Goal: Task Accomplishment & Management: Use online tool/utility

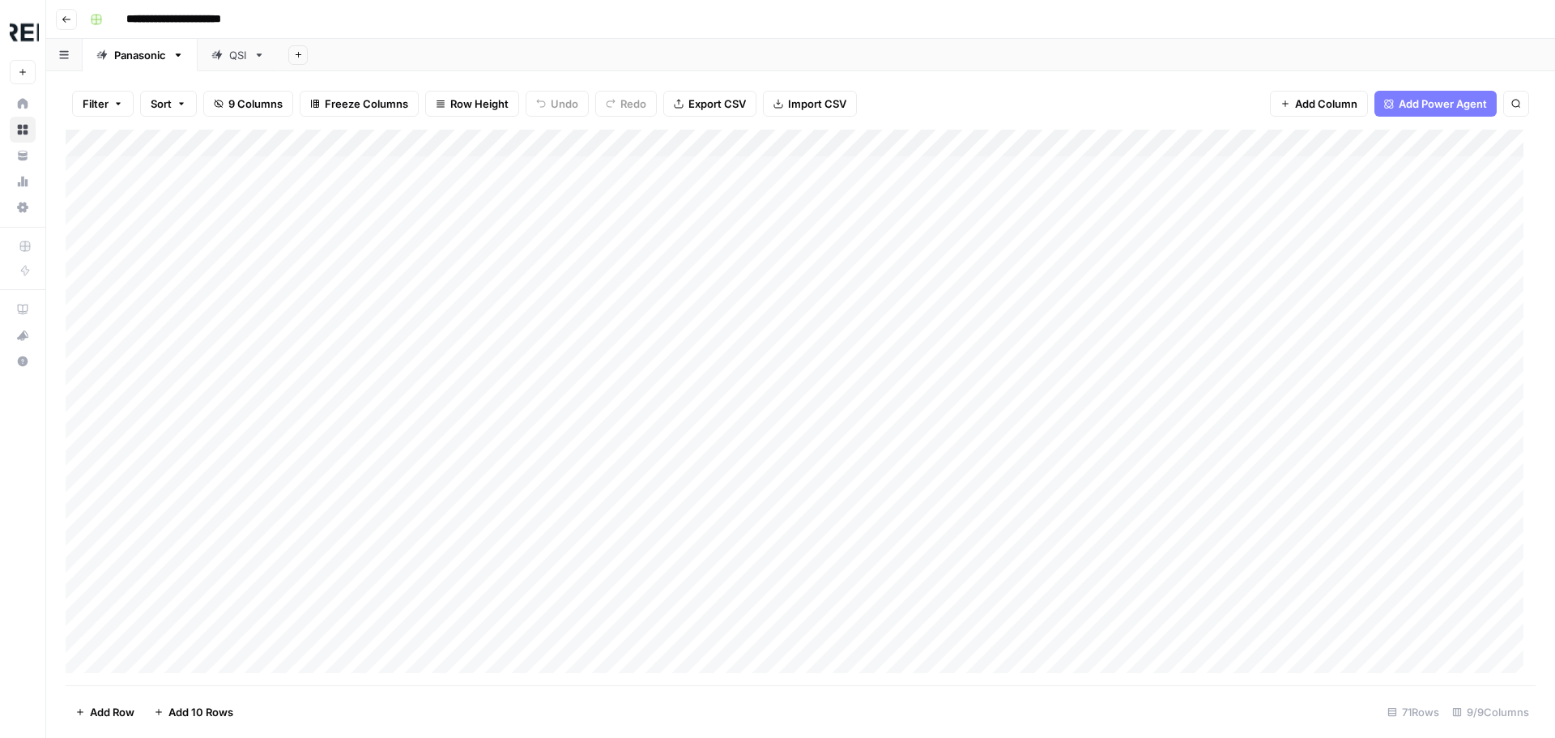
click at [94, 141] on div "Add Column" at bounding box center [801, 408] width 1470 height 556
click at [99, 704] on span "Delete 71 Rows" at bounding box center [113, 712] width 76 height 16
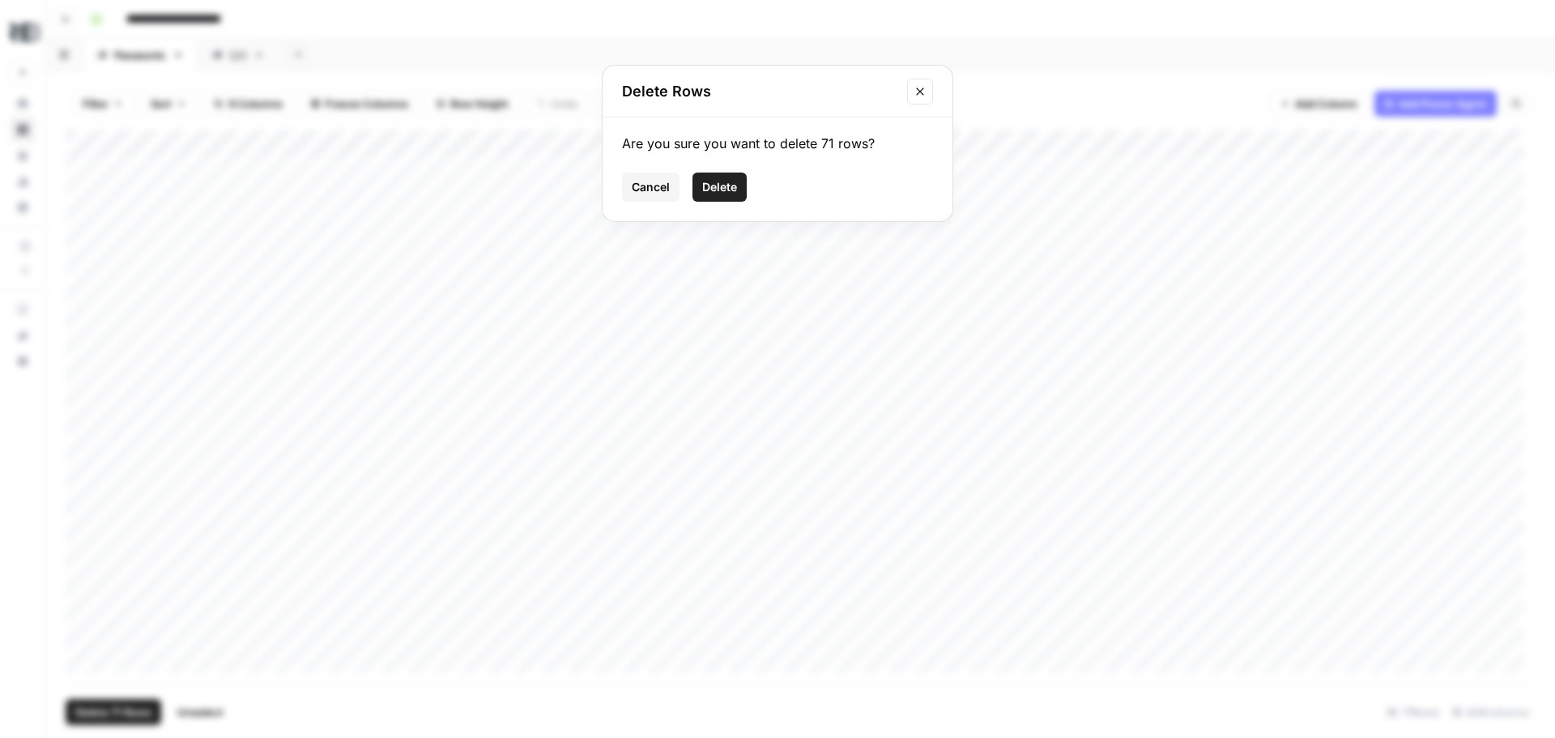
click at [733, 186] on span "Delete" at bounding box center [719, 187] width 35 height 16
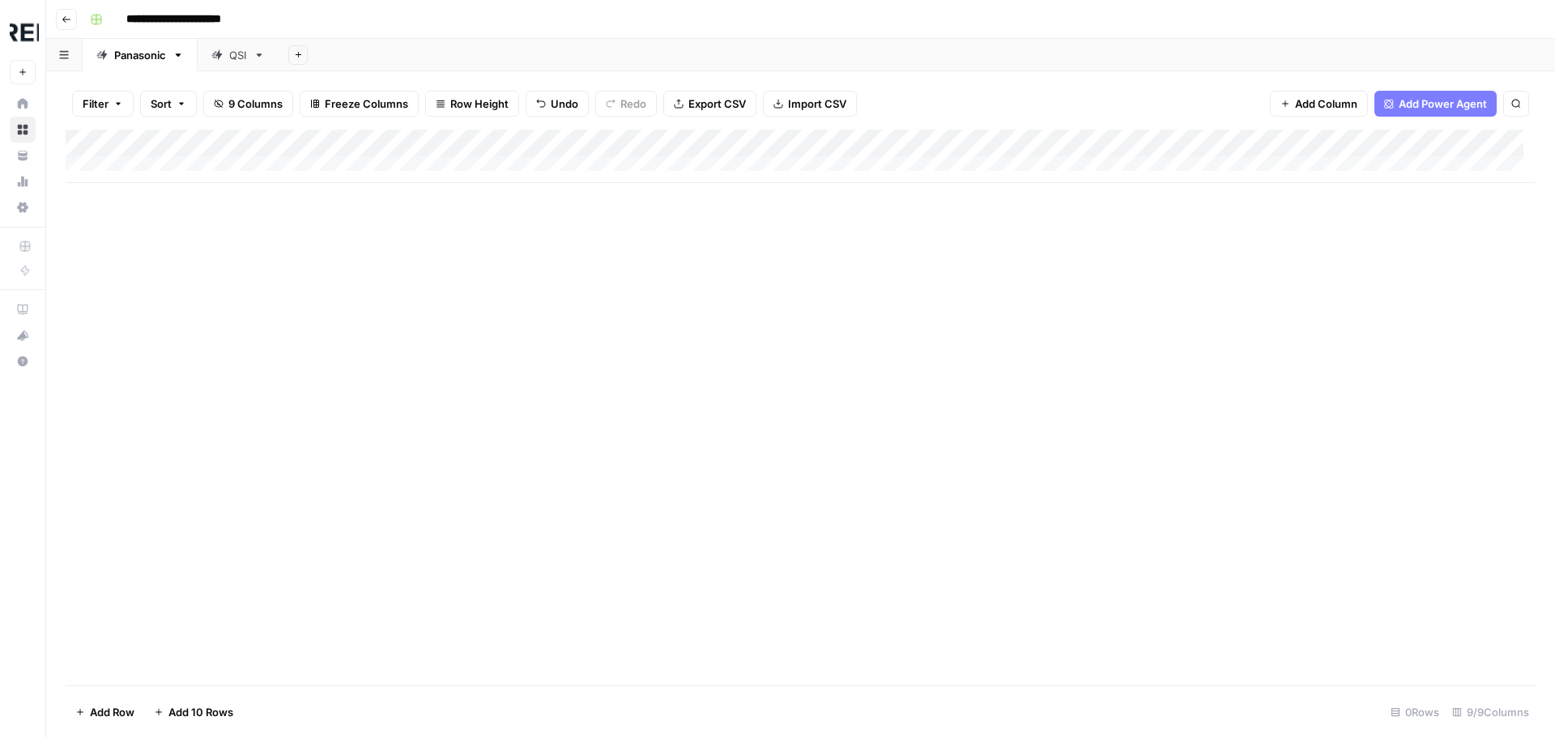
click at [953, 147] on div "Add Column" at bounding box center [801, 156] width 1470 height 53
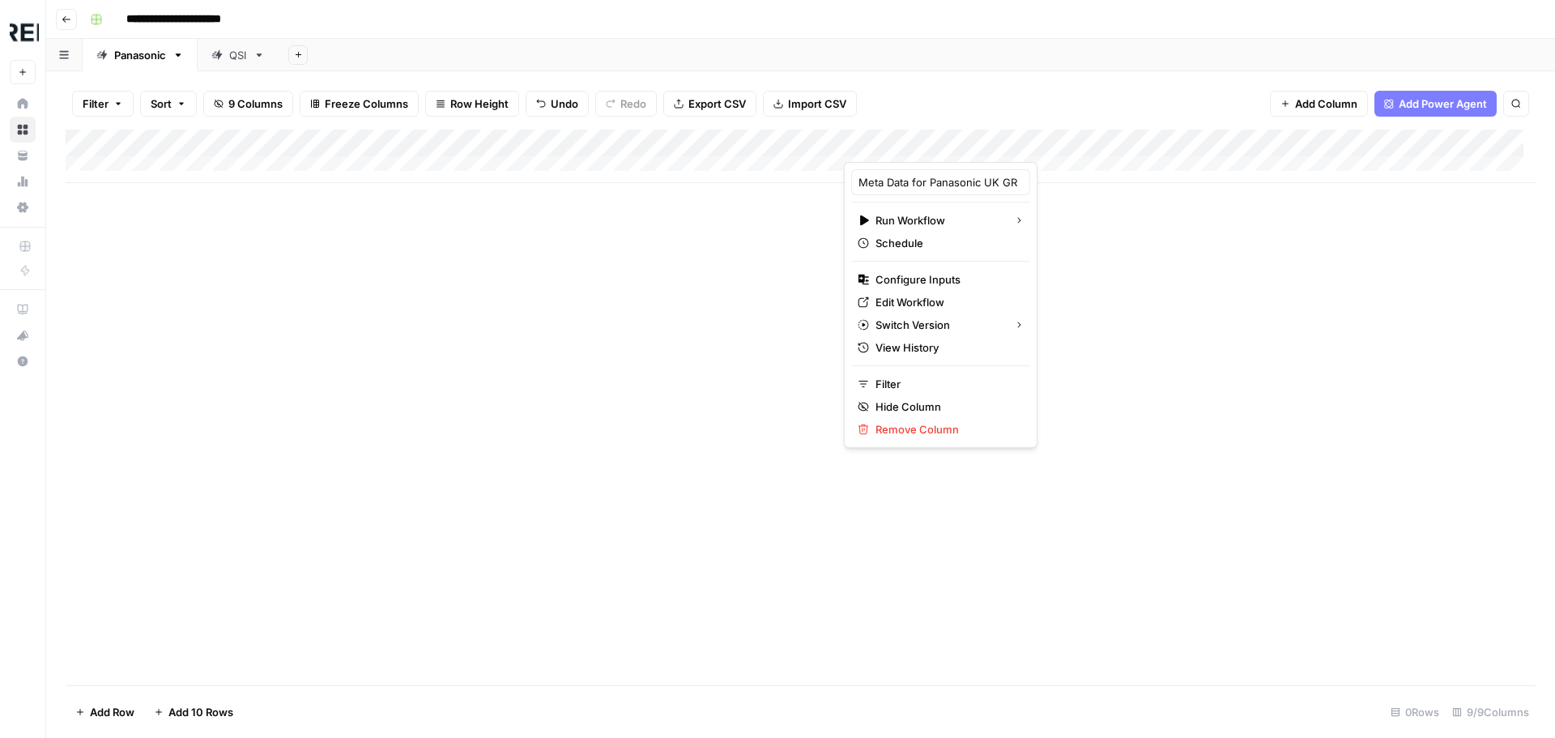
click at [786, 142] on div "Add Column" at bounding box center [801, 156] width 1470 height 53
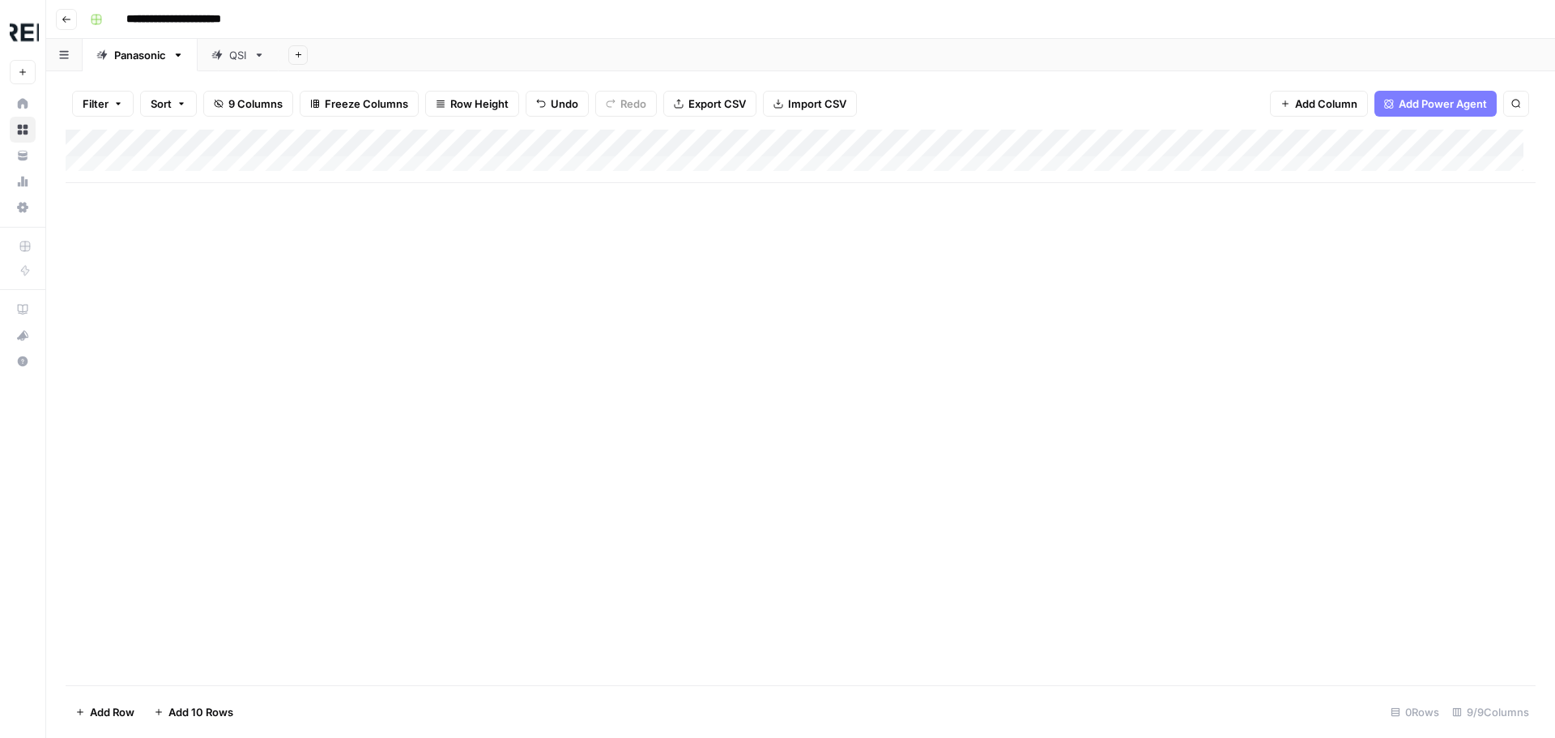
click at [887, 141] on div "Add Column" at bounding box center [801, 156] width 1470 height 53
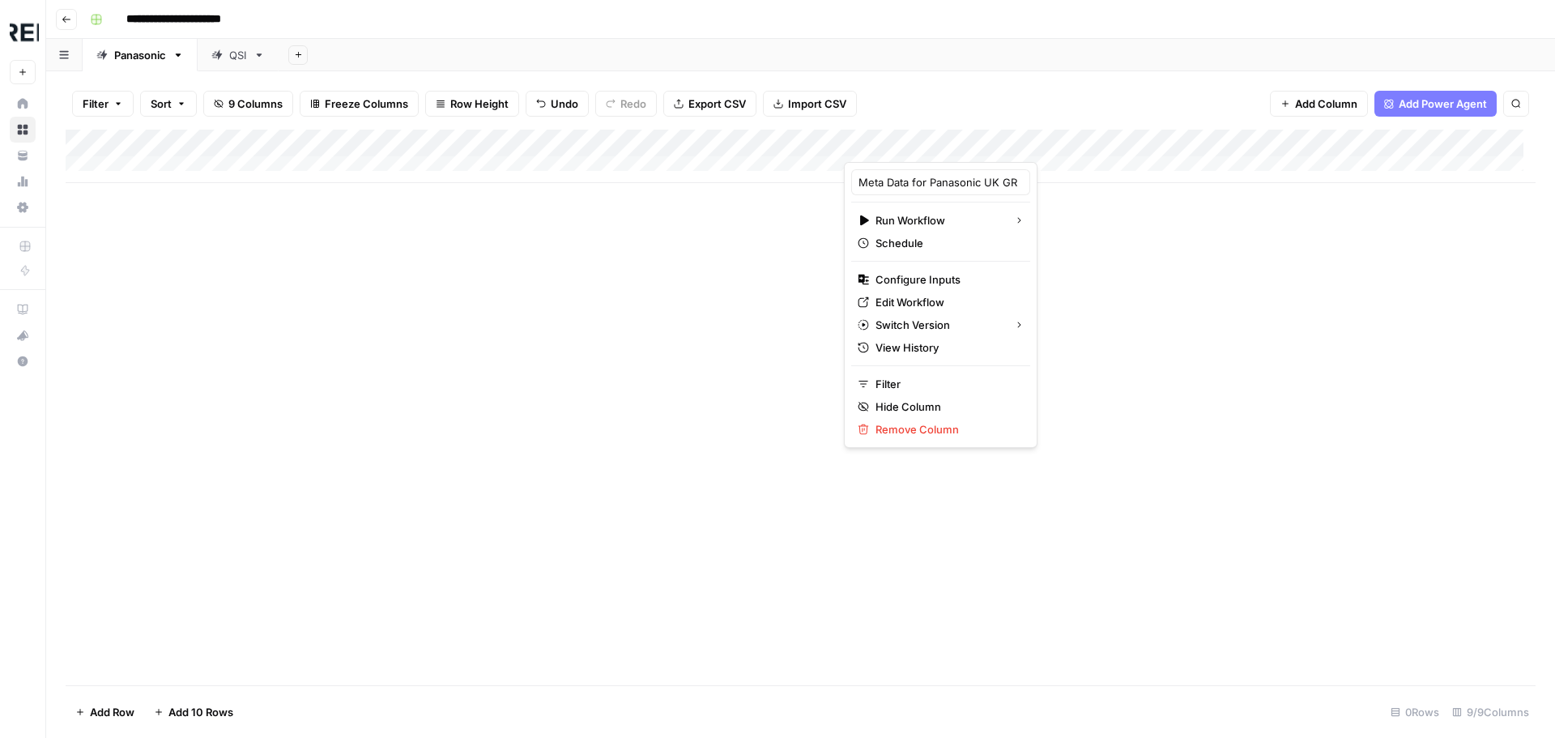
click at [813, 141] on div "Add Column" at bounding box center [801, 156] width 1470 height 53
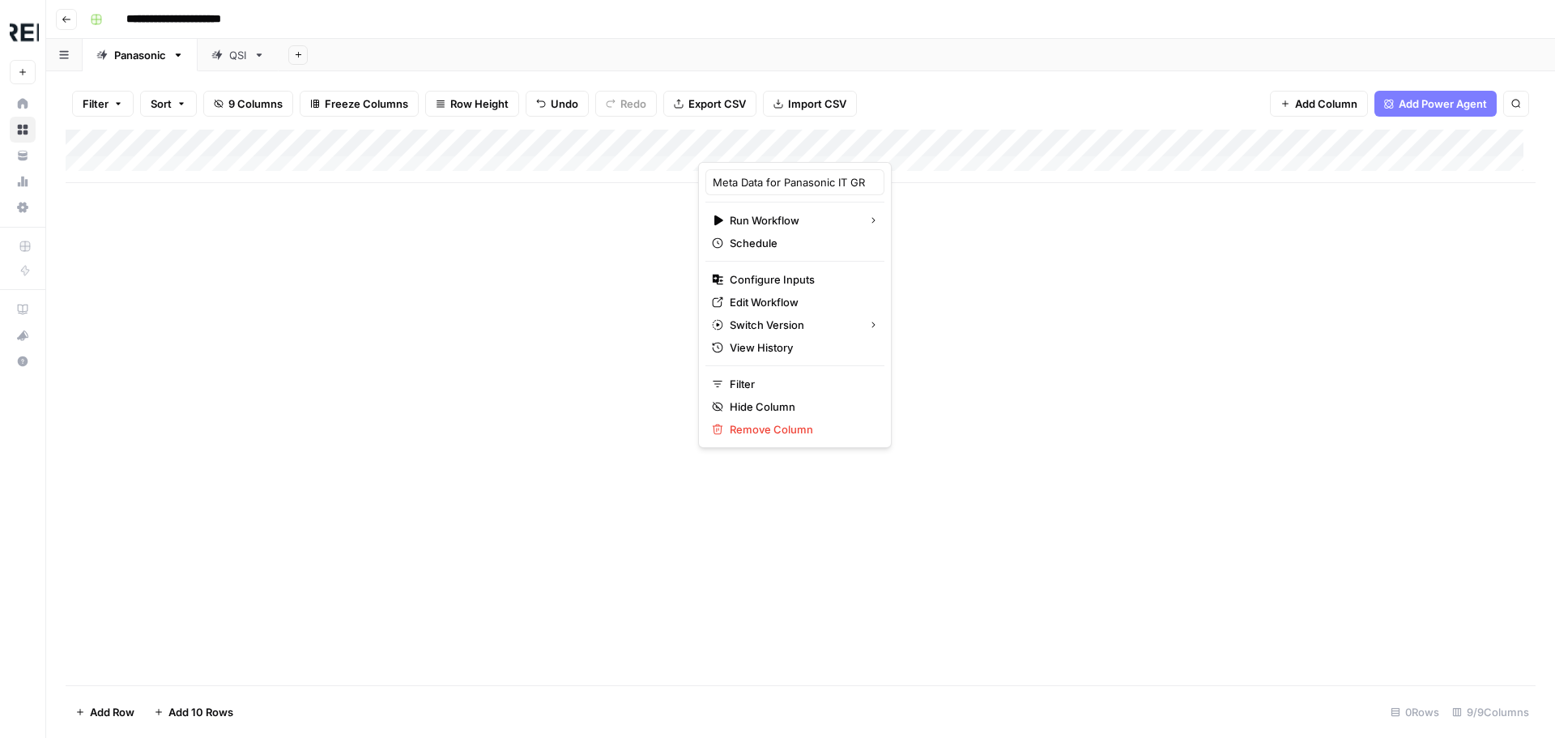
click at [243, 62] on div "QSI" at bounding box center [238, 55] width 18 height 16
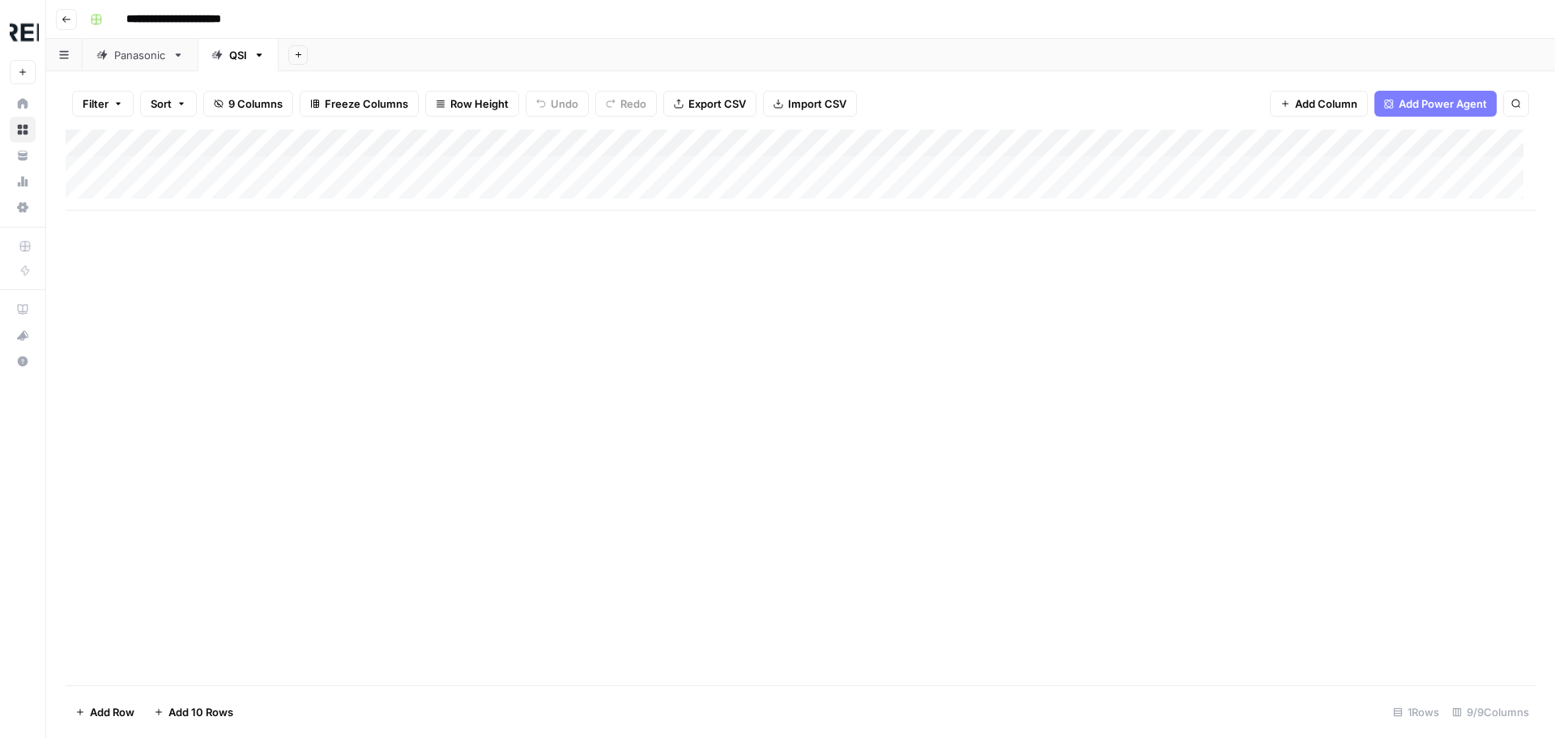
click at [135, 58] on div "Panasonic" at bounding box center [140, 55] width 52 height 16
click at [956, 142] on div "Add Column" at bounding box center [801, 156] width 1470 height 53
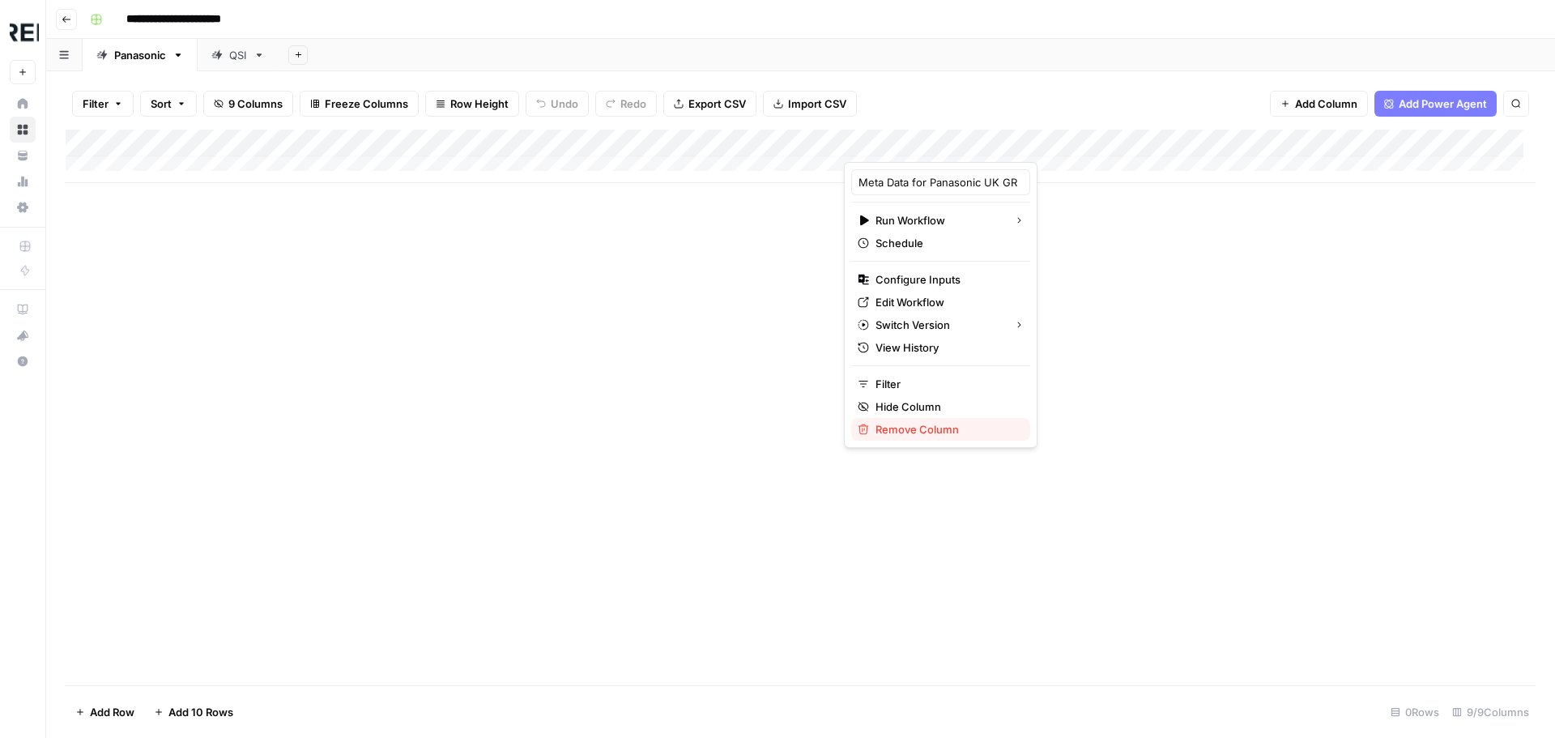
click at [936, 424] on span "Remove Column" at bounding box center [947, 429] width 142 height 16
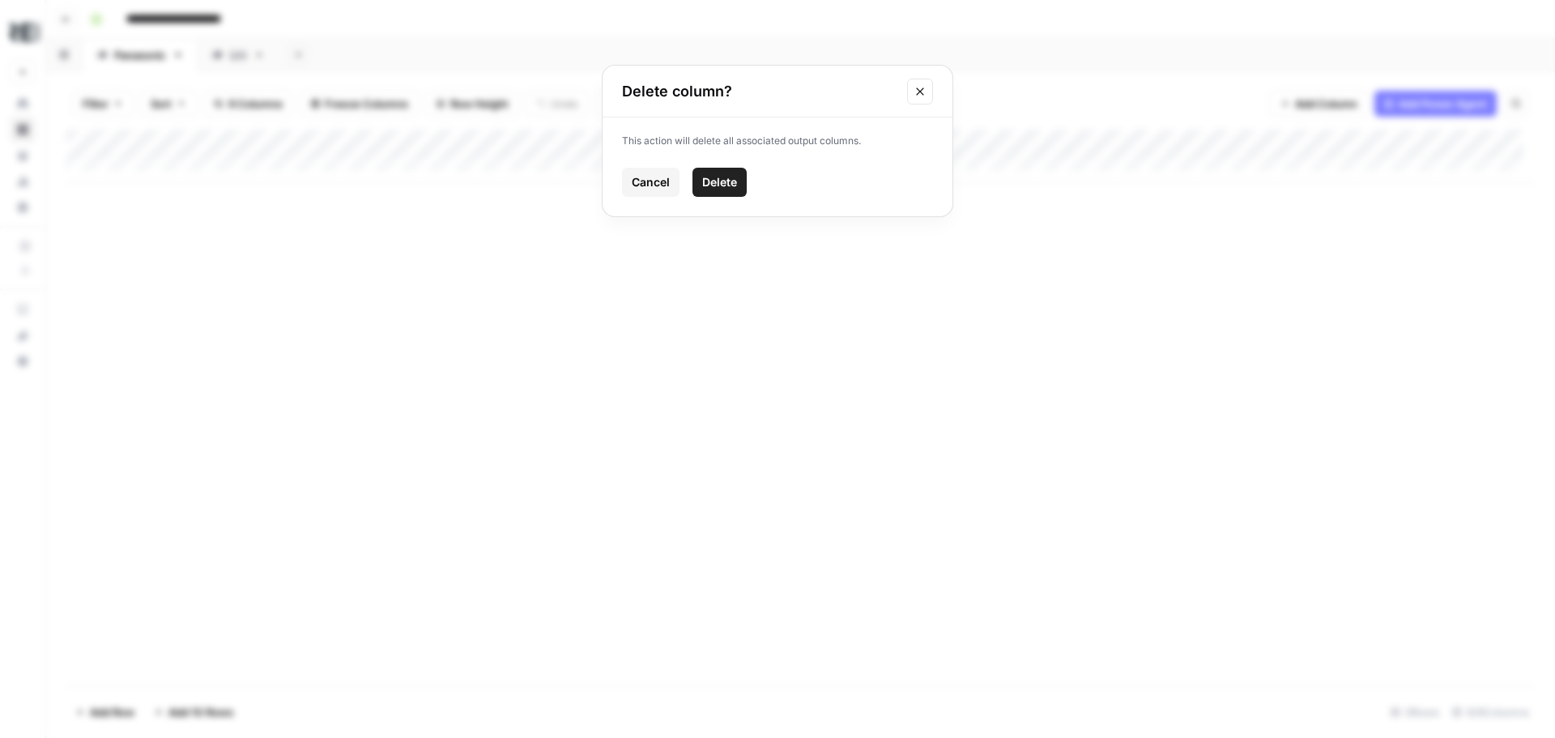
click at [719, 178] on span "Delete" at bounding box center [719, 182] width 35 height 16
click at [811, 141] on div "Add Column" at bounding box center [801, 156] width 1470 height 53
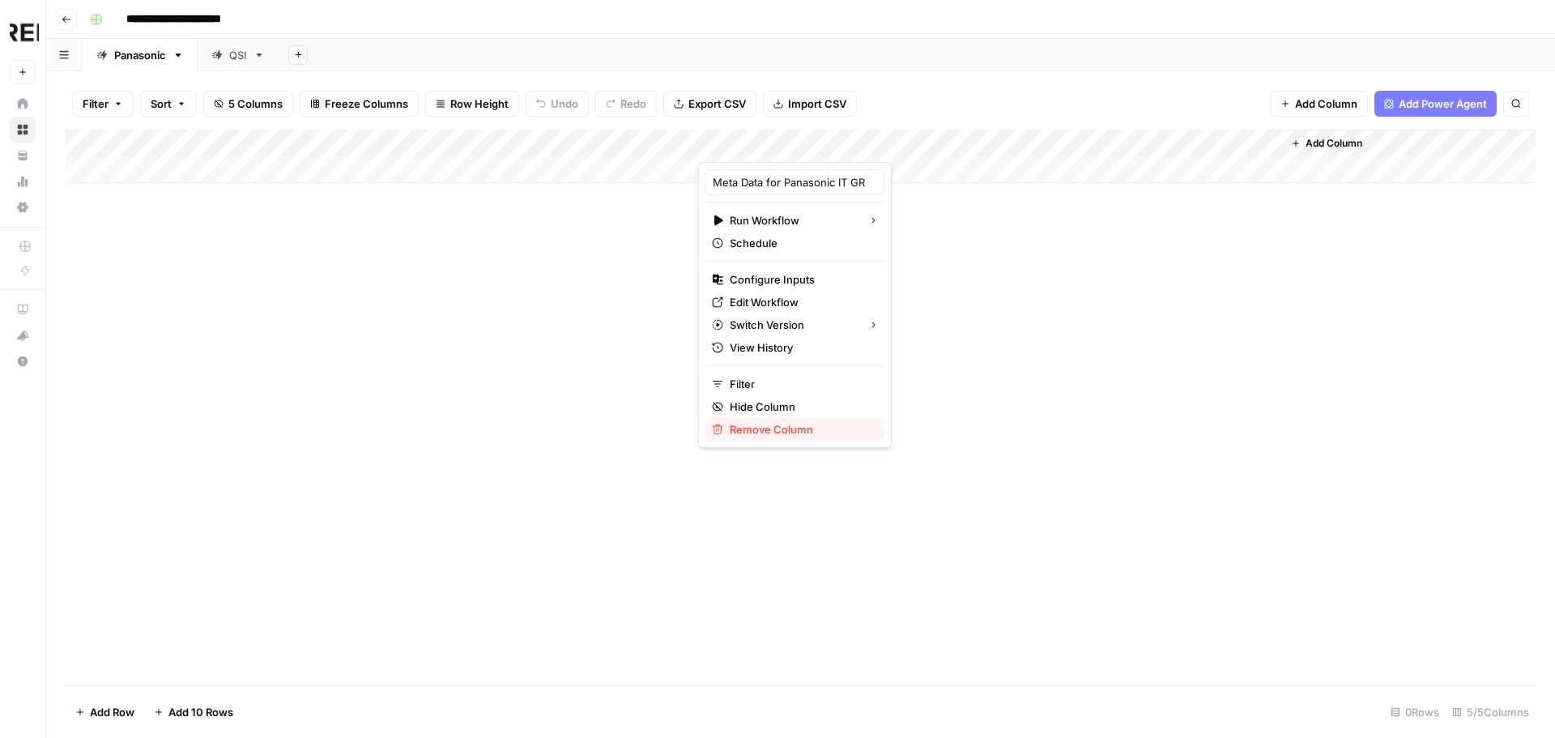
click at [794, 432] on span "Remove Column" at bounding box center [801, 429] width 142 height 16
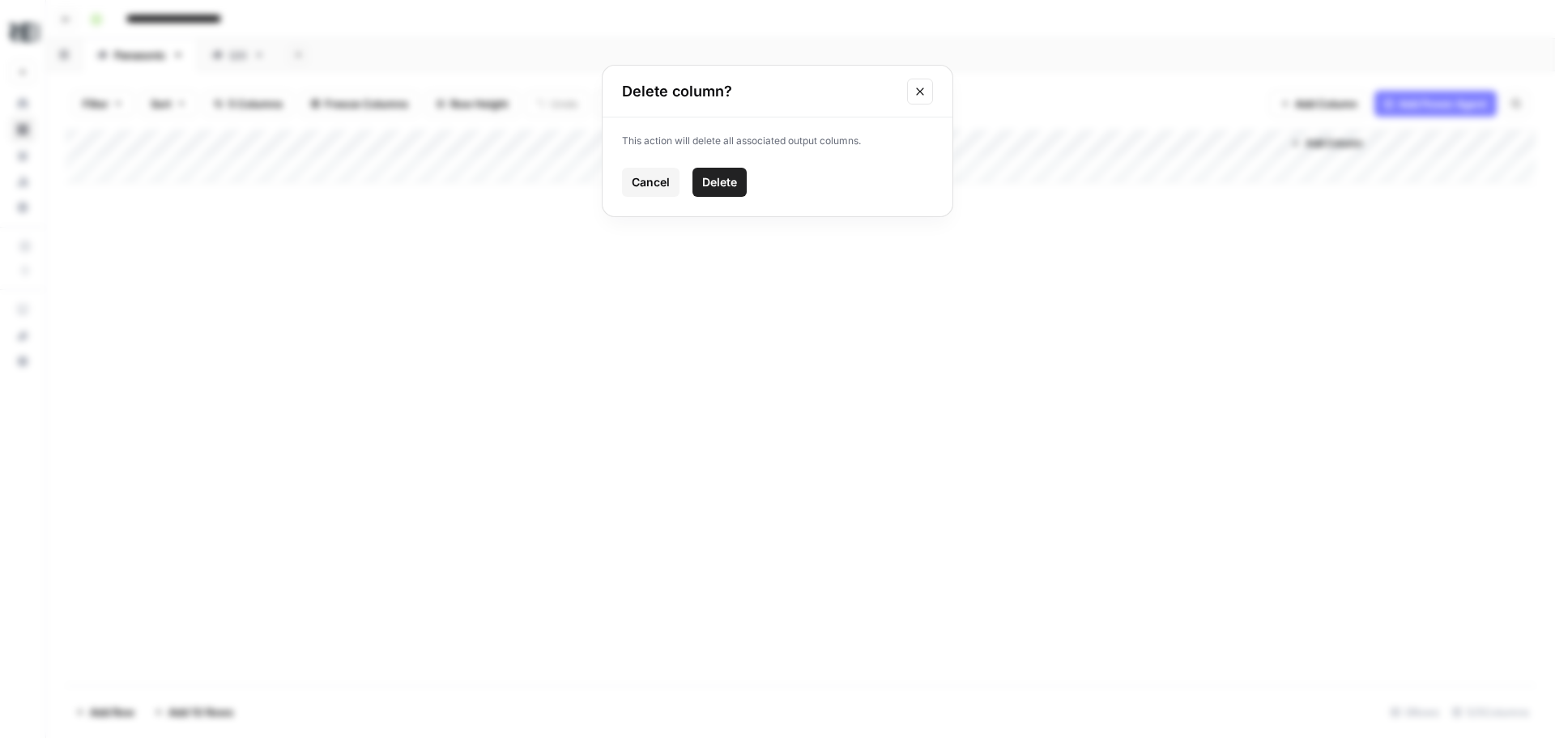
click at [717, 174] on span "Delete" at bounding box center [719, 182] width 35 height 16
click at [726, 133] on button "Add Column" at bounding box center [744, 143] width 84 height 21
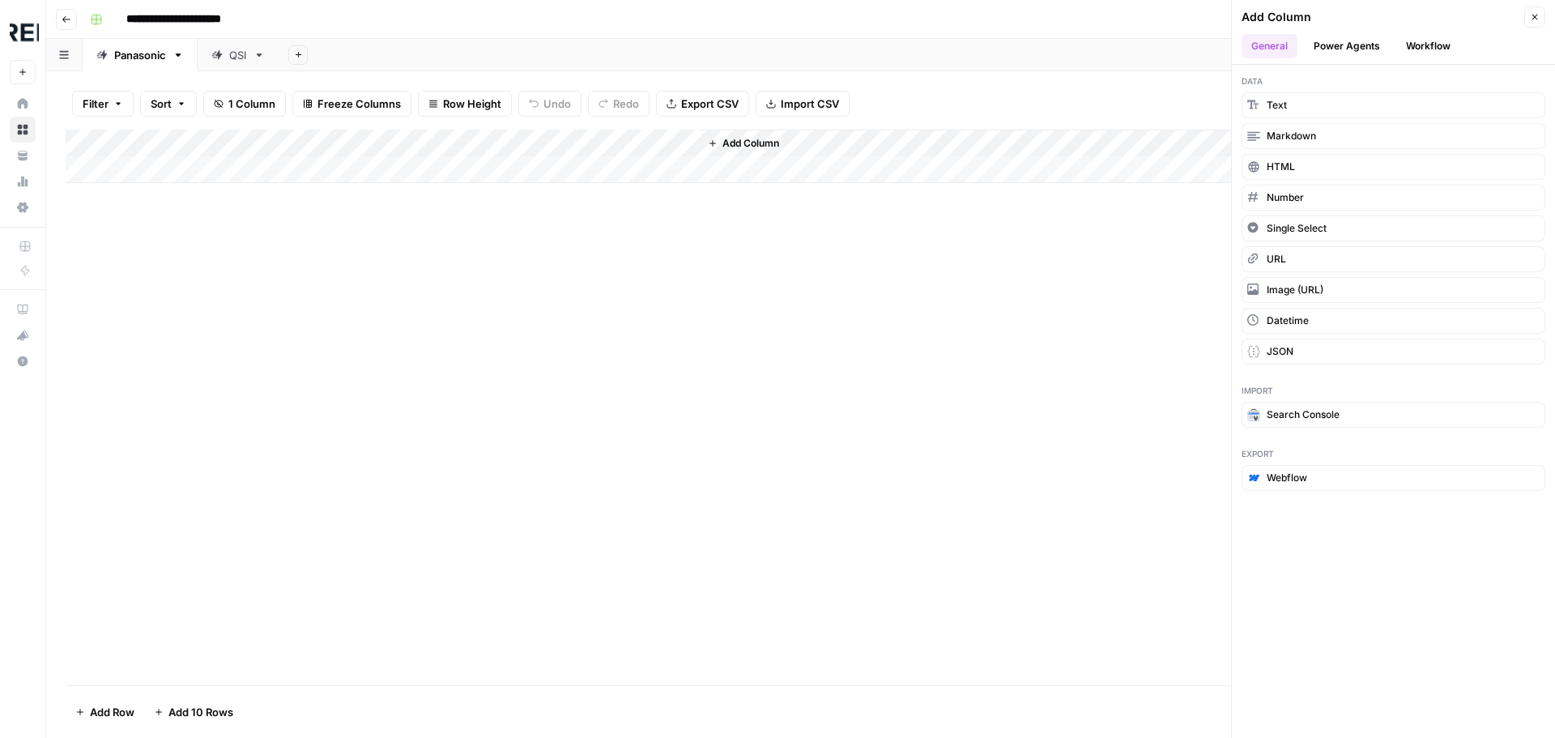
click at [1427, 43] on button "Workflow" at bounding box center [1429, 46] width 64 height 24
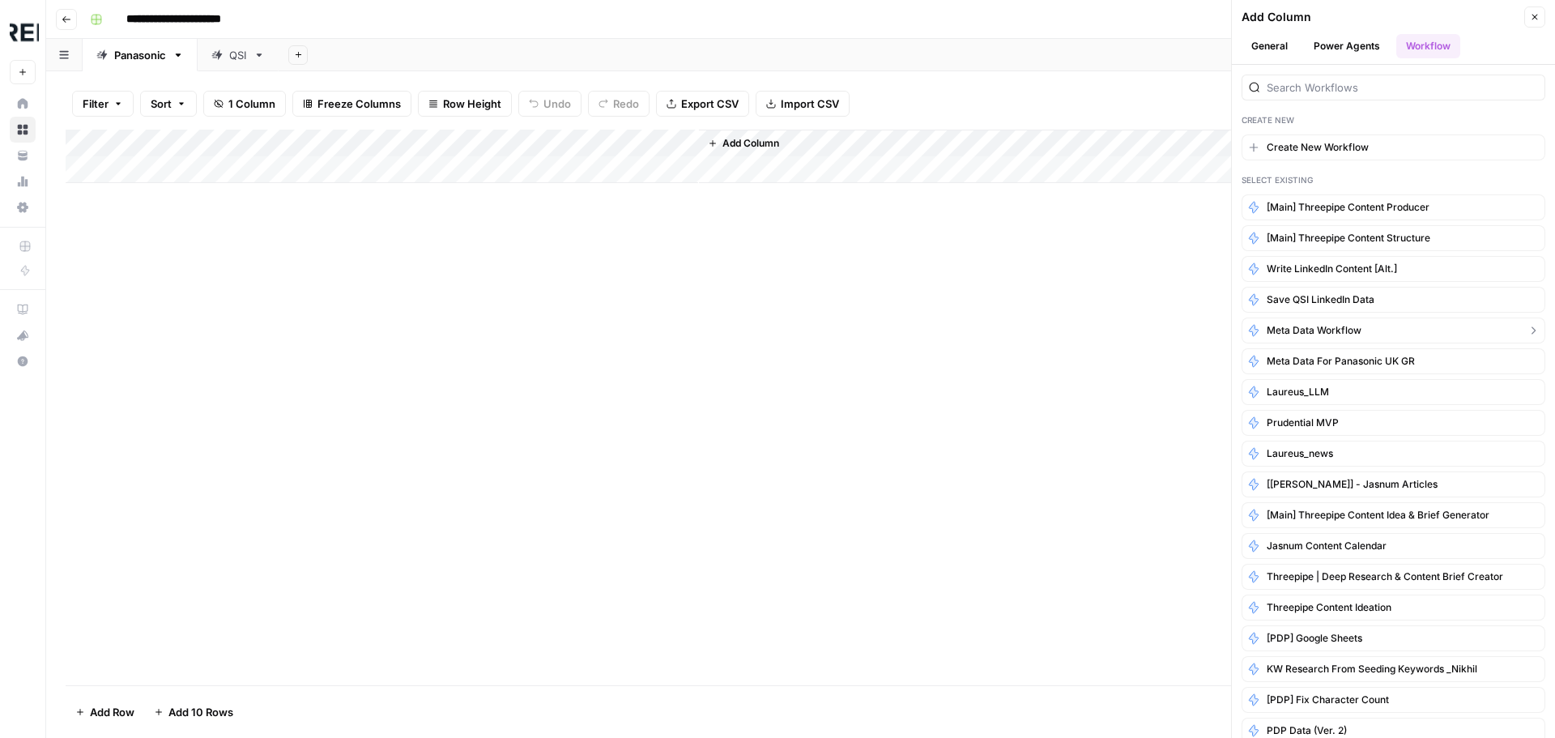
click at [1342, 331] on span "Meta Data Workflow" at bounding box center [1314, 330] width 95 height 15
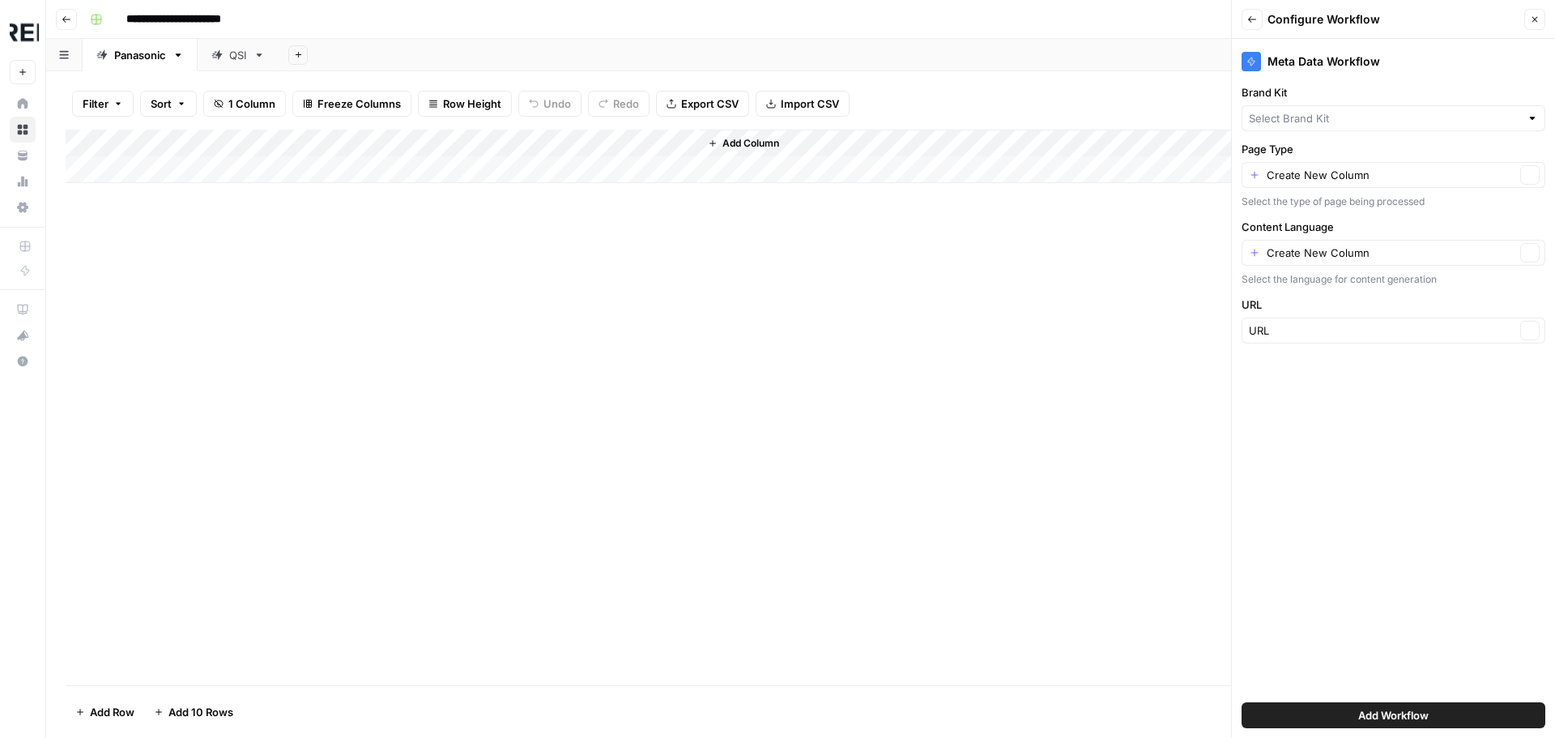
type input "Quality Spirits International"
click at [1410, 714] on span "Add Workflow" at bounding box center [1394, 715] width 70 height 16
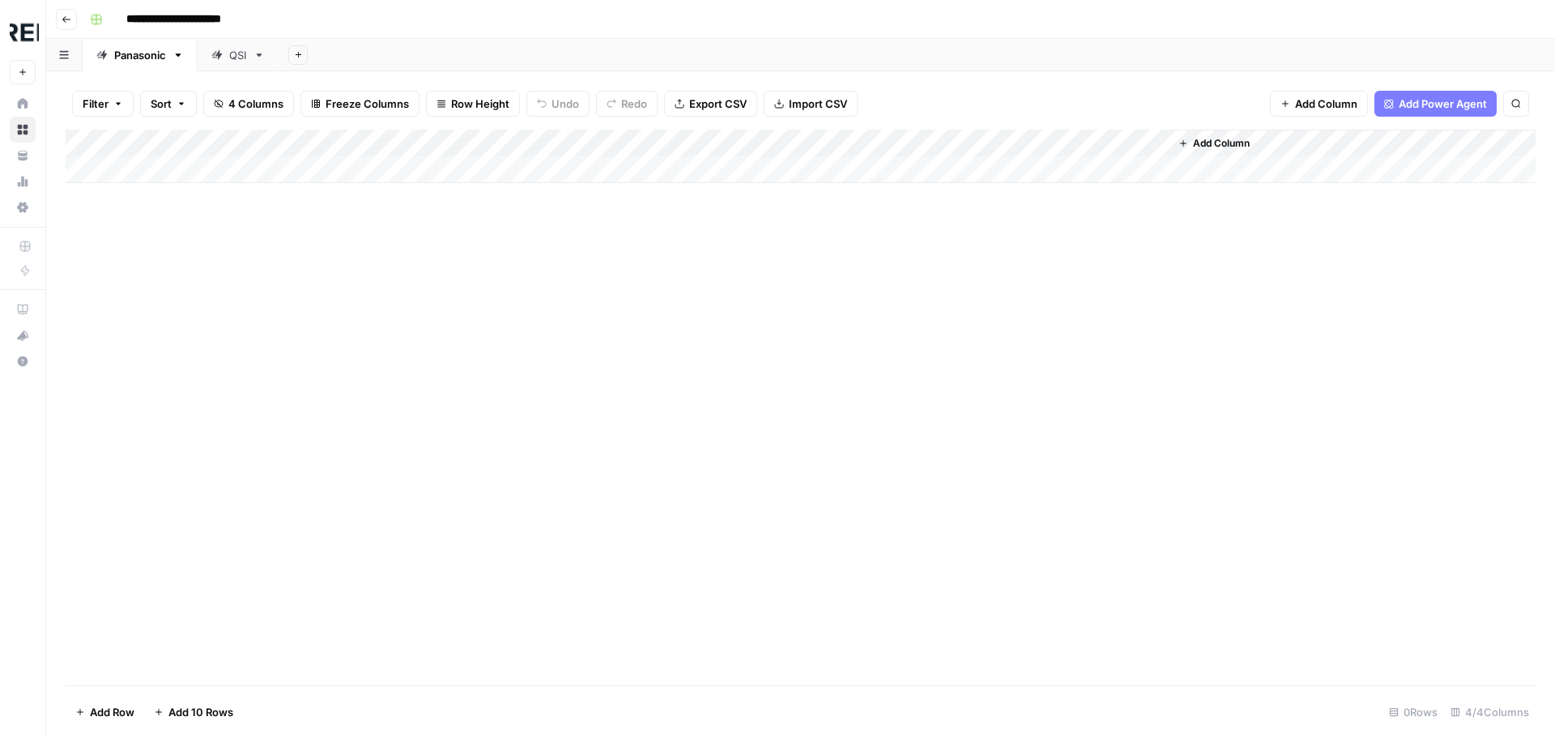
click at [829, 143] on div "Add Column" at bounding box center [801, 156] width 1470 height 53
click at [829, 143] on div at bounding box center [771, 146] width 147 height 32
click at [939, 144] on div "Add Column" at bounding box center [801, 156] width 1470 height 53
click at [947, 109] on div "Filter Sort 4 Columns Freeze Columns Row Height Undo Redo Export CSV Import CSV…" at bounding box center [801, 104] width 1470 height 52
click at [1134, 140] on div "Add Column" at bounding box center [801, 156] width 1470 height 53
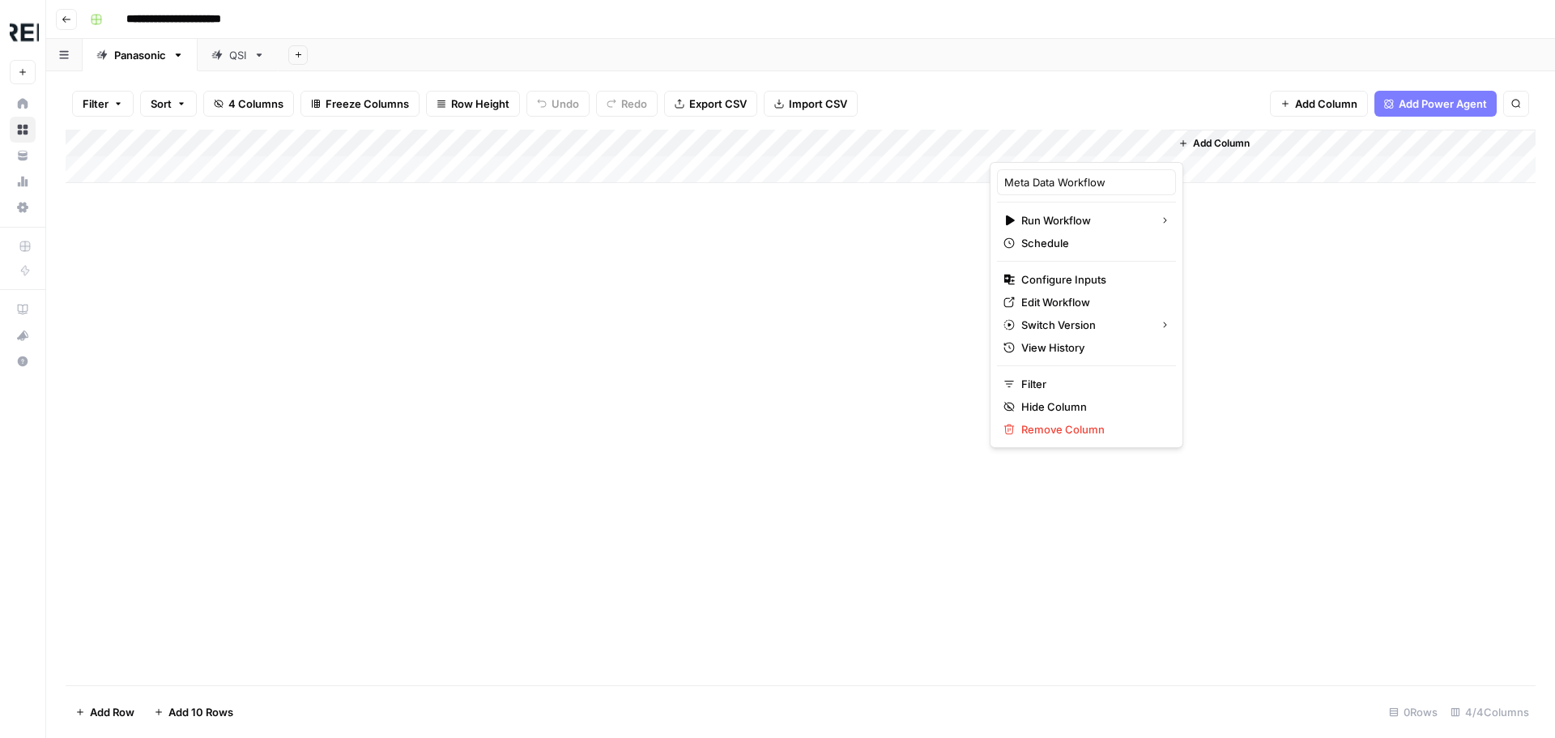
click at [1134, 140] on div at bounding box center [1080, 146] width 180 height 32
click at [1119, 94] on div "Filter Sort 4 Columns Freeze Columns Row Height Undo Redo Export CSV Import CSV…" at bounding box center [801, 104] width 1470 height 52
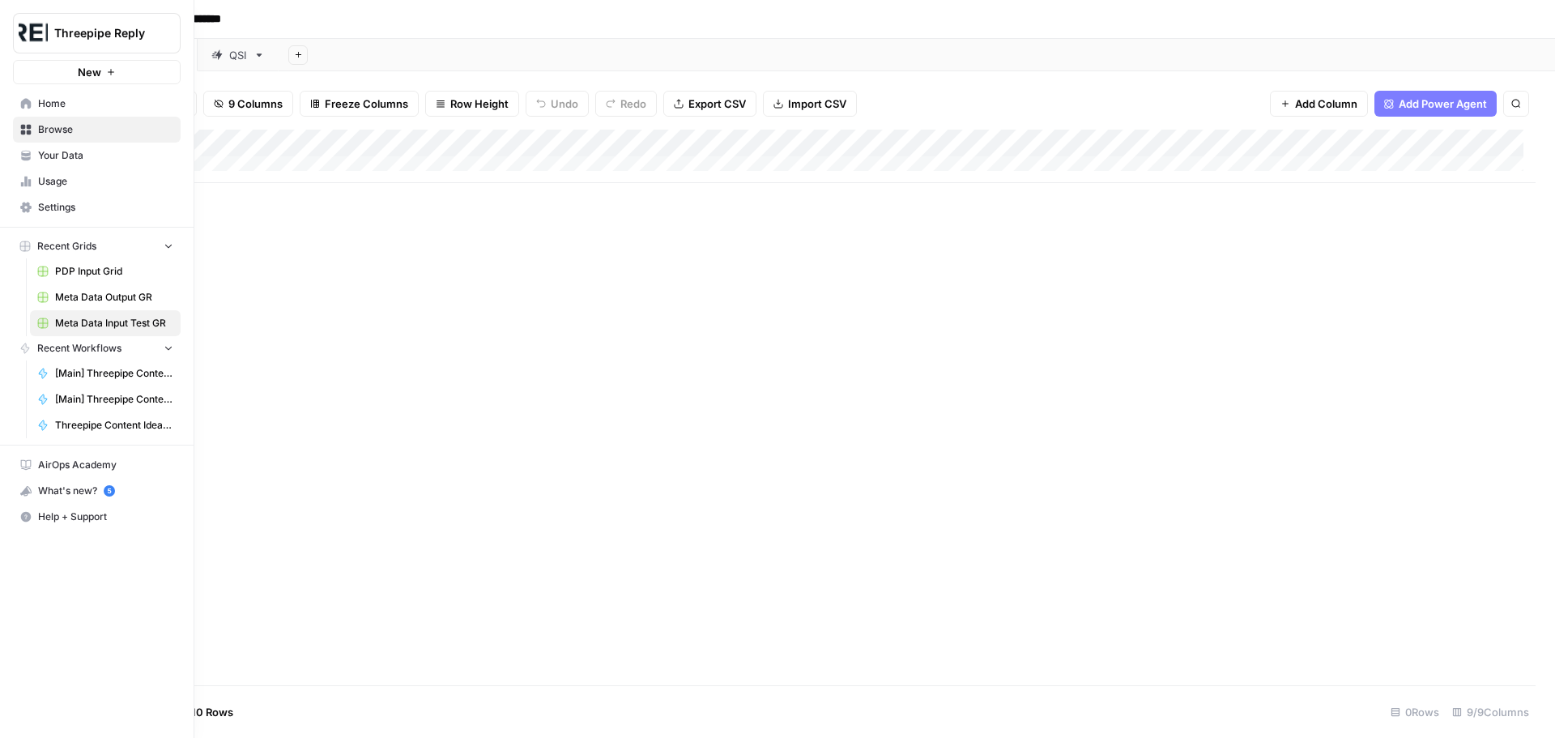
click at [73, 151] on span "Your Data" at bounding box center [105, 155] width 135 height 15
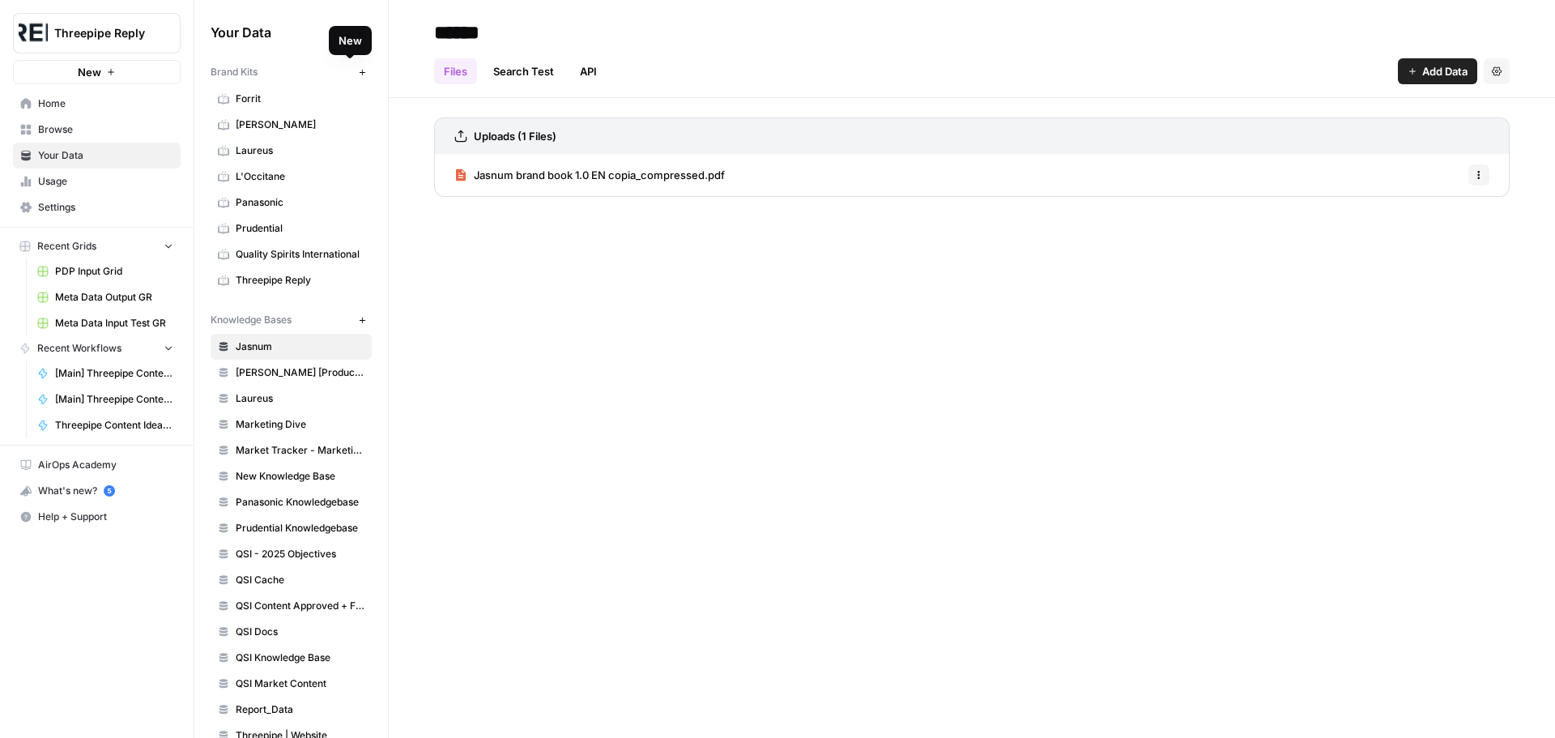
click at [358, 70] on icon "button" at bounding box center [362, 72] width 9 height 9
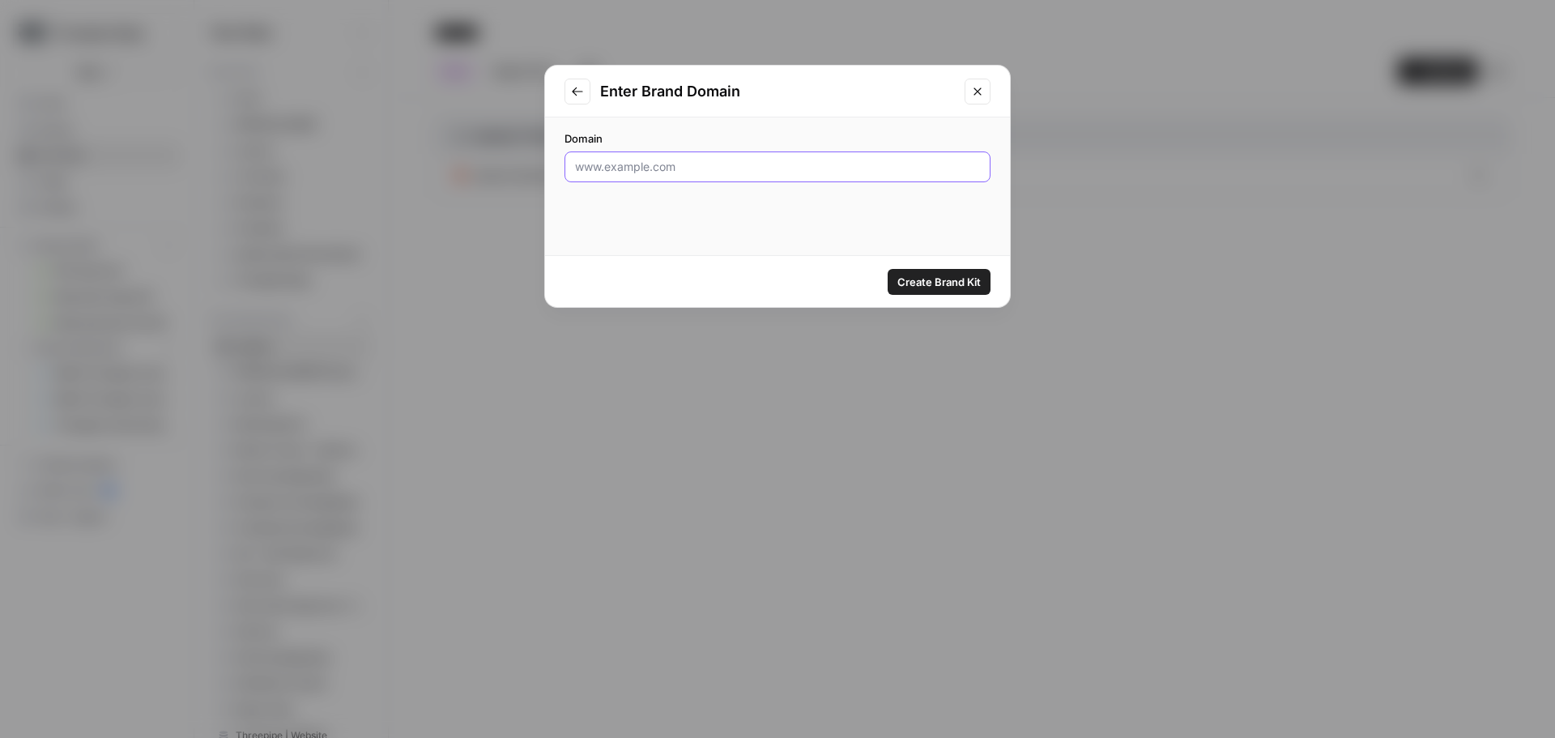
click at [653, 167] on input "Domain" at bounding box center [777, 167] width 405 height 16
click at [681, 163] on input "Domain" at bounding box center [777, 167] width 405 height 16
paste input "[URL][DOMAIN_NAME]"
type input "[URL][DOMAIN_NAME]"
click at [928, 282] on span "Create Brand Kit" at bounding box center [939, 282] width 83 height 16
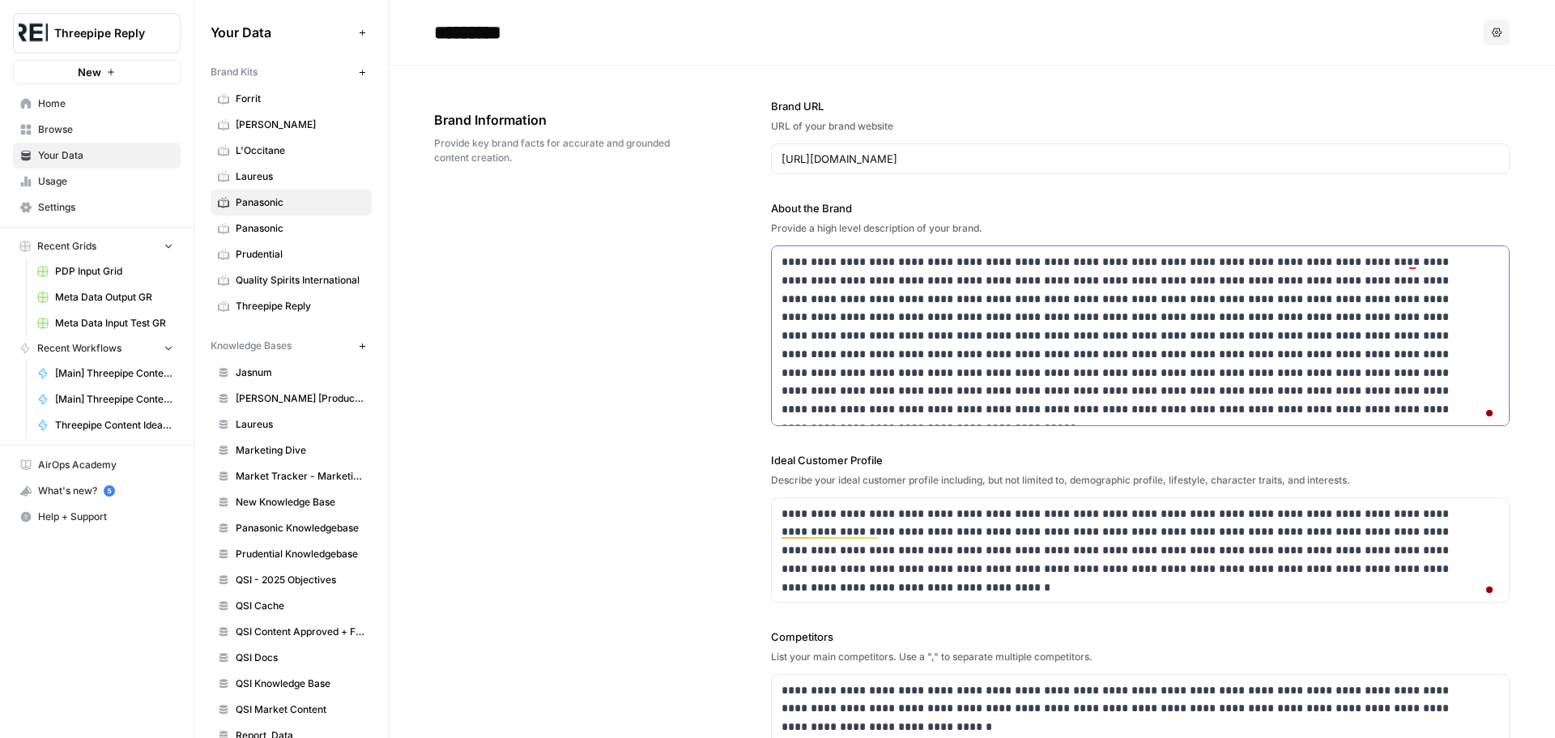
click at [1141, 356] on p at bounding box center [1130, 336] width 697 height 166
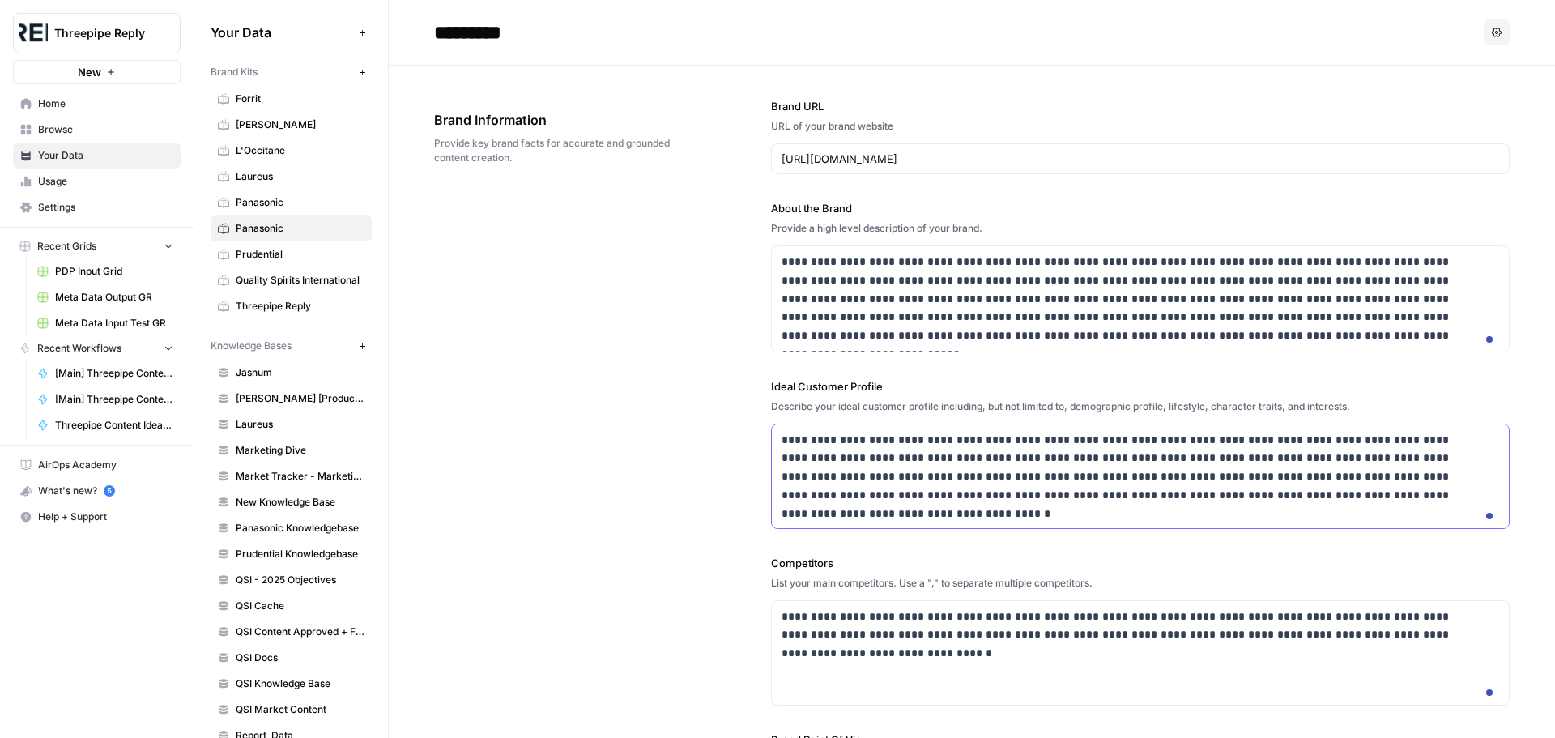
click at [1151, 466] on p "**********" at bounding box center [1130, 468] width 697 height 74
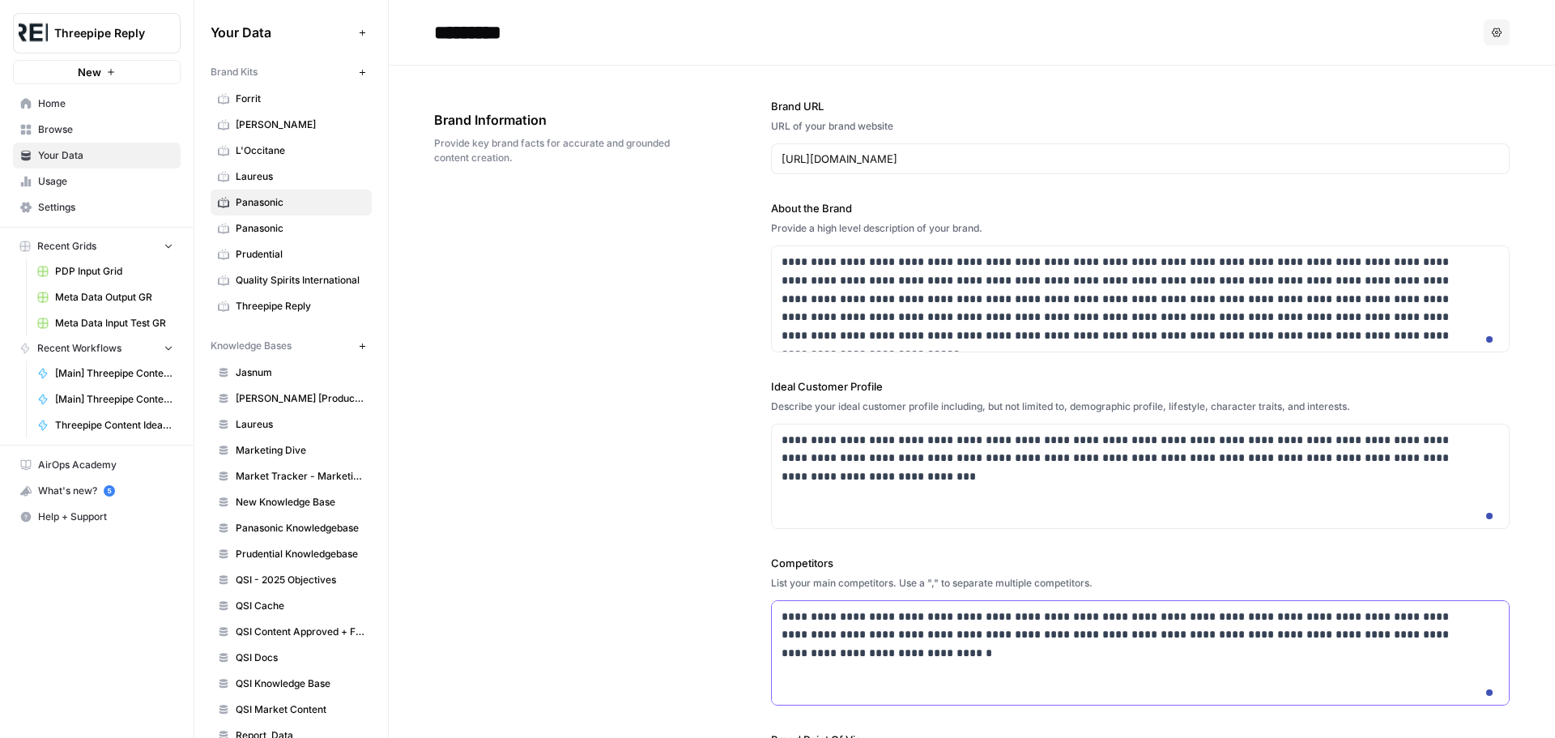
click at [925, 642] on p "**********" at bounding box center [1130, 626] width 697 height 37
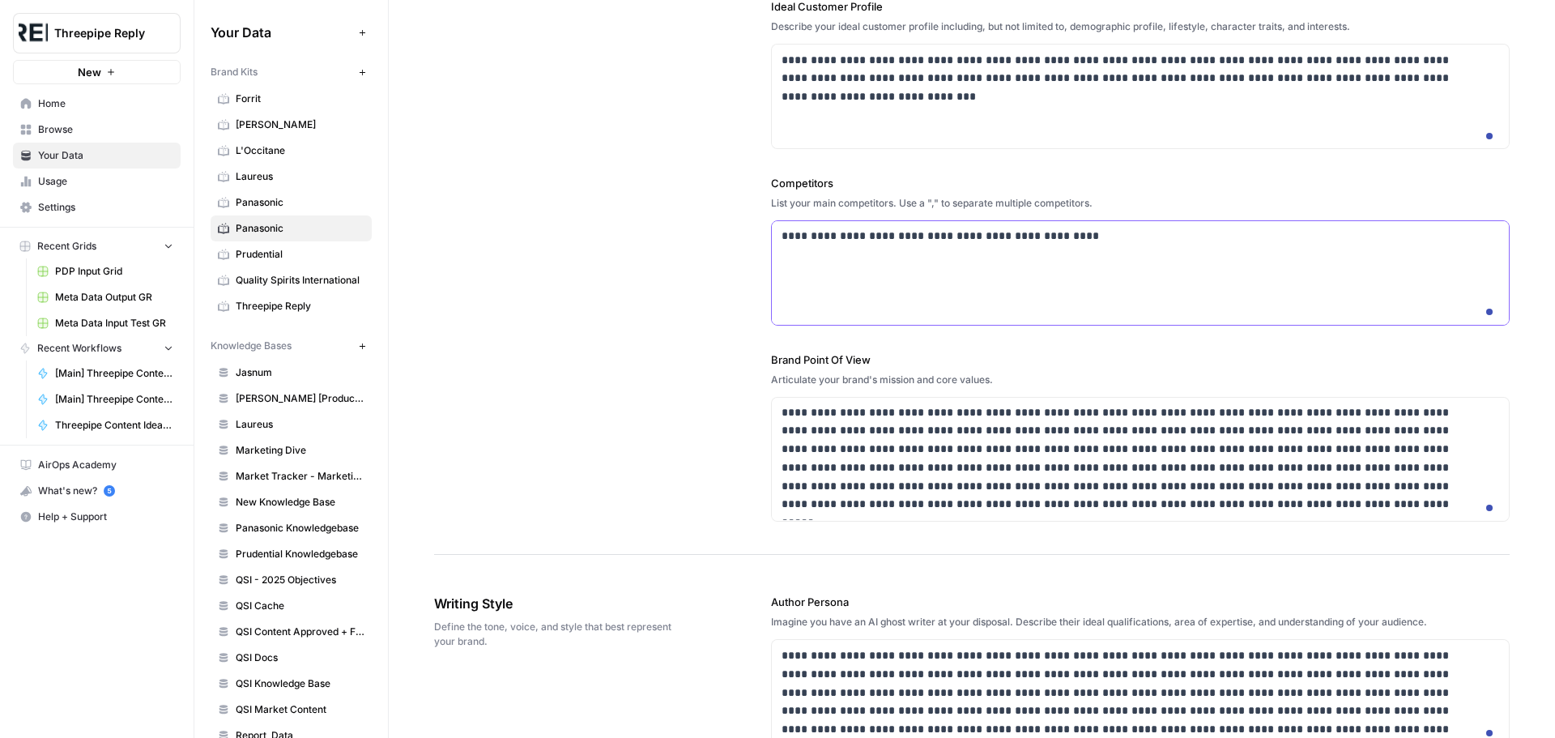
scroll to position [405, 0]
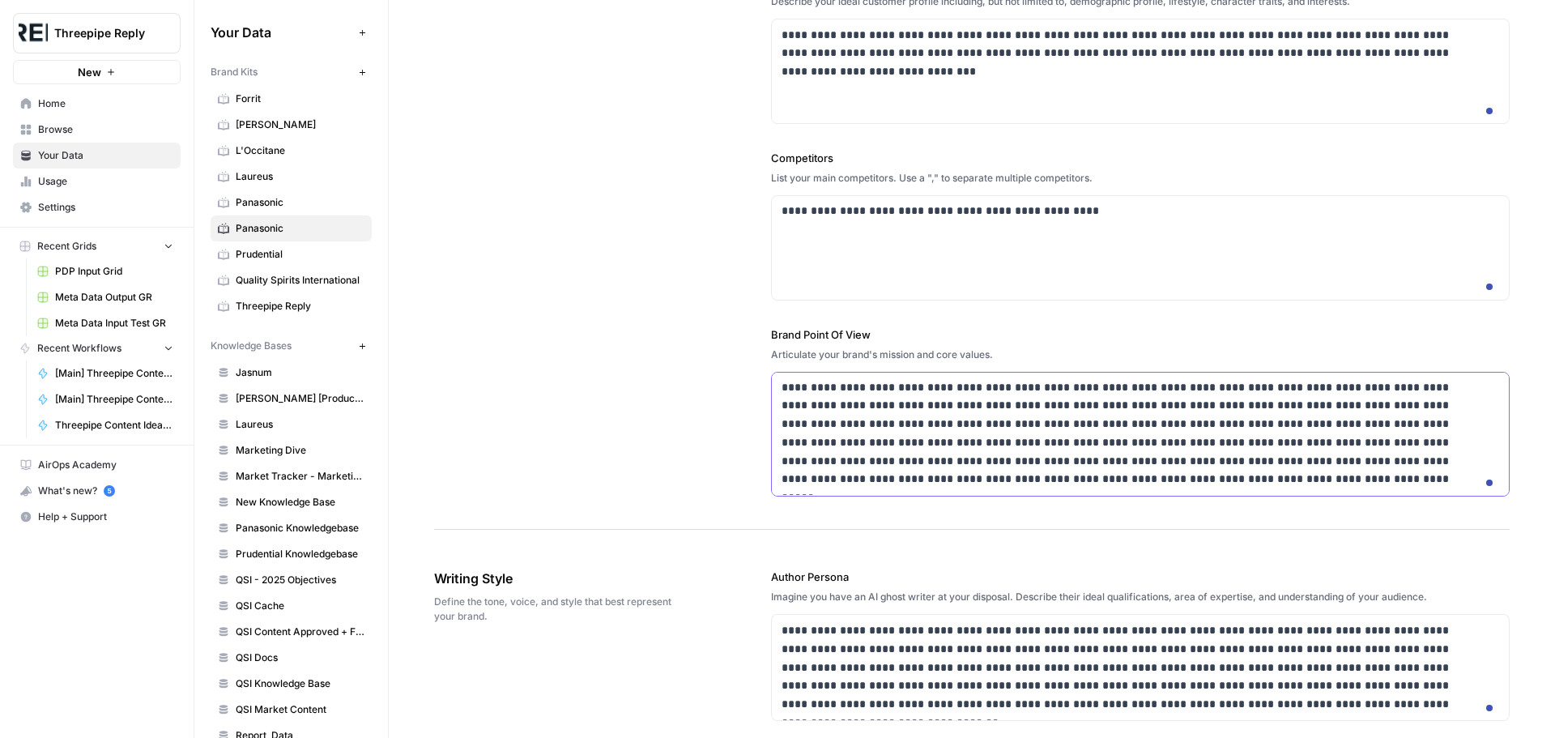
click at [970, 467] on p "**********" at bounding box center [1130, 433] width 697 height 111
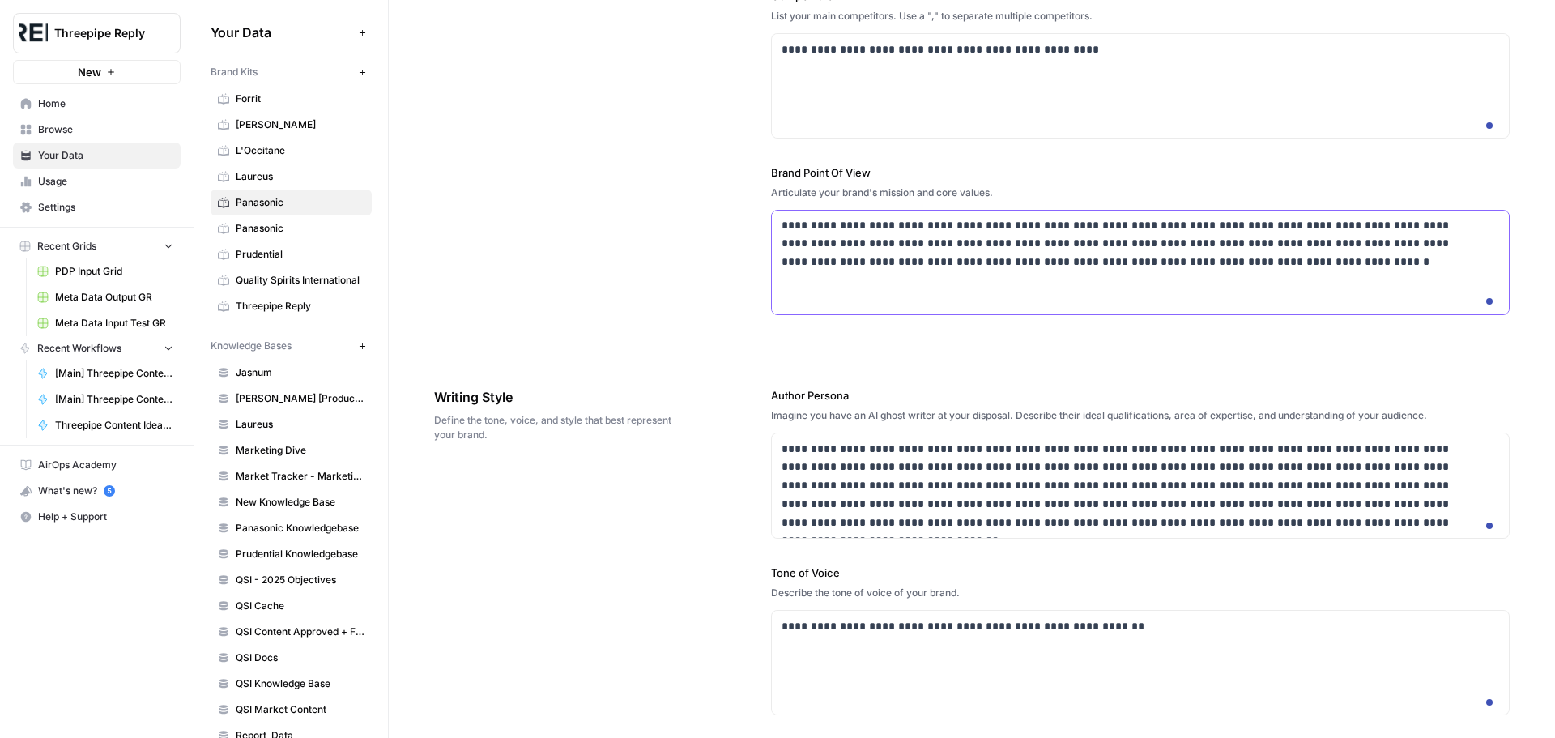
scroll to position [568, 0]
click at [1095, 513] on p "**********" at bounding box center [1130, 485] width 697 height 92
click at [1102, 531] on p "**********" at bounding box center [1130, 485] width 697 height 92
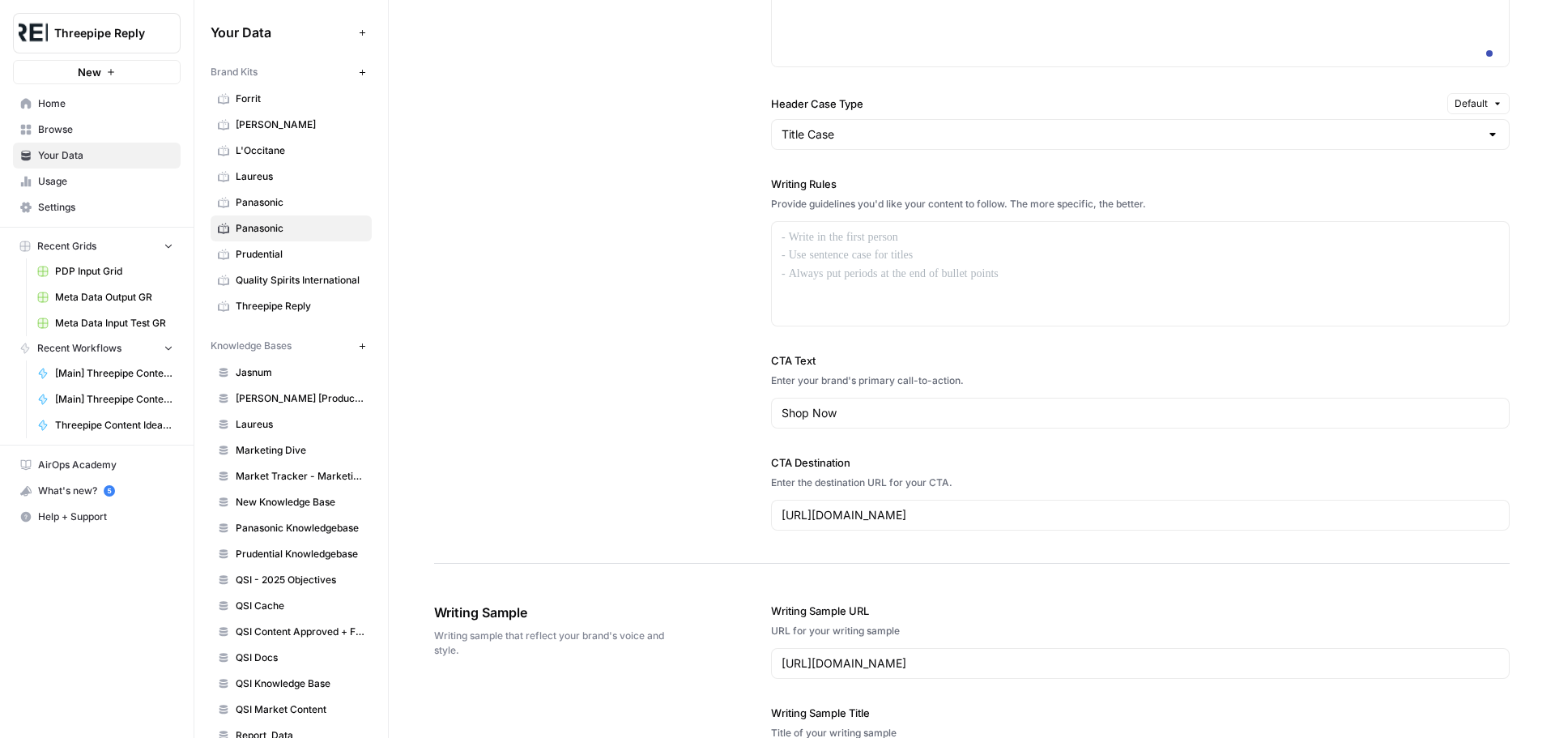
scroll to position [1216, 0]
drag, startPoint x: 843, startPoint y: 483, endPoint x: 716, endPoint y: 488, distance: 127.3
click at [716, 488] on div "**********" at bounding box center [972, 134] width 1076 height 856
click at [970, 522] on input "https://store.eu.panasonic.com/" at bounding box center [1141, 514] width 718 height 16
type input "h"
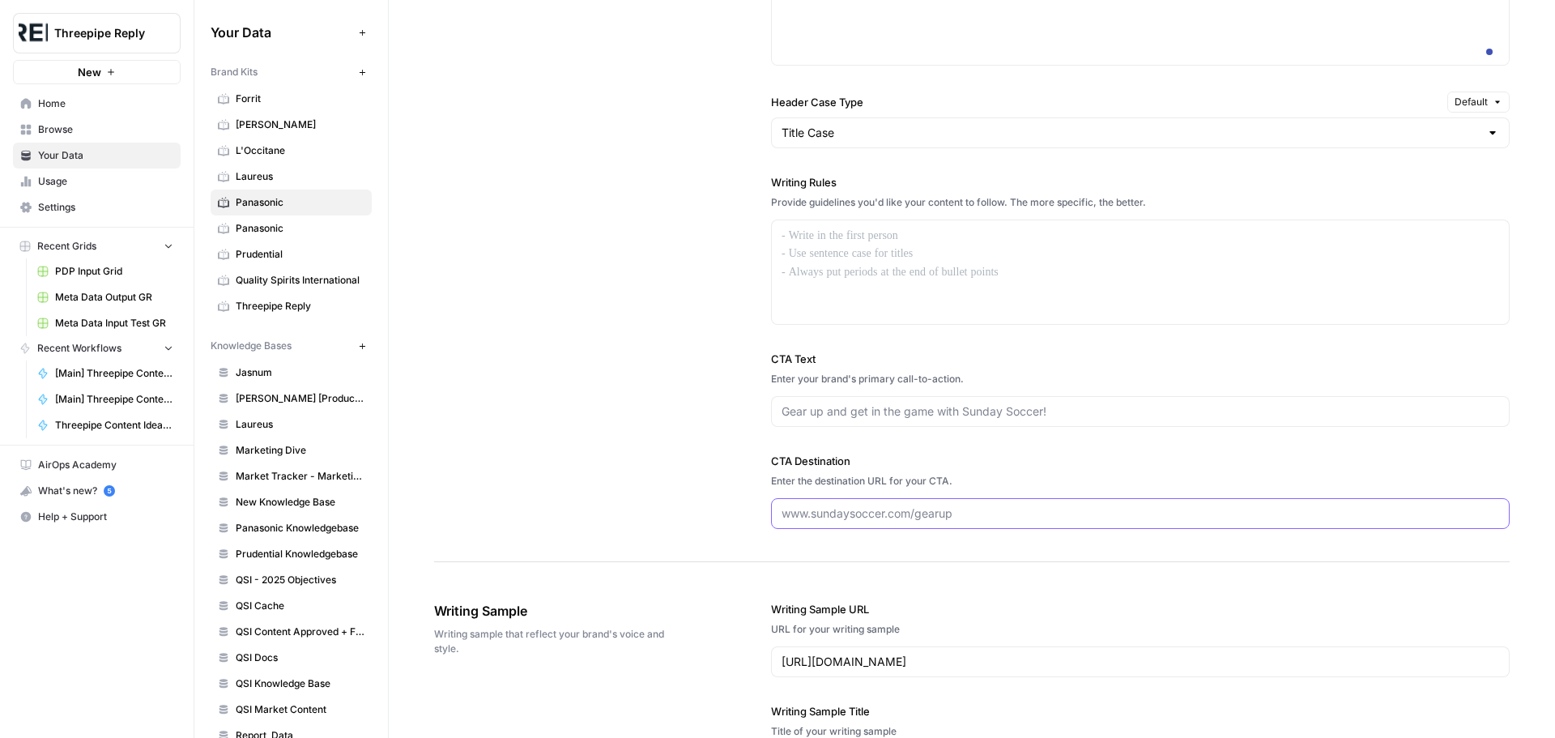
click at [907, 522] on input "CTA Destination" at bounding box center [1141, 514] width 718 height 16
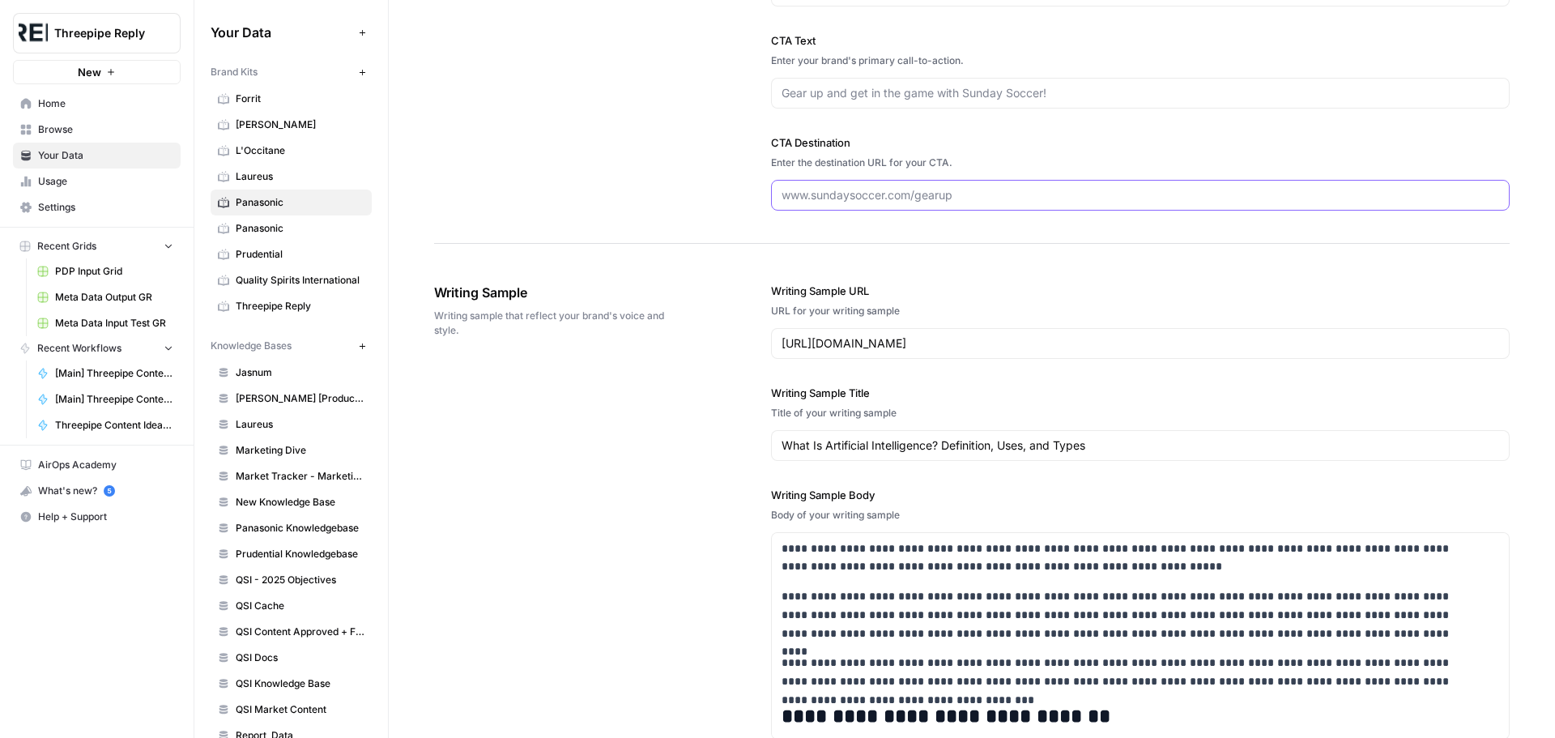
scroll to position [1540, 0]
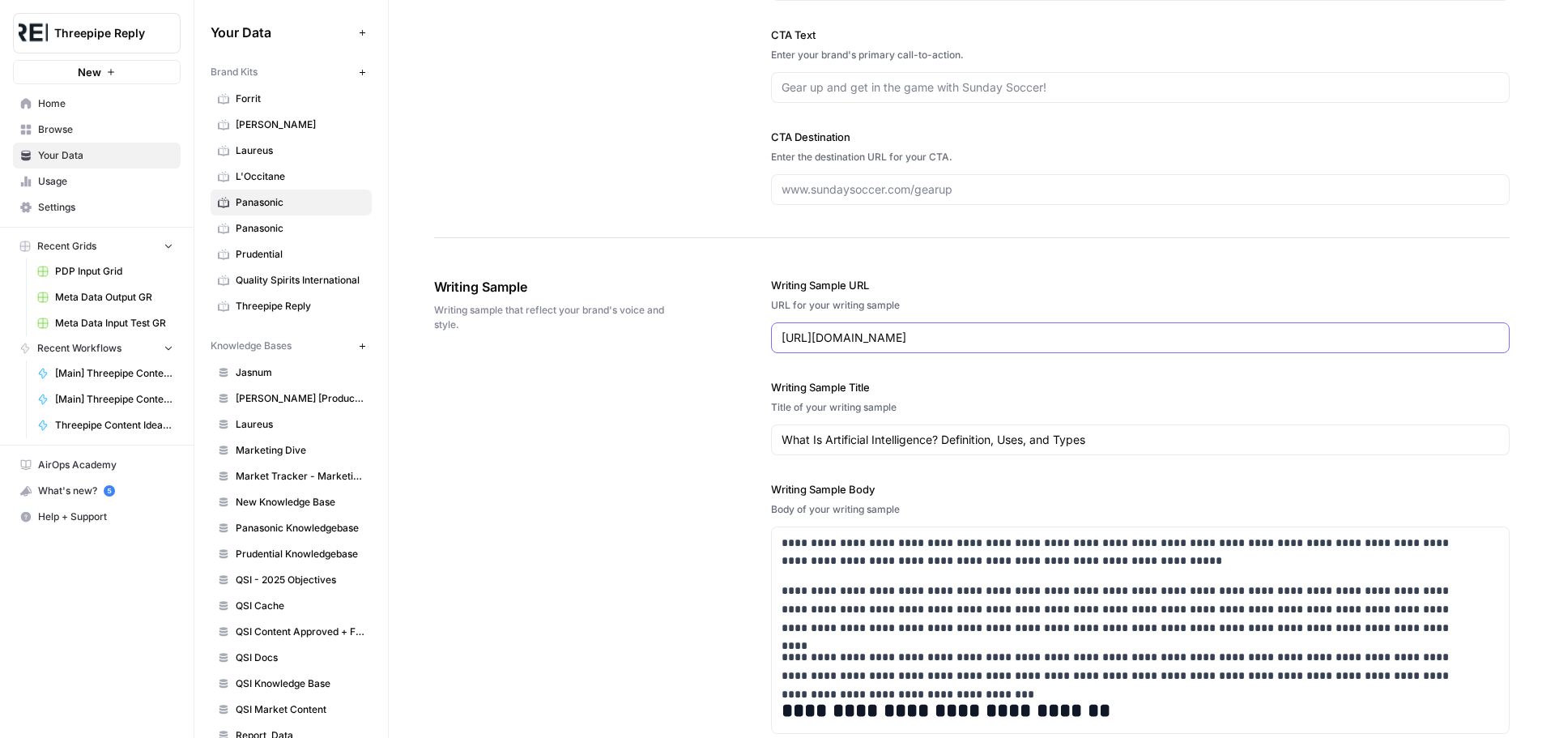
click at [958, 346] on input "https://www.coursera.org/articles/what-is-artificial-intelligence" at bounding box center [1141, 338] width 718 height 16
click at [1110, 448] on input "What Is Artificial Intelligence? Definition, Uses, and Types" at bounding box center [1141, 440] width 718 height 16
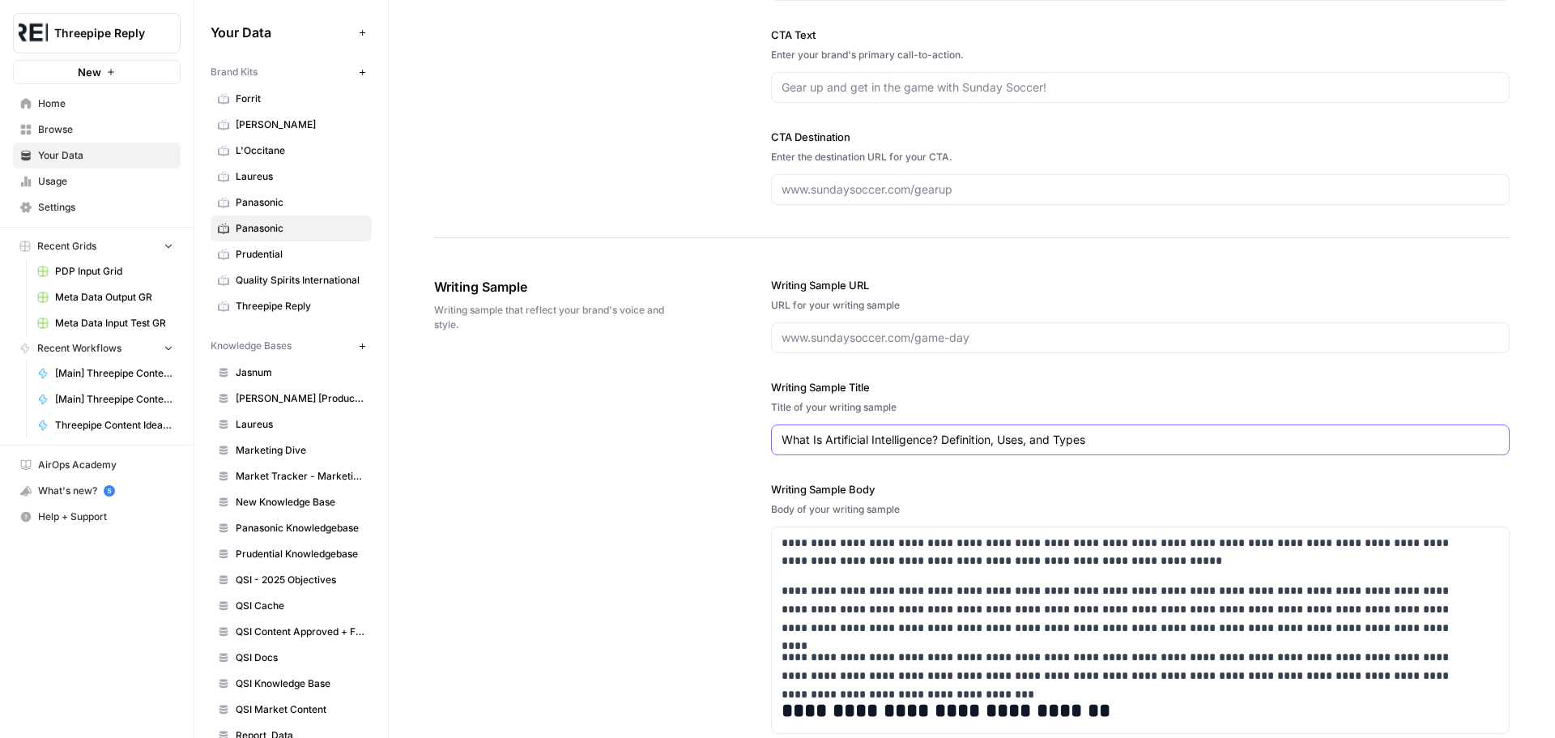
click at [1110, 448] on input "What Is Artificial Intelligence? Definition, Uses, and Types" at bounding box center [1141, 440] width 718 height 16
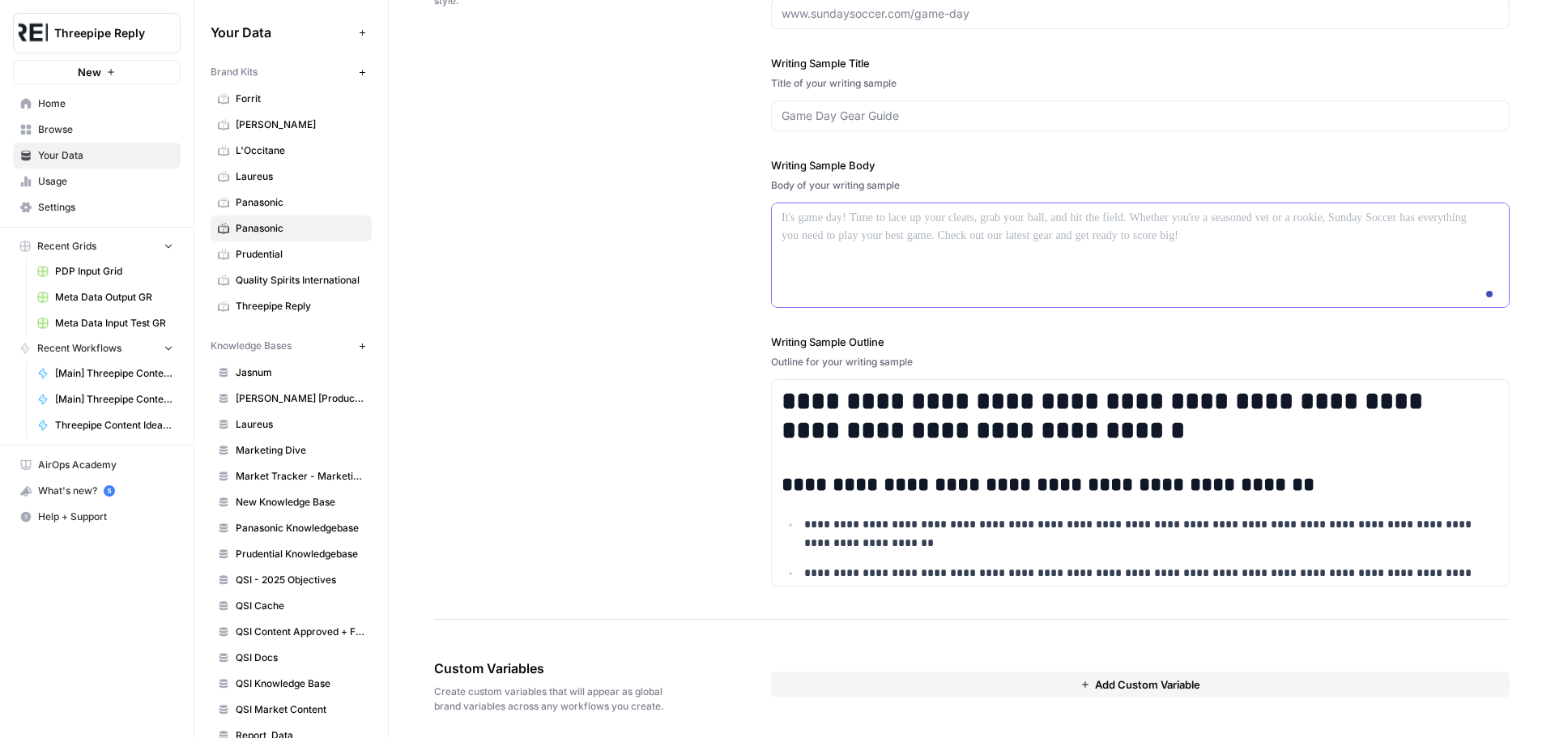
scroll to position [1945, 0]
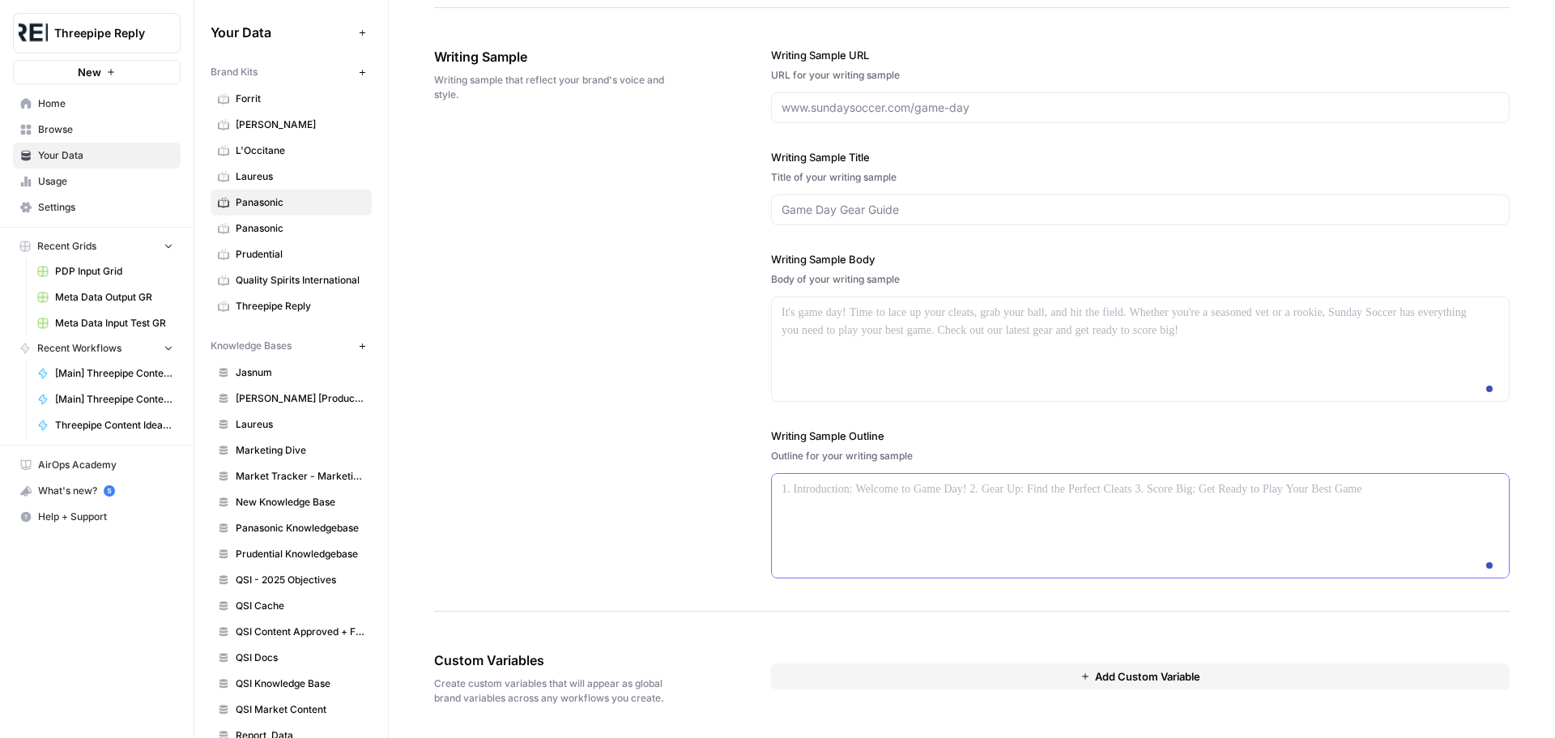
scroll to position [1867, 0]
click at [1095, 673] on span "Add Custom Variable" at bounding box center [1147, 676] width 105 height 16
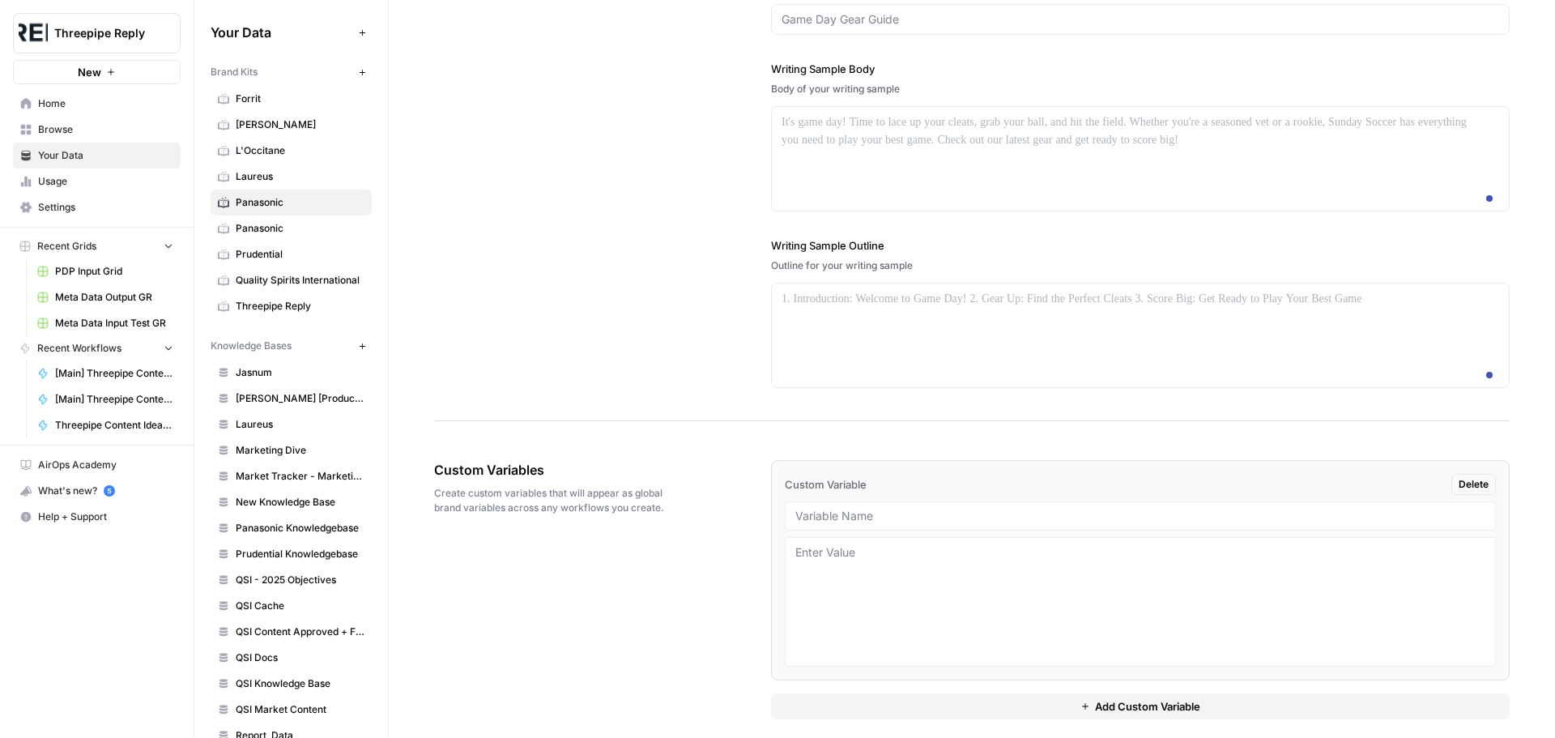
scroll to position [2071, 0]
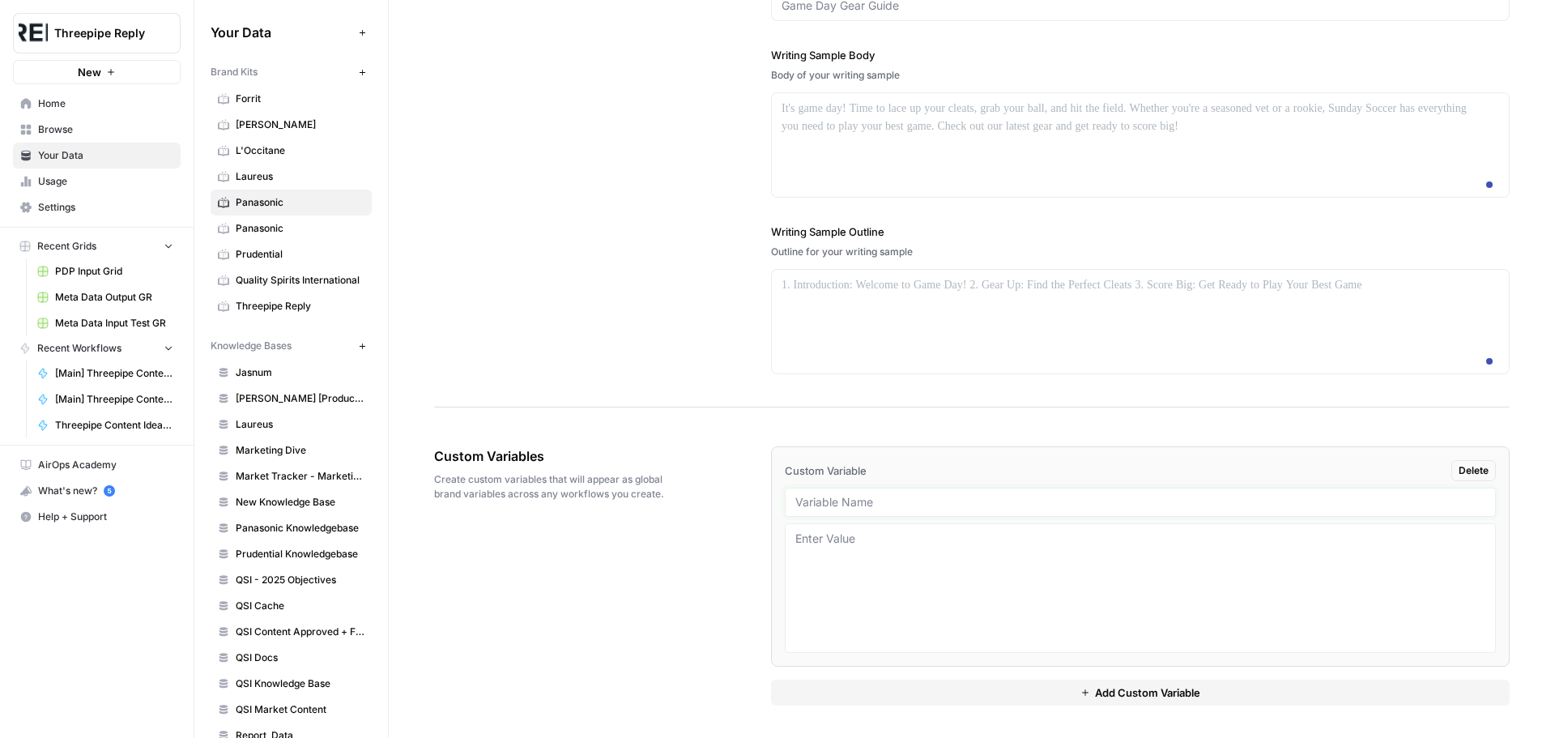
click at [881, 500] on input "text" at bounding box center [1141, 502] width 690 height 15
paste input "cleaned_product_content-it"
type input "cleaned_product_content-it"
click at [1035, 688] on button "Add Custom Variable" at bounding box center [1140, 693] width 739 height 26
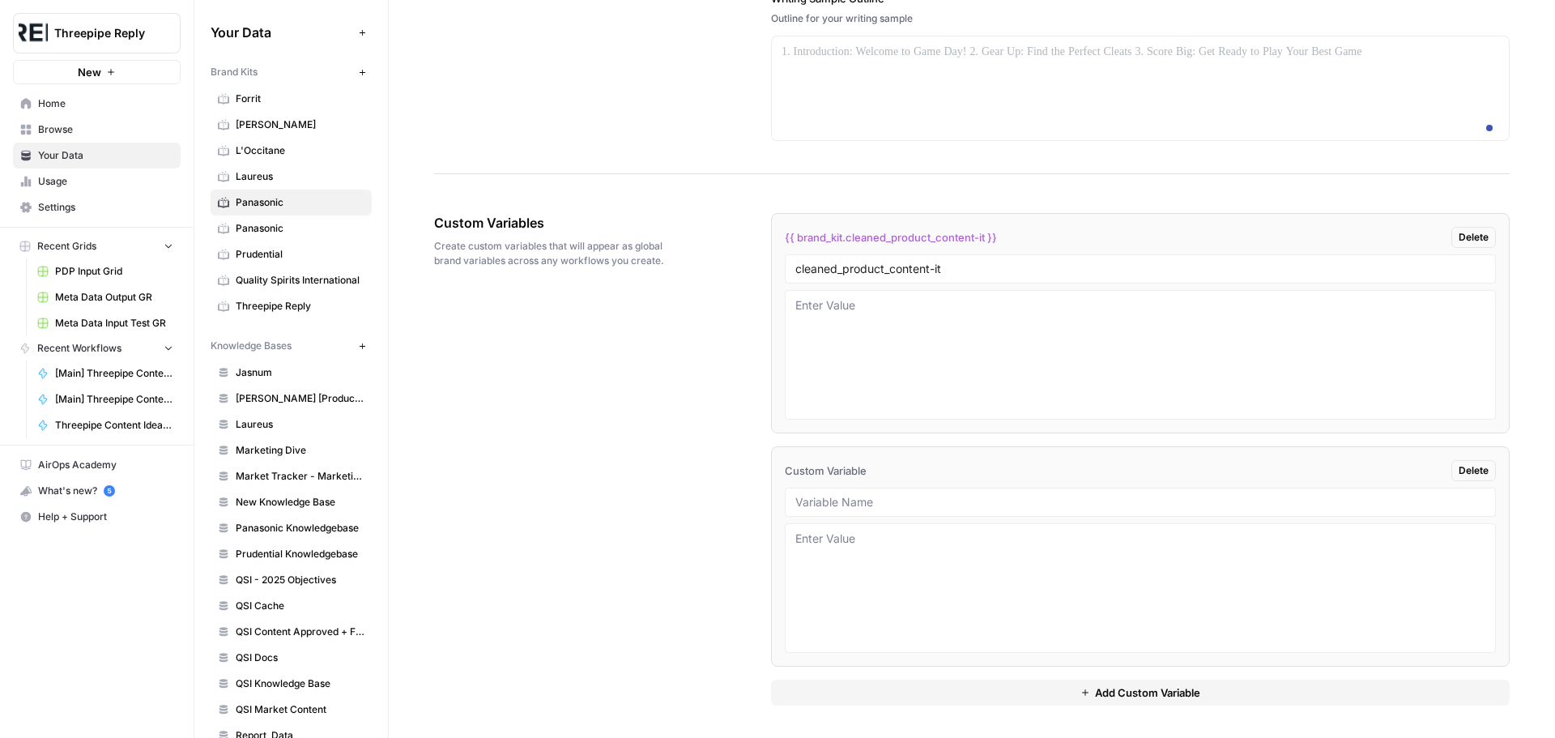
scroll to position [2305, 0]
click at [0, 0] on div at bounding box center [0, 0] width 0 height 0
click at [860, 503] on input "text" at bounding box center [1141, 502] width 690 height 15
paste input "{{ brand_kit.meta_content_plp-it }}"
type input "{{ brand_kit.meta_content_plp-it }}"
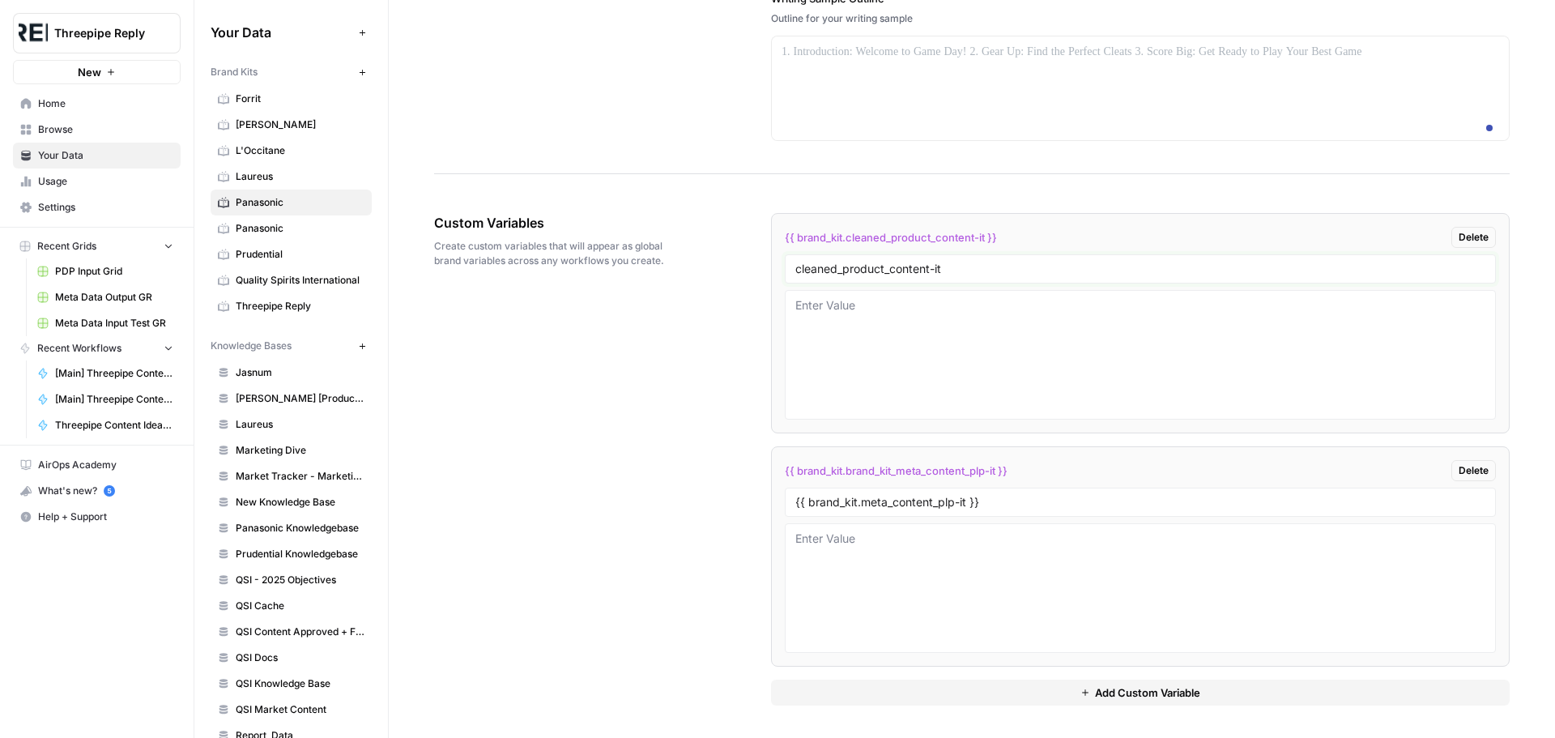
drag, startPoint x: 975, startPoint y: 268, endPoint x: 712, endPoint y: 296, distance: 264.0
click at [712, 296] on div "Custom Variables Create custom variables that will appear as global brand varia…" at bounding box center [972, 459] width 1076 height 557
paste input "meta_content_pdp_"
type input "meta_content_pdp_it"
drag, startPoint x: 1024, startPoint y: 510, endPoint x: 881, endPoint y: 501, distance: 143.7
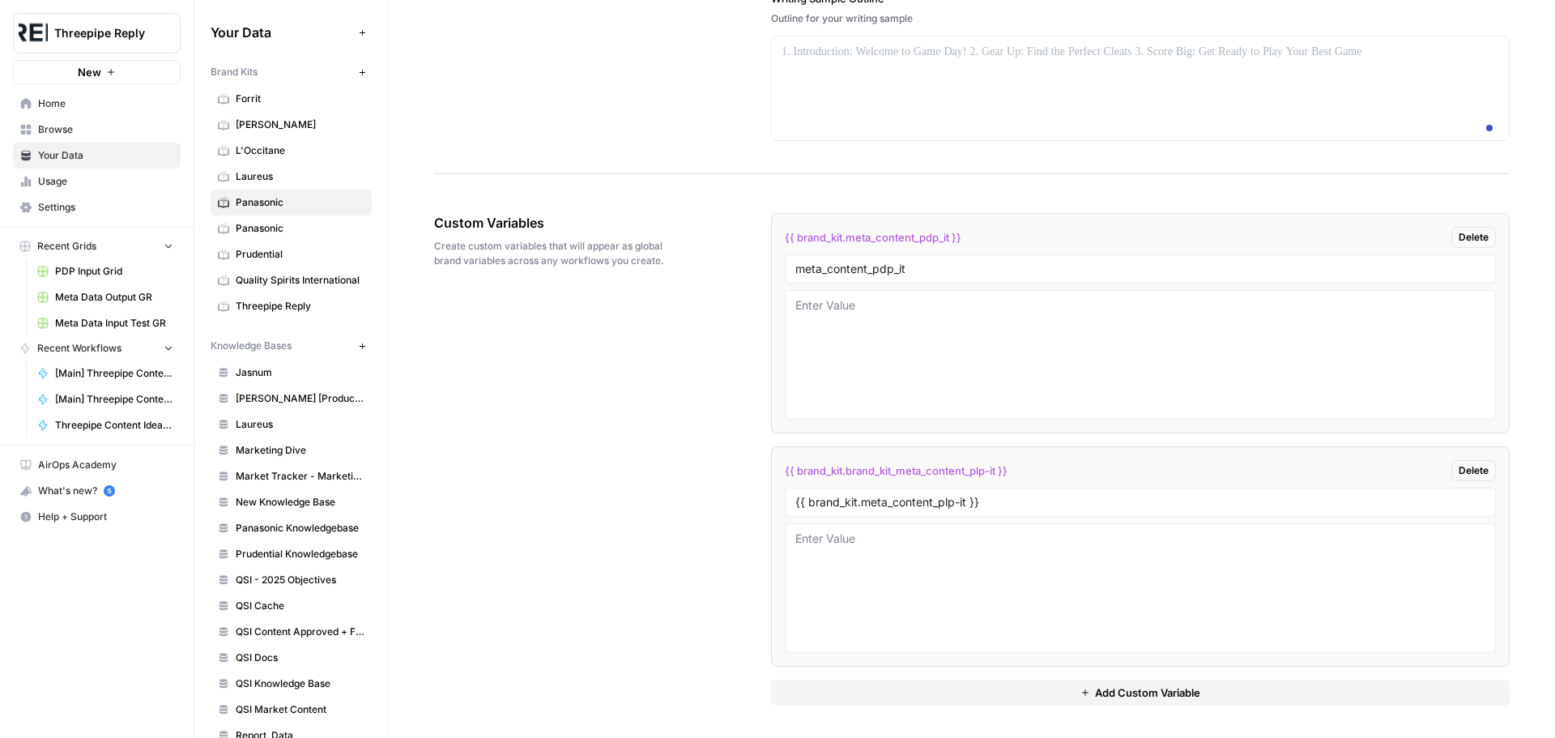
click at [877, 498] on div "{{ brand_kit.meta_content_plp-it }}" at bounding box center [1140, 502] width 711 height 29
click at [941, 504] on input "{{ brand_kit.meta_content_plp-it }}" at bounding box center [1141, 502] width 690 height 15
paste input "meta_content_plp-it"
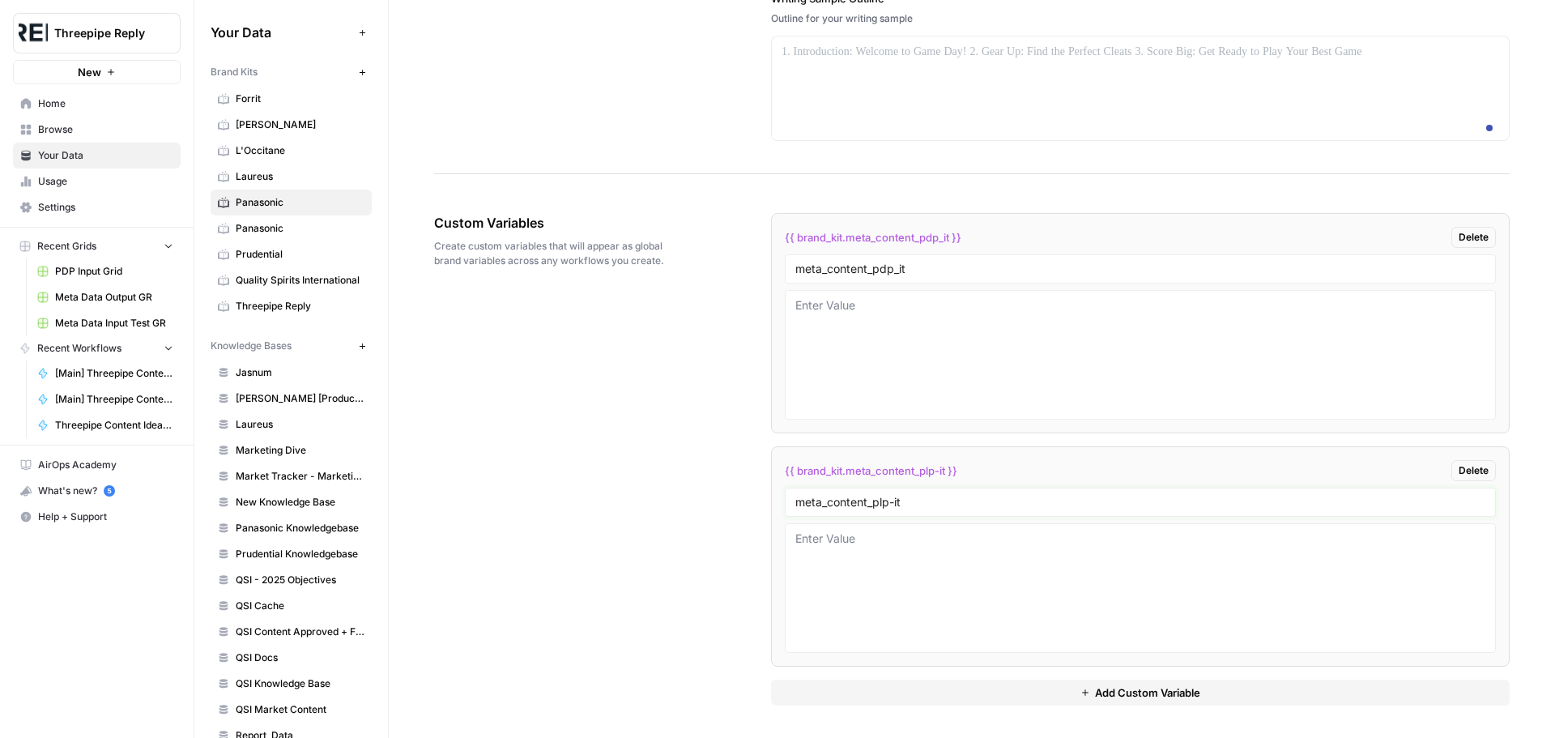
type input "meta_content_plp-it"
click at [1194, 694] on button "Add Custom Variable" at bounding box center [1140, 693] width 739 height 26
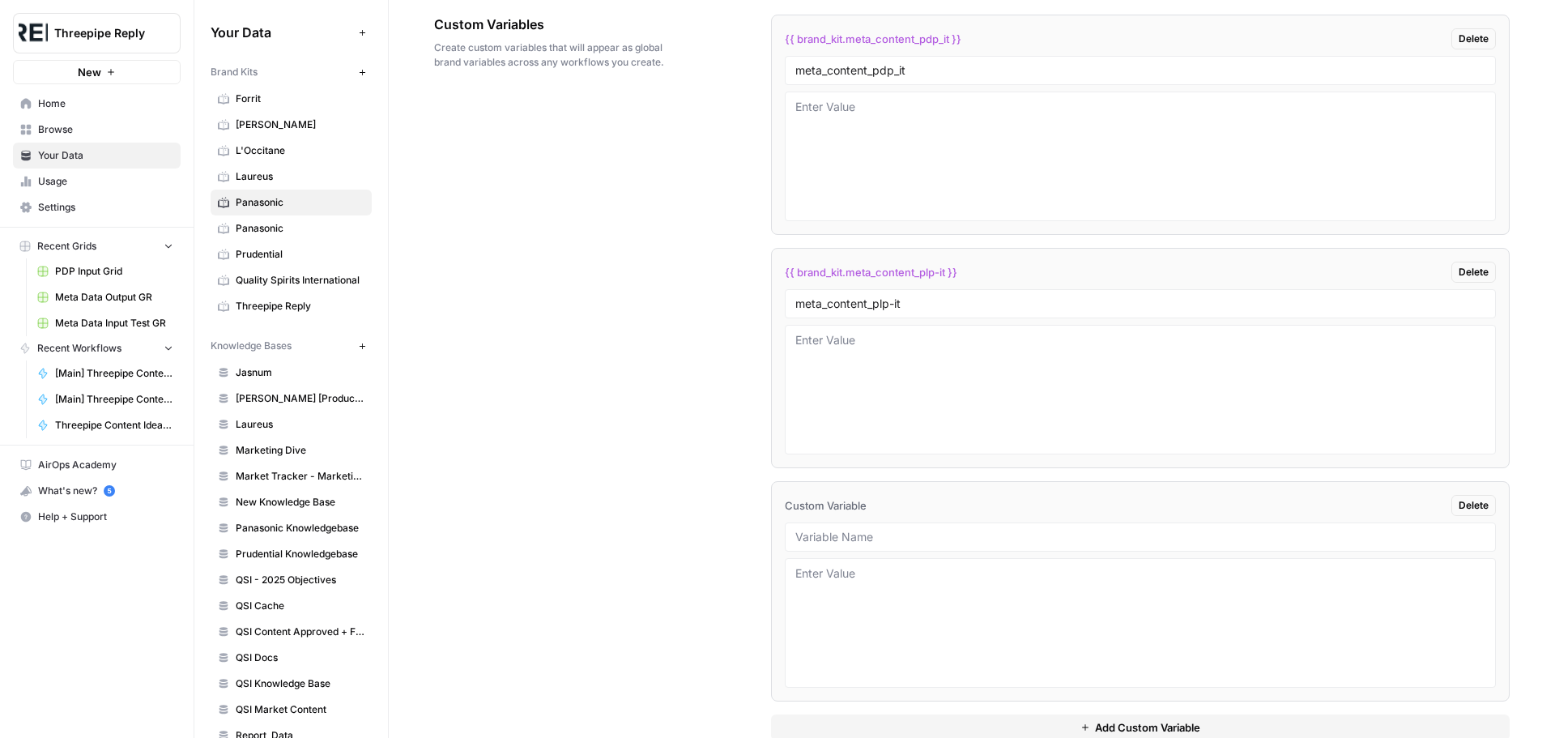
scroll to position [2538, 0]
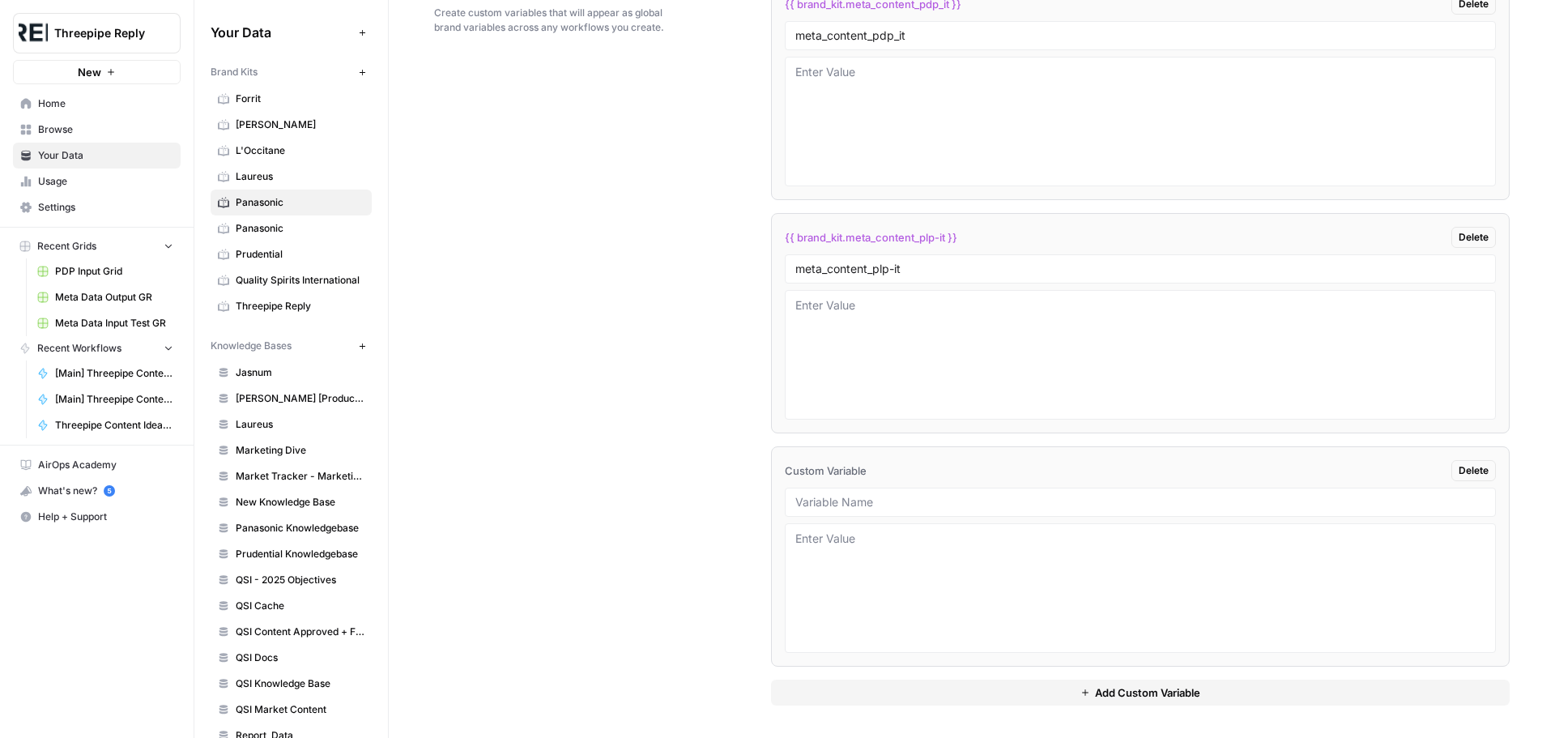
click at [1175, 694] on span "Add Custom Variable" at bounding box center [1147, 693] width 105 height 16
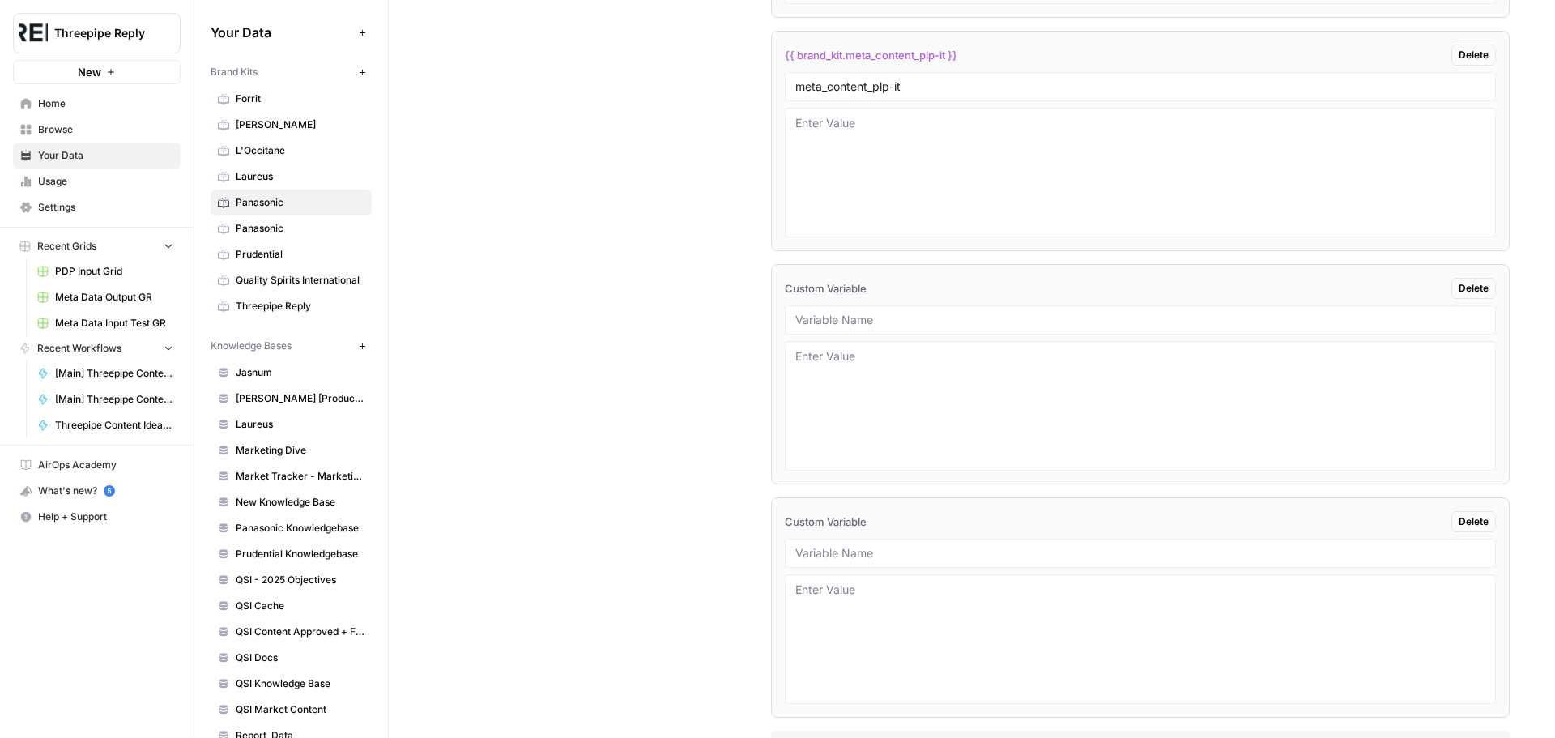
scroll to position [2609, 0]
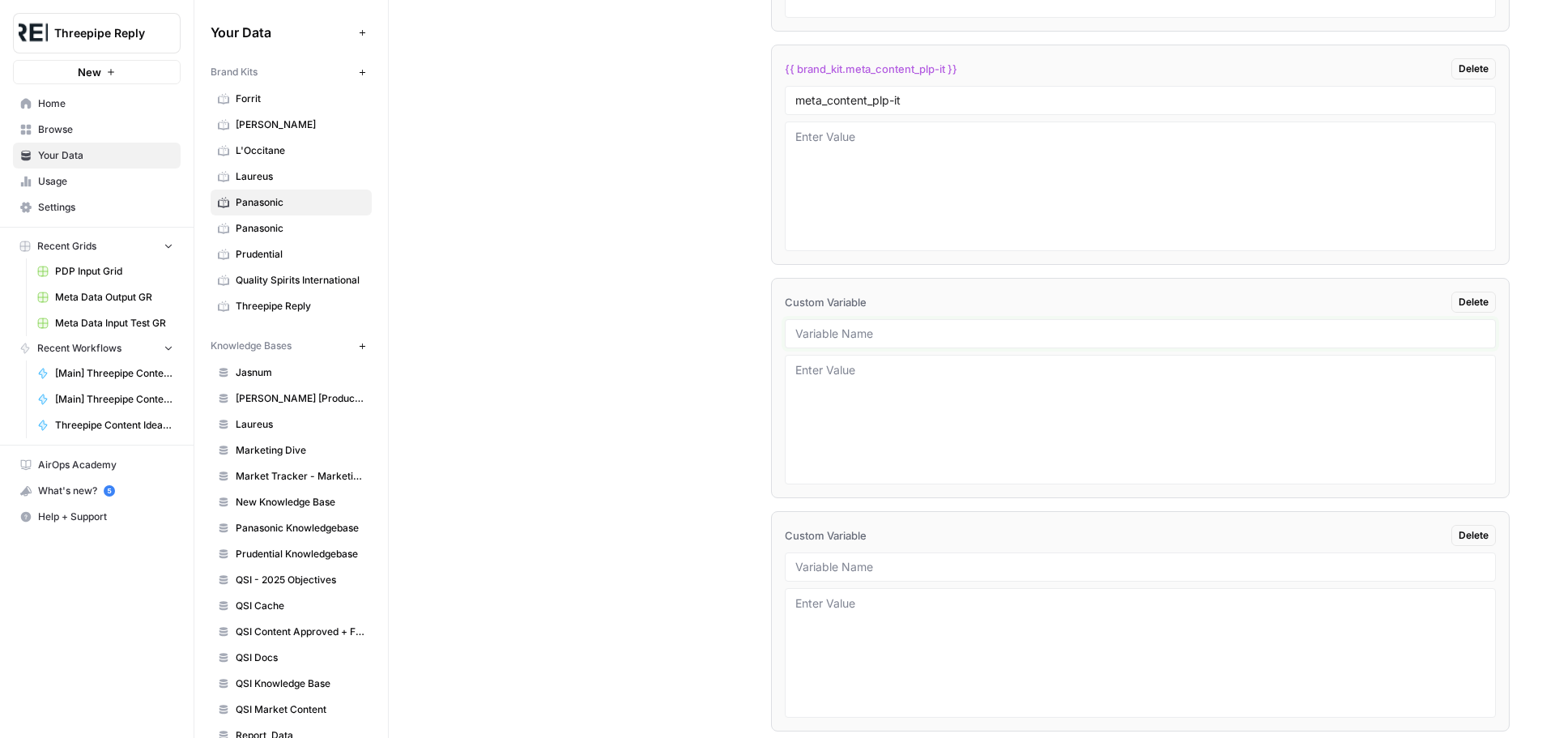
click at [892, 341] on input "text" at bounding box center [1141, 333] width 690 height 15
click at [924, 582] on div at bounding box center [1140, 566] width 711 height 29
click at [919, 574] on input "text" at bounding box center [1141, 567] width 690 height 15
paste input "meta_content_plp_en"
type input "meta_content_plp_de"
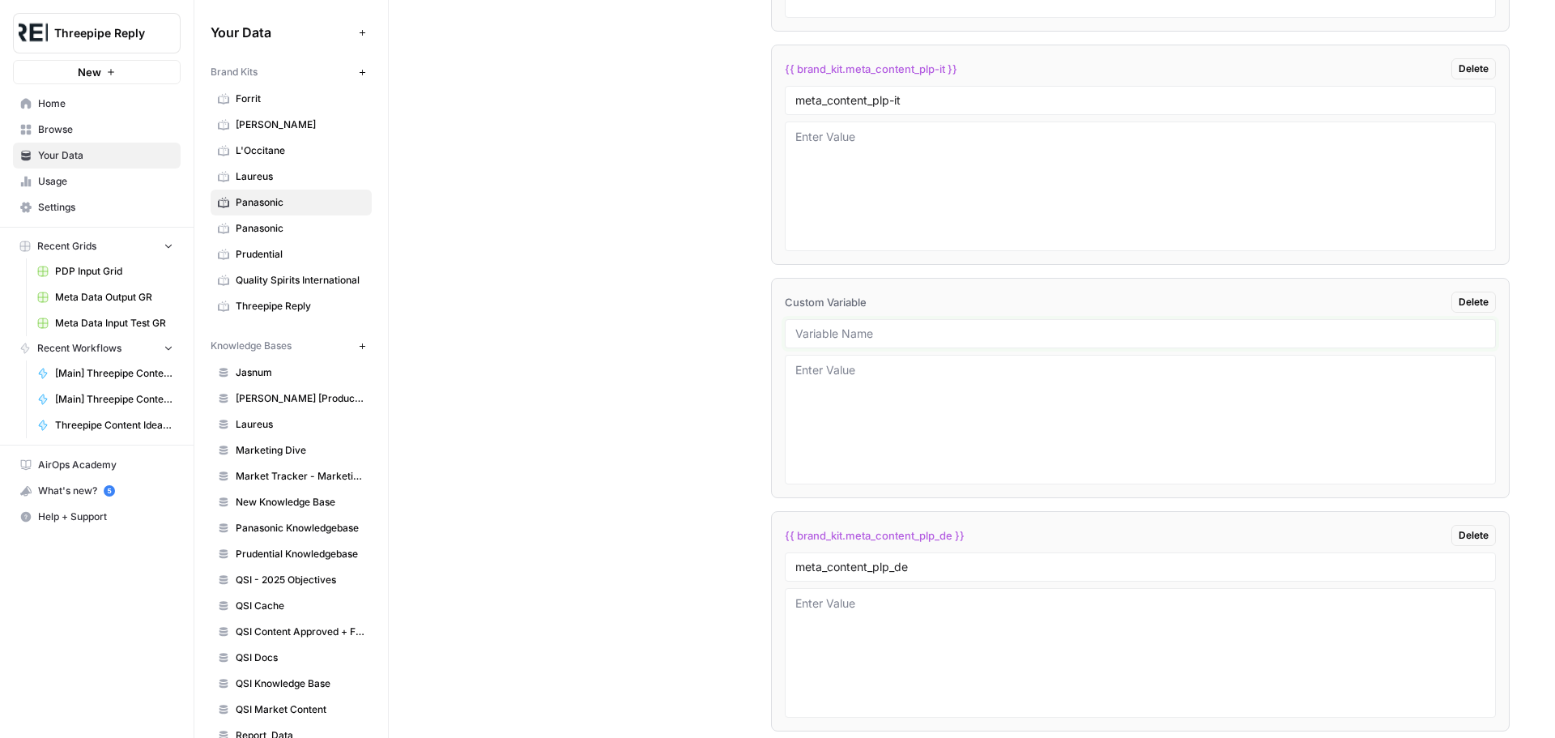
click at [894, 341] on input "text" at bounding box center [1141, 333] width 690 height 15
paste input "meta_content_pdp_en"
type input "meta_content_pdp_de"
click at [681, 465] on div "Custom Variables Create custom variables that will appear as global brand varia…" at bounding box center [972, 291] width 1076 height 1024
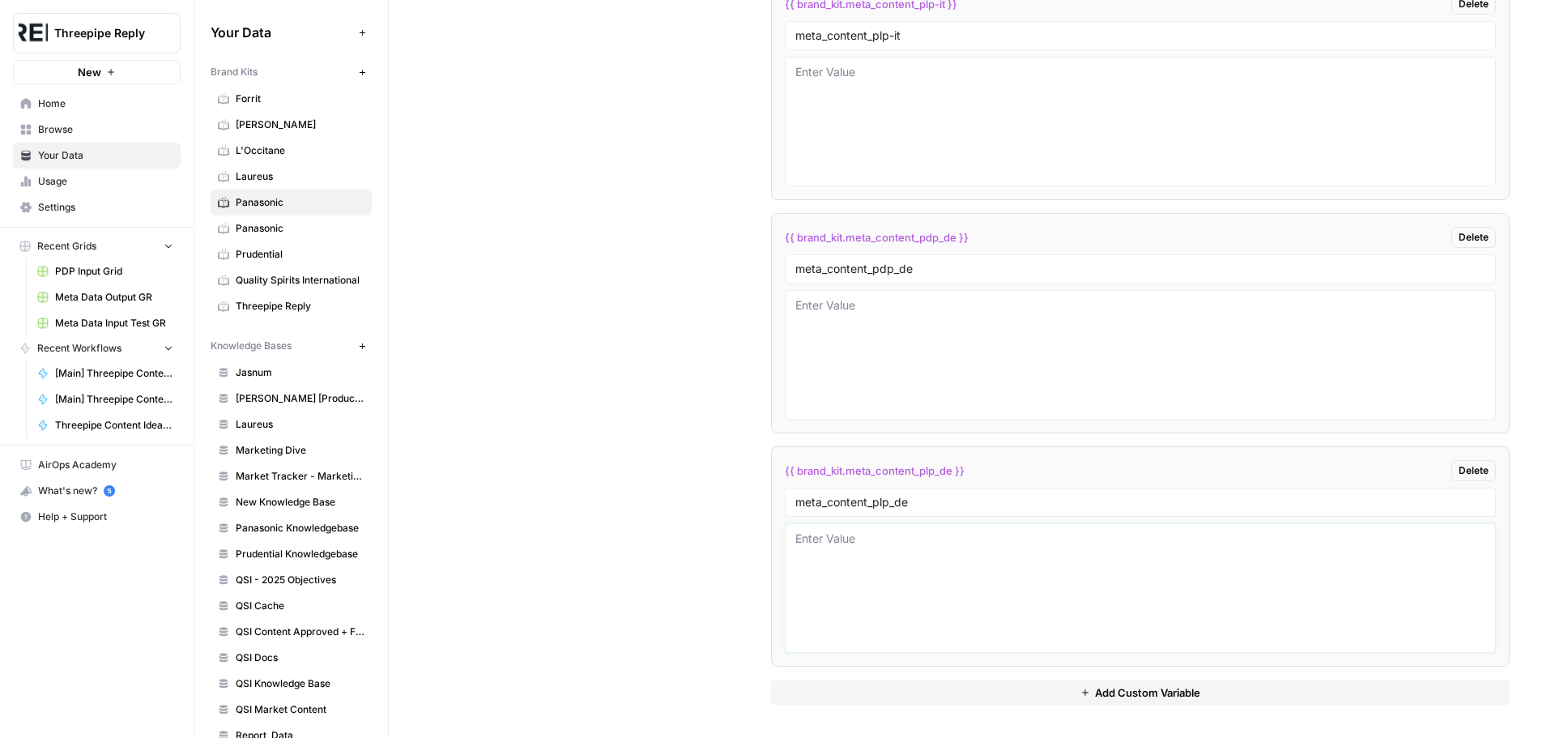
click at [891, 555] on textarea at bounding box center [1141, 588] width 690 height 115
paste textarea "{ "title": "Shoppen Sie unsere In-Ear-Kopfhörer-Produkte | Panasonic DE E-Shop"…"
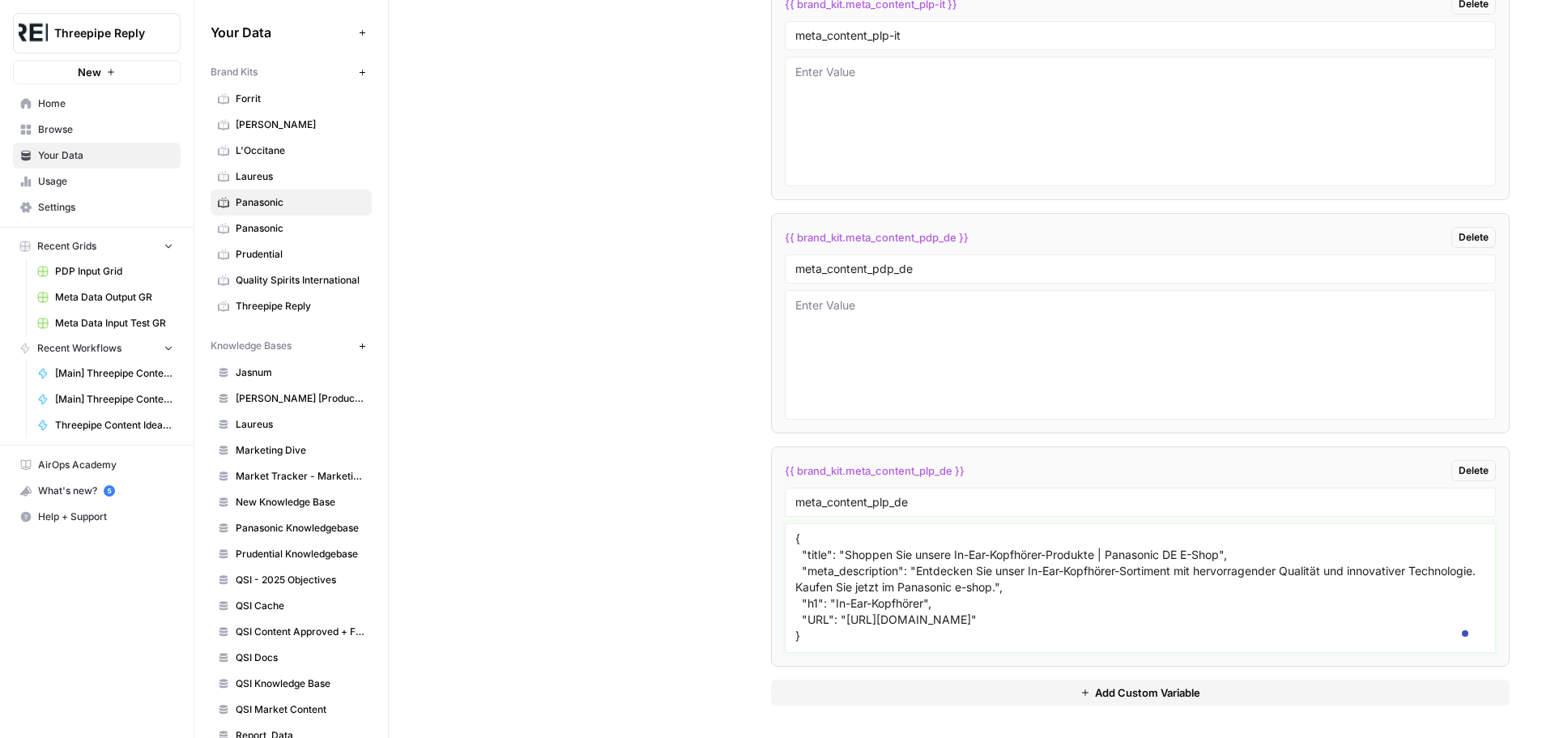
scroll to position [126, 0]
type textarea "{ "title": "Shoppen Sie unsere In-Ear-Kopfhörer-Produkte | Panasonic DE E-Shop"…"
click at [955, 342] on textarea at bounding box center [1141, 354] width 690 height 115
paste textarea "{ "title": "77 Zoll OLED Smart Fire TV 77Z93AEG | Panasonic DE E-Shop", "meta_d…"
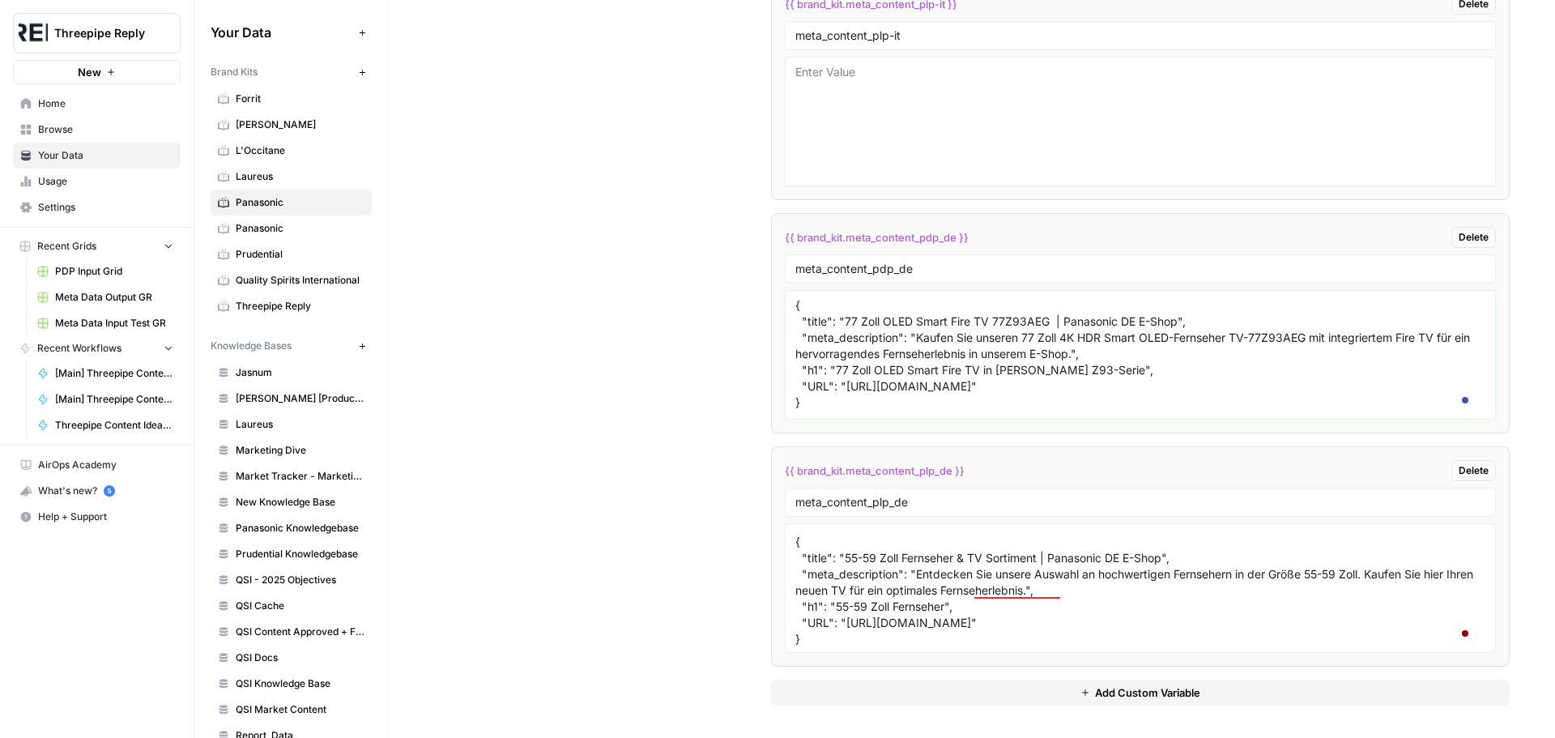
scroll to position [143, 0]
type textarea "{ "title": "77 Zoll OLED Smart Fire TV 77Z93AEG | Panasonic DE E-Shop", "meta_d…"
click at [565, 308] on div "Custom Variables Create custom variables that will appear as global brand varia…" at bounding box center [972, 226] width 1076 height 1024
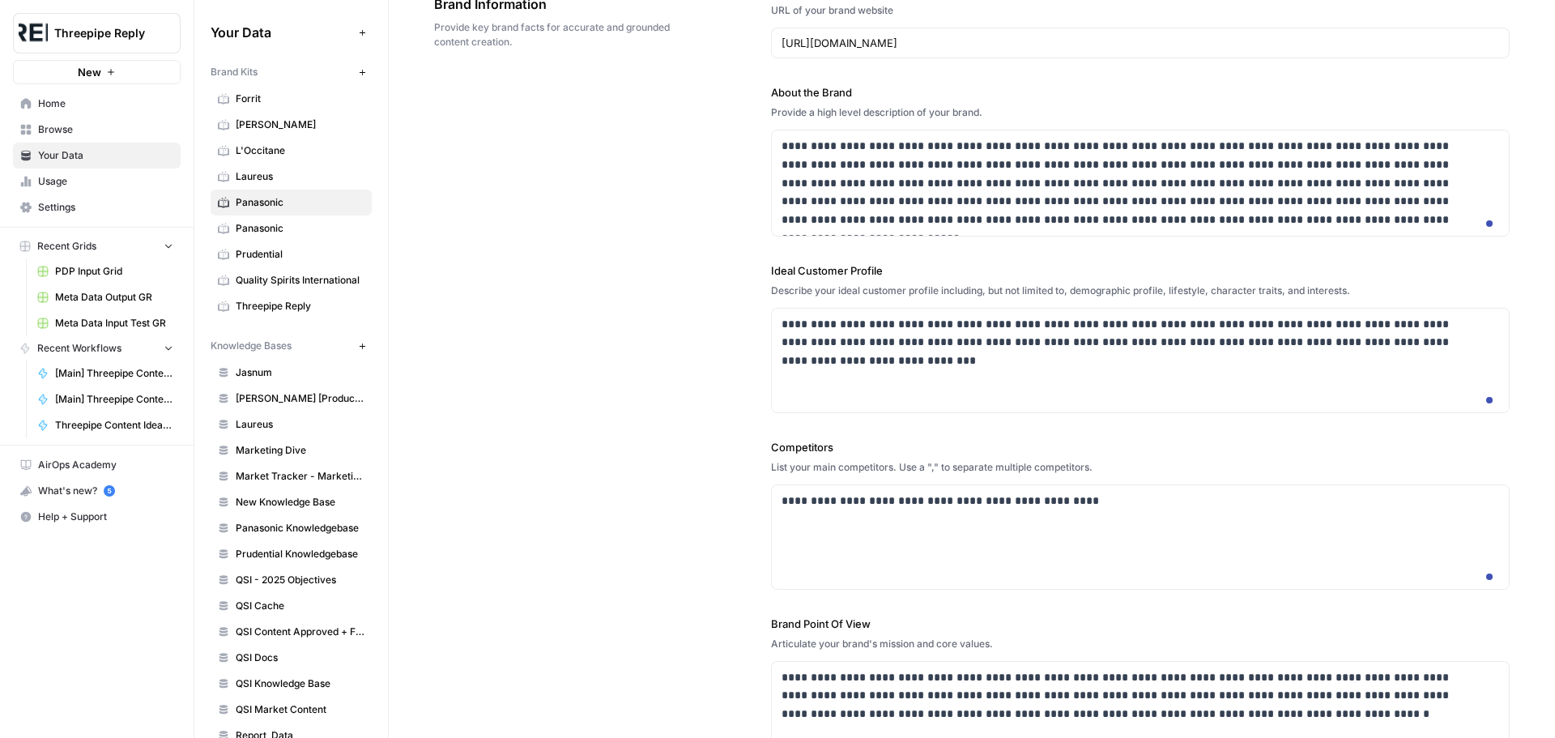
scroll to position [0, 0]
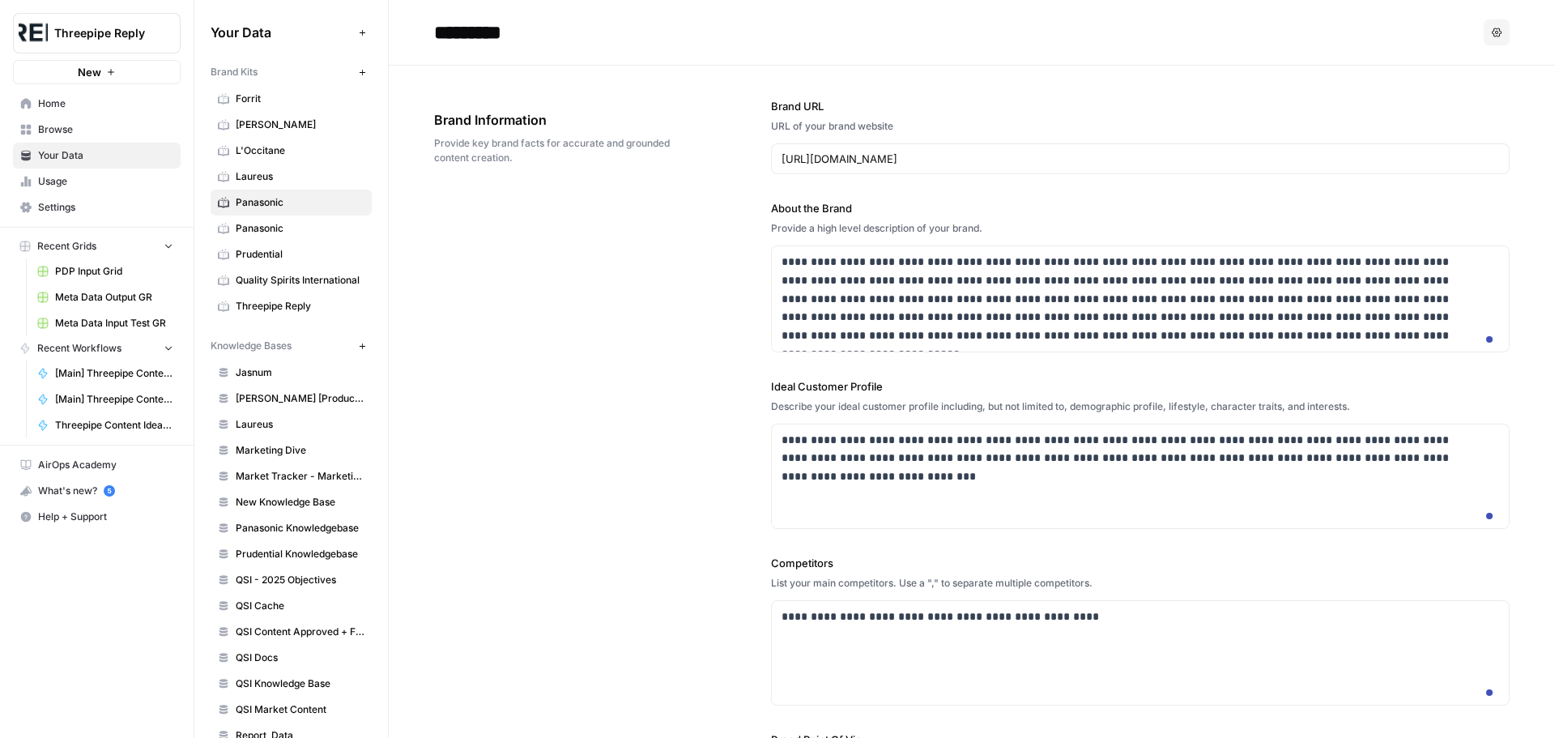
click at [1484, 33] on button "Options" at bounding box center [1497, 32] width 26 height 26
click at [1484, 34] on button "Options" at bounding box center [1497, 32] width 26 height 26
click at [1347, 36] on h2 "*********" at bounding box center [955, 32] width 1043 height 26
click at [579, 316] on div "**********" at bounding box center [972, 491] width 1076 height 850
click at [536, 30] on input "*********" at bounding box center [557, 32] width 259 height 32
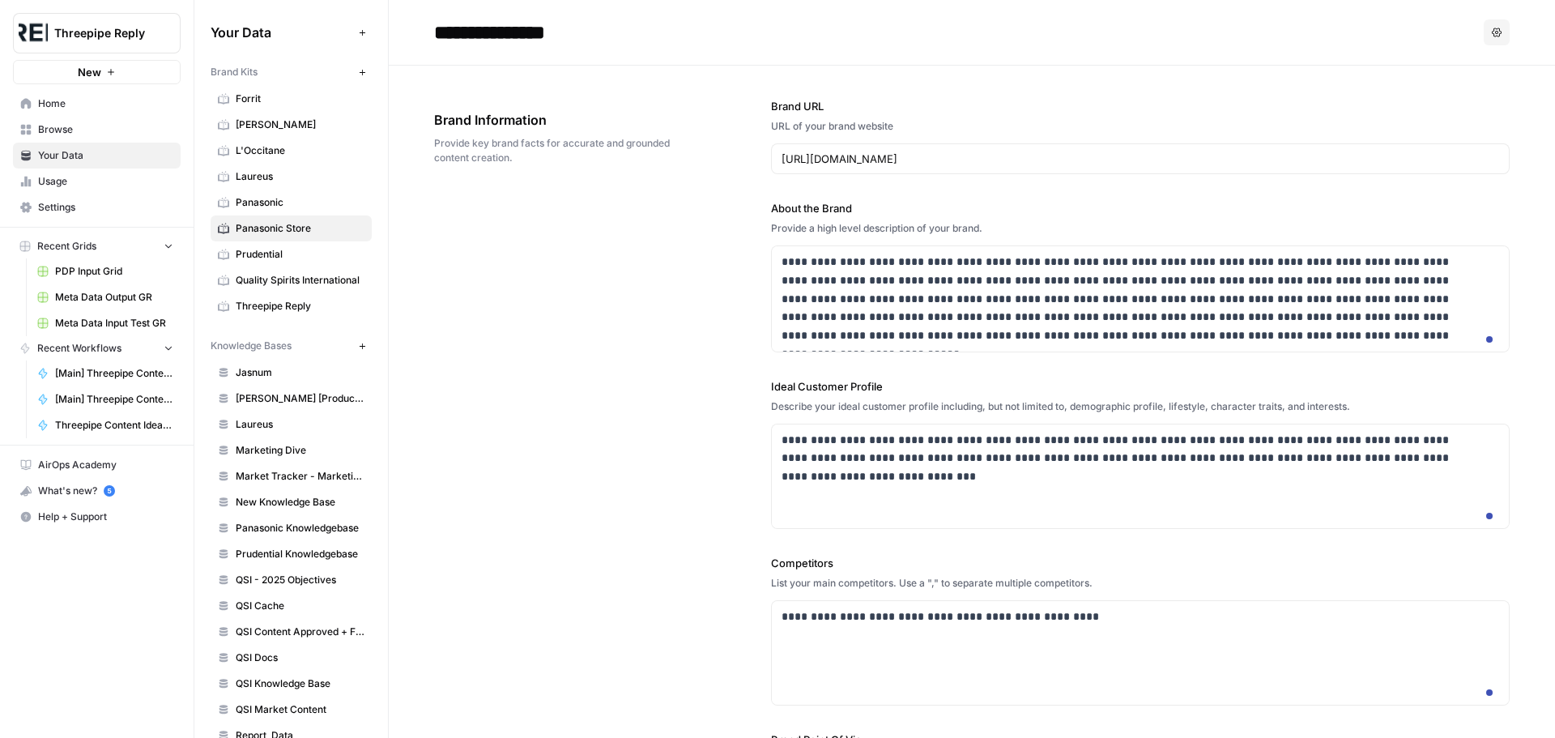
type input "**********"
click at [591, 306] on div "**********" at bounding box center [972, 491] width 1076 height 850
click at [291, 204] on span "Panasonic" at bounding box center [300, 202] width 129 height 15
click at [273, 225] on span "Panasonic Store" at bounding box center [300, 228] width 129 height 15
click at [69, 126] on span "Browse" at bounding box center [105, 129] width 135 height 15
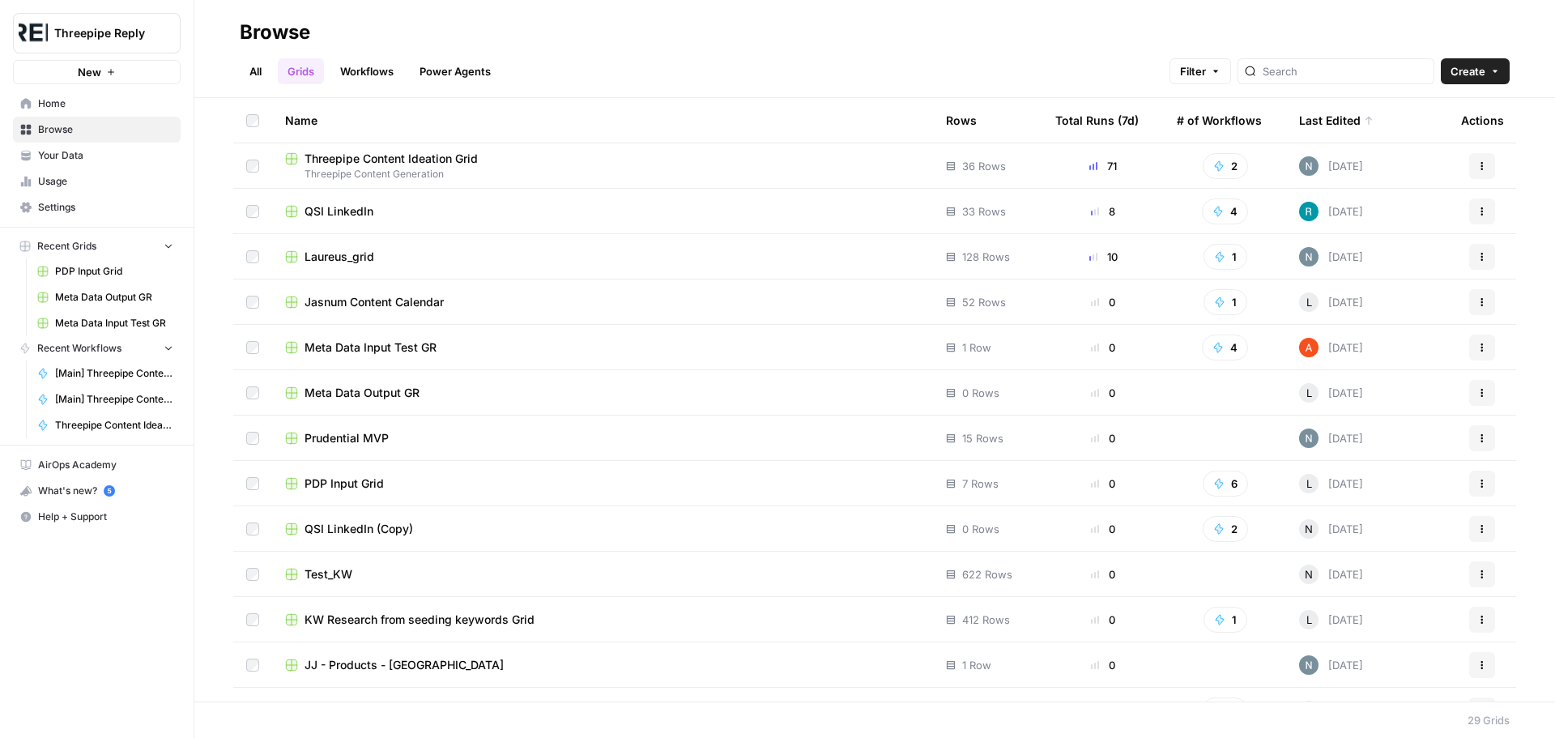
click at [363, 54] on div "All Grids Workflows Power Agents Filter Create" at bounding box center [875, 64] width 1270 height 39
click at [365, 63] on link "Workflows" at bounding box center [367, 71] width 73 height 26
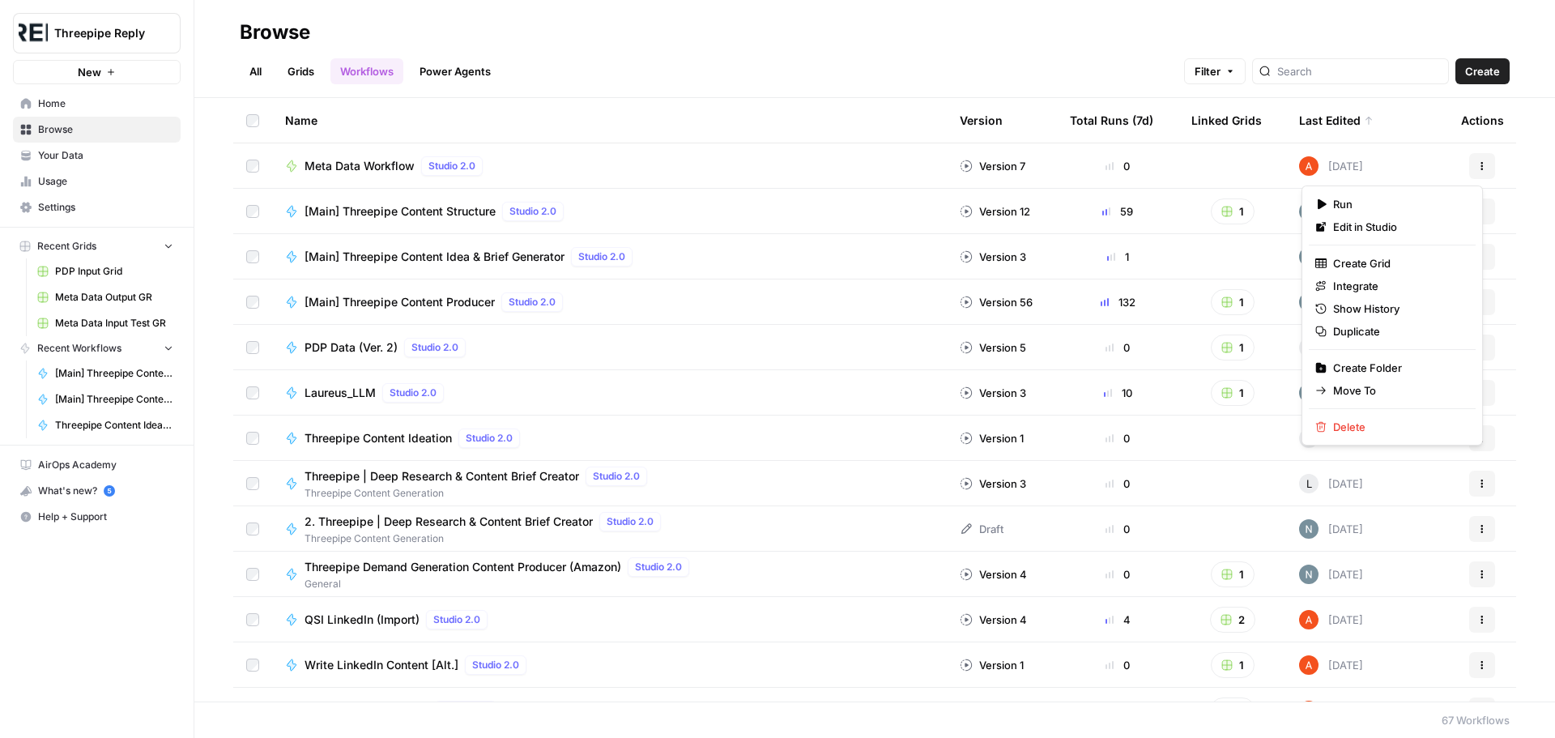
click at [1478, 164] on icon "button" at bounding box center [1483, 166] width 10 height 10
click at [1391, 228] on span "Edit in Studio" at bounding box center [1398, 227] width 130 height 16
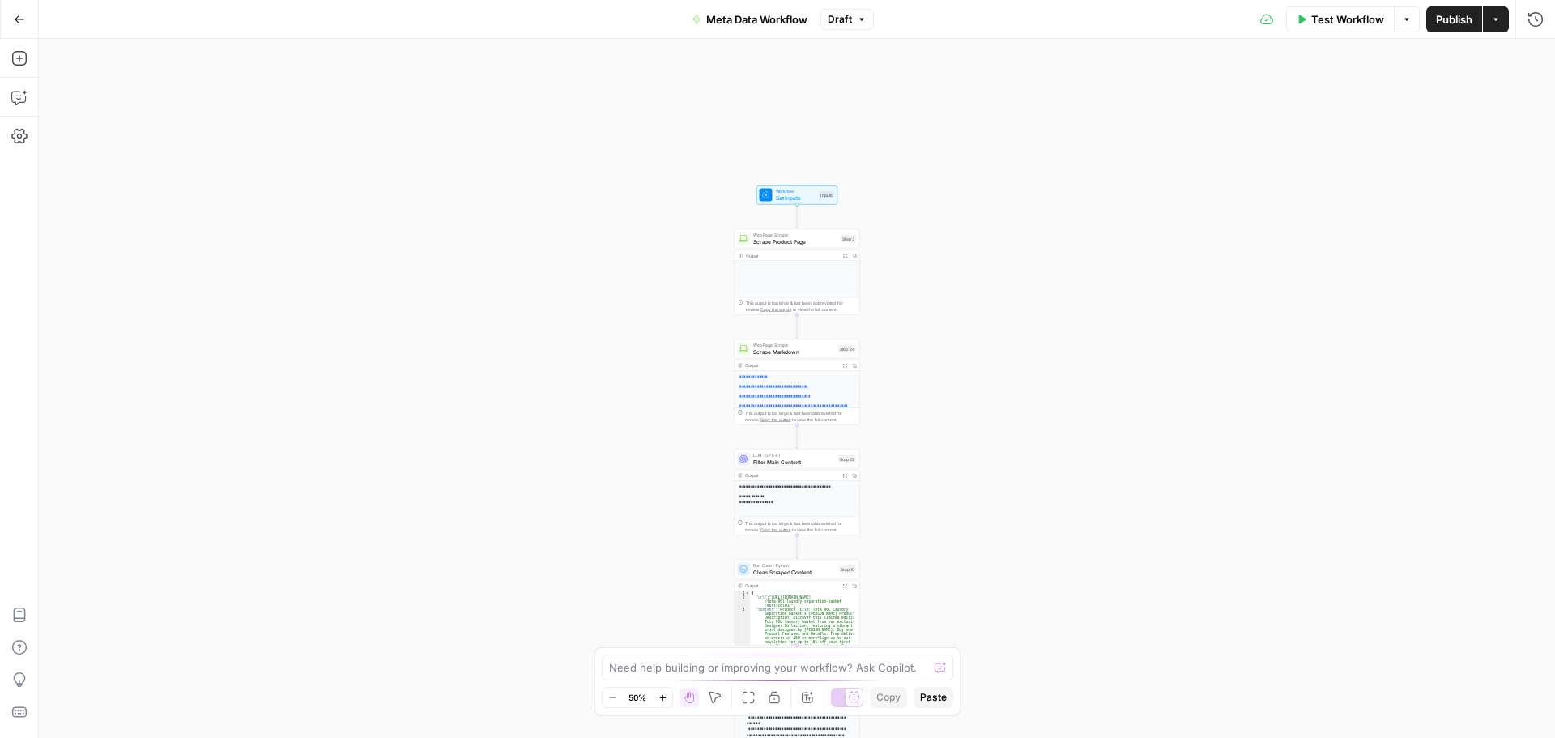
click at [660, 698] on icon "button" at bounding box center [663, 697] width 9 height 9
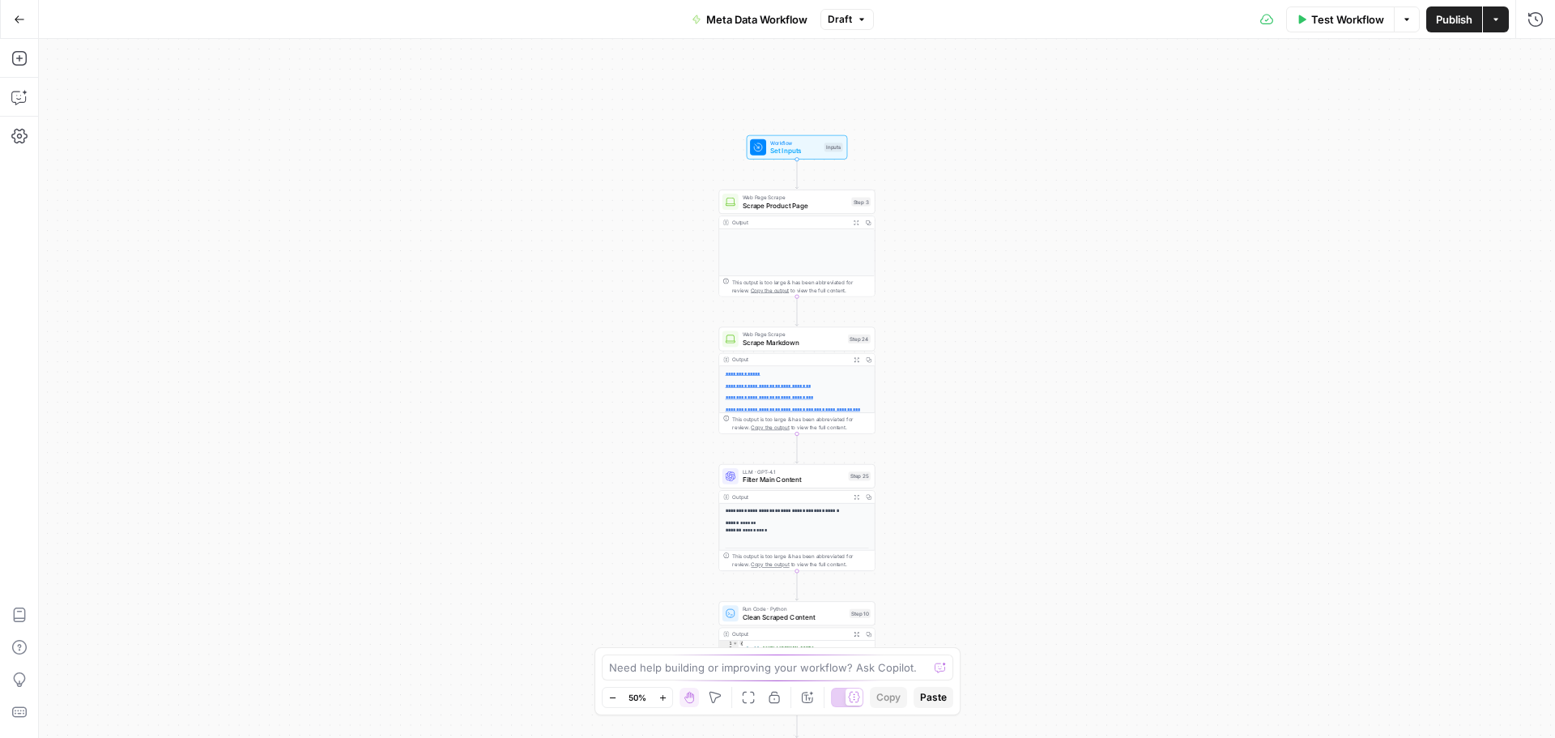
click at [660, 698] on icon "button" at bounding box center [663, 697] width 9 height 9
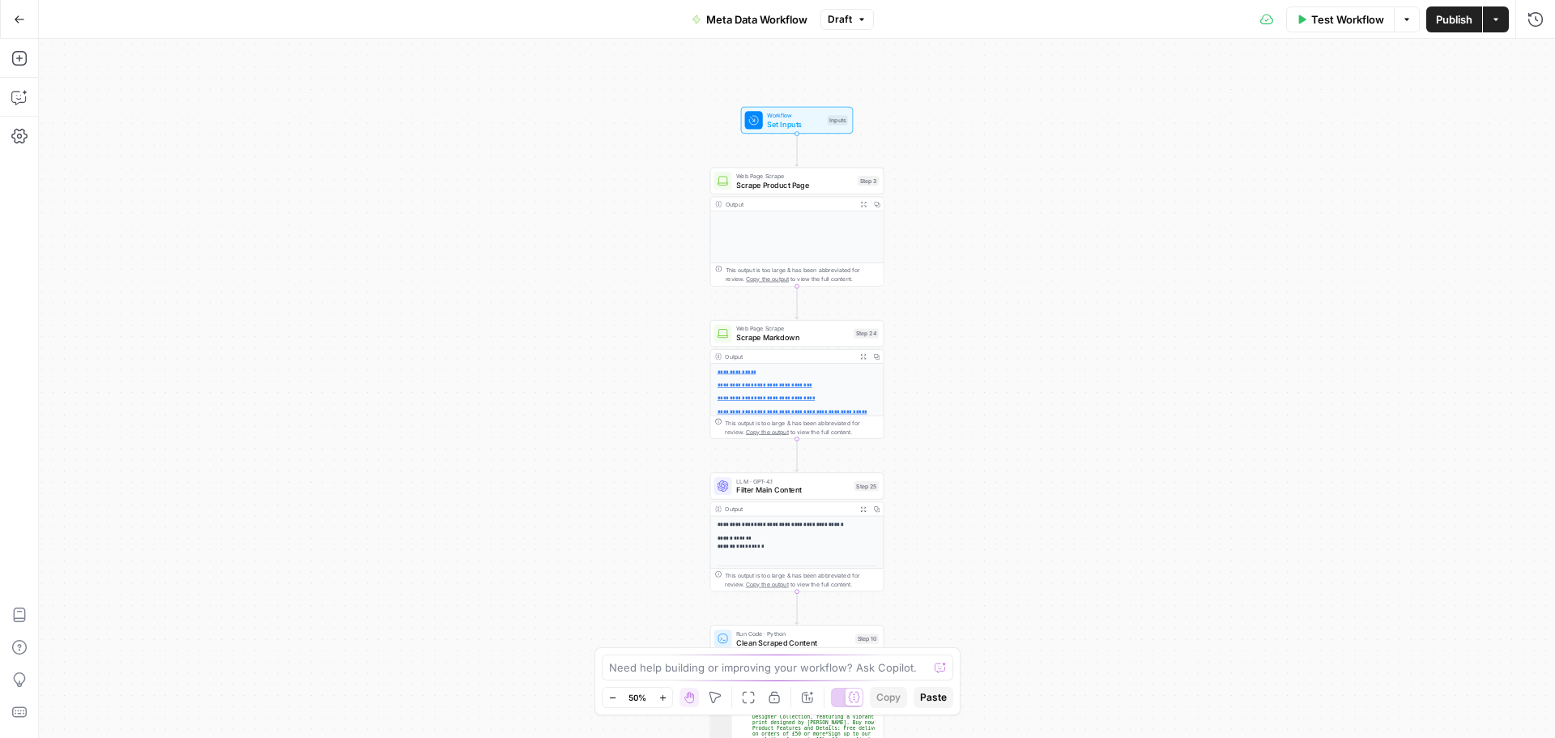
click at [660, 698] on icon "button" at bounding box center [663, 697] width 9 height 9
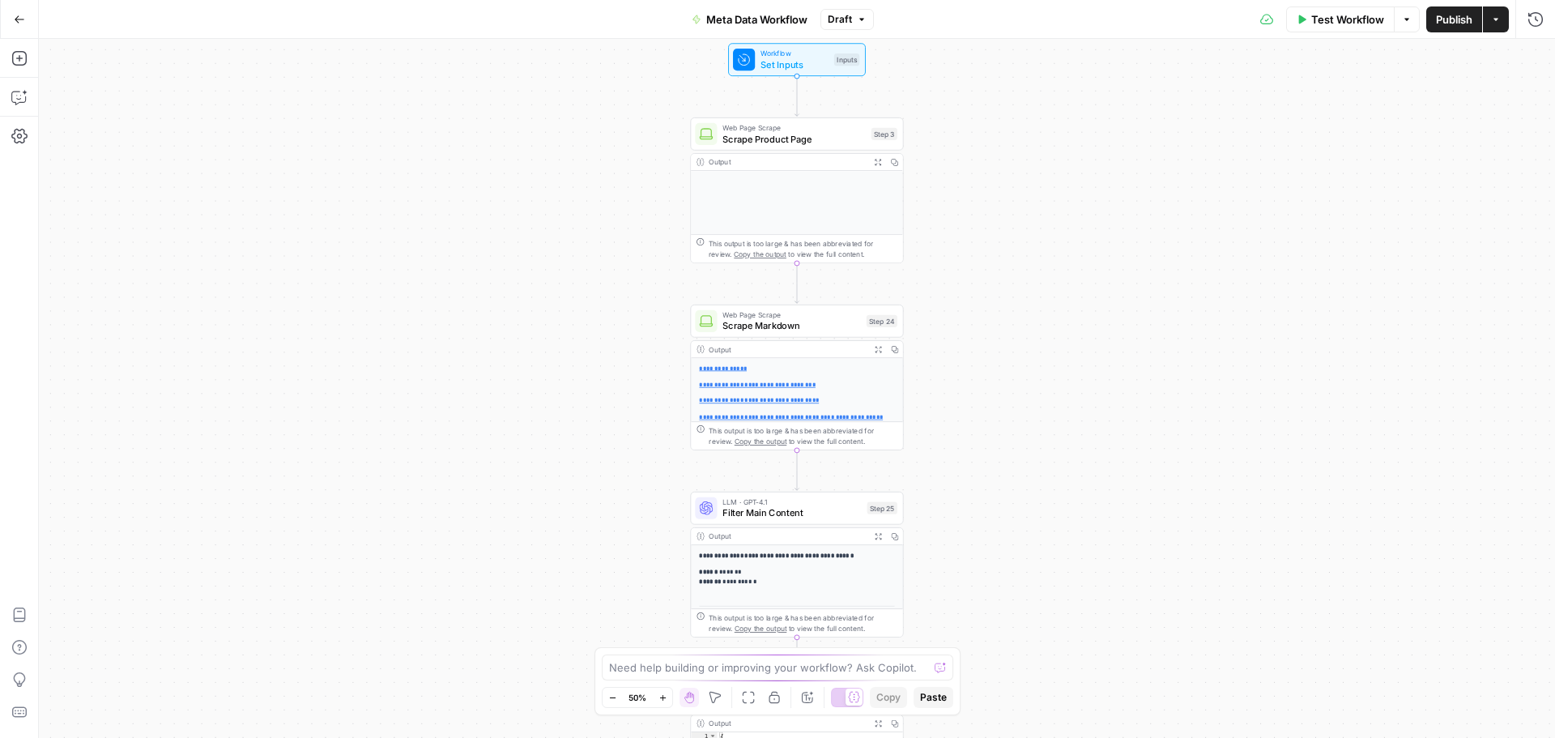
click at [660, 698] on icon "button" at bounding box center [663, 697] width 9 height 9
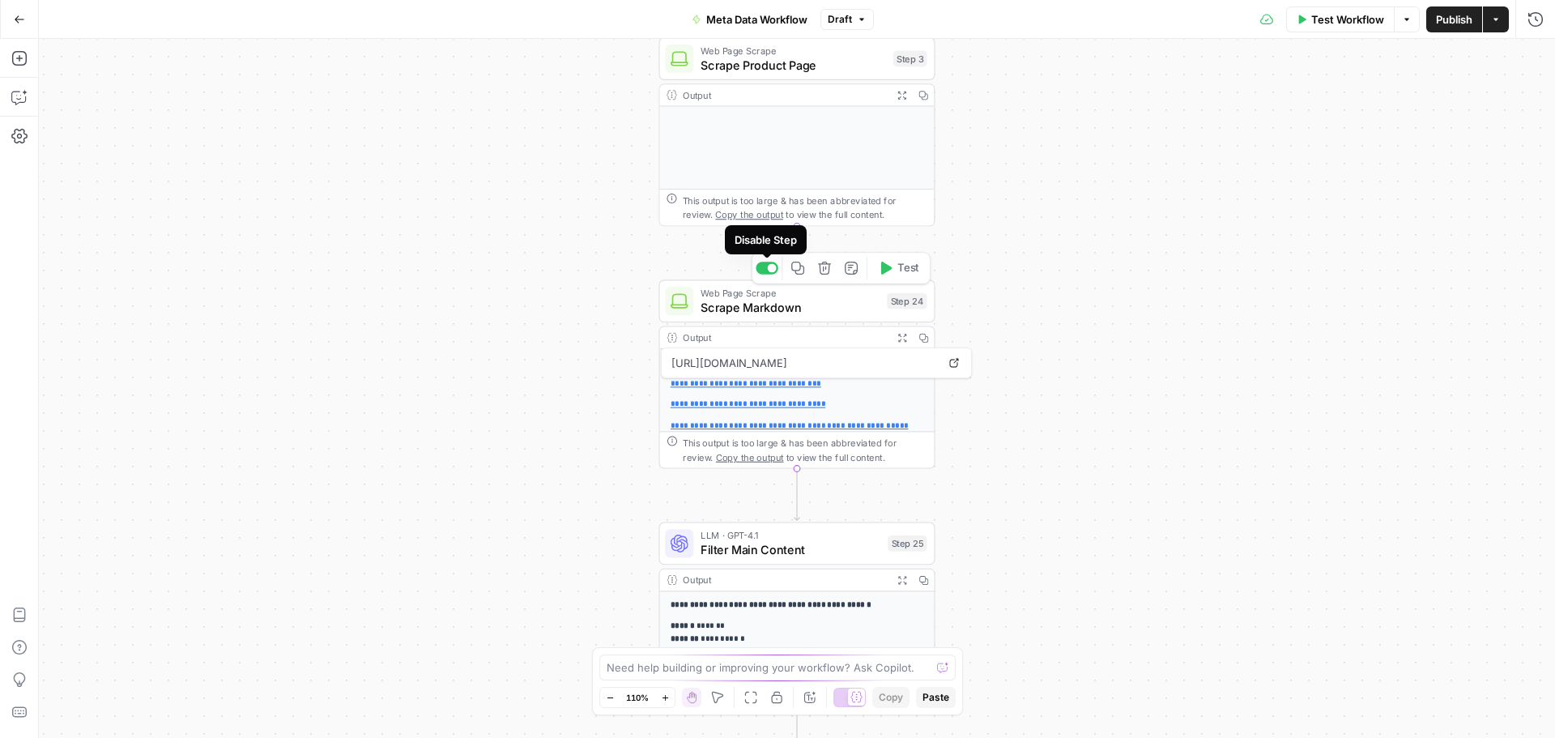
click at [765, 265] on div at bounding box center [767, 268] width 23 height 12
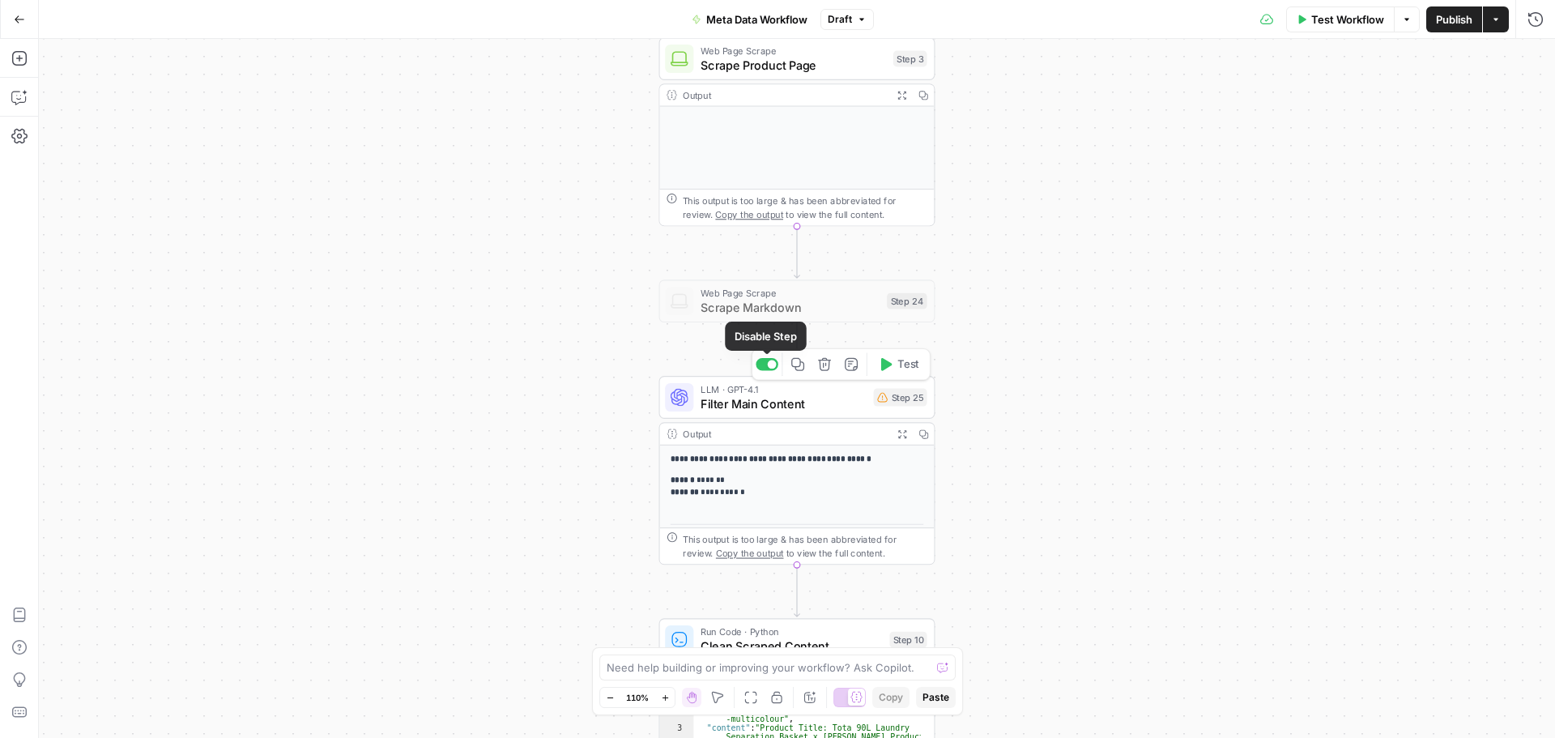
click at [774, 366] on div at bounding box center [772, 364] width 9 height 9
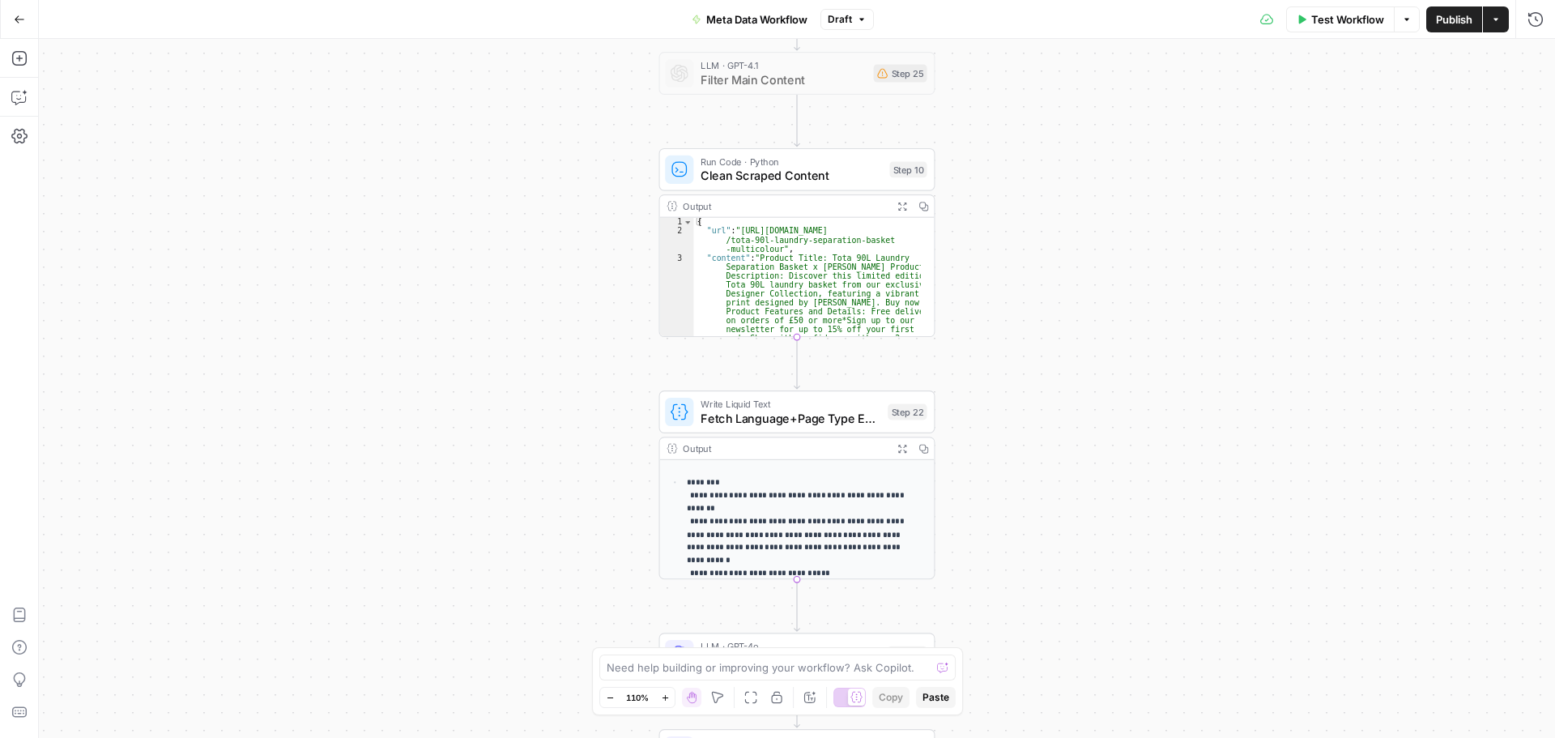
click at [761, 423] on span "Fetch Language+Page Type Examples" at bounding box center [791, 418] width 180 height 18
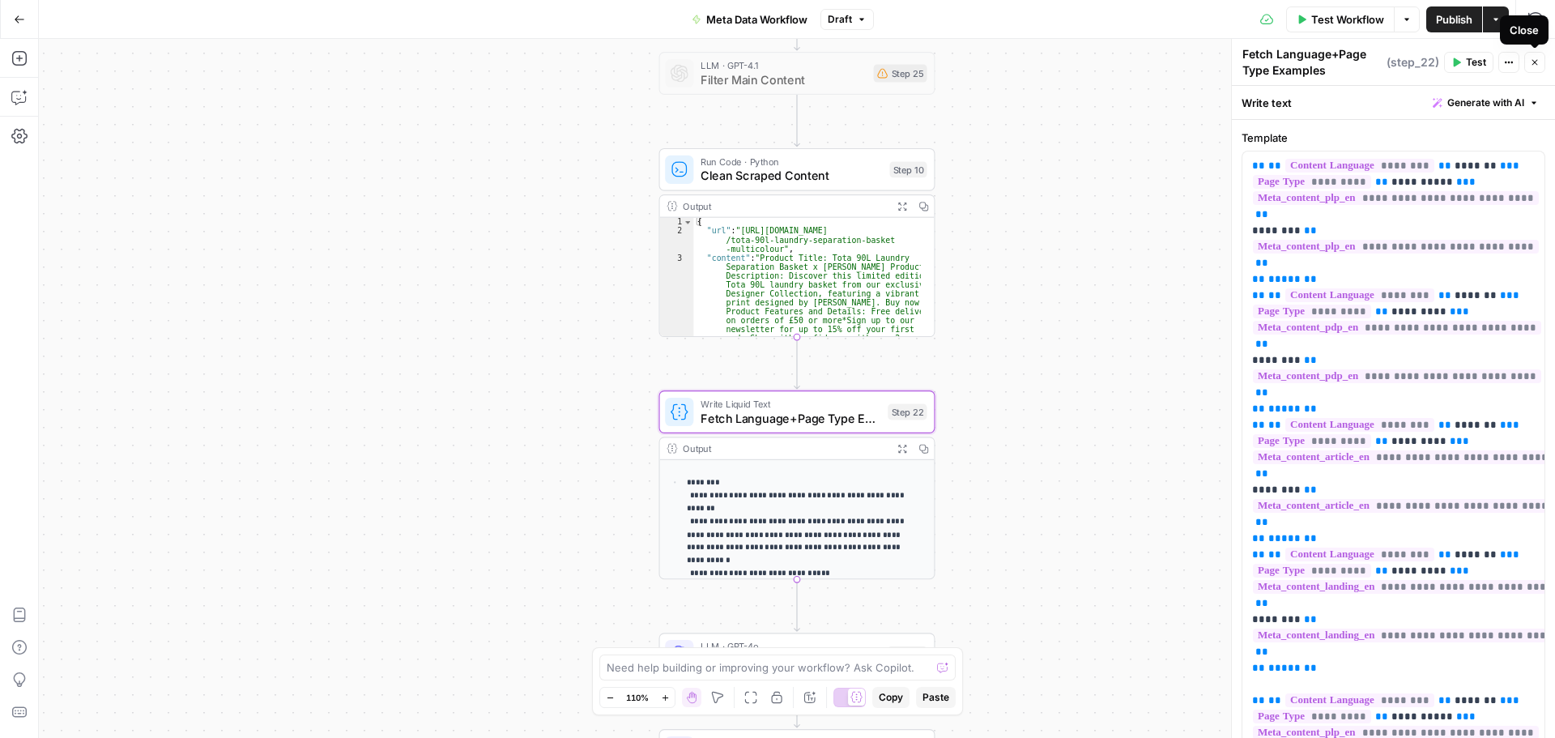
click at [1536, 62] on icon "button" at bounding box center [1536, 63] width 6 height 6
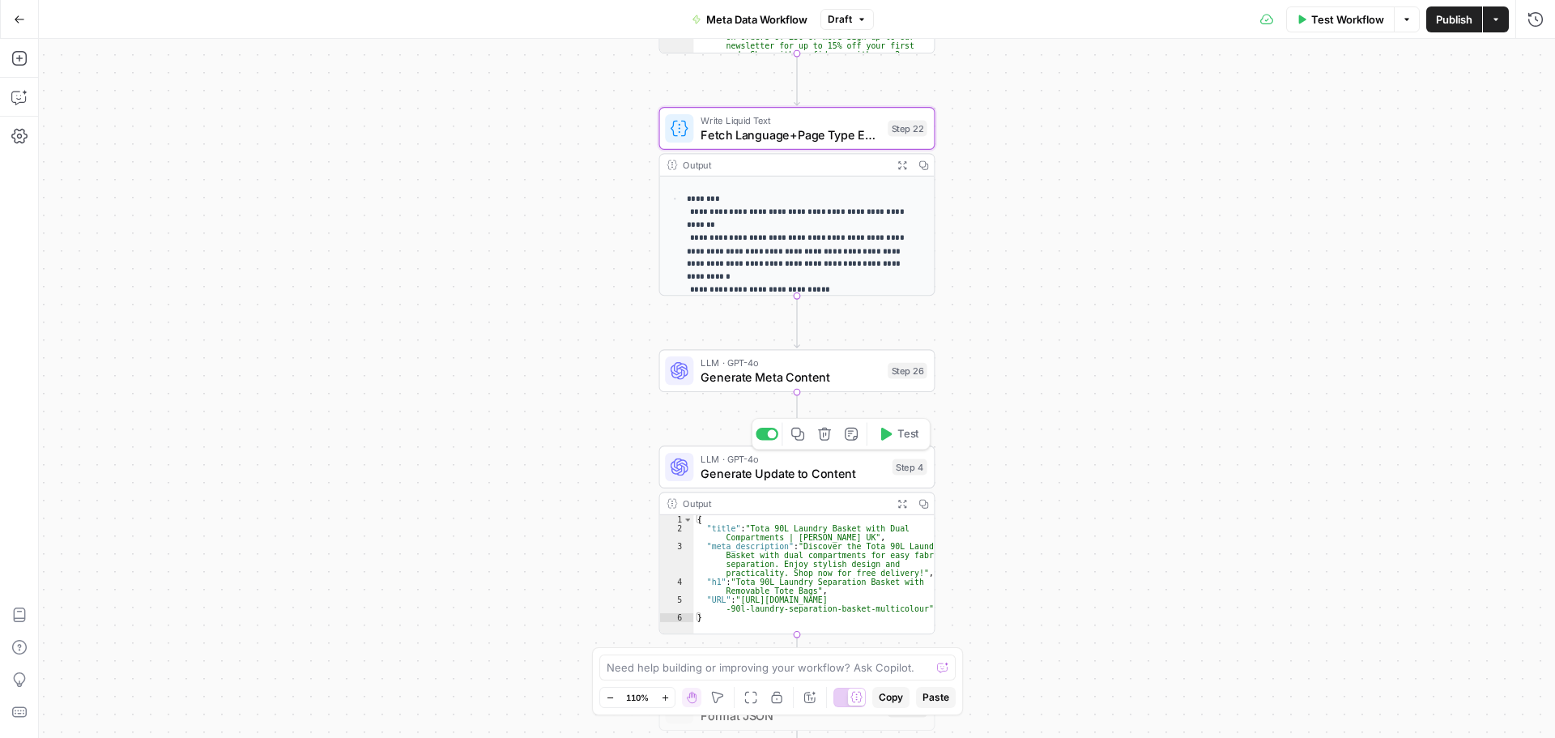
click at [804, 481] on span "Generate Update to Content" at bounding box center [793, 473] width 185 height 18
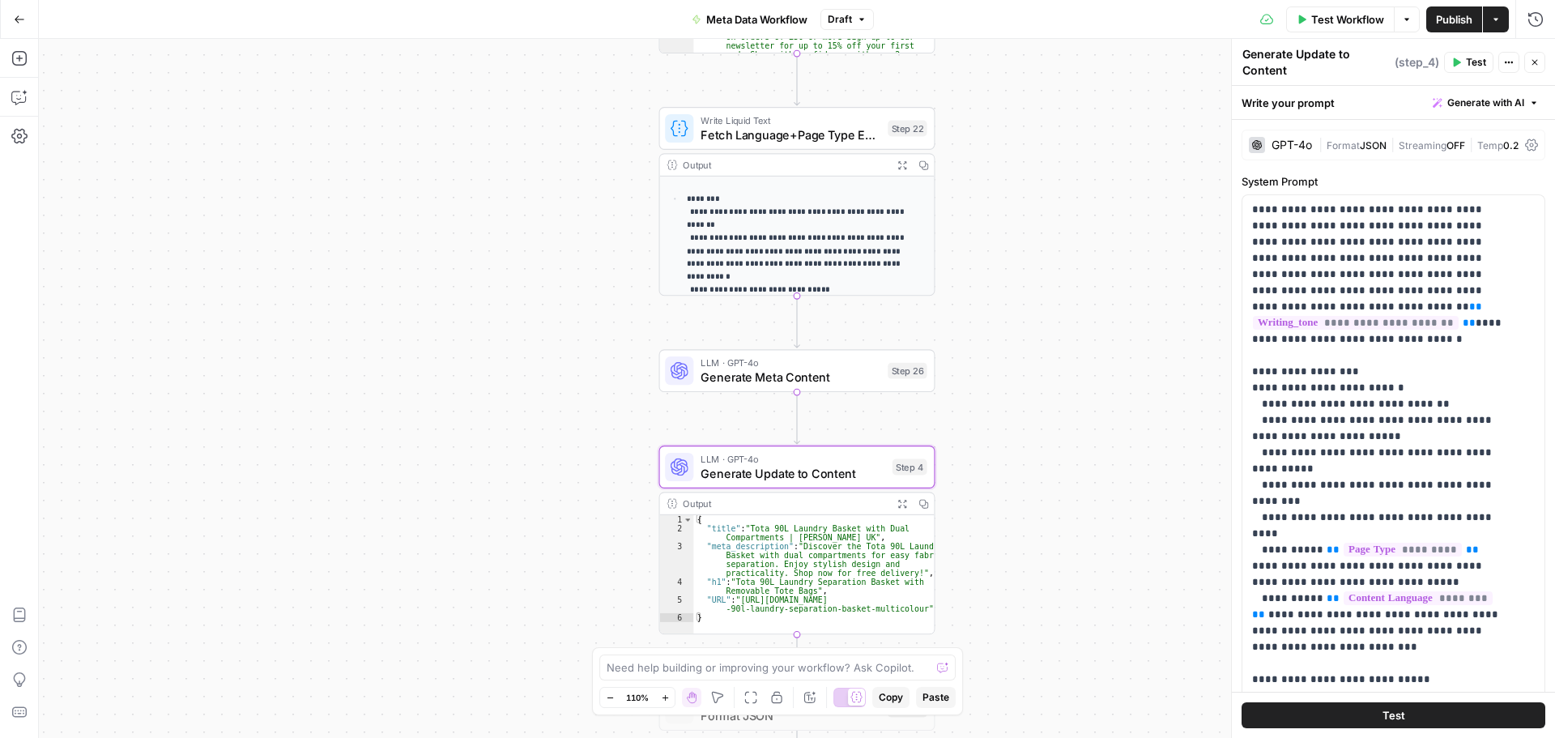
click at [1274, 66] on textarea "Generate Update to Content" at bounding box center [1317, 62] width 148 height 32
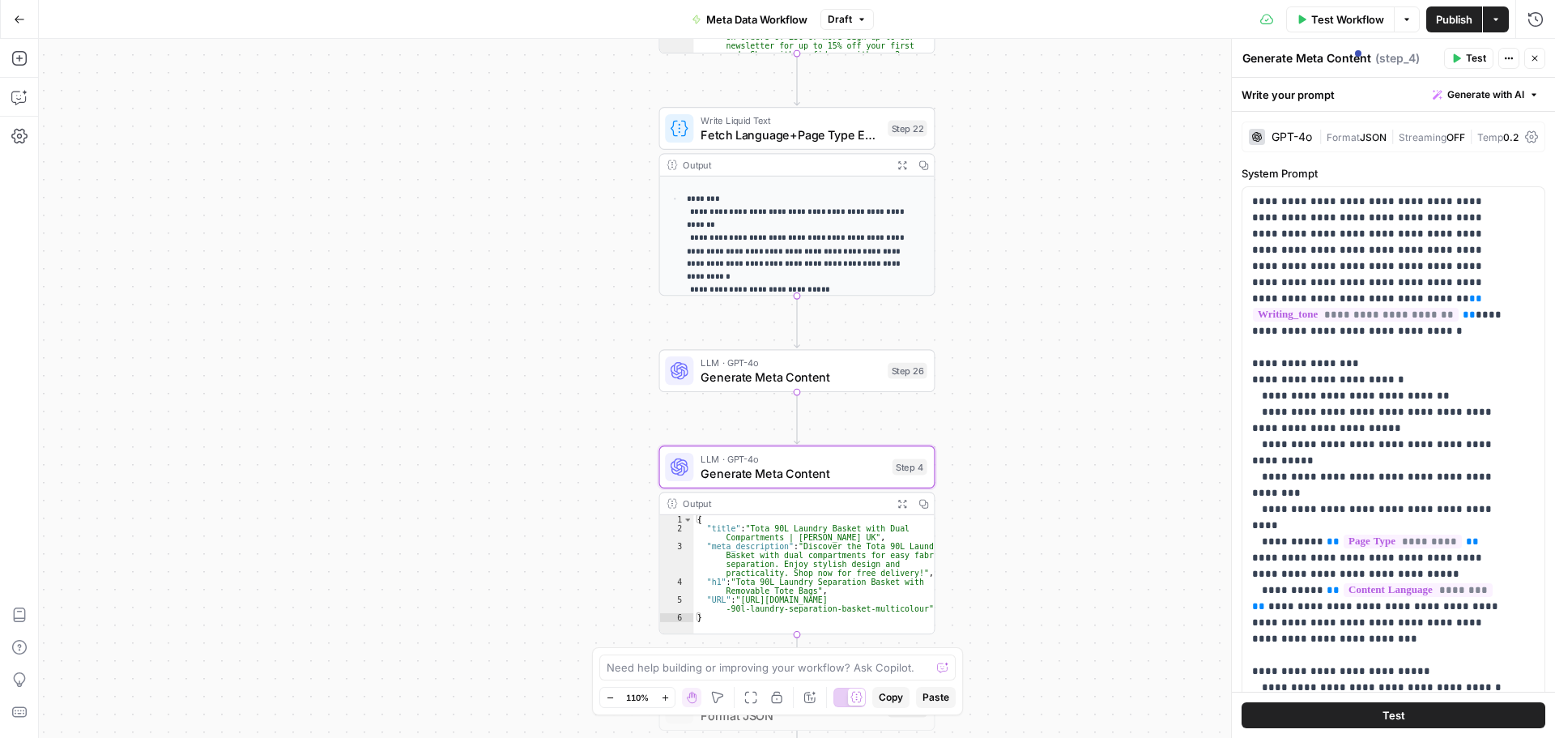
type textarea "Generate Meta Content"
click at [1047, 385] on div "Workflow Set Inputs Inputs Web Page Scrape Scrape Product Page Step 3 Output Ex…" at bounding box center [797, 388] width 1517 height 699
click at [806, 375] on span "Generate Meta Content" at bounding box center [791, 377] width 180 height 18
click at [843, 472] on span "Generate Meta Content" at bounding box center [793, 473] width 185 height 18
click at [733, 382] on span "Generate Meta Content" at bounding box center [791, 377] width 180 height 18
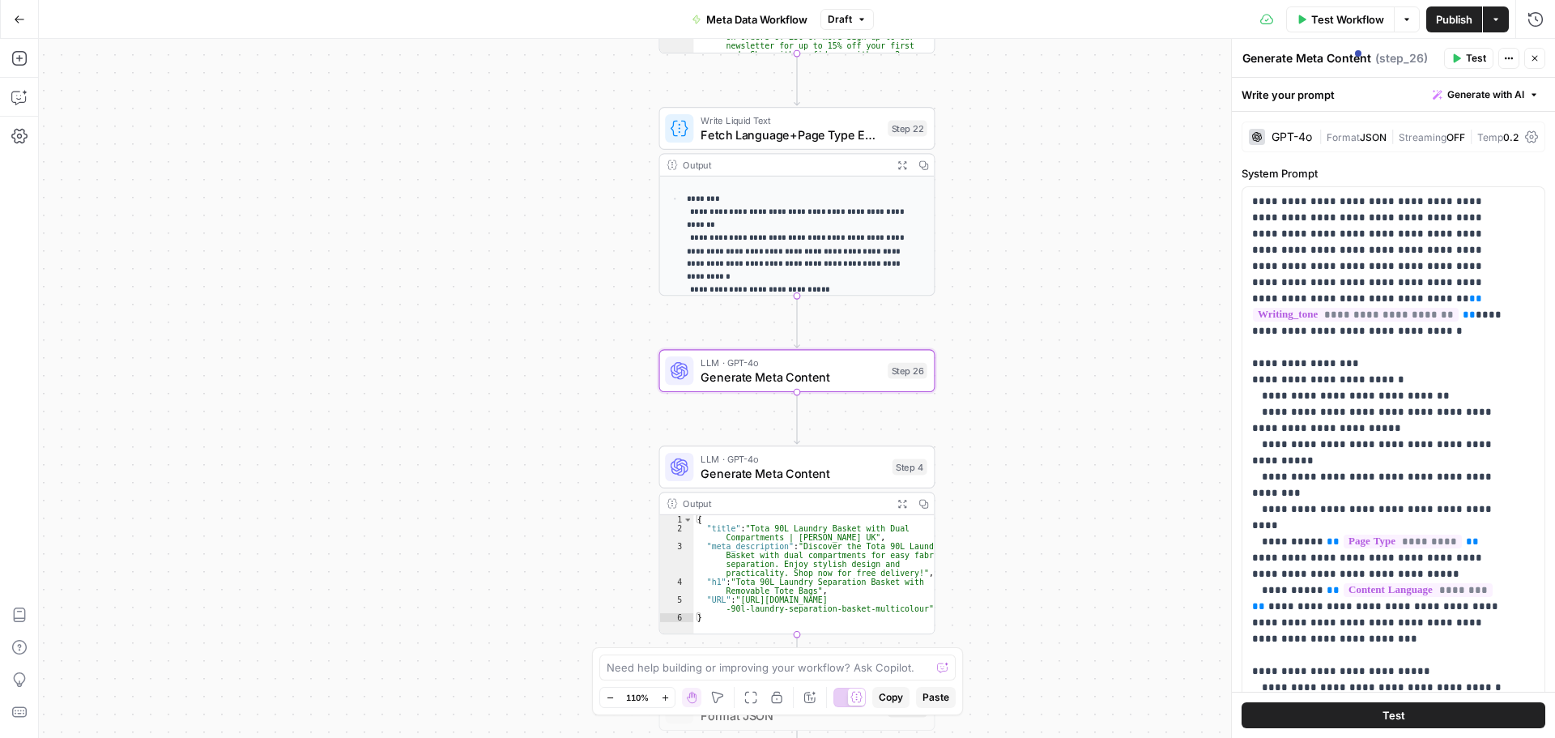
drag, startPoint x: 1296, startPoint y: 55, endPoint x: 1320, endPoint y: 65, distance: 26.2
click at [1320, 65] on textarea "Generate Meta Content" at bounding box center [1307, 58] width 129 height 16
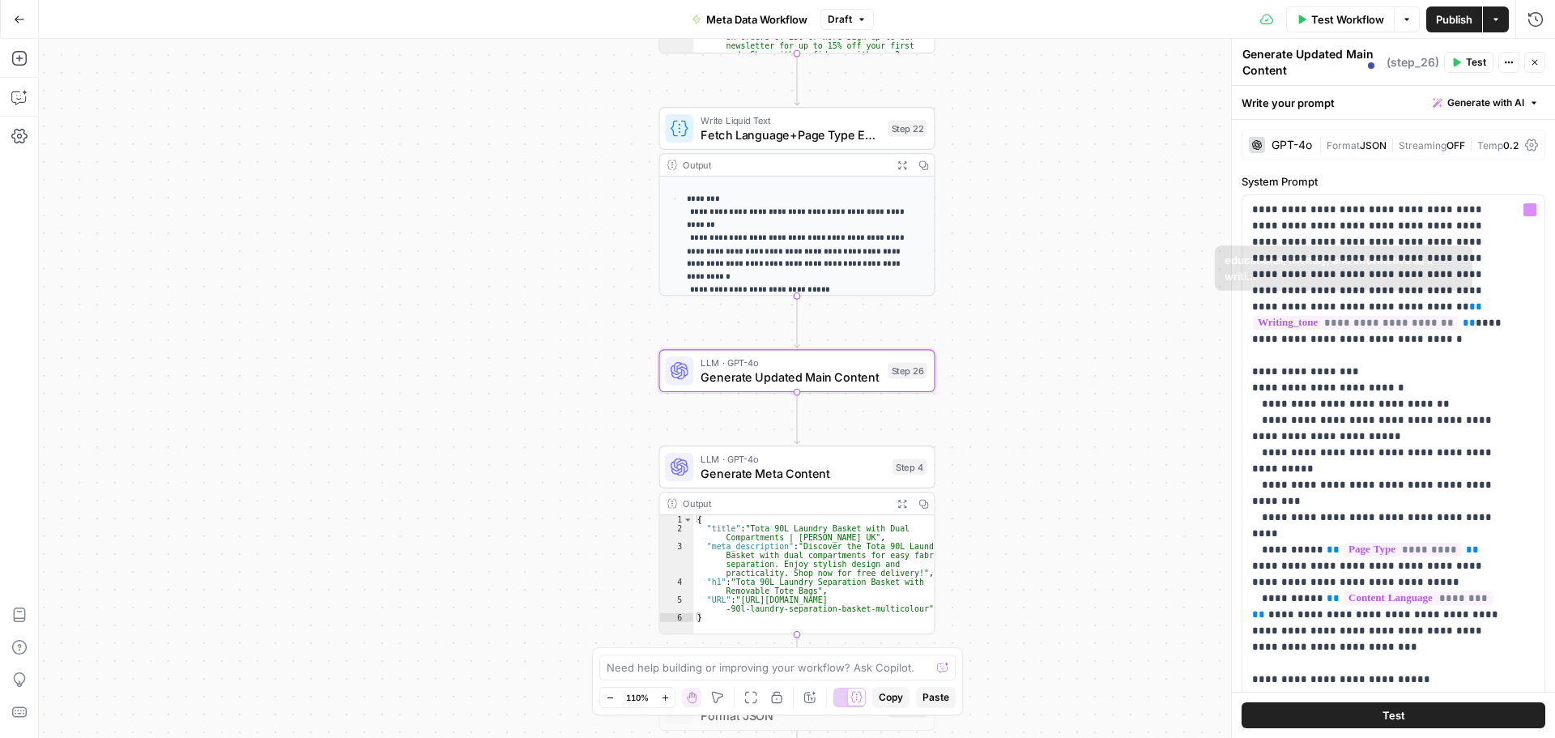
type textarea "Generate Updated Main Content"
click at [1090, 367] on div "Workflow Set Inputs Inputs Web Page Scrape Scrape Product Page Step 3 Output Ex…" at bounding box center [797, 388] width 1517 height 699
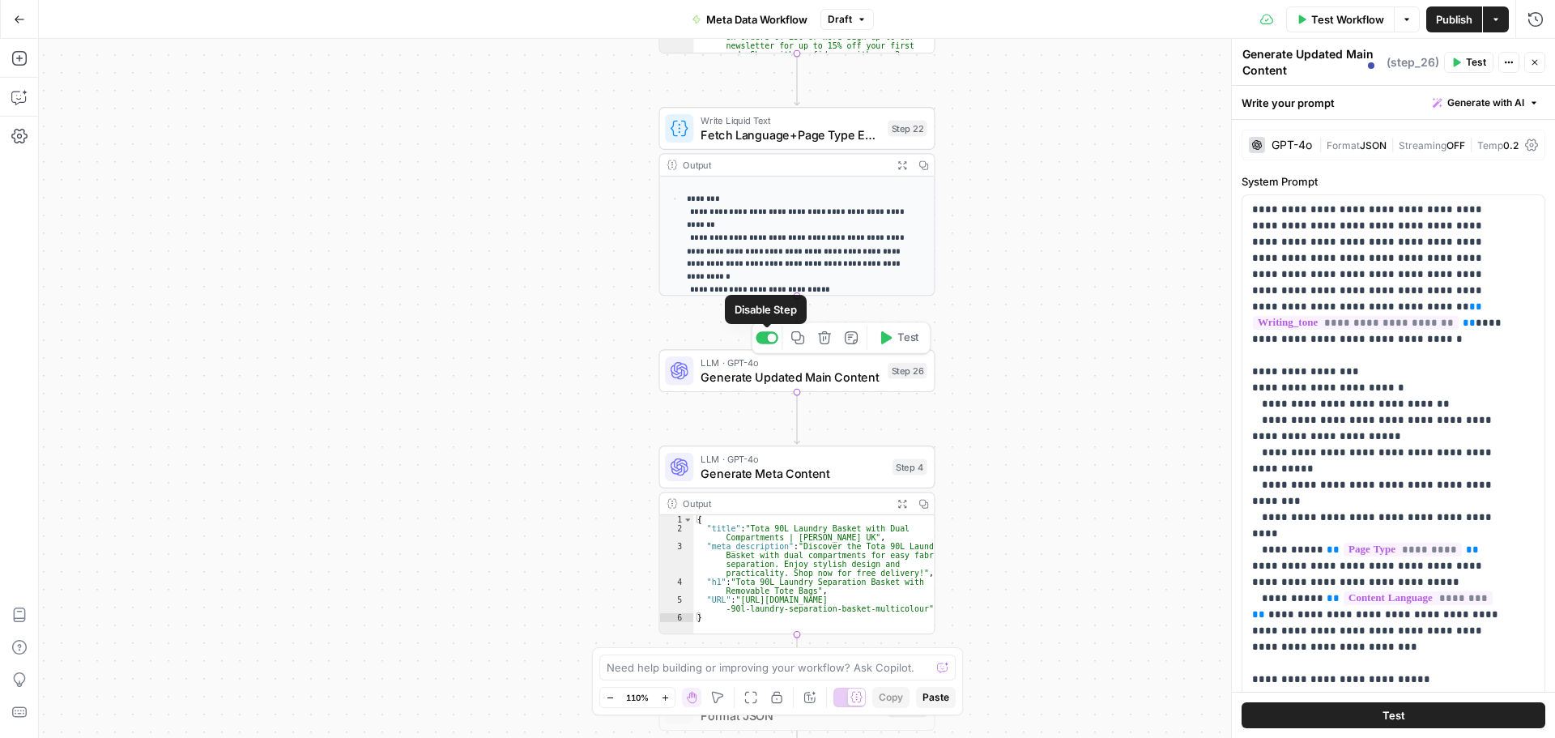
click at [766, 332] on div at bounding box center [767, 337] width 23 height 12
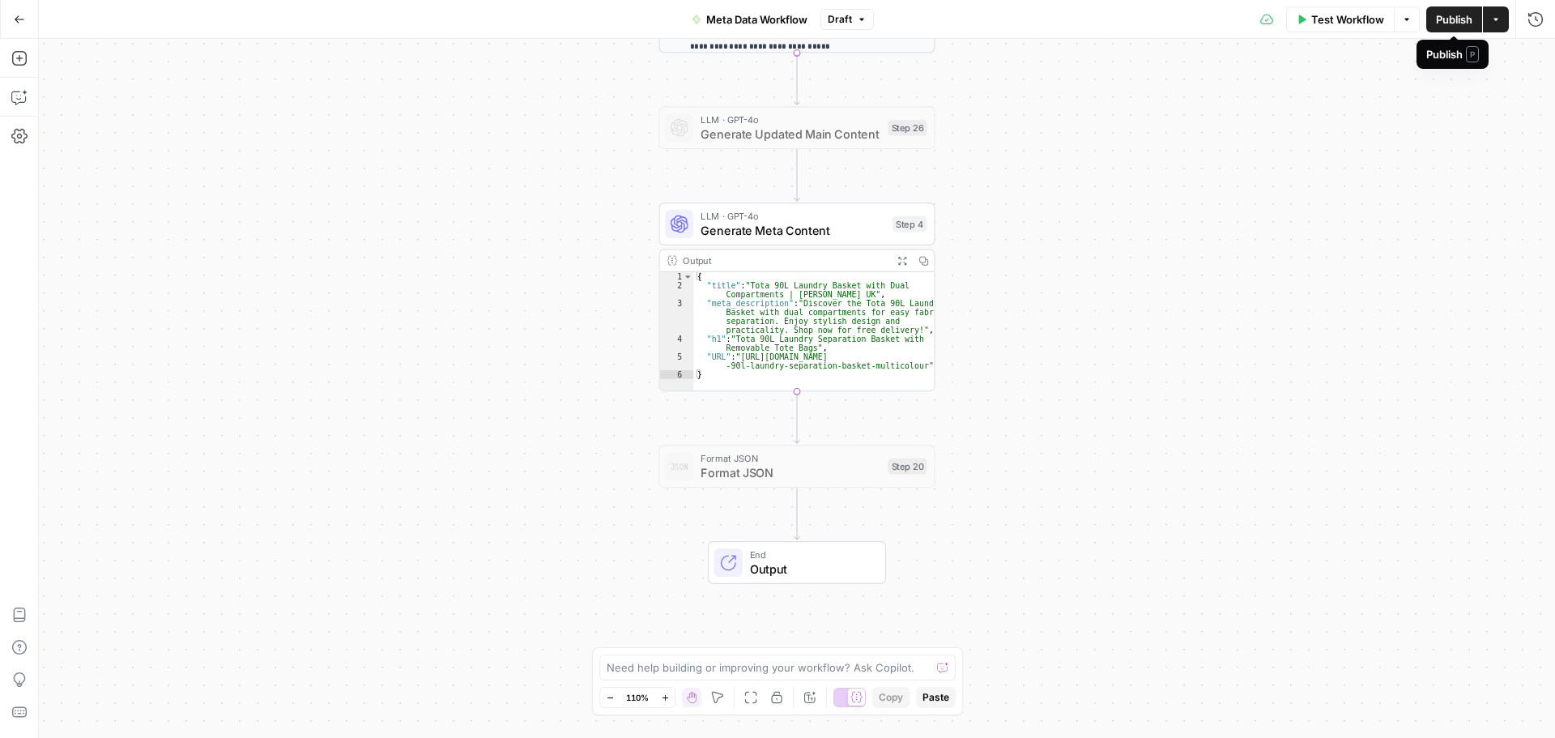
click at [1452, 21] on span "Publish" at bounding box center [1454, 19] width 36 height 16
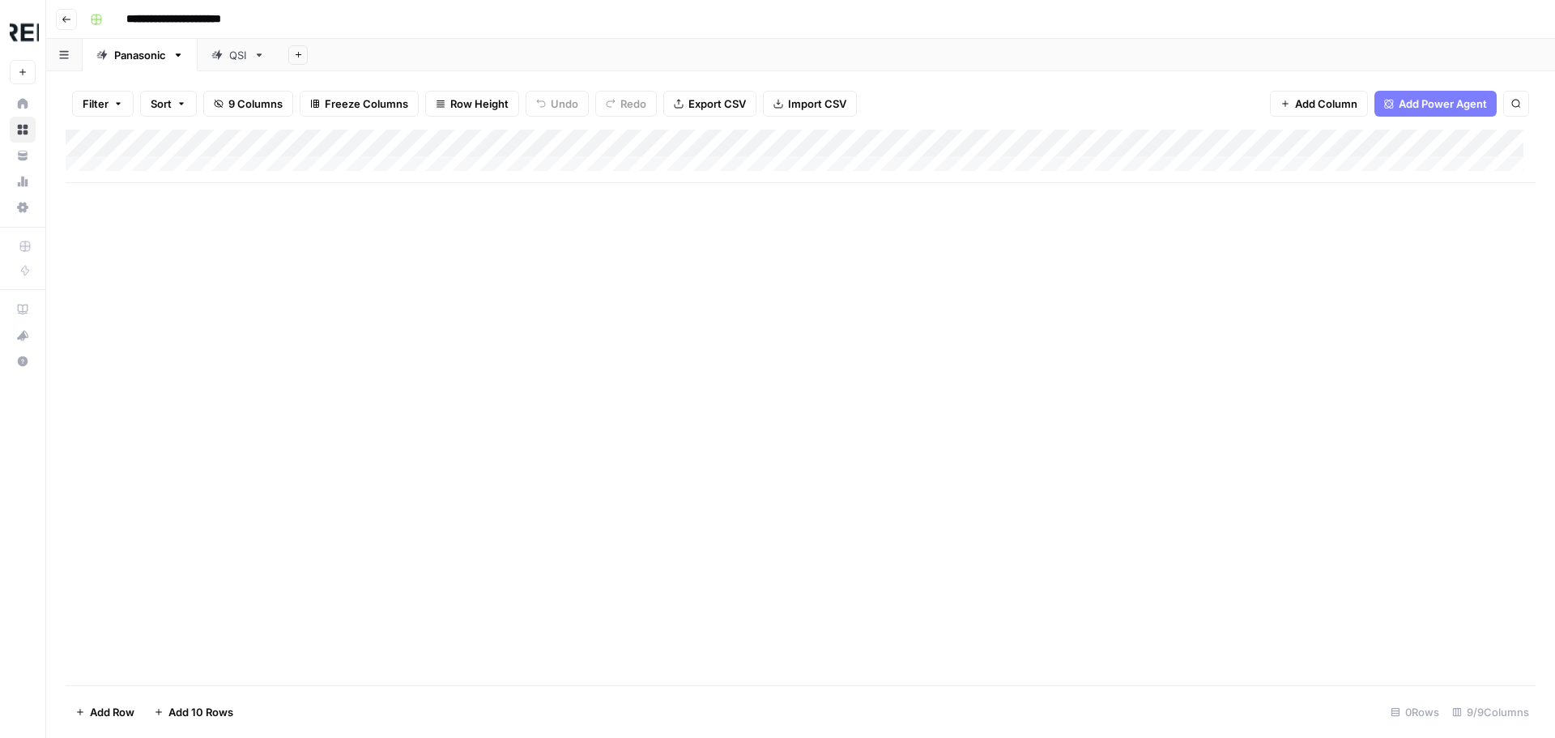
click at [67, 17] on icon "button" at bounding box center [67, 20] width 10 height 10
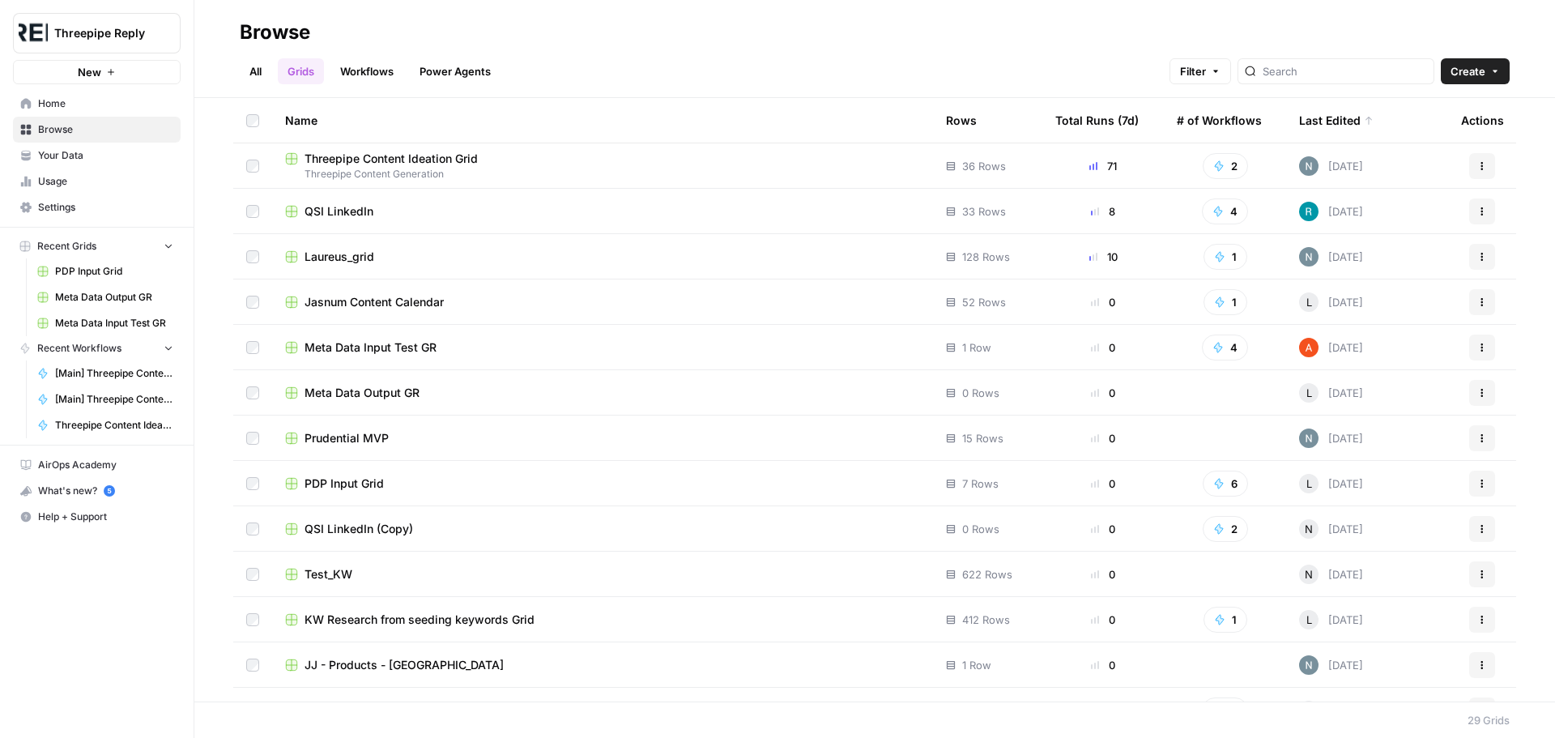
click at [66, 160] on span "Your Data" at bounding box center [105, 155] width 135 height 15
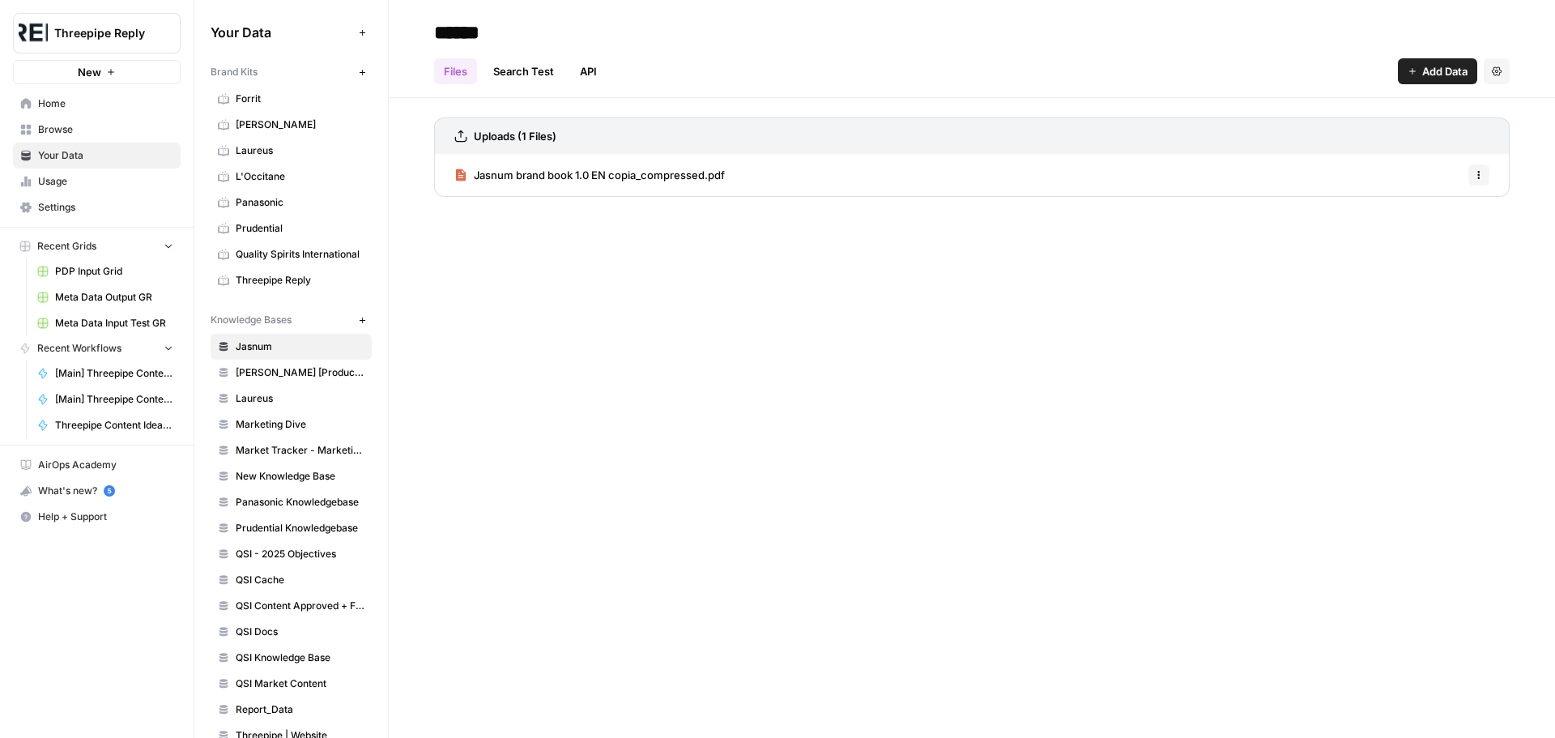
click at [281, 203] on span "Panasonic" at bounding box center [300, 202] width 129 height 15
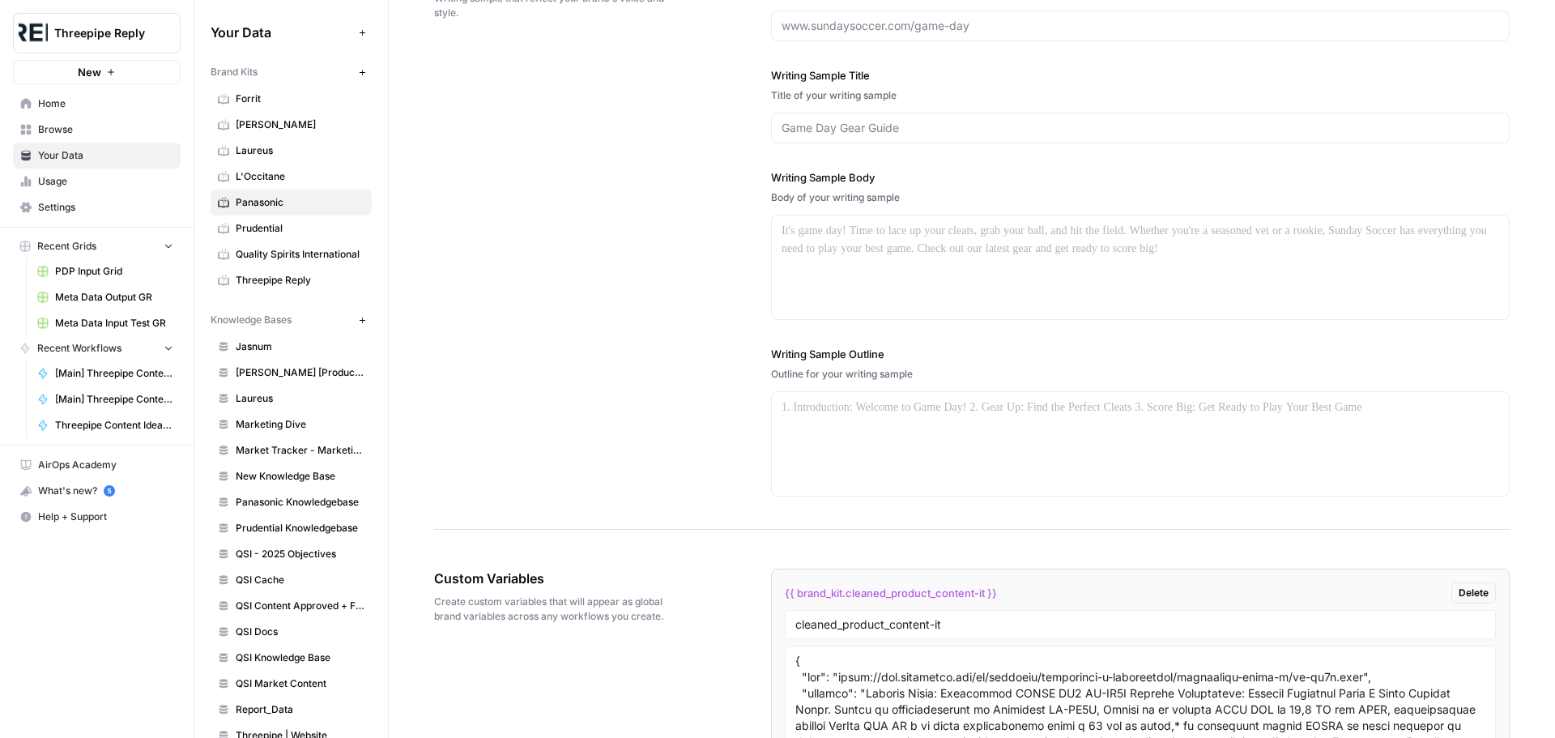
scroll to position [1701, 0]
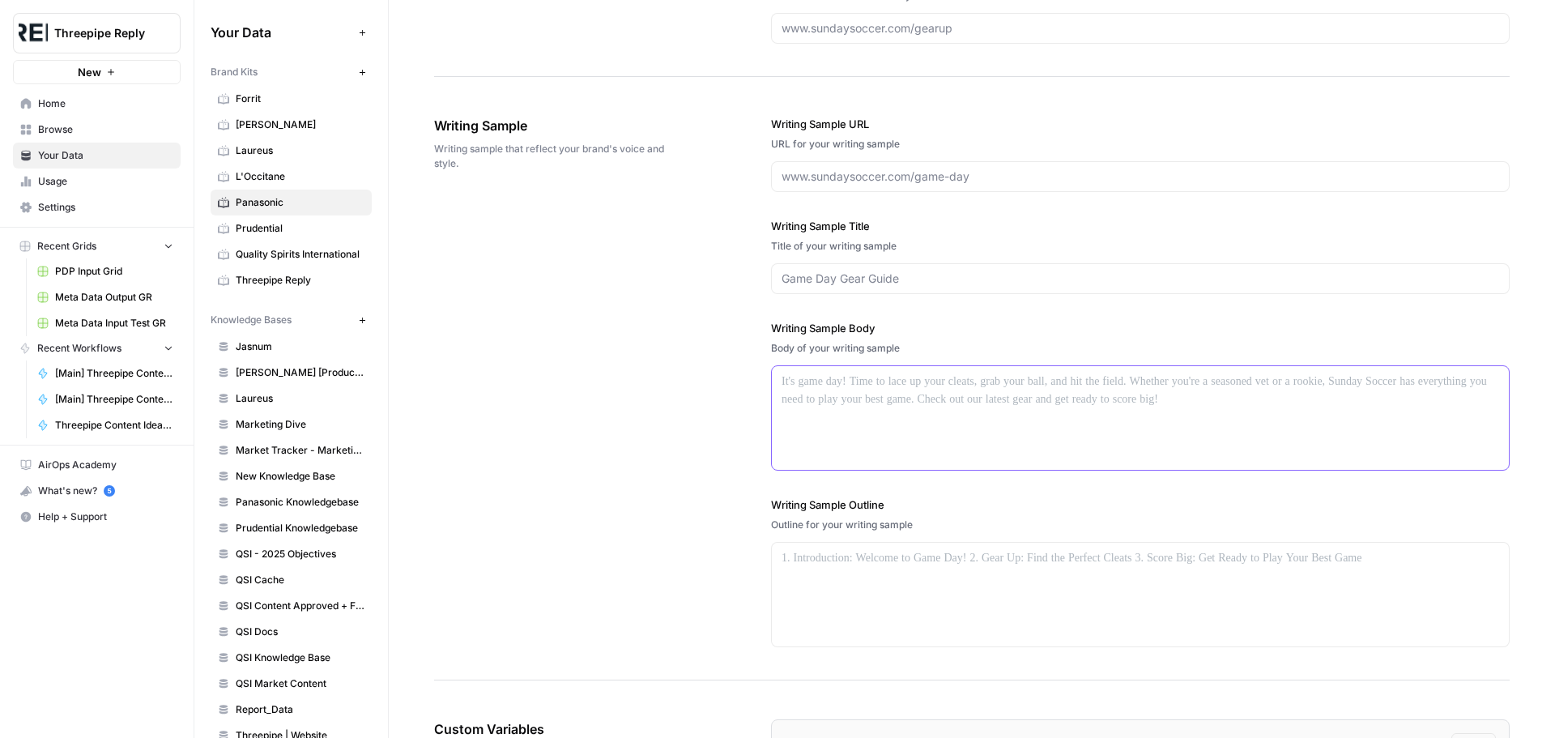
click at [934, 391] on p at bounding box center [1141, 382] width 718 height 19
click at [615, 500] on div "Writing Sample Writing sample that reflect your brand's voice and style. Writin…" at bounding box center [972, 381] width 1076 height 597
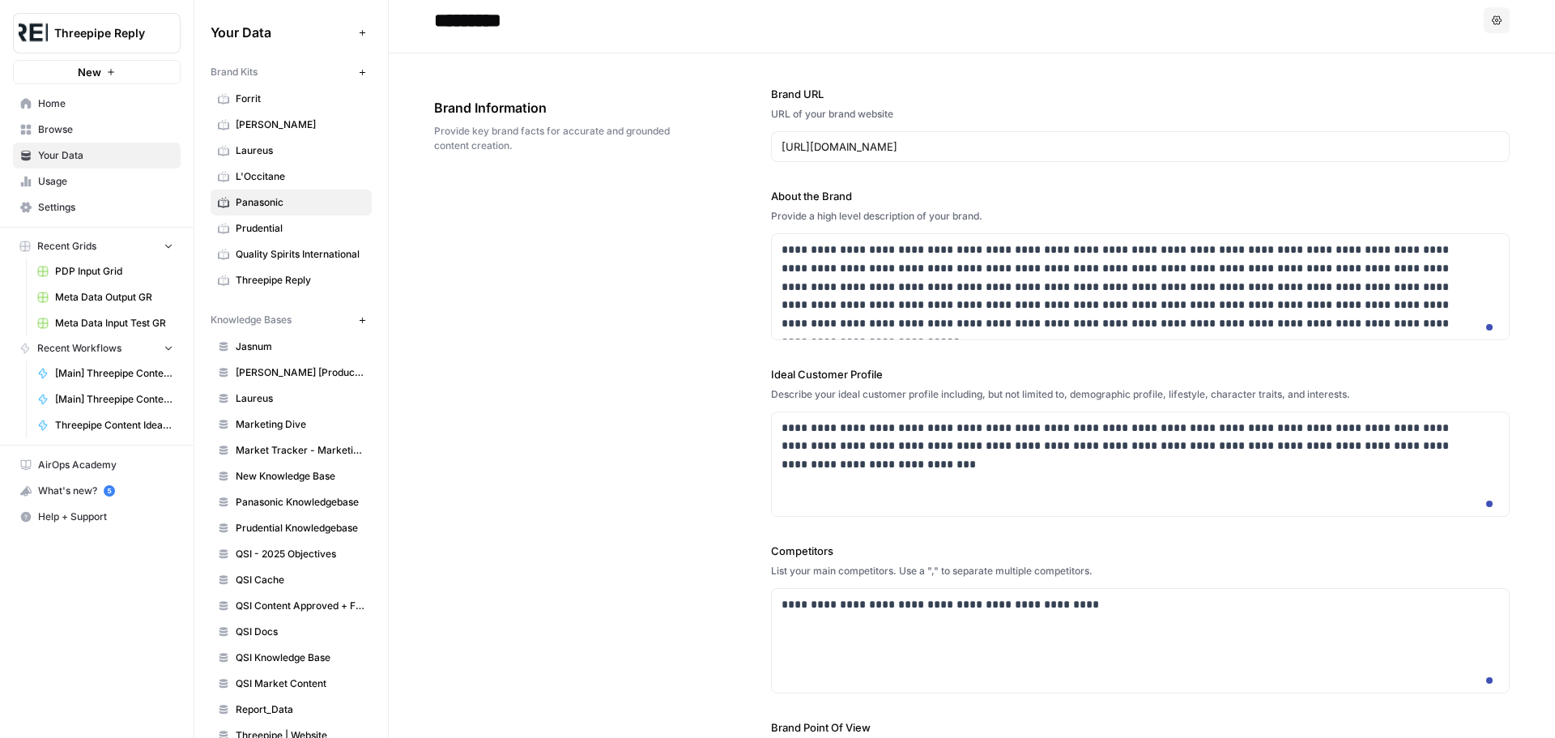
scroll to position [0, 0]
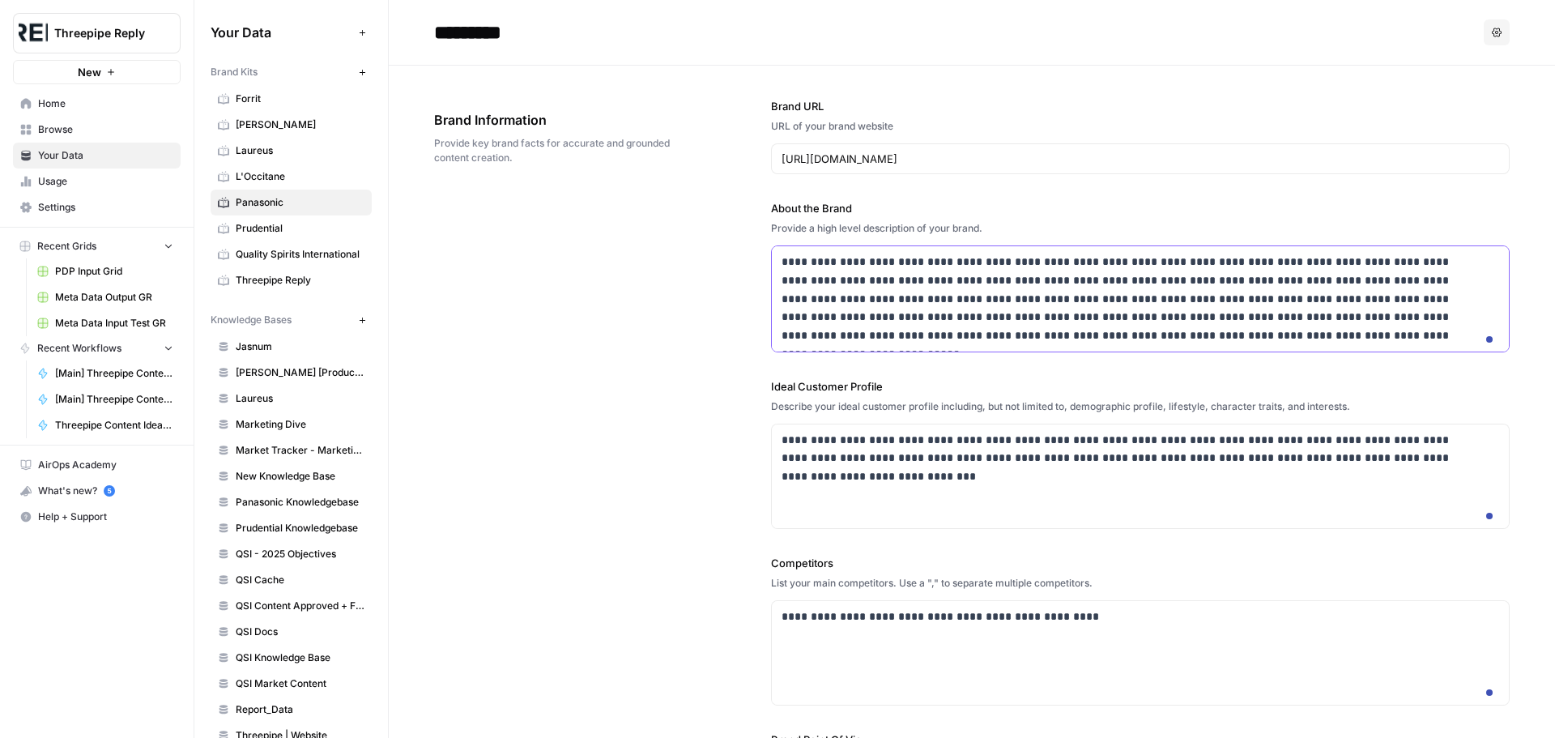
click at [947, 316] on p "**********" at bounding box center [1130, 299] width 697 height 92
click at [919, 459] on p "**********" at bounding box center [1130, 449] width 697 height 37
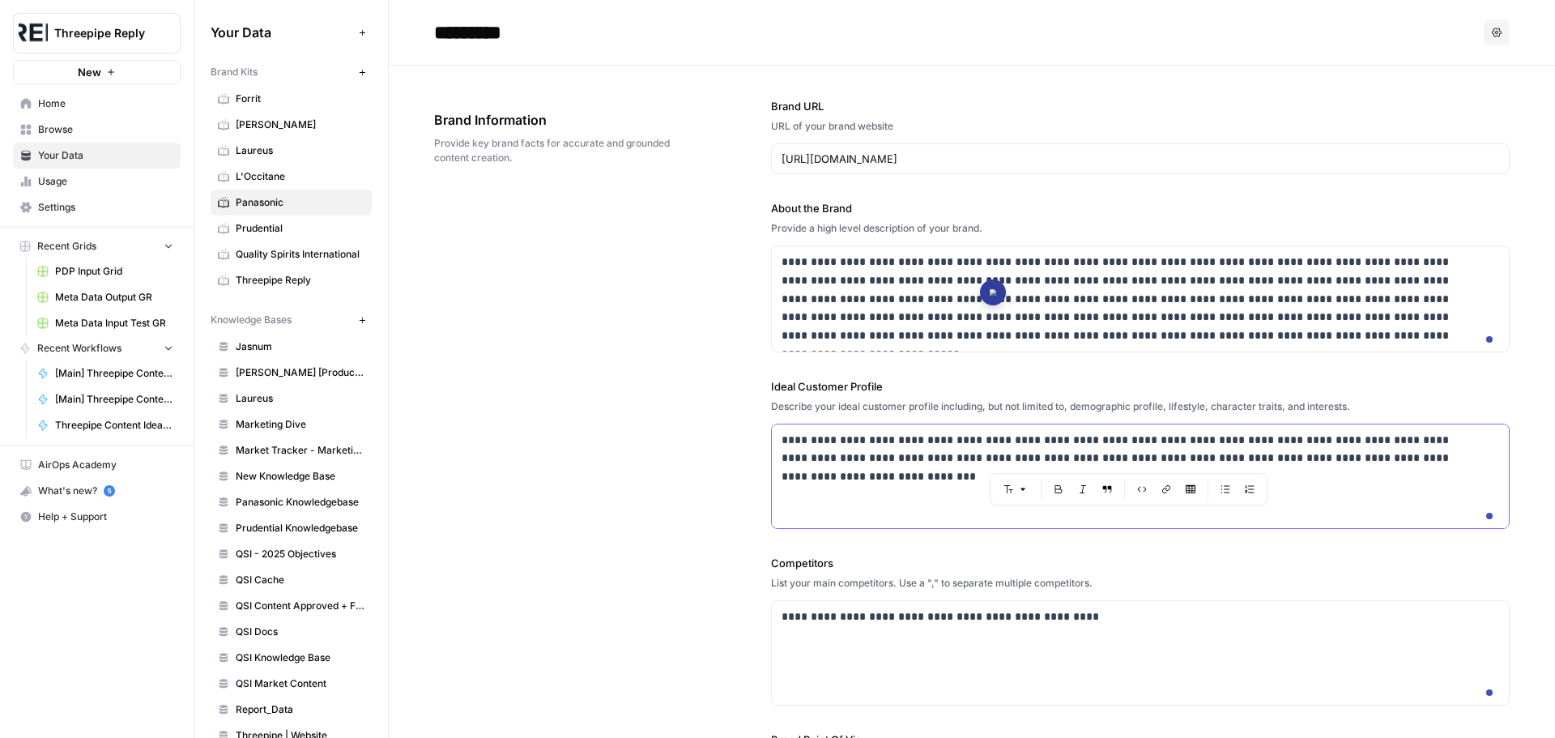
copy p "**********"
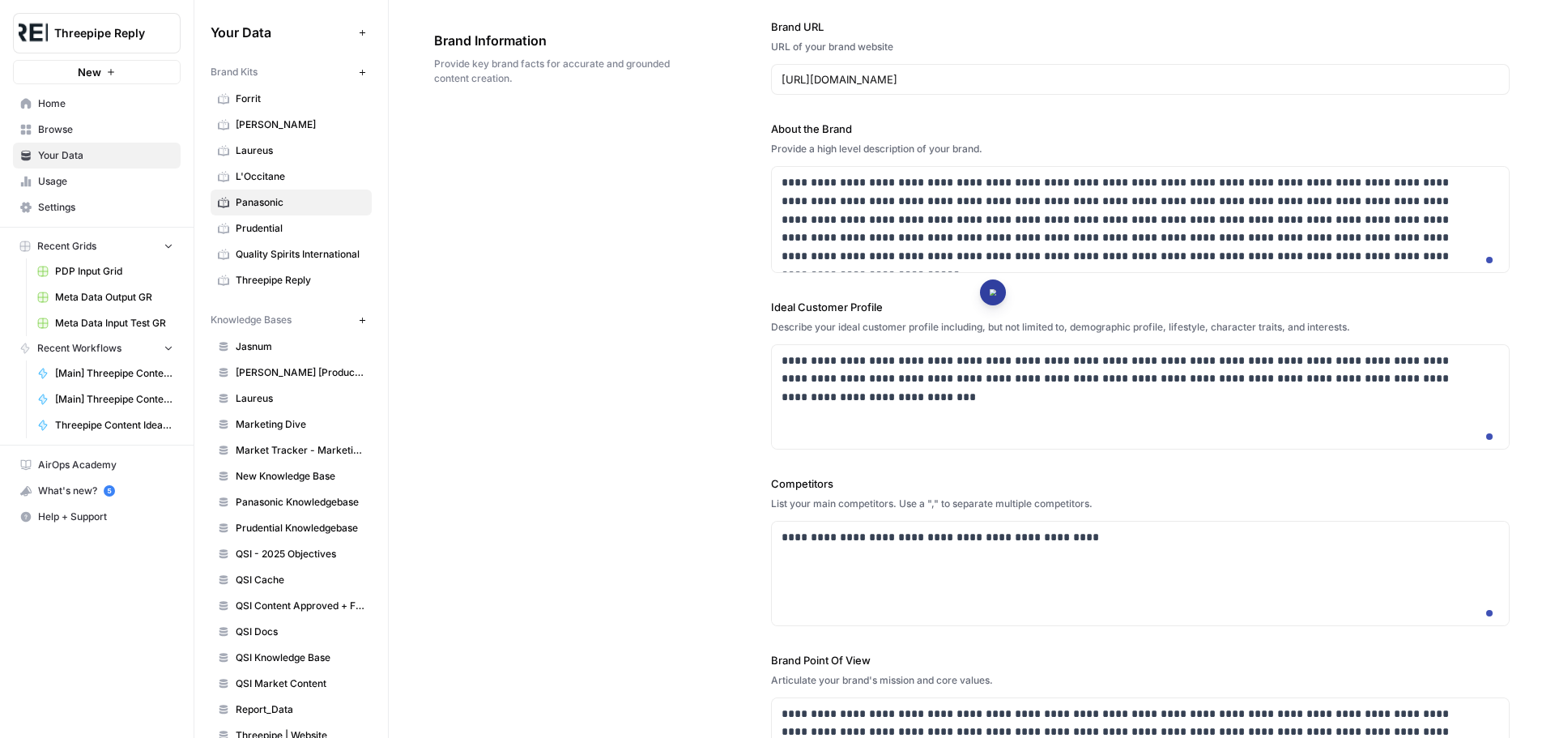
scroll to position [243, 0]
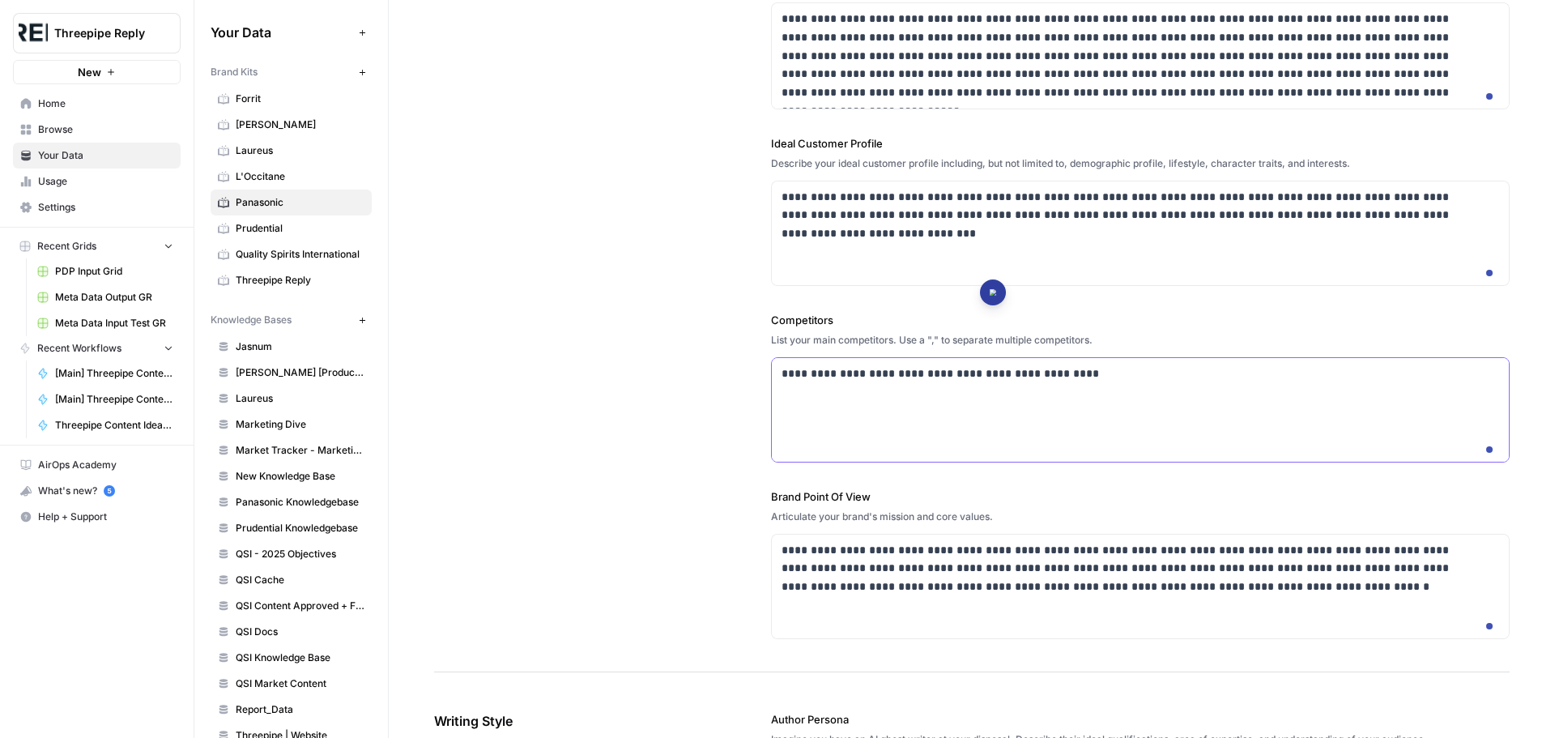
click at [988, 383] on p "**********" at bounding box center [1130, 374] width 697 height 19
copy p "**********"
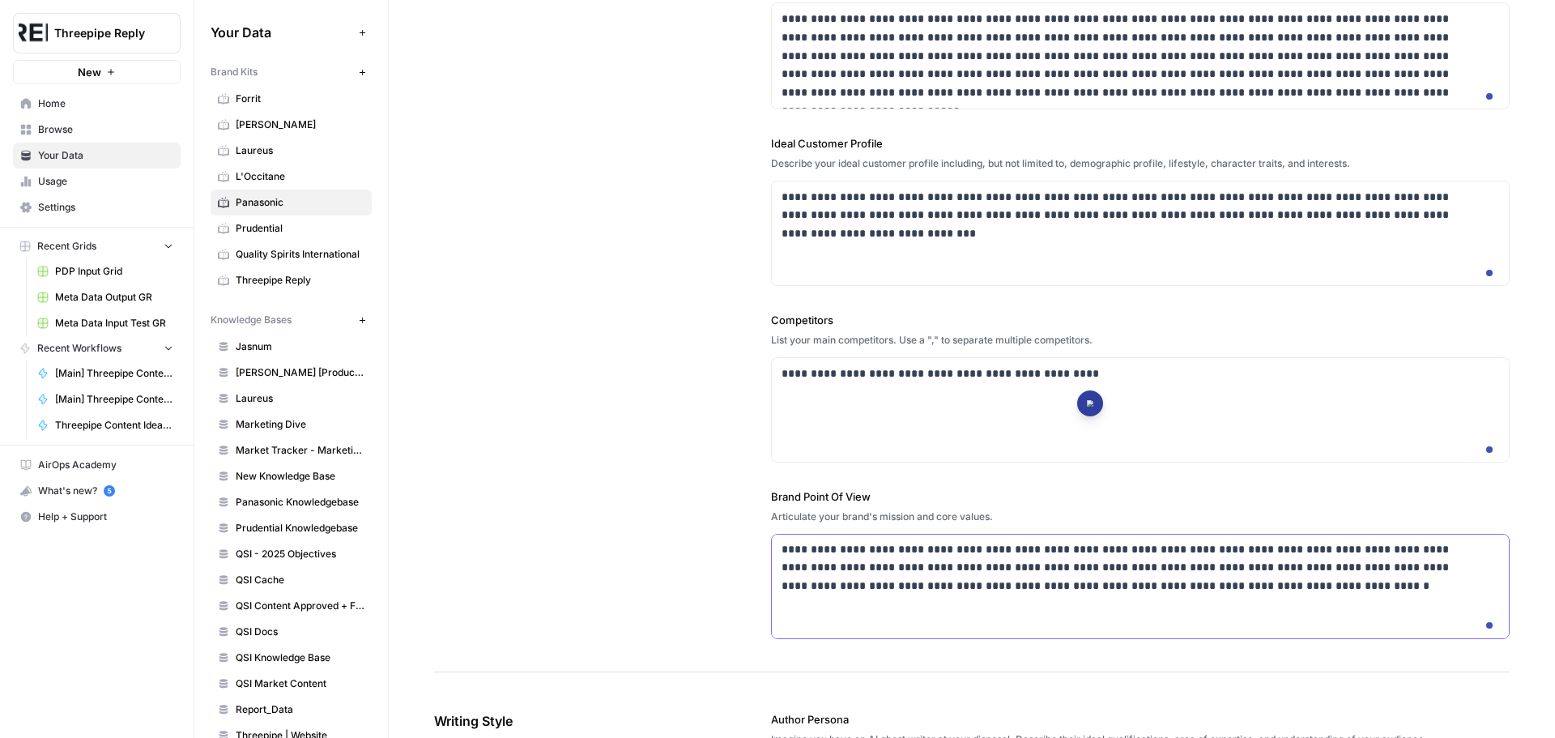
click at [930, 595] on p "**********" at bounding box center [1130, 567] width 697 height 55
copy p "**********"
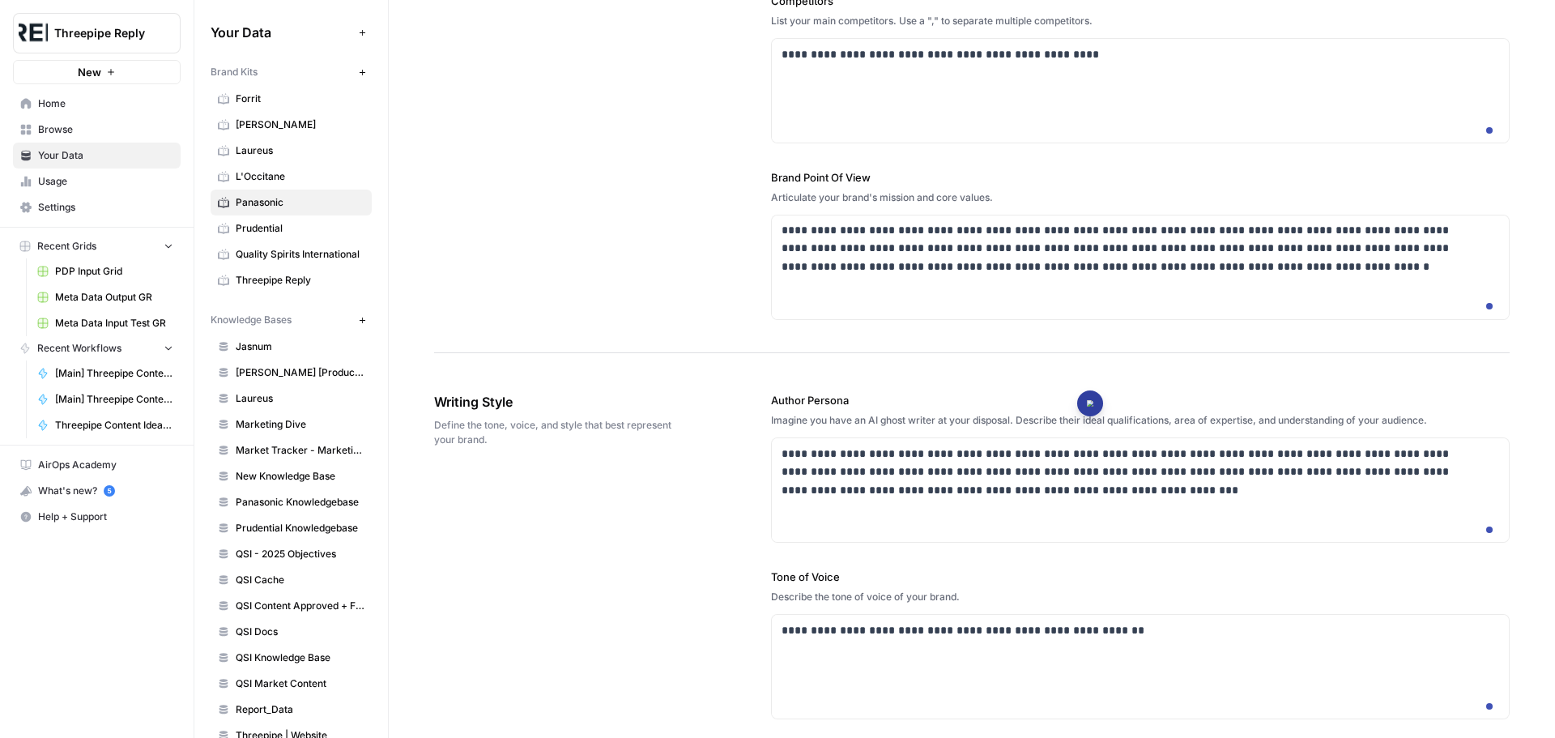
scroll to position [648, 0]
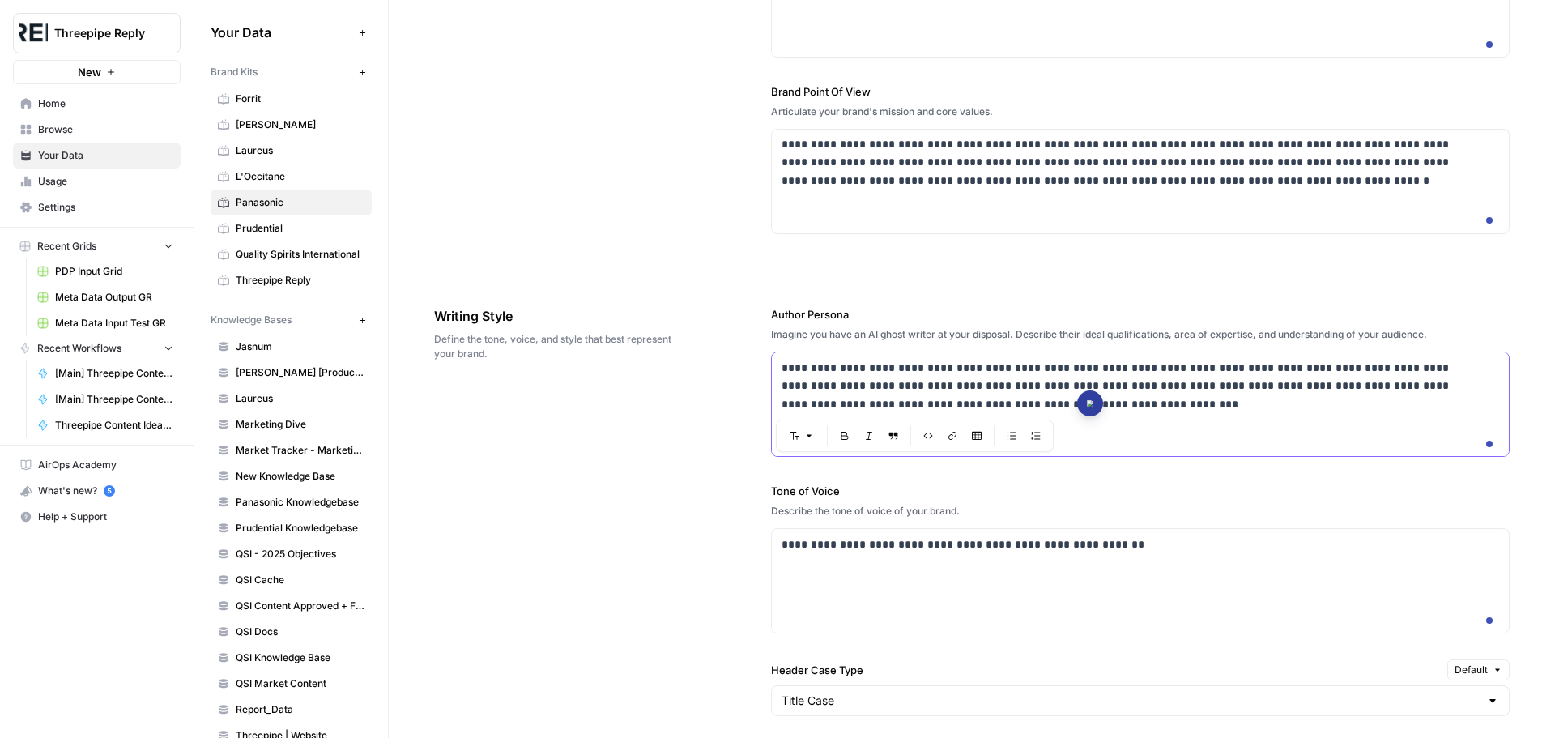
drag, startPoint x: 986, startPoint y: 454, endPoint x: 755, endPoint y: 417, distance: 233.7
click at [755, 417] on div "**********" at bounding box center [972, 702] width 1076 height 856
copy p "**********"
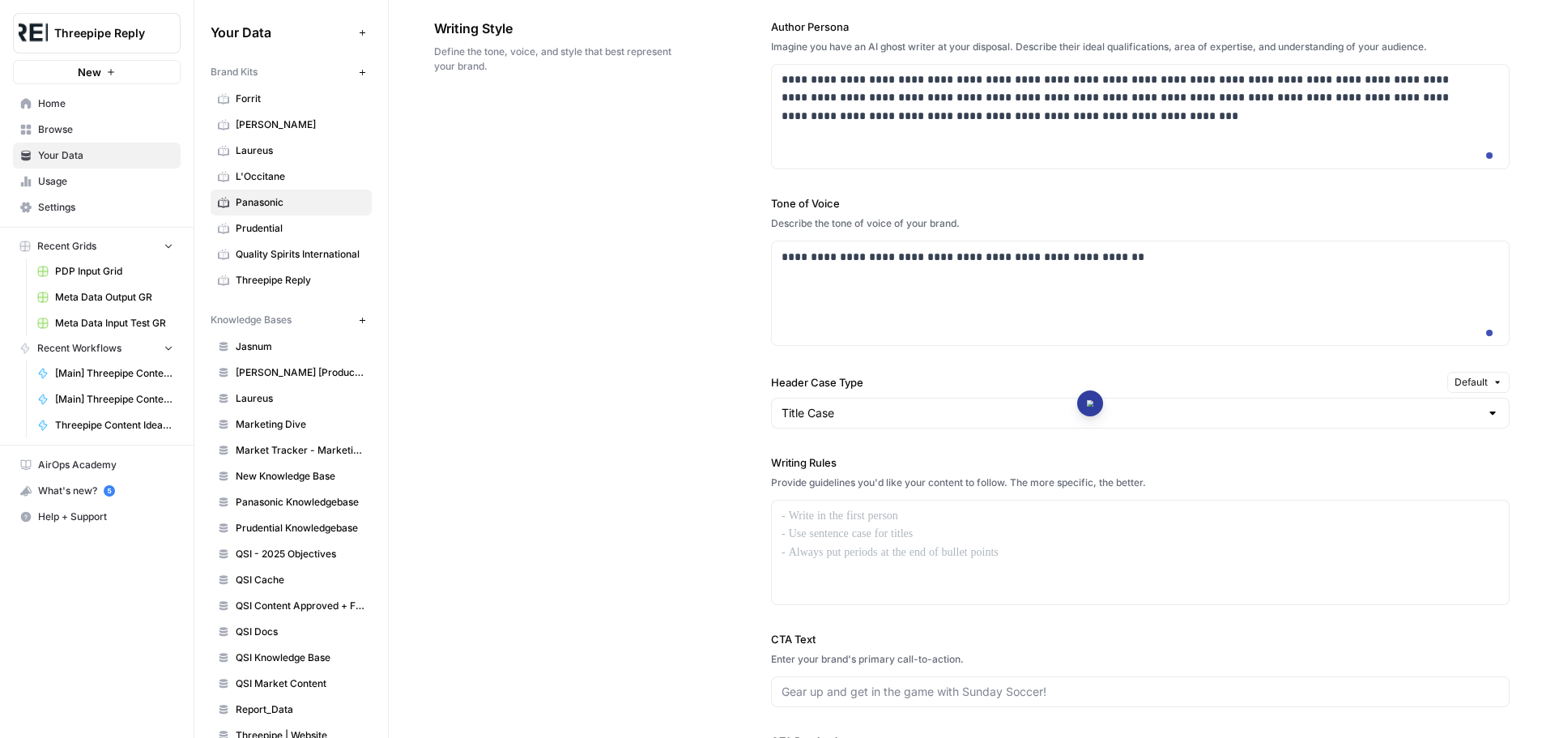
scroll to position [972, 0]
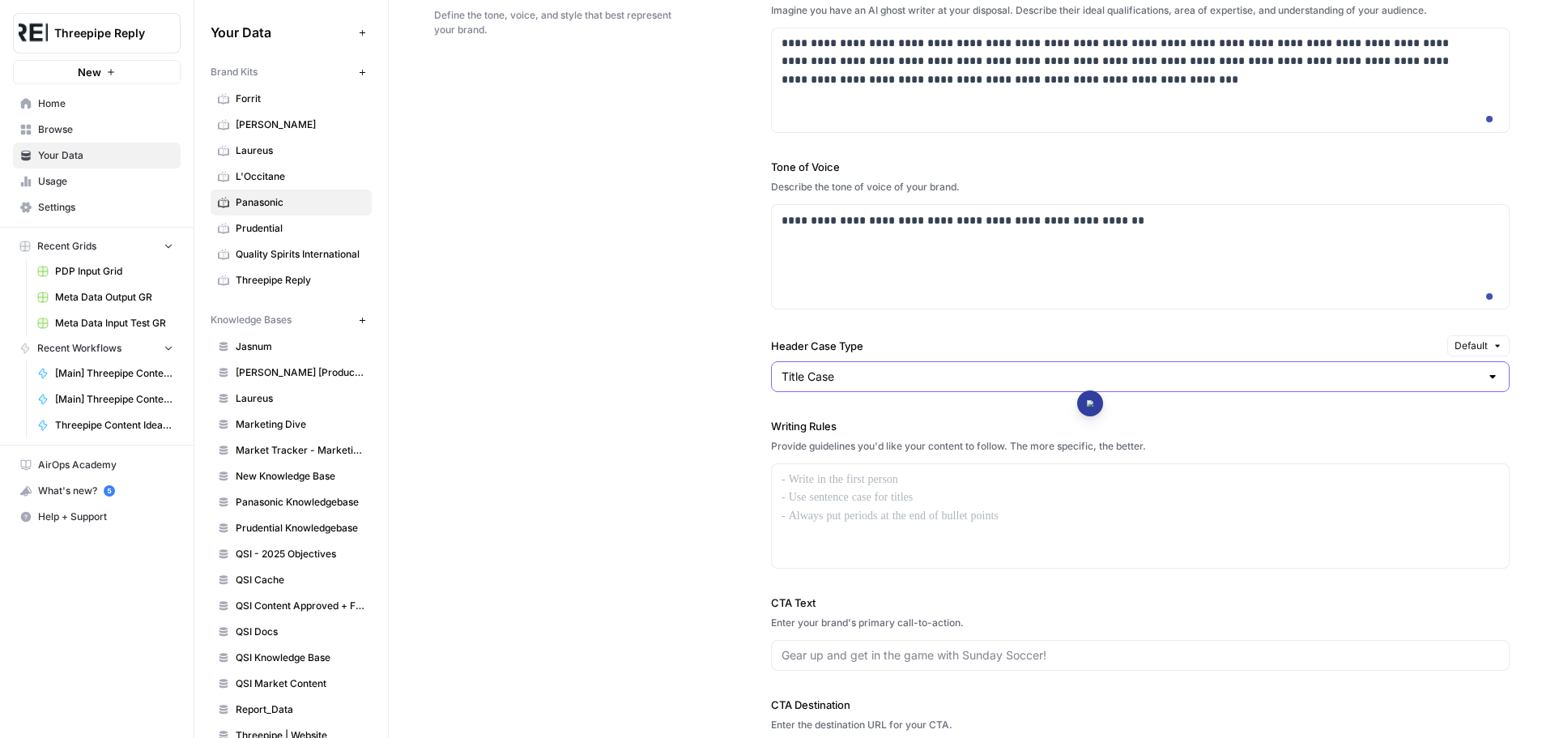
click at [1465, 385] on input "Title Case" at bounding box center [1131, 377] width 698 height 16
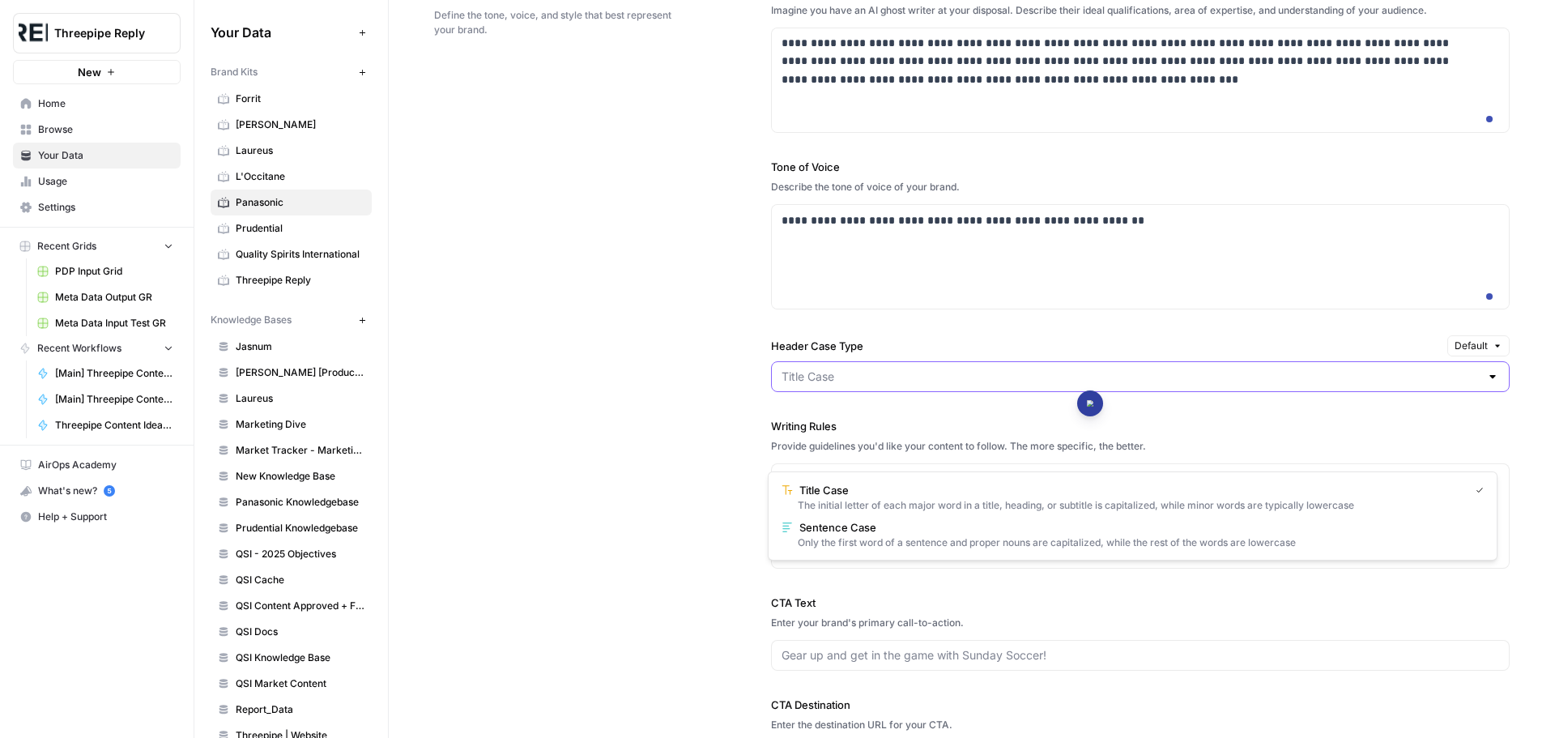
click at [1465, 385] on input "Header Case Type" at bounding box center [1131, 377] width 698 height 16
type input "Title Case"
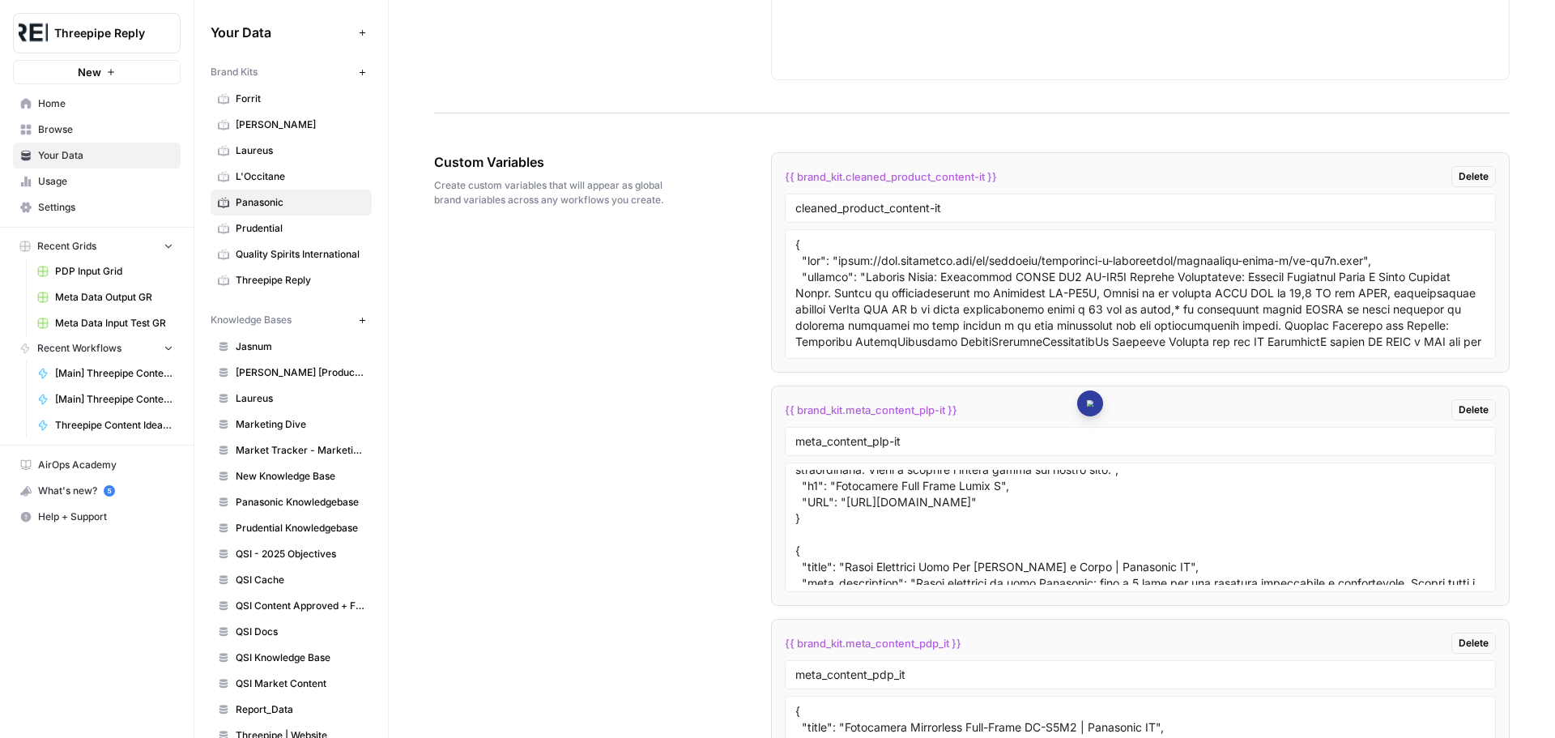
scroll to position [128, 0]
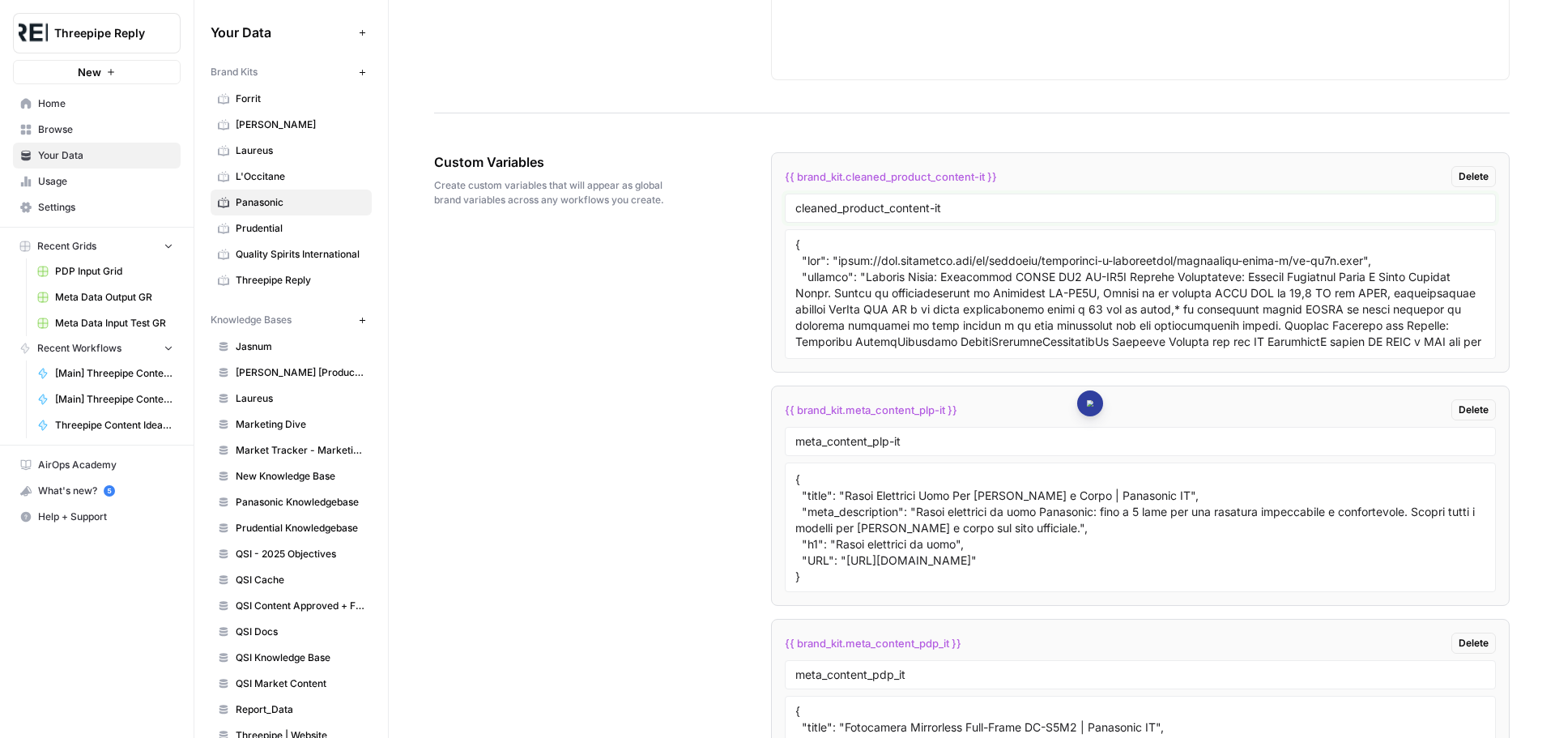
click at [862, 215] on input "cleaned_product_content-it" at bounding box center [1141, 208] width 690 height 15
click at [865, 418] on span "{{ brand_kit.meta_content_plp-it }}" at bounding box center [871, 410] width 173 height 16
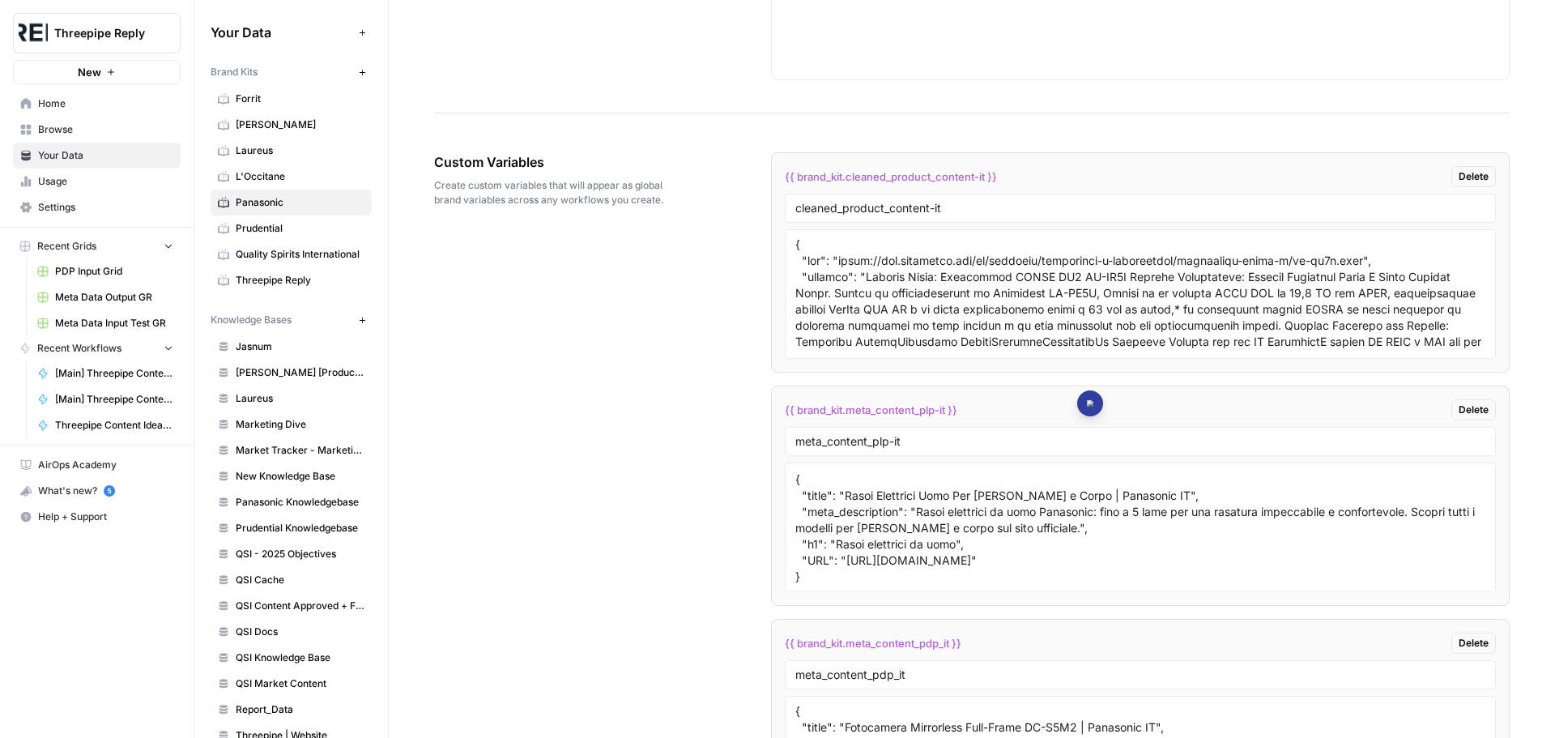
click at [865, 418] on span "{{ brand_kit.meta_content_plp-it }}" at bounding box center [871, 410] width 173 height 16
copy div "{{ brand_kit.meta_content_plp-it }} Delete"
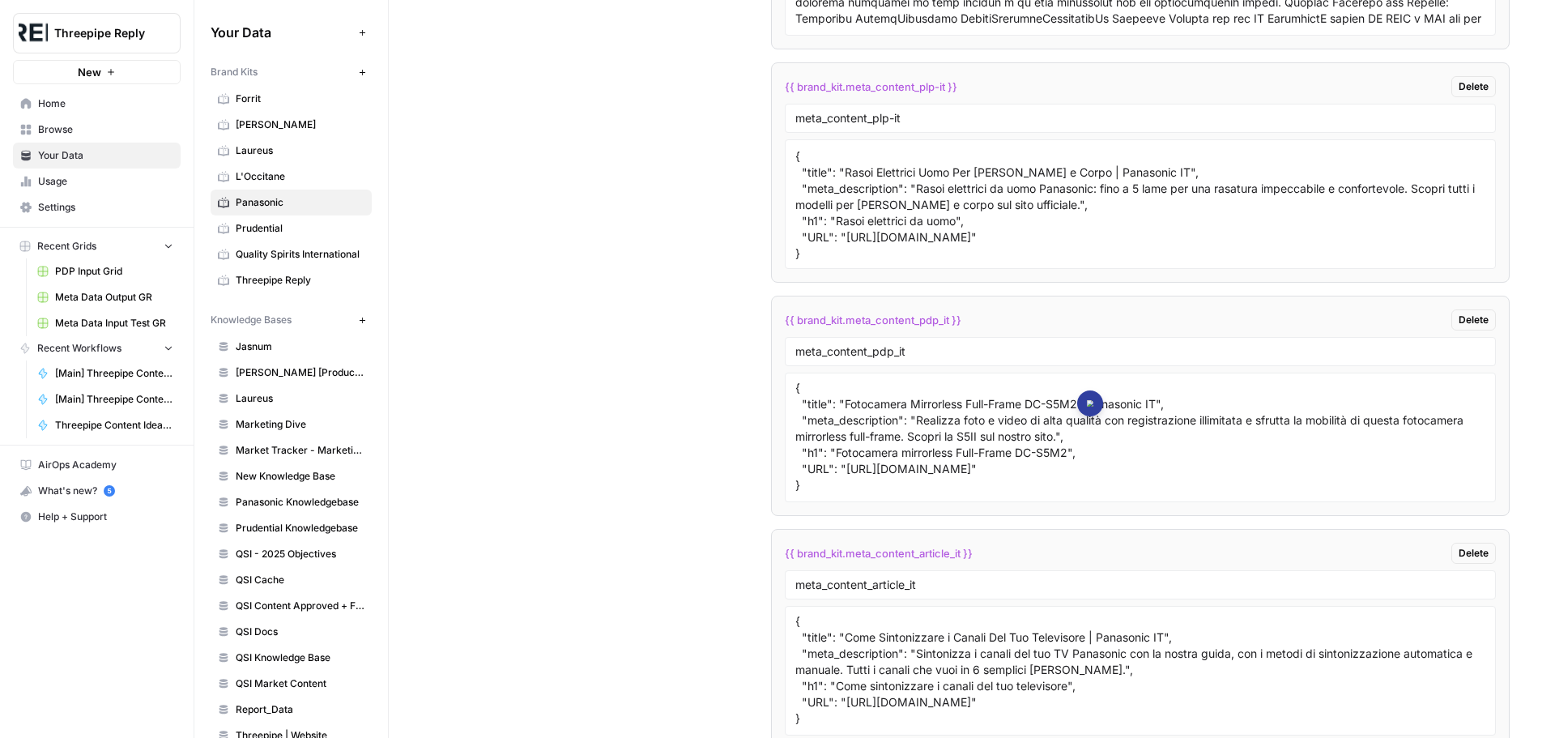
scroll to position [2592, 0]
drag, startPoint x: 915, startPoint y: 430, endPoint x: 698, endPoint y: 446, distance: 216.8
drag, startPoint x: 905, startPoint y: 191, endPoint x: 727, endPoint y: 203, distance: 178.6
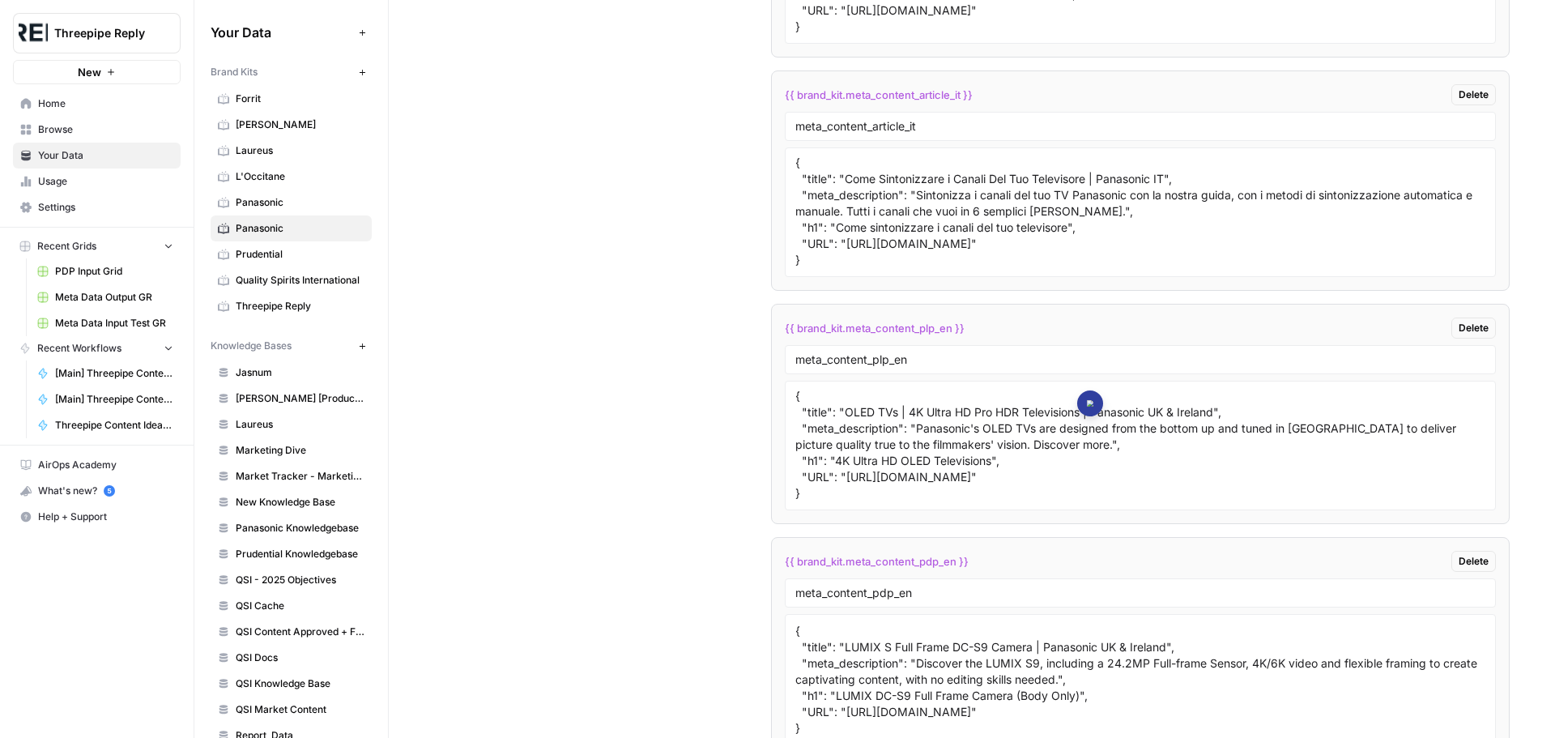
scroll to position [3078, 0]
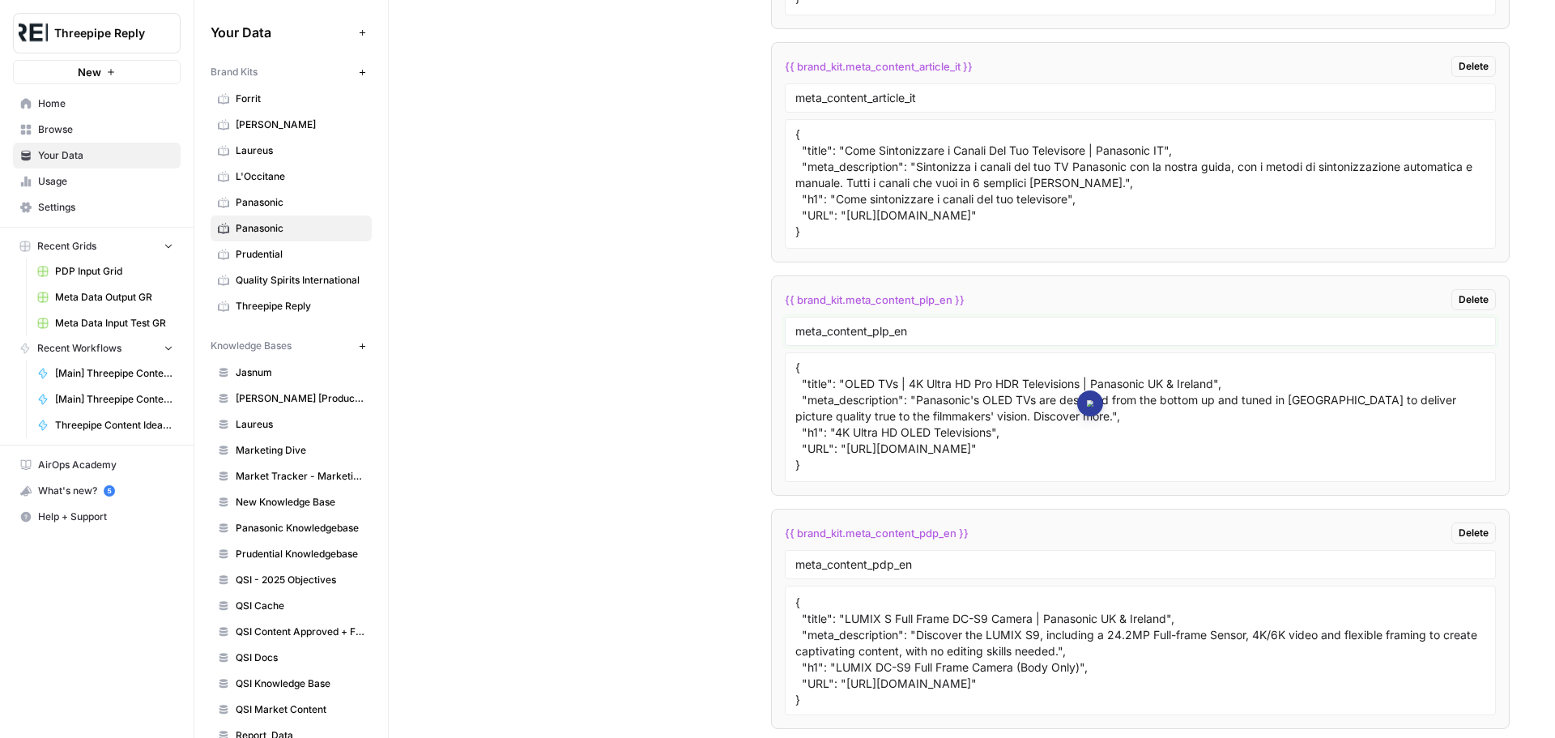
drag, startPoint x: 913, startPoint y: 404, endPoint x: 682, endPoint y: 422, distance: 231.6
click at [682, 422] on div "Custom Variables Create custom variables that will appear as global brand varia…" at bounding box center [972, 288] width 1076 height 1957
drag, startPoint x: 917, startPoint y: 640, endPoint x: 702, endPoint y: 639, distance: 214.7
click at [702, 639] on div "Custom Variables Create custom variables that will appear as global brand varia…" at bounding box center [972, 288] width 1076 height 1957
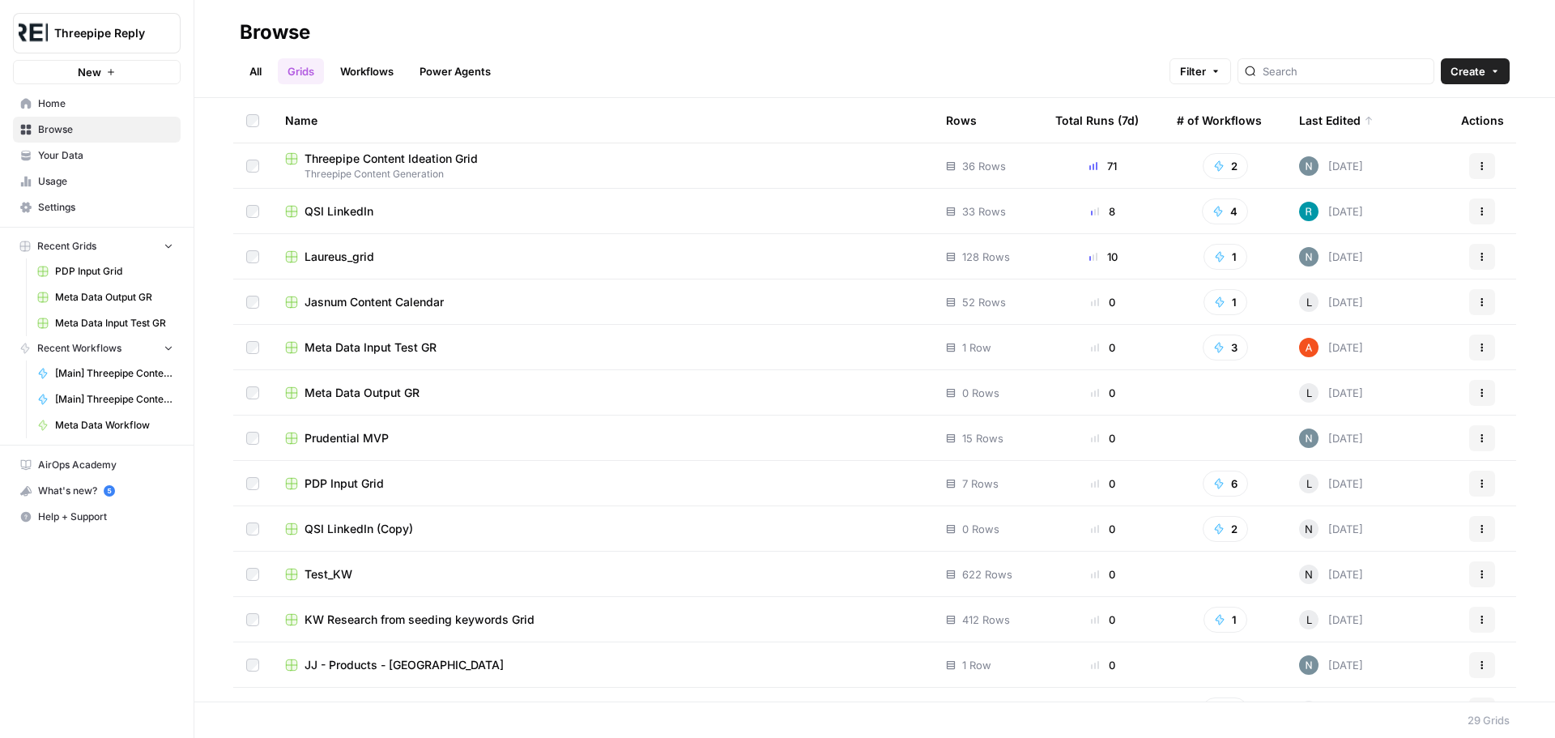
click at [1470, 77] on span "Create" at bounding box center [1468, 71] width 35 height 16
click at [392, 70] on link "Workflows" at bounding box center [367, 71] width 73 height 26
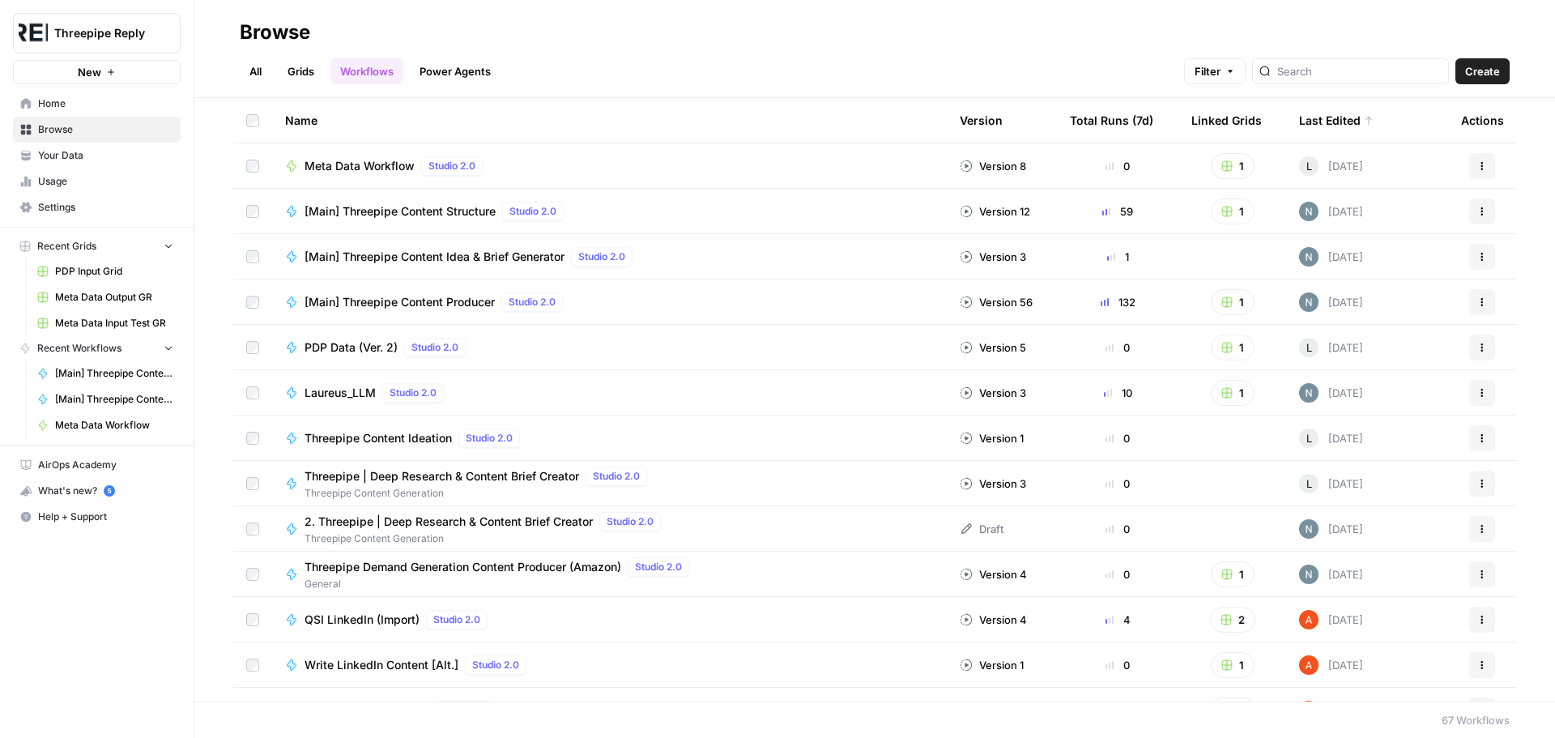
click at [1492, 79] on span "Create" at bounding box center [1482, 71] width 35 height 16
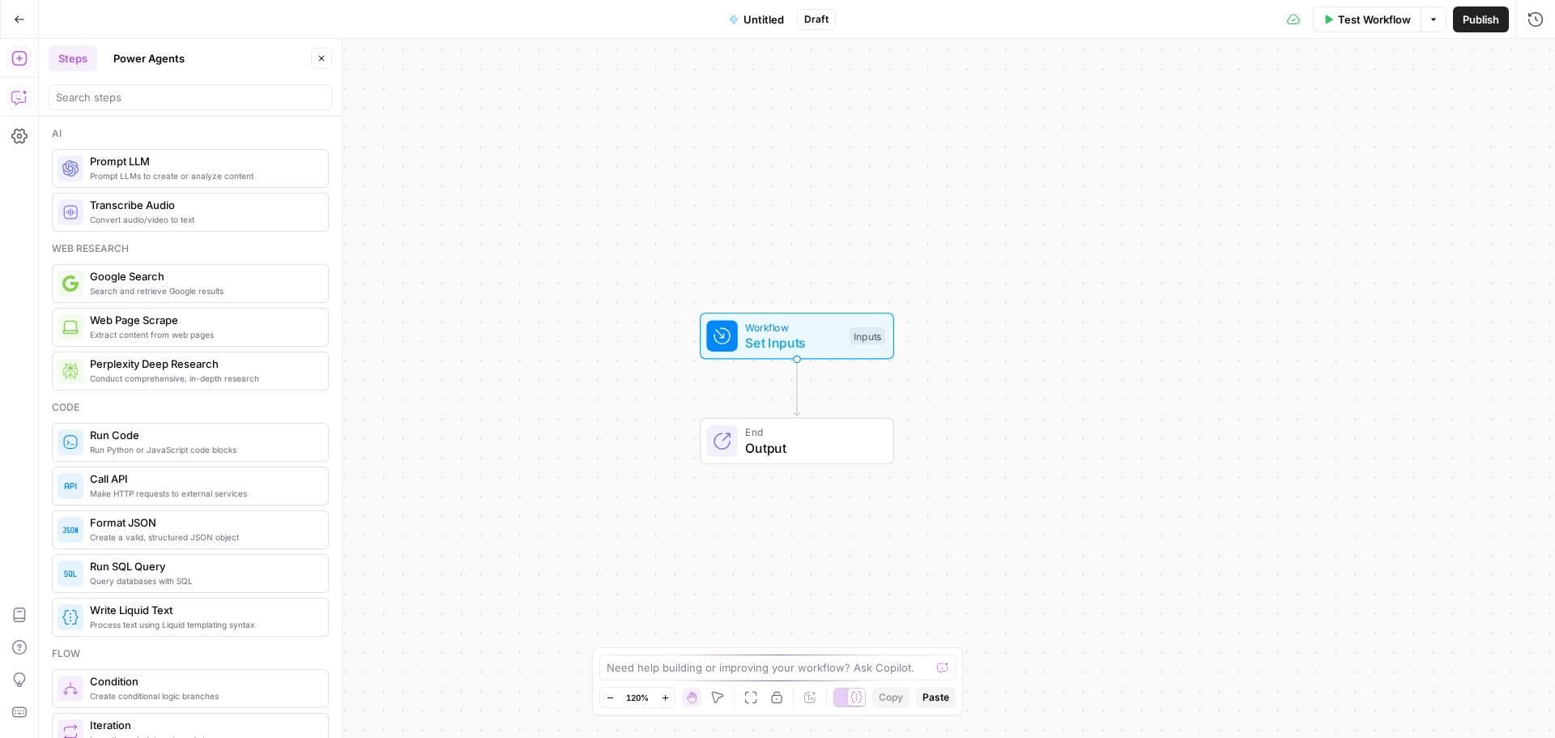
click at [7, 98] on button "Copilot" at bounding box center [19, 97] width 26 height 26
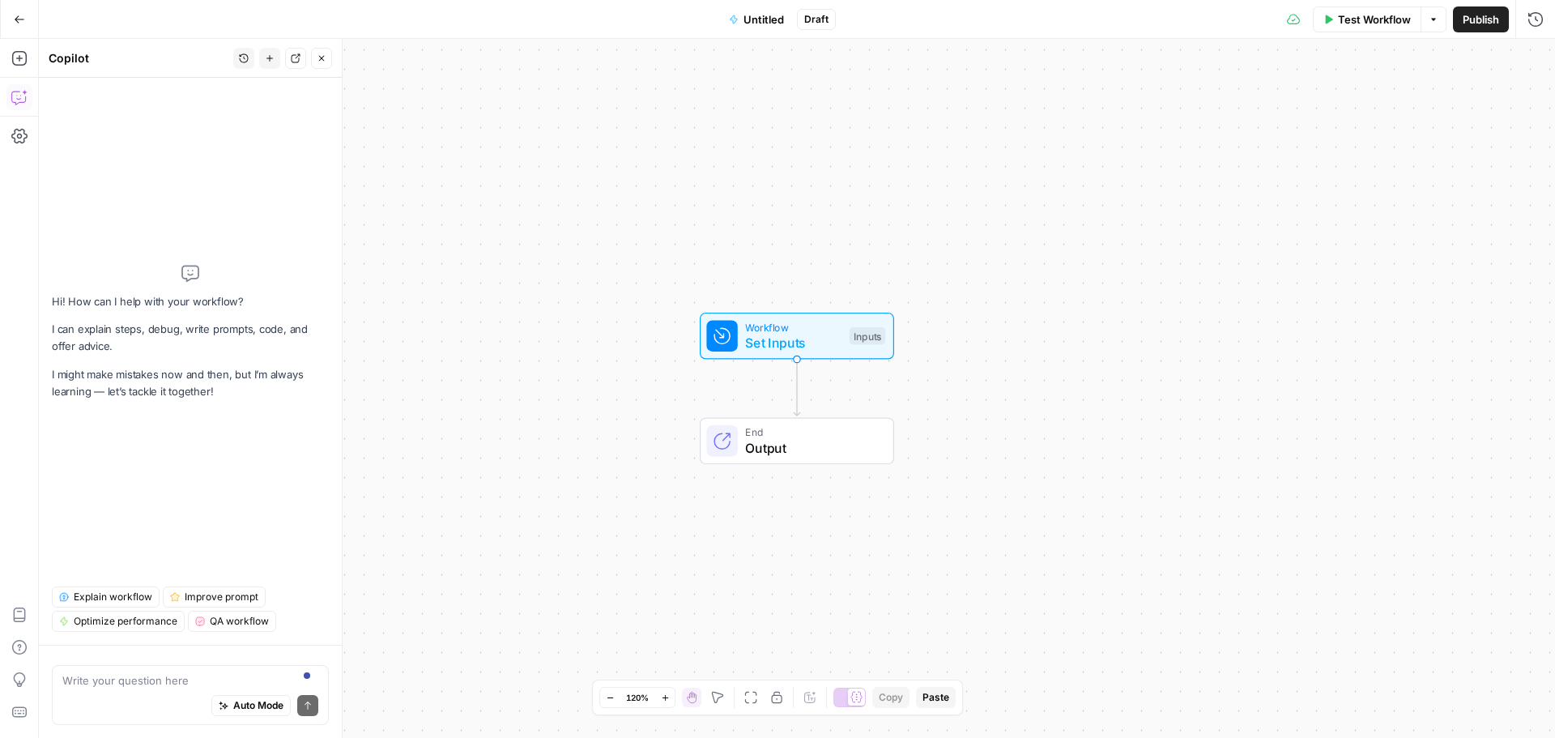
click at [245, 680] on textarea at bounding box center [190, 680] width 256 height 16
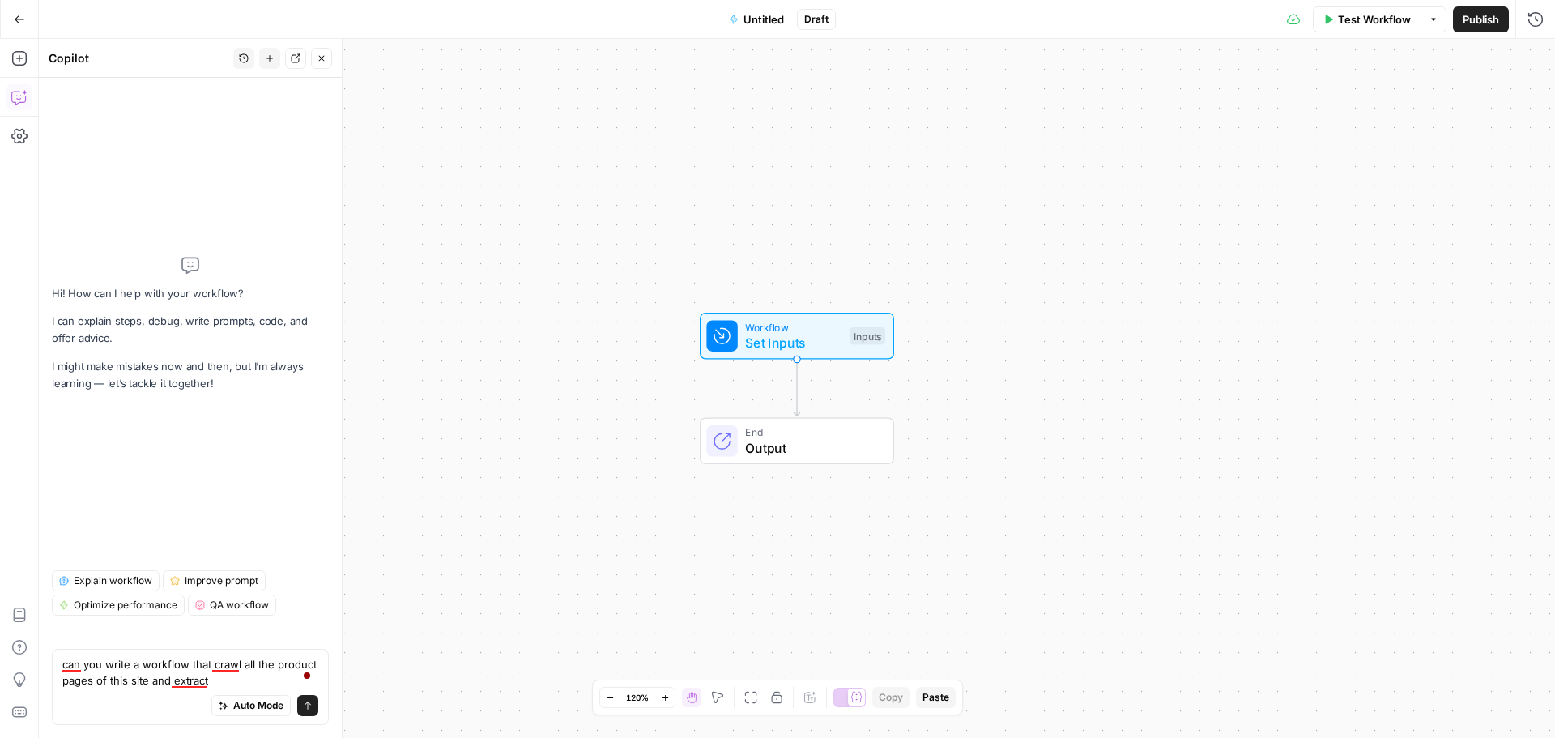
click at [147, 679] on textarea "can you write a workflow that crawl all the product pages of this site and extr…" at bounding box center [190, 672] width 256 height 32
paste textarea "https://store.eu.panasonic.com/de-de"
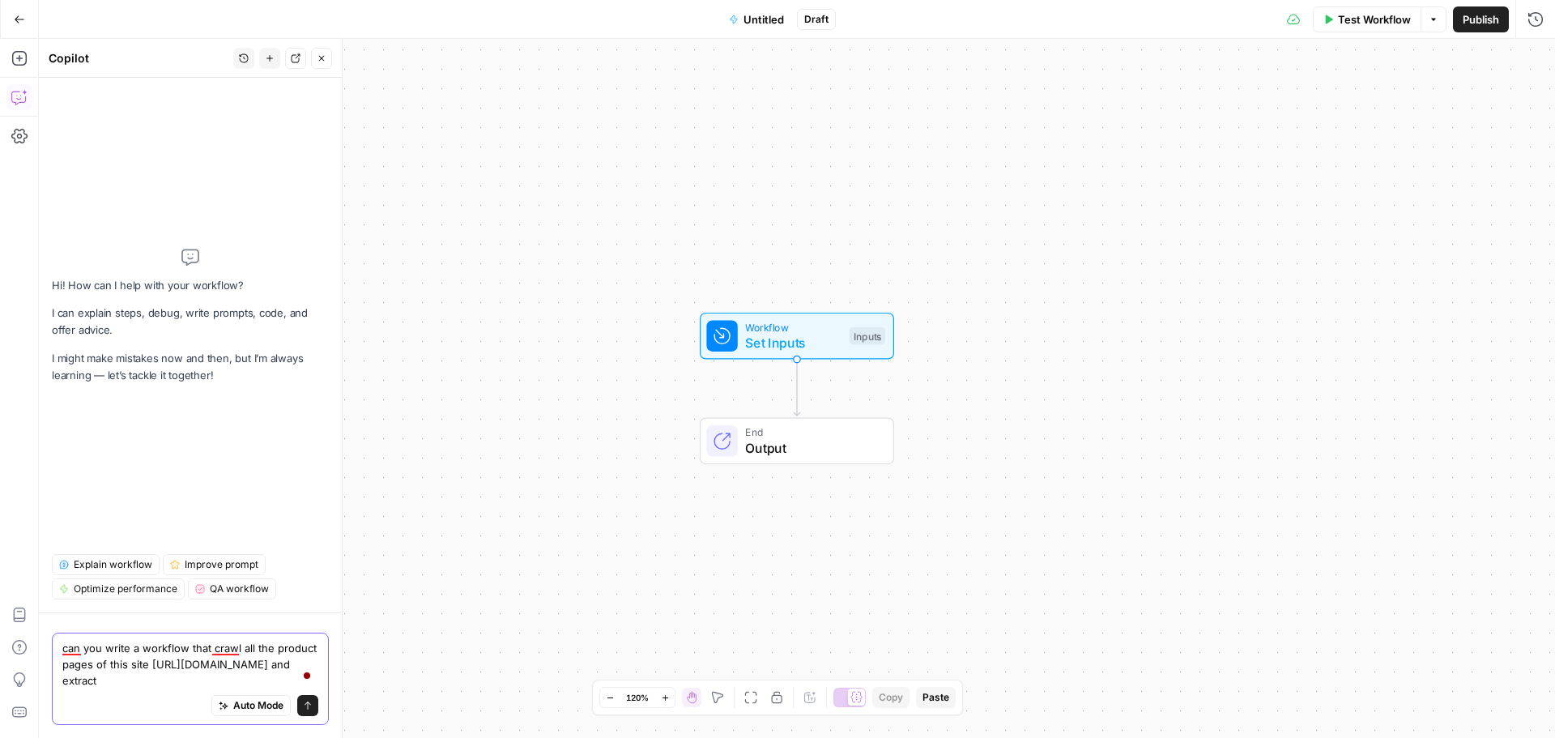
drag, startPoint x: 281, startPoint y: 682, endPoint x: 421, endPoint y: 688, distance: 140.3
click at [421, 688] on body "Threepipe Reply New Home Browse Your Data Usage Settings Recent Grids PDP Input…" at bounding box center [777, 369] width 1555 height 738
paste textarea "<div class="product-sub-heading"> <h2>DC-S1RM2ME</h2> </div>"
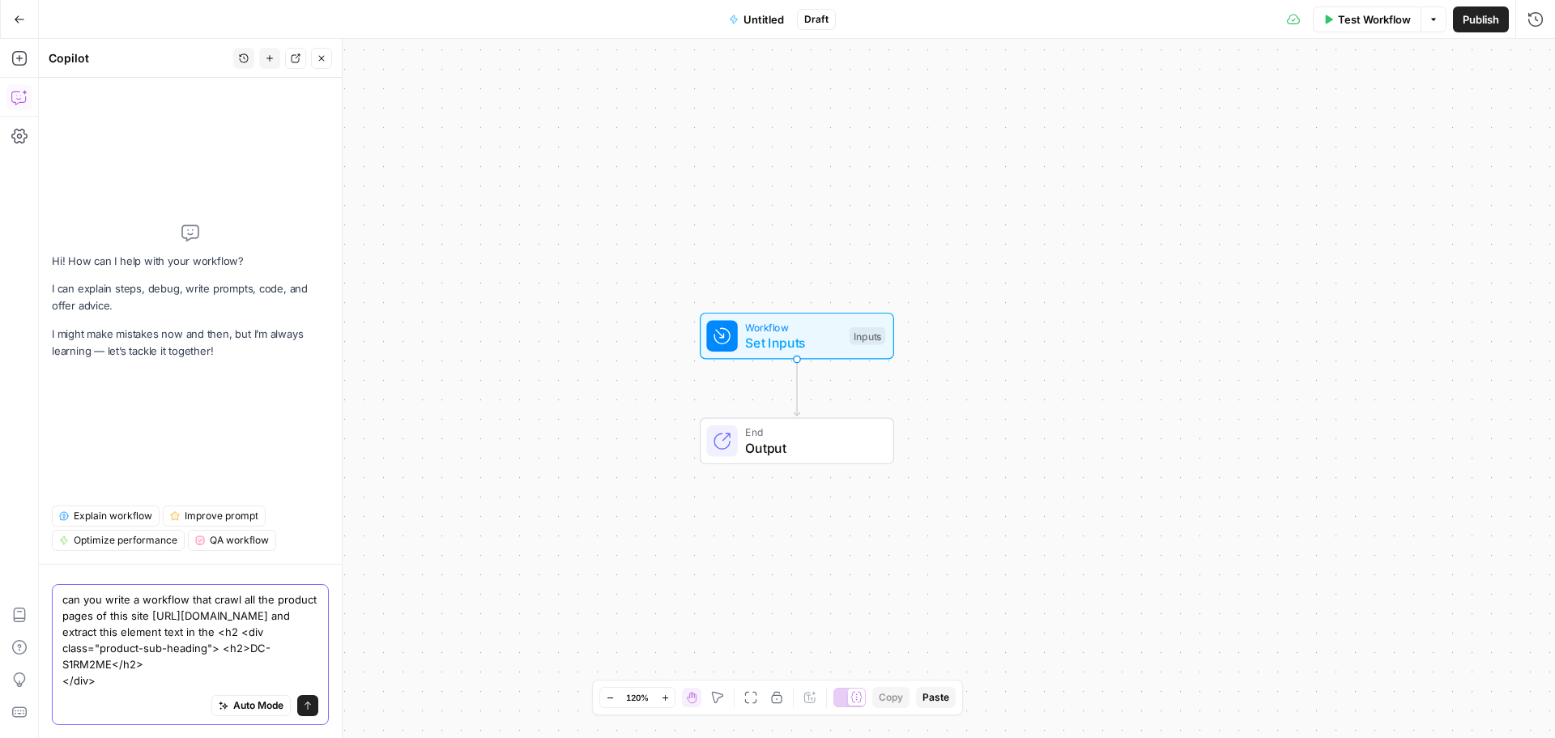
type textarea "can you write a workflow that crawl all the product pages of this site https://…"
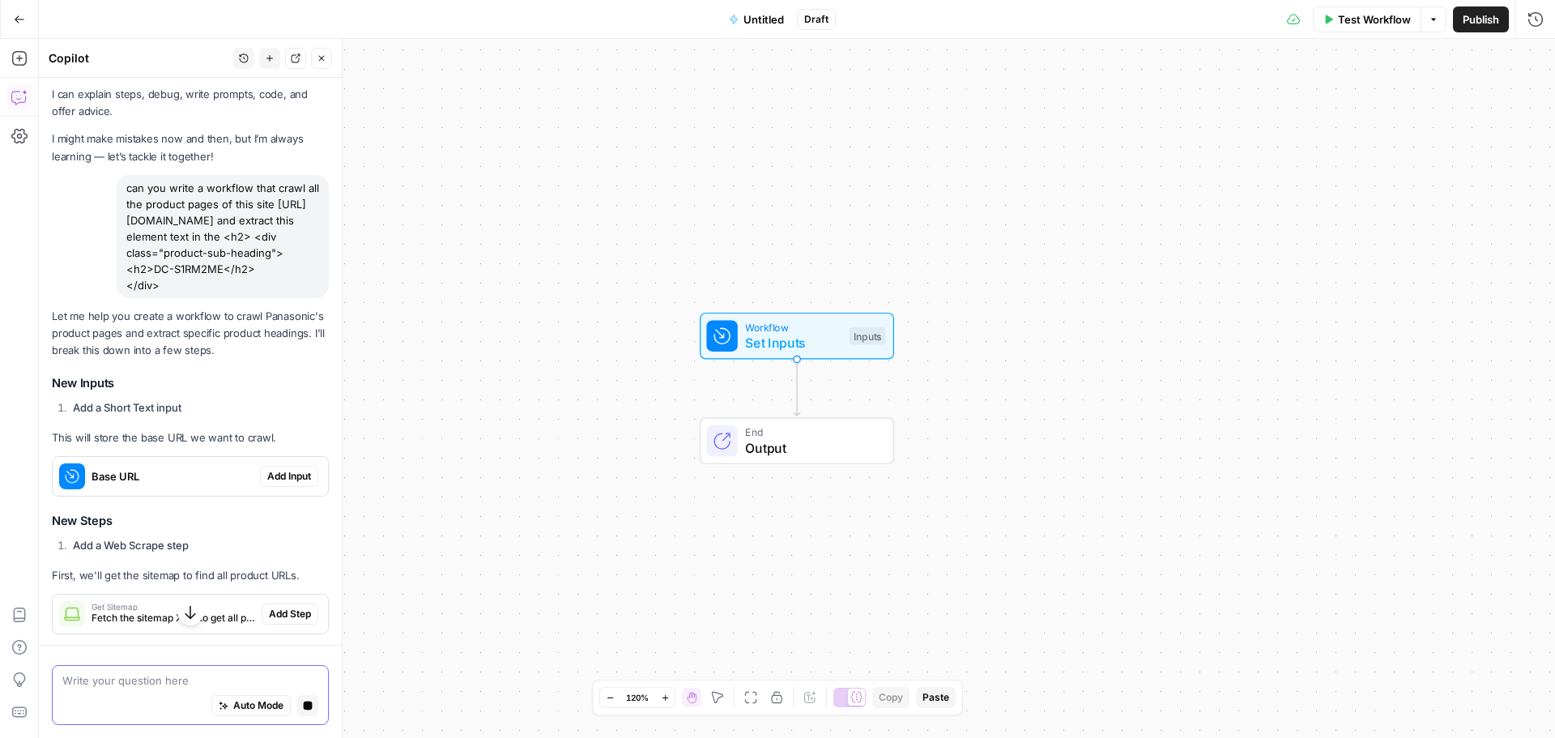
scroll to position [113, 0]
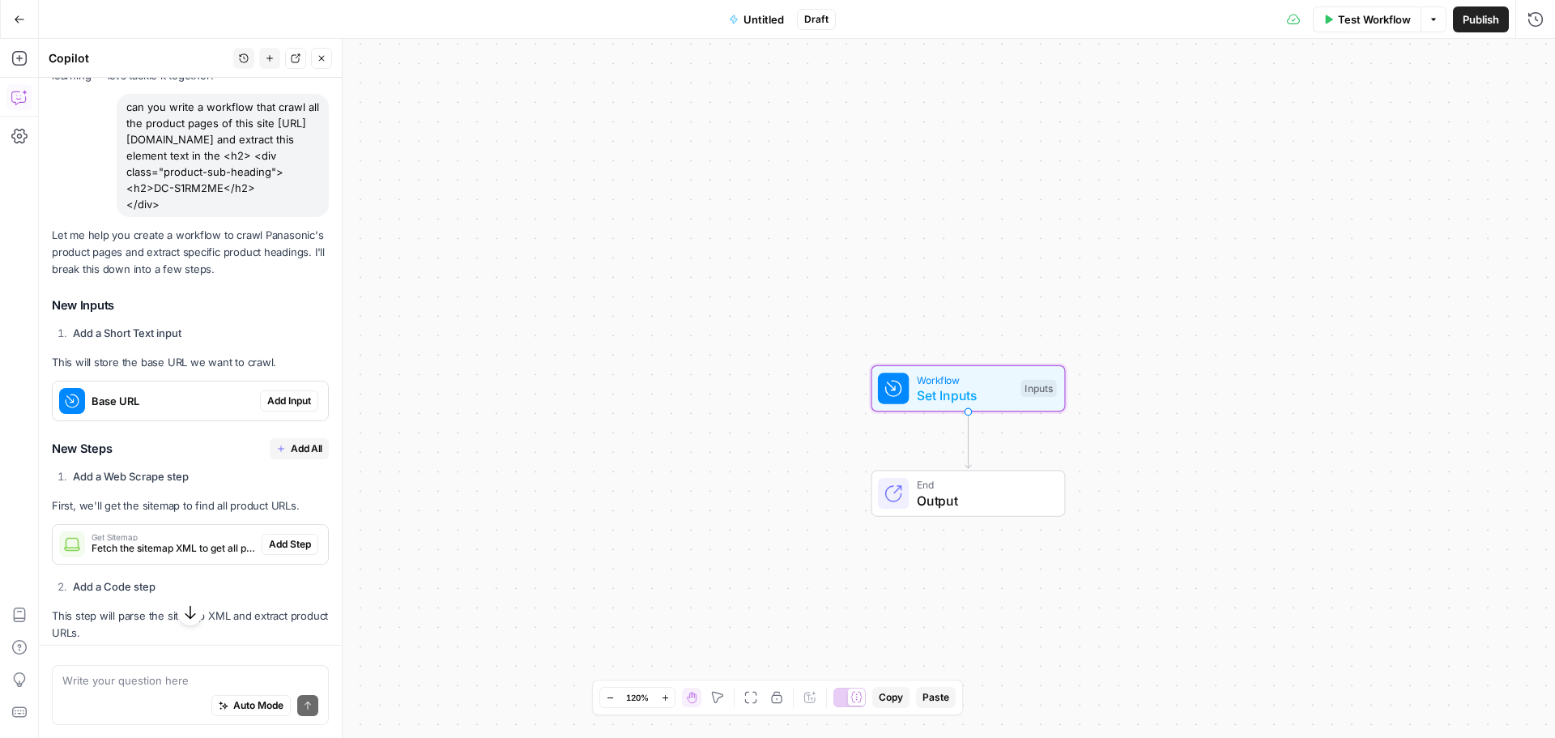
click at [267, 408] on span "Add Input" at bounding box center [289, 401] width 44 height 15
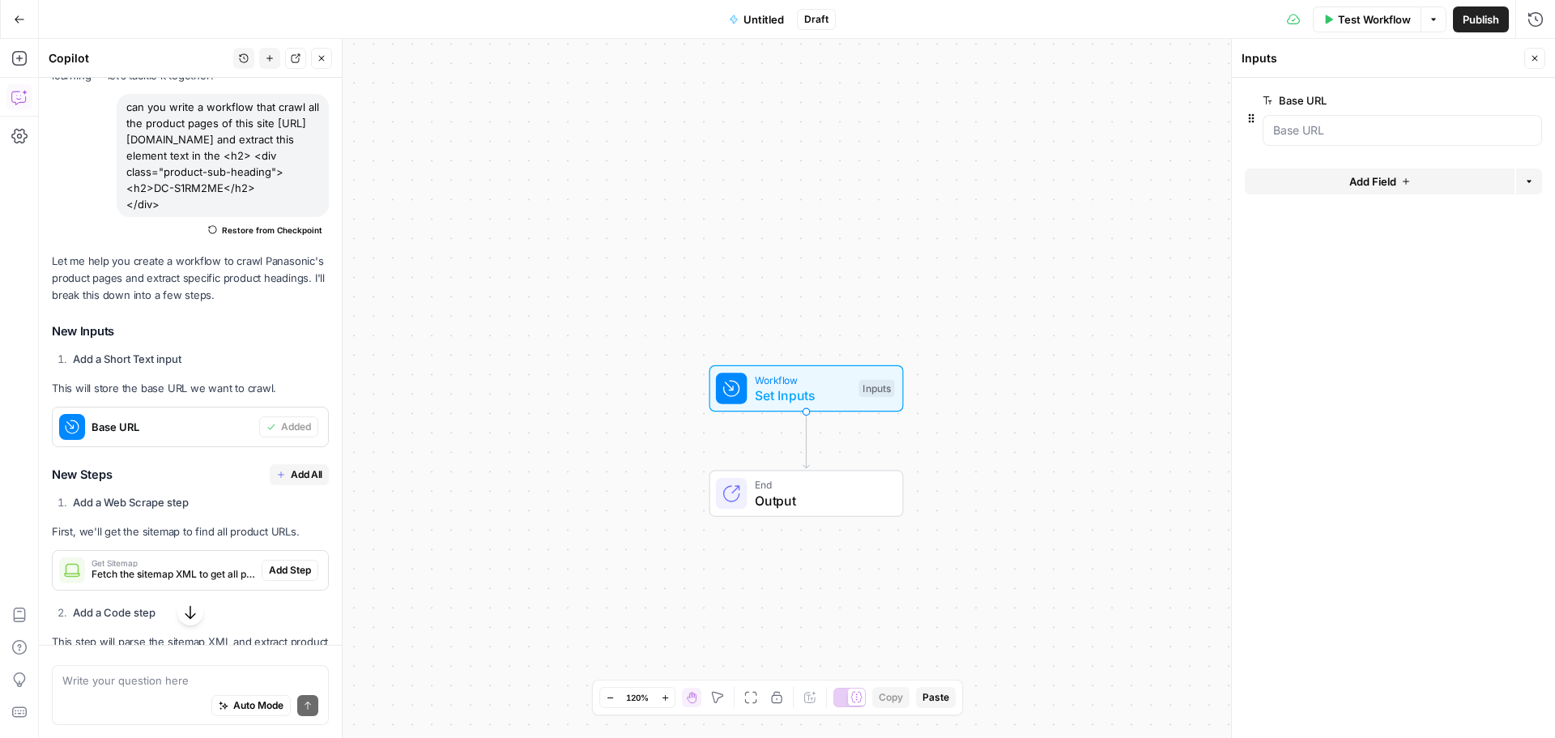
click at [275, 485] on button "Add All" at bounding box center [299, 474] width 59 height 21
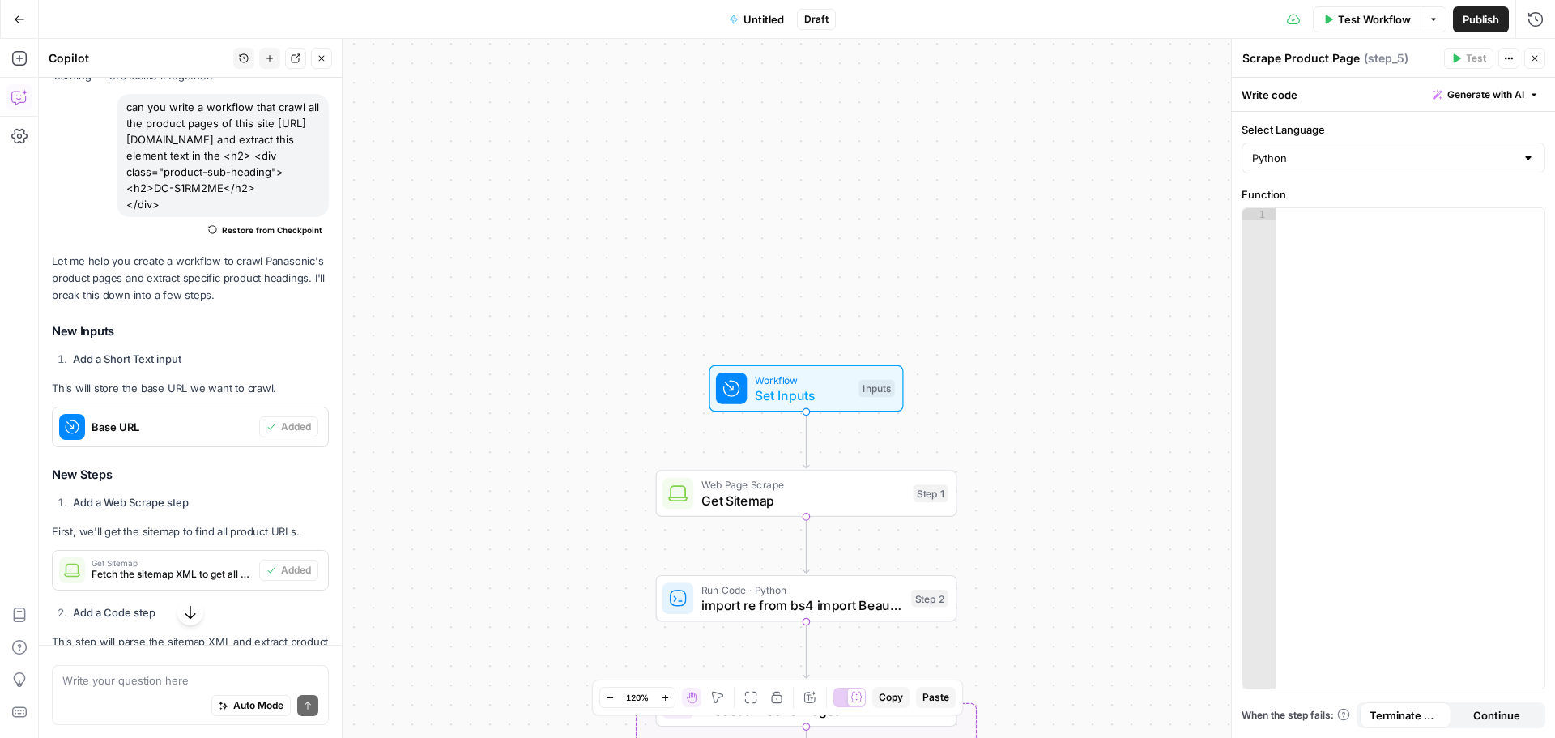
type textarea "from bs4 import BeautifulSoup soup = BeautifulSoup(step_4['output'], 'lxml') pr…"
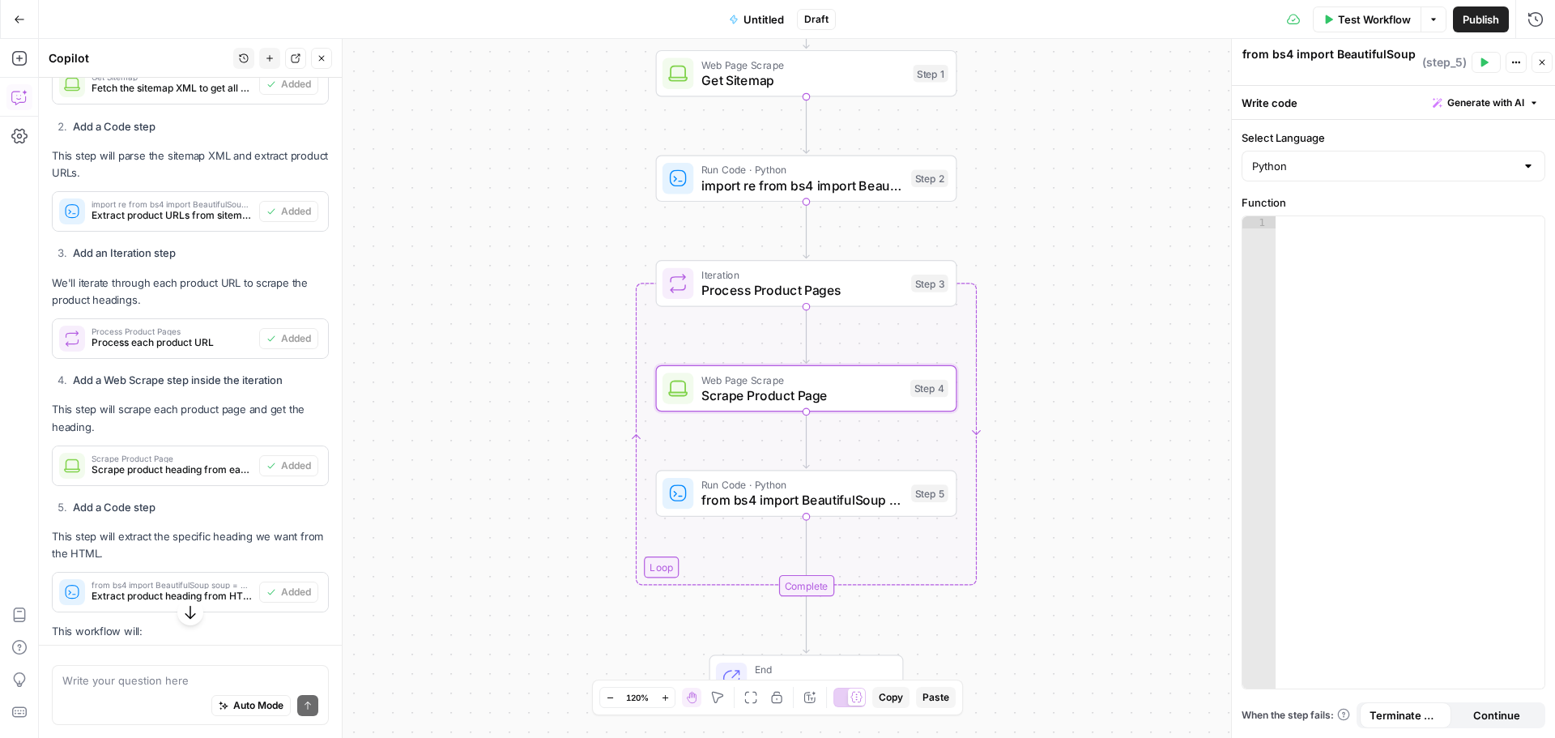
scroll to position [356, 0]
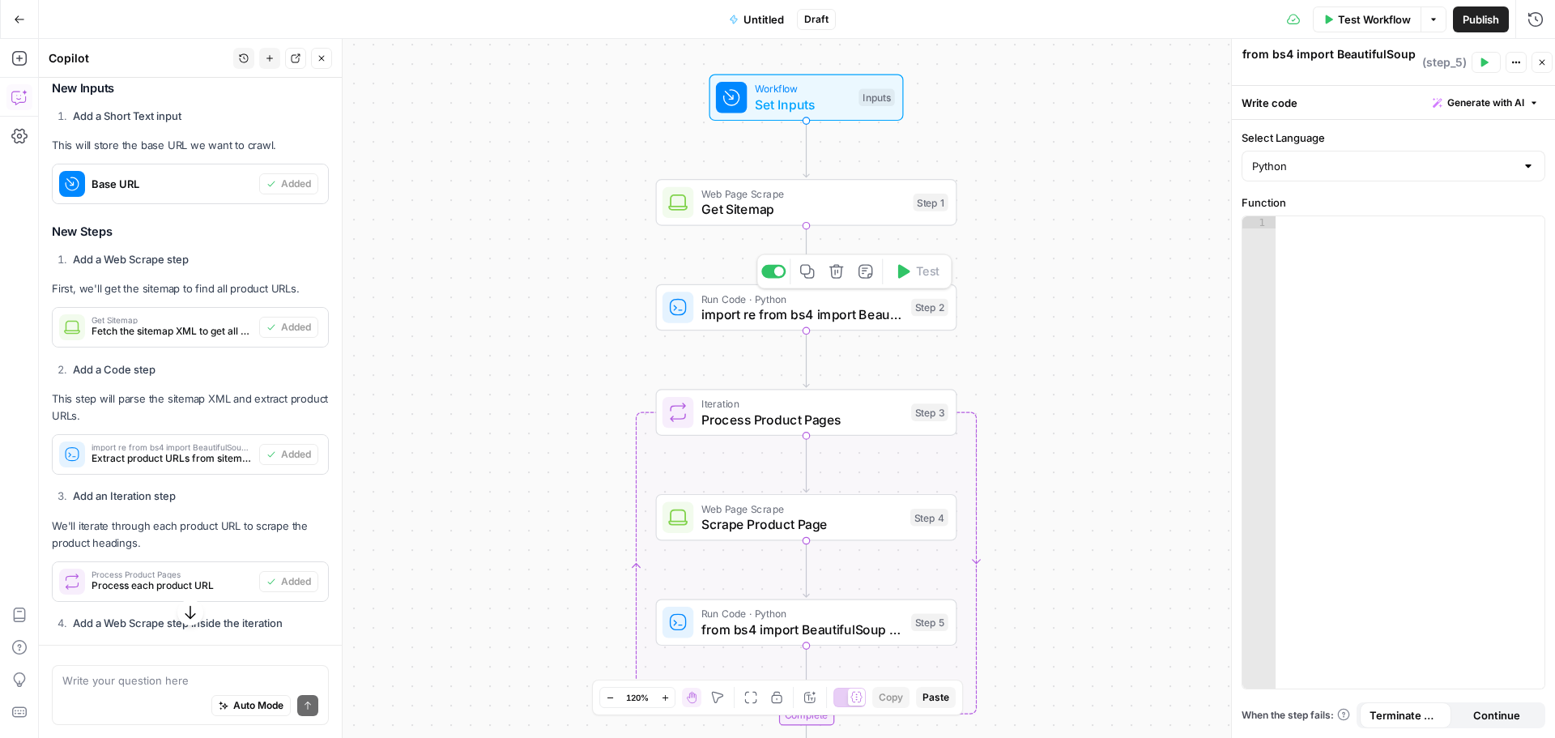
click at [872, 316] on span "import re from bs4 import BeautifulSoup # Parse the sitemap XML soup = Beautifu…" at bounding box center [803, 314] width 203 height 19
type textarea "import re from bs4 import BeautifulSoup # Parse the sitemap XML soup = Beautifu…"
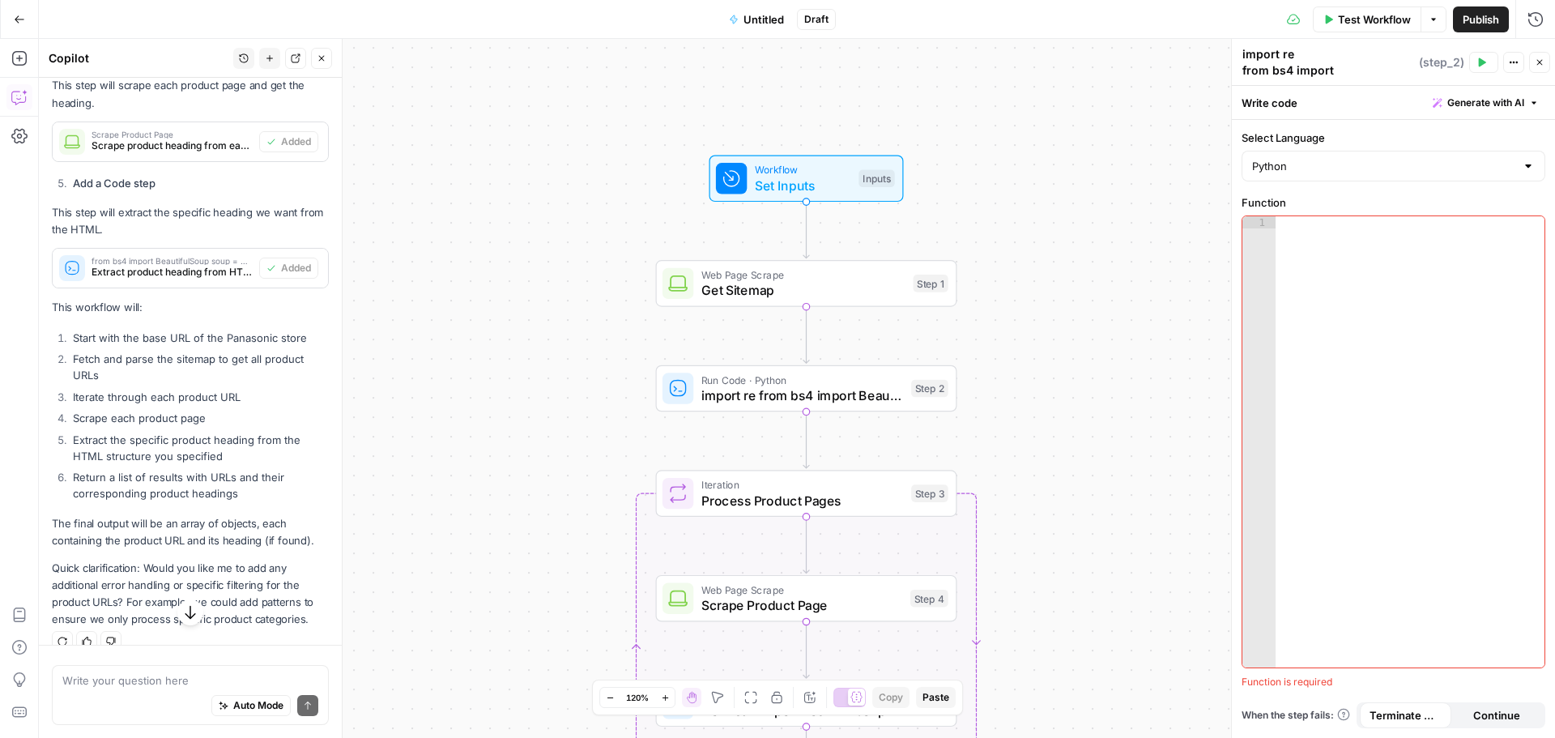
scroll to position [962, 0]
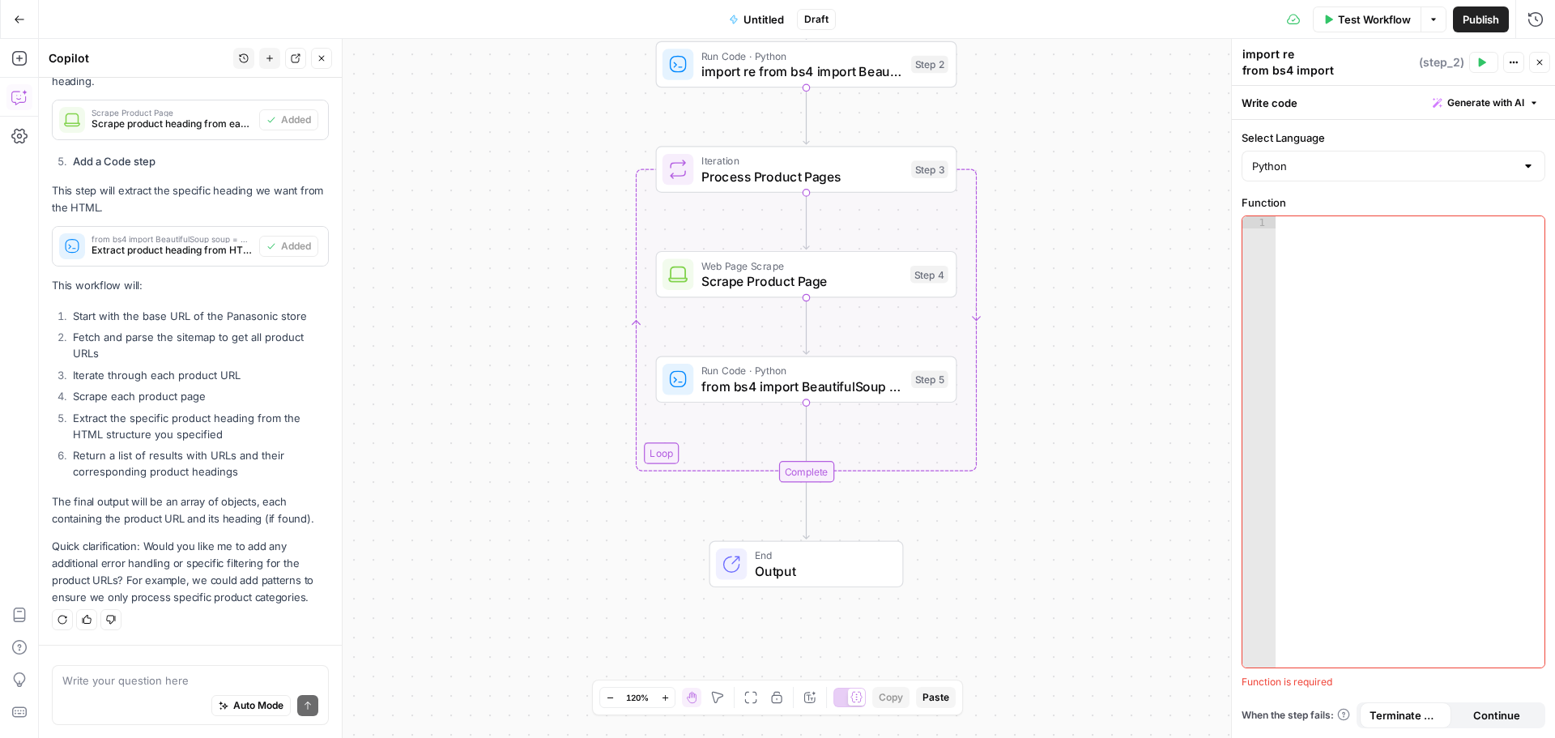
click at [127, 668] on div "**********" at bounding box center [190, 695] width 277 height 60
click at [150, 678] on textarea at bounding box center [190, 680] width 256 height 16
click at [190, 679] on textarea at bounding box center [190, 680] width 256 height 16
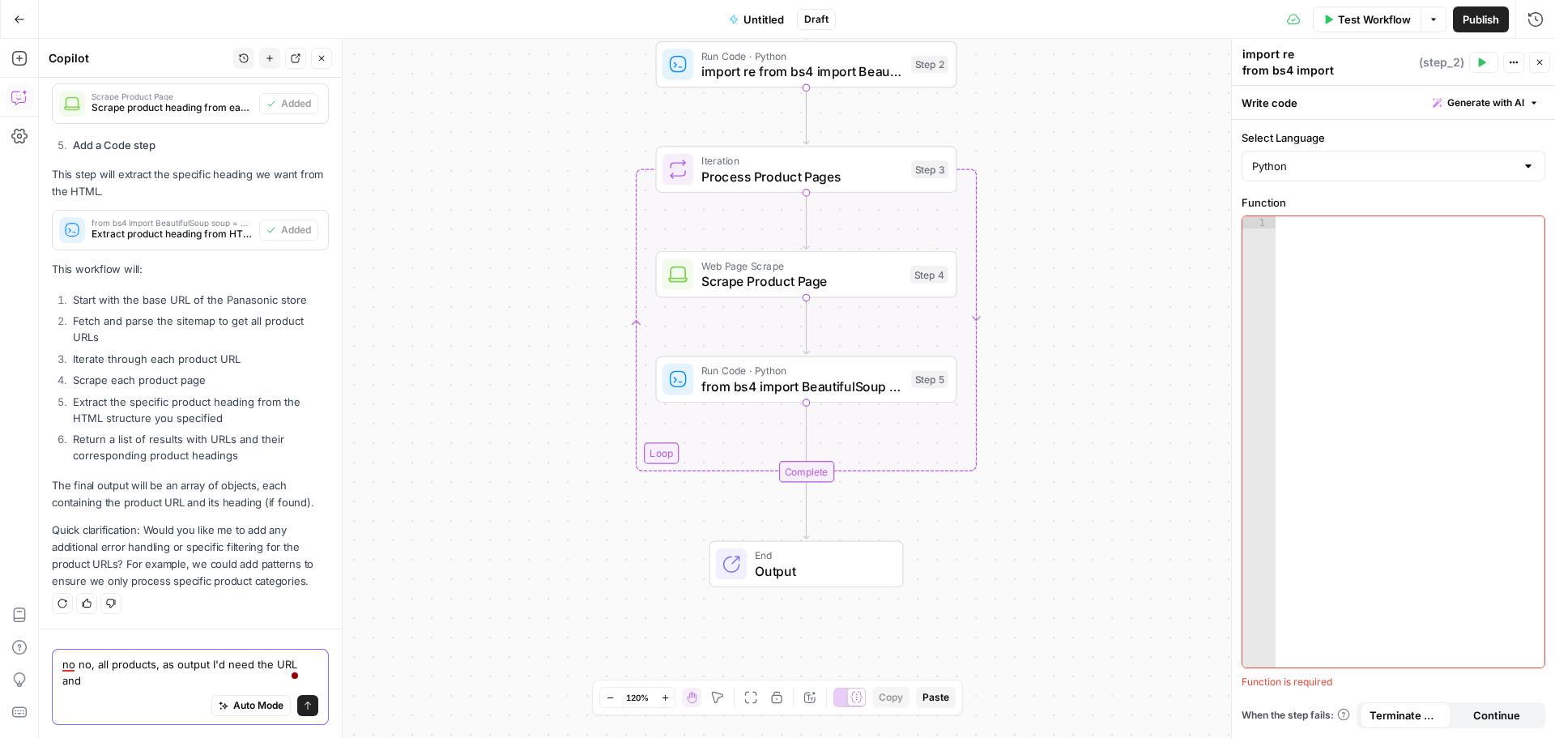
scroll to position [978, 0]
type textarea "no no, all products please. As output I'd need the URL and the h2 text in 2 col…"
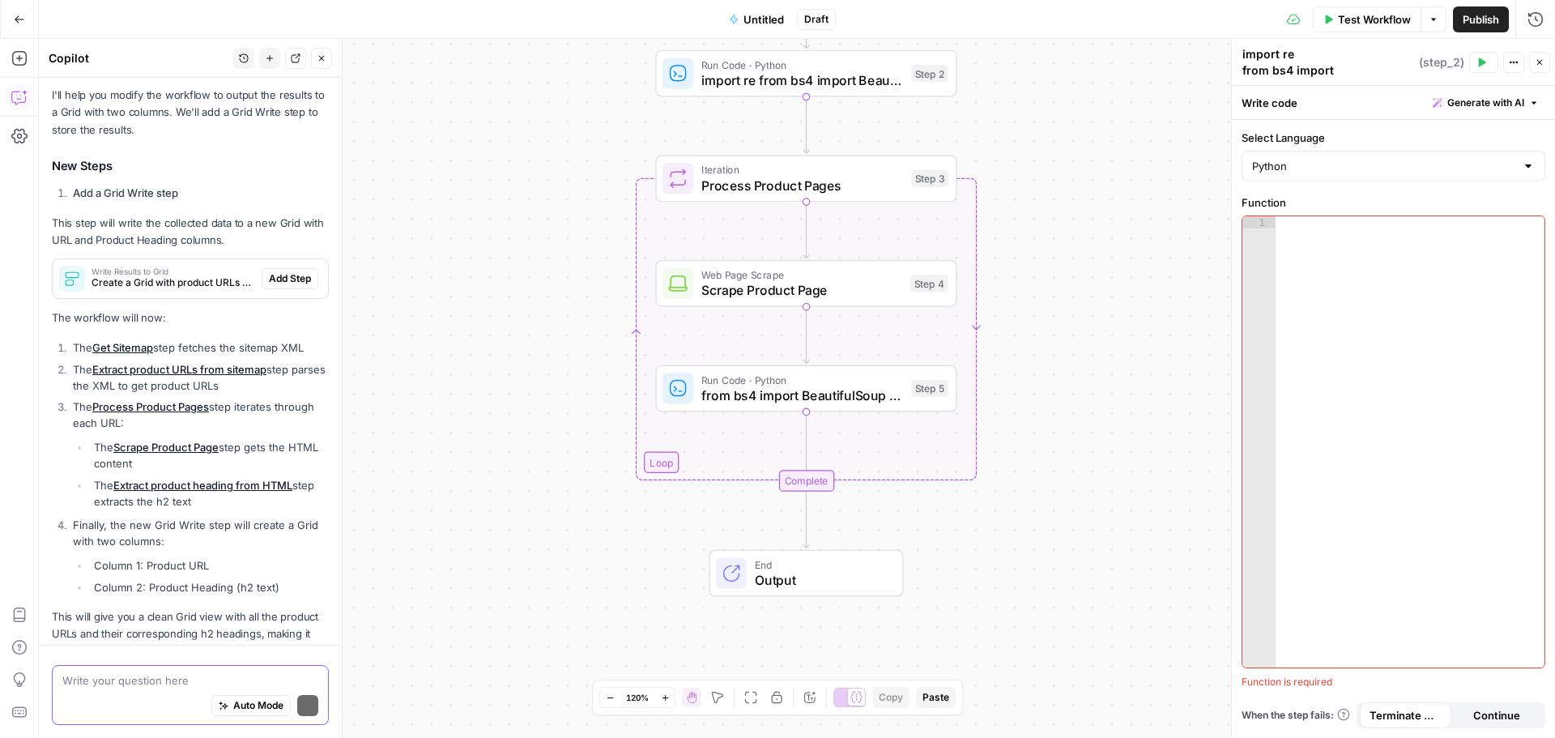
scroll to position [1612, 0]
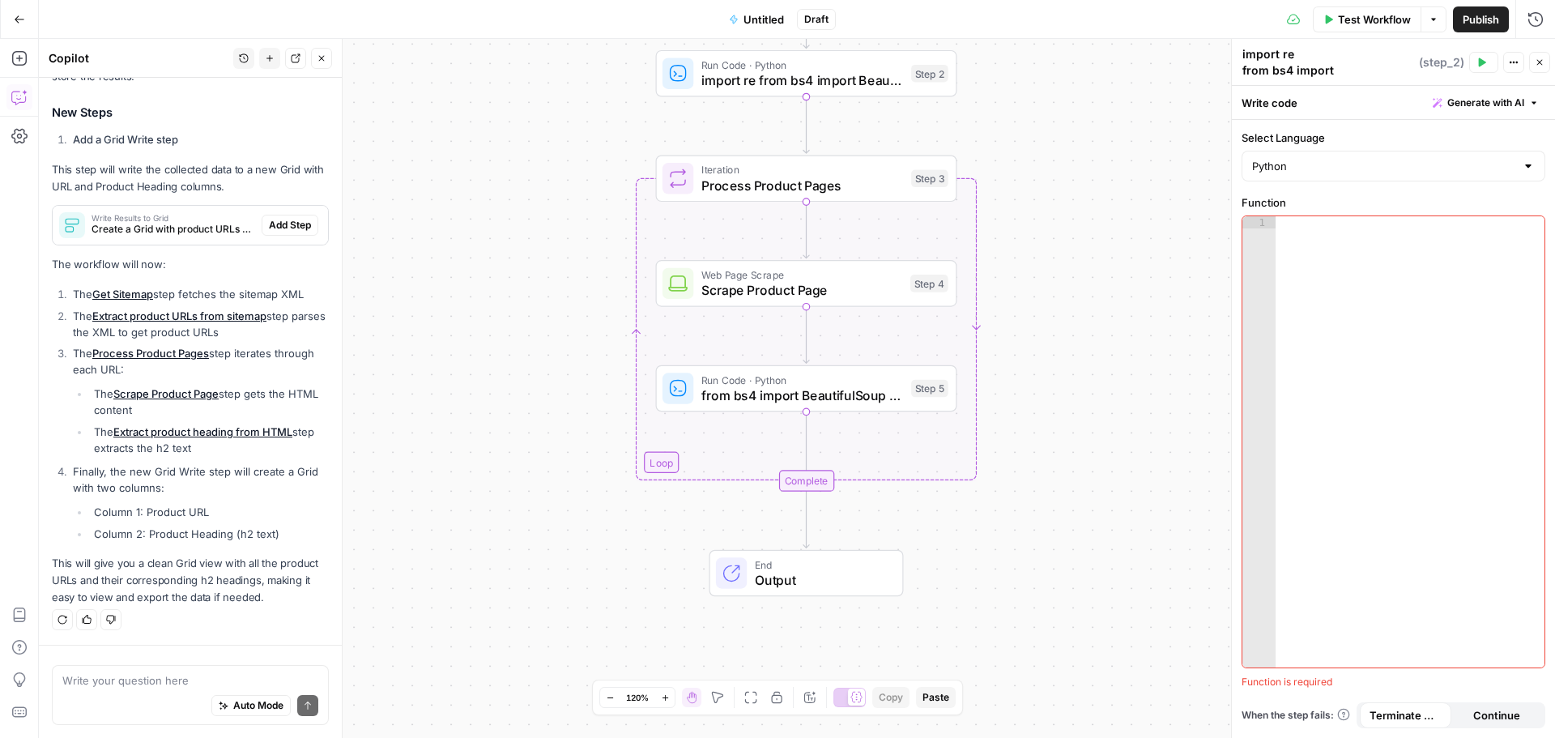
click at [293, 219] on span "Add Step" at bounding box center [290, 225] width 42 height 15
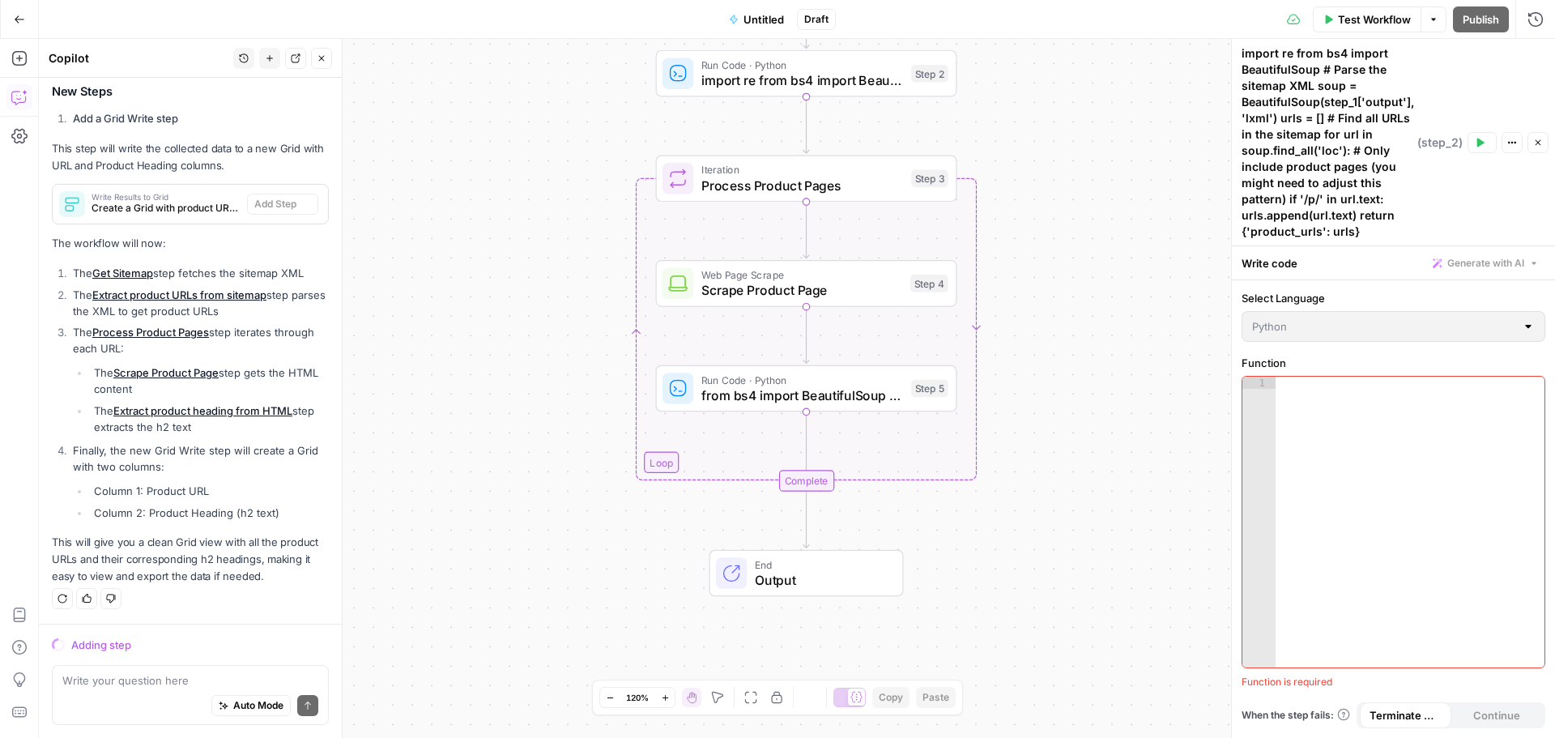
scroll to position [1607, 0]
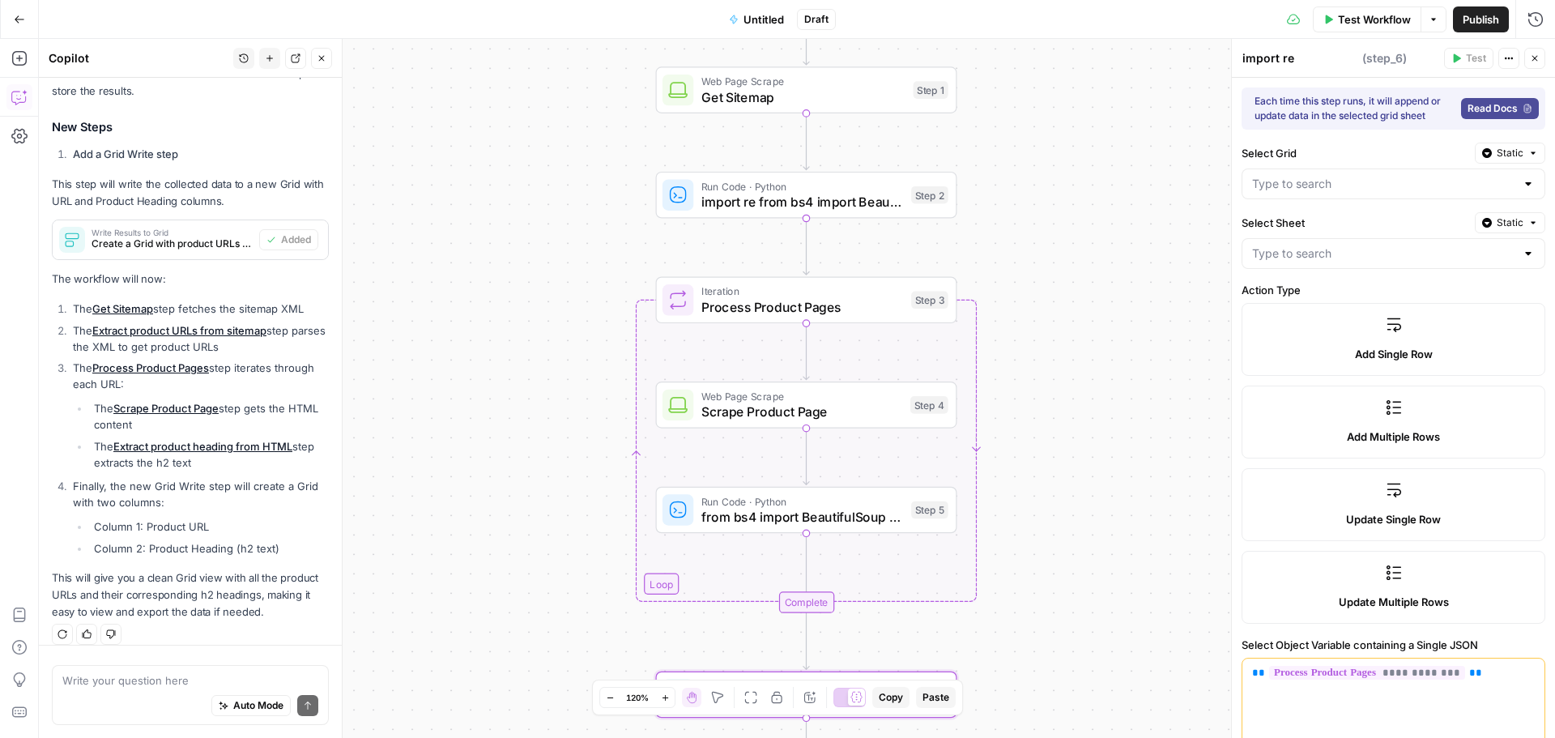
type textarea "Write Results to Grid"
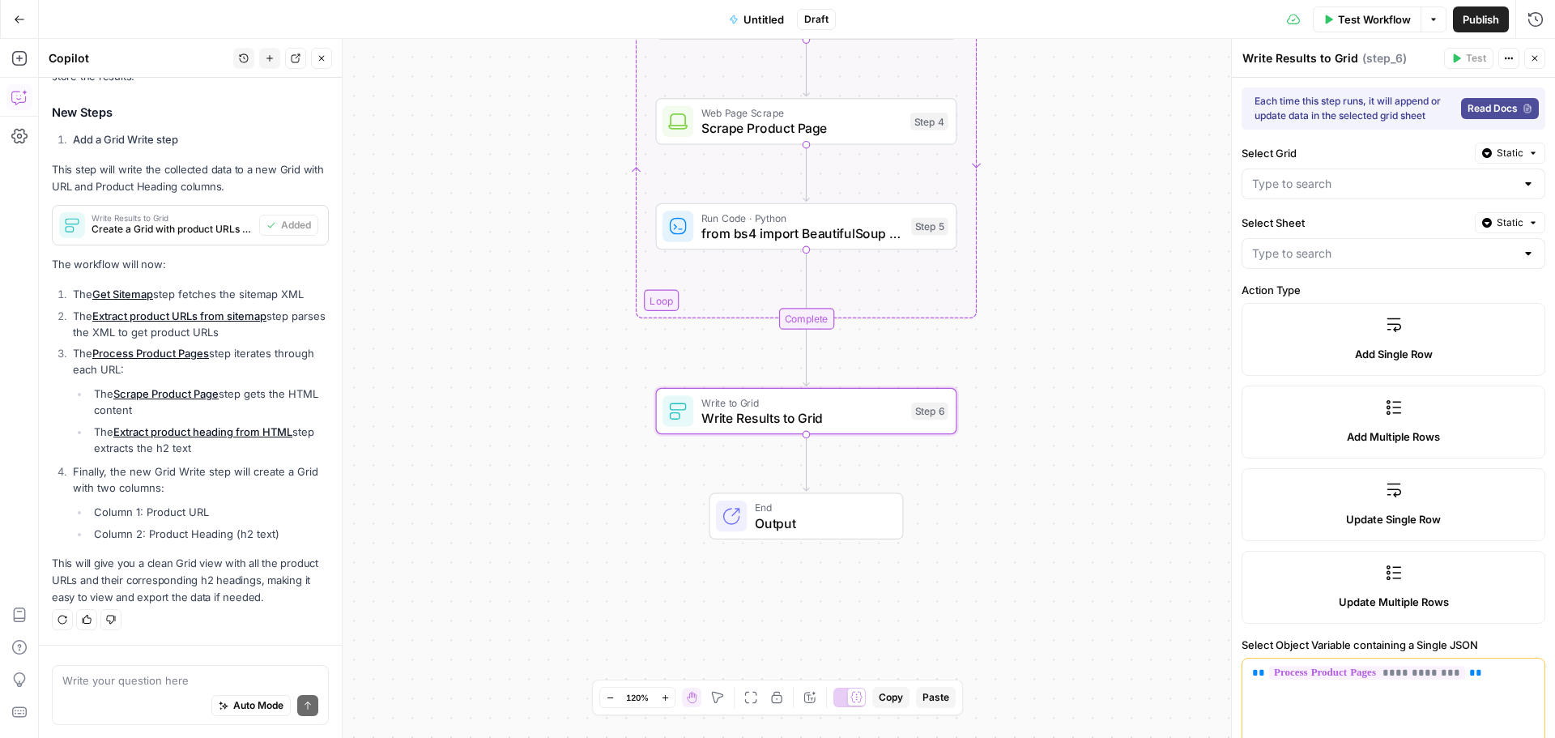
click at [1367, 429] on span "Add Multiple Rows" at bounding box center [1393, 437] width 93 height 16
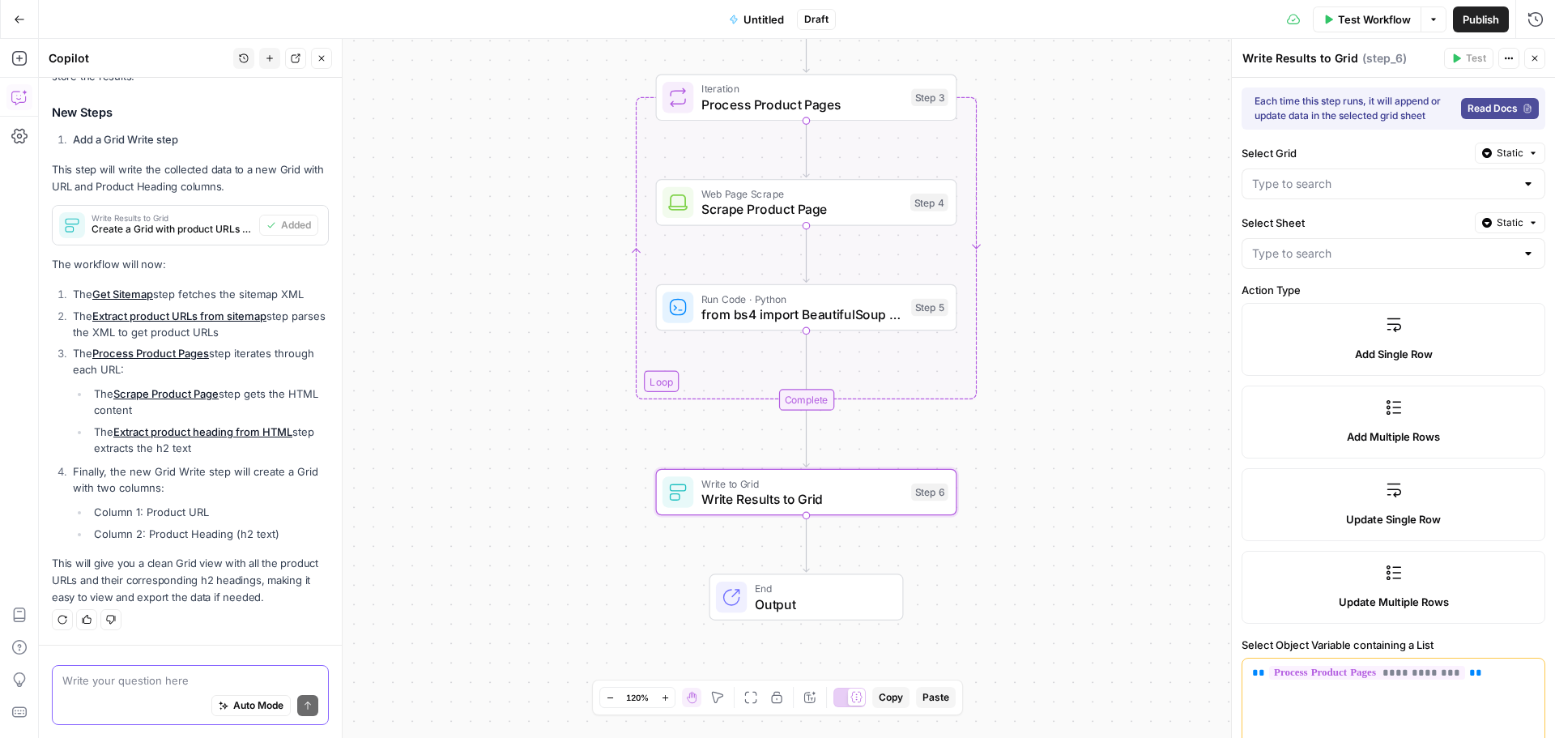
click at [116, 680] on textarea at bounding box center [190, 680] width 256 height 16
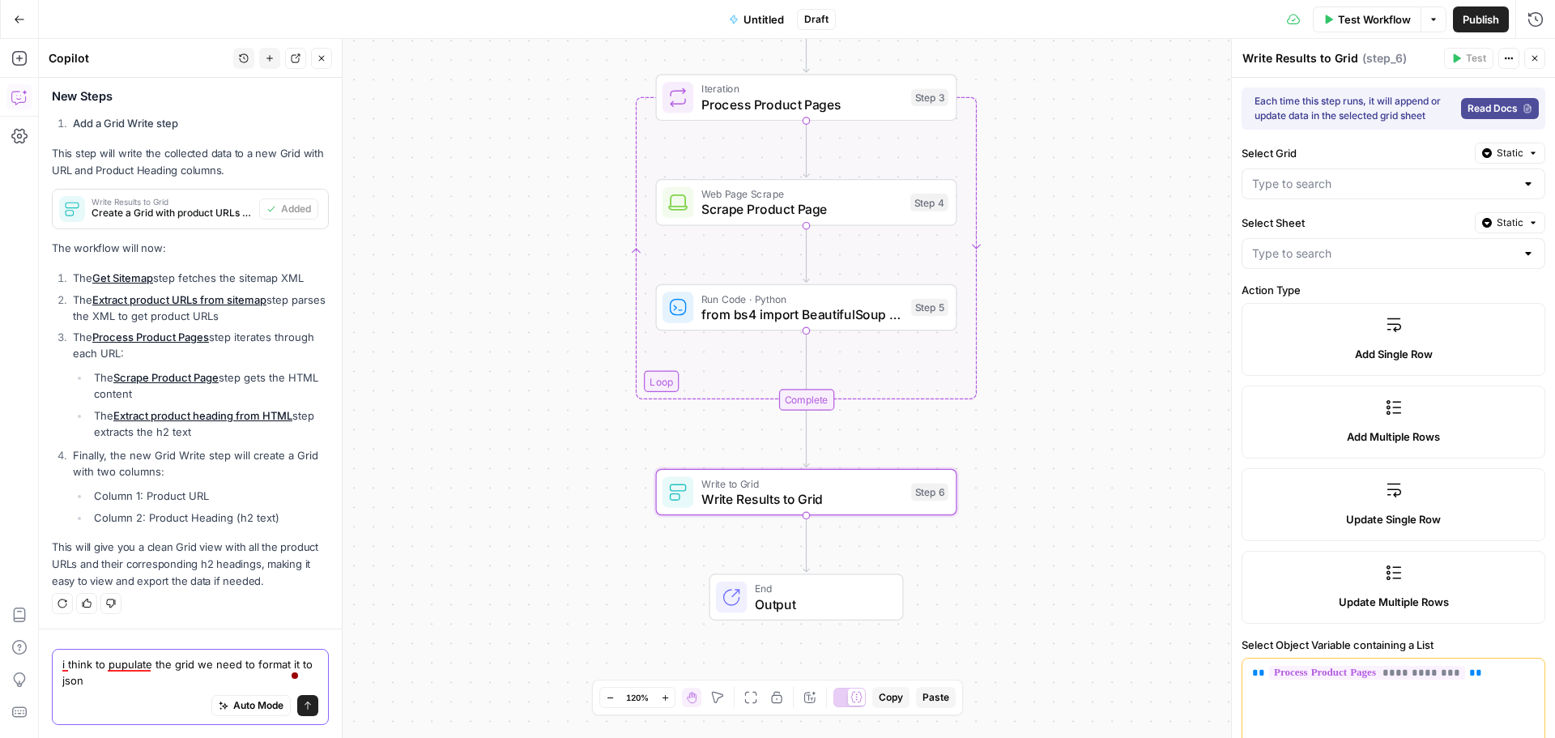
type textarea "i think to pupulate the grid we need to format it to json?"
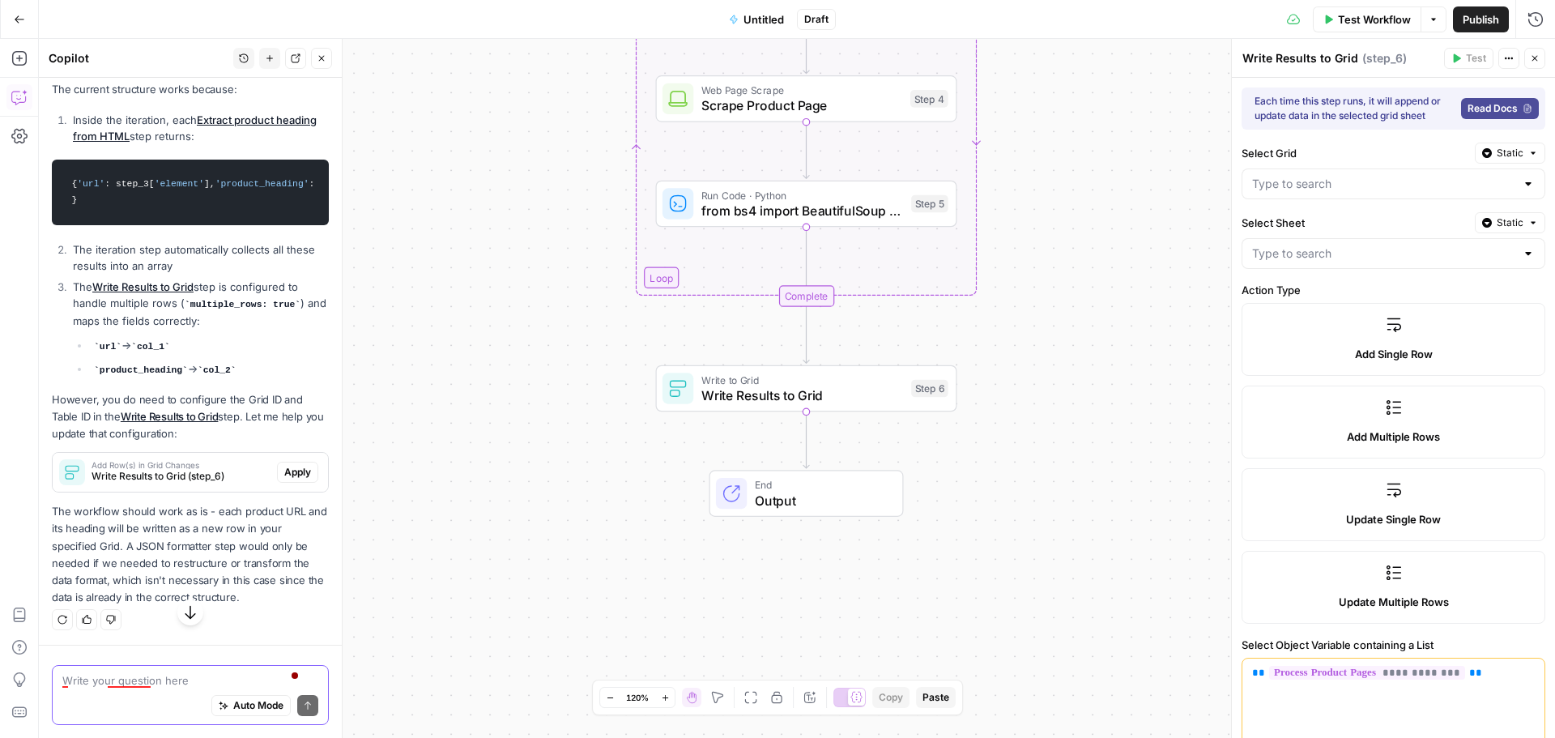
scroll to position [2370, 0]
click at [1522, 186] on div at bounding box center [1528, 184] width 13 height 16
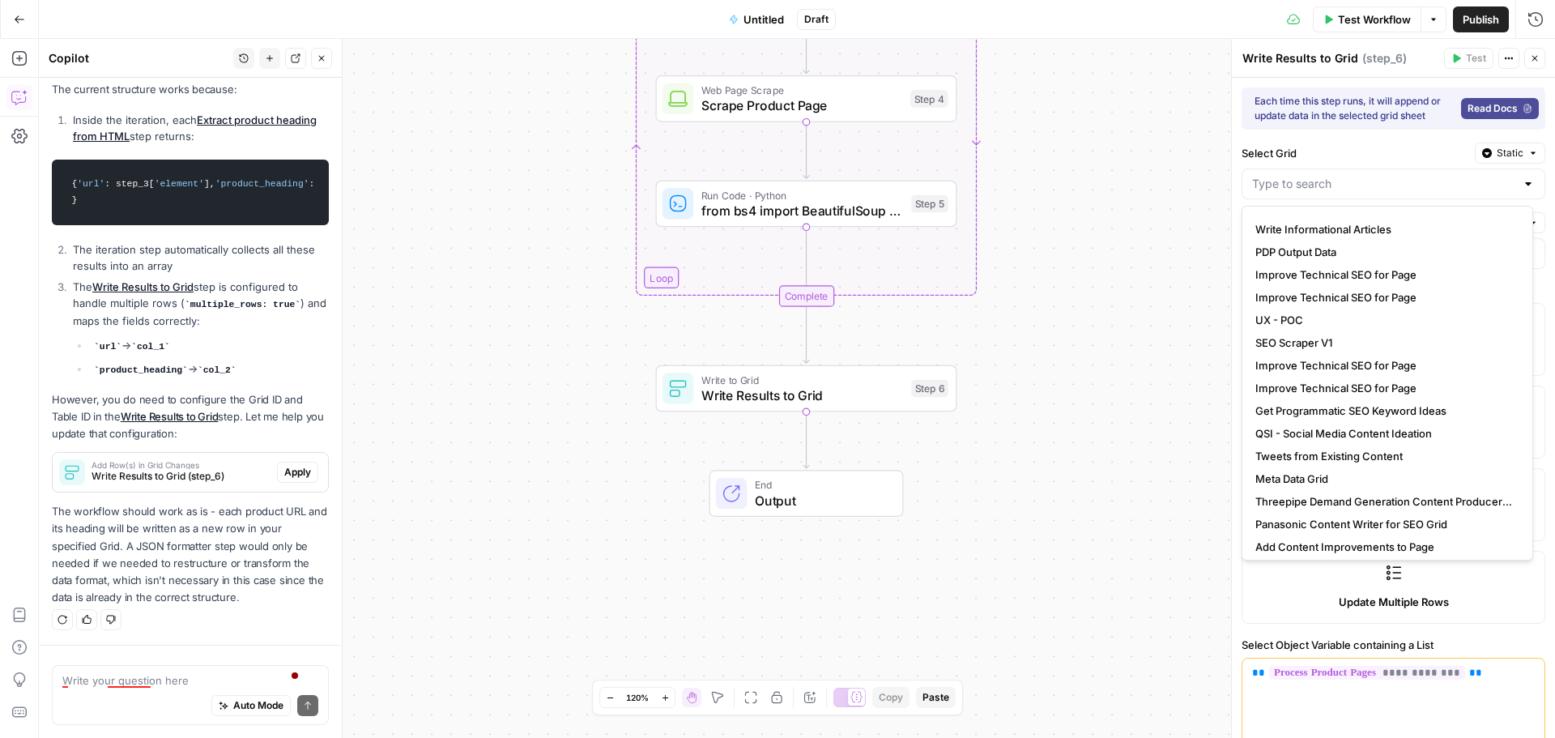
scroll to position [0, 0]
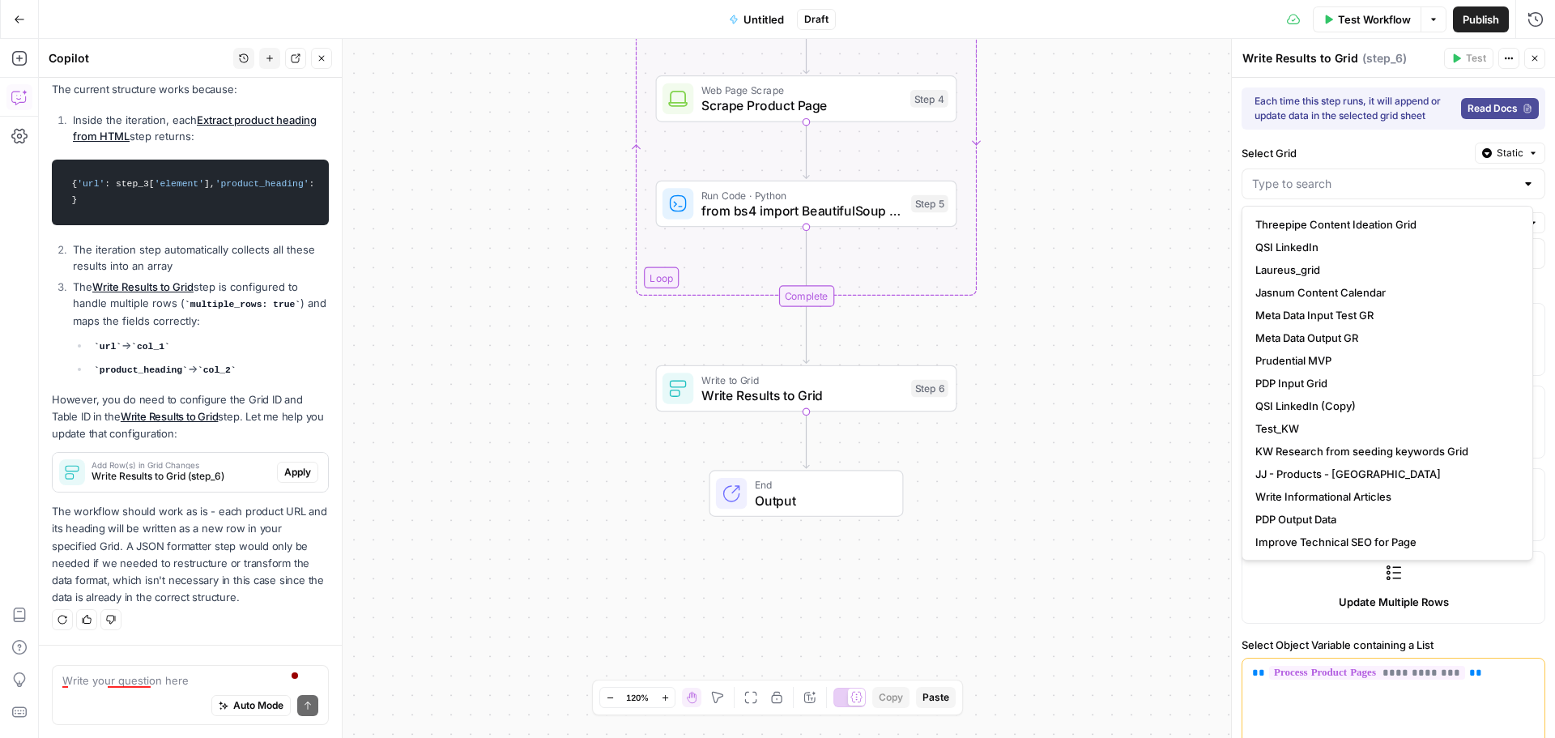
click at [1136, 229] on div "Workflow Set Inputs Inputs Web Page Scrape Get Sitemap Step 1 Run Code · Python…" at bounding box center [797, 388] width 1517 height 699
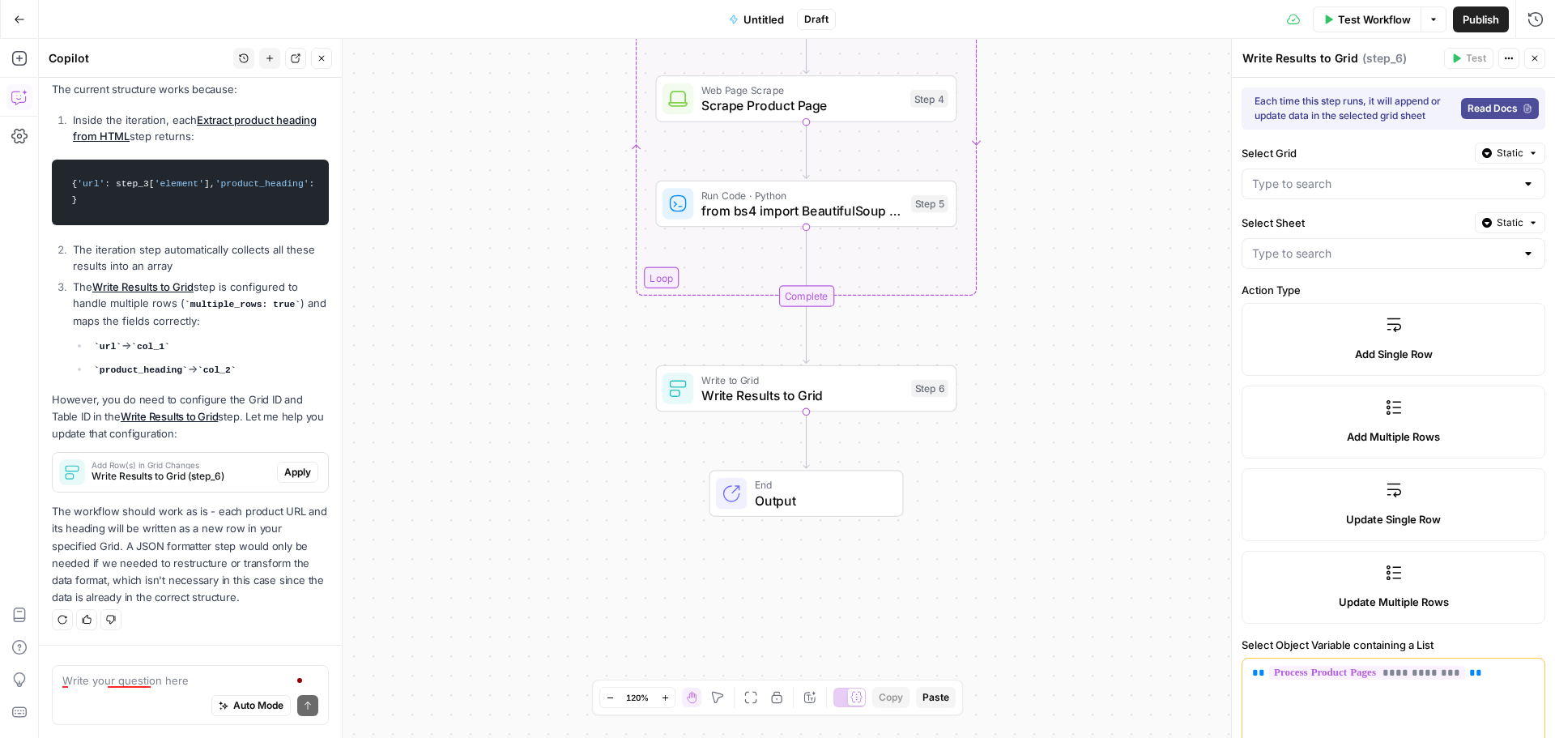
click at [1502, 58] on button "Actions" at bounding box center [1509, 58] width 21 height 21
click at [1542, 58] on button "Close" at bounding box center [1535, 58] width 21 height 21
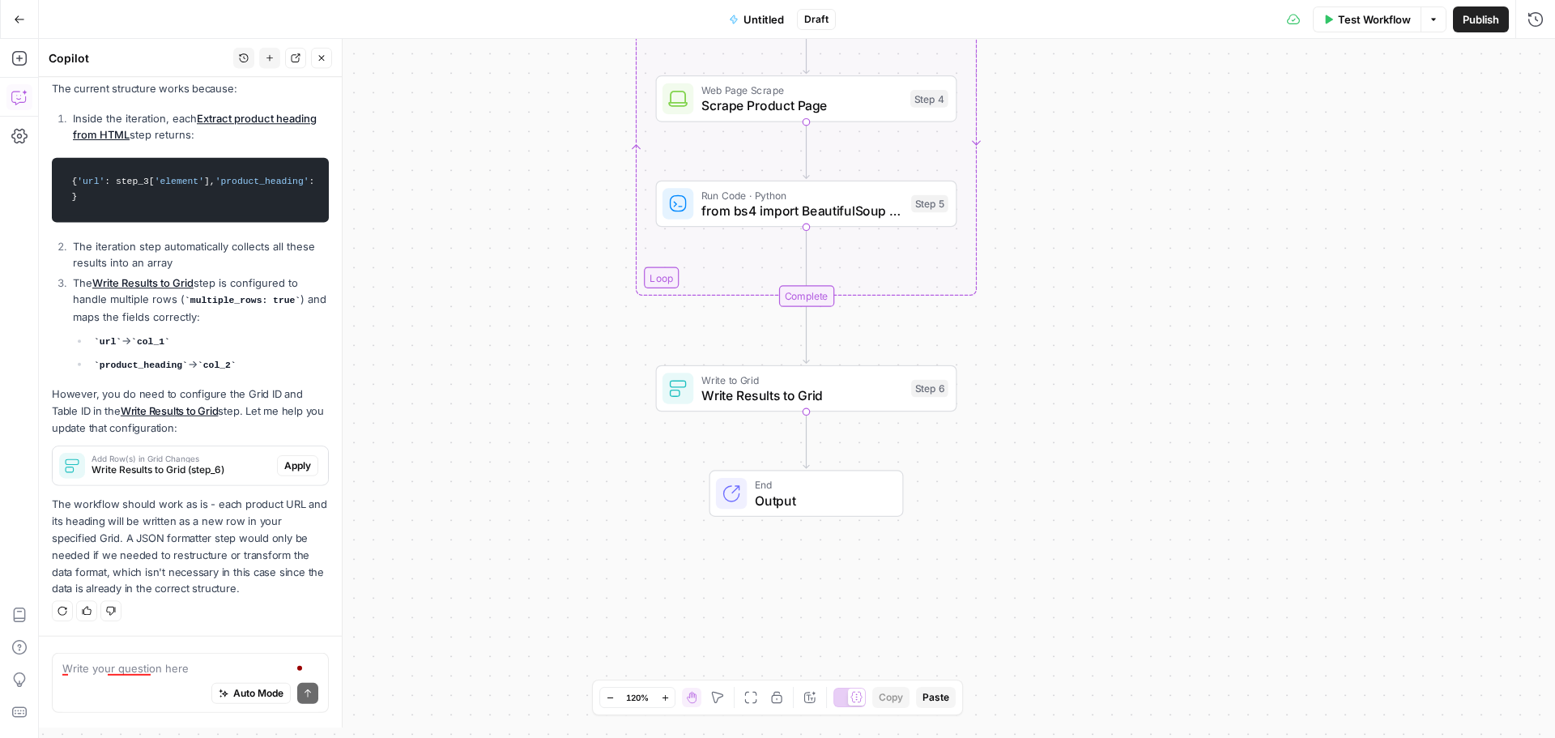
scroll to position [2370, 0]
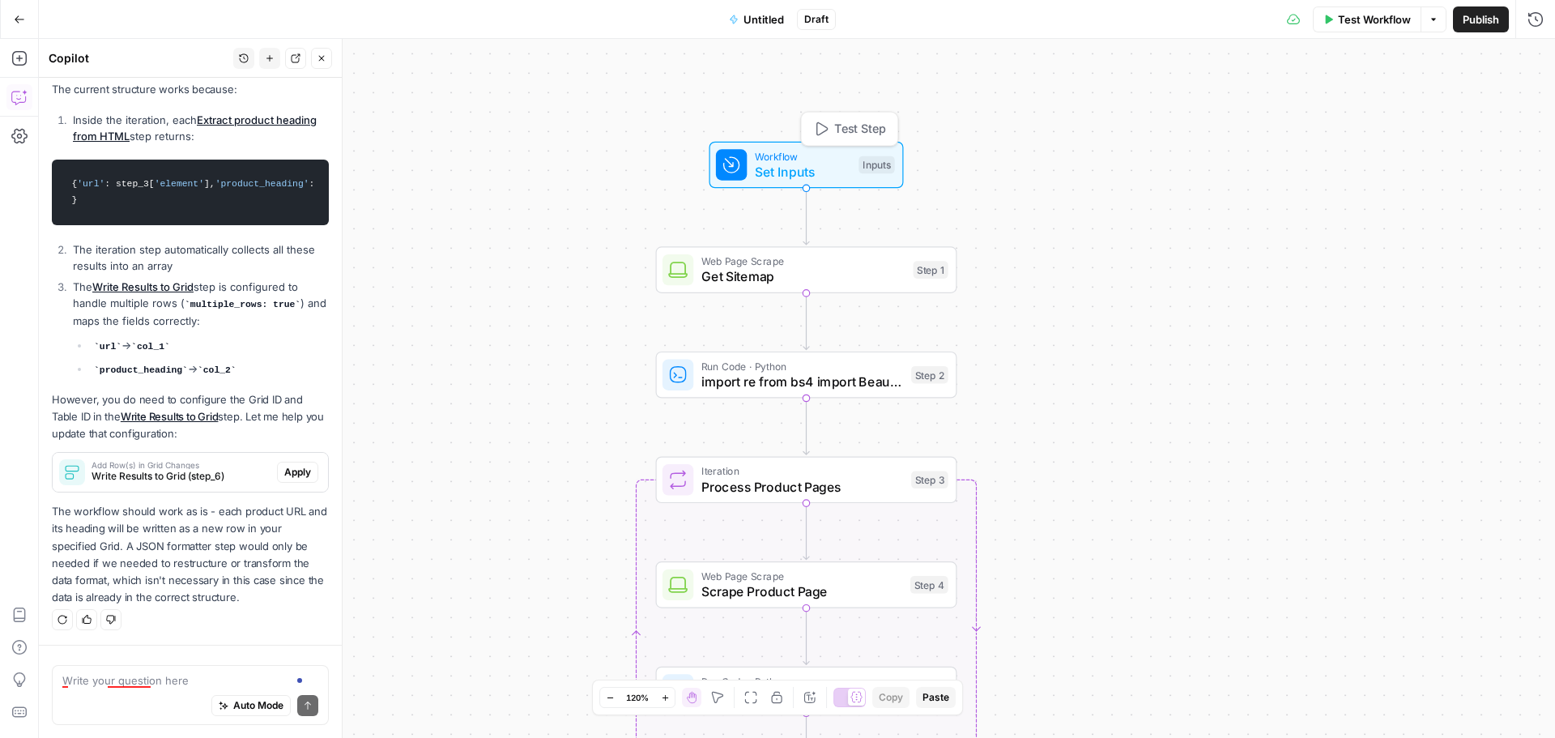
click at [807, 170] on span "Set Inputs" at bounding box center [803, 171] width 96 height 19
click at [808, 269] on span "Get Sitemap" at bounding box center [804, 276] width 204 height 19
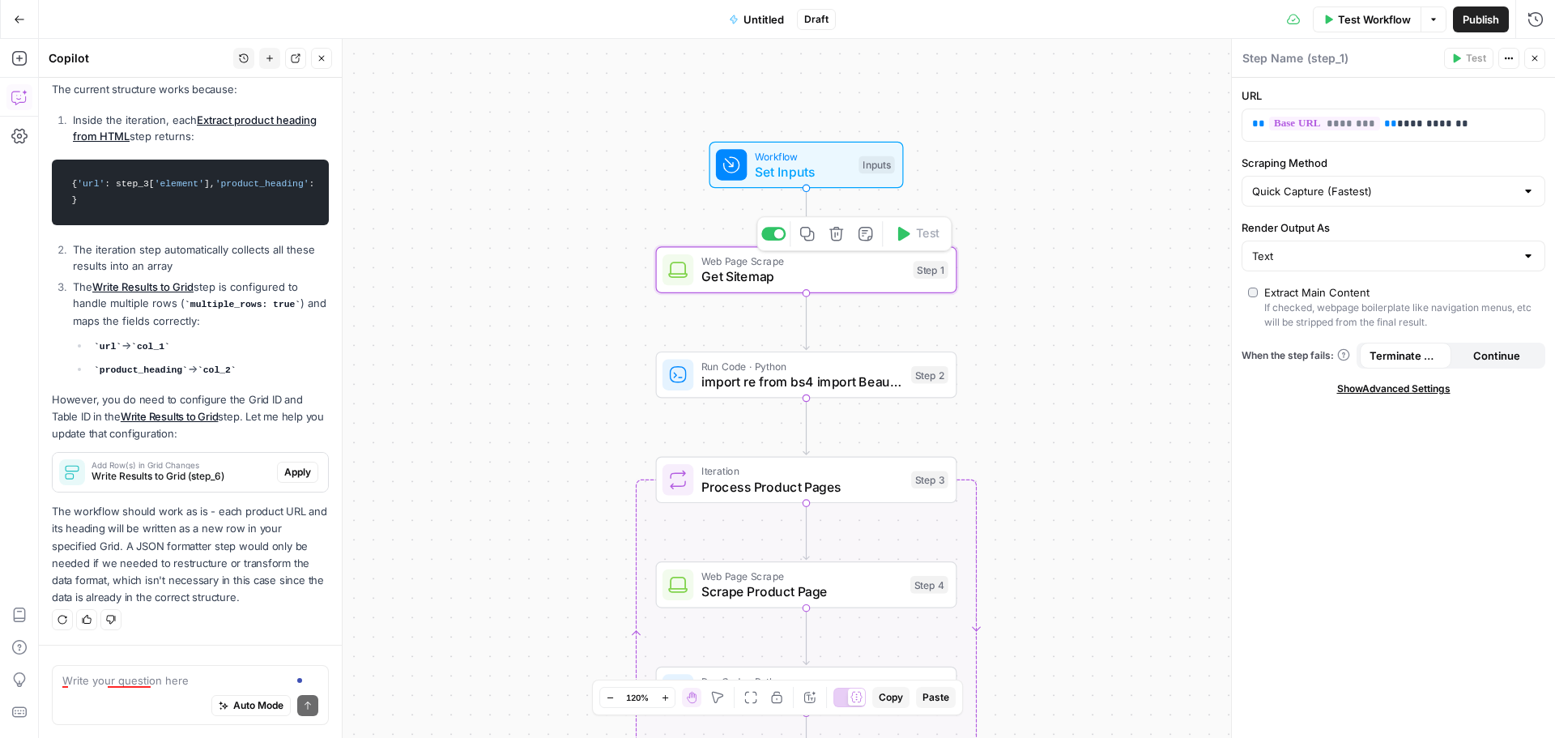
type textarea "Get Sitemap"
click at [1512, 58] on icon "button" at bounding box center [1509, 58] width 10 height 10
click at [1513, 58] on span "Actions" at bounding box center [1513, 58] width 1 height 1
click at [1120, 239] on div "Workflow Set Inputs Inputs Web Page Scrape Get Sitemap Step 1 Run Code · Python…" at bounding box center [797, 388] width 1517 height 699
click at [1436, 9] on button "Options" at bounding box center [1434, 19] width 26 height 26
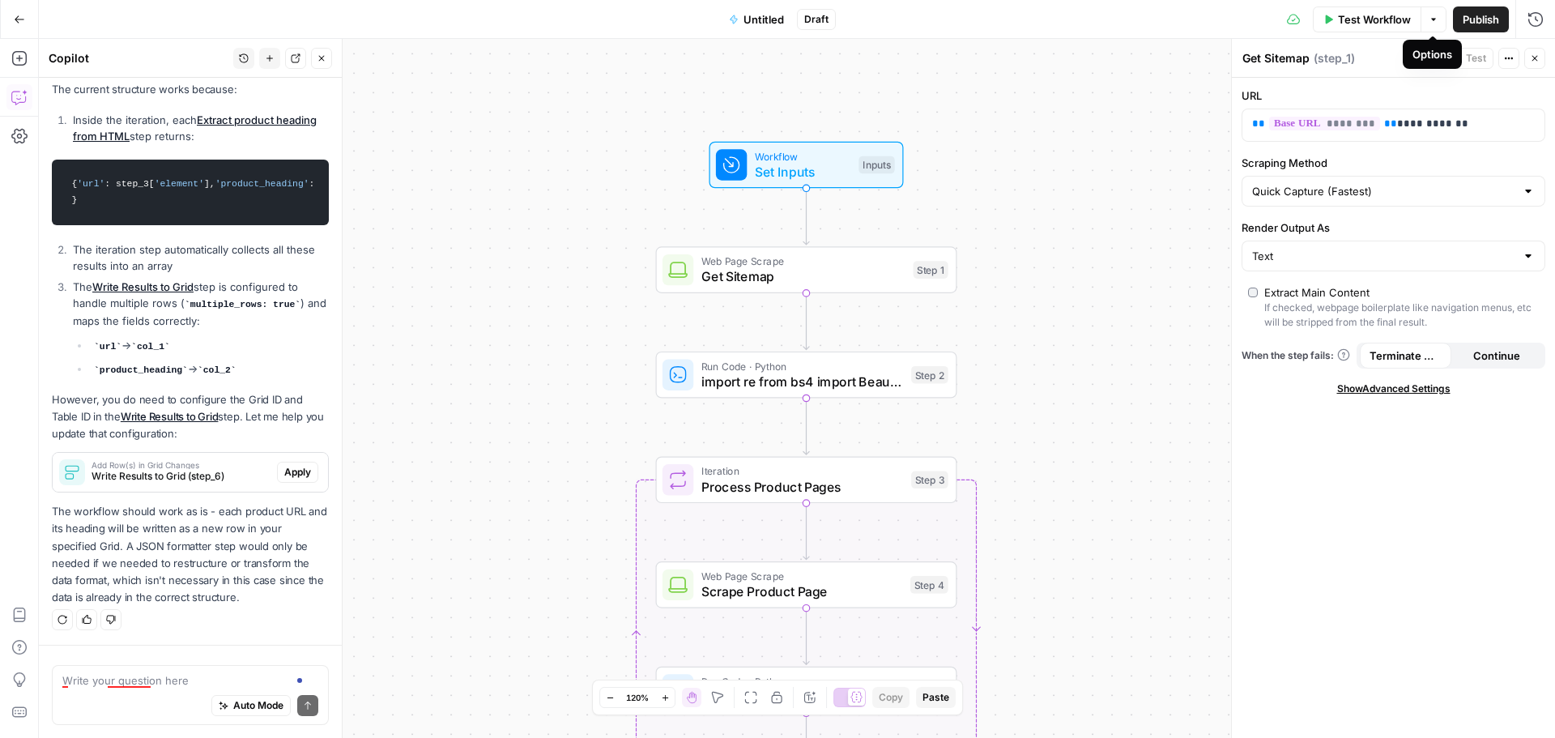
click at [1111, 190] on div "Workflow Set Inputs Inputs Web Page Scrape Get Sitemap Step 1 Run Code · Python…" at bounding box center [797, 388] width 1517 height 699
click at [1534, 56] on icon "button" at bounding box center [1535, 58] width 10 height 10
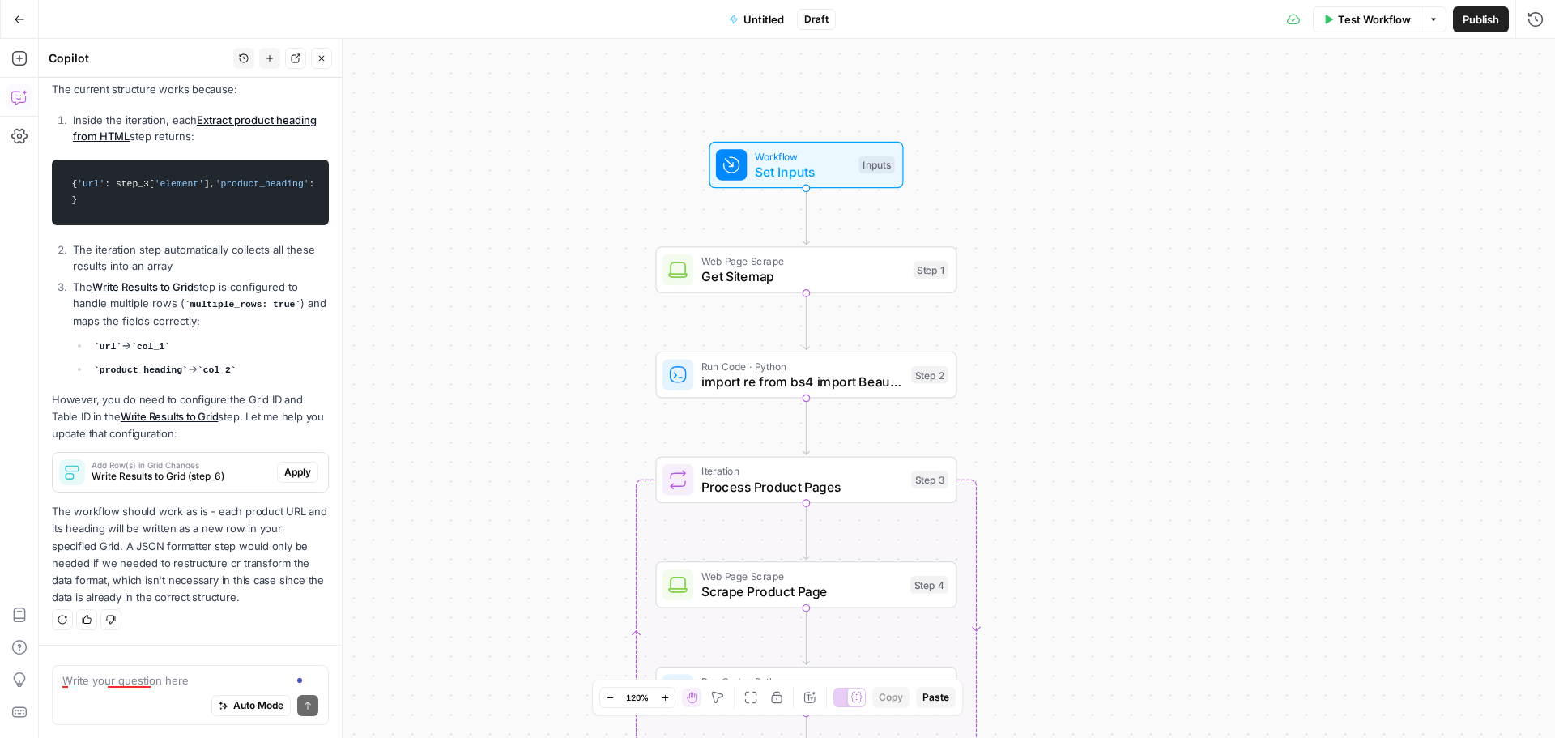
click at [772, 15] on span "Untitled" at bounding box center [764, 19] width 41 height 16
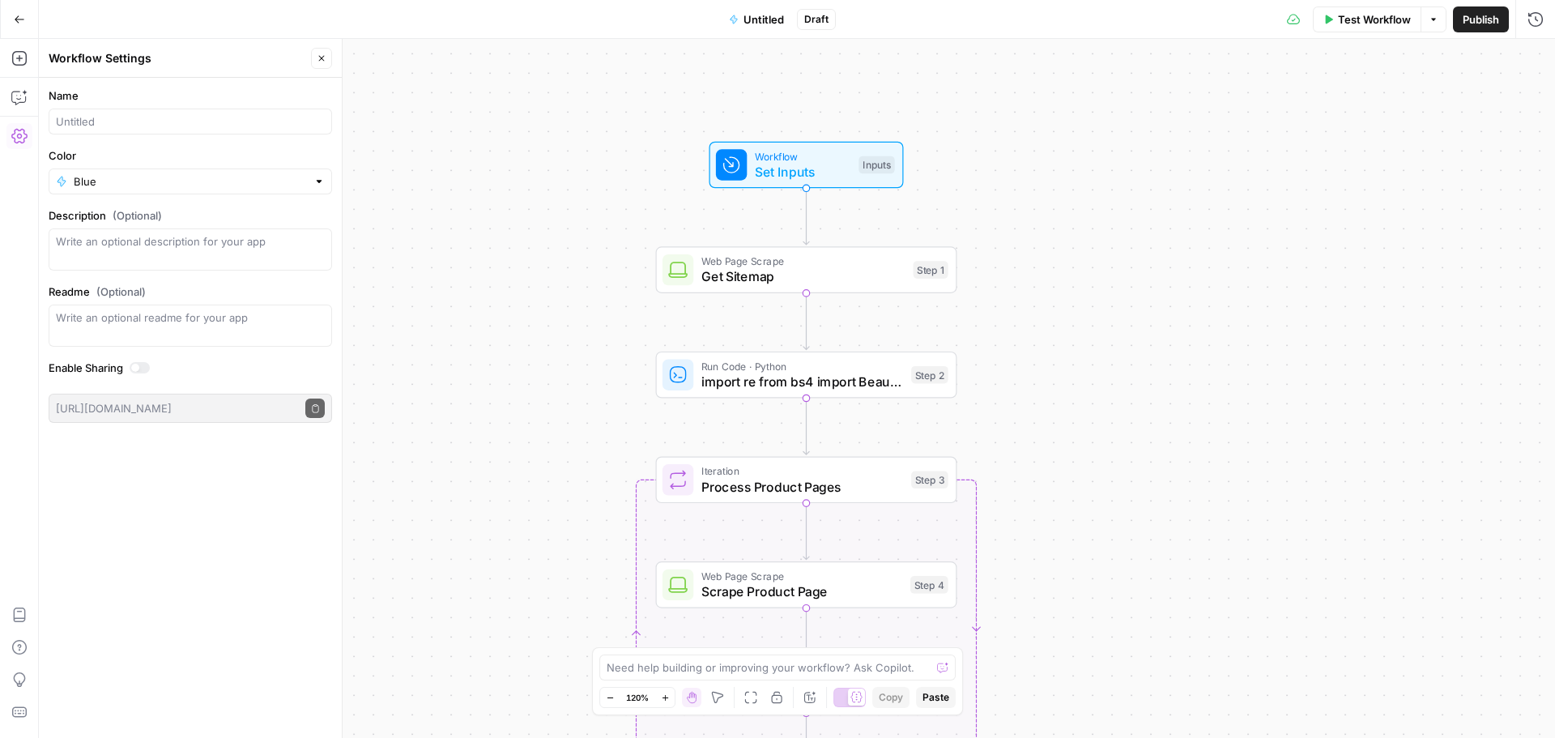
click at [105, 131] on div at bounding box center [191, 122] width 284 height 26
type input "Pana DE Extraction"
click at [491, 299] on div "Workflow Set Inputs Inputs Web Page Scrape Get Sitemap Step 1 Run Code · Python…" at bounding box center [797, 388] width 1517 height 699
click at [1489, 26] on span "Publish" at bounding box center [1481, 19] width 36 height 16
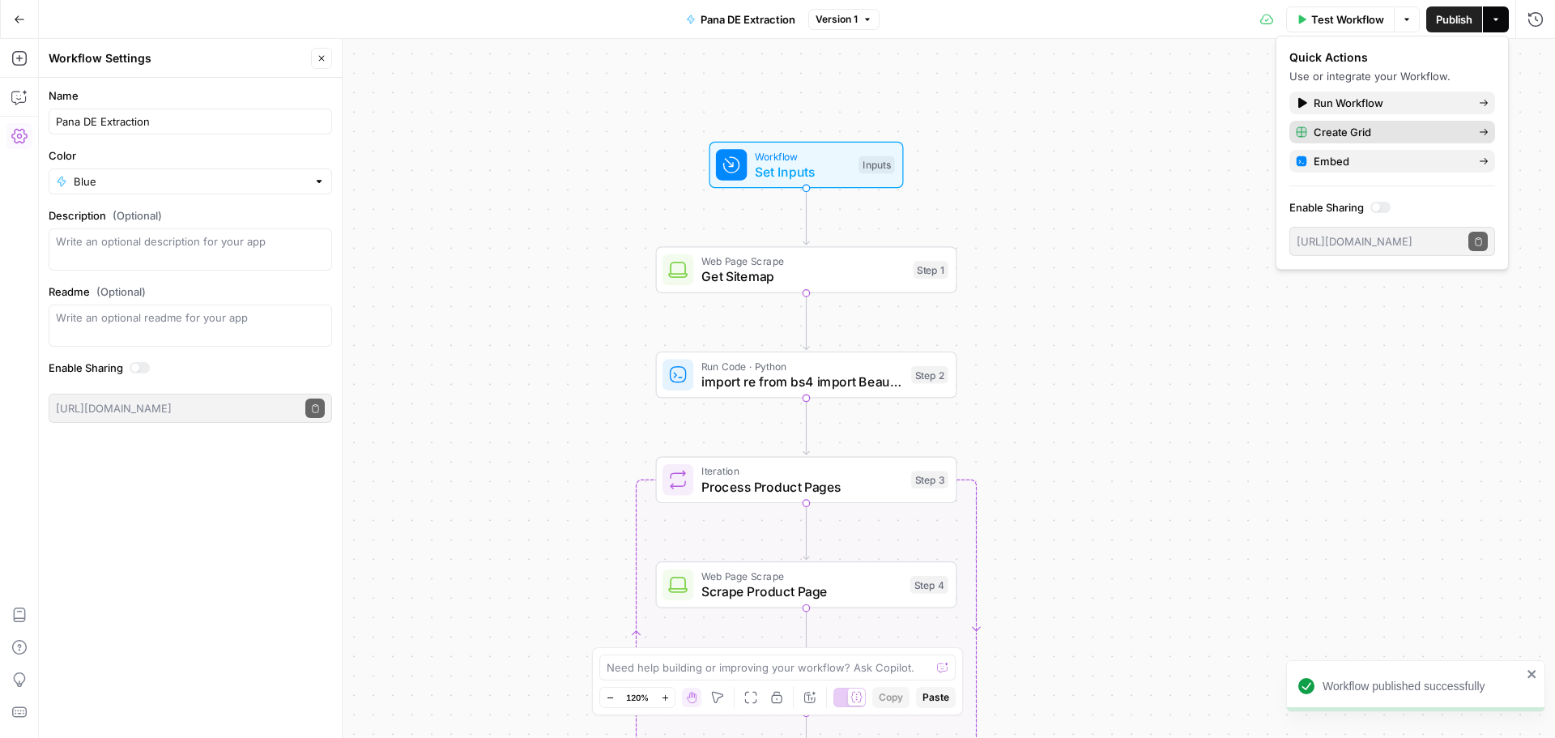
click at [1483, 135] on icon "button" at bounding box center [1484, 132] width 10 height 10
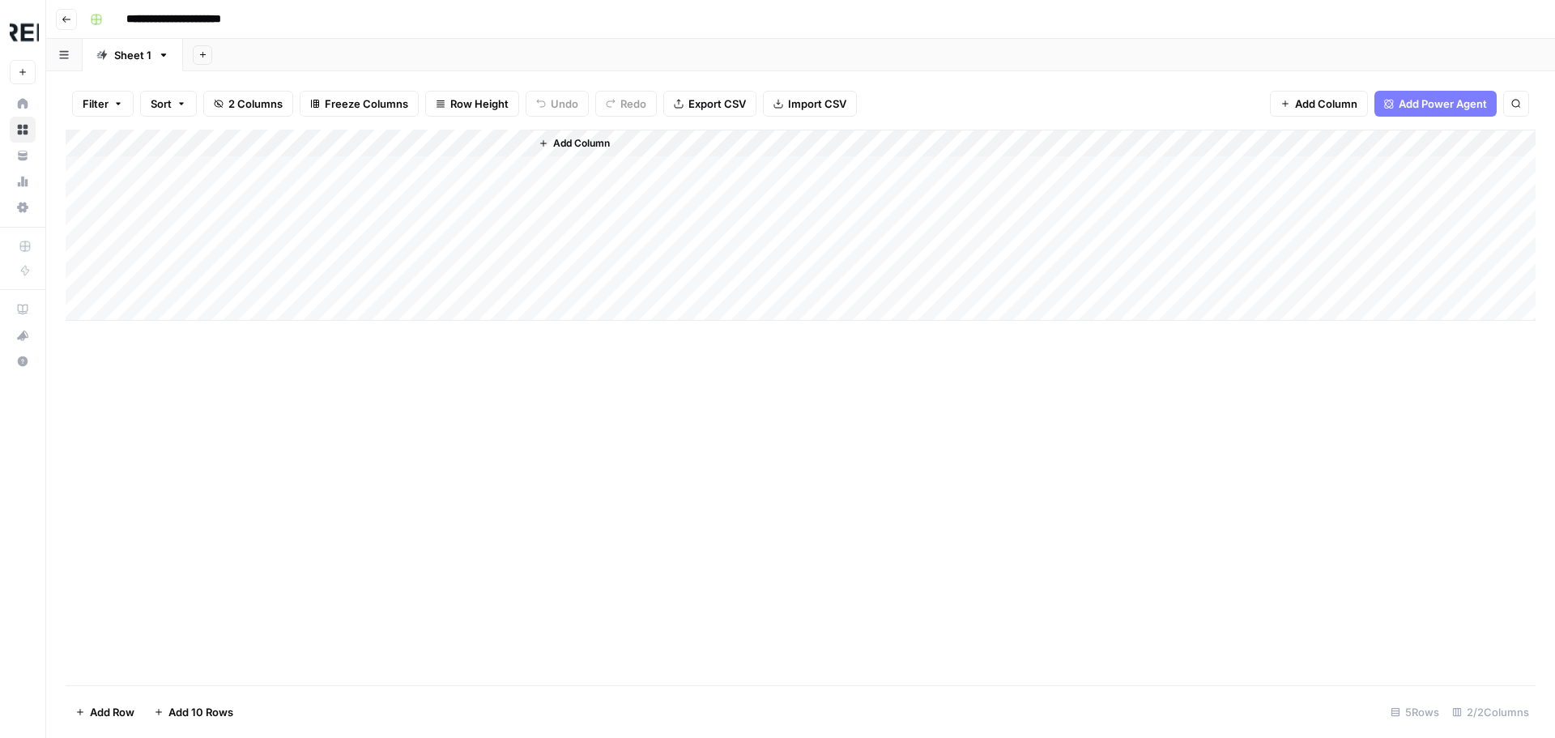
click at [599, 143] on span "Add Column" at bounding box center [581, 143] width 57 height 15
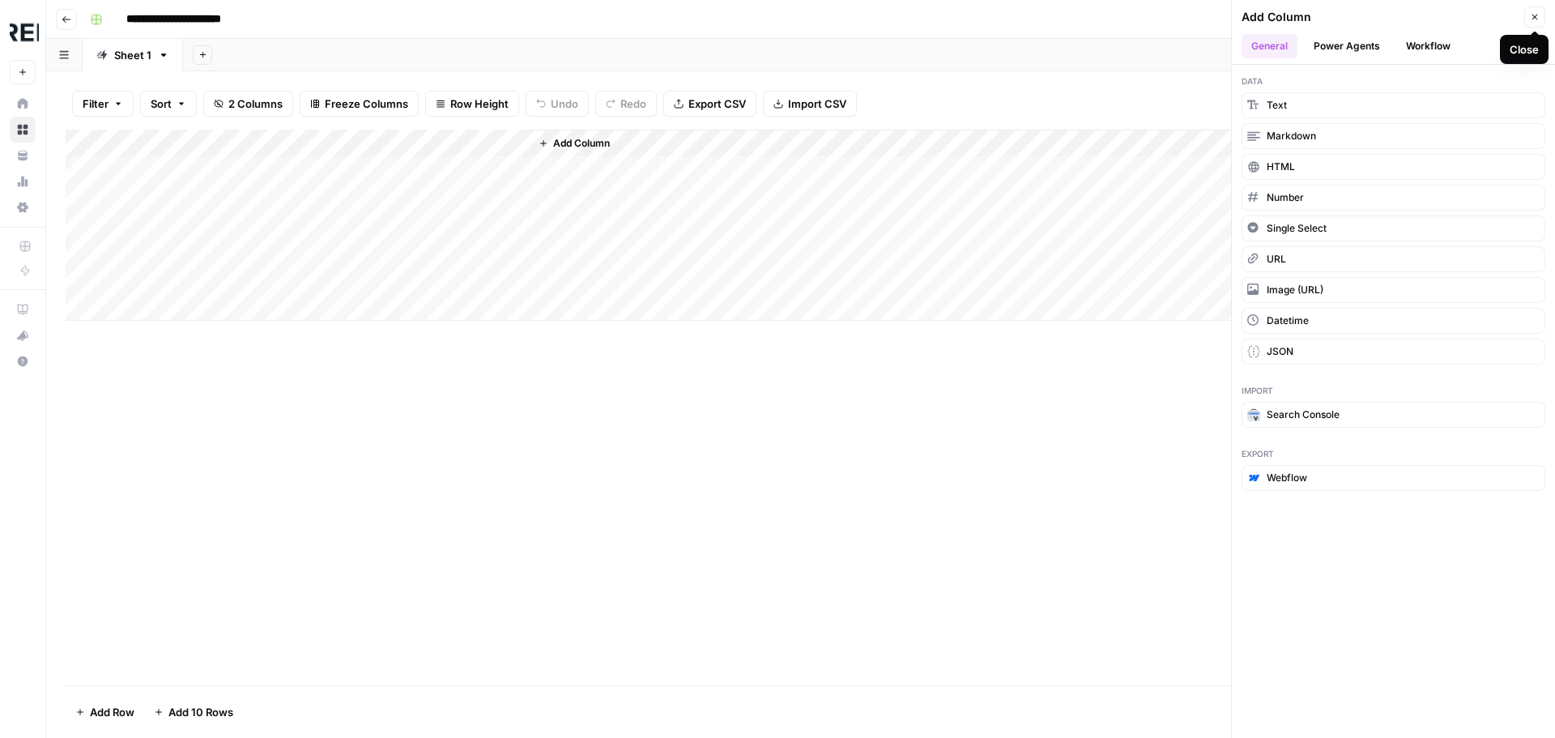
click at [1541, 19] on button "Close" at bounding box center [1535, 16] width 21 height 21
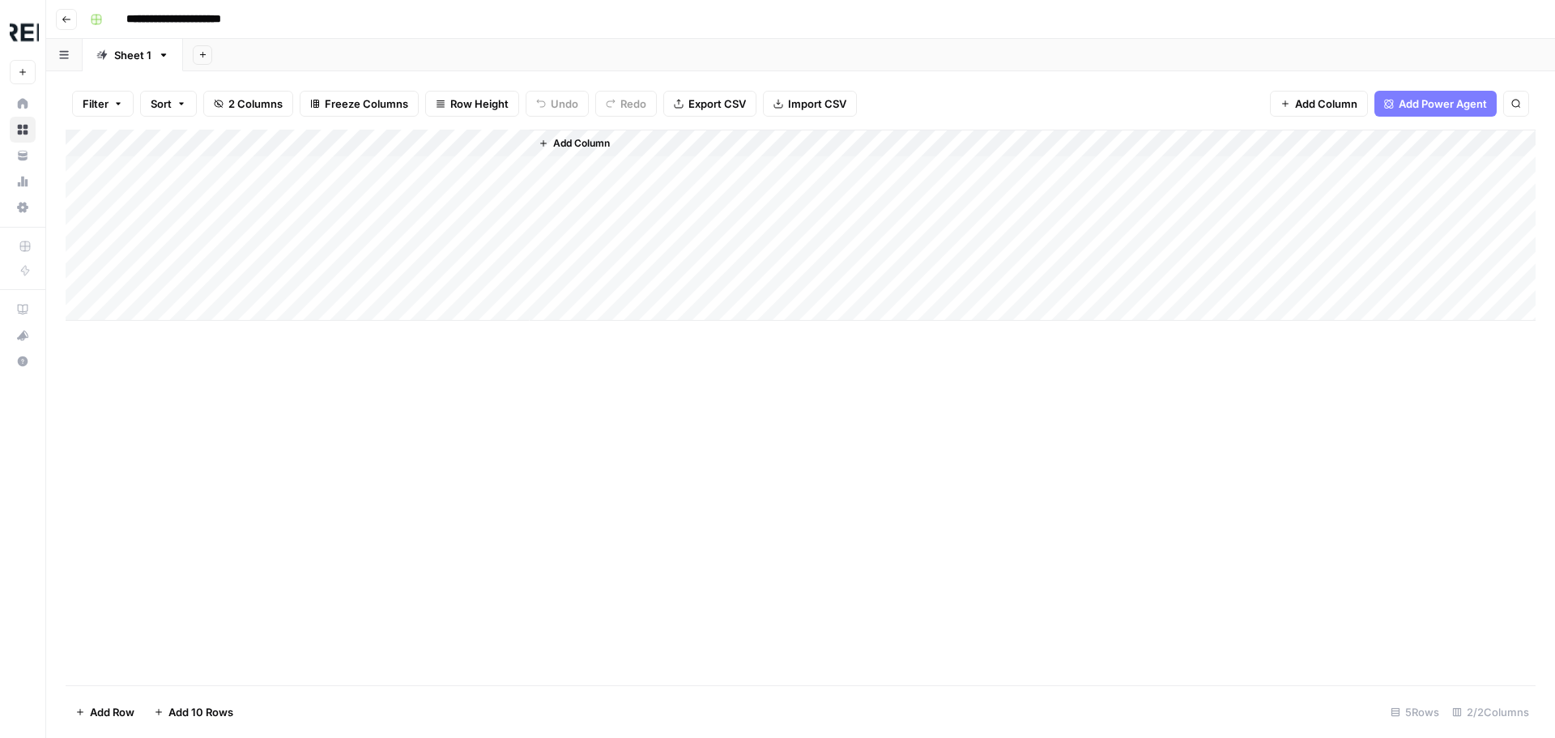
click at [610, 143] on span "Add Column" at bounding box center [581, 143] width 57 height 15
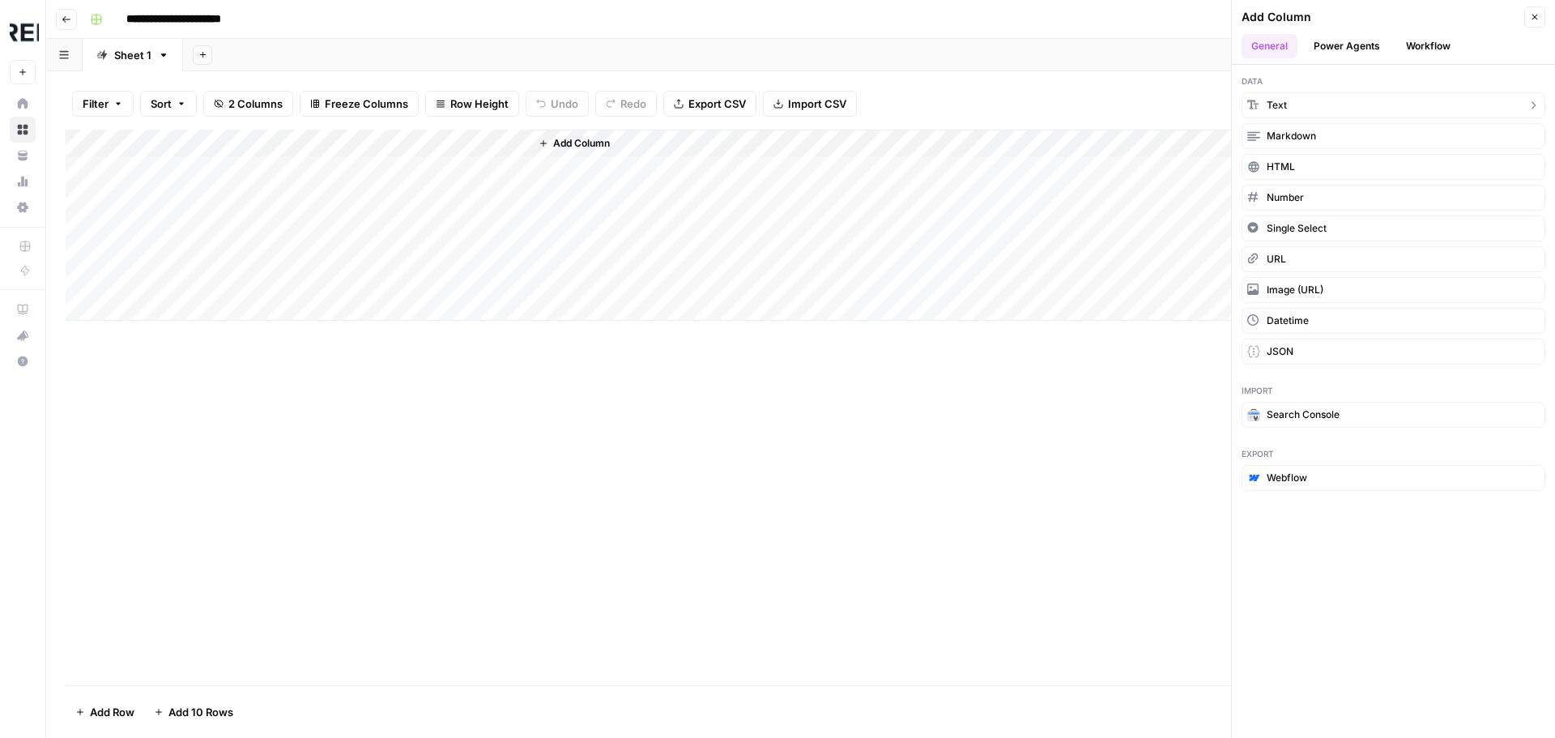
click at [1335, 108] on button "Text" at bounding box center [1394, 105] width 304 height 26
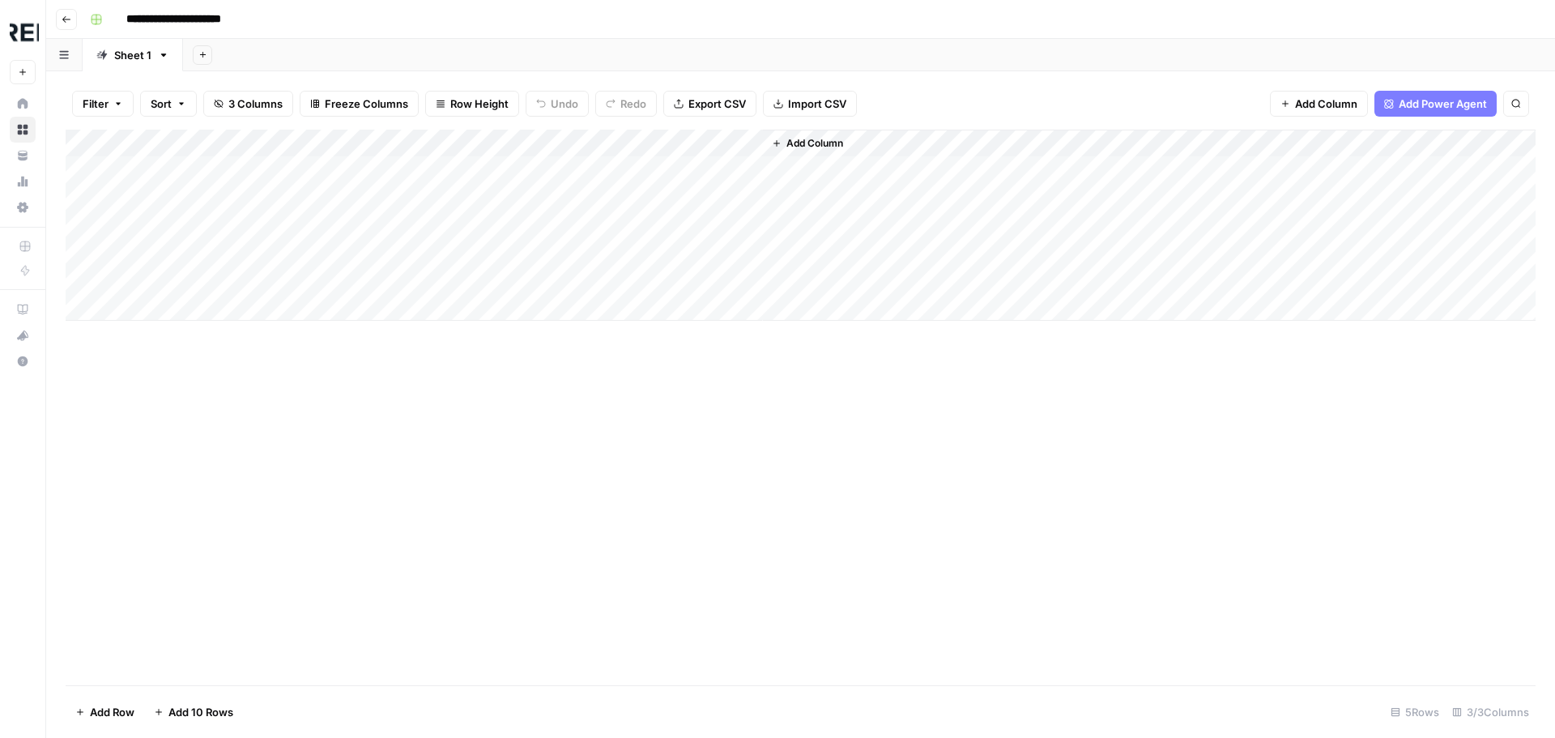
click at [621, 141] on div "Add Column" at bounding box center [801, 225] width 1470 height 191
click at [624, 181] on input "New Column" at bounding box center [626, 182] width 164 height 16
type input "URL"
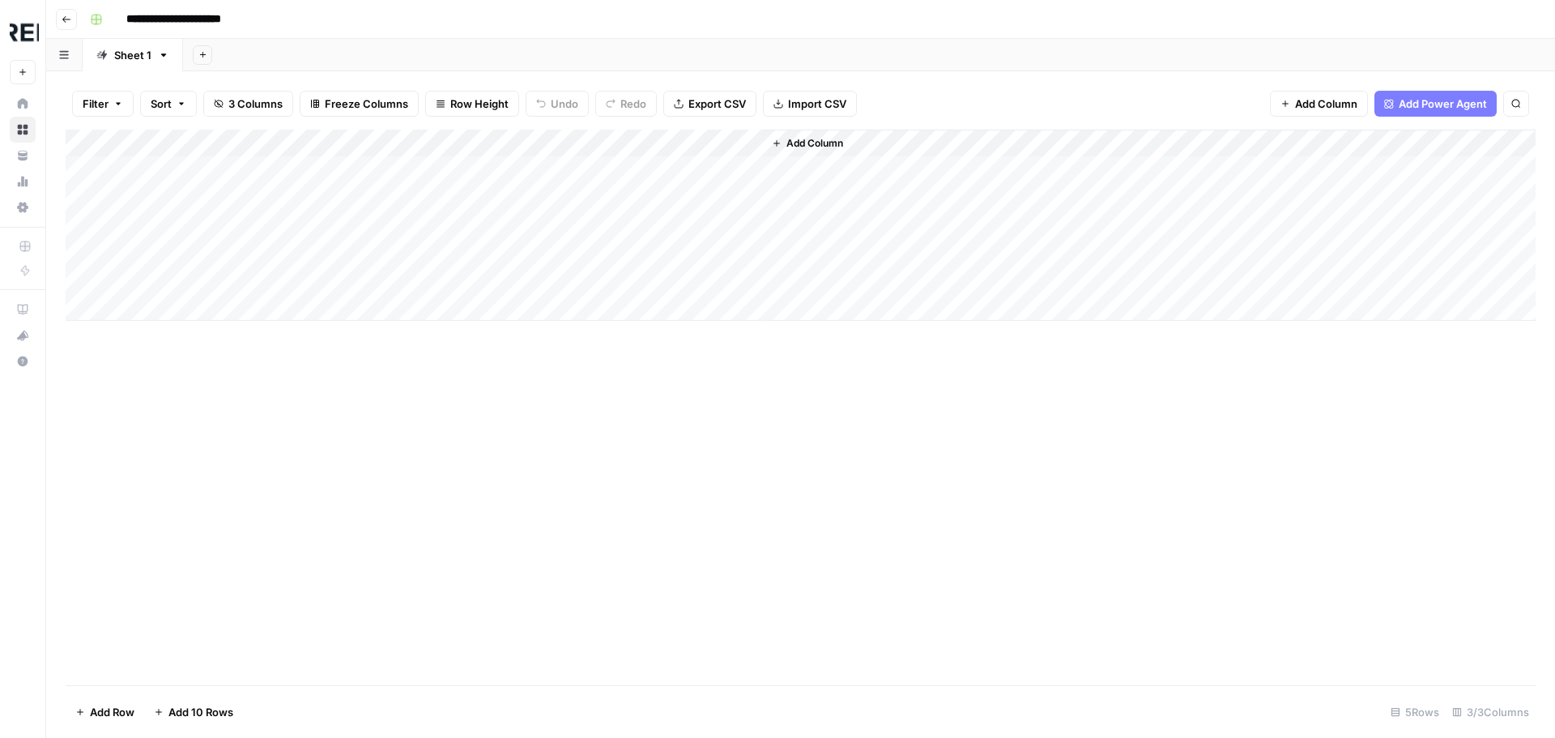
click at [750, 143] on div "Add Column" at bounding box center [801, 225] width 1470 height 191
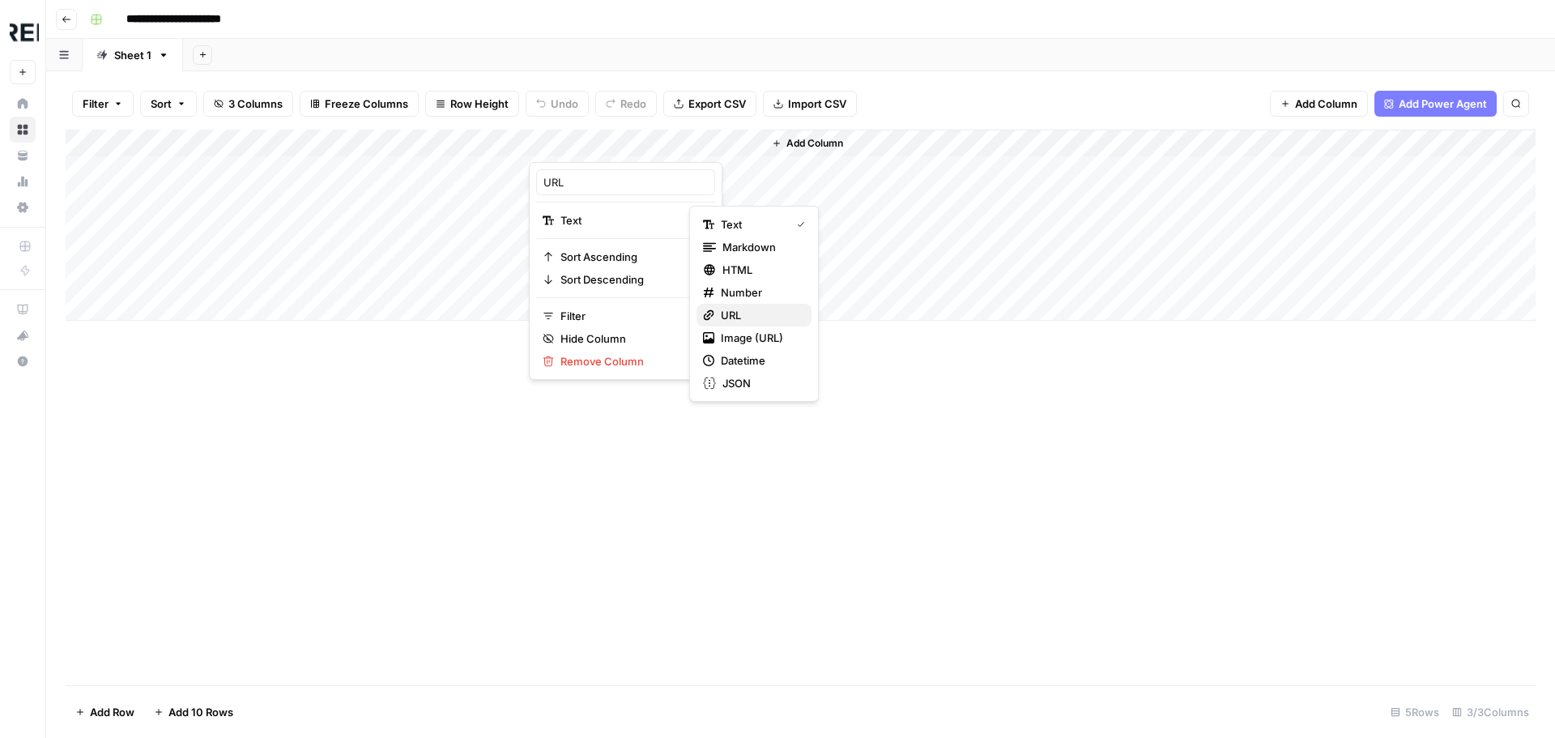
click at [732, 321] on span "URL" at bounding box center [760, 315] width 78 height 16
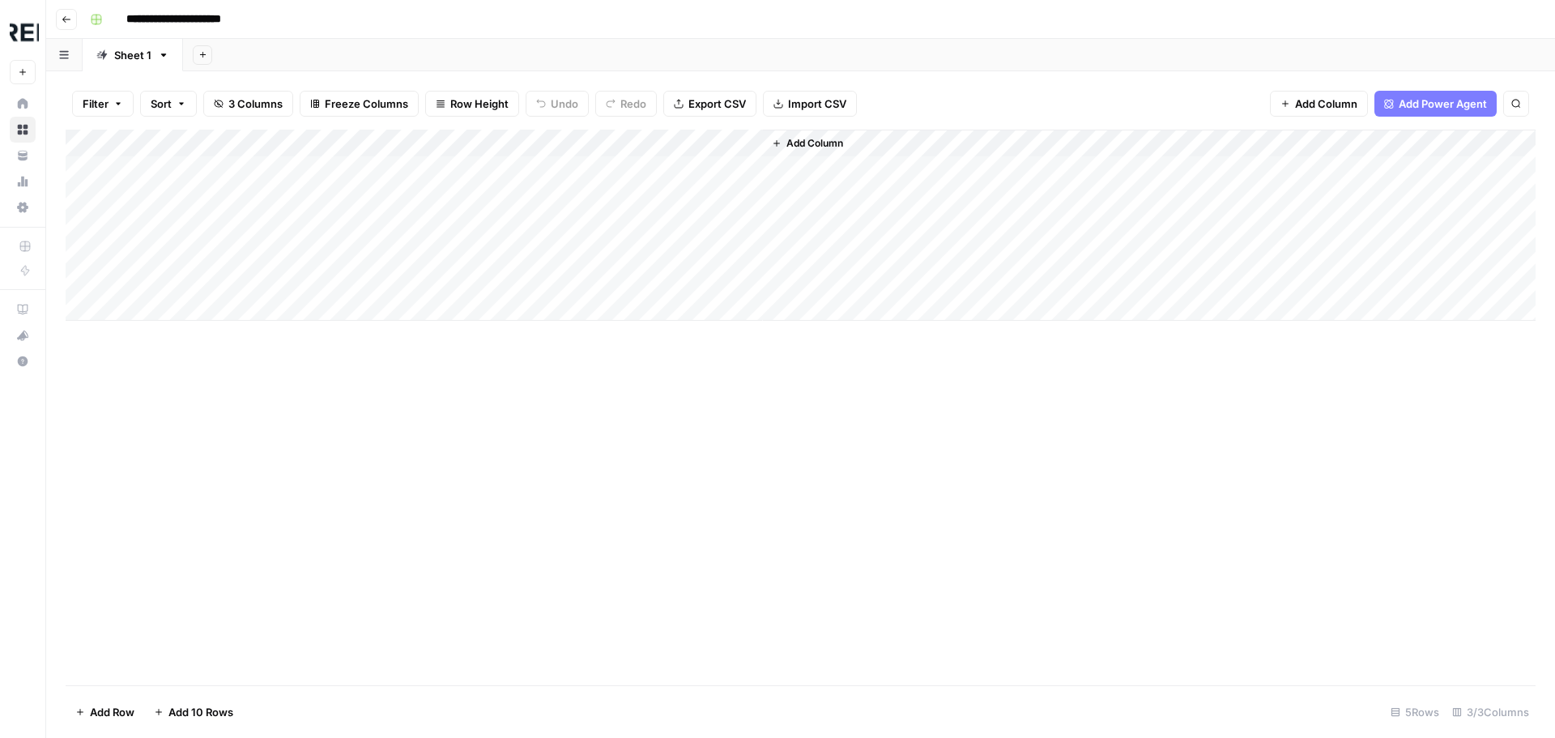
click at [843, 147] on span "Add Column" at bounding box center [815, 143] width 57 height 15
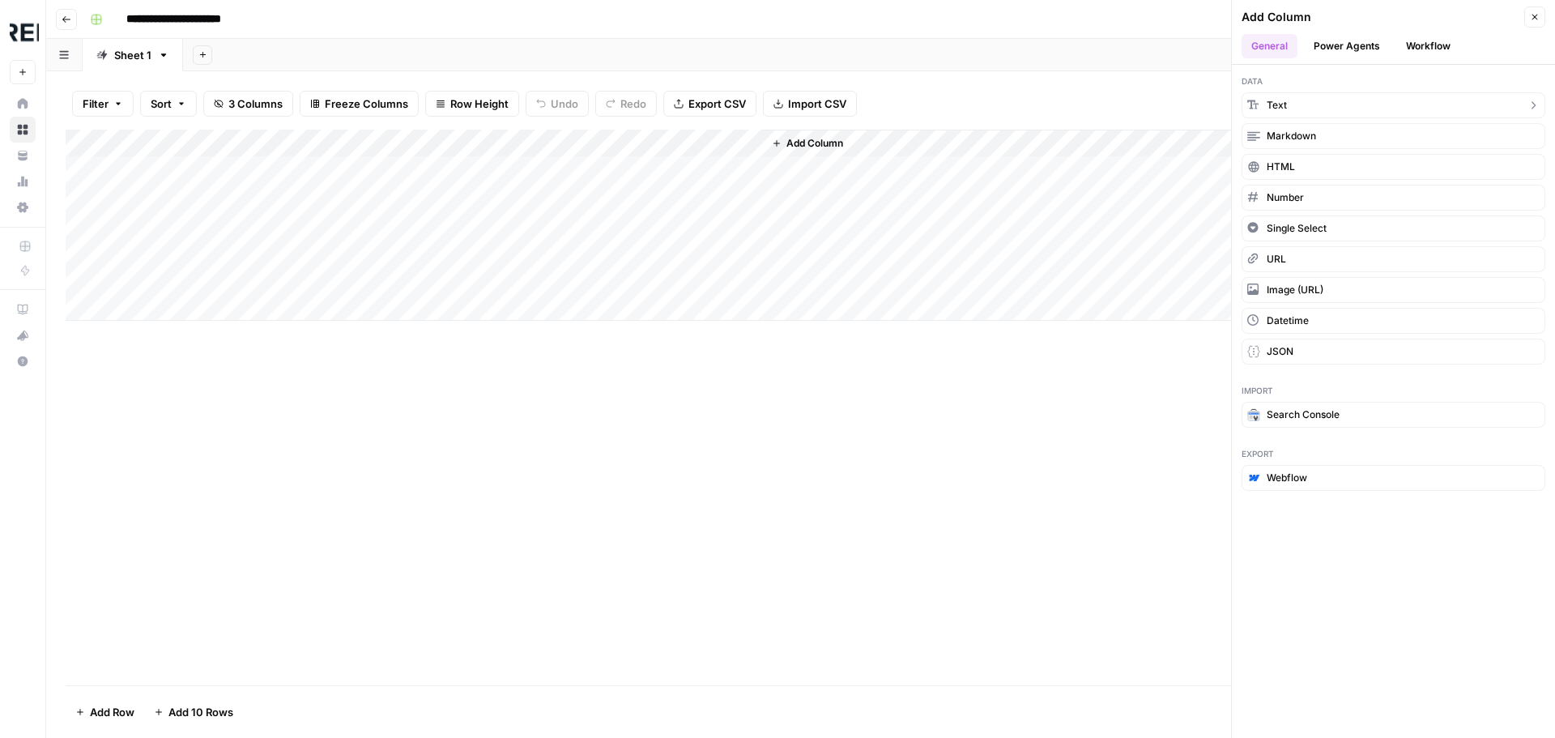
click at [1289, 101] on button "Text" at bounding box center [1394, 105] width 304 height 26
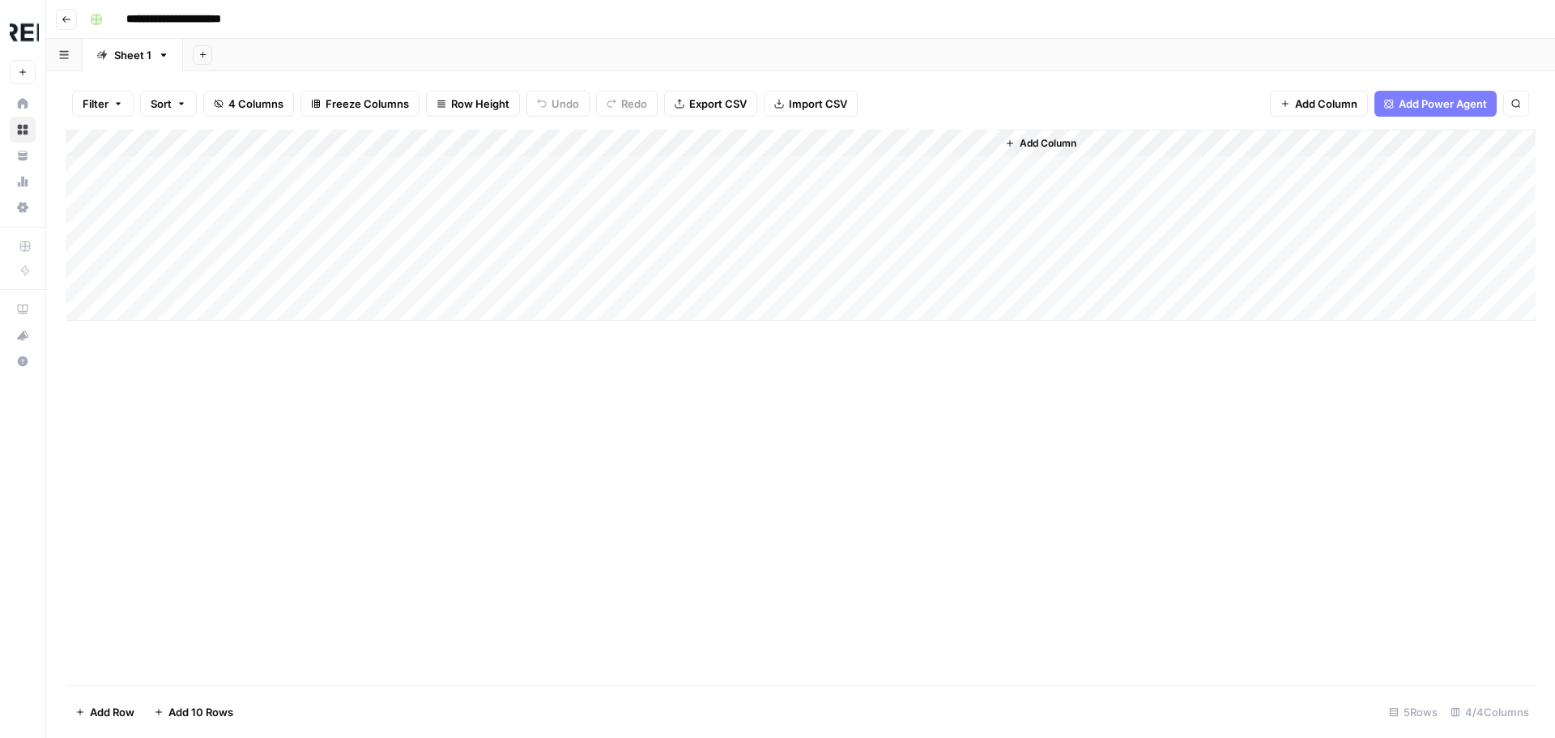
click at [828, 141] on div "Add Column" at bounding box center [801, 225] width 1470 height 191
click at [817, 182] on input "New Column" at bounding box center [859, 182] width 164 height 16
type input "2"
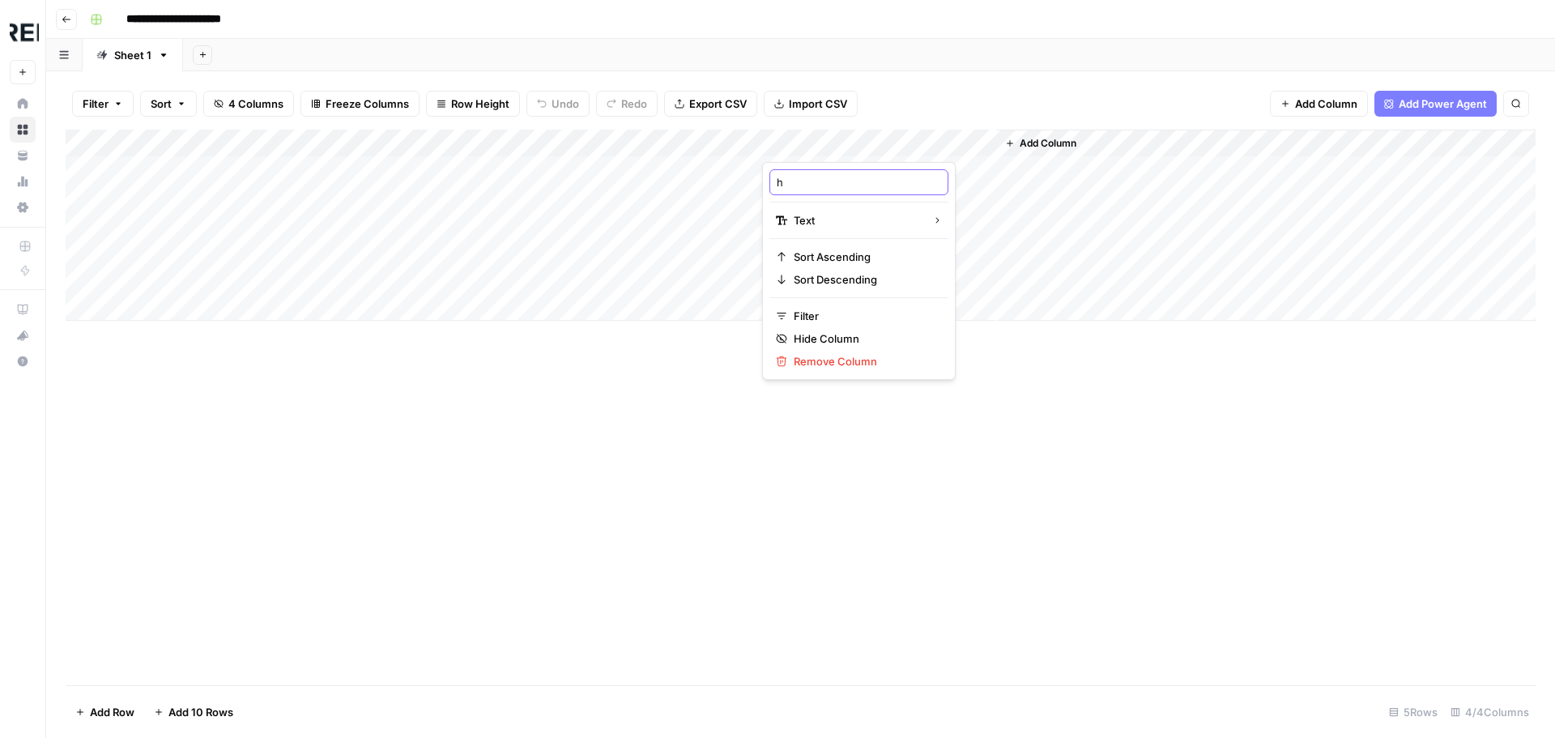
type input "h2"
click at [621, 382] on div "Add Column" at bounding box center [801, 408] width 1470 height 556
click at [821, 135] on div "Add Column" at bounding box center [801, 225] width 1470 height 191
click at [813, 191] on div "New Column" at bounding box center [859, 182] width 179 height 26
click at [813, 188] on input "New Column" at bounding box center [859, 182] width 164 height 16
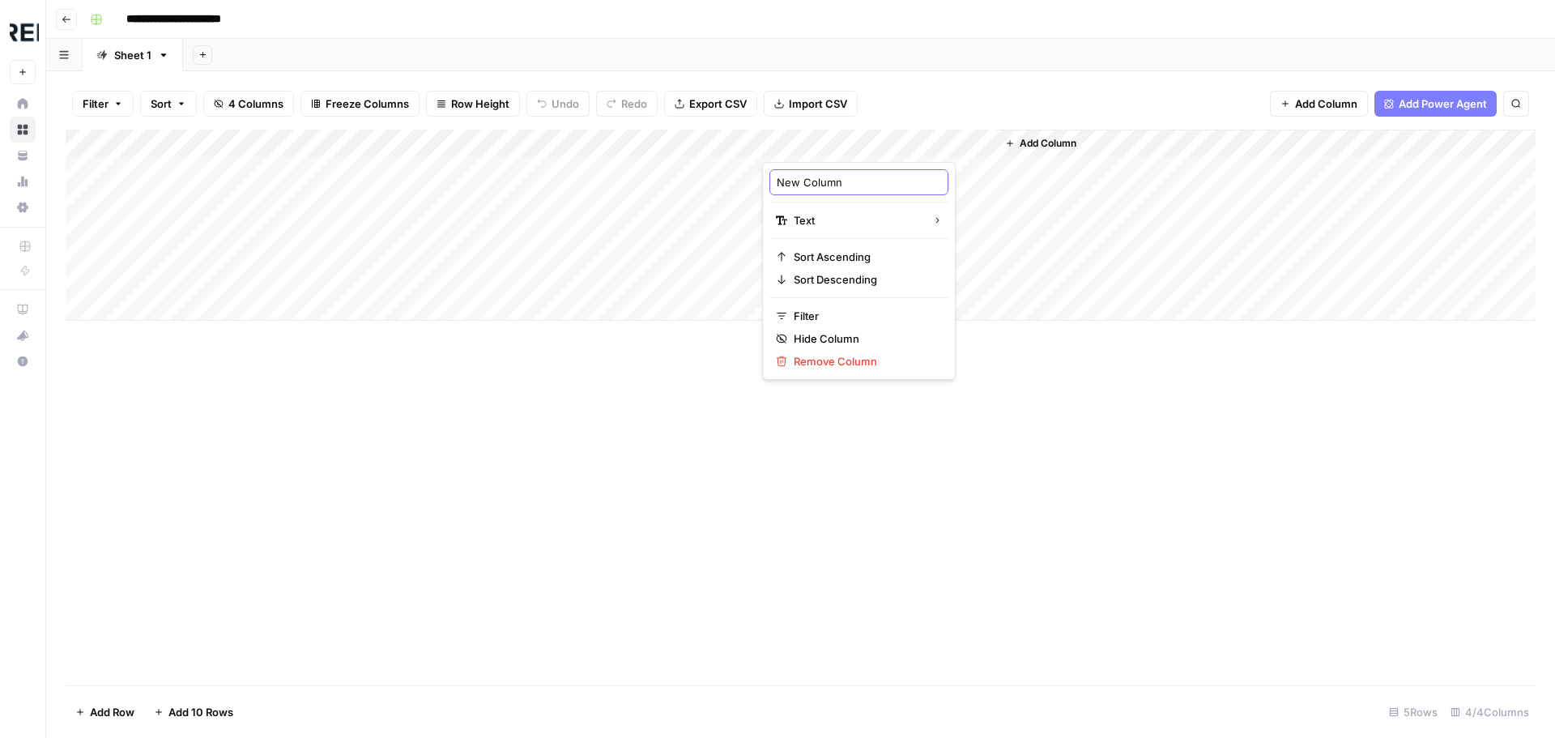
click at [813, 188] on input "New Column" at bounding box center [859, 182] width 164 height 16
type input "H2"
click at [873, 511] on div "Add Column" at bounding box center [801, 408] width 1470 height 556
click at [92, 143] on div "Add Column" at bounding box center [801, 225] width 1470 height 191
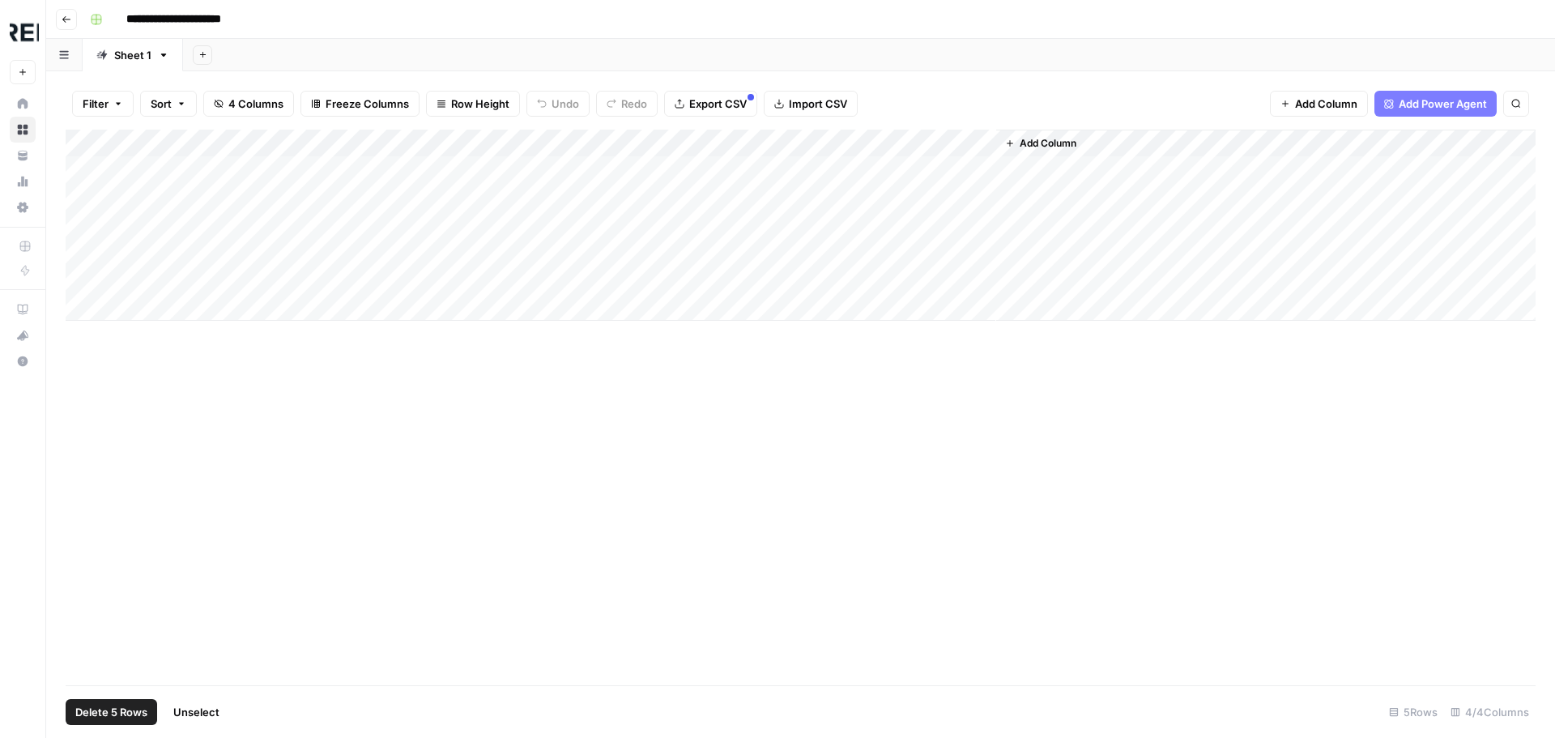
click at [106, 713] on span "Delete 5 Rows" at bounding box center [111, 712] width 72 height 16
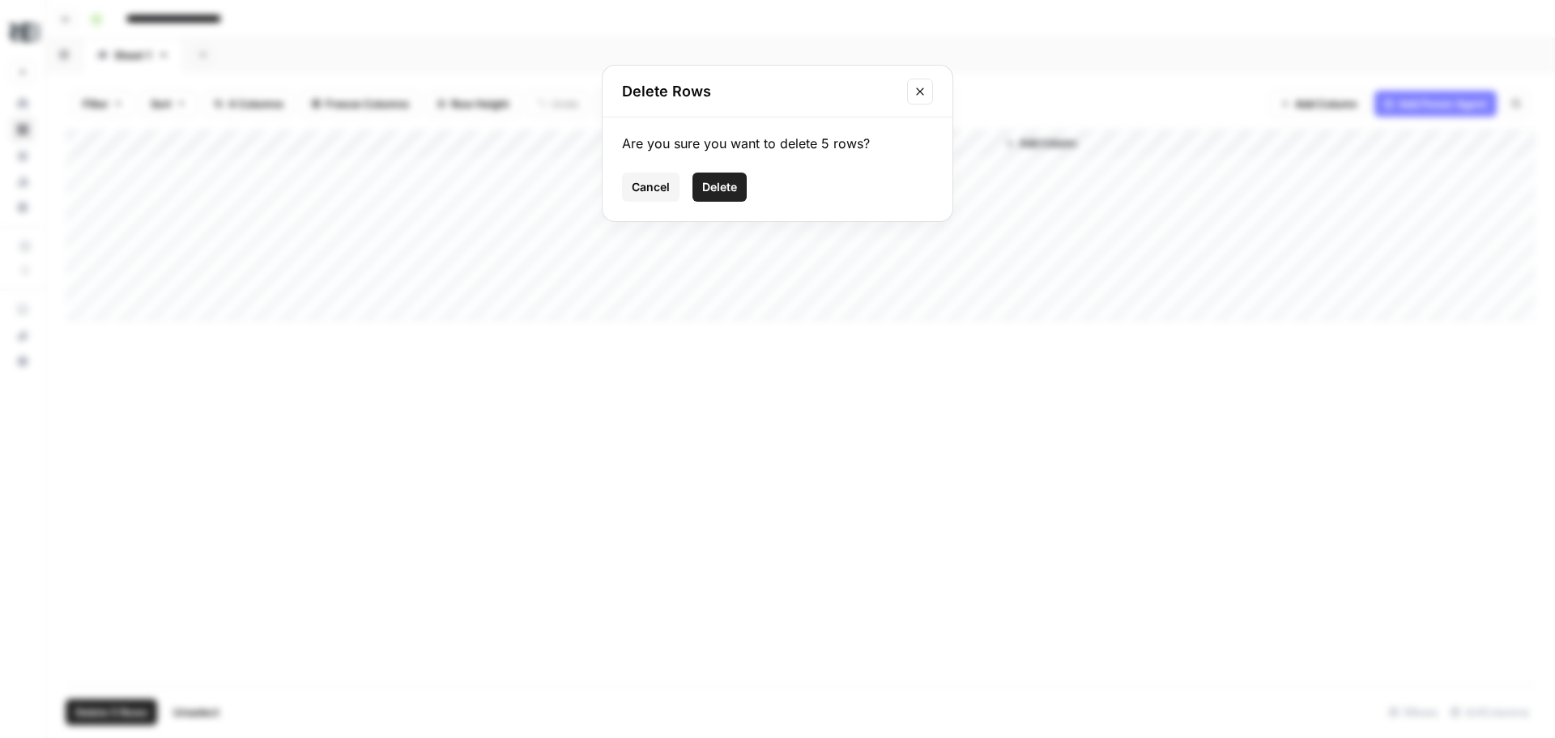
click at [718, 189] on span "Delete" at bounding box center [719, 187] width 35 height 16
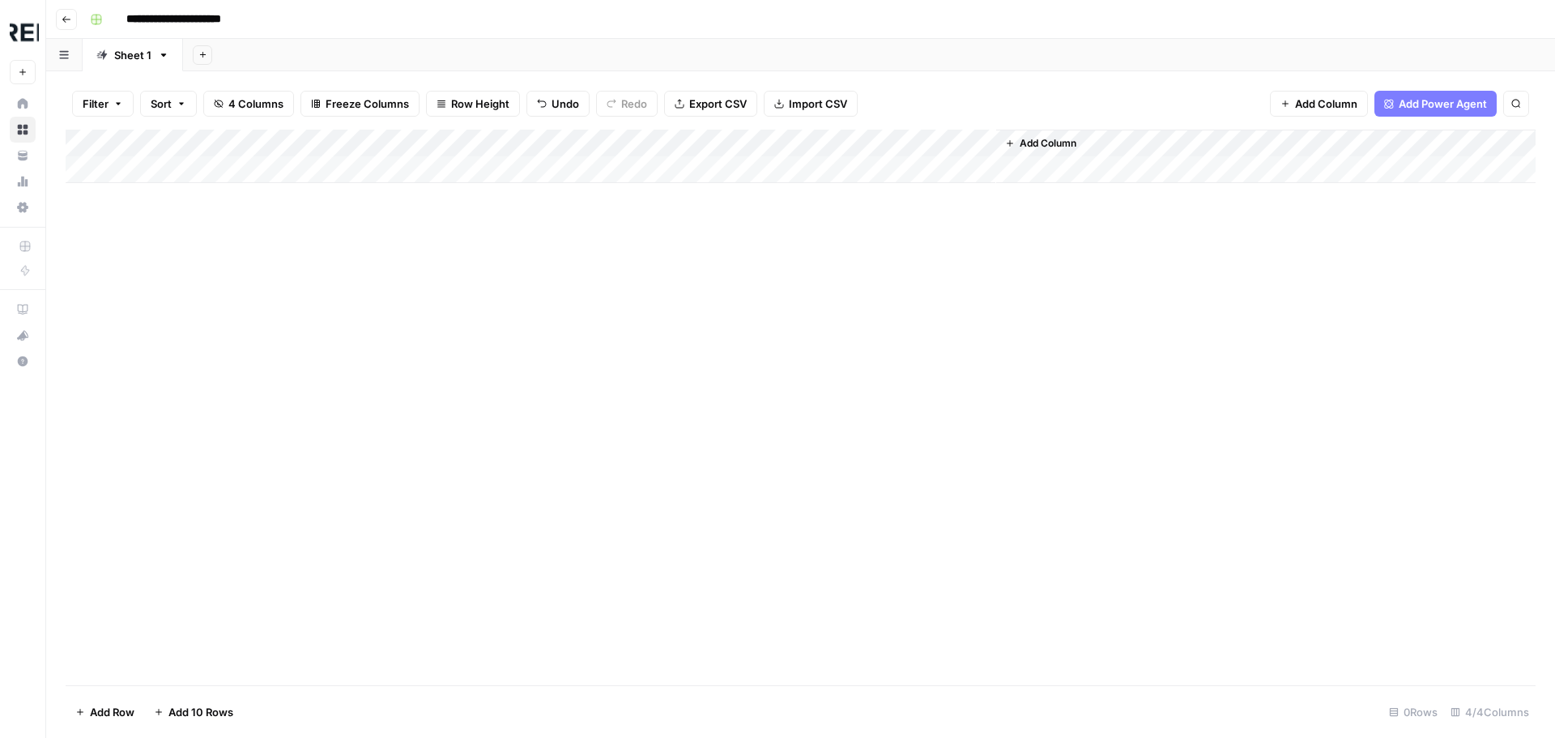
click at [494, 141] on div "Add Column" at bounding box center [801, 156] width 1470 height 53
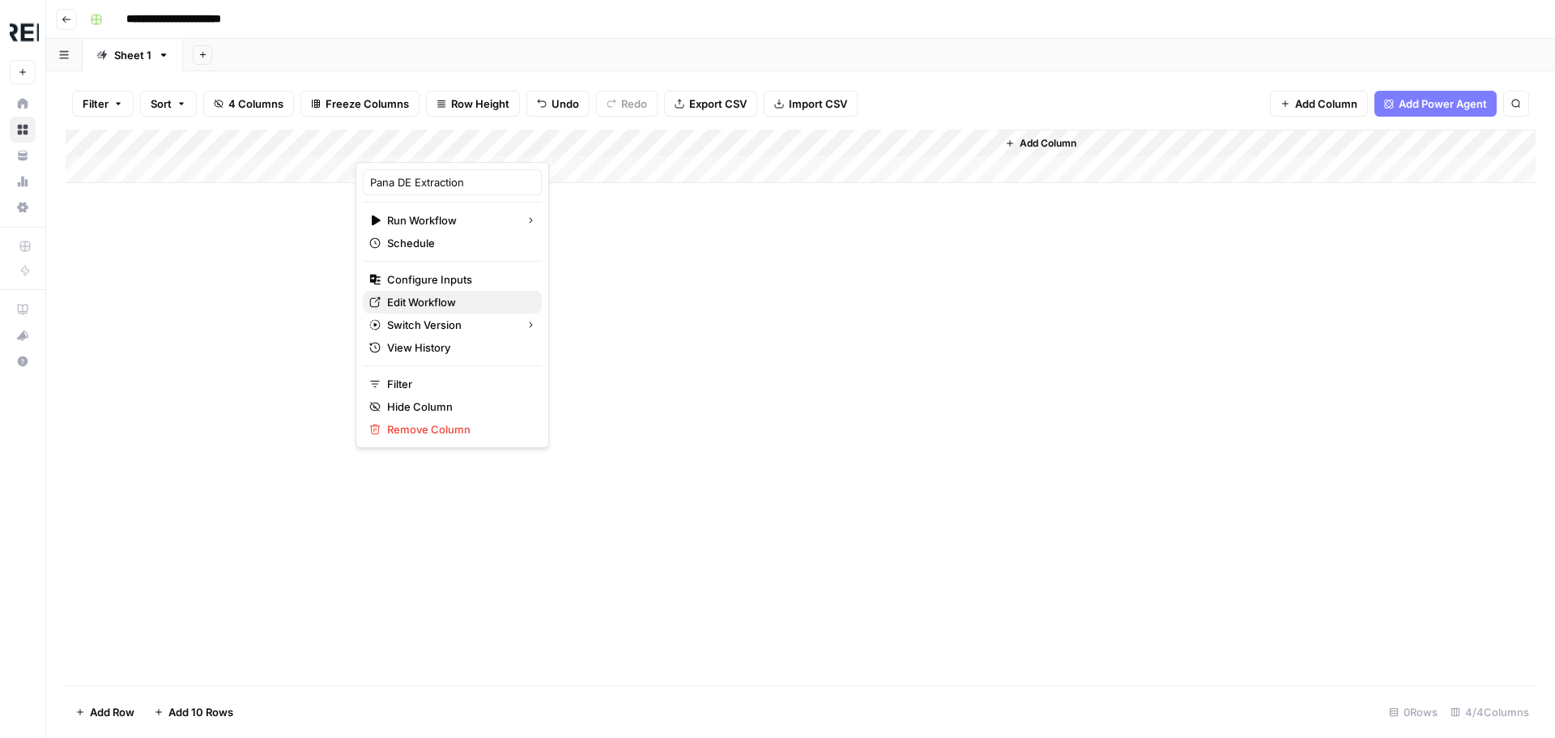
click at [448, 302] on span "Edit Workflow" at bounding box center [458, 302] width 142 height 16
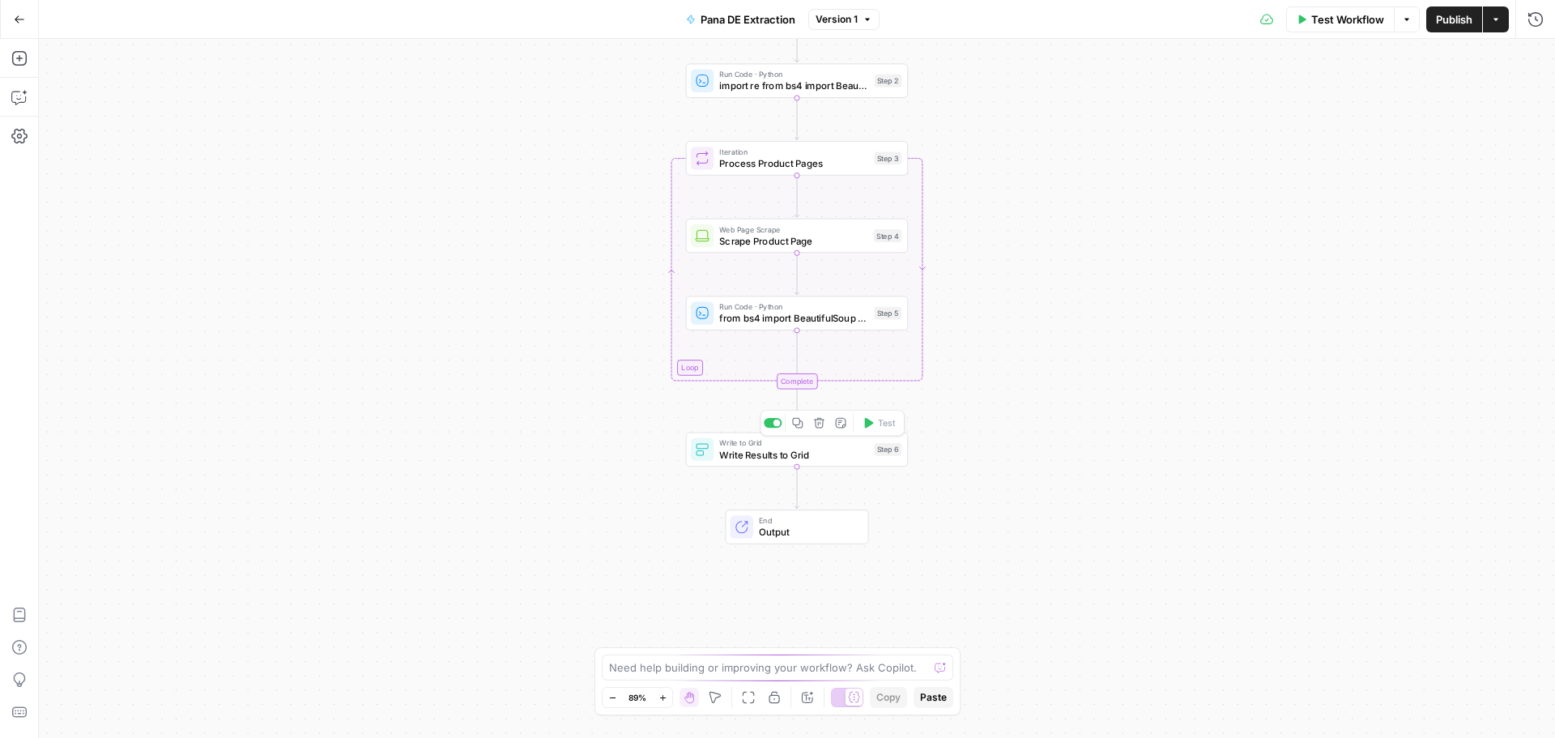
click at [812, 450] on span "Write Results to Grid" at bounding box center [793, 454] width 149 height 15
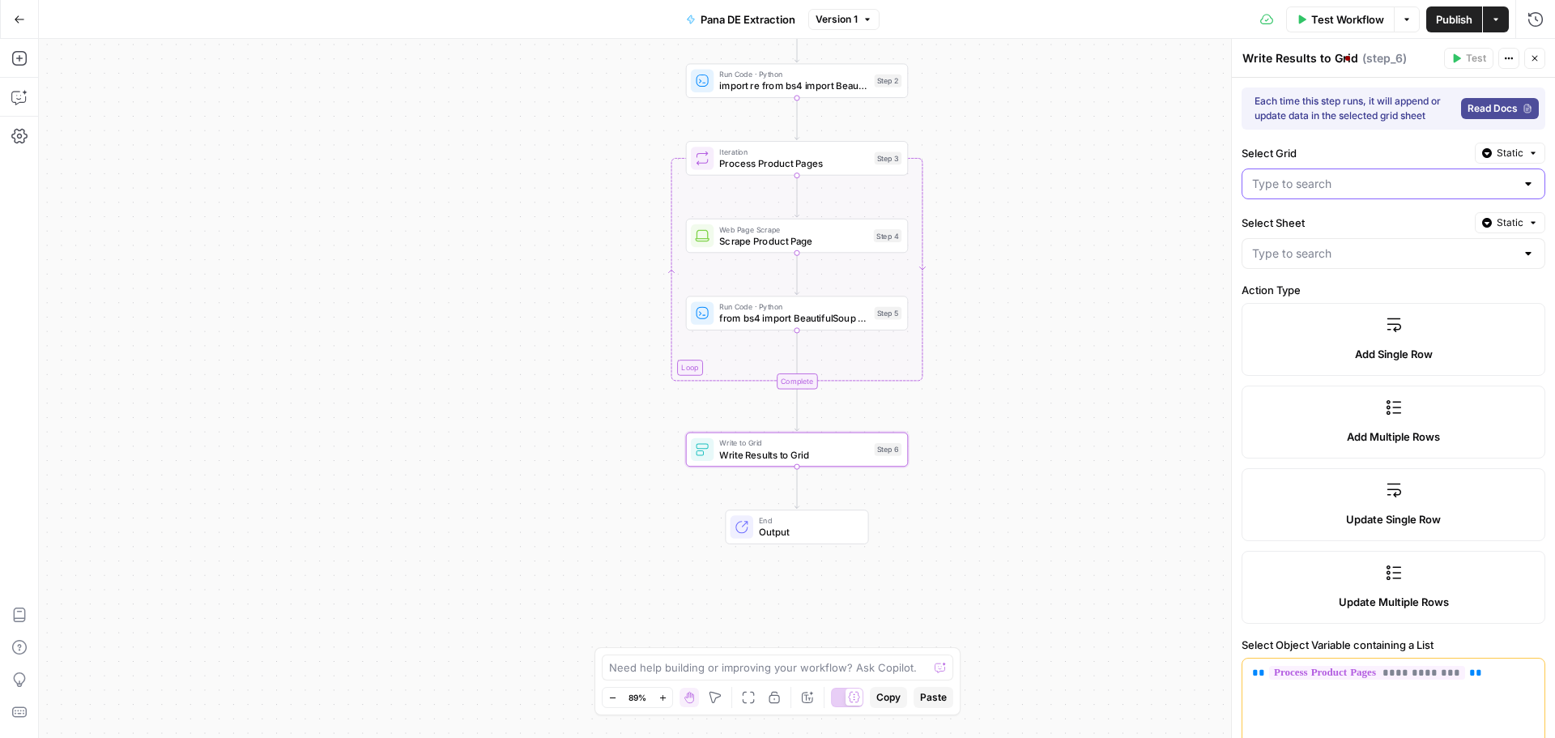
click at [1367, 184] on input "Select Grid" at bounding box center [1383, 184] width 263 height 16
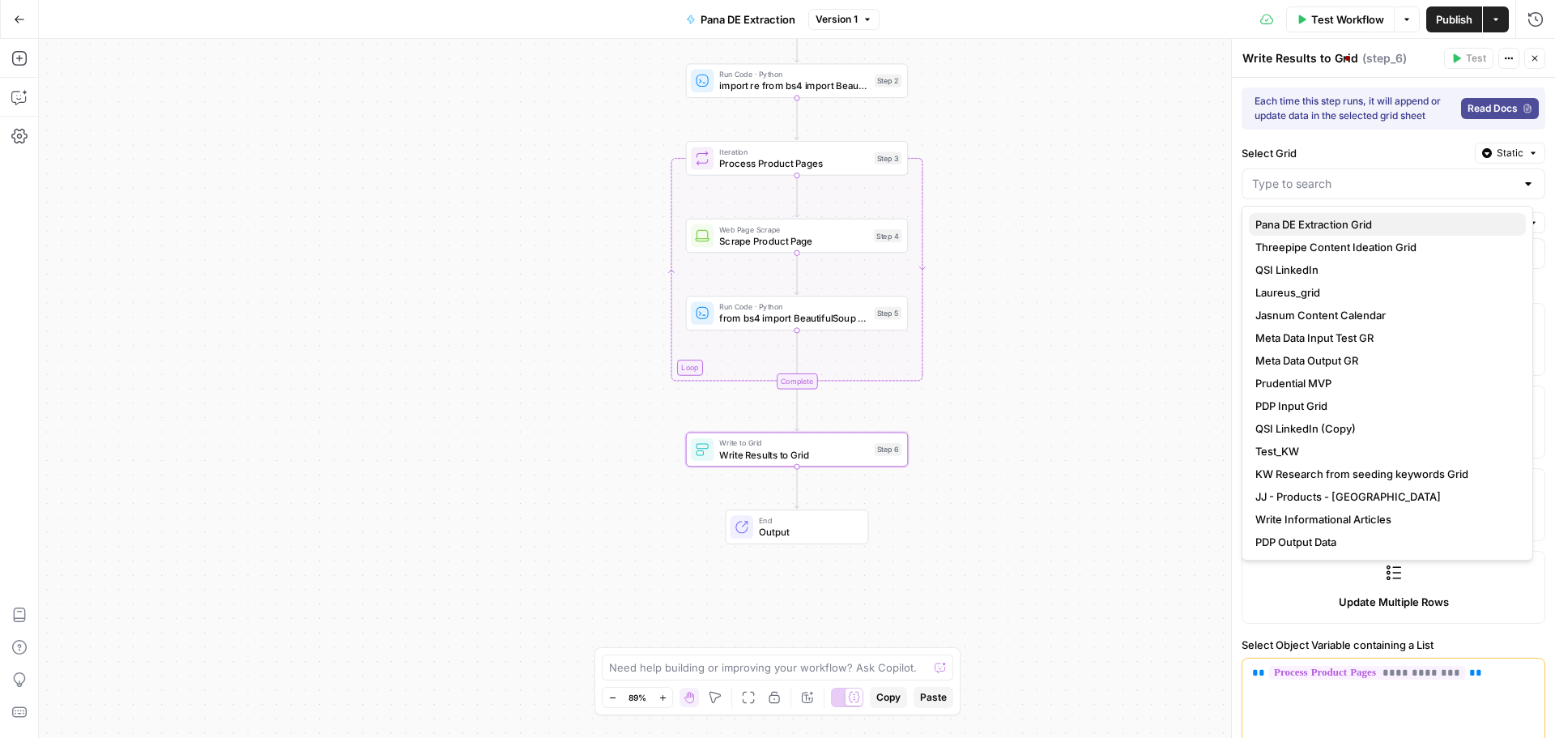
click at [1363, 224] on span "Pana DE Extraction Grid" at bounding box center [1385, 224] width 258 height 16
type input "Pana DE Extraction Grid"
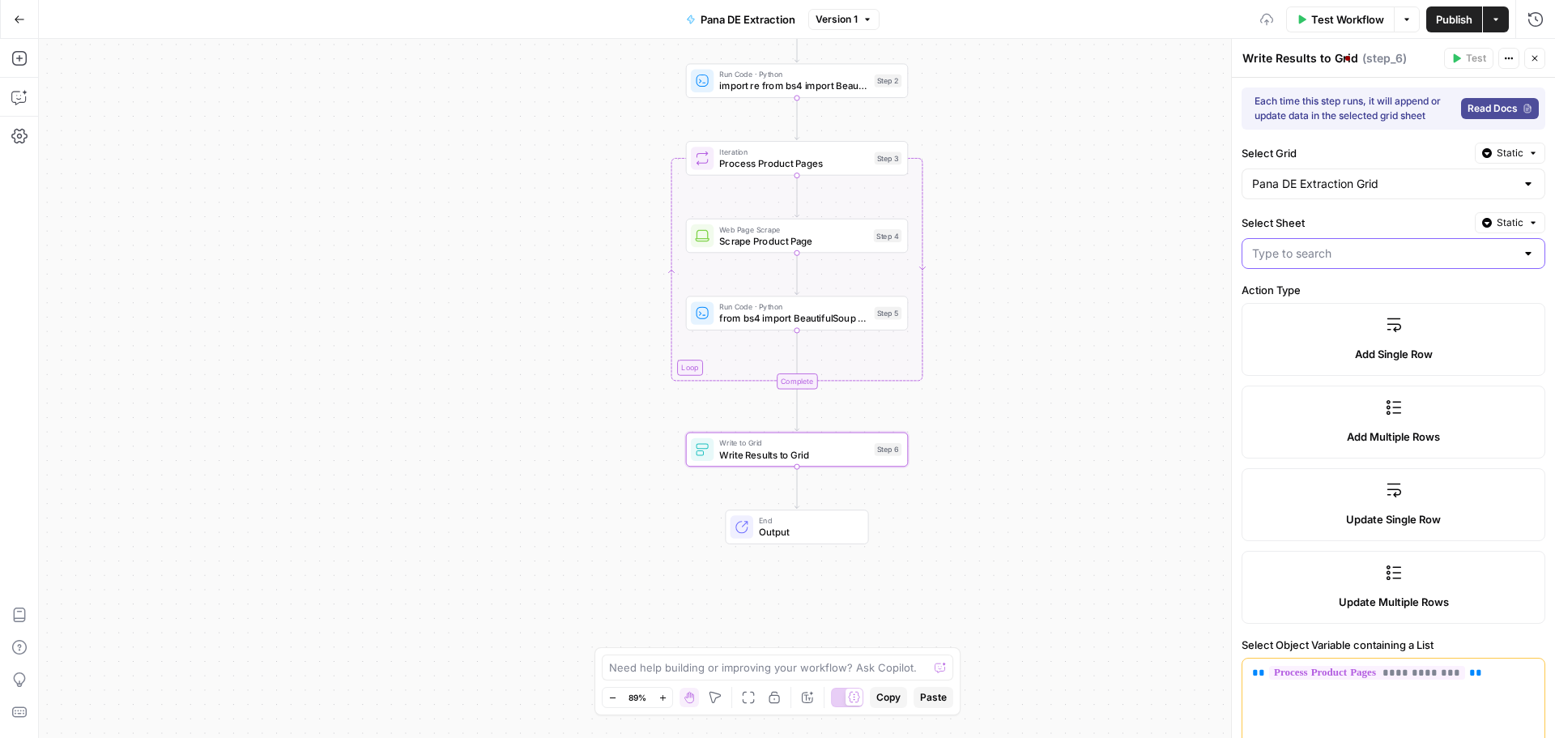
click at [1366, 250] on input "Select Sheet" at bounding box center [1383, 253] width 263 height 16
click at [1354, 293] on span "Sheet 1" at bounding box center [1385, 294] width 258 height 16
type input "Sheet 1"
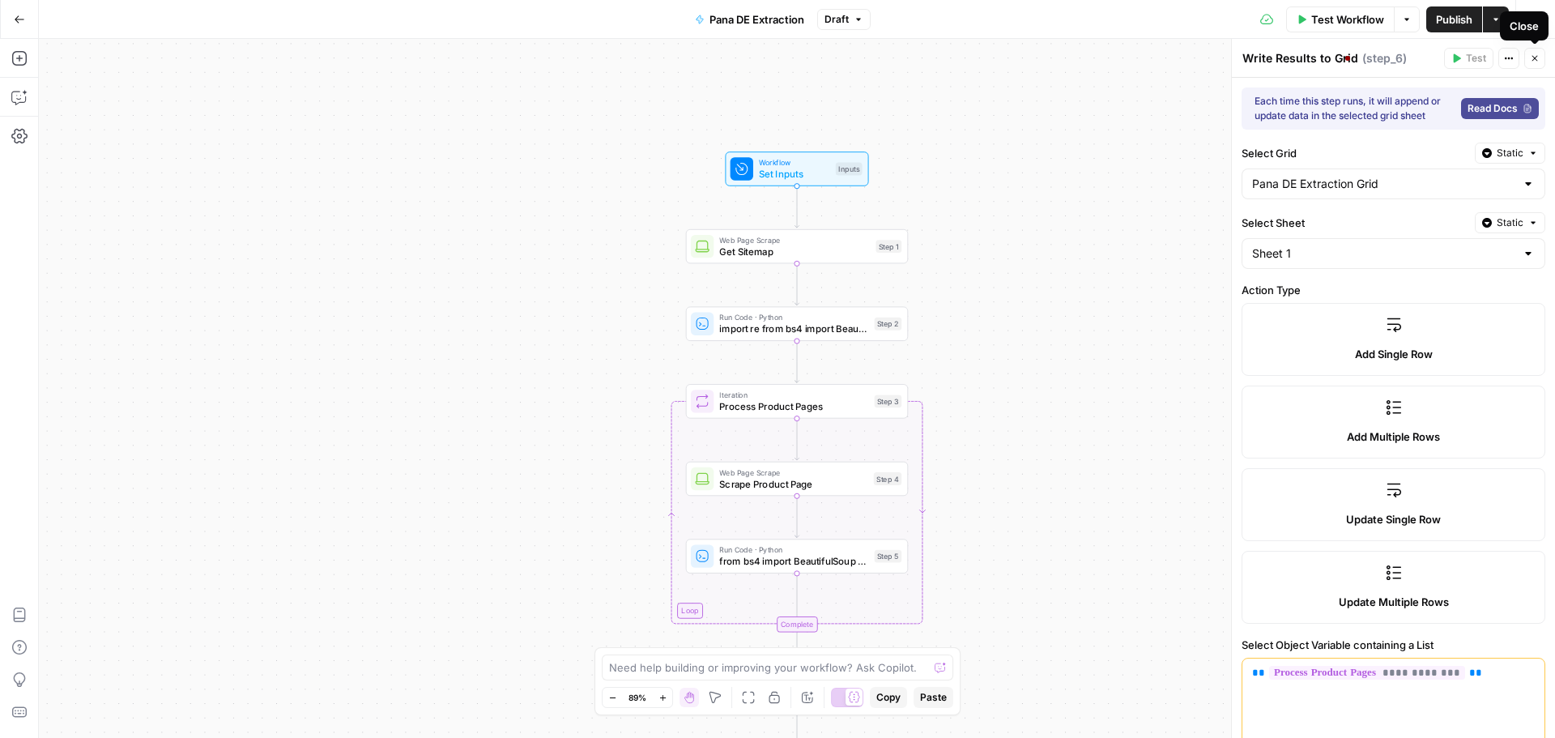
drag, startPoint x: 1531, startPoint y: 61, endPoint x: 1376, endPoint y: 193, distance: 203.4
click at [1531, 61] on icon "button" at bounding box center [1535, 58] width 10 height 10
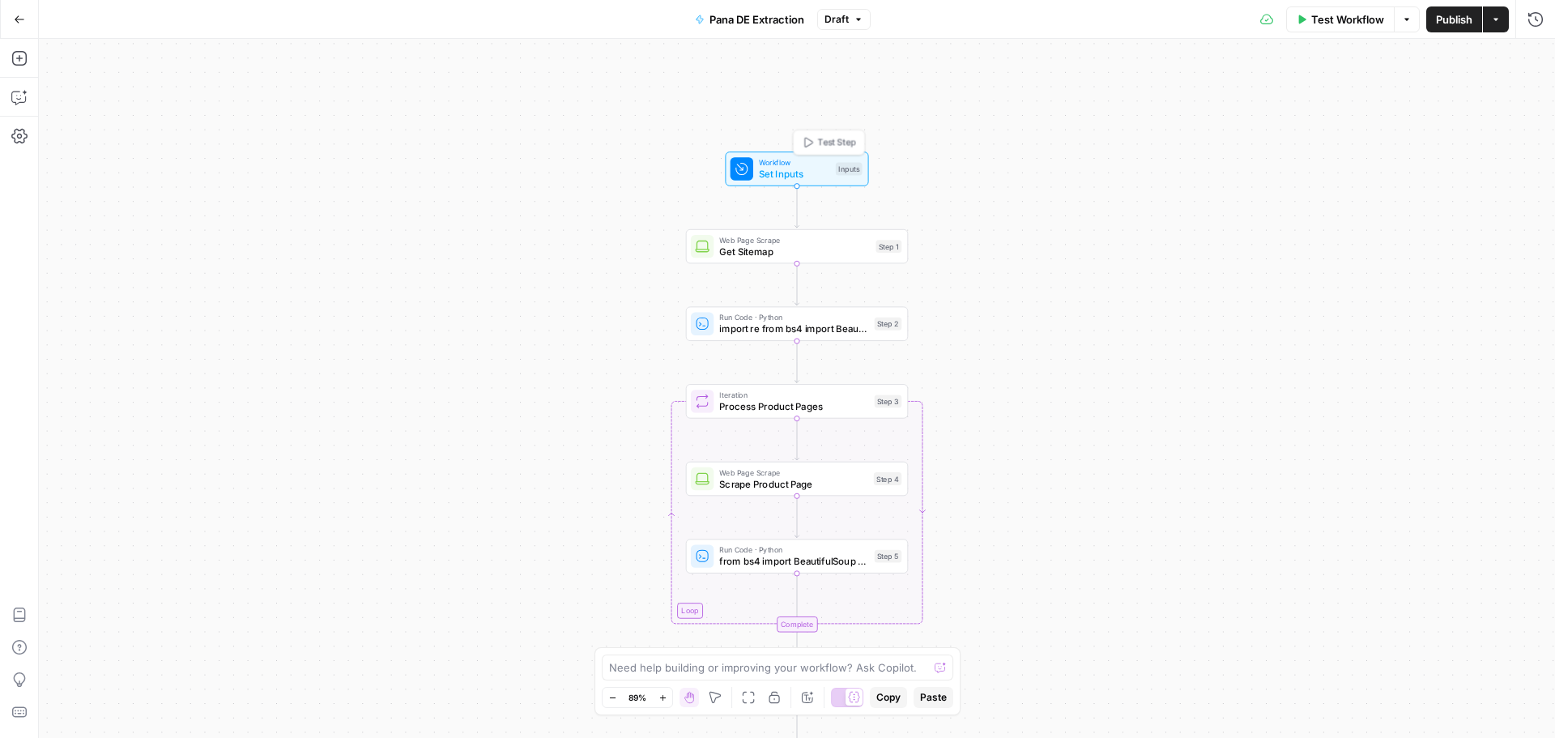
click at [799, 164] on span "Workflow" at bounding box center [794, 161] width 71 height 11
click at [1322, 129] on URL "Base URL" at bounding box center [1402, 130] width 258 height 16
click at [1328, 130] on URL "Base URL" at bounding box center [1402, 130] width 258 height 16
click at [1274, 128] on URL "Base URL" at bounding box center [1402, 130] width 258 height 16
click at [1333, 122] on div at bounding box center [1402, 130] width 279 height 31
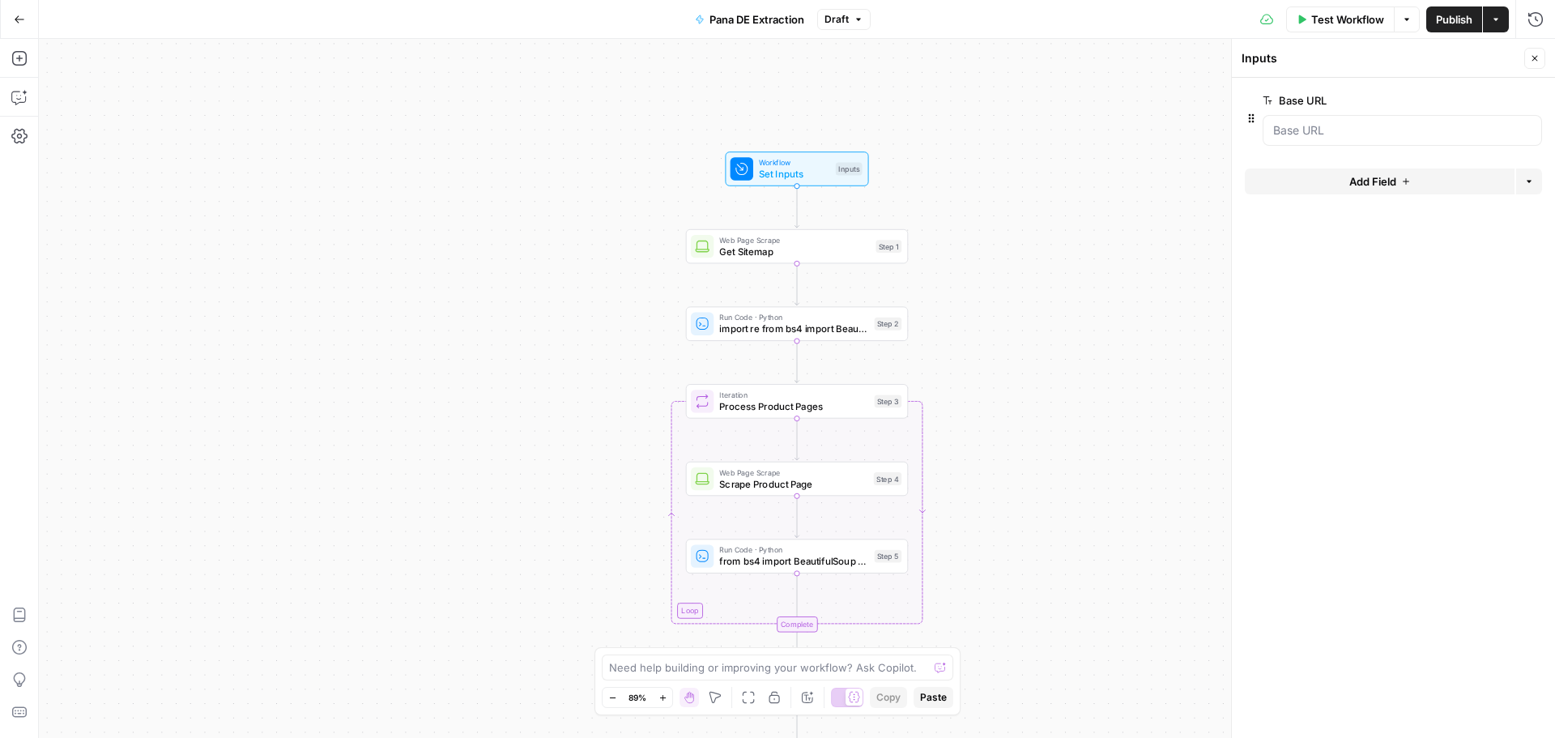
click at [1095, 132] on div "Workflow Set Inputs Inputs Web Page Scrape Get Sitemap Step 1 Run Code · Python…" at bounding box center [797, 388] width 1517 height 699
click at [1327, 27] on span "Test Workflow" at bounding box center [1348, 19] width 73 height 16
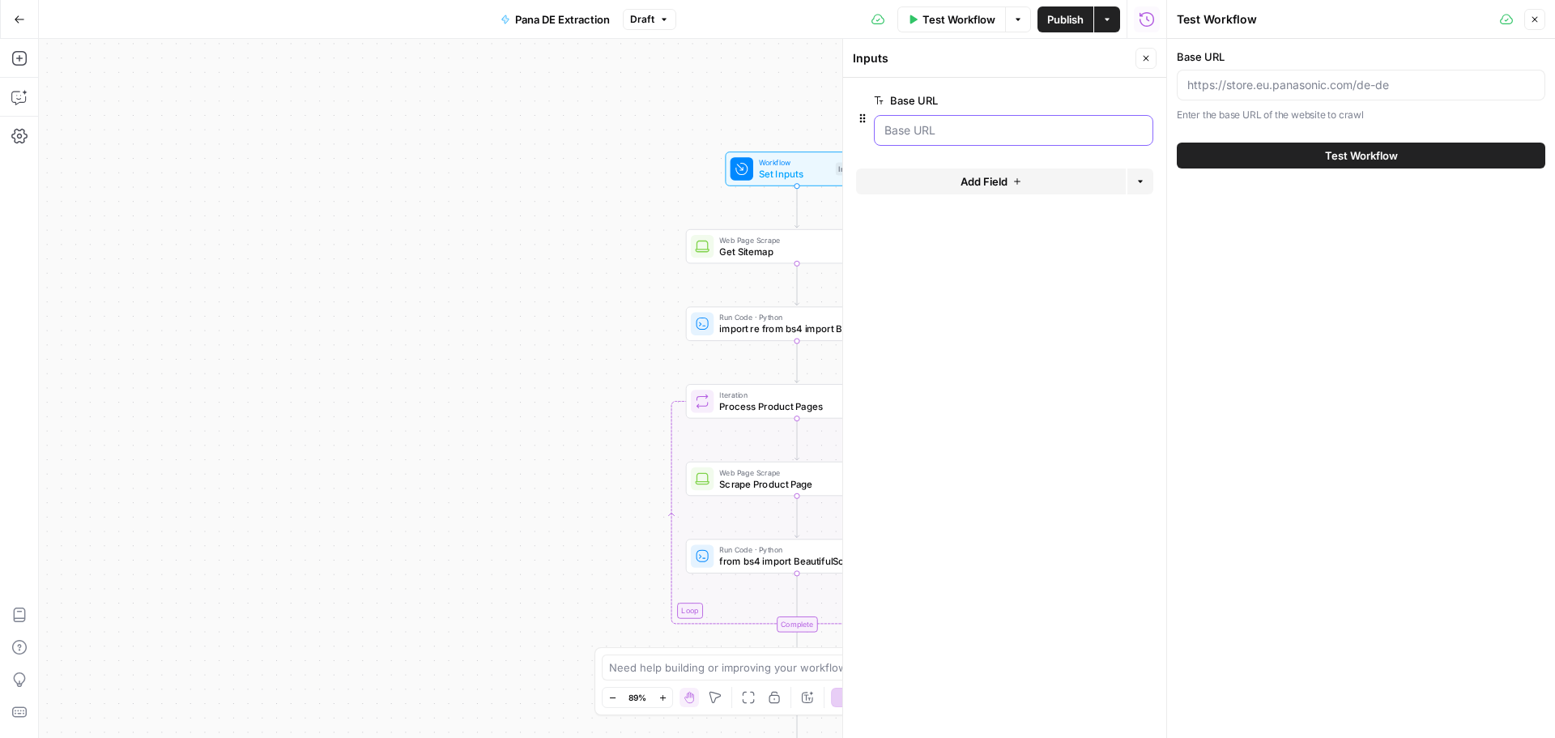
click at [1014, 129] on URL "Base URL" at bounding box center [1014, 130] width 258 height 16
click at [1309, 87] on input "Base URL" at bounding box center [1362, 85] width 348 height 16
paste input "https://store.eu.panasonic.com/de-de"
type input "https://store.eu.panasonic.com/de-de"
click at [1363, 156] on span "Test Workflow" at bounding box center [1361, 155] width 73 height 16
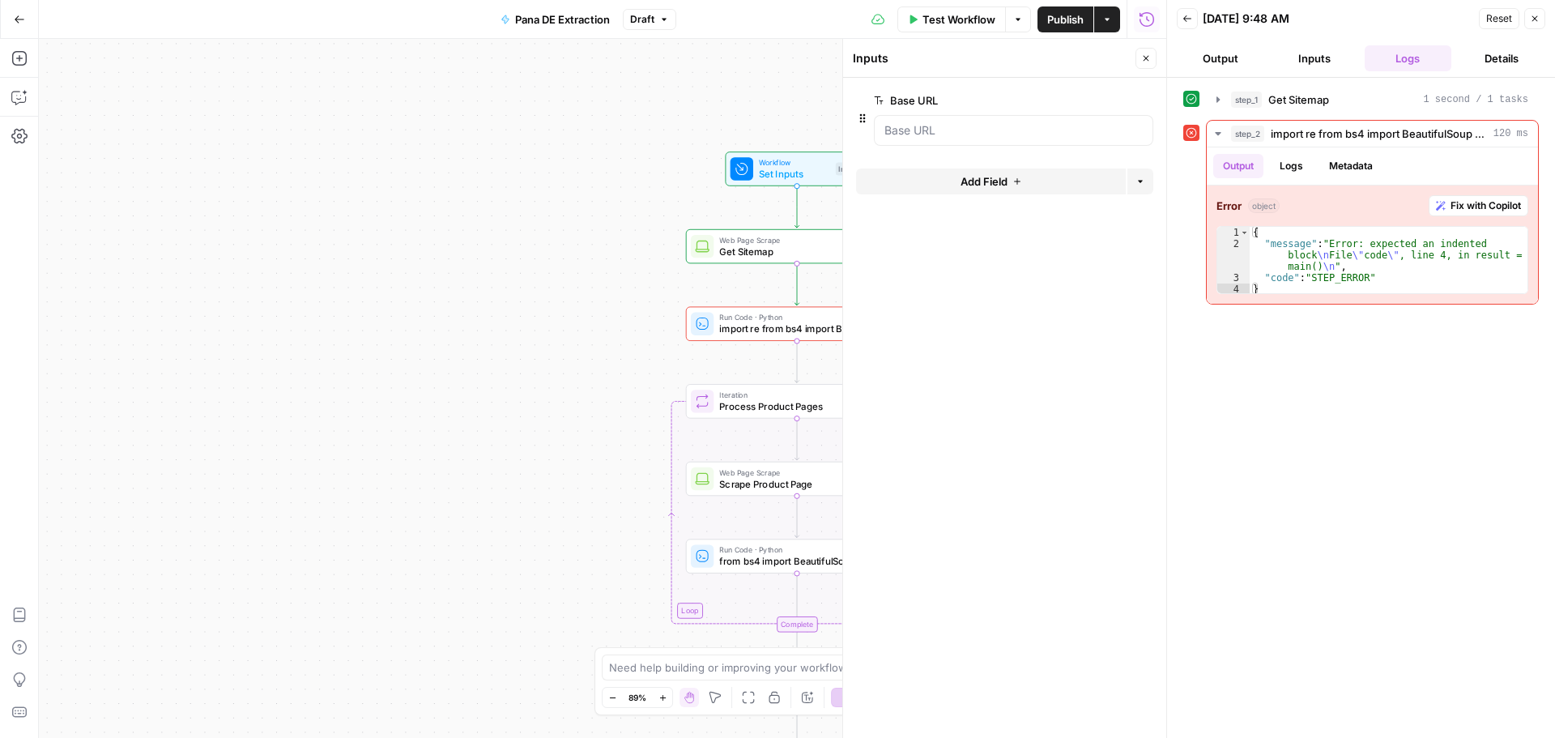
drag, startPoint x: 1149, startPoint y: 54, endPoint x: 1157, endPoint y: 52, distance: 8.5
click at [1152, 53] on button "Close" at bounding box center [1146, 58] width 21 height 21
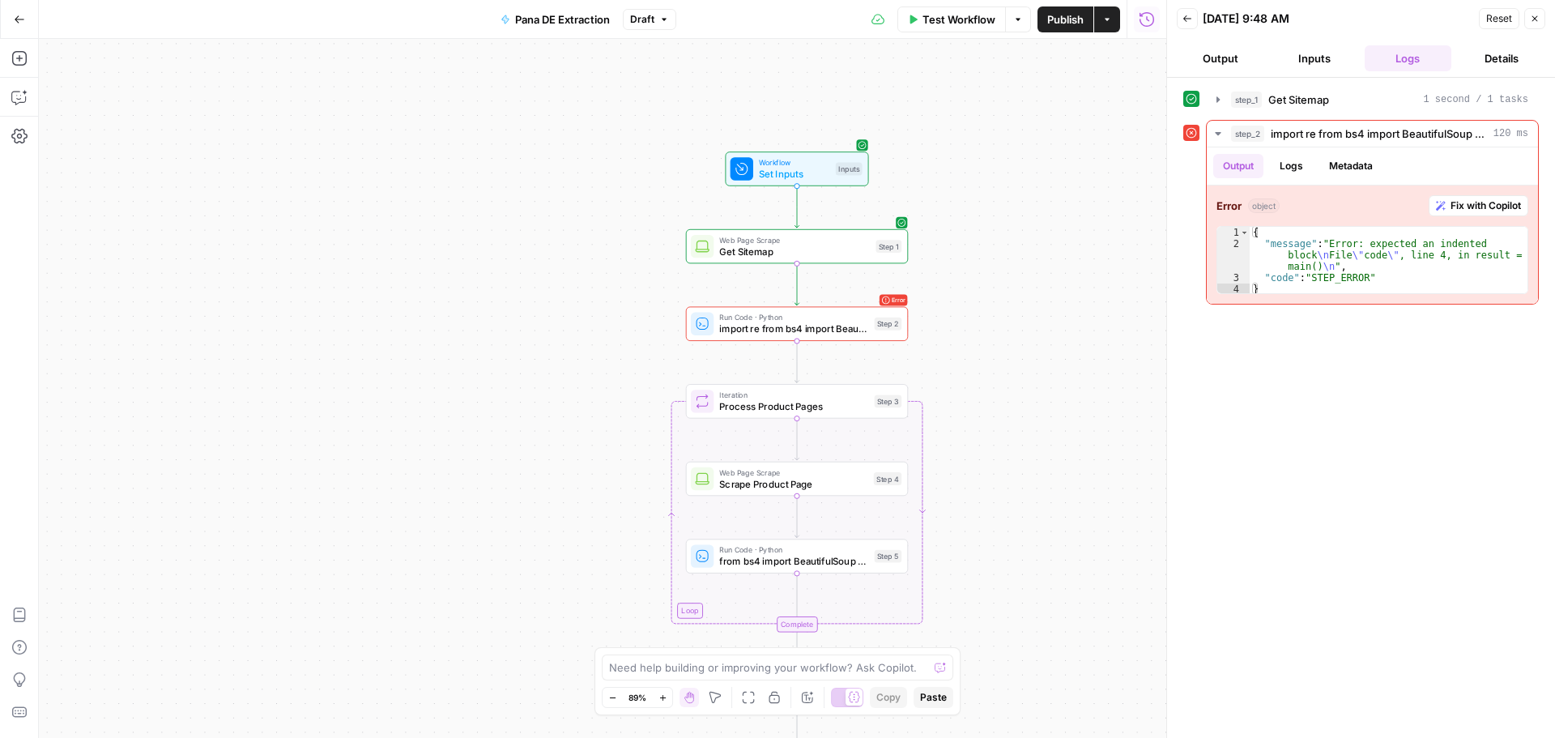
click at [963, 19] on span "Test Workflow" at bounding box center [959, 19] width 73 height 16
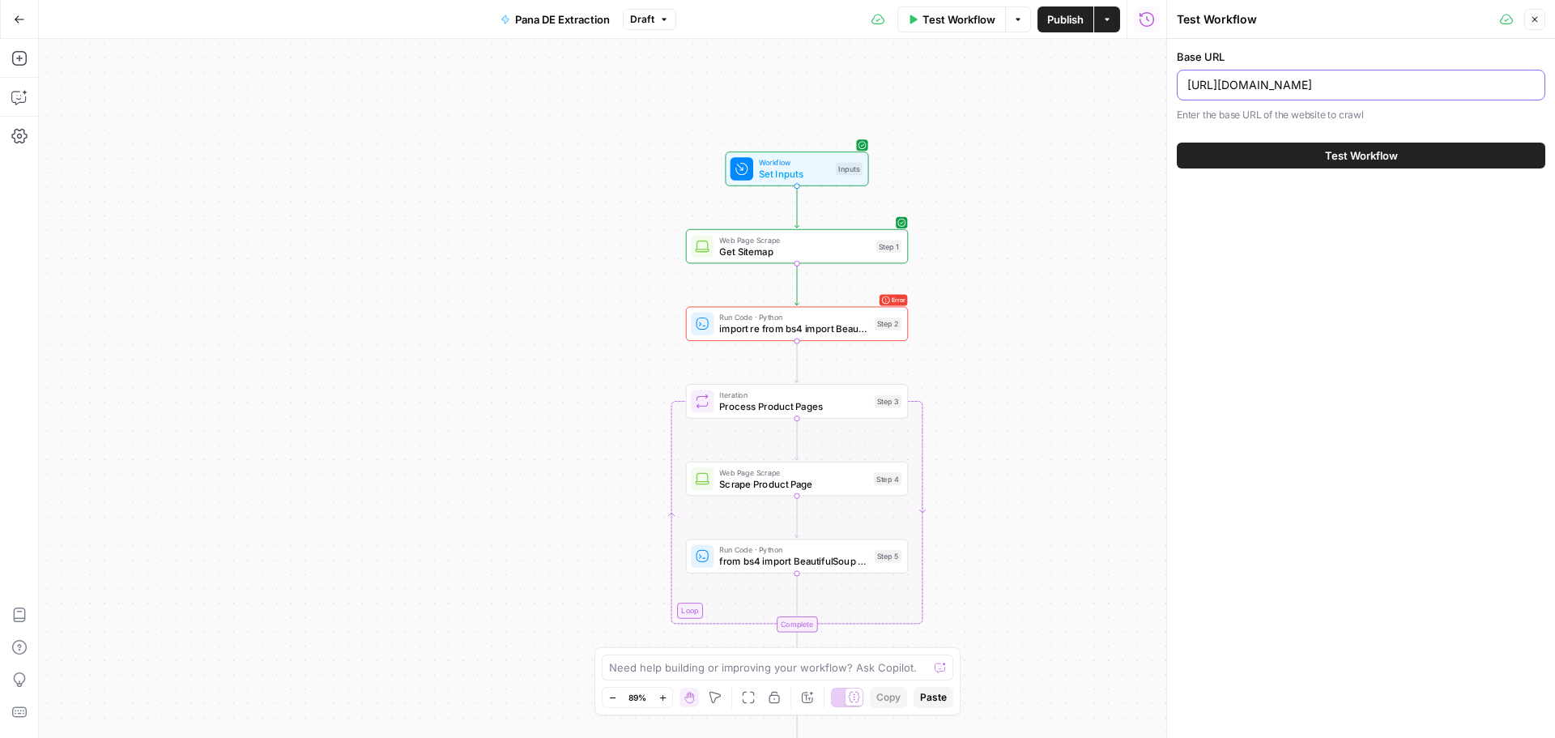
click at [1403, 83] on input "https://store.eu.panasonic.com/de-de" at bounding box center [1362, 85] width 348 height 16
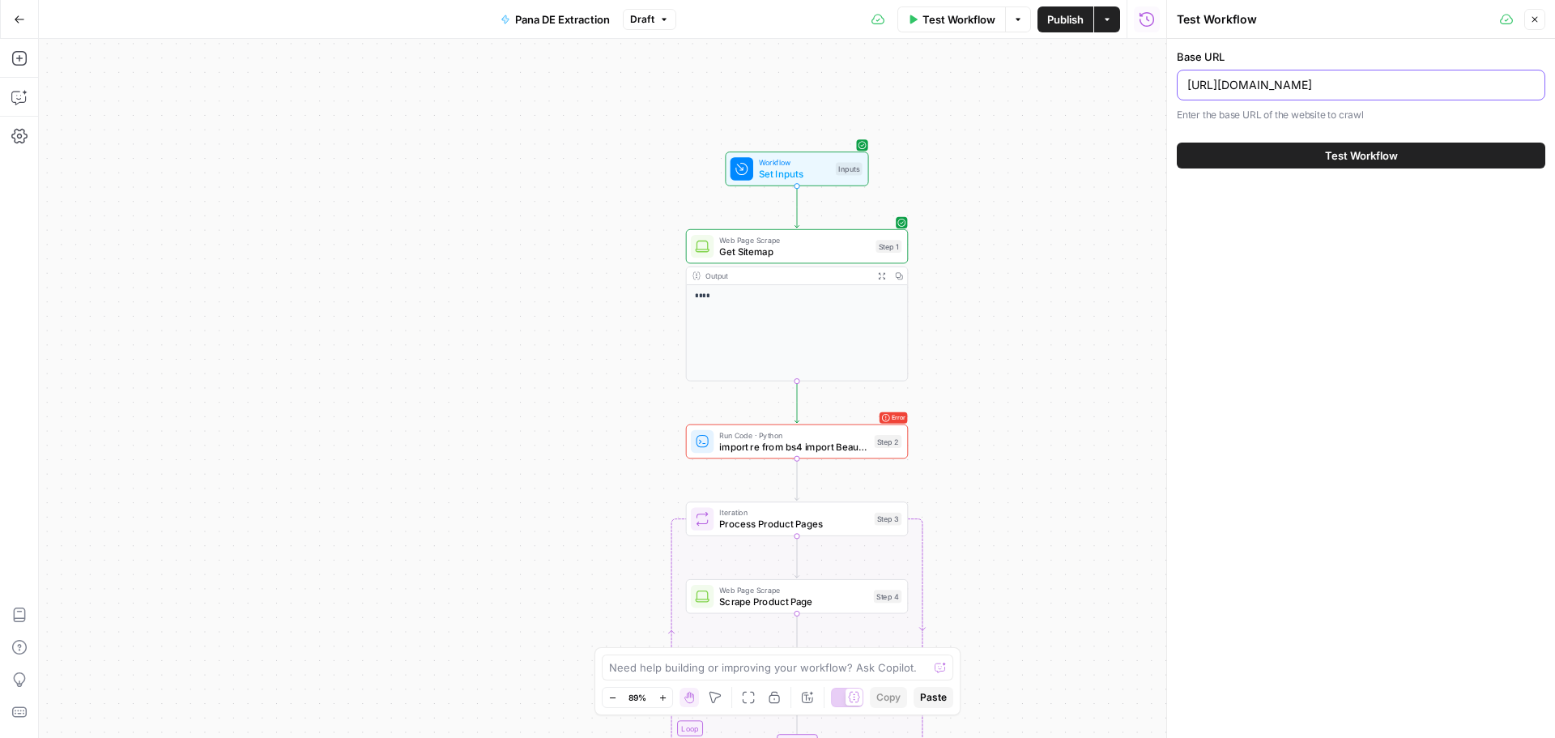
type input "https://store.eu.panasonic.com/de-de/"
click at [1424, 154] on button "Test Workflow" at bounding box center [1361, 156] width 369 height 26
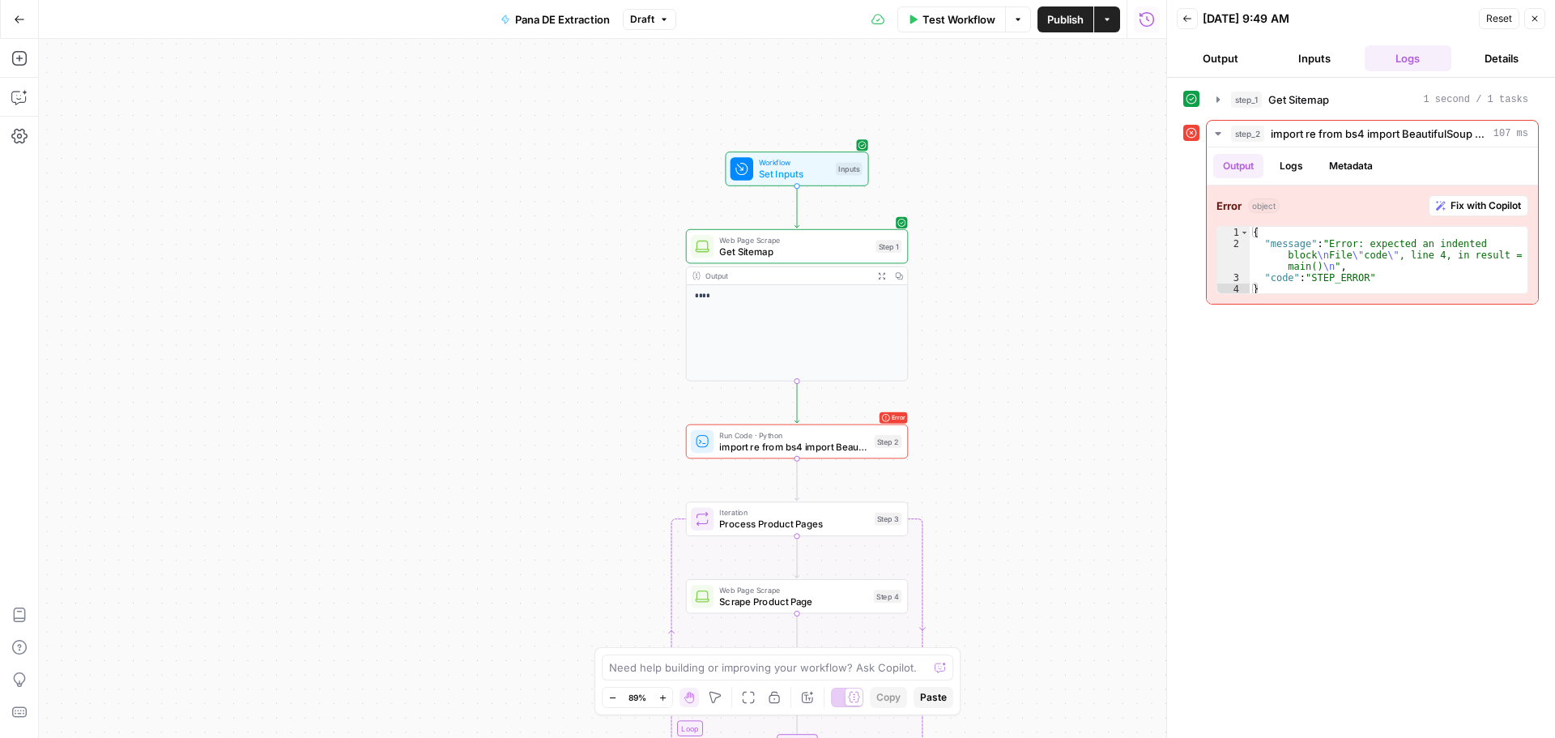
click at [806, 260] on div "Web Page Scrape Get Sitemap Step 1 Copy step Delete step Add Note Test" at bounding box center [797, 246] width 223 height 35
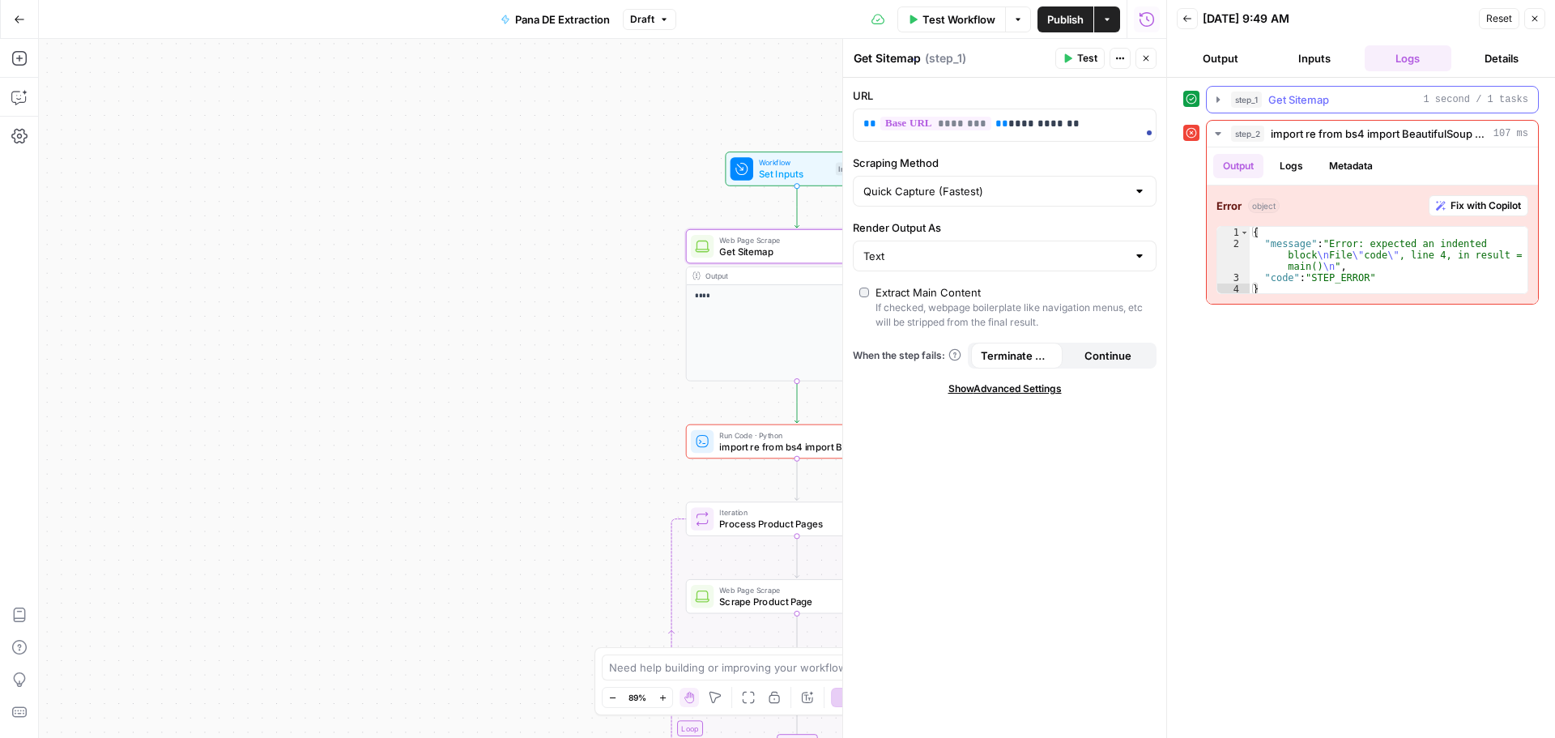
click at [1223, 97] on icon "button" at bounding box center [1218, 99] width 13 height 13
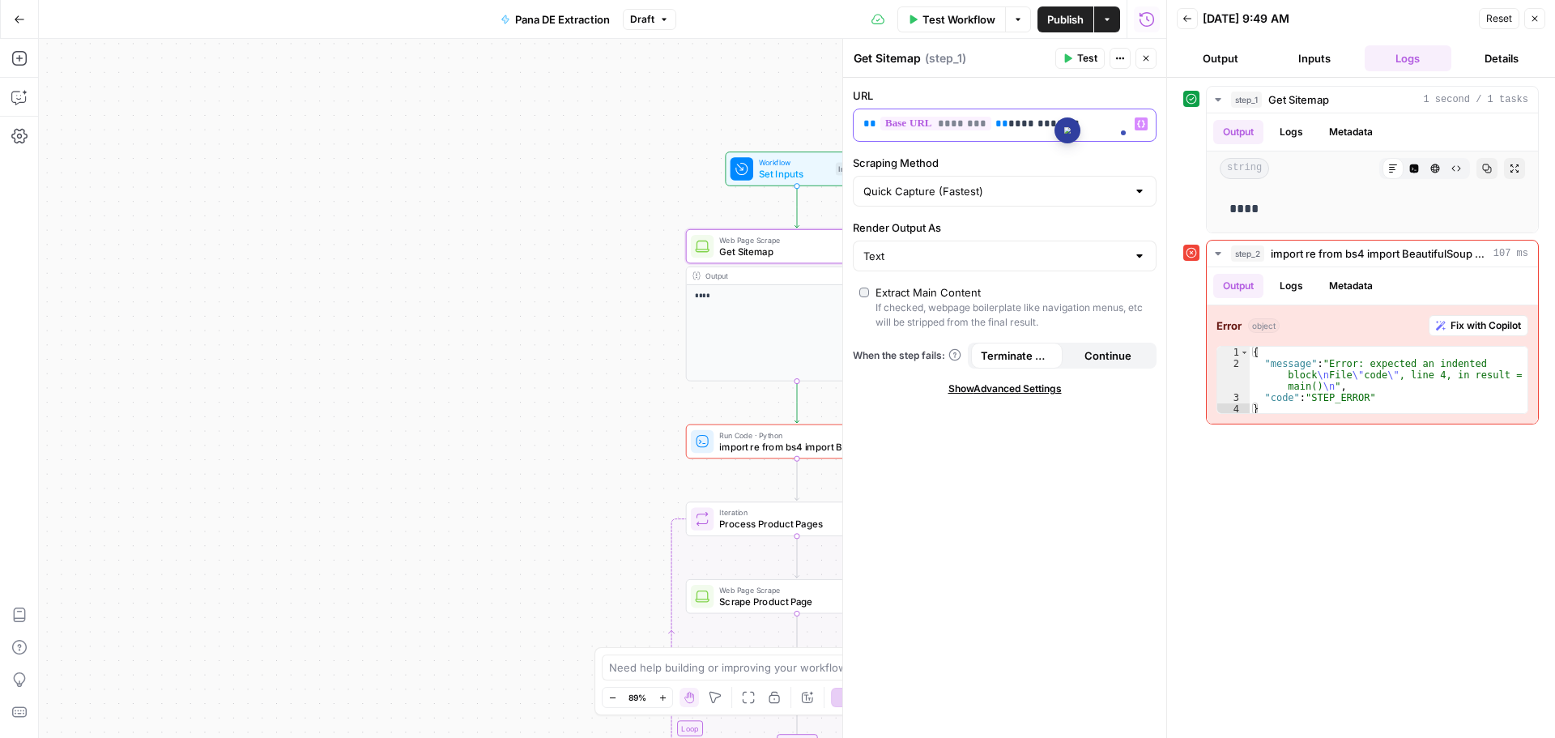
drag, startPoint x: 1066, startPoint y: 122, endPoint x: 991, endPoint y: 113, distance: 76.0
click at [991, 113] on div "**********" at bounding box center [992, 125] width 276 height 32
click at [1539, 20] on icon "button" at bounding box center [1535, 19] width 10 height 10
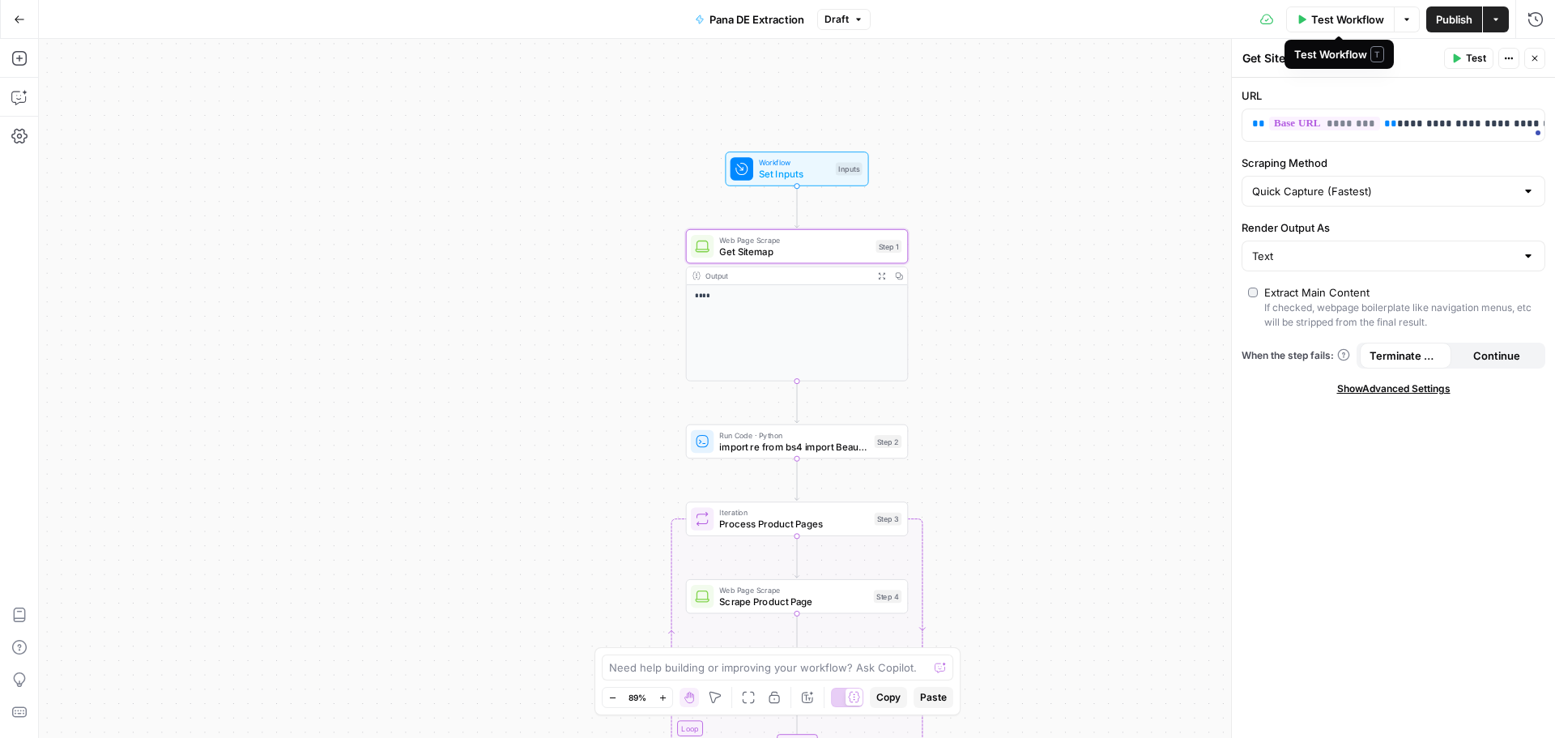
click at [1353, 14] on span "Test Workflow" at bounding box center [1348, 19] width 73 height 16
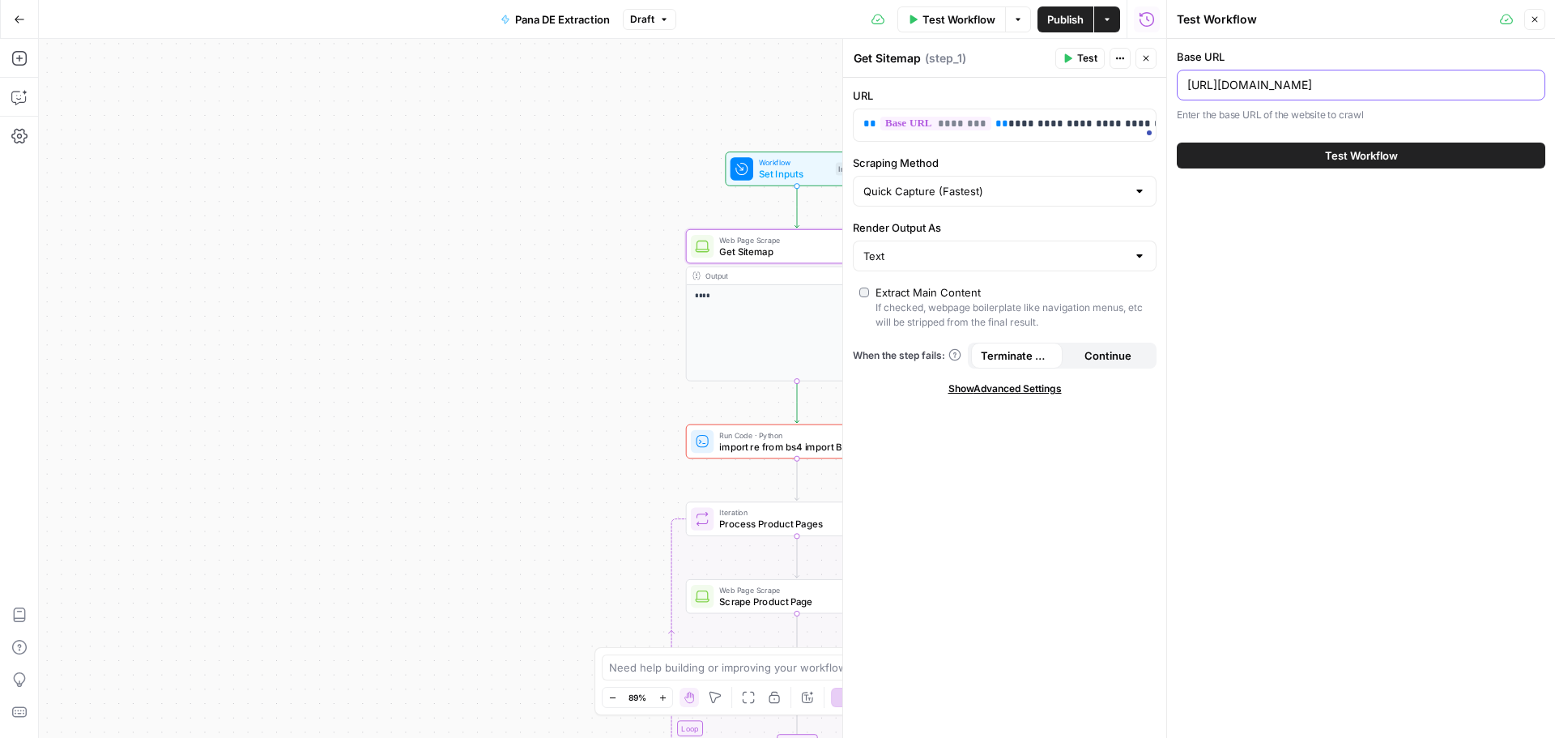
drag, startPoint x: 1354, startPoint y: 83, endPoint x: 1436, endPoint y: 90, distance: 82.1
click at [1436, 90] on input "https://store.eu.panasonic.com/de-de/" at bounding box center [1362, 85] width 348 height 16
click at [1417, 80] on input "https://store.eu.panasonic.com/de-de/" at bounding box center [1362, 85] width 348 height 16
type input "https://store.eu.panasonic.com"
click at [1404, 49] on label "Base URL" at bounding box center [1361, 57] width 369 height 16
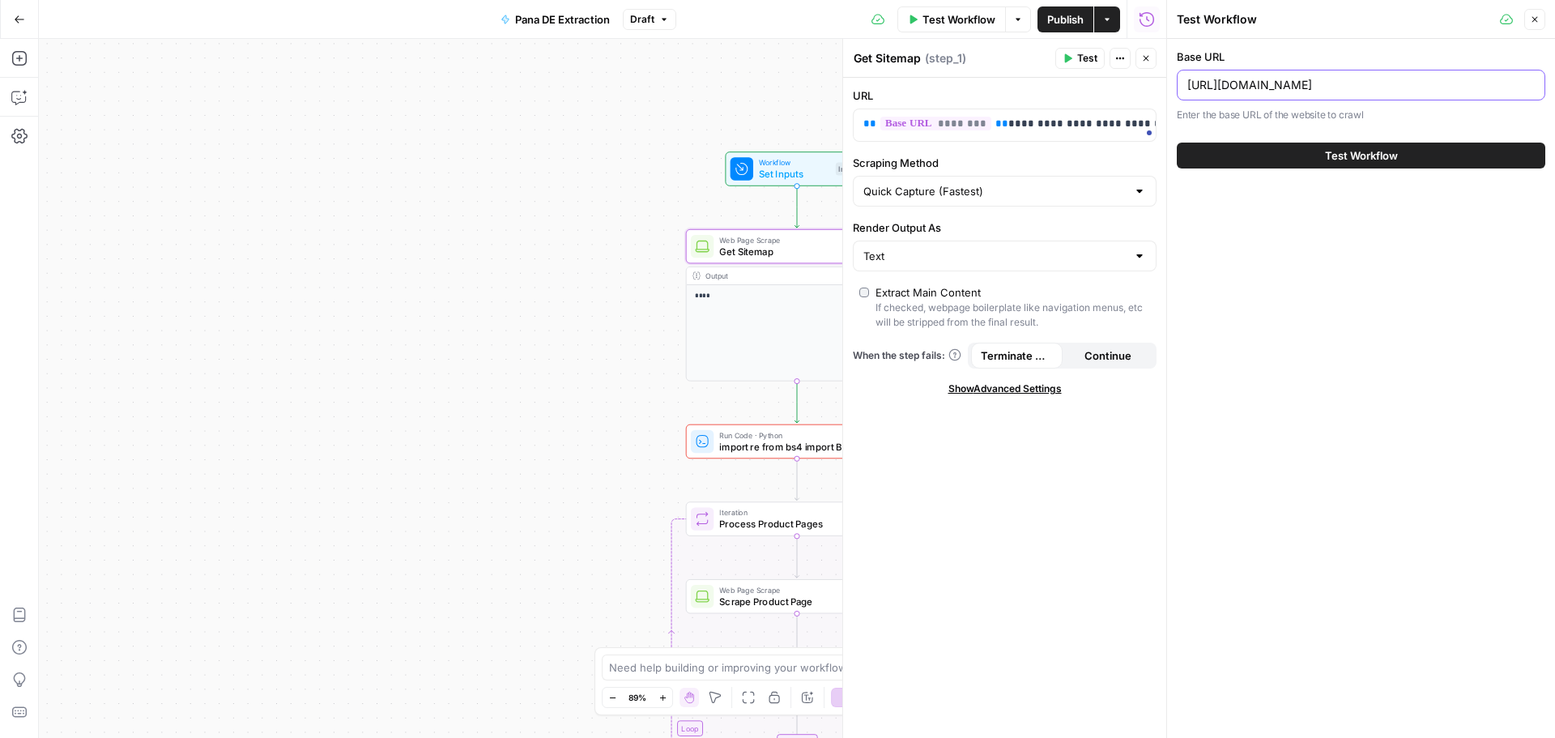
click at [1404, 77] on input "https://store.eu.panasonic.com" at bounding box center [1362, 85] width 348 height 16
click at [1392, 154] on span "Test Workflow" at bounding box center [1361, 155] width 73 height 16
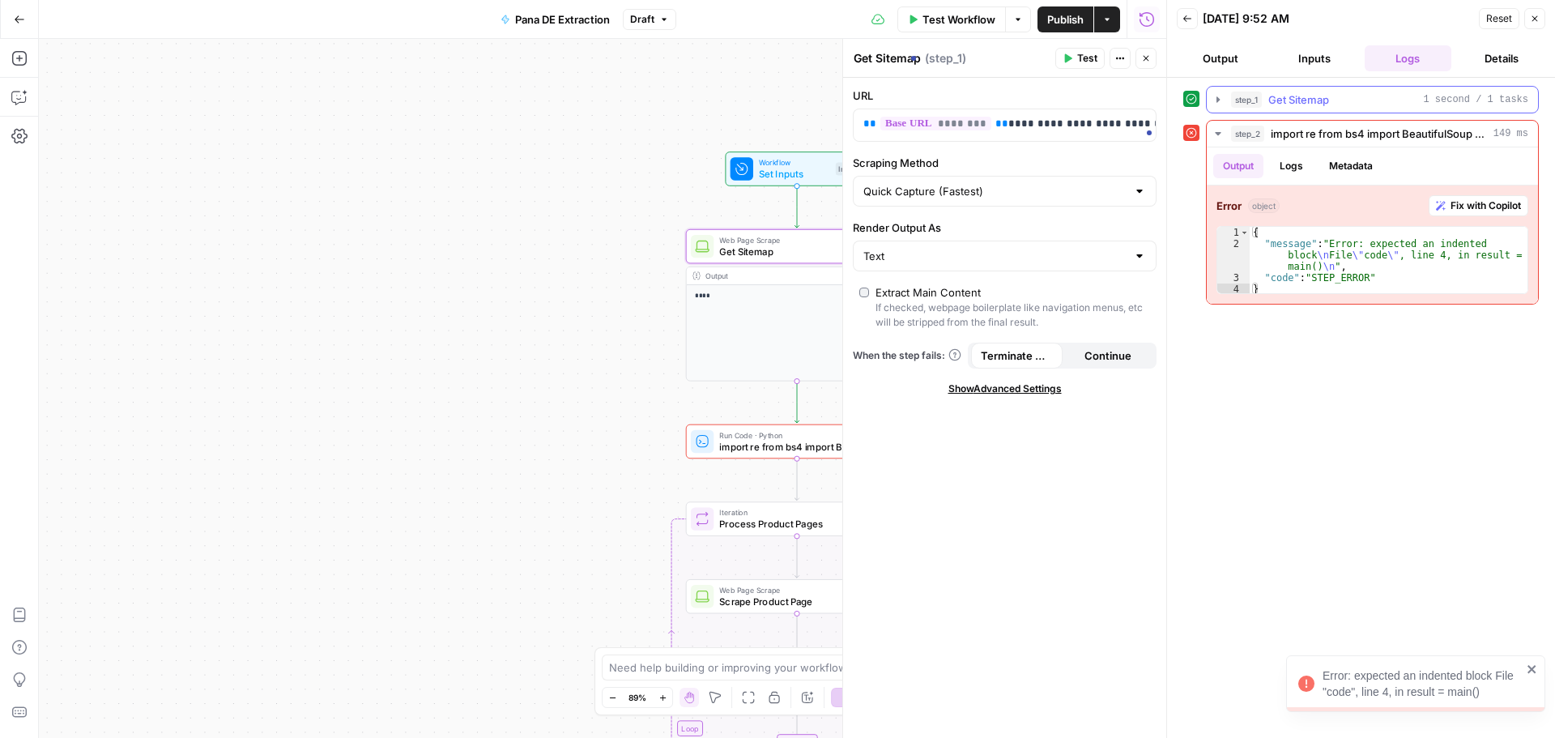
click at [1397, 97] on div "step_1 Get Sitemap 1 second / 1 tasks" at bounding box center [1379, 100] width 297 height 16
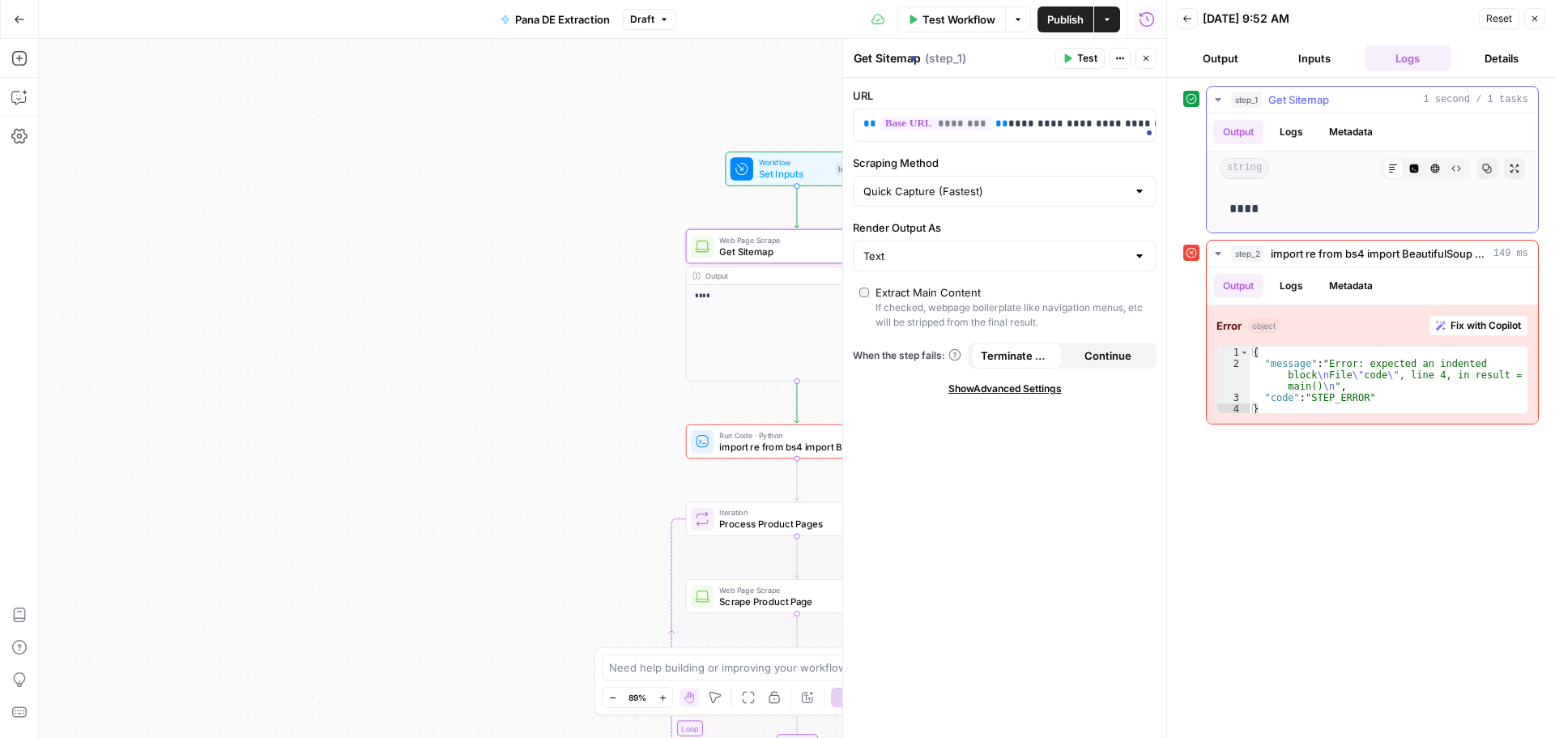
click at [1218, 96] on icon "button" at bounding box center [1218, 99] width 13 height 13
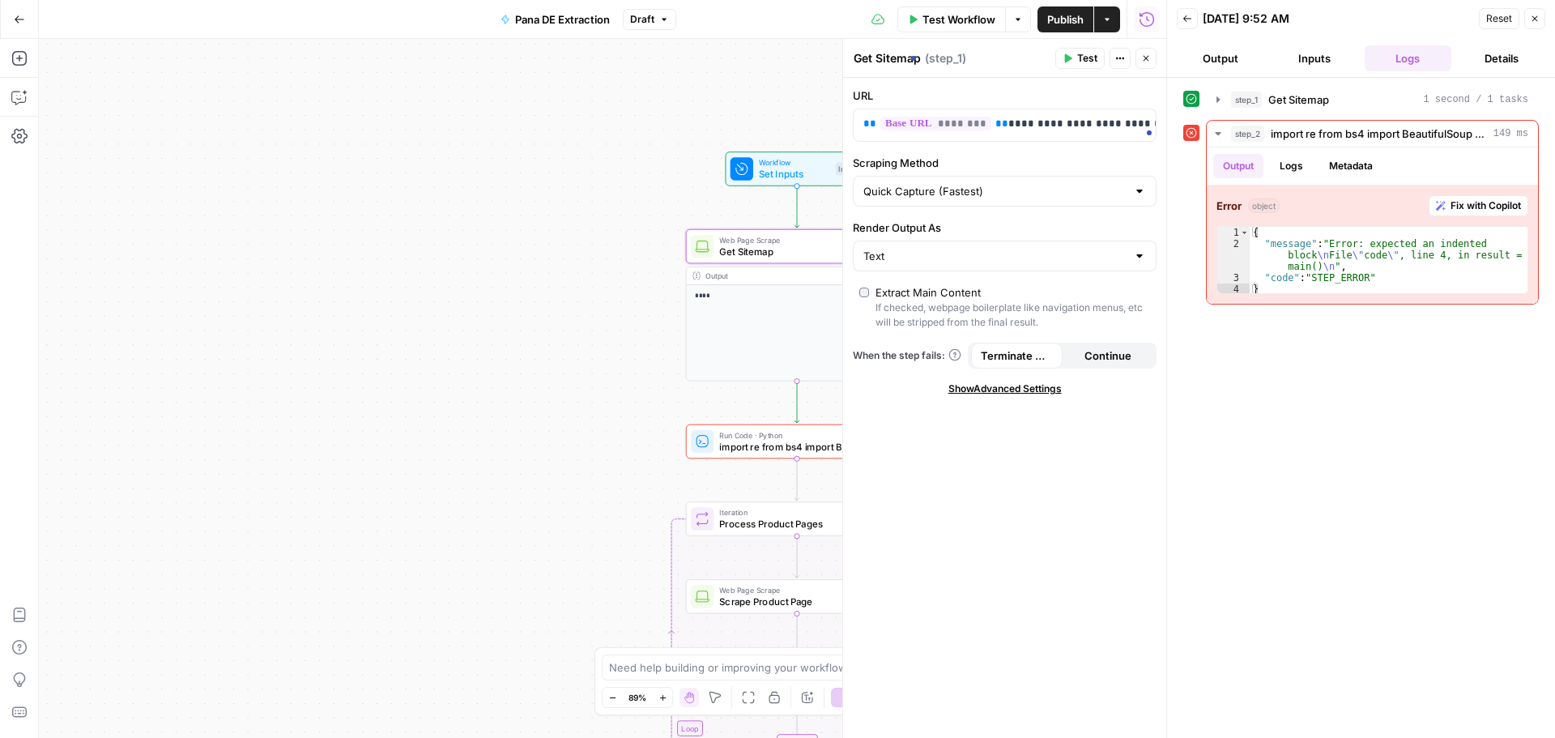
click at [1063, 21] on span "Publish" at bounding box center [1065, 19] width 36 height 16
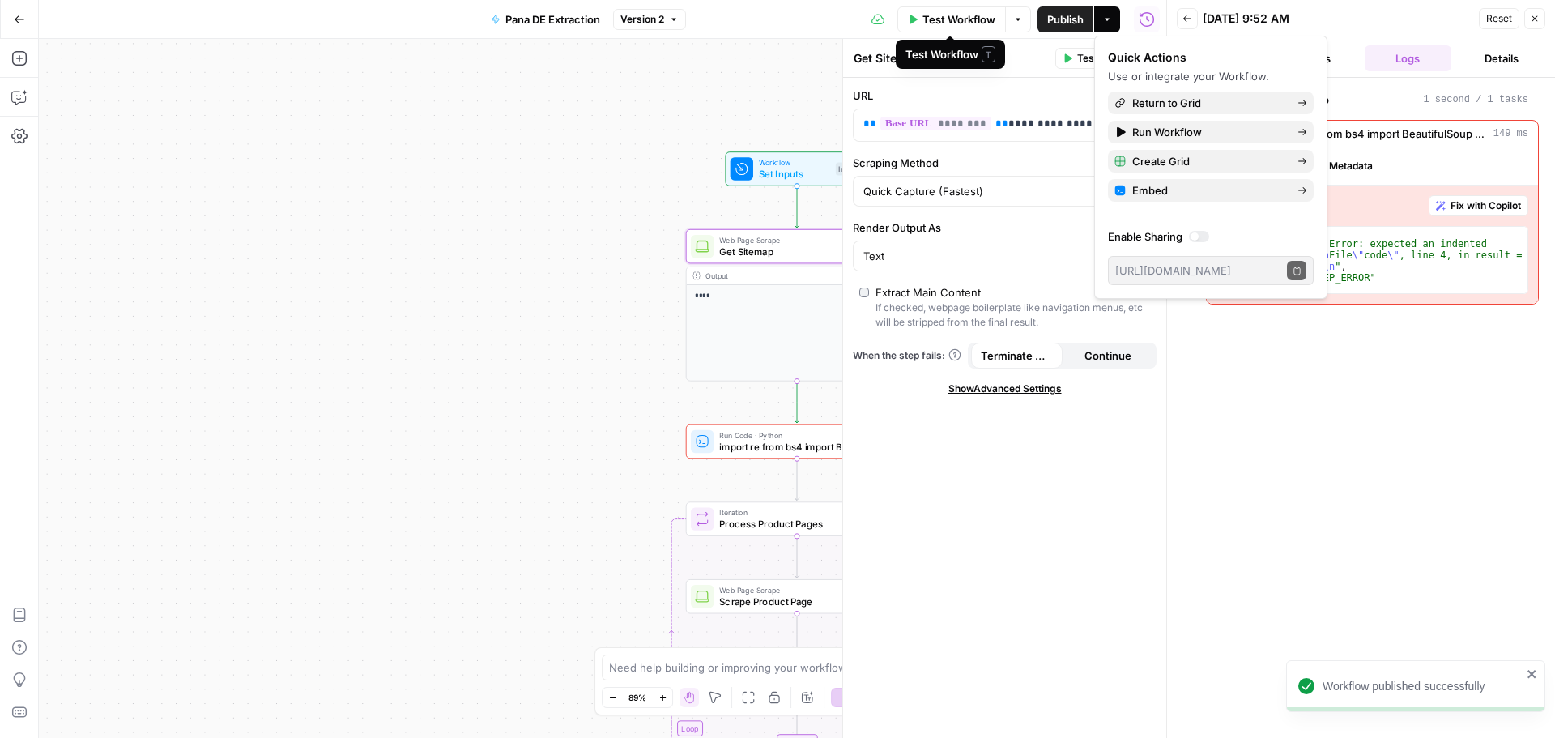
click at [962, 17] on span "Test Workflow" at bounding box center [959, 19] width 73 height 16
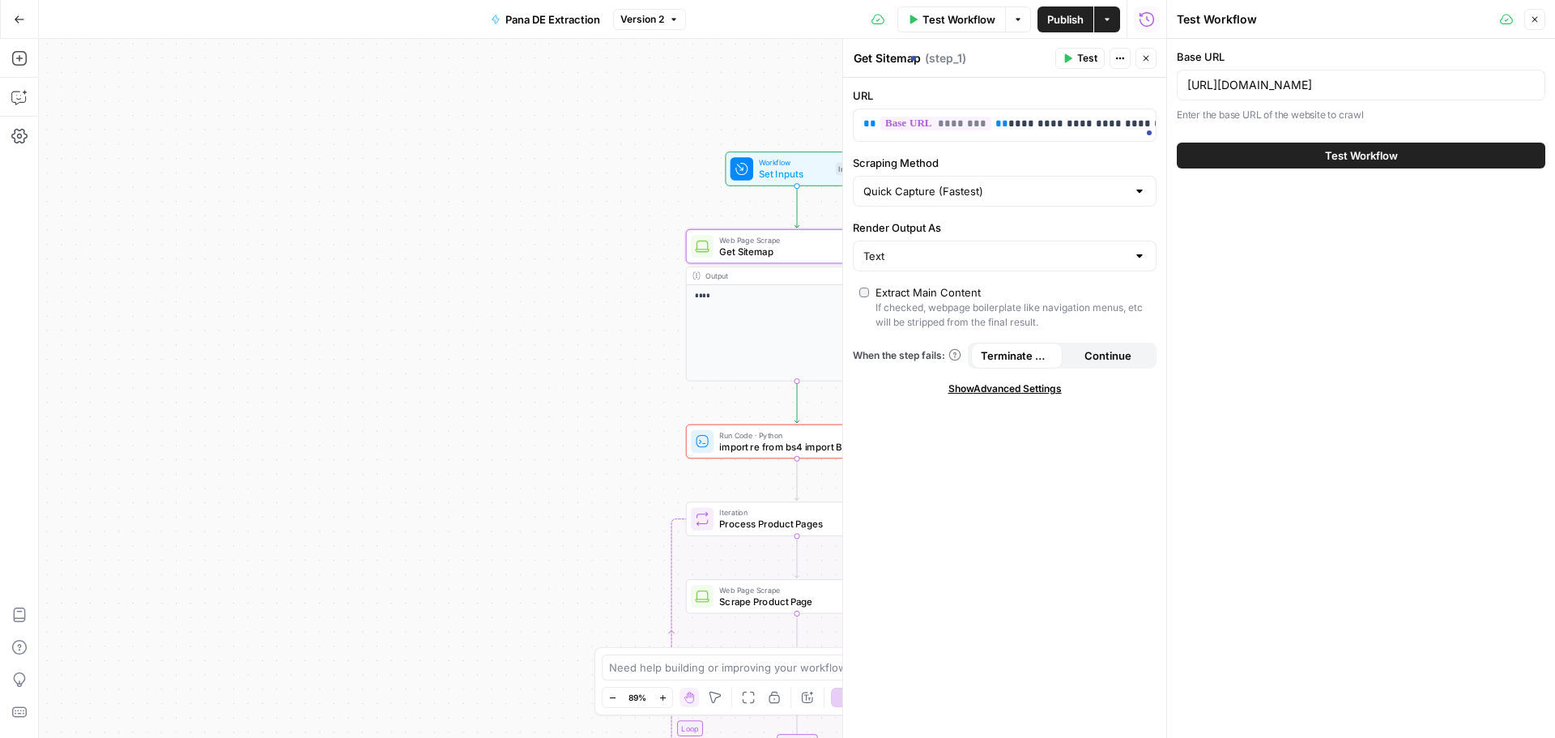
click at [1326, 158] on span "Test Workflow" at bounding box center [1361, 155] width 73 height 16
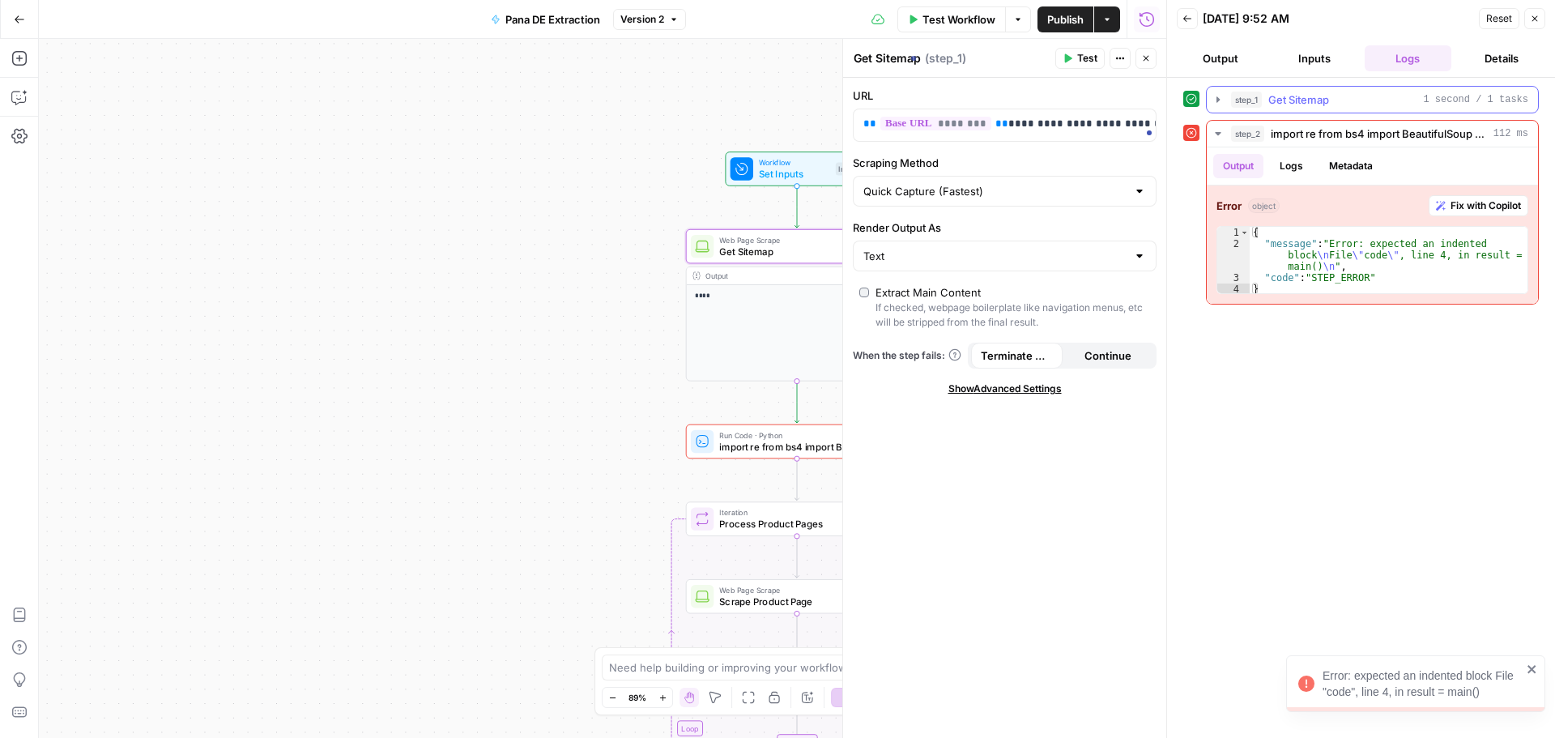
click at [1264, 93] on div "step_1 Get Sitemap 1 second / 1 tasks" at bounding box center [1379, 100] width 297 height 16
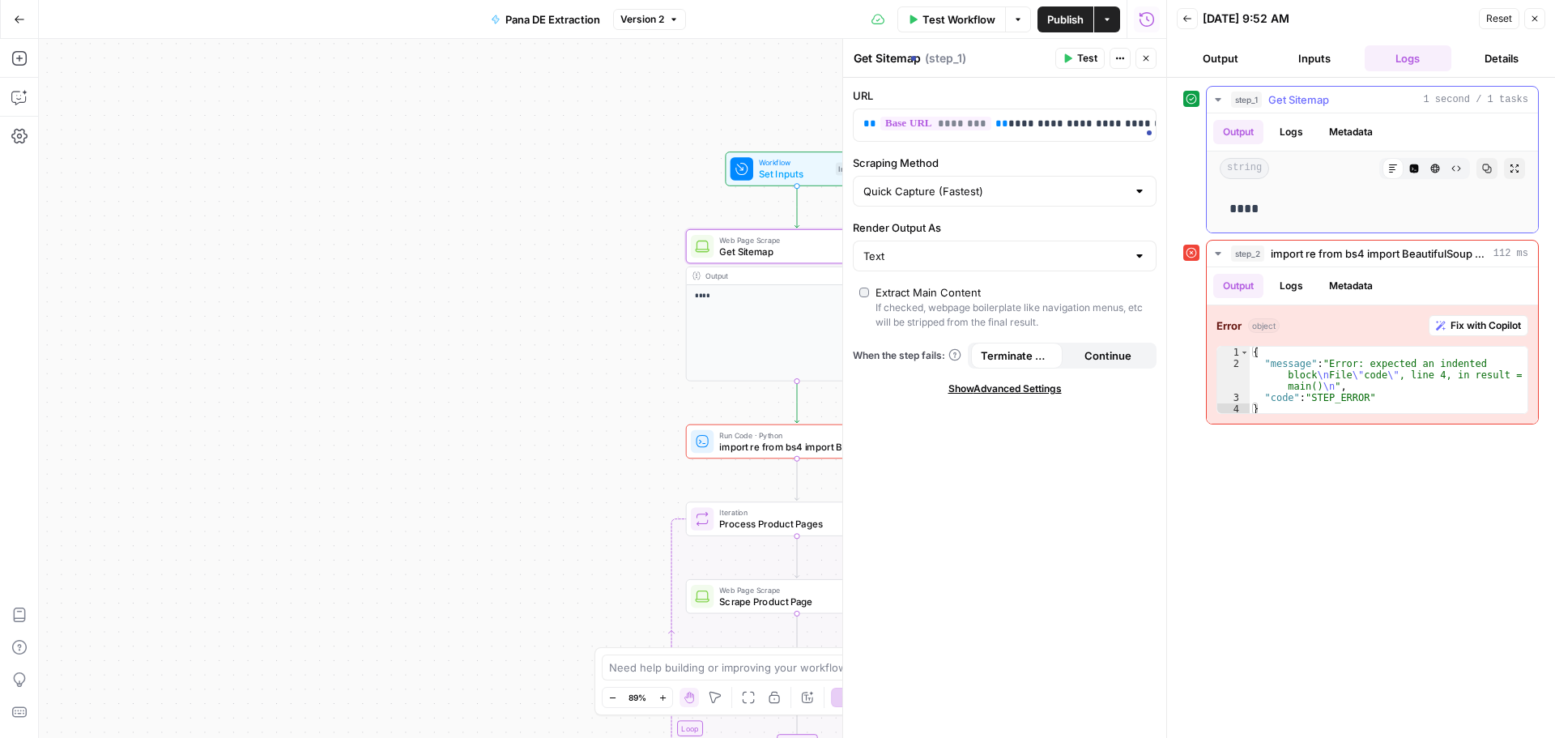
click at [1281, 108] on button "step_1 Get Sitemap 1 second / 1 tasks" at bounding box center [1372, 100] width 331 height 26
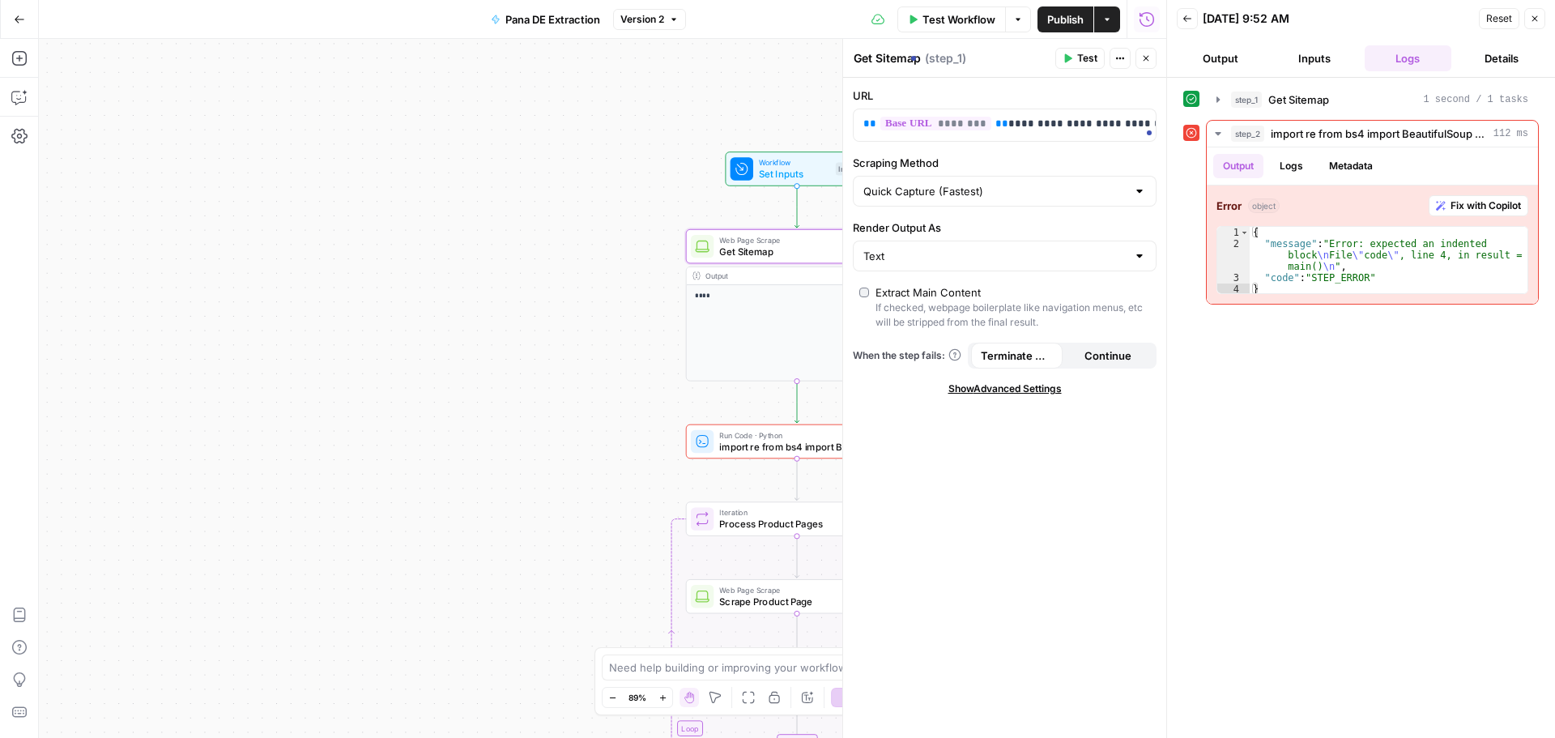
click at [1535, 23] on button "Close" at bounding box center [1535, 18] width 21 height 21
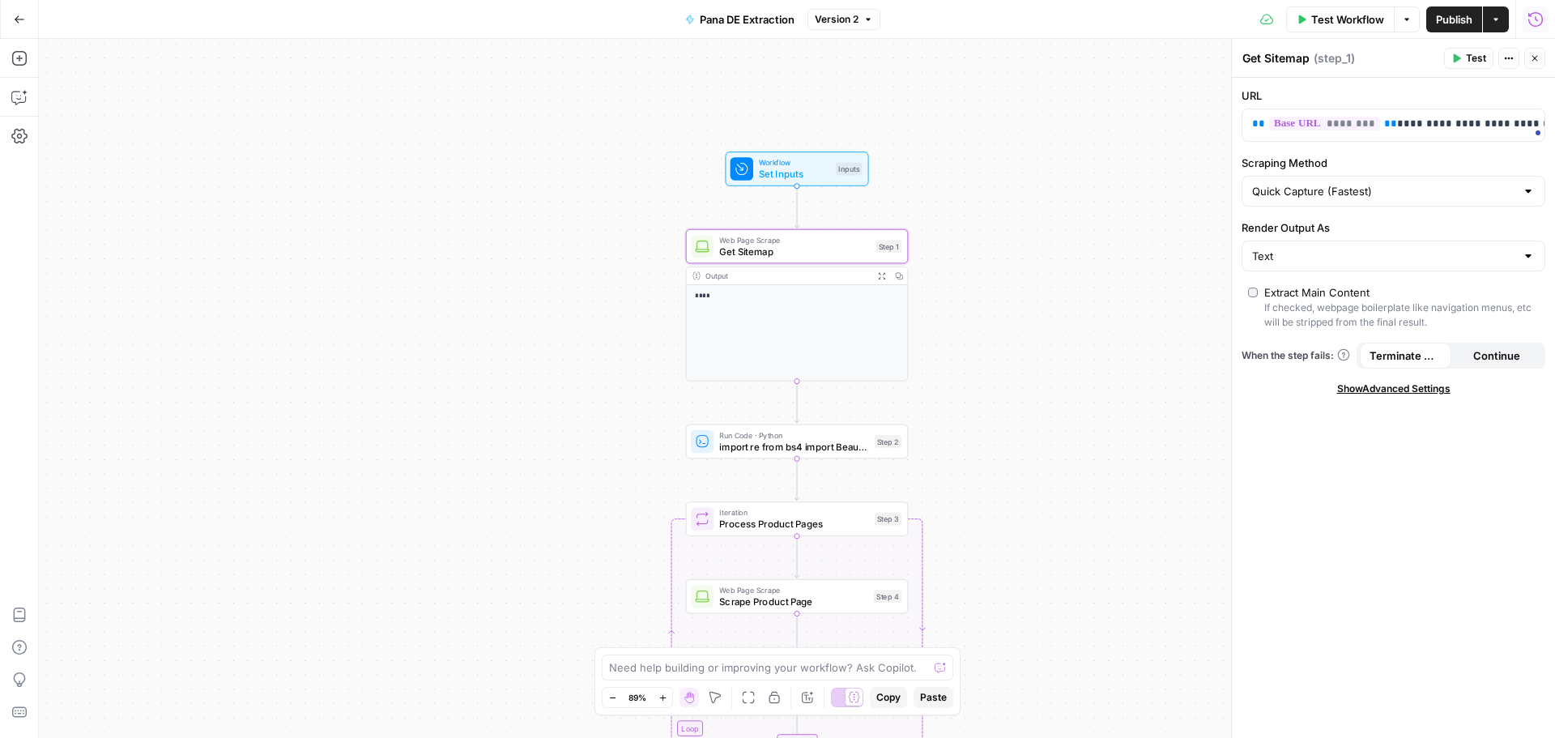
click at [1535, 23] on icon "button" at bounding box center [1536, 19] width 16 height 16
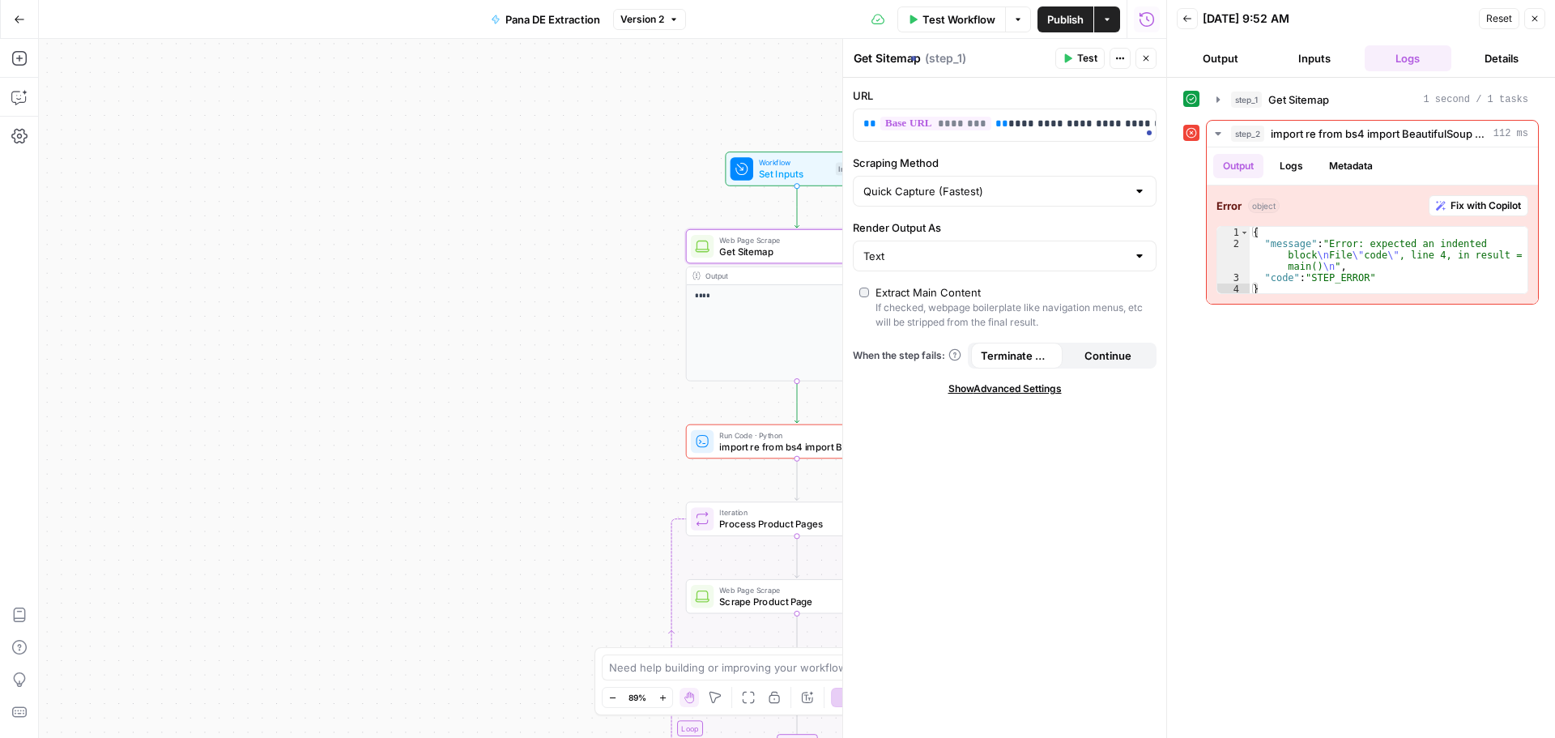
click at [1535, 23] on button "Close" at bounding box center [1535, 18] width 21 height 21
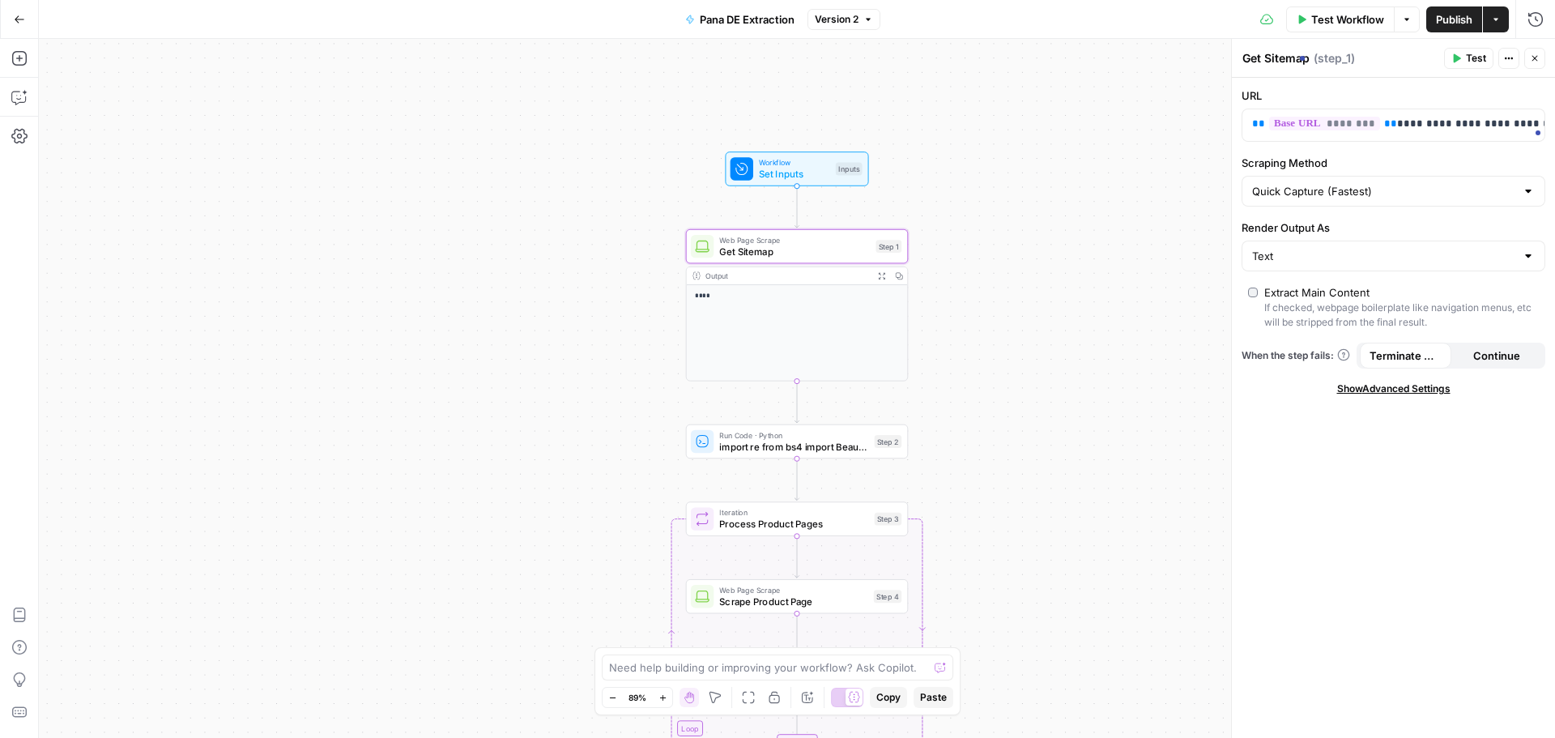
click at [1540, 60] on button "Close" at bounding box center [1535, 58] width 21 height 21
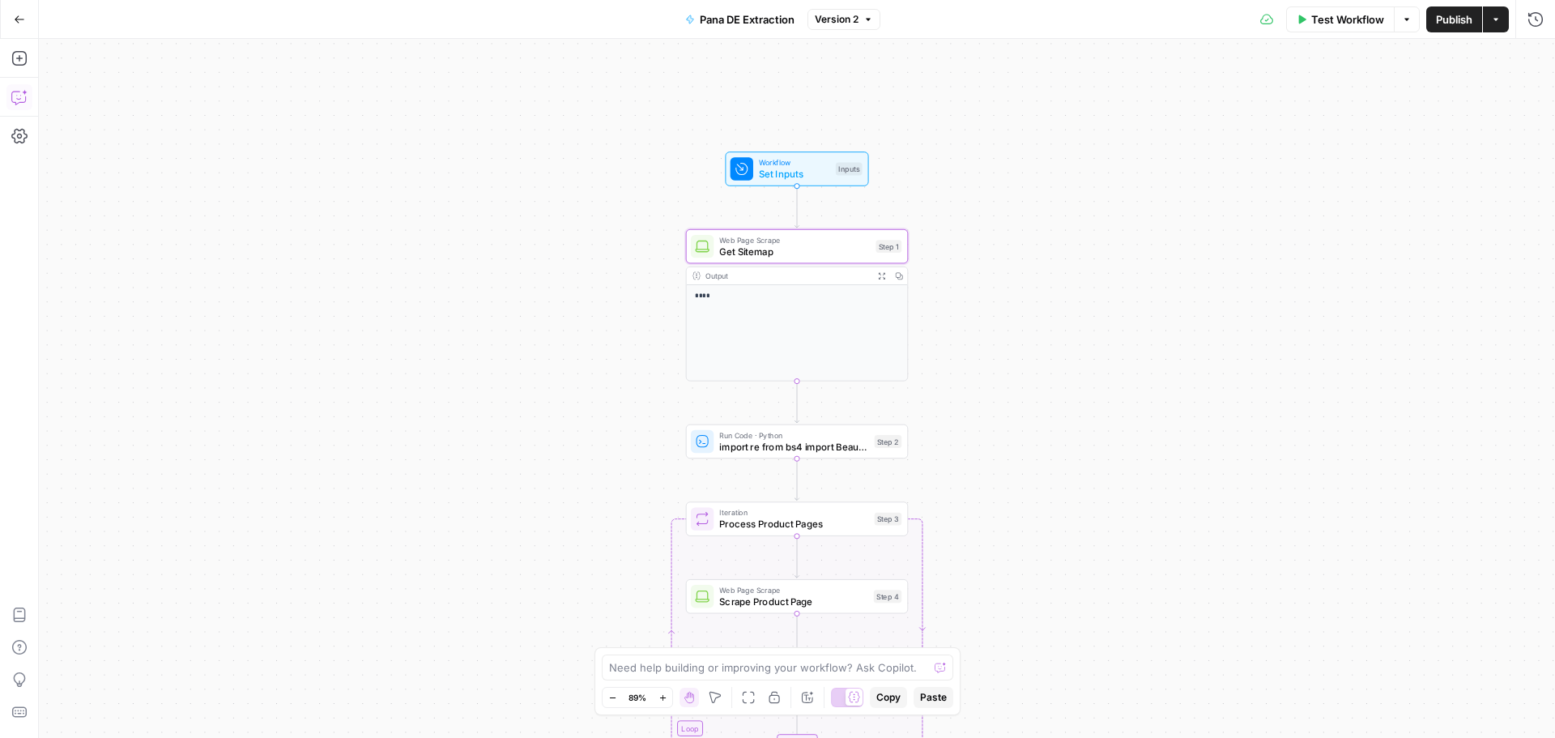
click at [26, 94] on icon "button" at bounding box center [19, 97] width 16 height 16
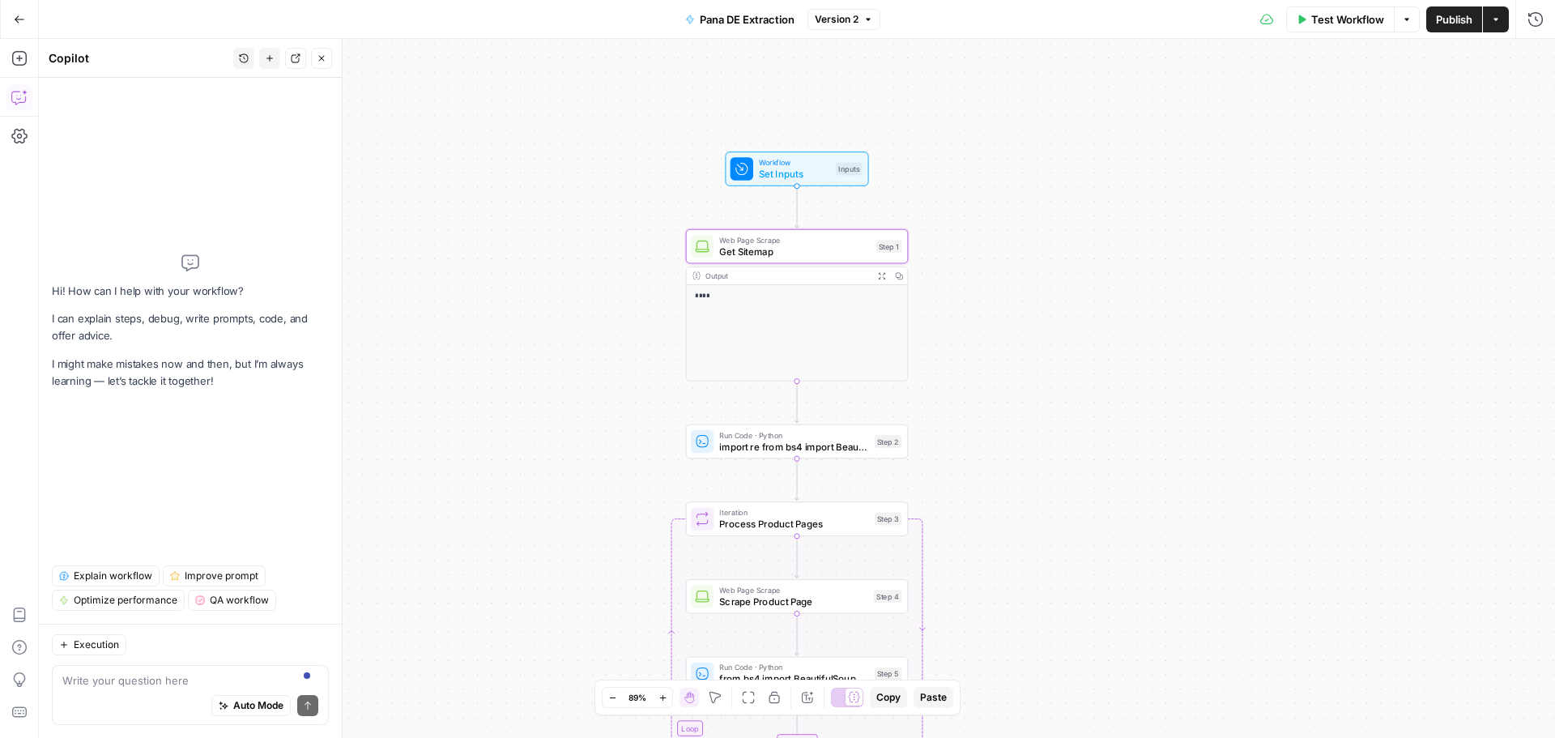
click at [148, 699] on div "Auto Mode Send" at bounding box center [190, 707] width 256 height 36
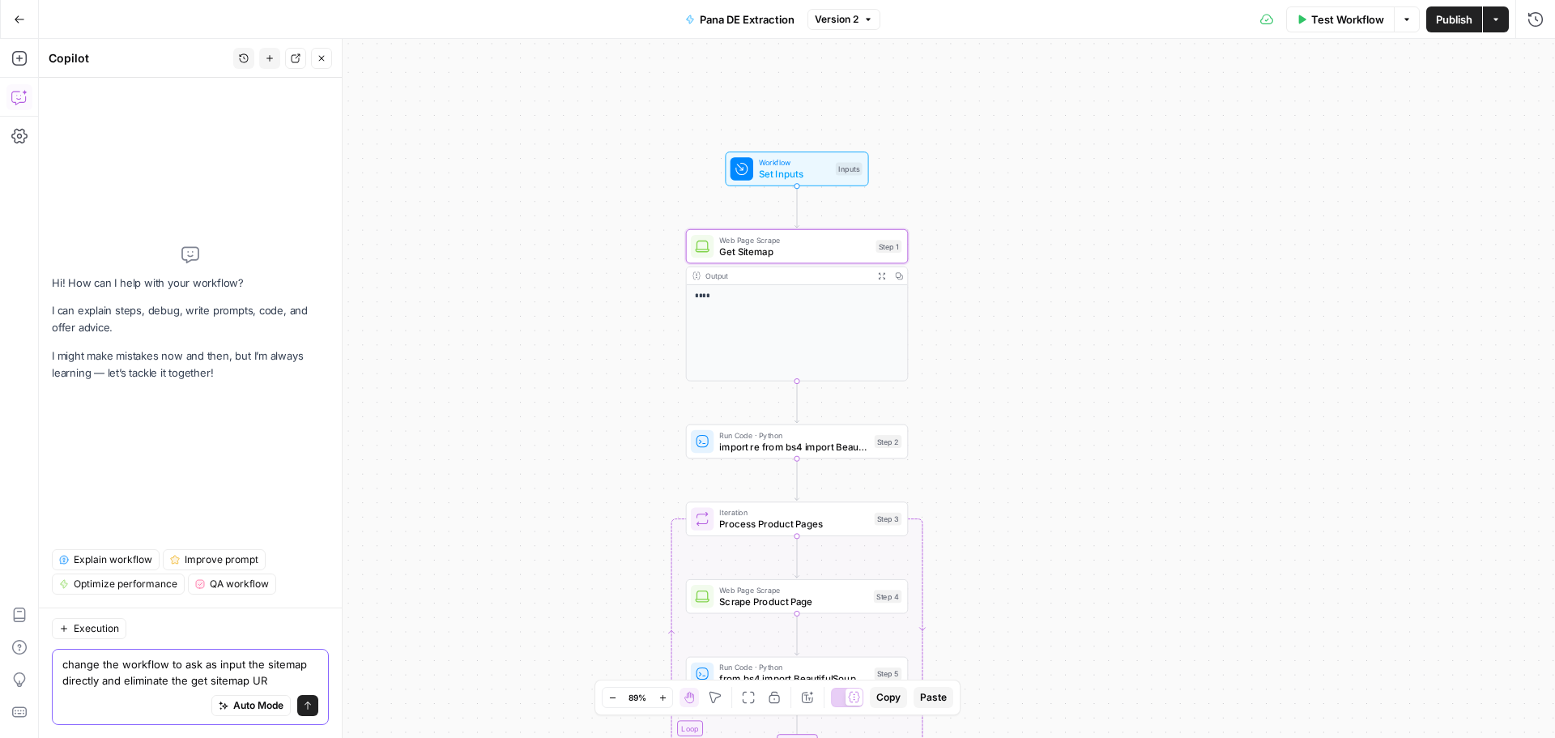
type textarea "change the workflow to ask as input the sitemap directly and eliminate the get …"
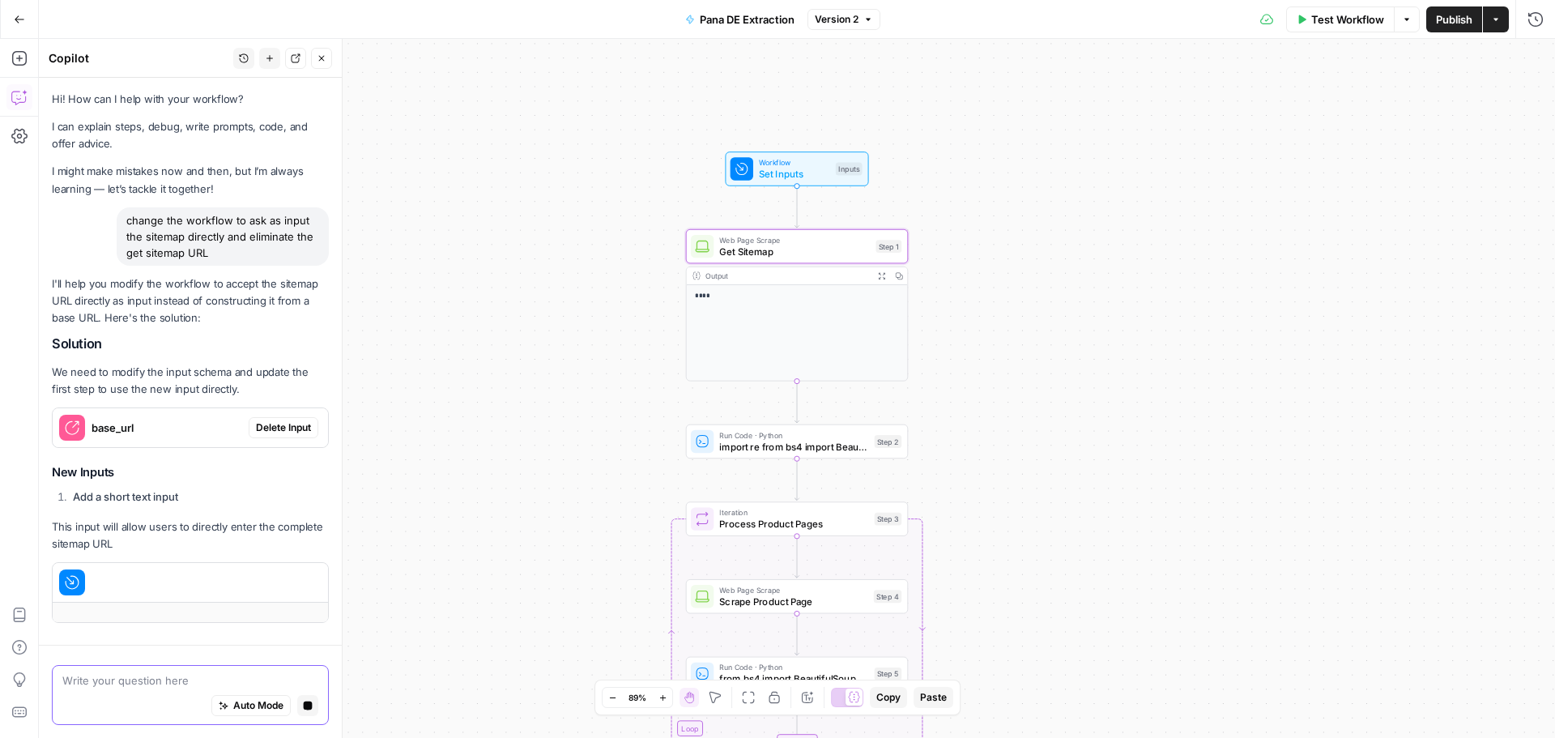
scroll to position [2, 0]
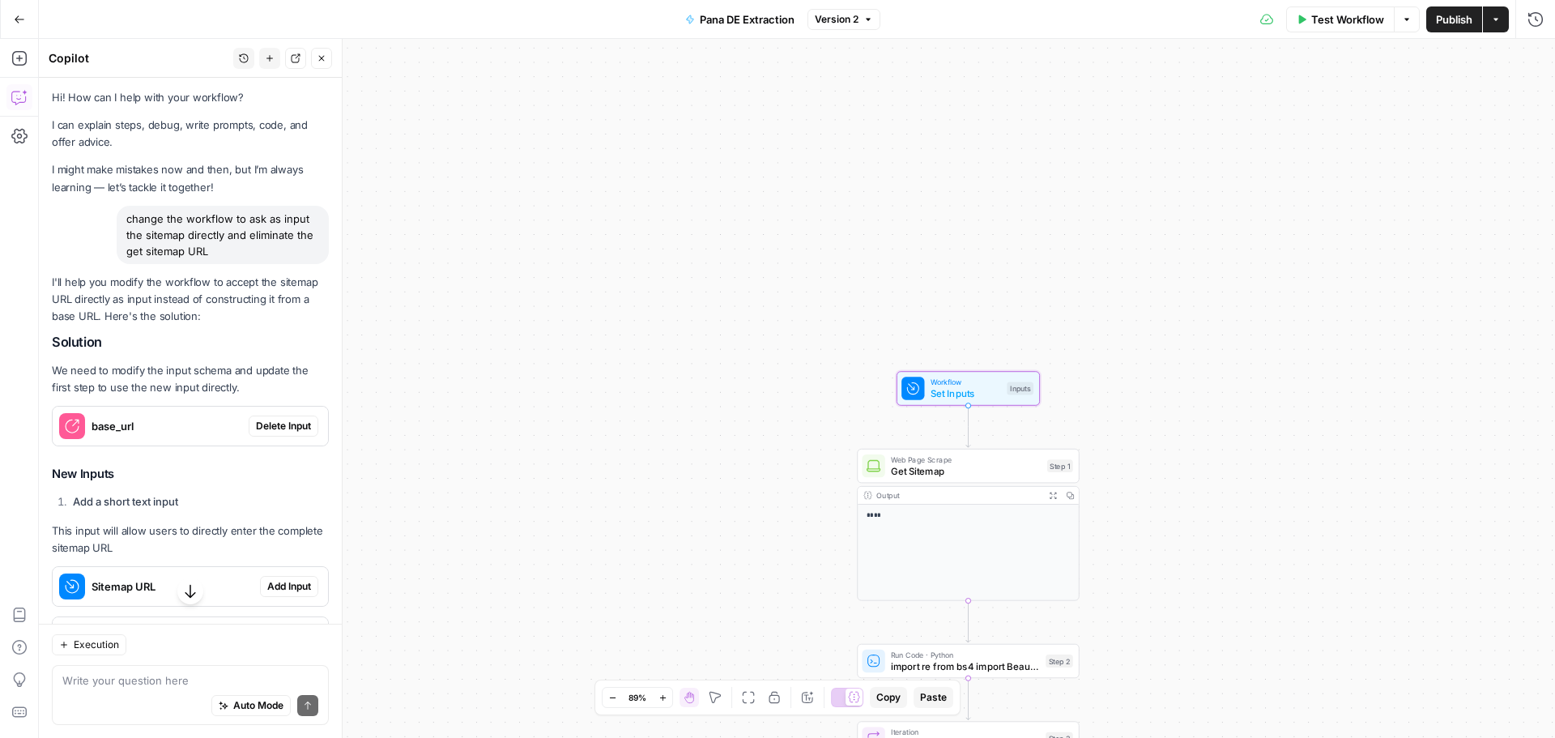
click at [287, 426] on span "Delete Input" at bounding box center [283, 426] width 55 height 15
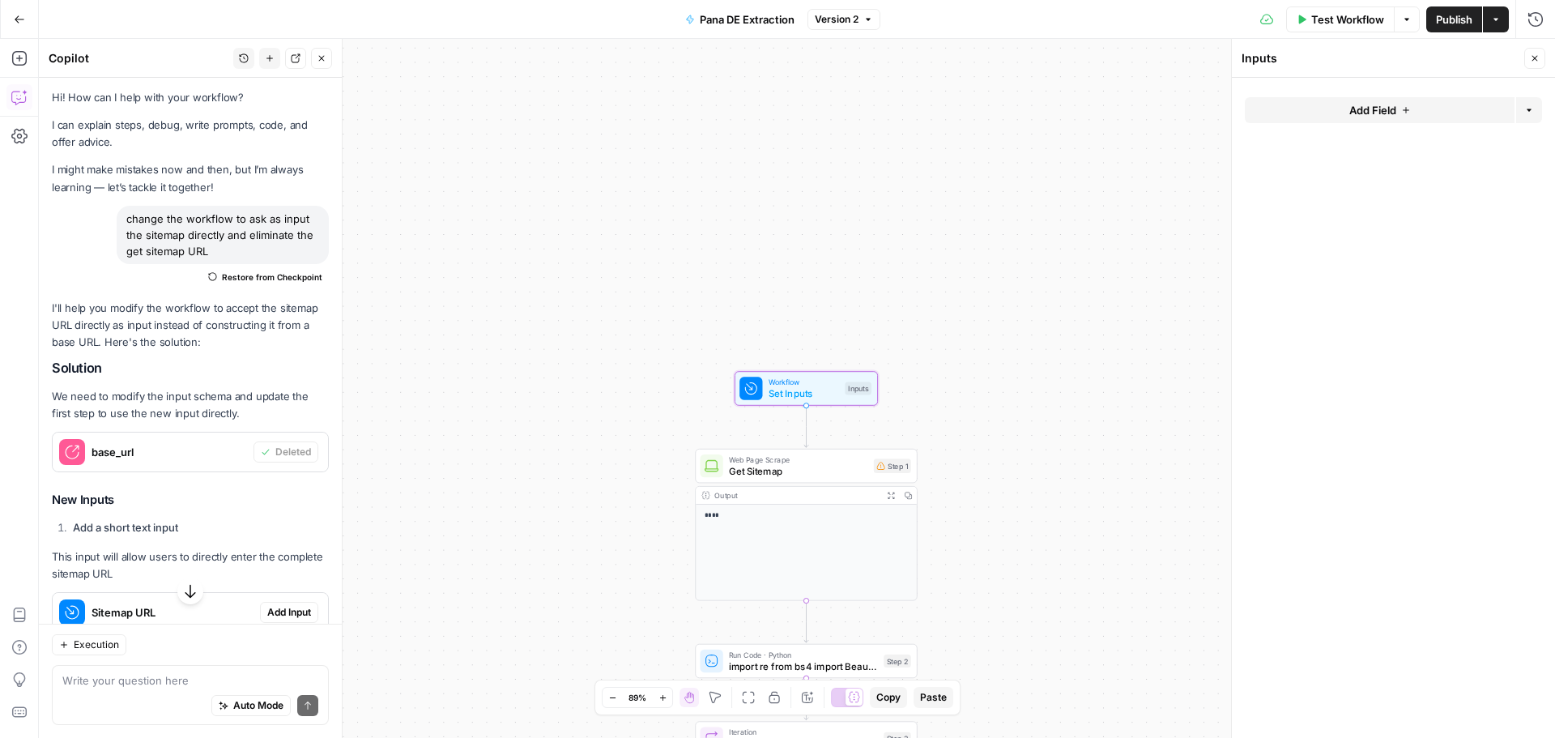
click at [288, 606] on span "Add Input" at bounding box center [289, 612] width 44 height 15
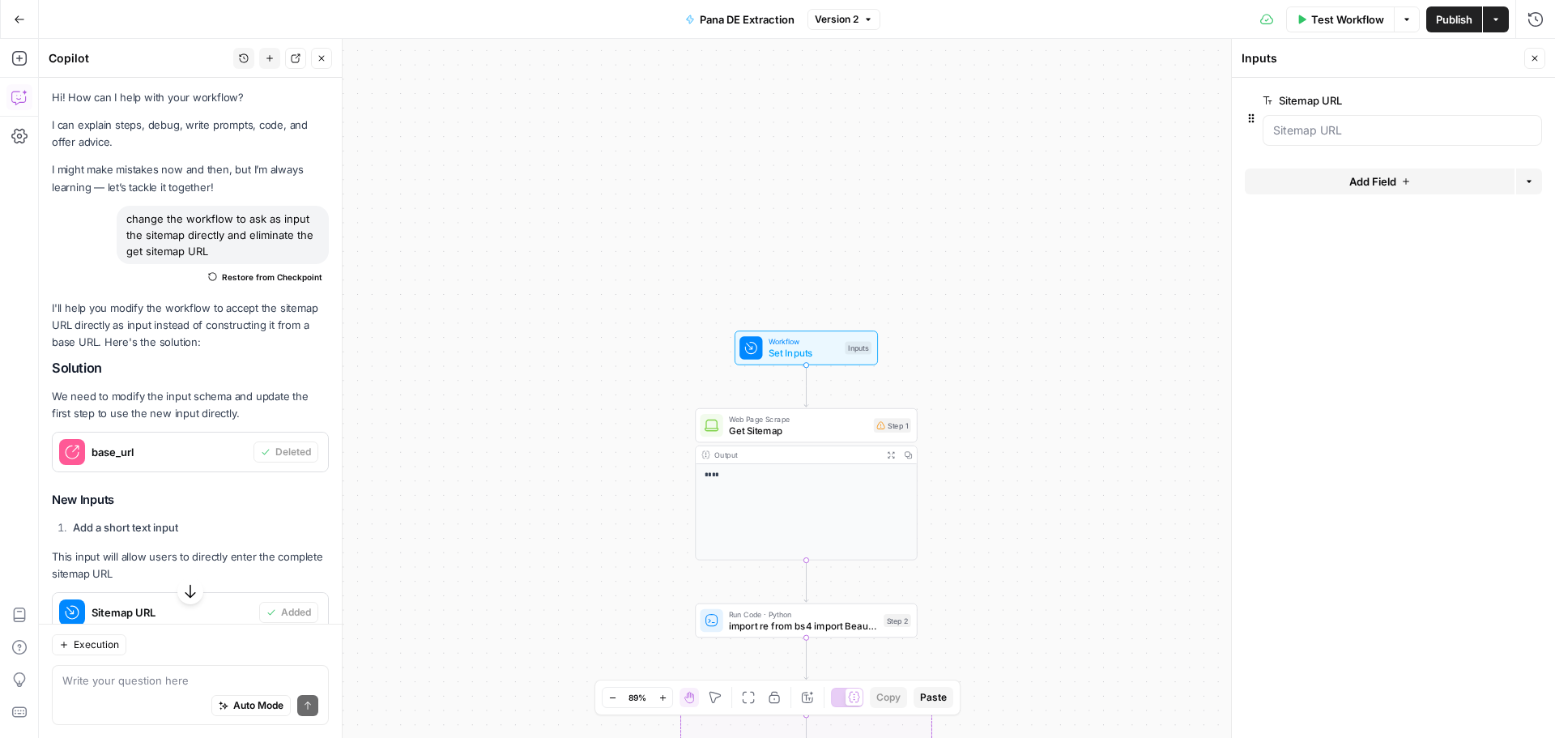
scroll to position [179, 0]
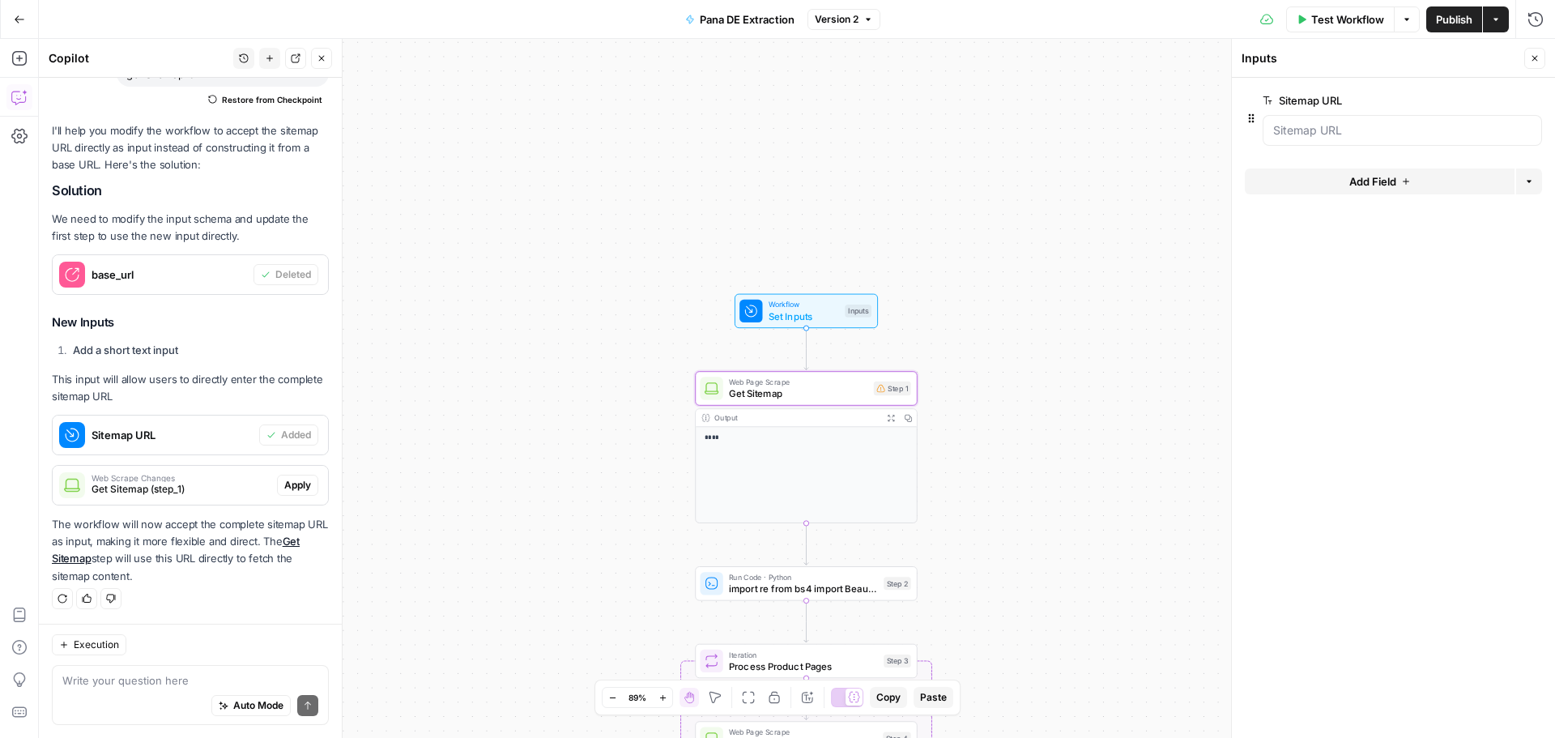
click at [285, 485] on span "Apply" at bounding box center [297, 485] width 27 height 15
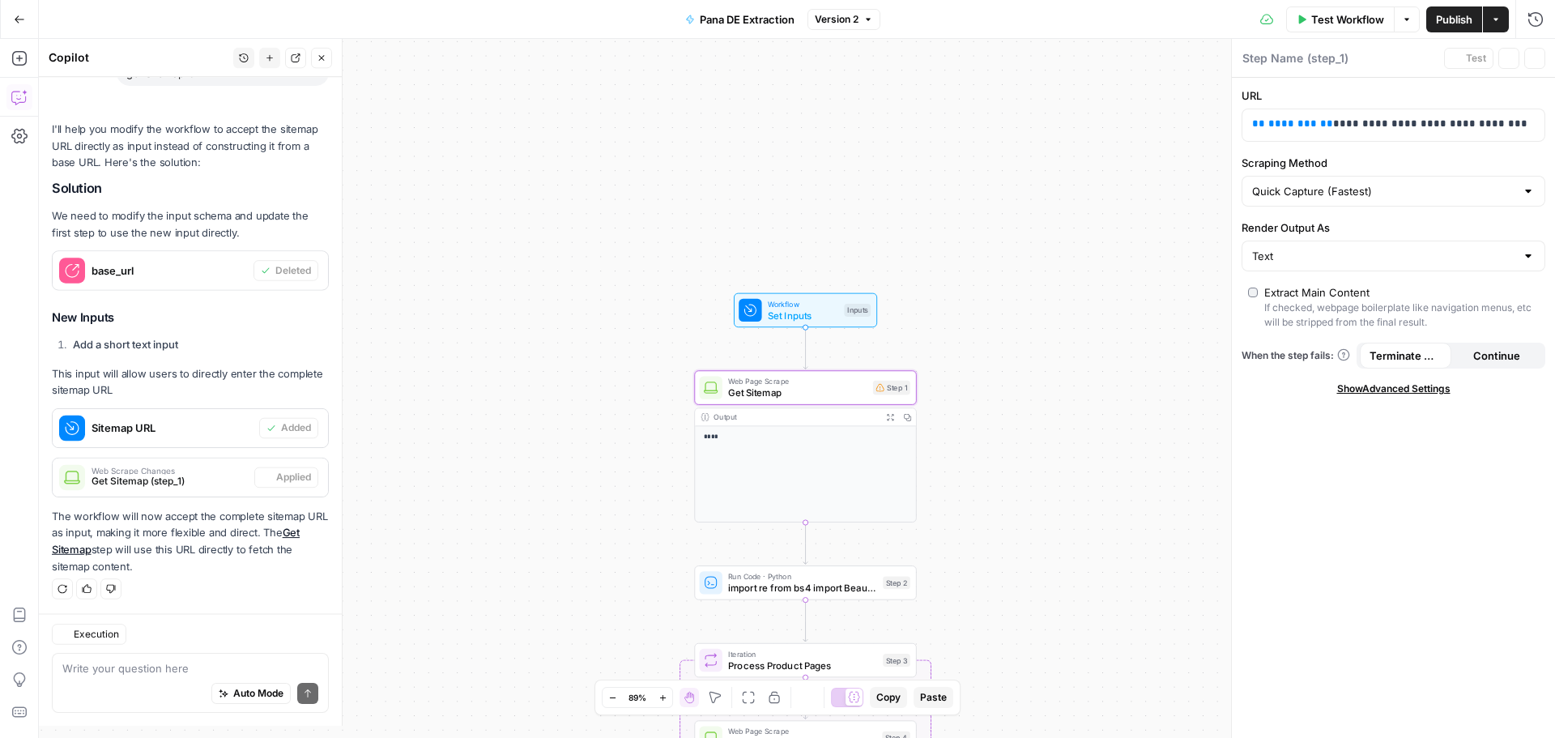
type textarea "Get Sitemap"
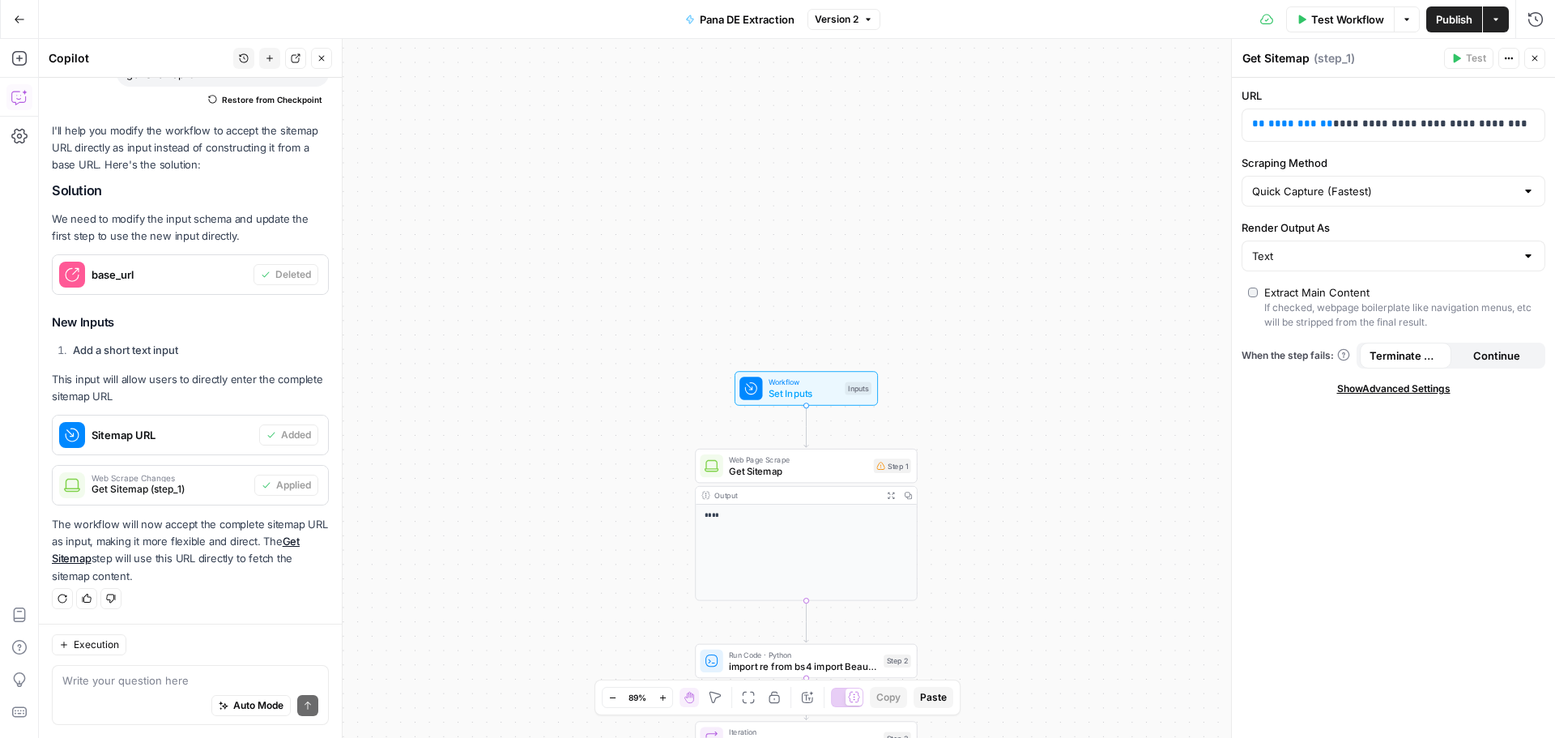
click at [1443, 22] on span "Publish" at bounding box center [1454, 19] width 36 height 16
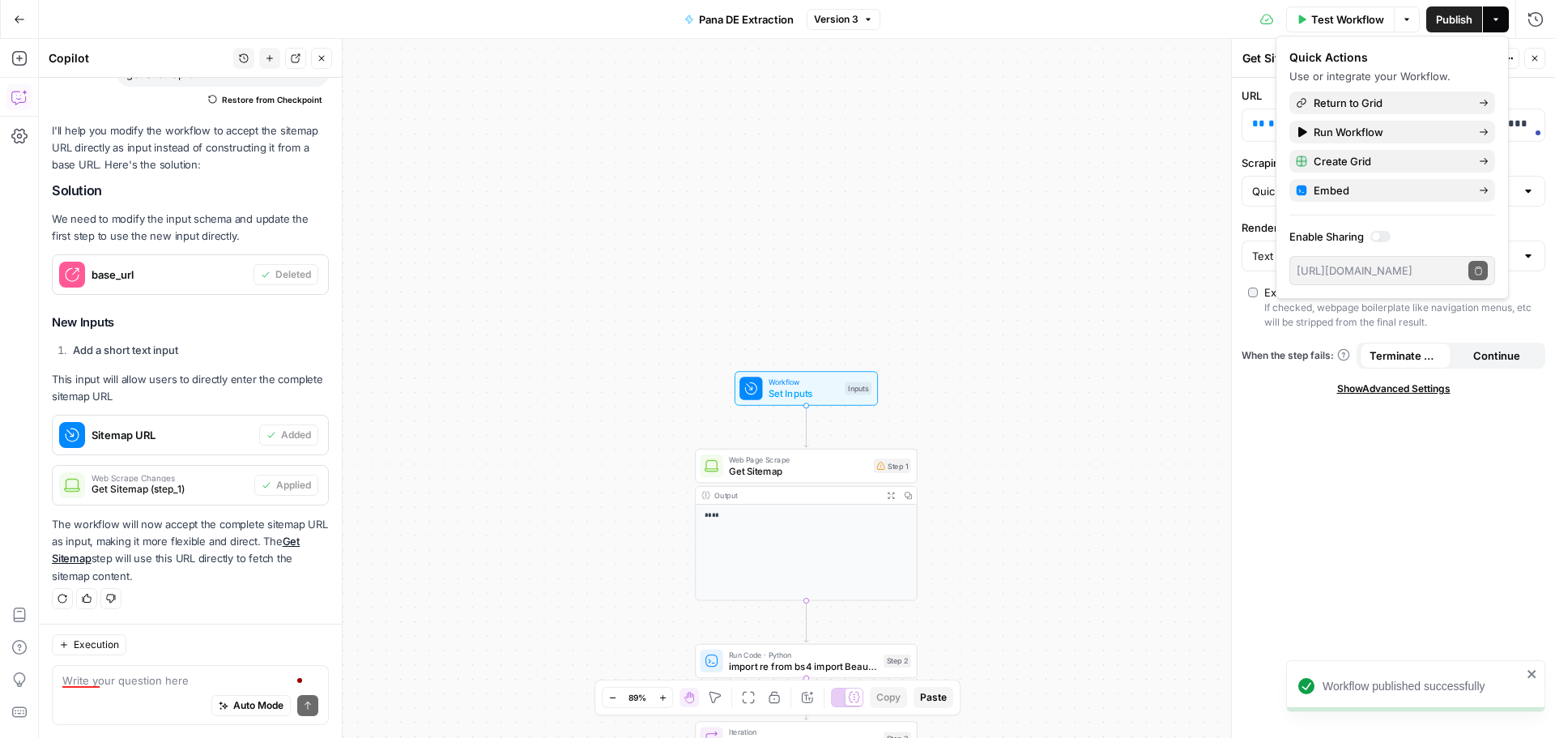
scroll to position [98, 0]
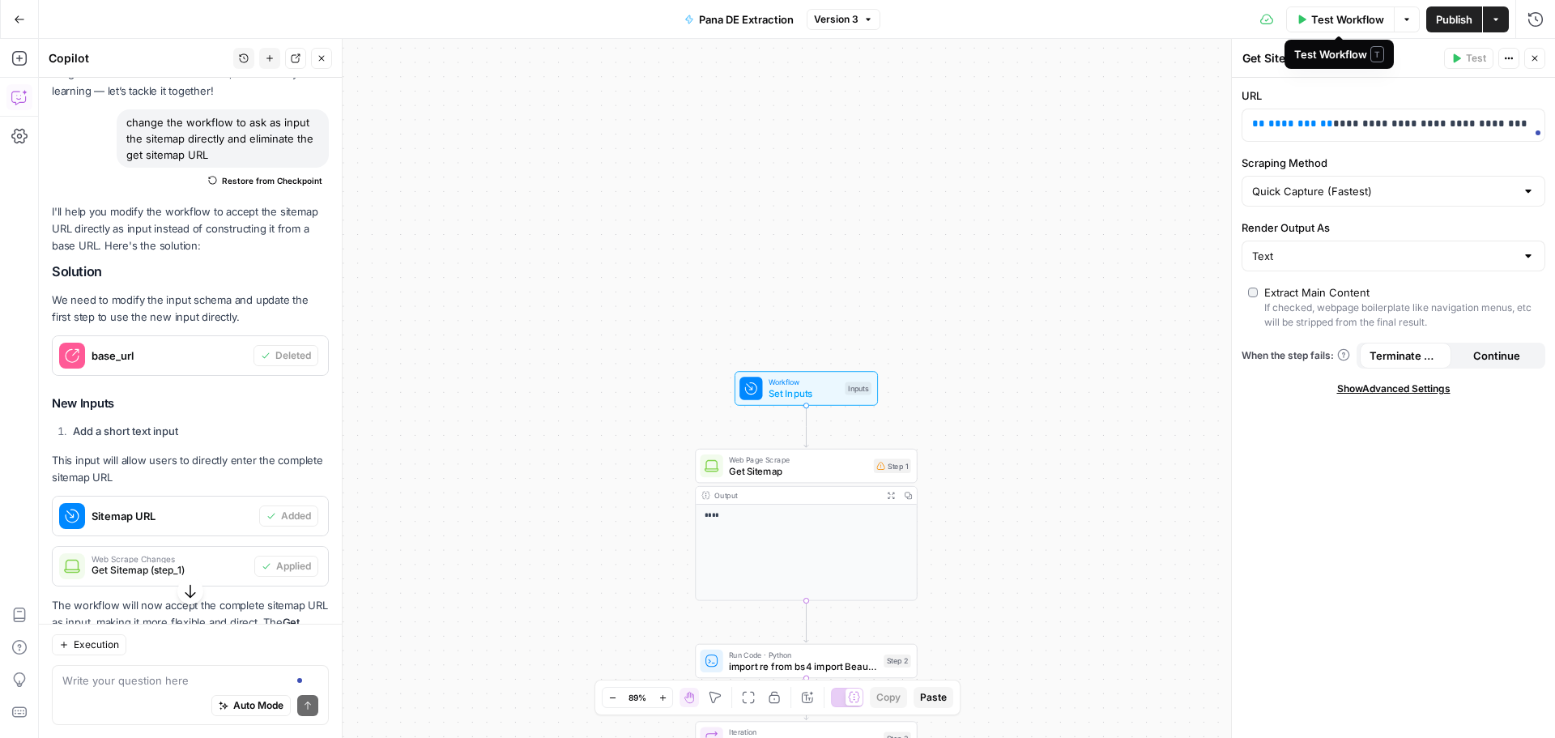
click at [1359, 18] on span "Test Workflow" at bounding box center [1348, 19] width 73 height 16
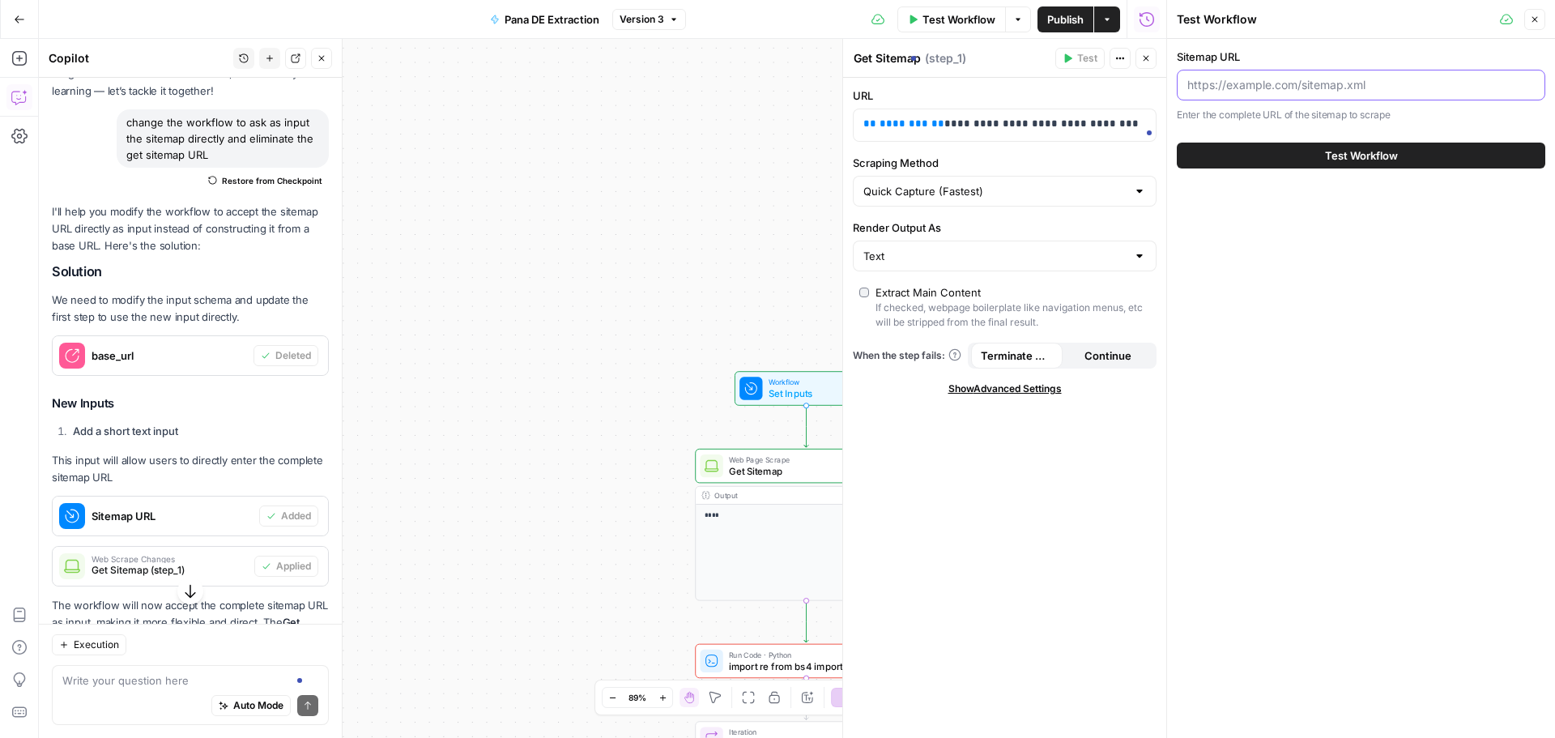
click at [1359, 83] on input "Sitemap URL" at bounding box center [1362, 85] width 348 height 16
paste input "[URL][DOMAIN_NAME]"
type input "[URL][DOMAIN_NAME]"
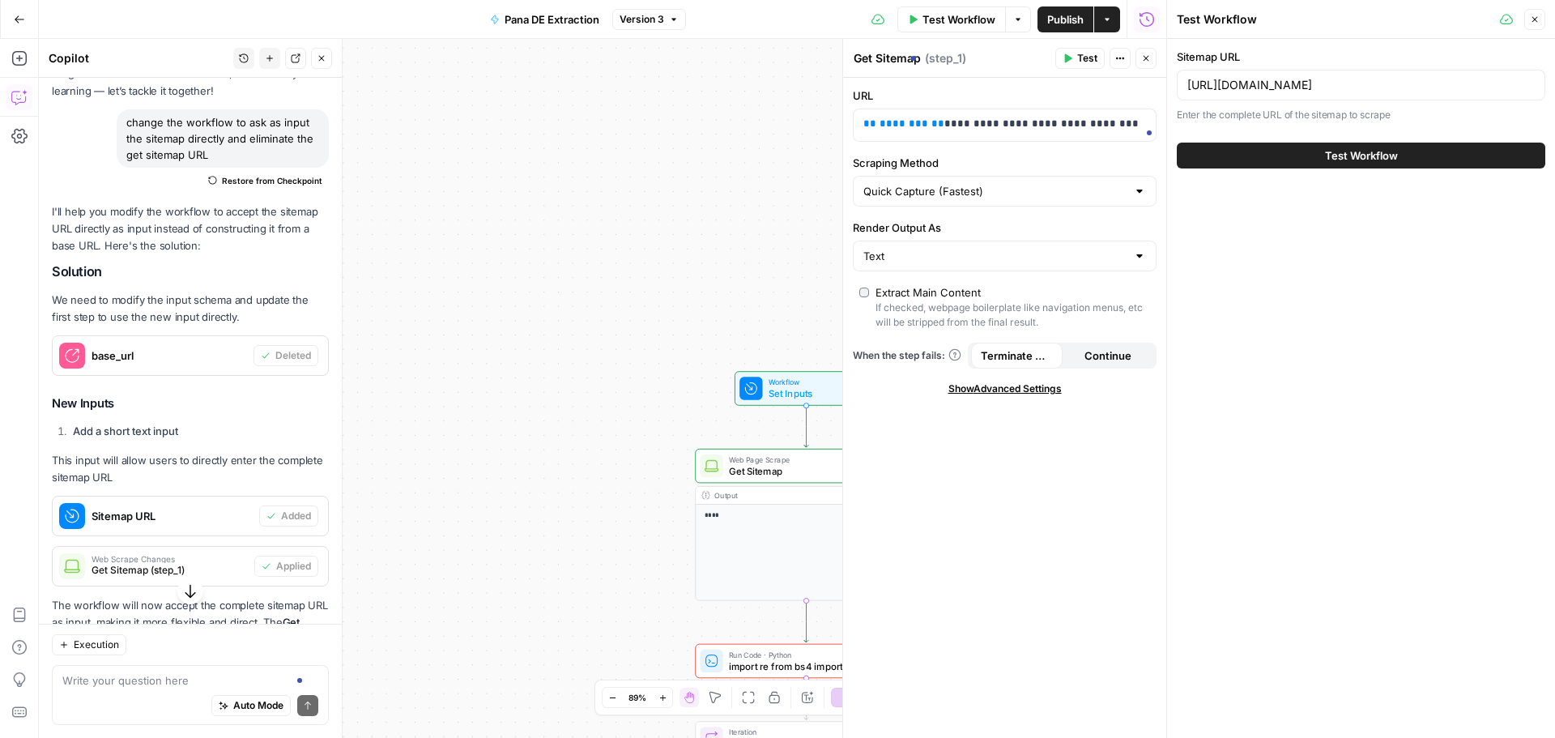
click at [1348, 152] on span "Test Workflow" at bounding box center [1361, 155] width 73 height 16
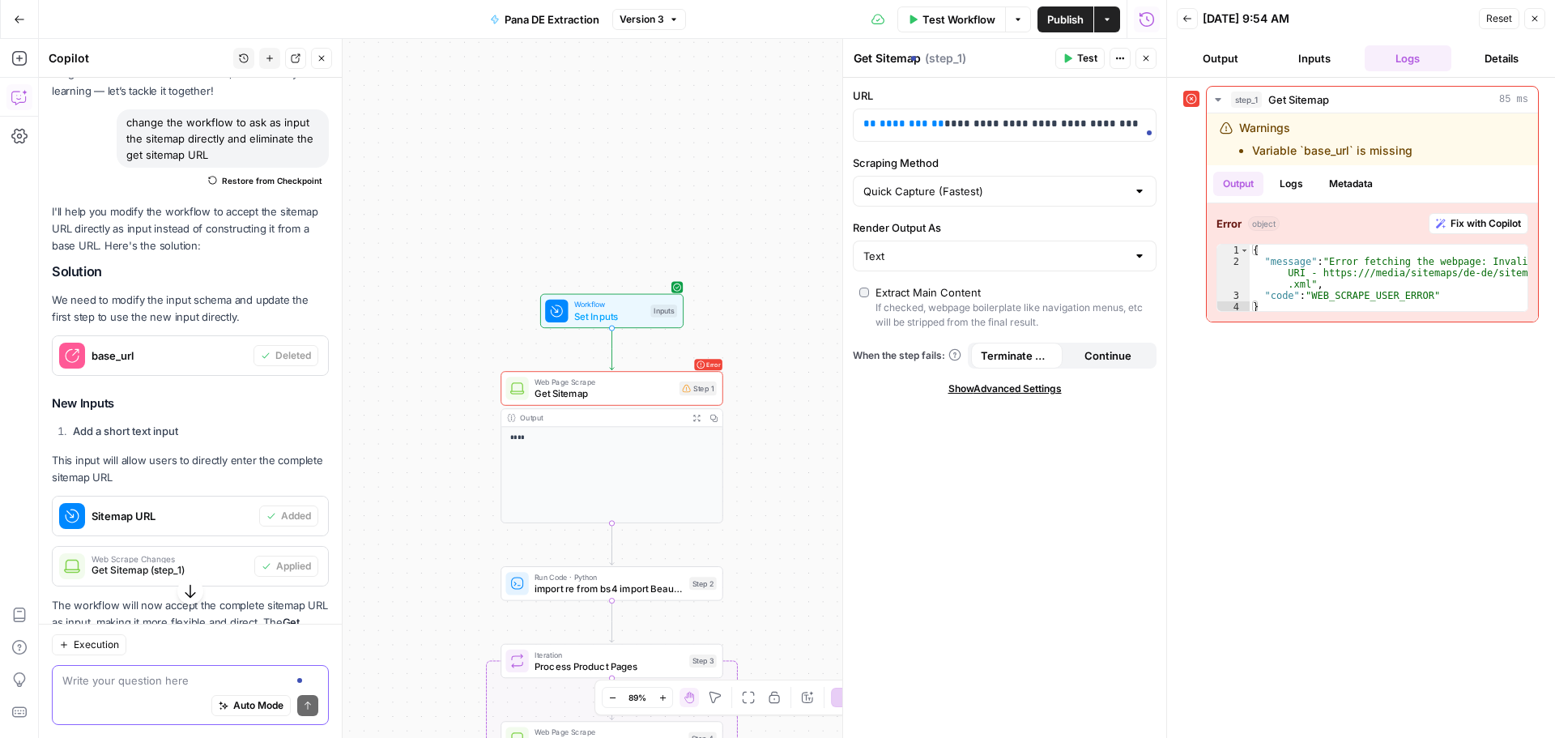
click at [114, 683] on textarea at bounding box center [190, 680] width 256 height 16
paste textarea "[URL][DOMAIN_NAME]"
type textarea "just make it working, thesitemap url is [URL][DOMAIN_NAME]"
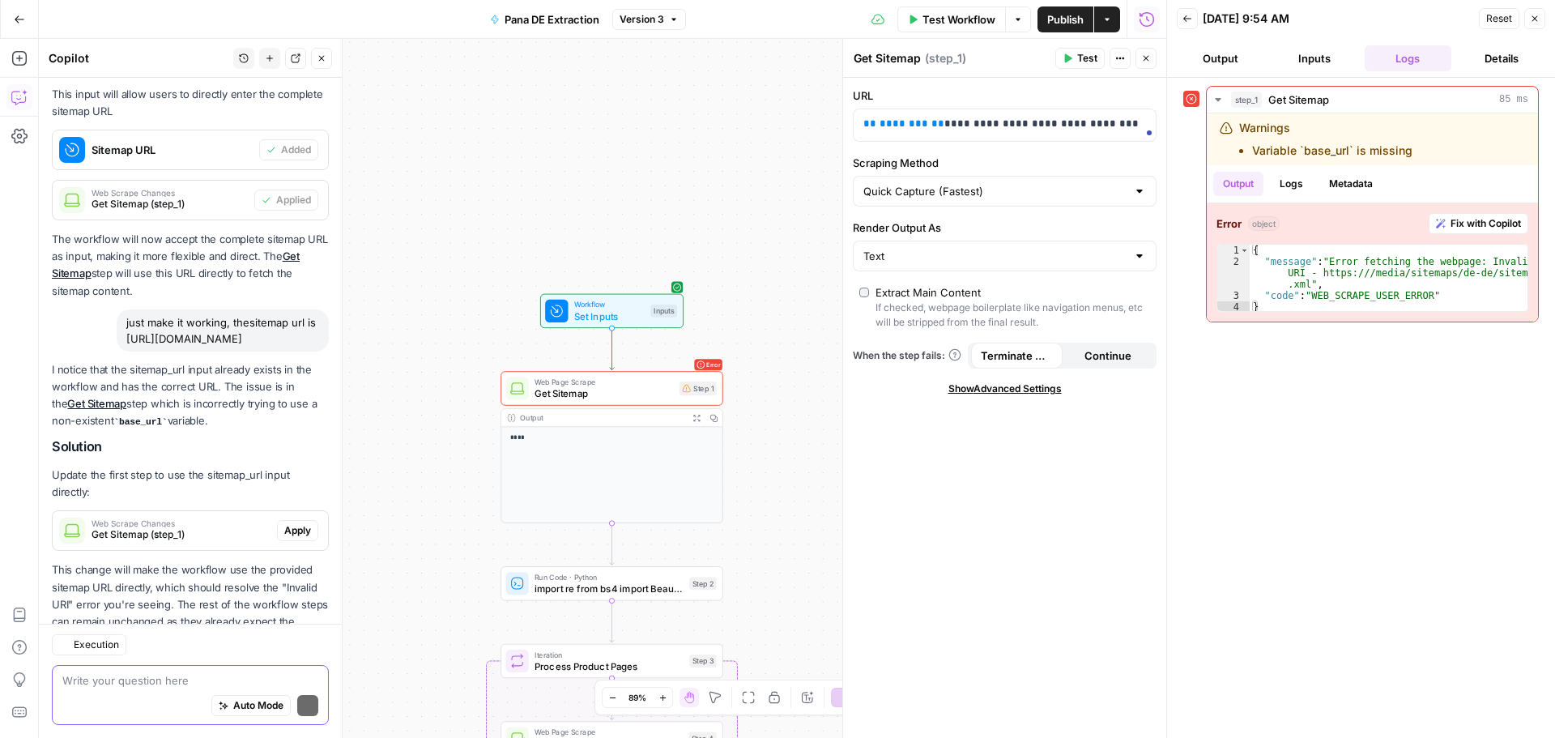
scroll to position [543, 0]
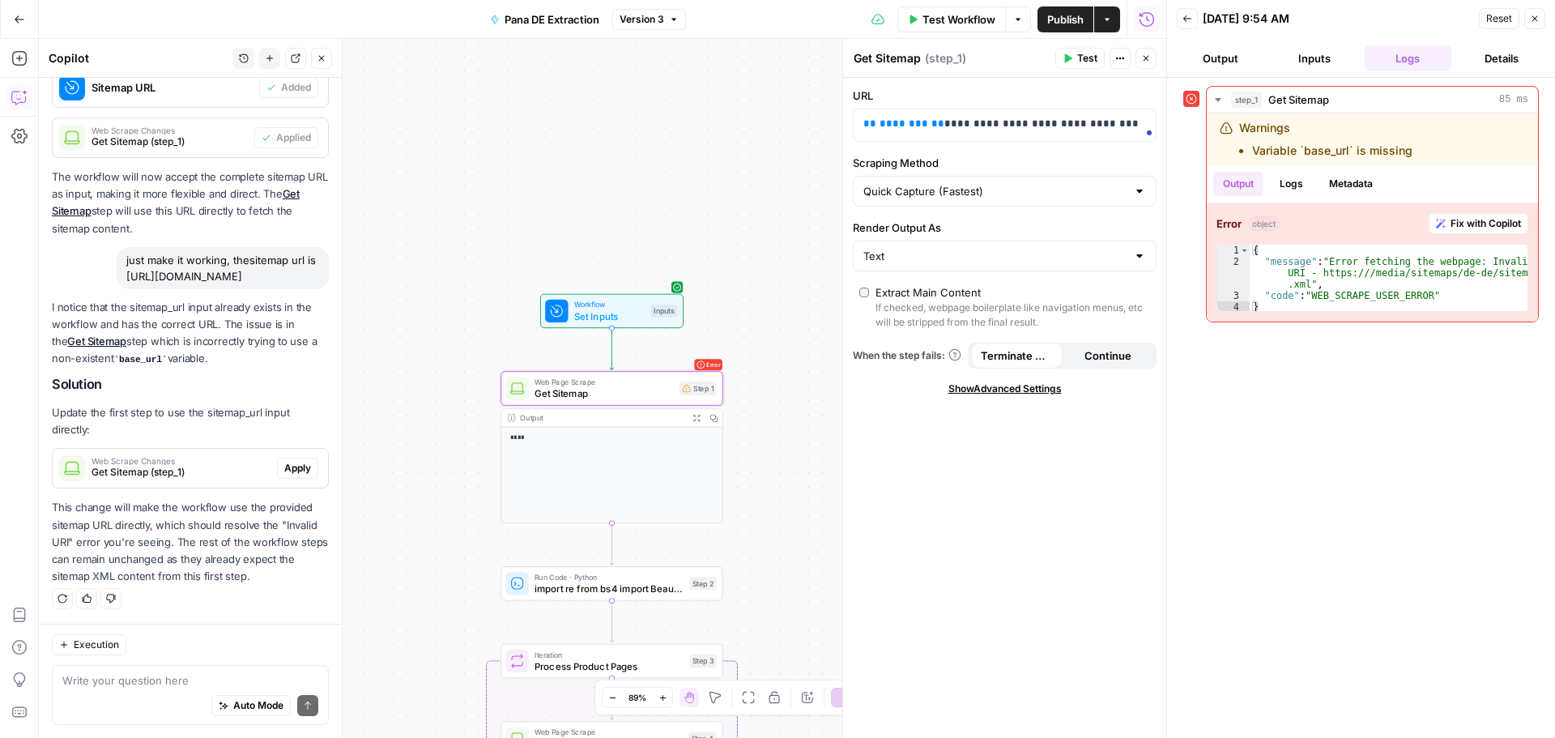
click at [294, 468] on span "Apply" at bounding box center [297, 468] width 27 height 15
click at [1059, 21] on span "Publish" at bounding box center [1065, 19] width 36 height 16
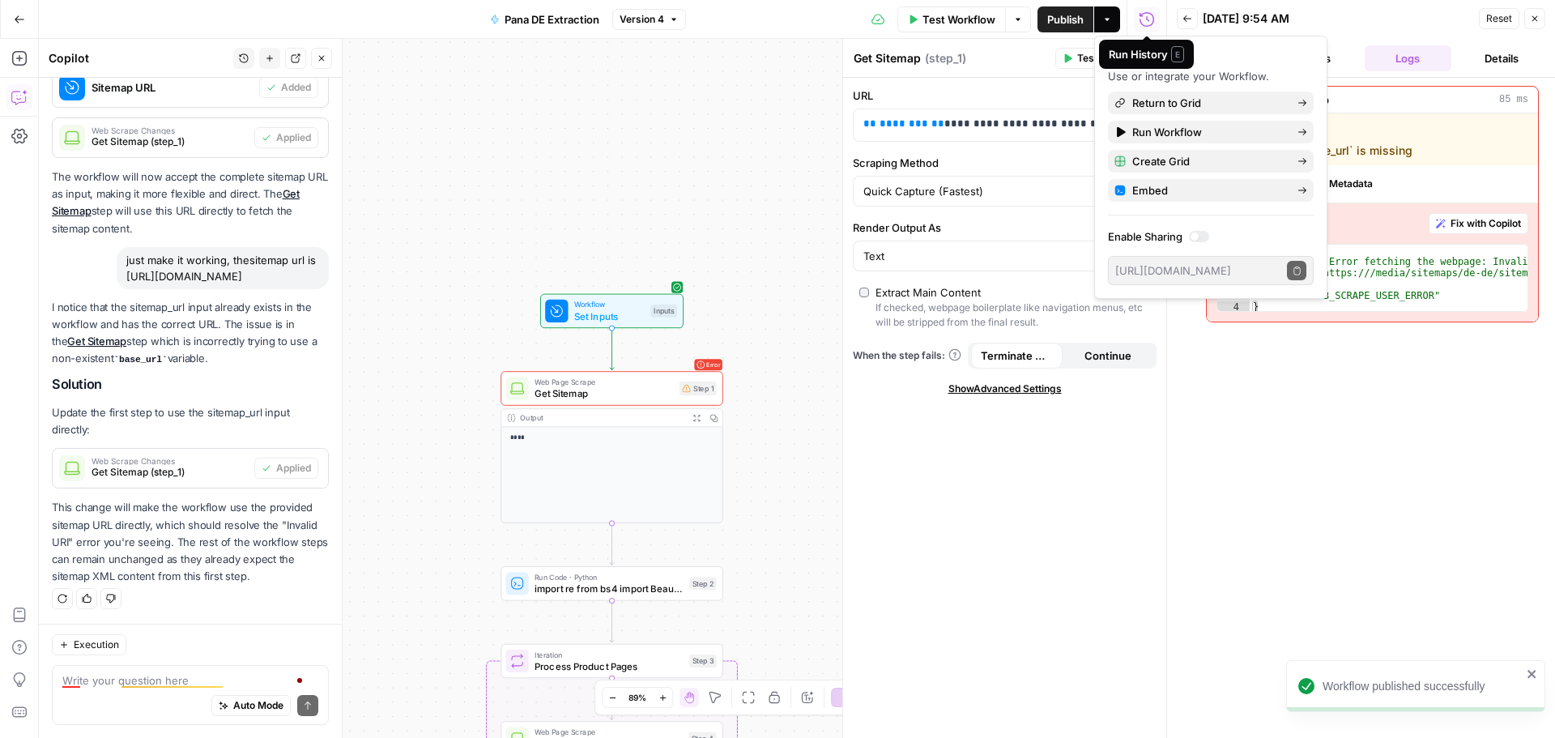
click at [1408, 21] on div "08/27/25 at 9:54 AM" at bounding box center [1338, 19] width 271 height 16
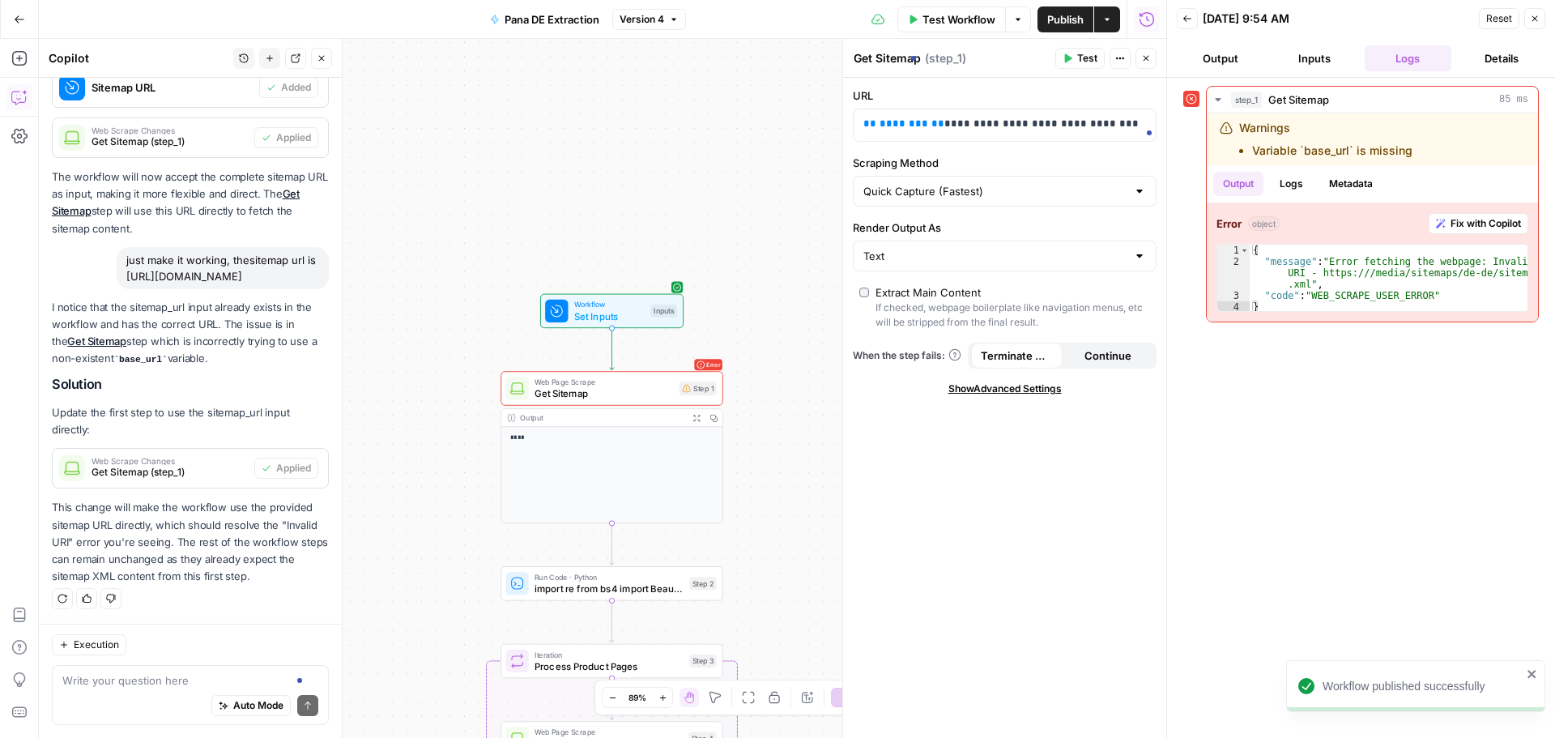
click at [1534, 22] on icon "button" at bounding box center [1535, 19] width 10 height 10
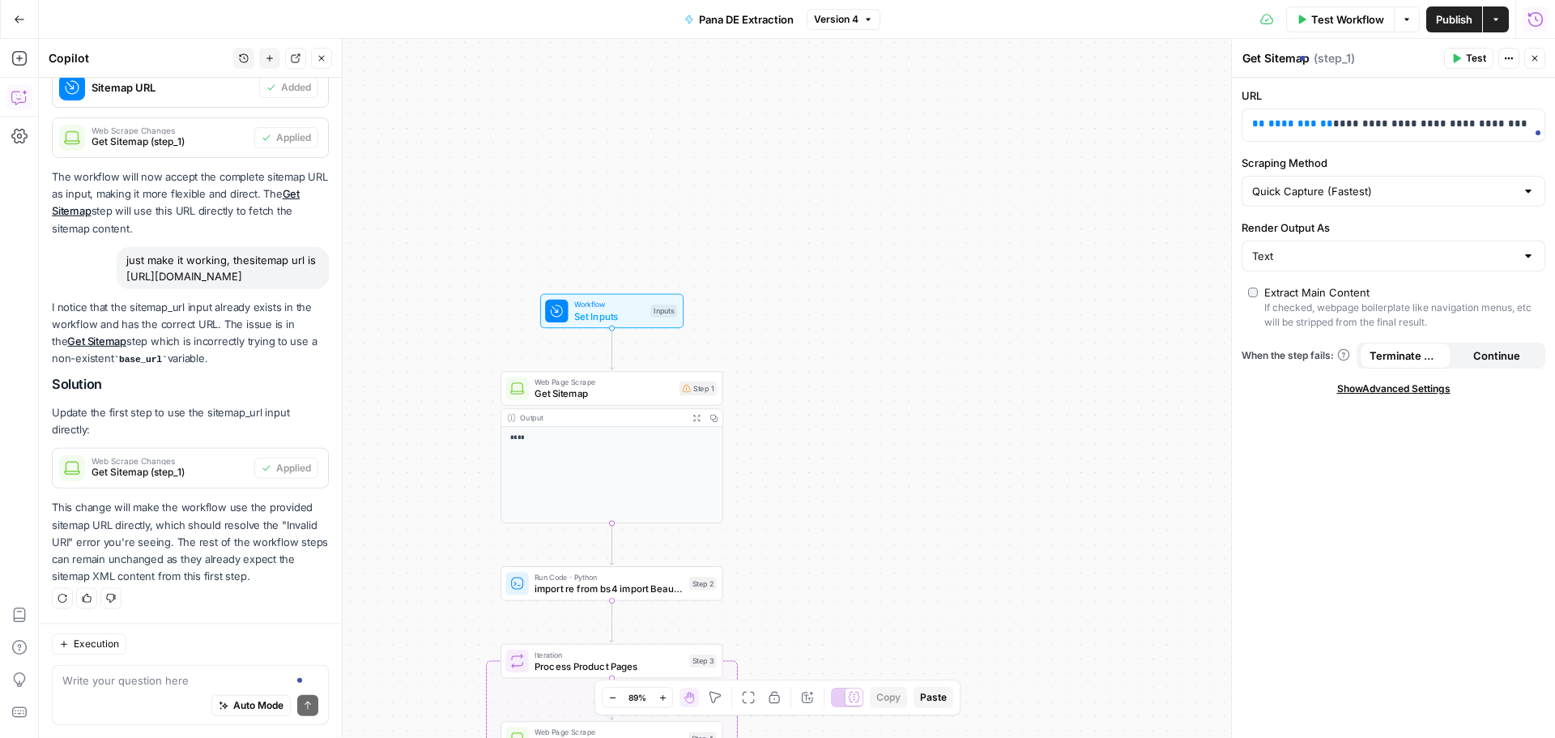
scroll to position [543, 0]
click at [1334, 22] on span "Test Workflow" at bounding box center [1348, 19] width 73 height 16
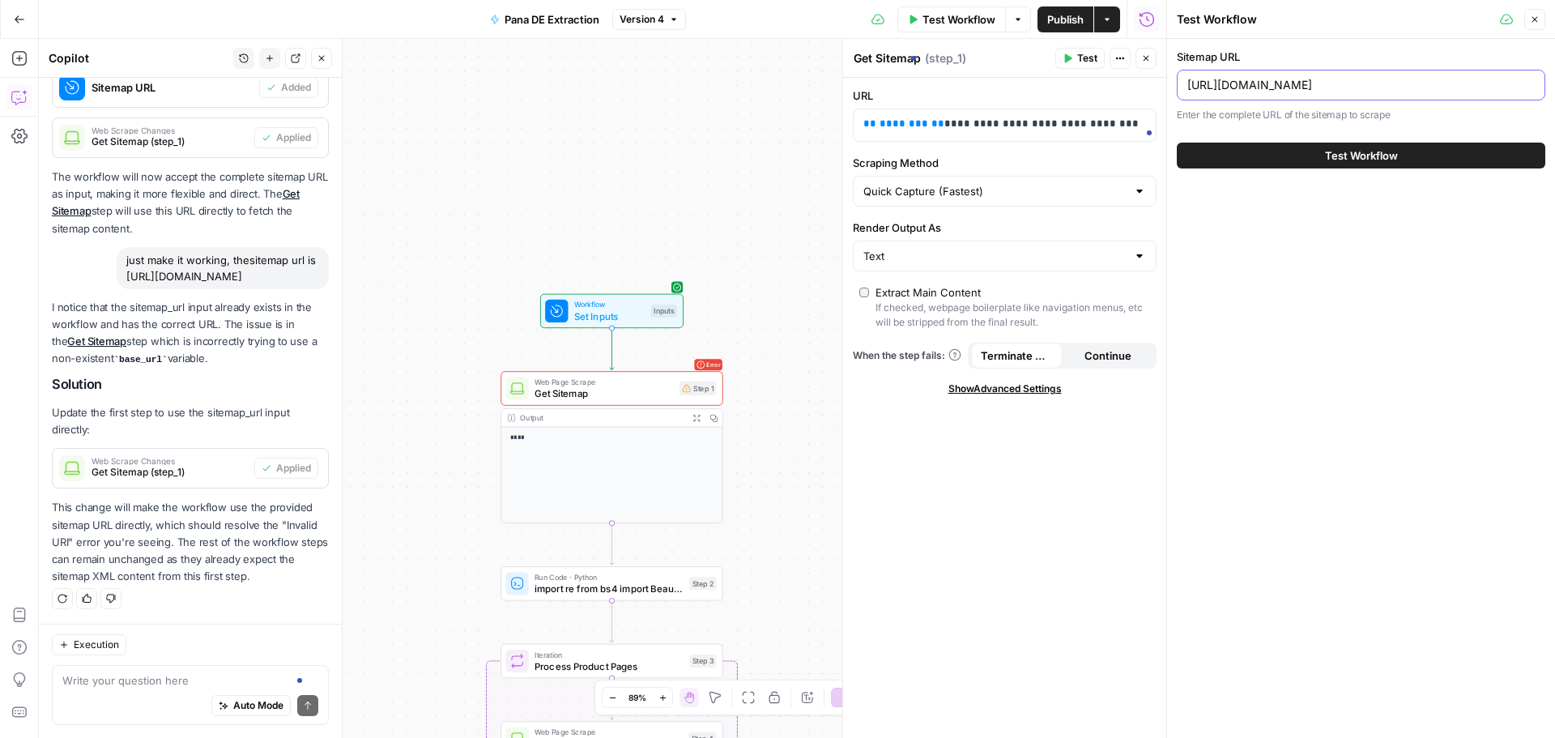
click at [1331, 81] on input "[URL][DOMAIN_NAME]" at bounding box center [1362, 85] width 348 height 16
click at [1448, 92] on input "[URL][DOMAIN_NAME]" at bounding box center [1362, 85] width 348 height 16
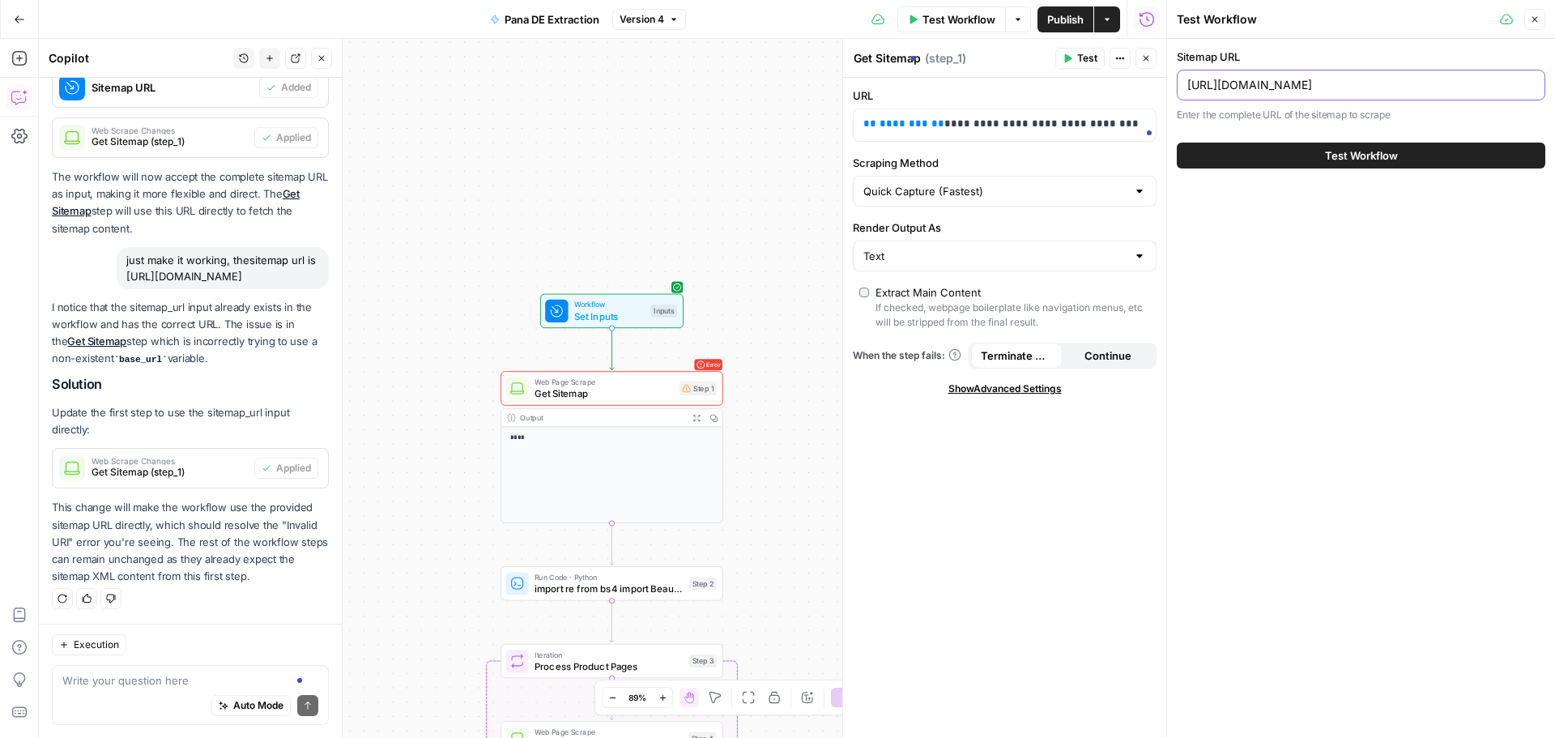
drag, startPoint x: 1354, startPoint y: 81, endPoint x: 1555, endPoint y: 132, distance: 206.5
click at [1555, 132] on div "Sitemap URL https://store.eu.panasonic.com/media/sitemaps/de-de/sitemap.xml Ent…" at bounding box center [1361, 108] width 388 height 139
type input "https://store.eu.panasonic.com"
click at [1401, 159] on button "Test Workflow" at bounding box center [1361, 156] width 369 height 26
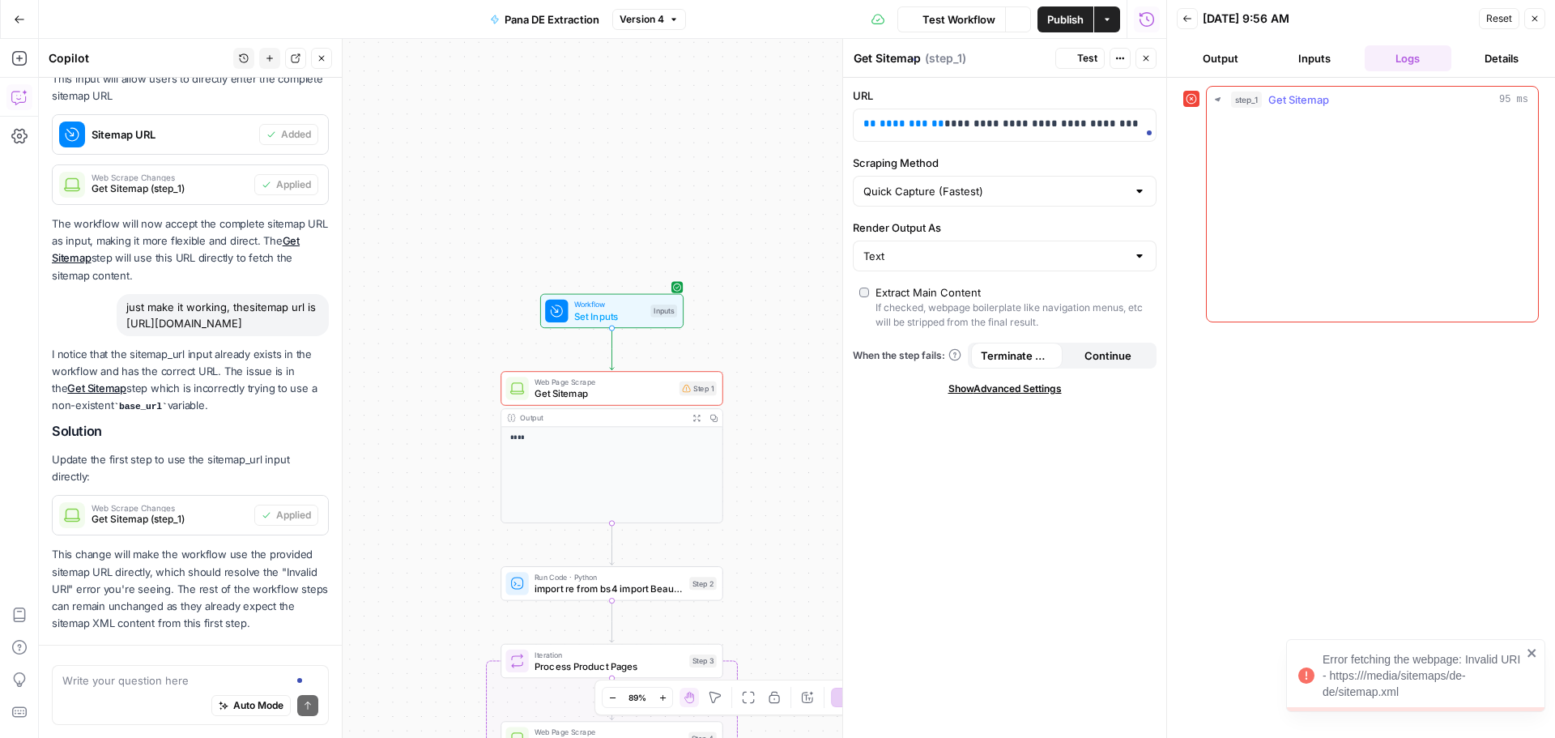
scroll to position [543, 0]
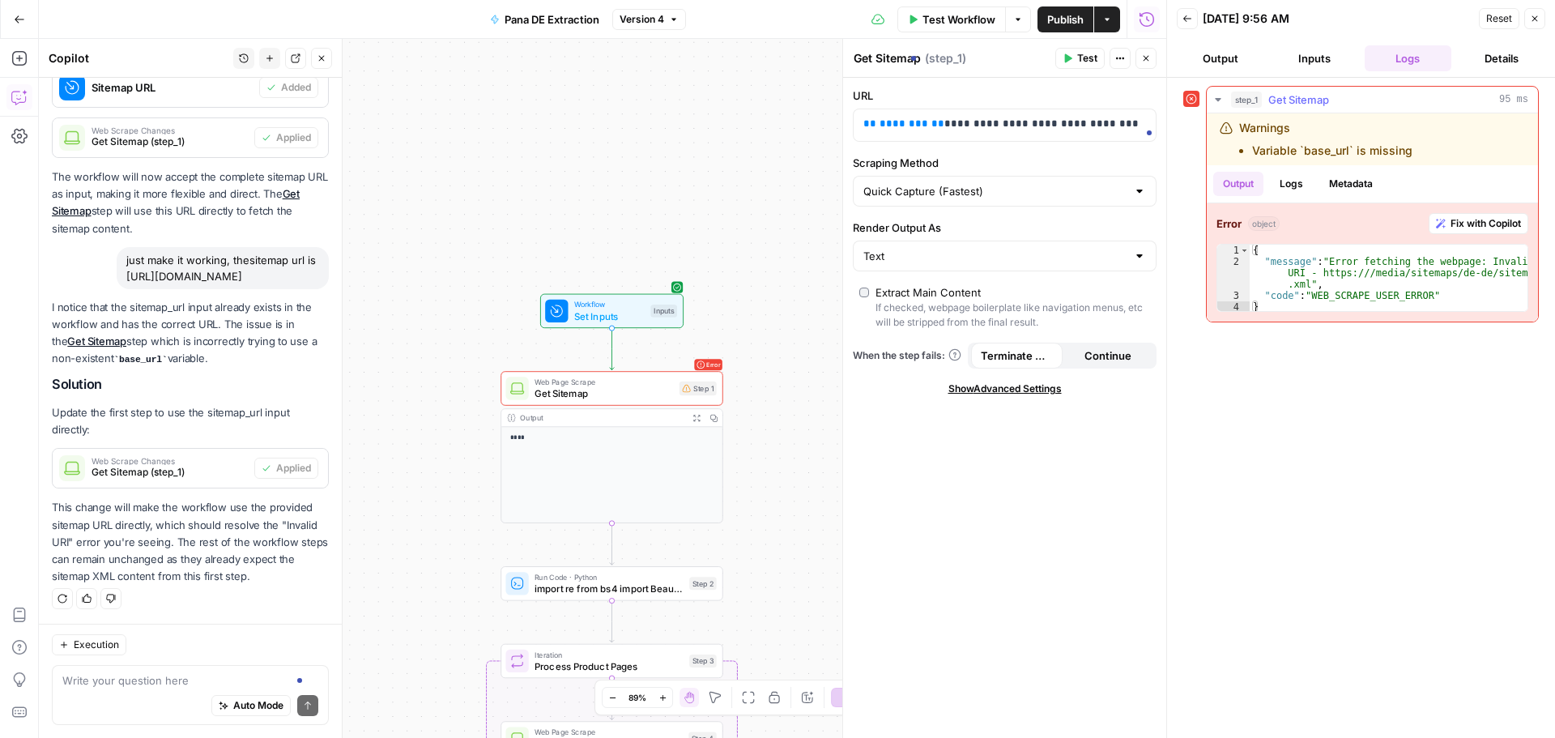
click at [1468, 222] on span "Fix with Copilot" at bounding box center [1486, 223] width 70 height 15
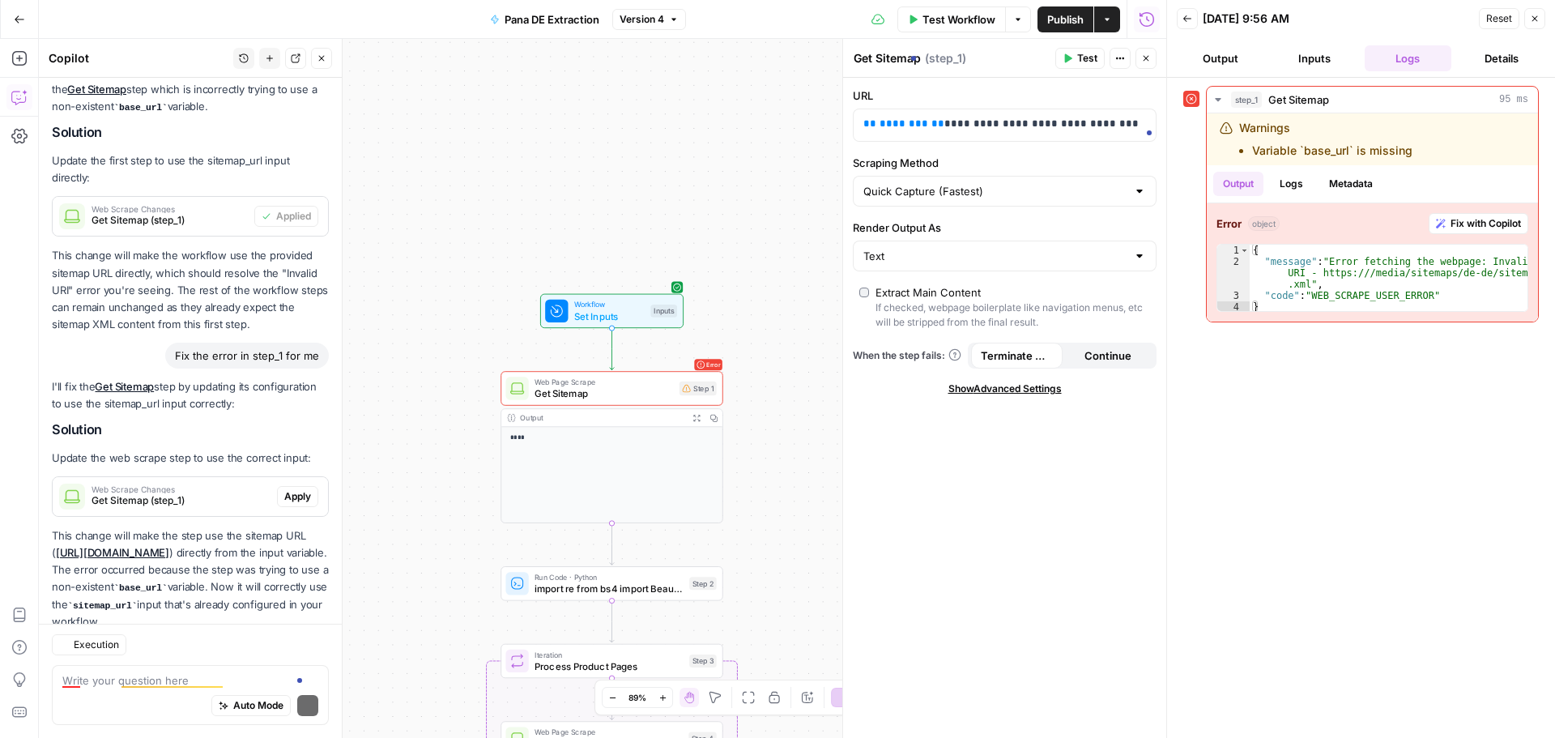
scroll to position [858, 0]
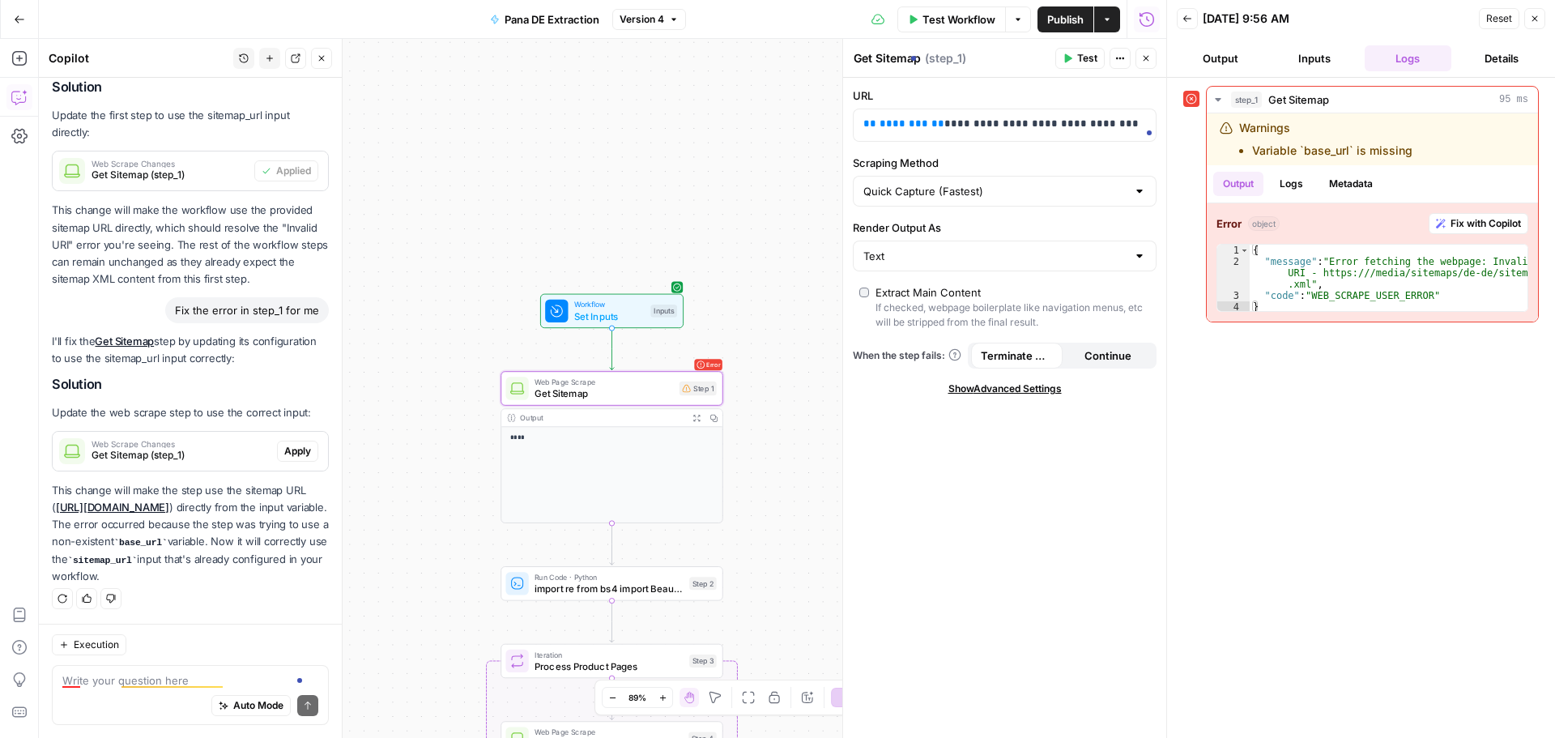
click at [284, 444] on span "Apply" at bounding box center [297, 451] width 27 height 15
click at [1065, 8] on button "Publish" at bounding box center [1066, 19] width 56 height 26
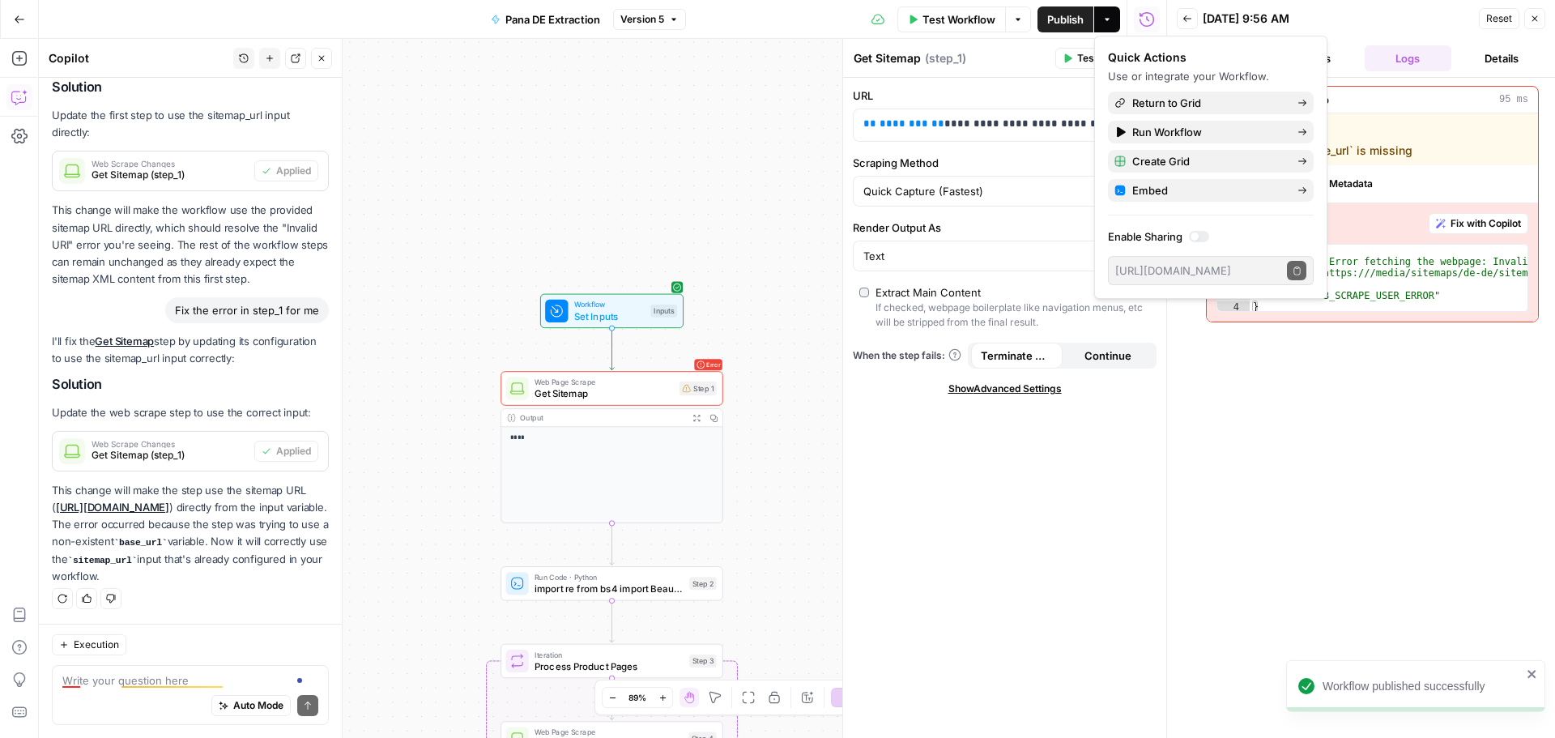
click at [1534, 19] on icon "button" at bounding box center [1535, 19] width 10 height 10
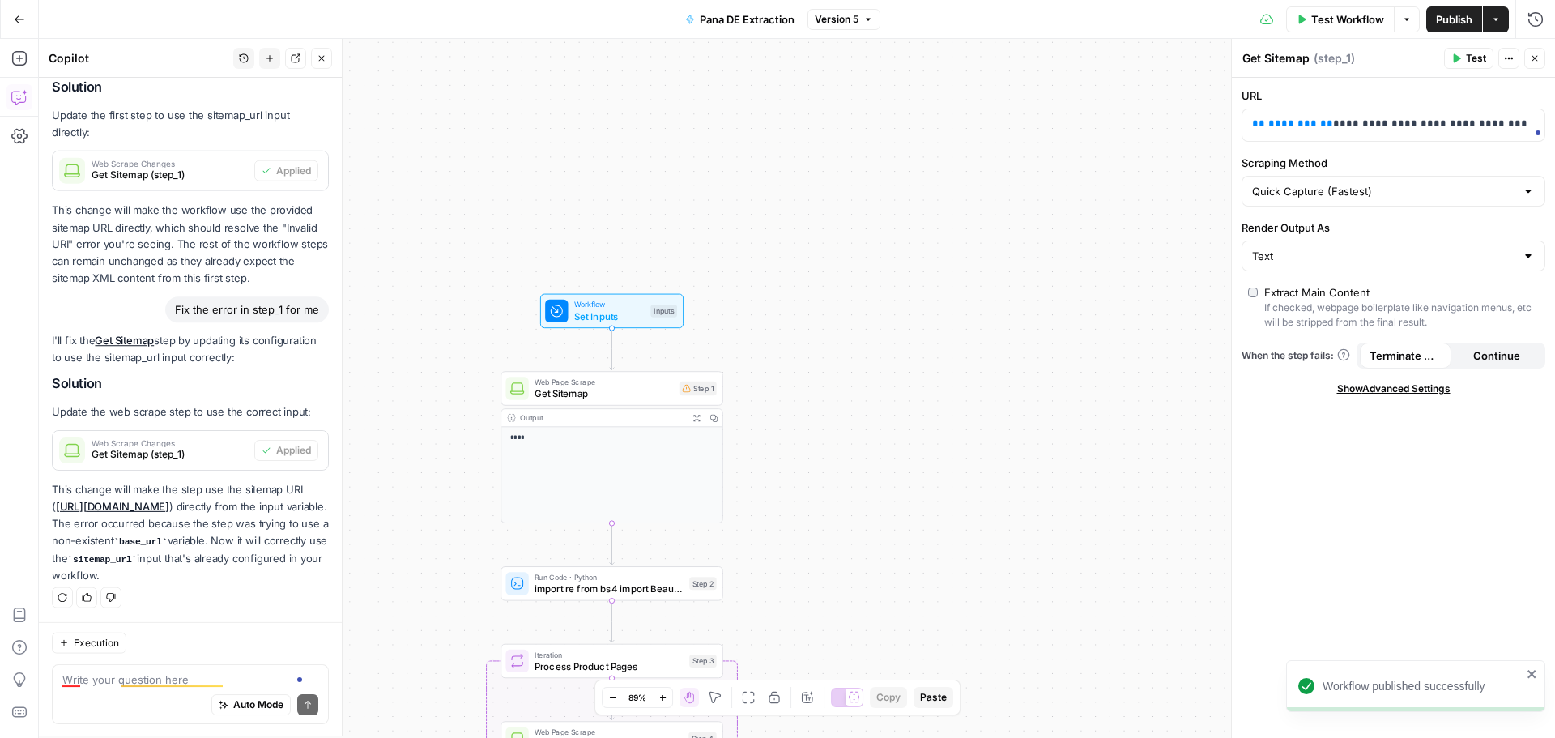
scroll to position [858, 0]
click at [1354, 15] on span "Test Workflow" at bounding box center [1348, 19] width 73 height 16
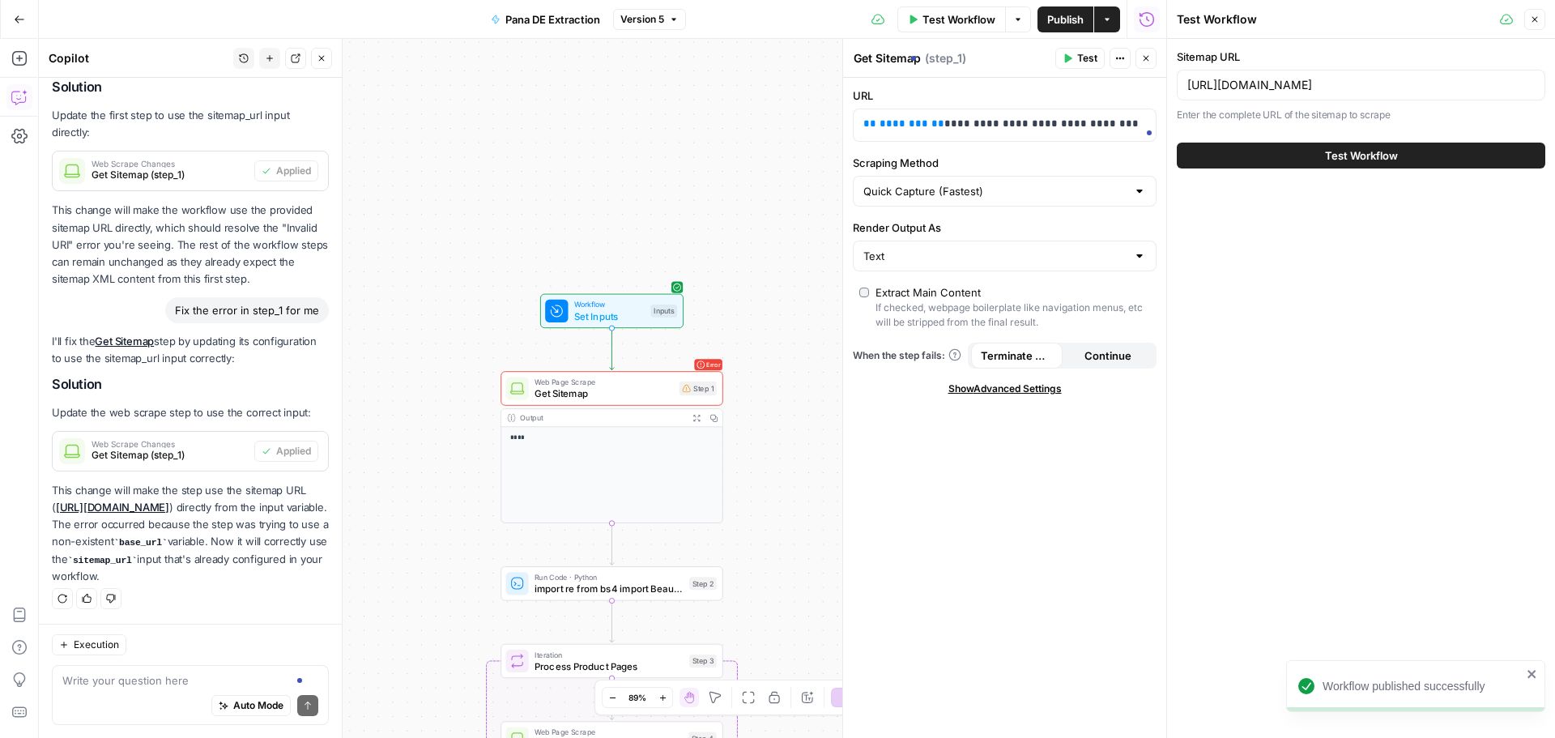
click at [1370, 154] on span "Test Workflow" at bounding box center [1361, 155] width 73 height 16
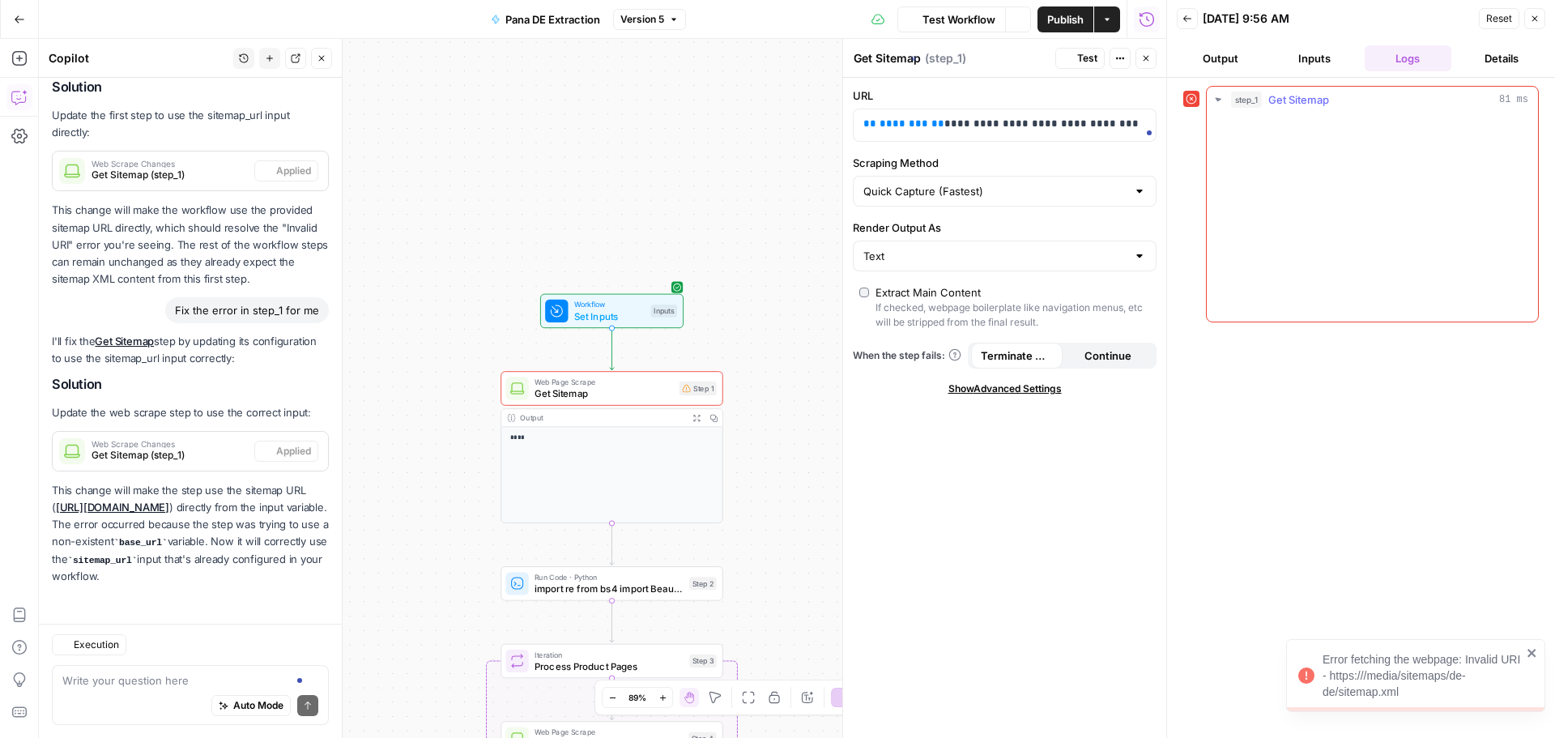
scroll to position [858, 0]
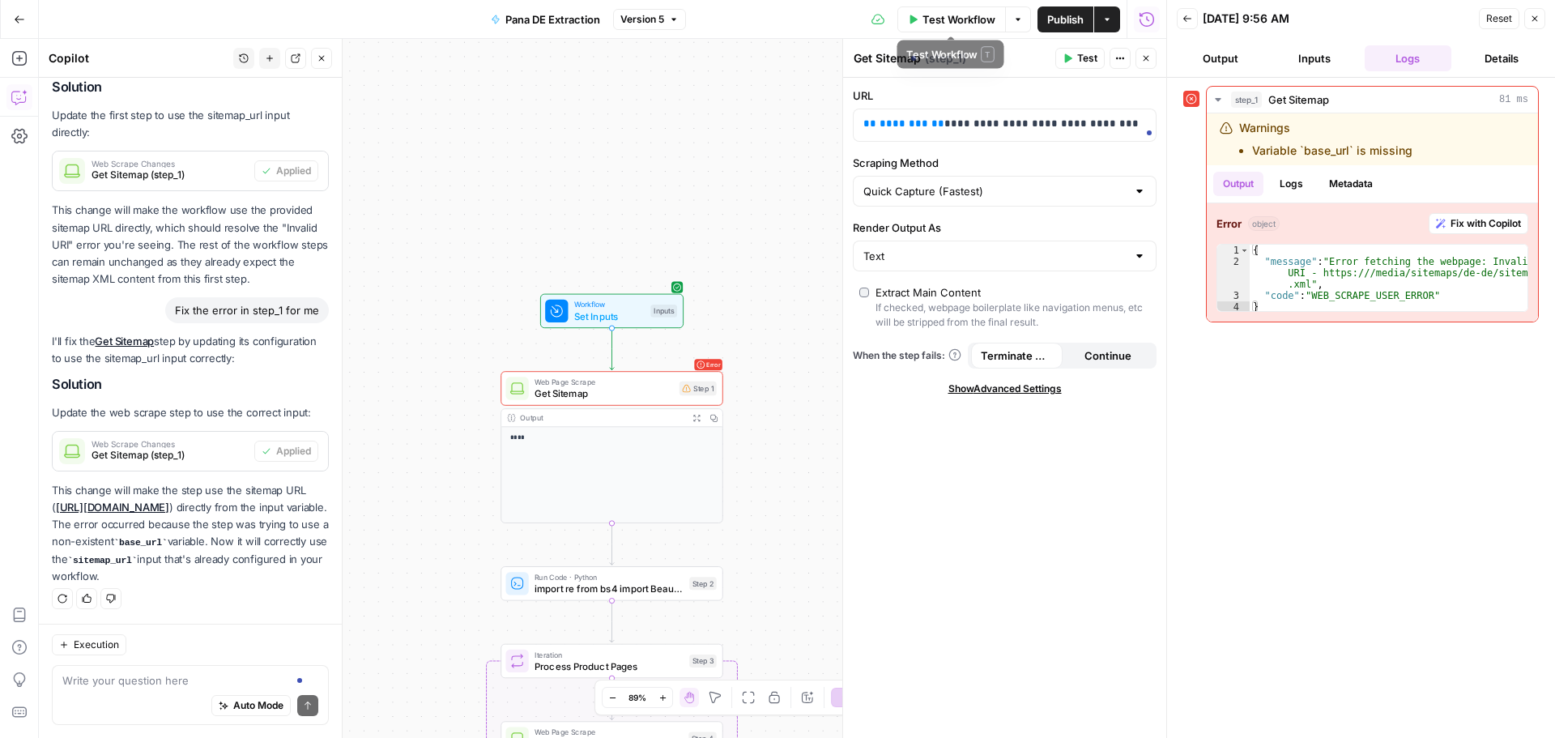
click at [939, 19] on span "Test Workflow" at bounding box center [959, 19] width 73 height 16
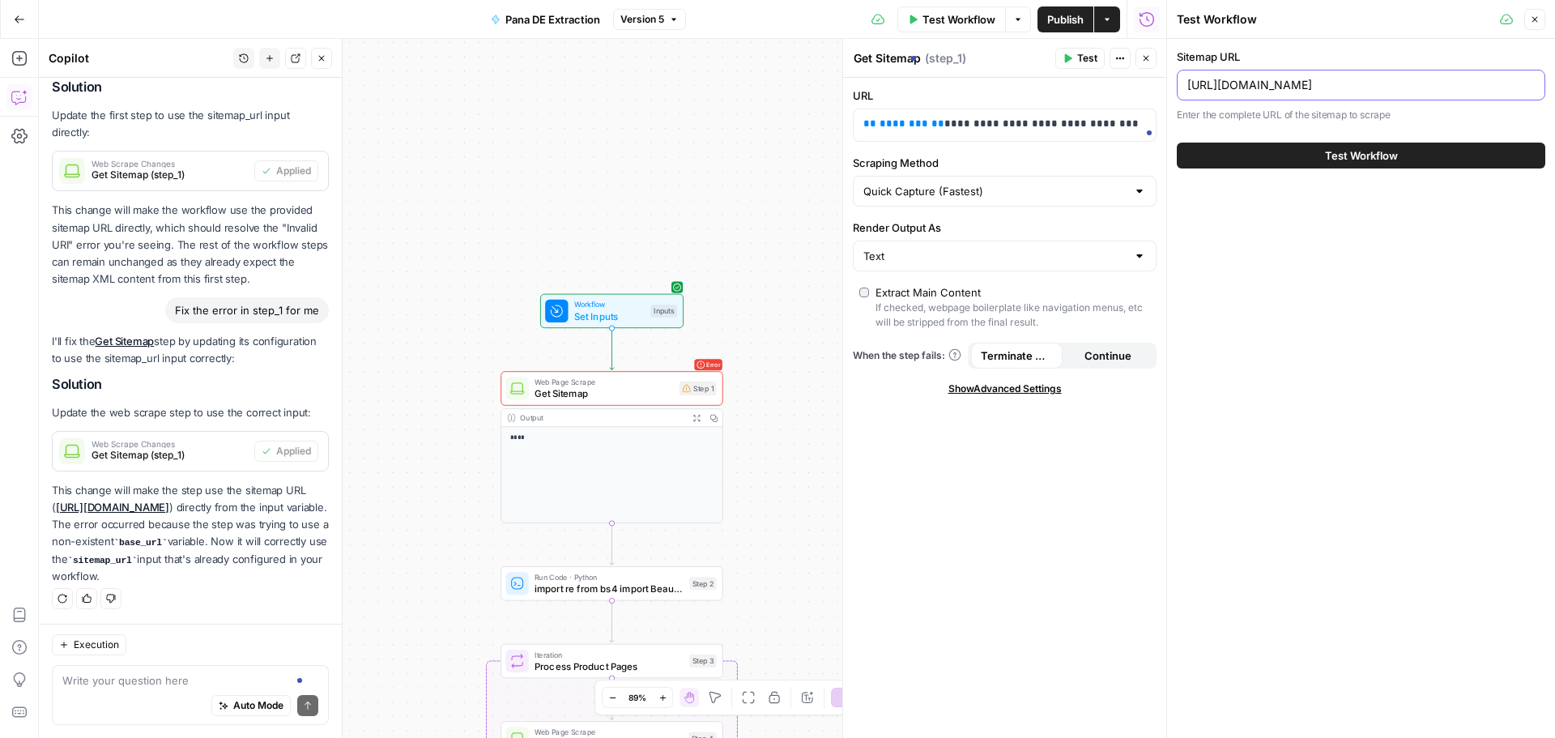
click at [1392, 91] on input "https://store.eu.panasonic.com" at bounding box center [1362, 85] width 348 height 16
paste input "/media/sitemaps/de-de/sitemap.xml"
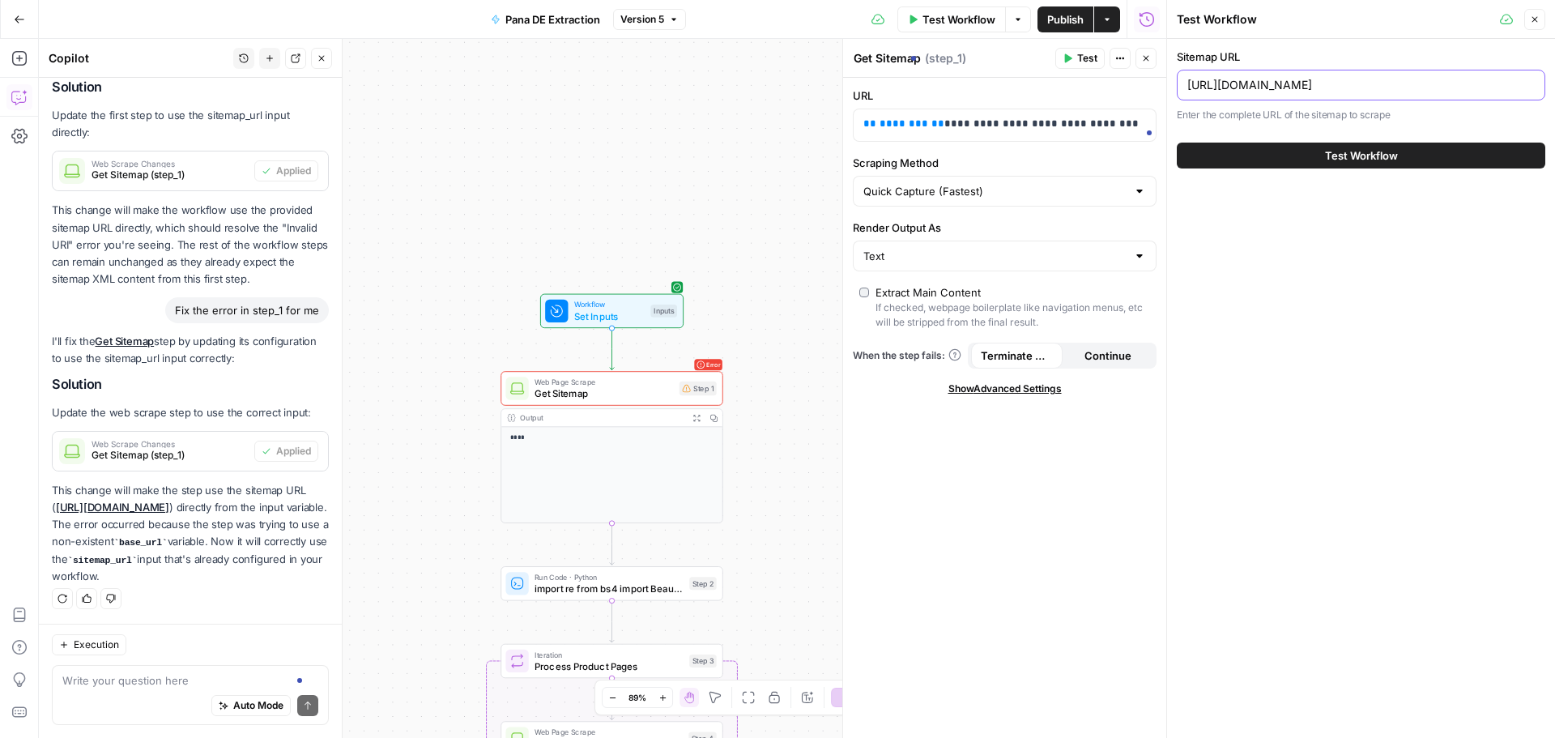
type input "[URL][DOMAIN_NAME]"
click at [1380, 148] on span "Test Workflow" at bounding box center [1361, 155] width 73 height 16
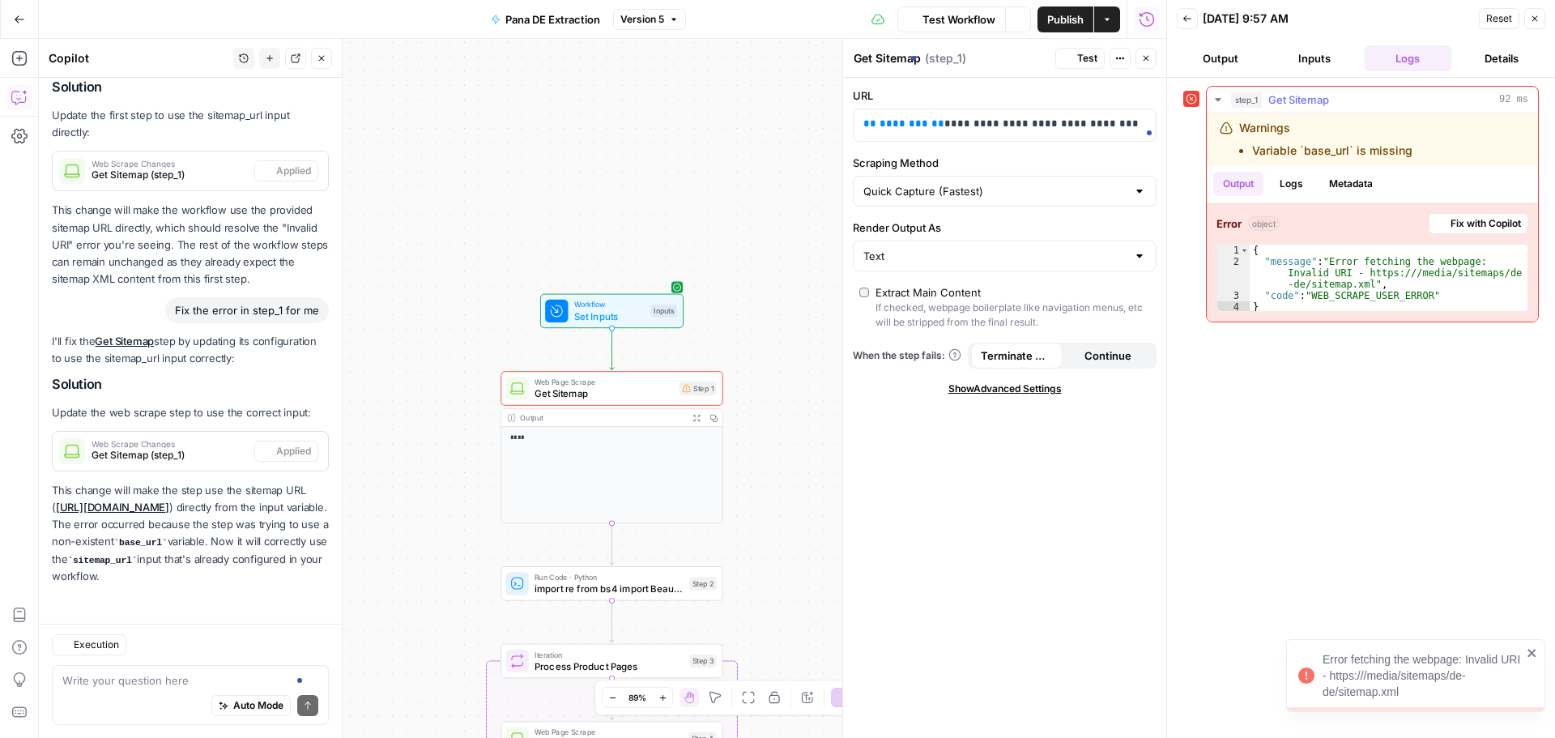
scroll to position [858, 0]
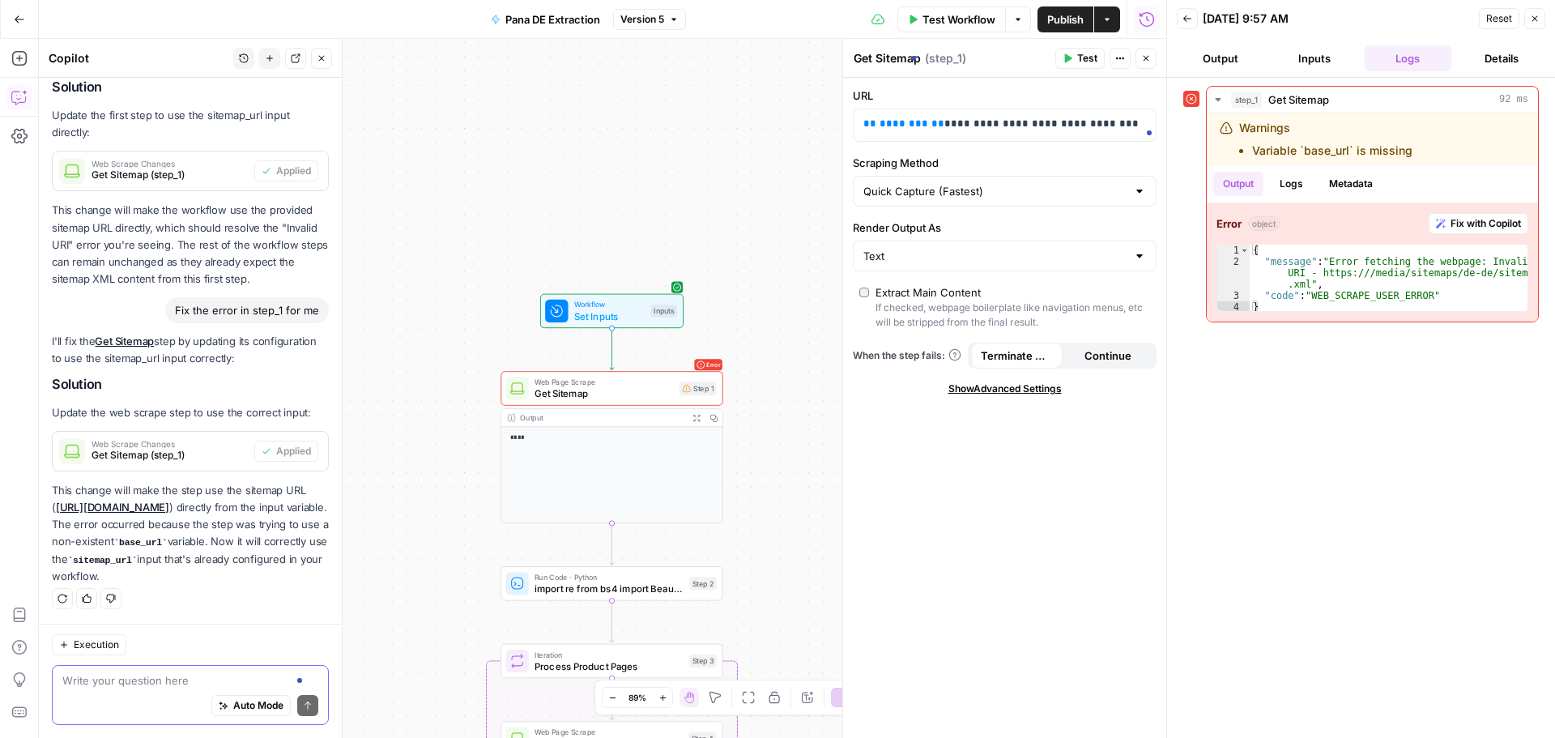
click at [181, 679] on textarea at bounding box center [190, 680] width 256 height 16
type textarea "what I have to insert as input?"
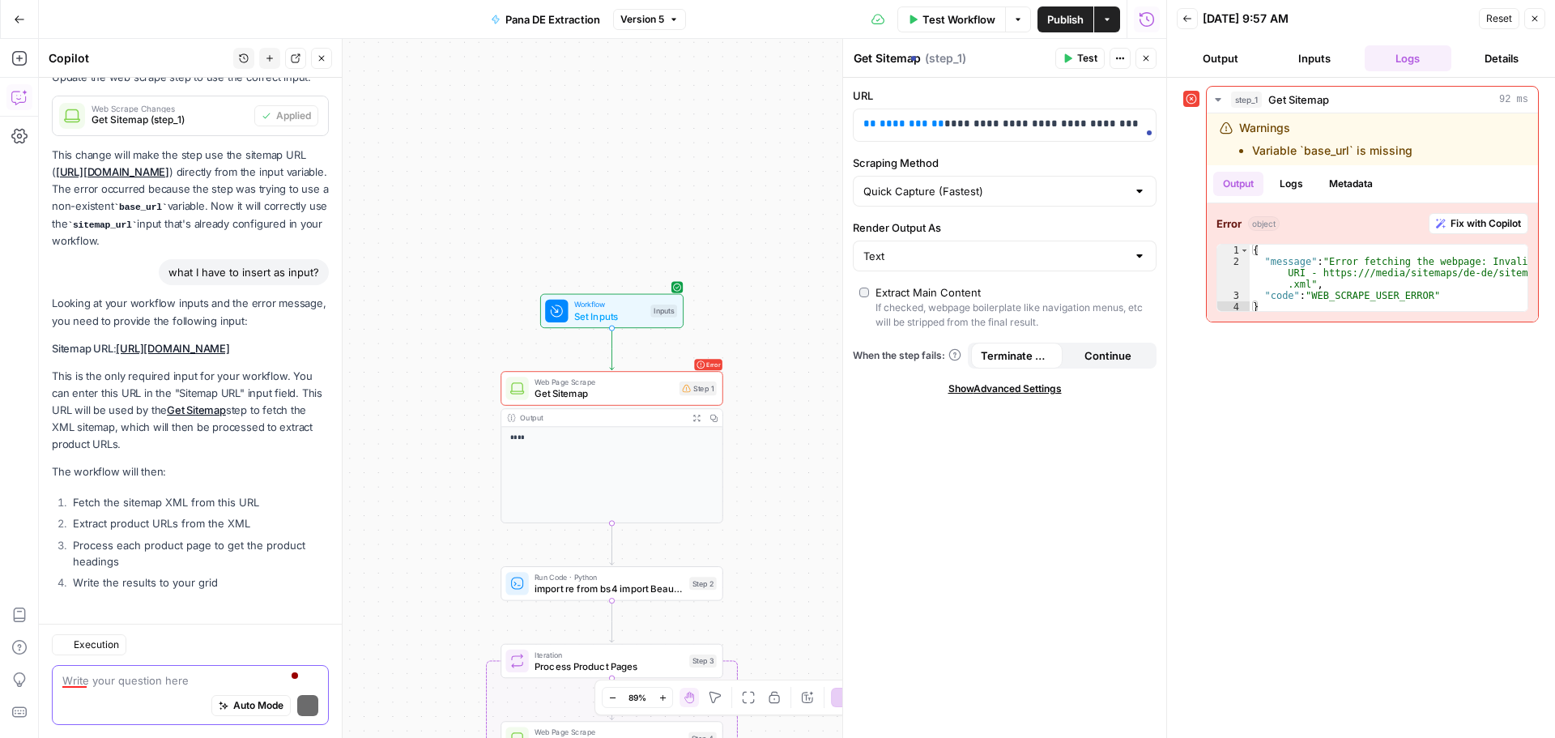
scroll to position [1238, 0]
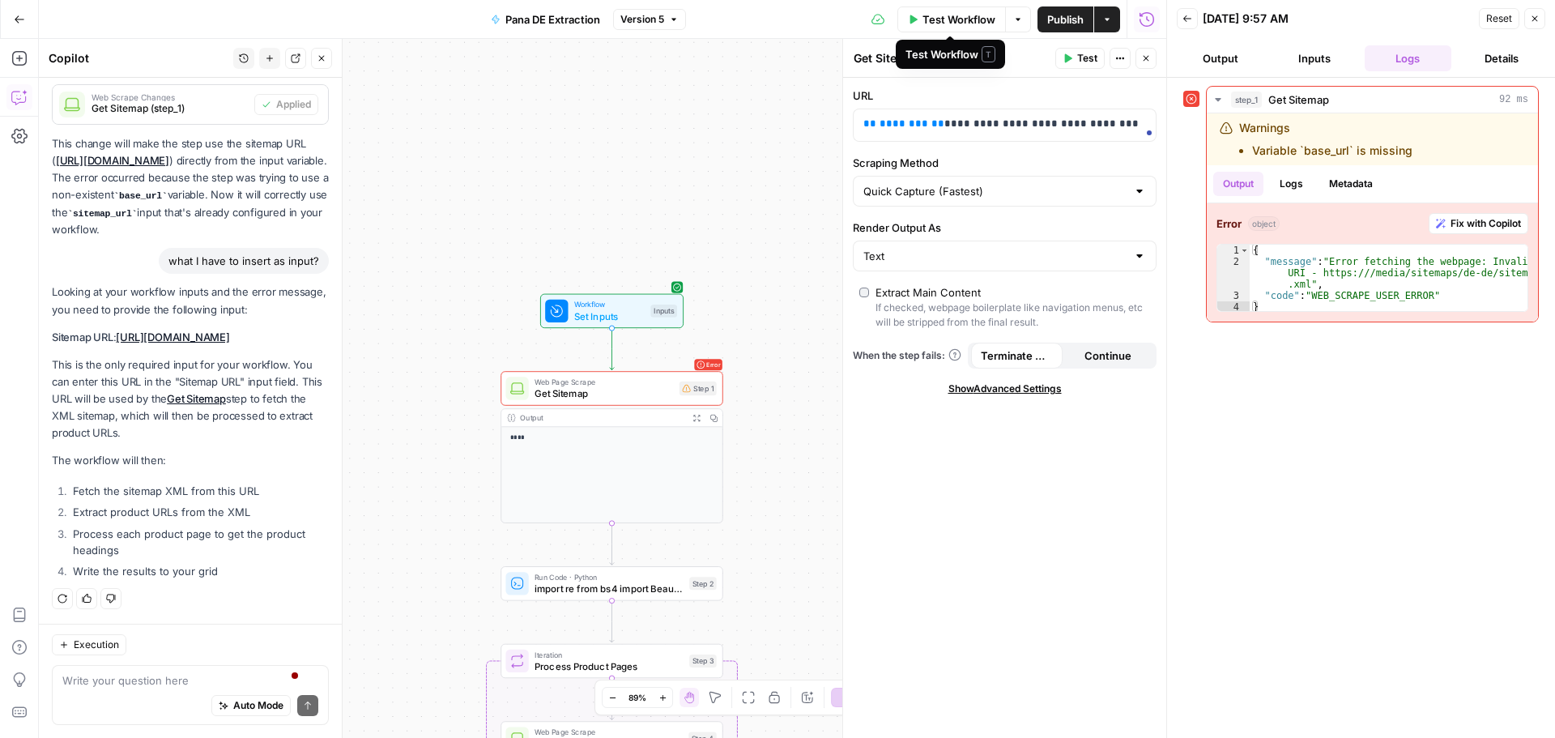
click at [957, 15] on span "Test Workflow" at bounding box center [959, 19] width 73 height 16
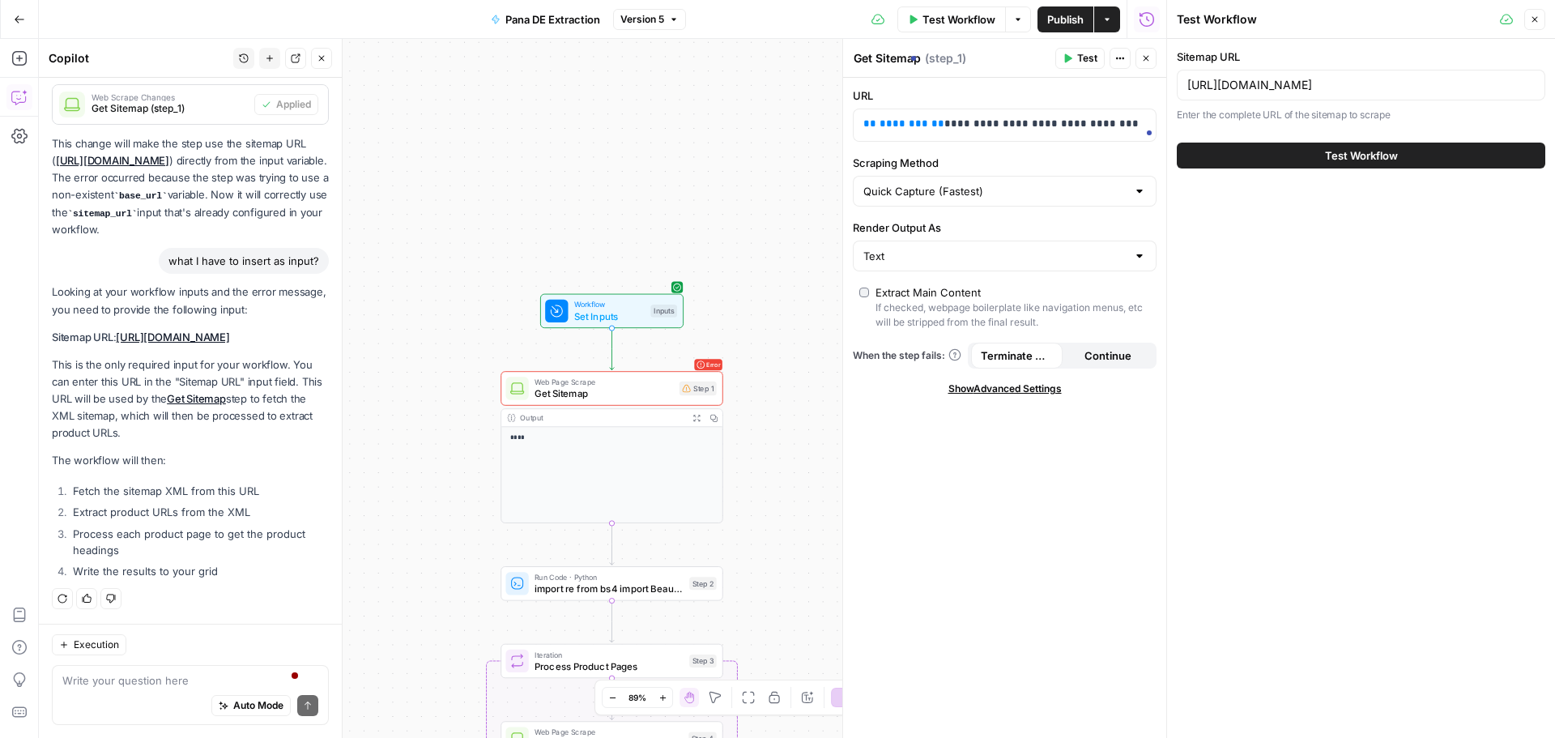
click at [1386, 145] on button "Test Workflow" at bounding box center [1361, 156] width 369 height 26
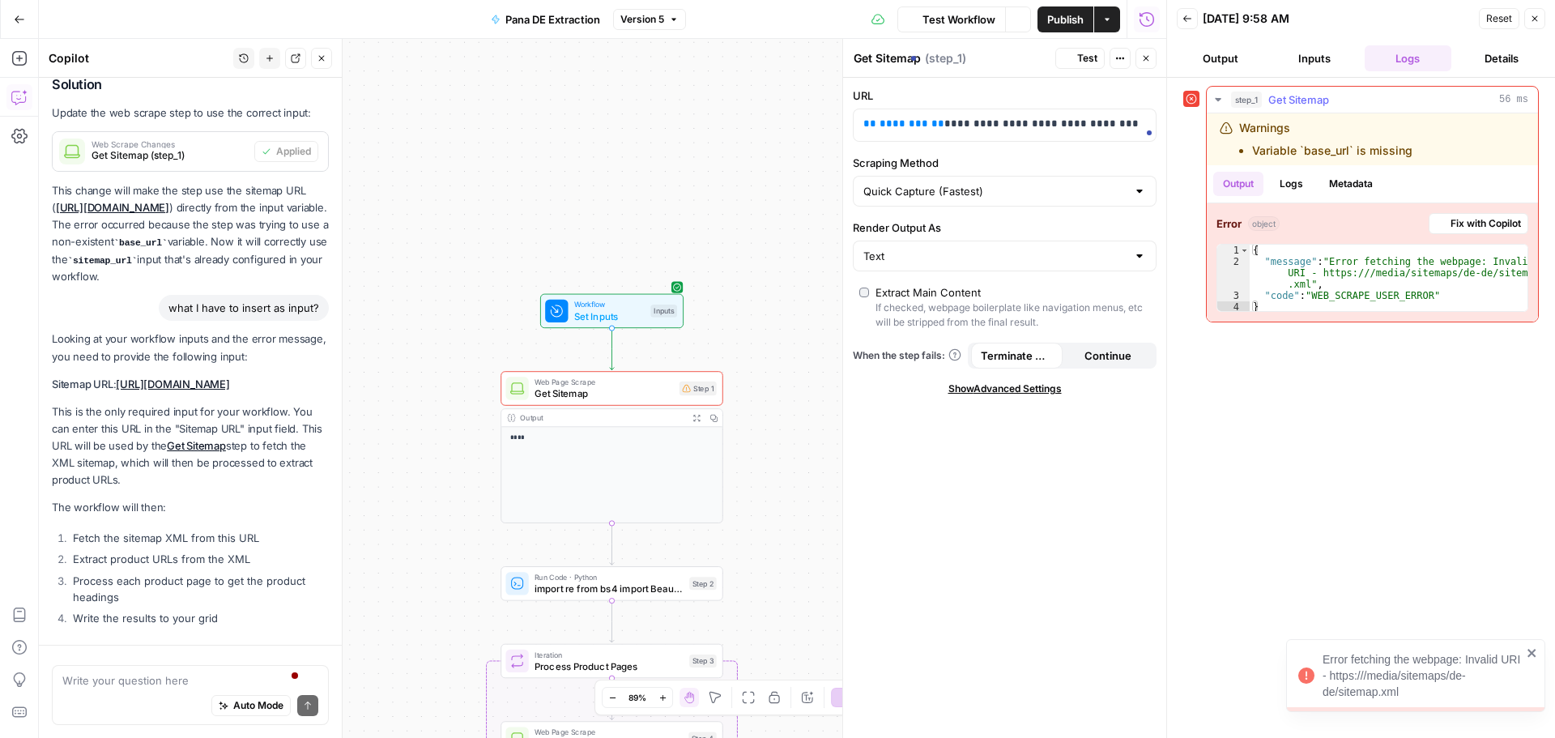
scroll to position [1238, 0]
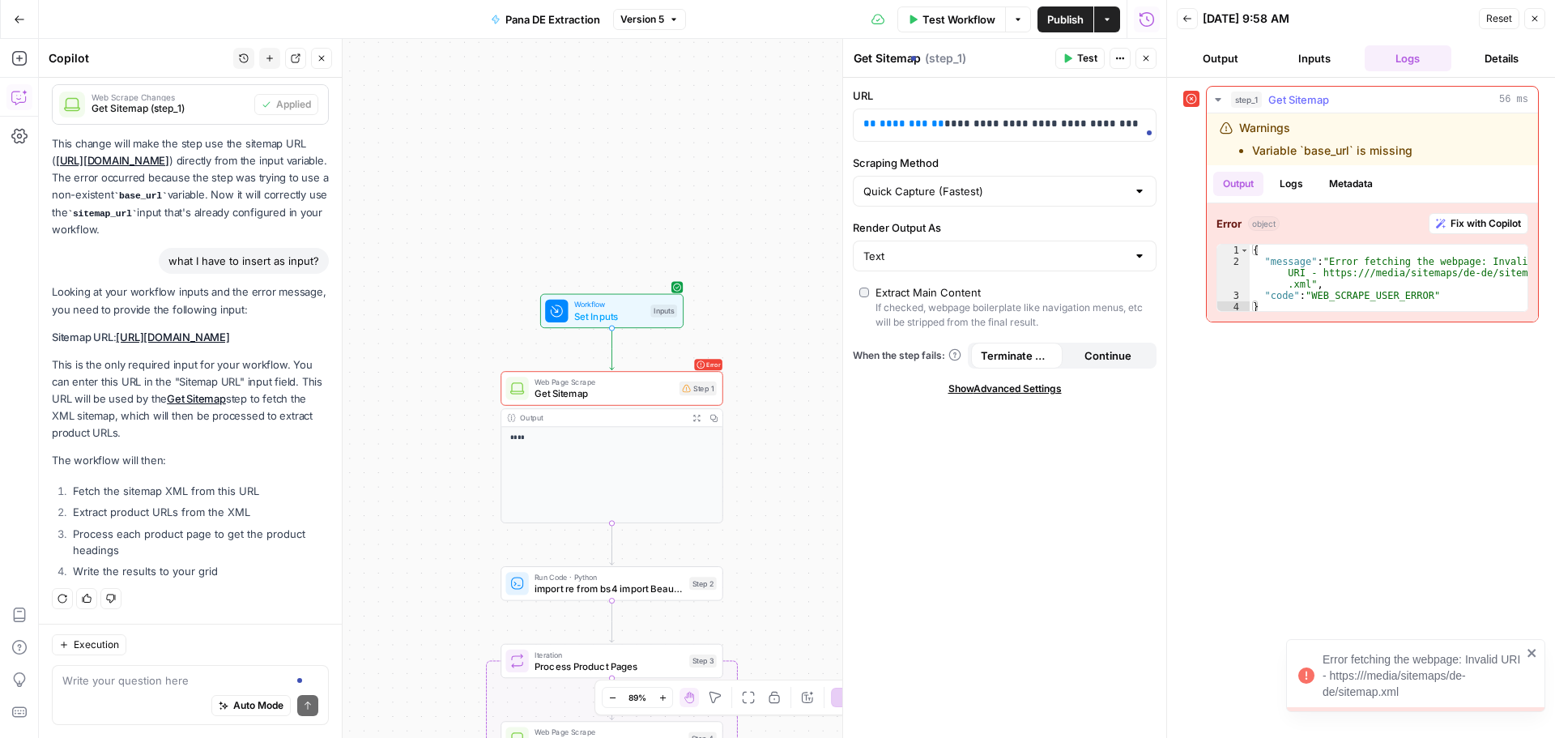
click at [1482, 233] on button "Fix with Copilot" at bounding box center [1479, 223] width 100 height 21
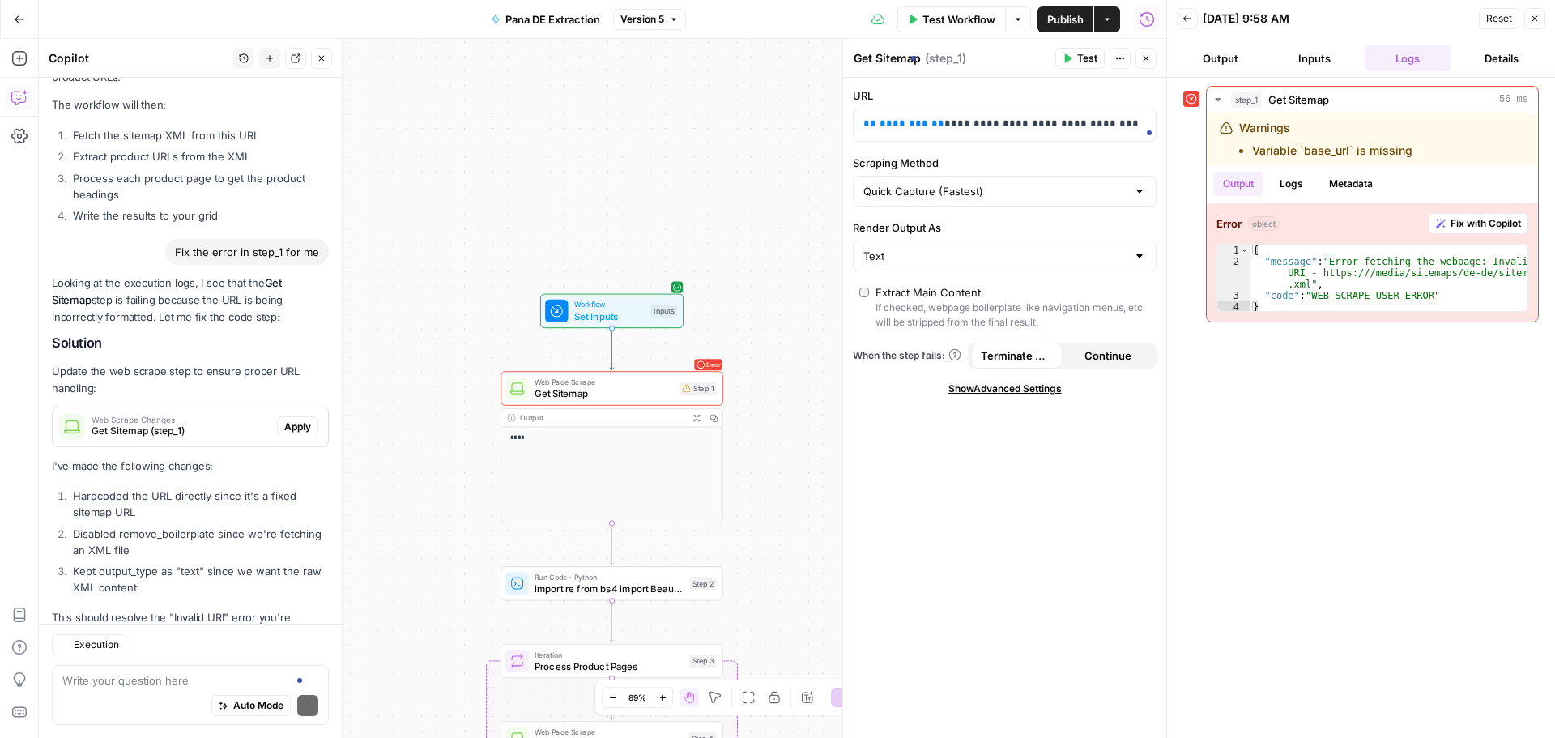
scroll to position [1558, 0]
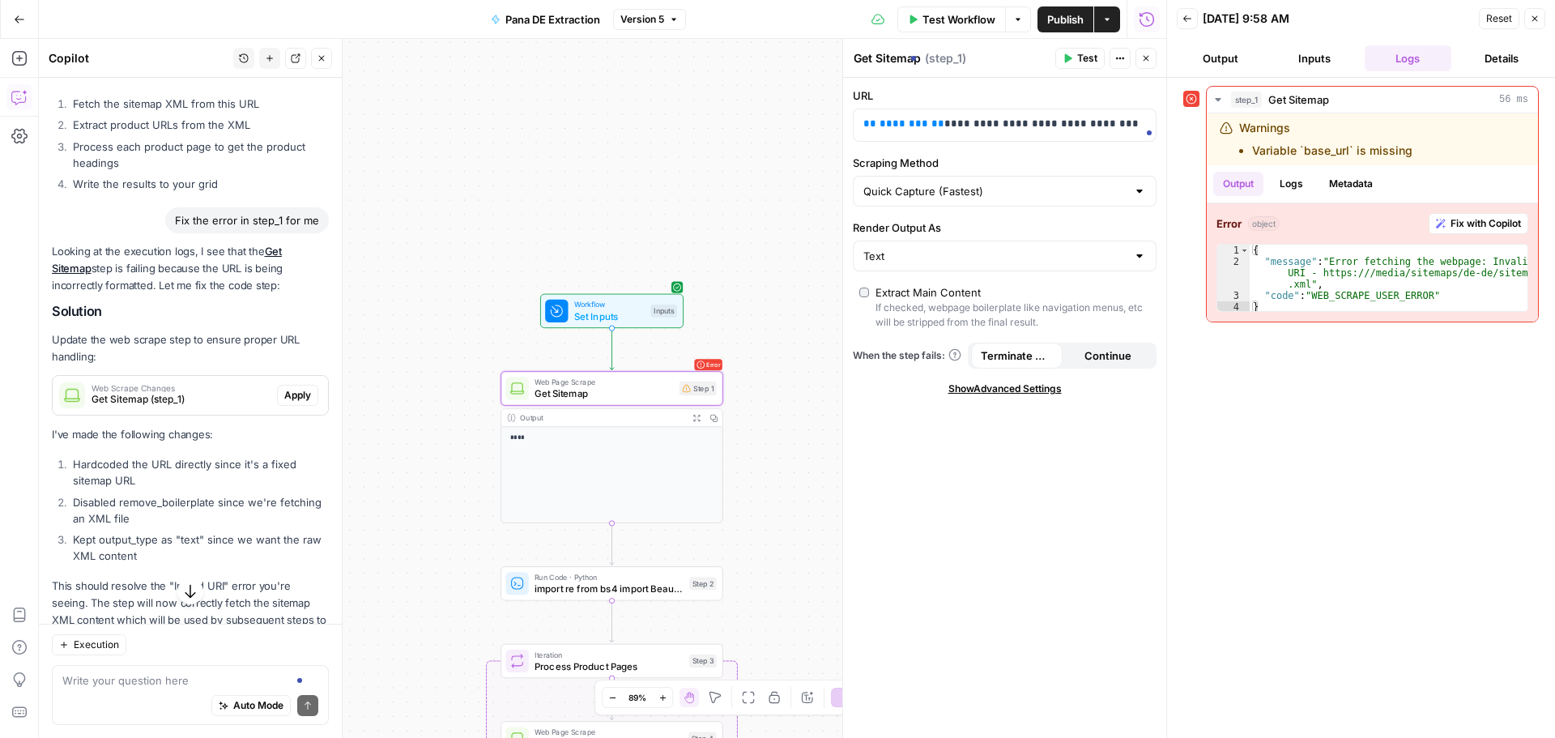
click at [277, 406] on button "Apply" at bounding box center [297, 395] width 41 height 21
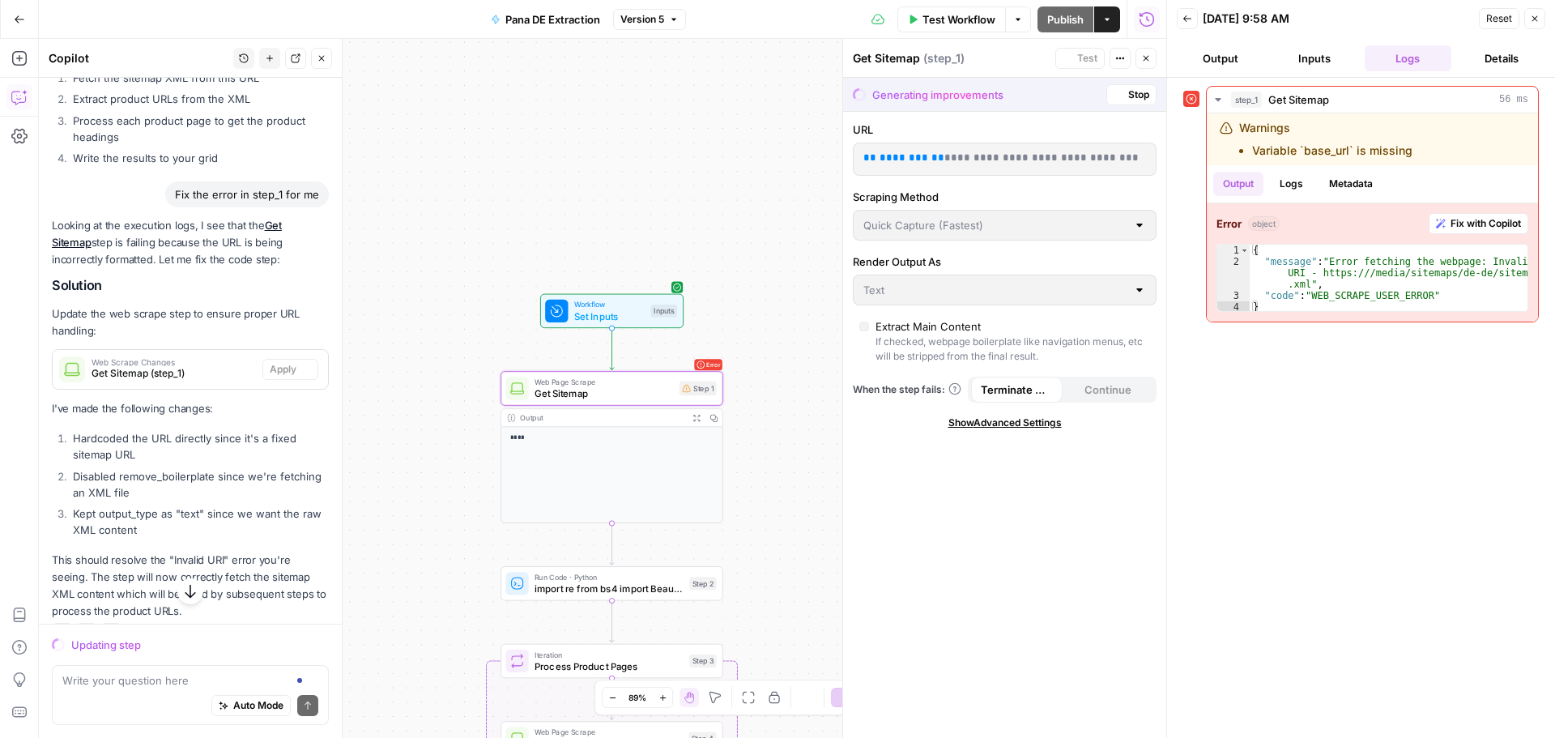
scroll to position [1532, 0]
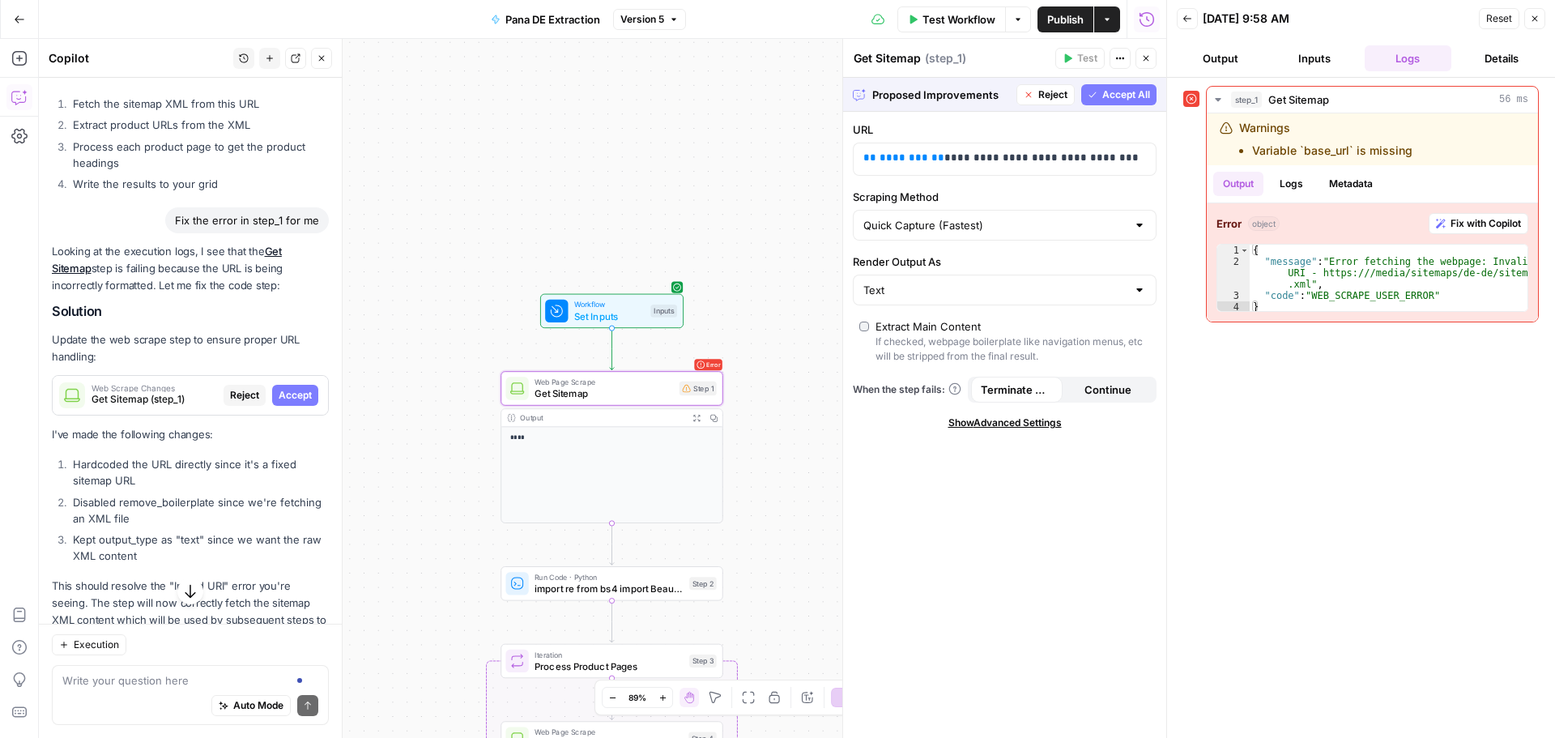
click at [284, 403] on span "Accept" at bounding box center [295, 395] width 33 height 15
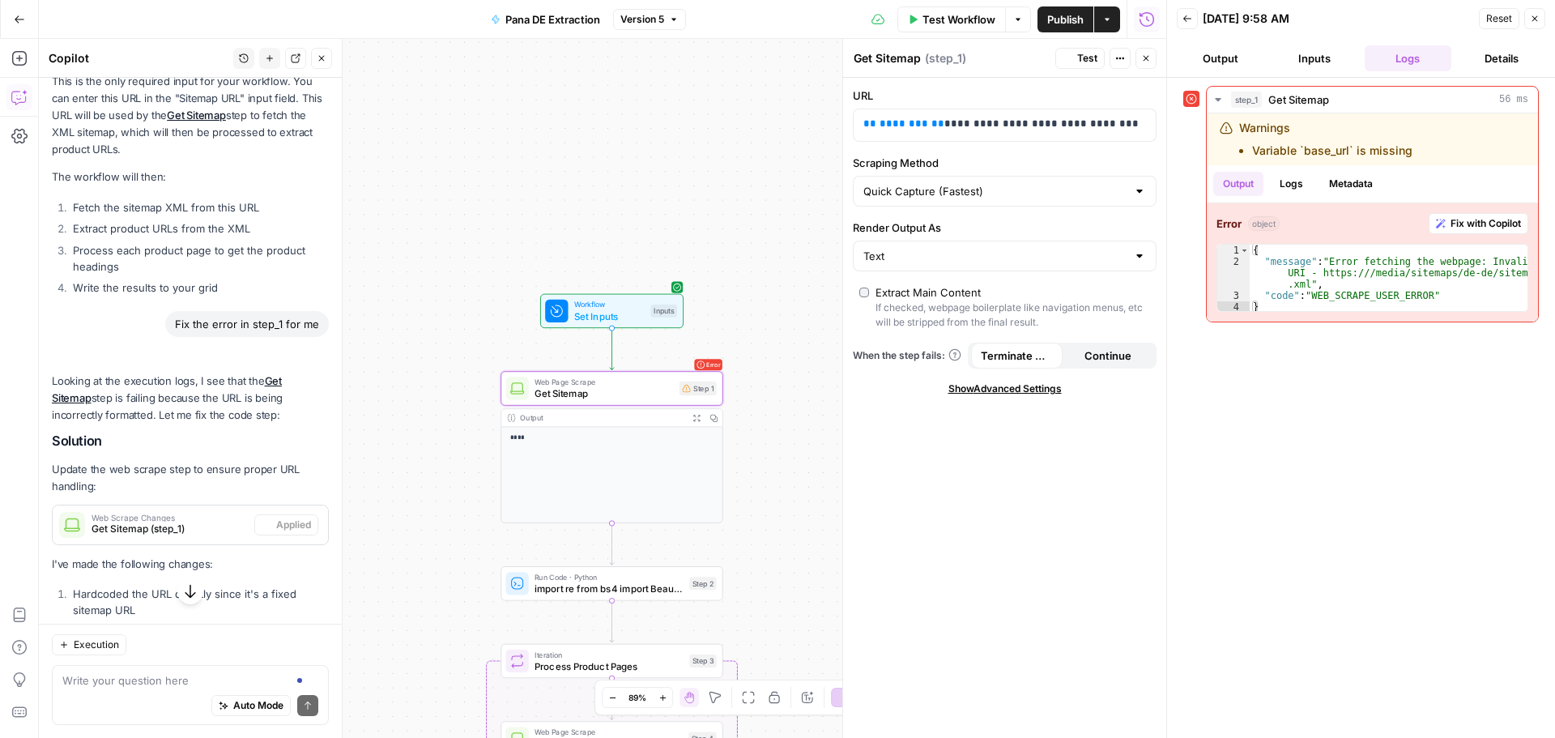
scroll to position [1636, 0]
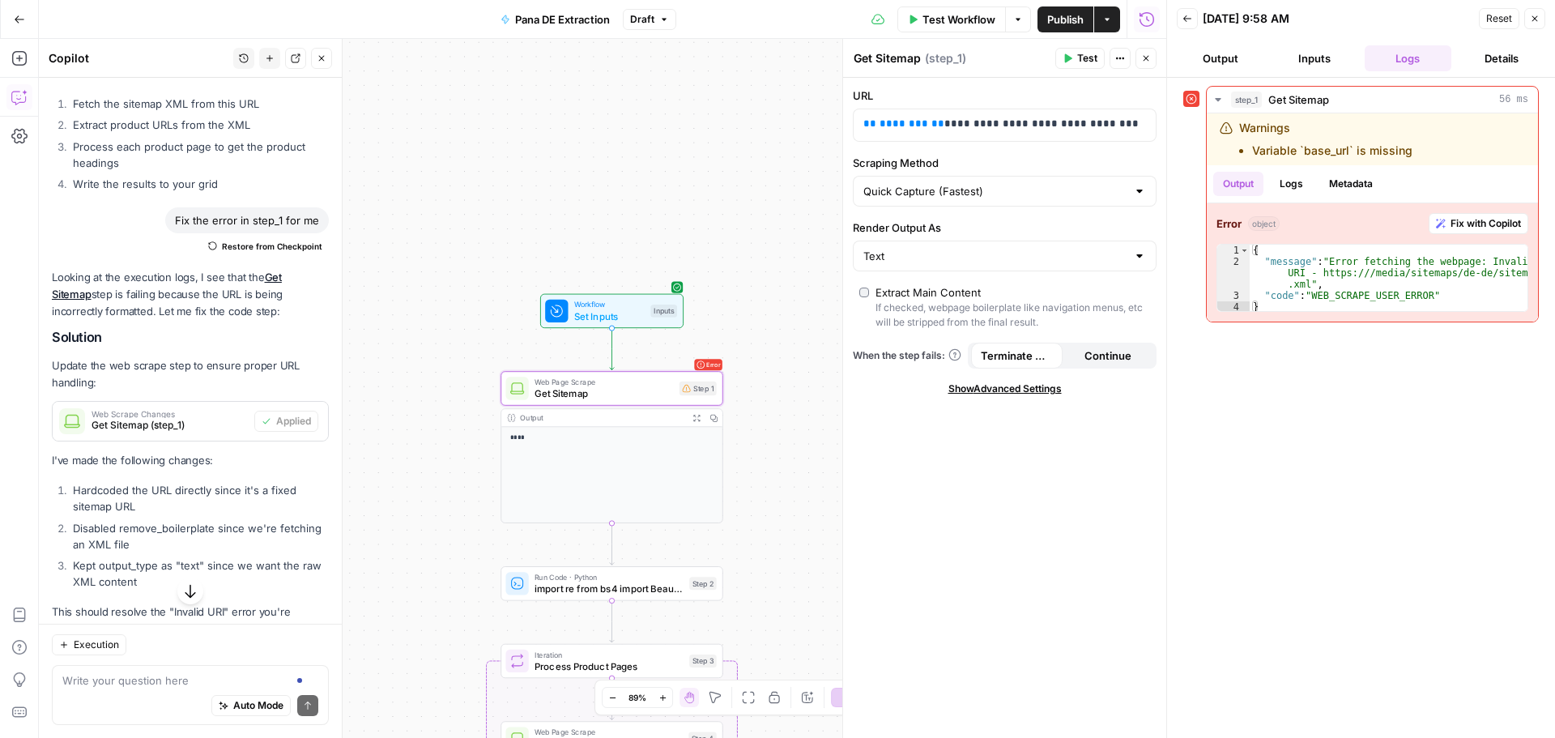
click at [958, 21] on span "Test Workflow" at bounding box center [959, 19] width 73 height 16
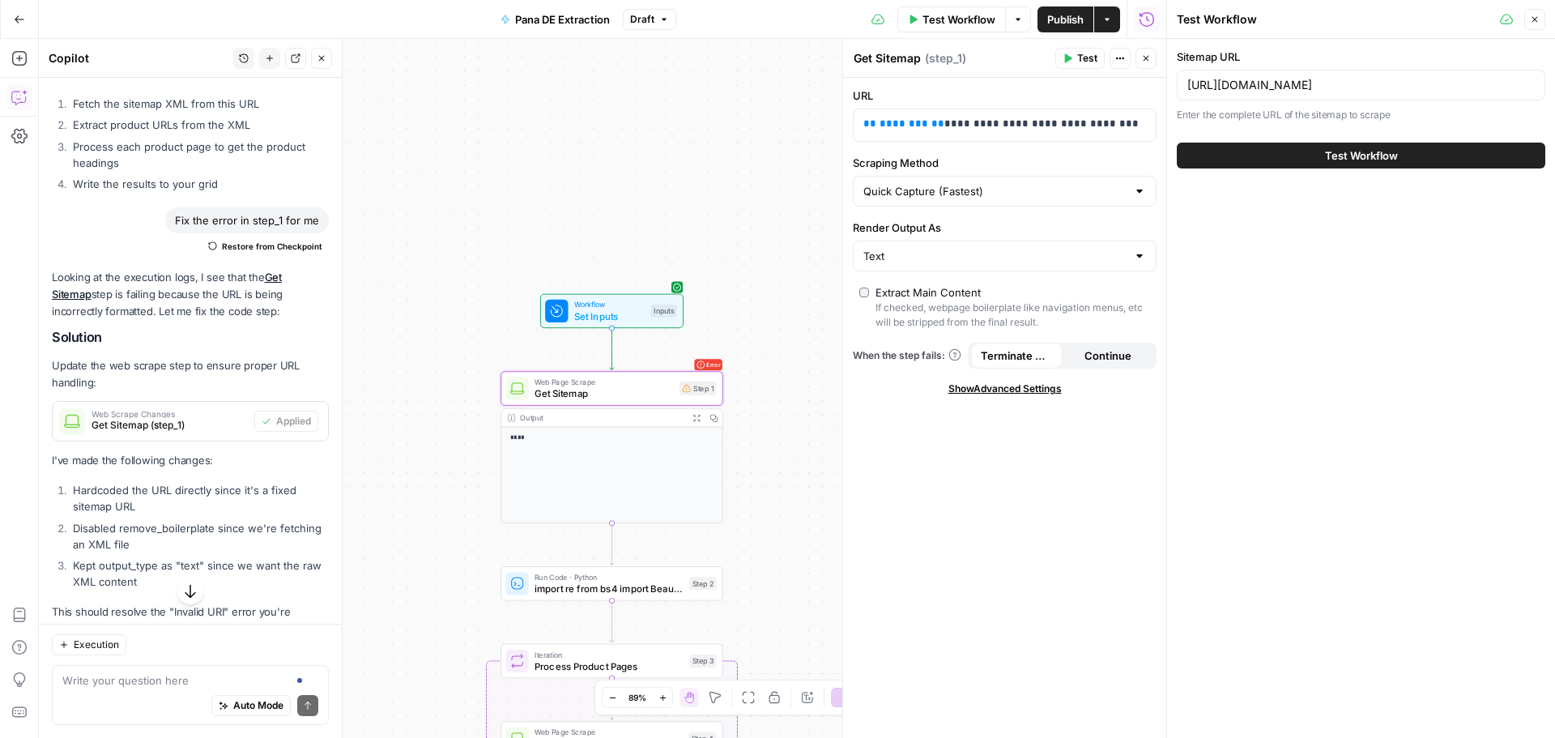
click at [1432, 135] on div "Test Workflow" at bounding box center [1361, 155] width 369 height 45
click at [1439, 151] on button "Test Workflow" at bounding box center [1361, 156] width 369 height 26
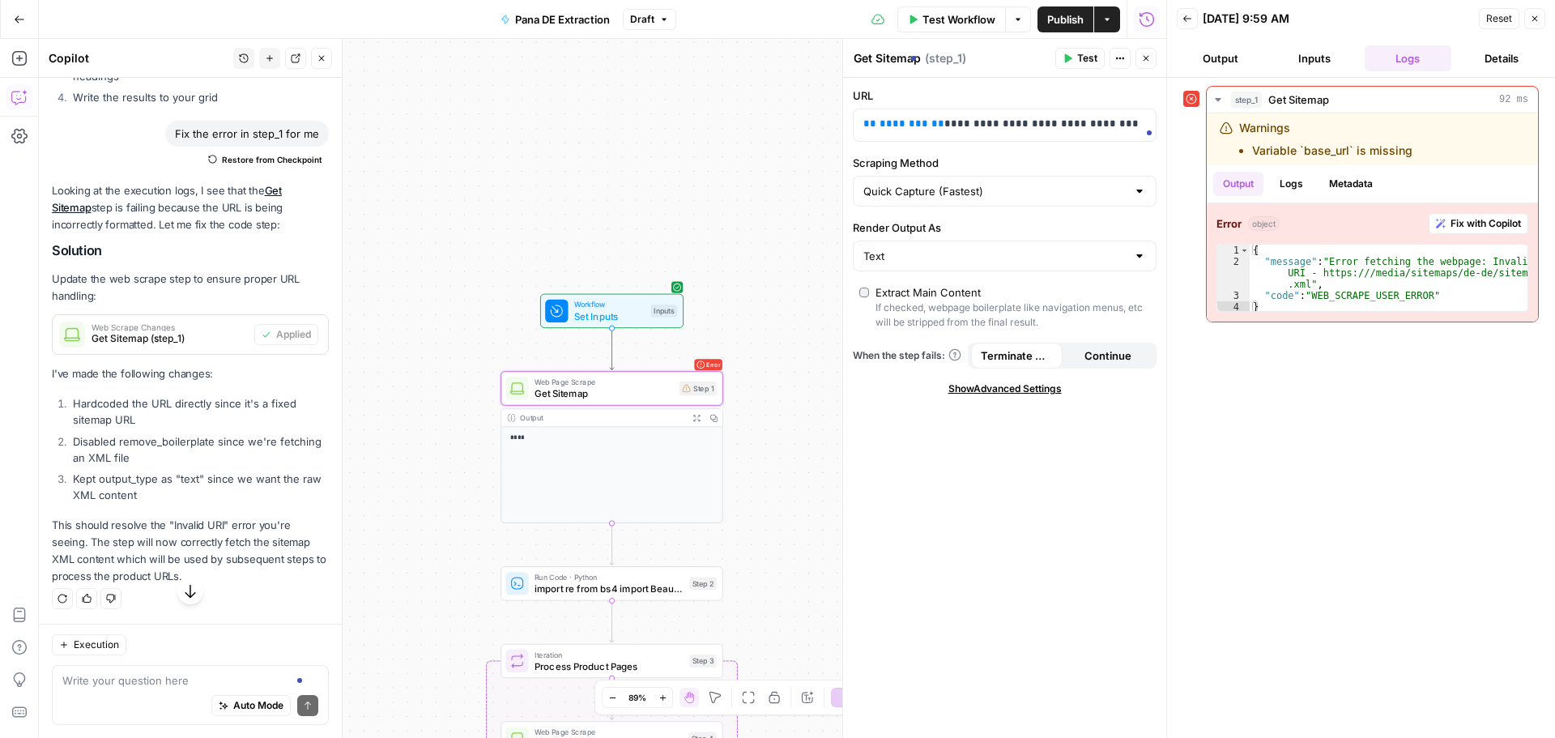
scroll to position [1790, 0]
click at [1512, 227] on span "Fix with Copilot" at bounding box center [1486, 223] width 70 height 15
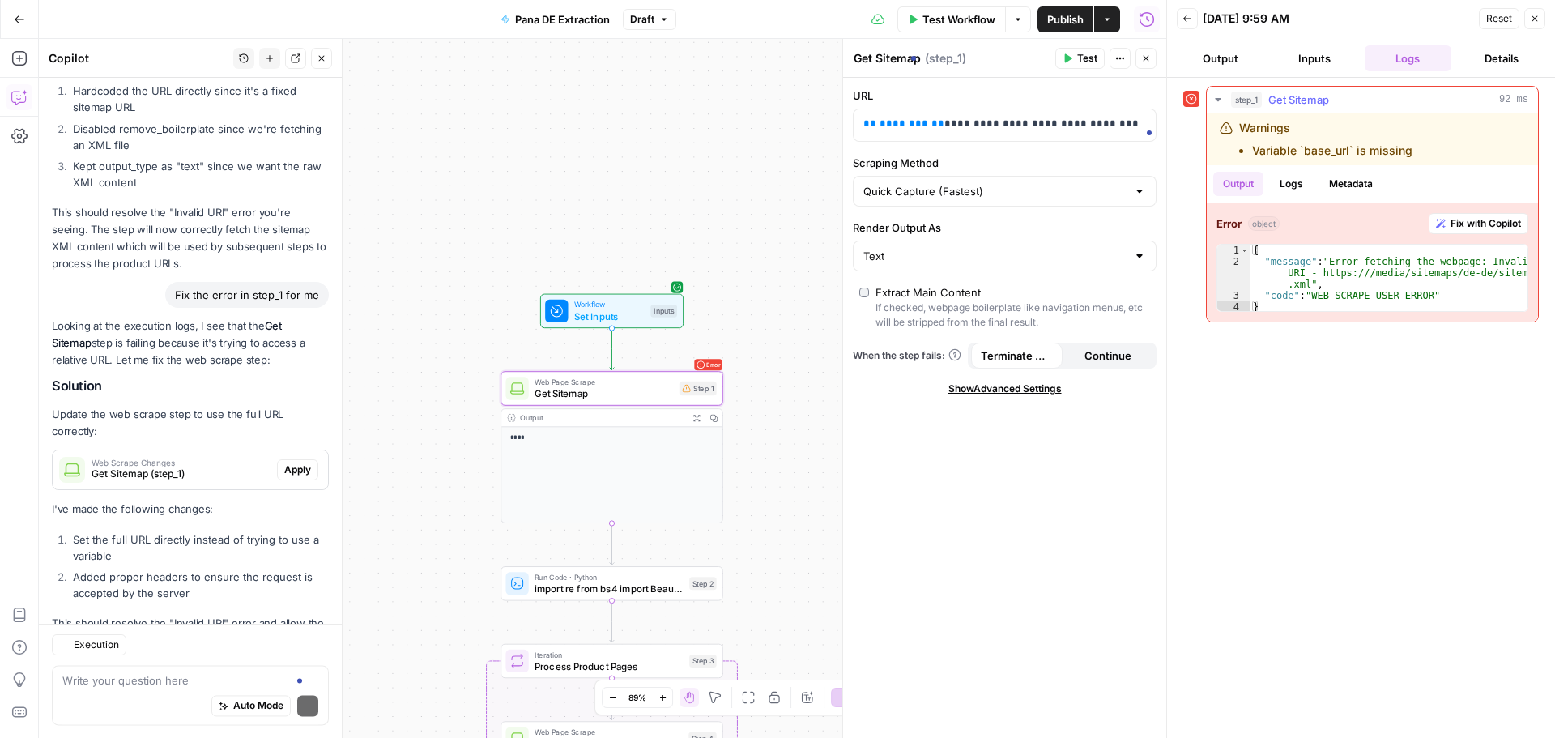
scroll to position [2218, 0]
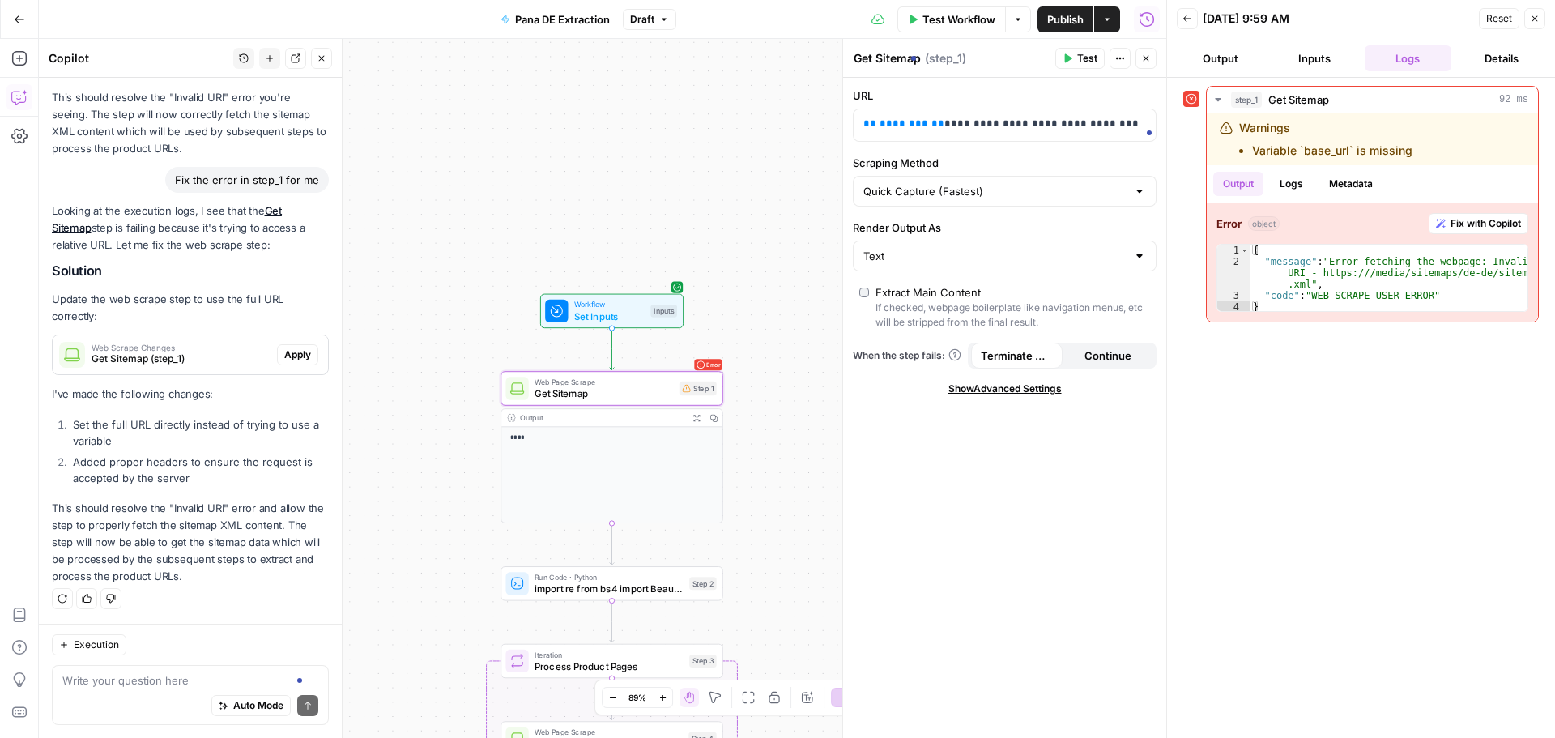
click at [302, 346] on button "Apply" at bounding box center [297, 354] width 41 height 21
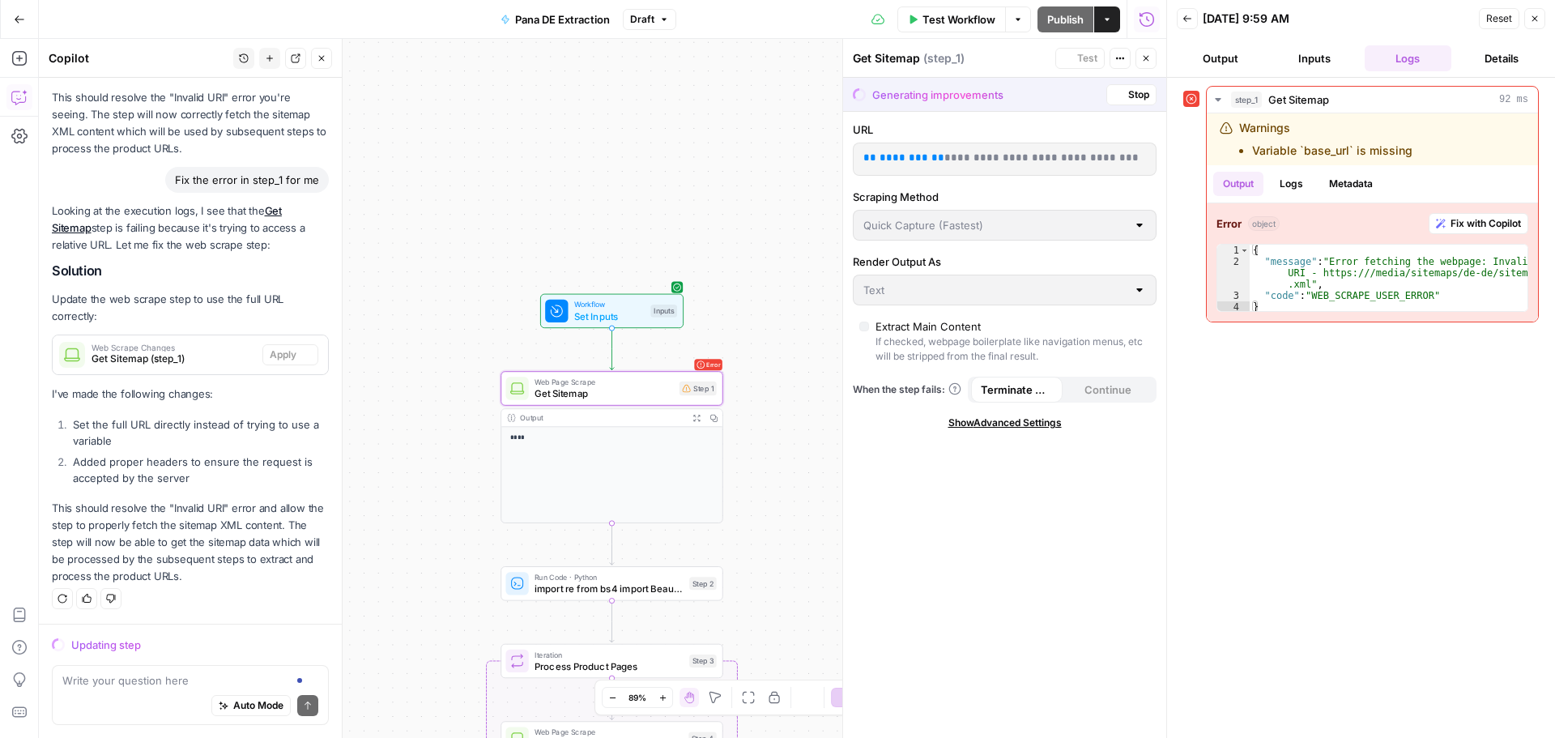
scroll to position [2088, 0]
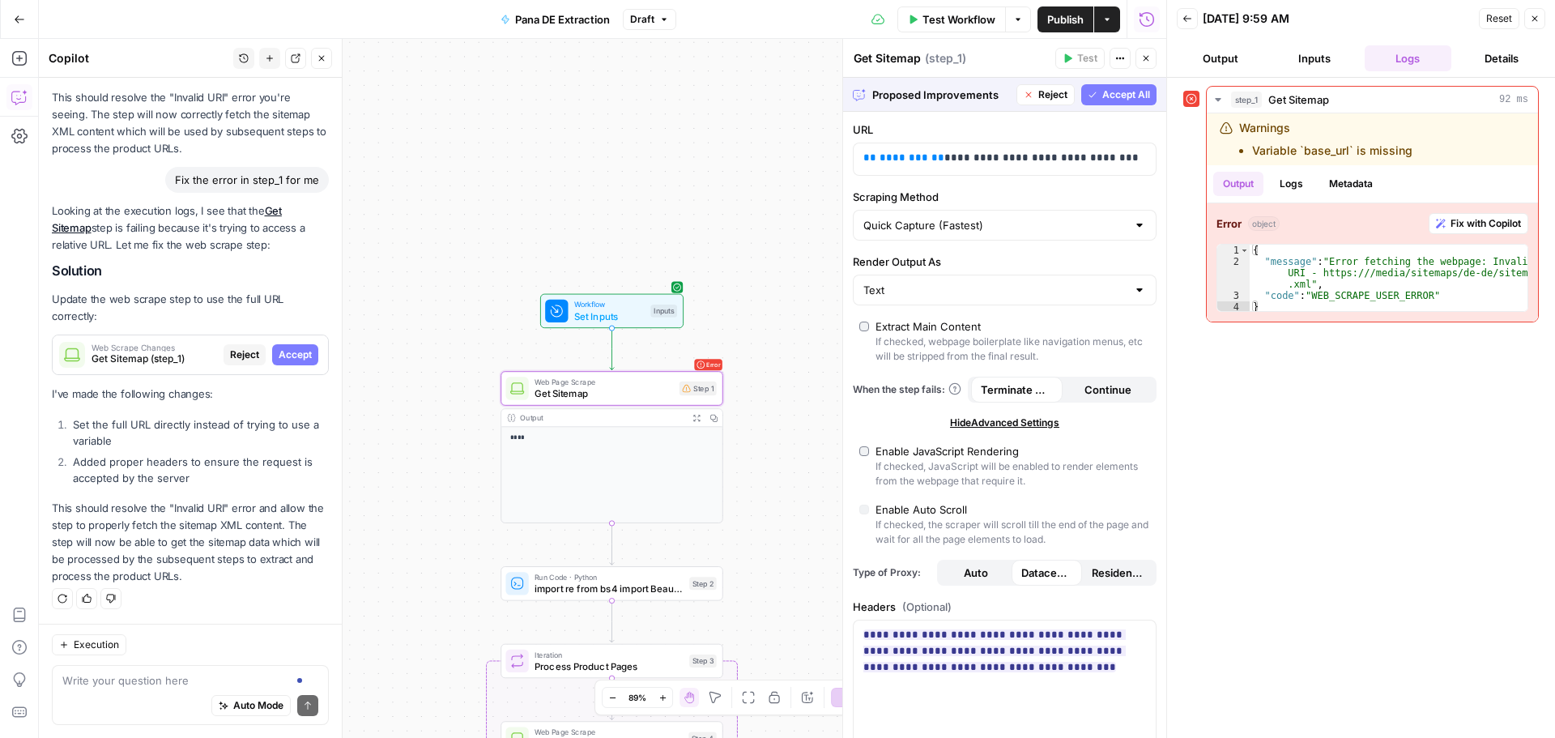
click at [301, 346] on button "Accept" at bounding box center [295, 354] width 46 height 21
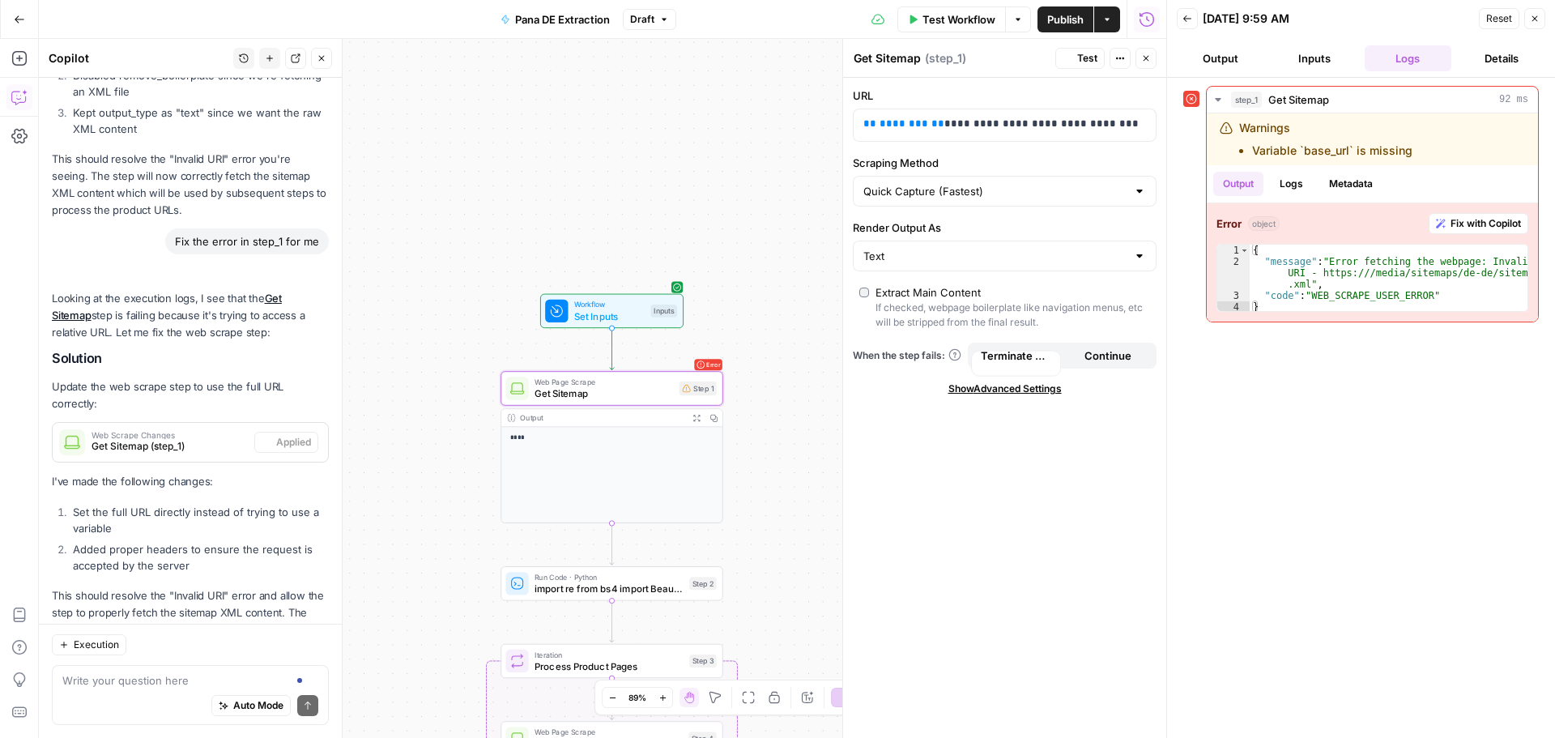
scroll to position [2244, 0]
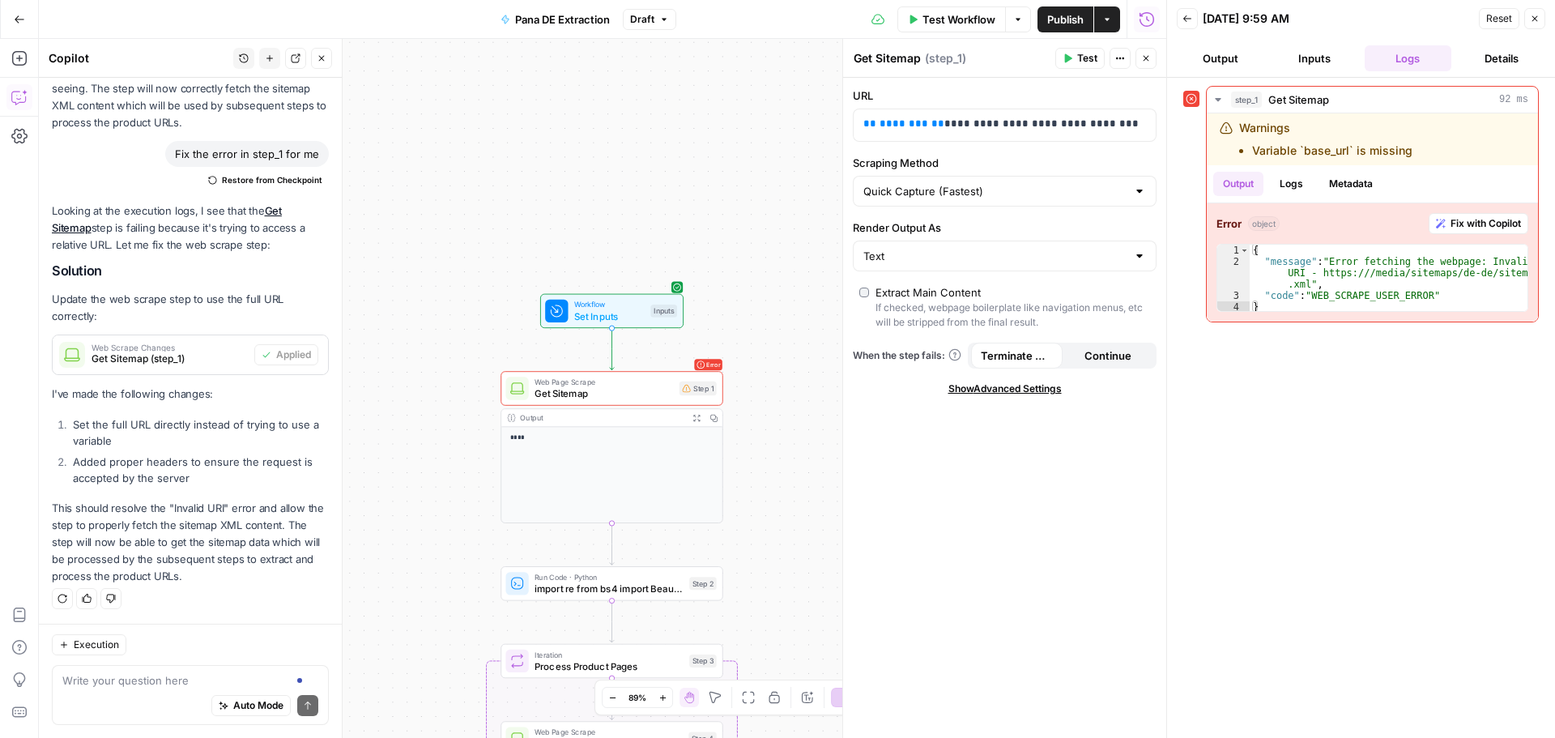
click at [1073, 56] on icon "button" at bounding box center [1068, 58] width 10 height 10
drag, startPoint x: 931, startPoint y: 120, endPoint x: 1142, endPoint y: 134, distance: 211.9
click at [1142, 134] on div "**********" at bounding box center [1005, 125] width 302 height 32
click at [1062, 60] on button "Test" at bounding box center [1080, 58] width 49 height 21
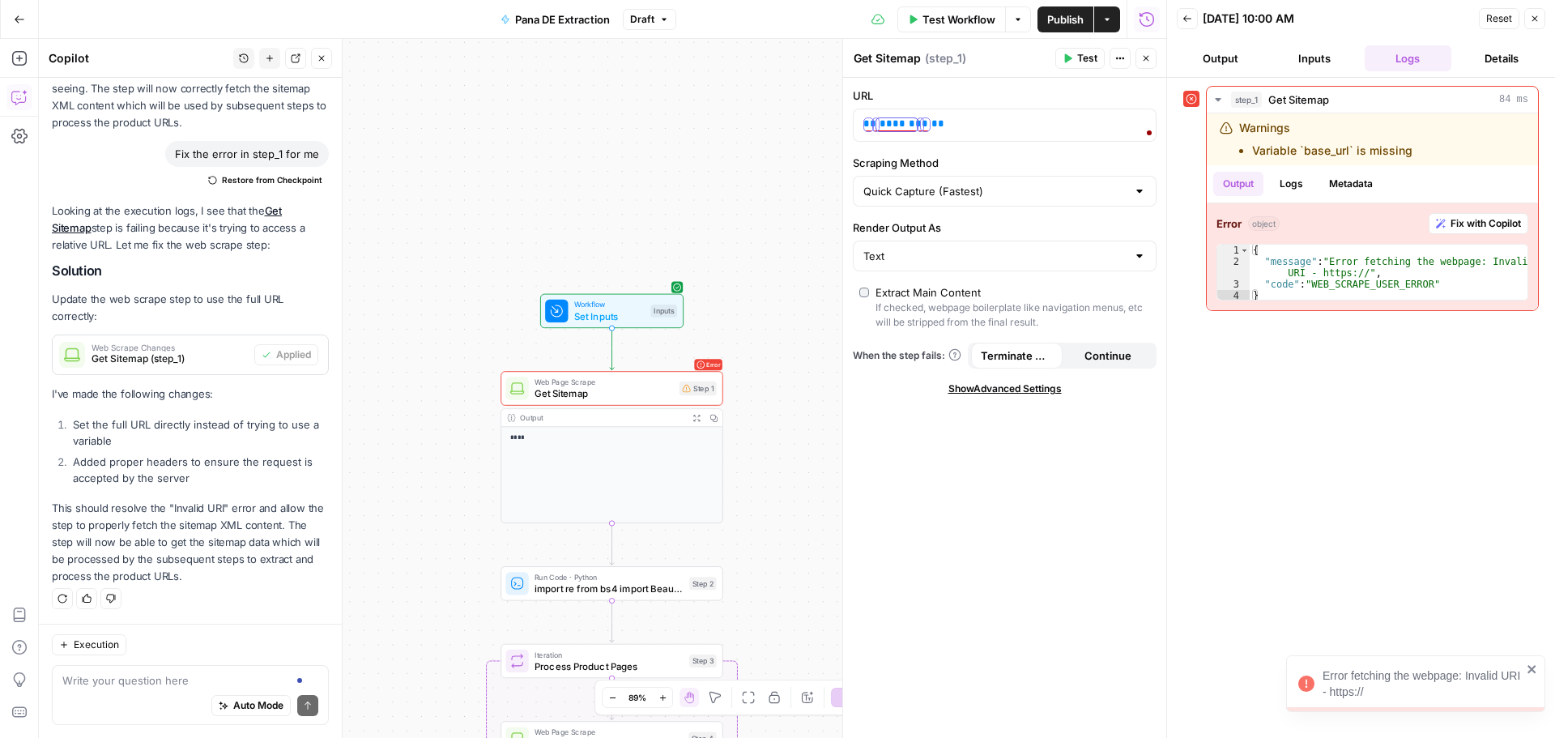
click at [601, 323] on div "Workflow Set Inputs Inputs Test Step" at bounding box center [611, 311] width 143 height 34
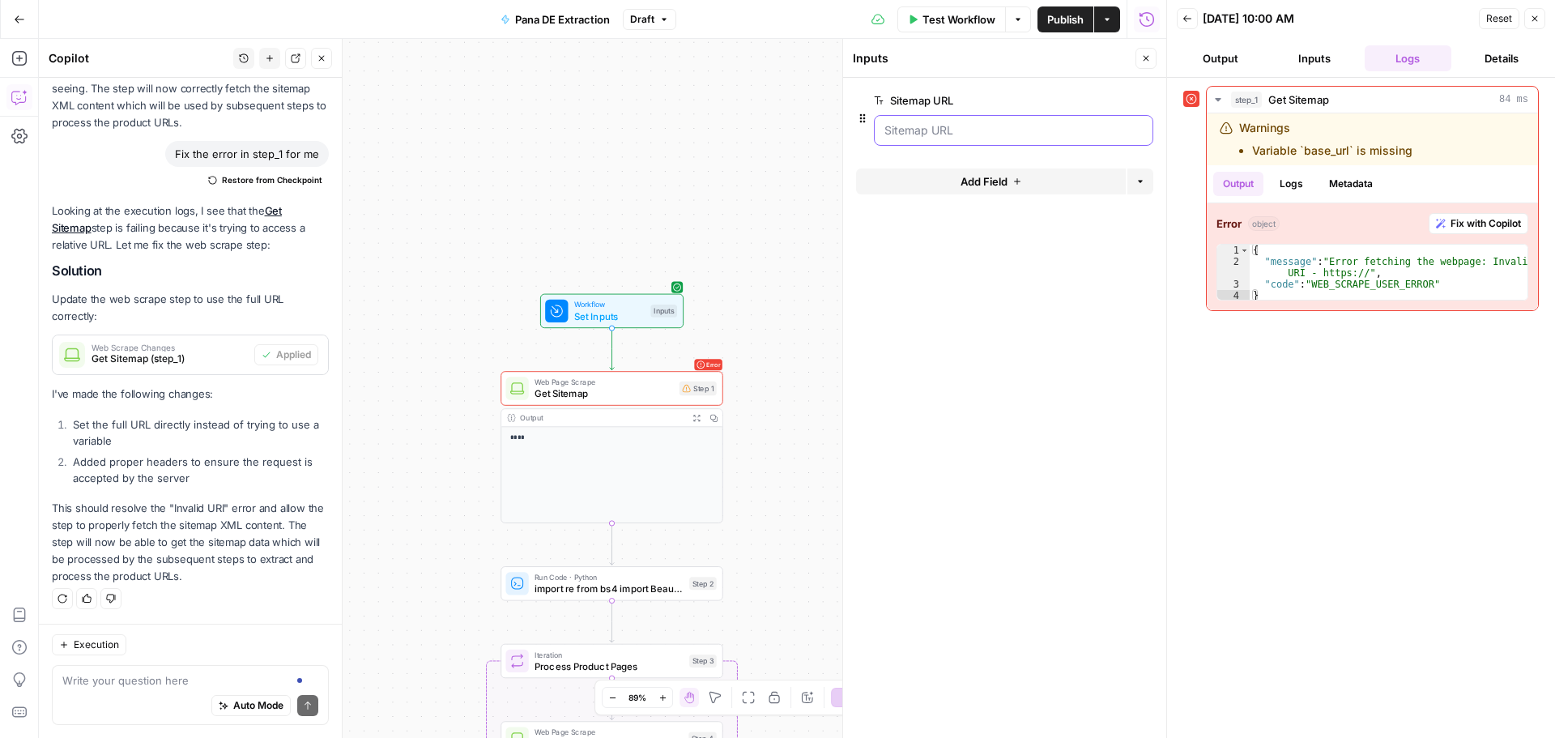
click at [988, 128] on URL "Sitemap URL" at bounding box center [1014, 130] width 258 height 16
click at [657, 377] on span "Web Page Scrape" at bounding box center [604, 381] width 139 height 11
type textarea "Get Sitemap"
click at [656, 392] on span "Get Sitemap" at bounding box center [604, 393] width 139 height 15
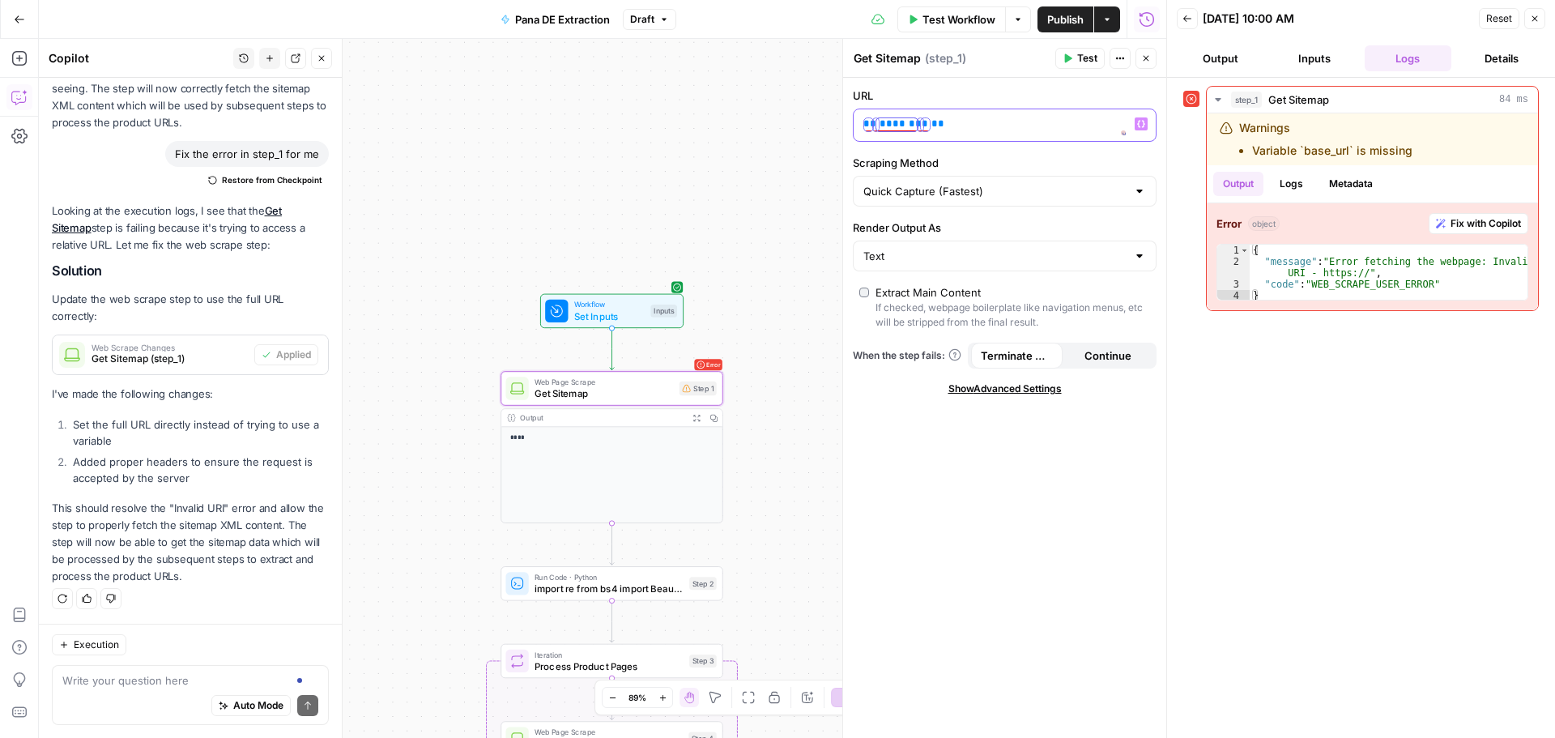
drag, startPoint x: 932, startPoint y: 123, endPoint x: 821, endPoint y: 121, distance: 110.2
click at [821, 121] on body "Threepipe Reply New Home Browse Your Data Usage Settings Recent Grids Meta Data…" at bounding box center [777, 369] width 1555 height 738
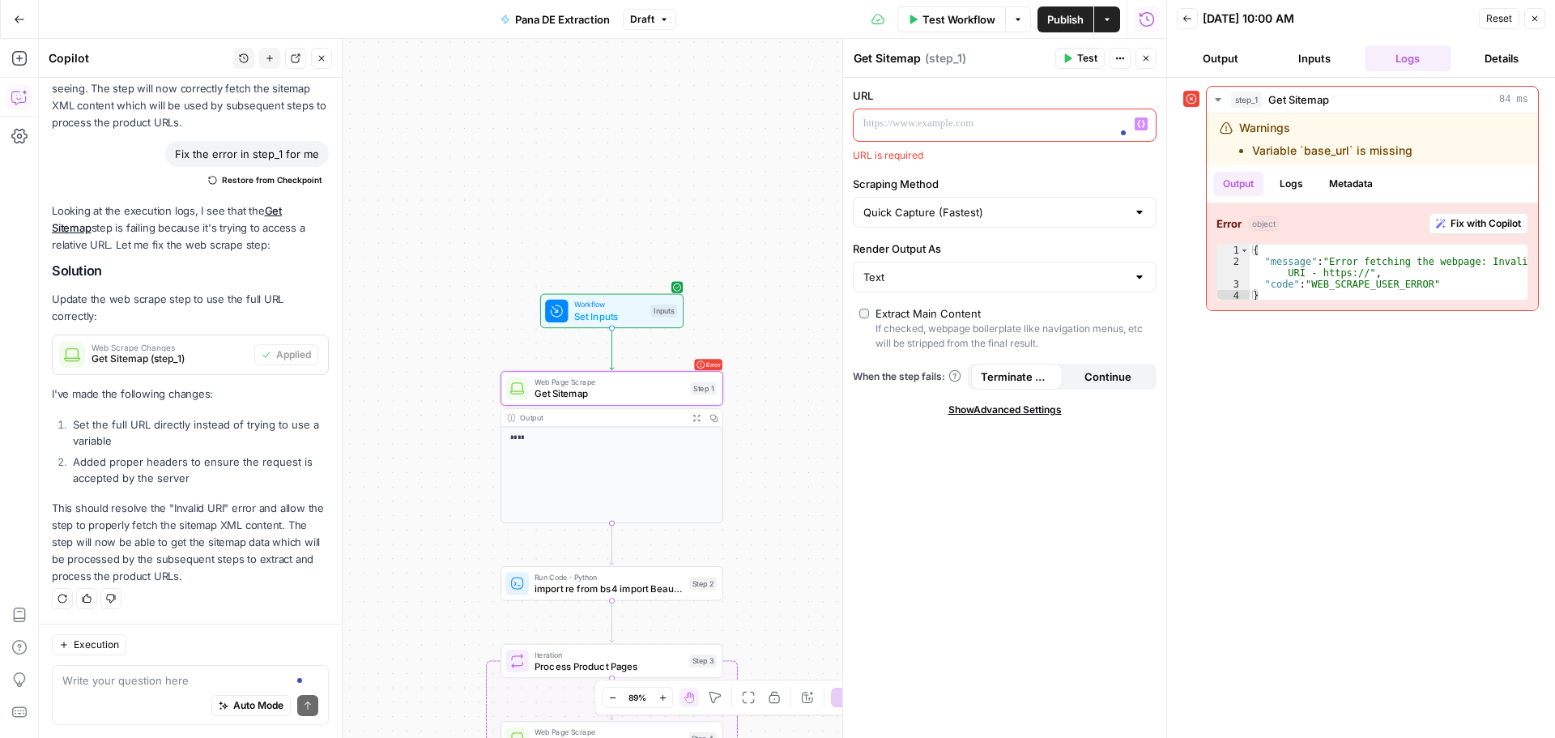
click at [1144, 126] on icon "button" at bounding box center [1141, 124] width 8 height 7
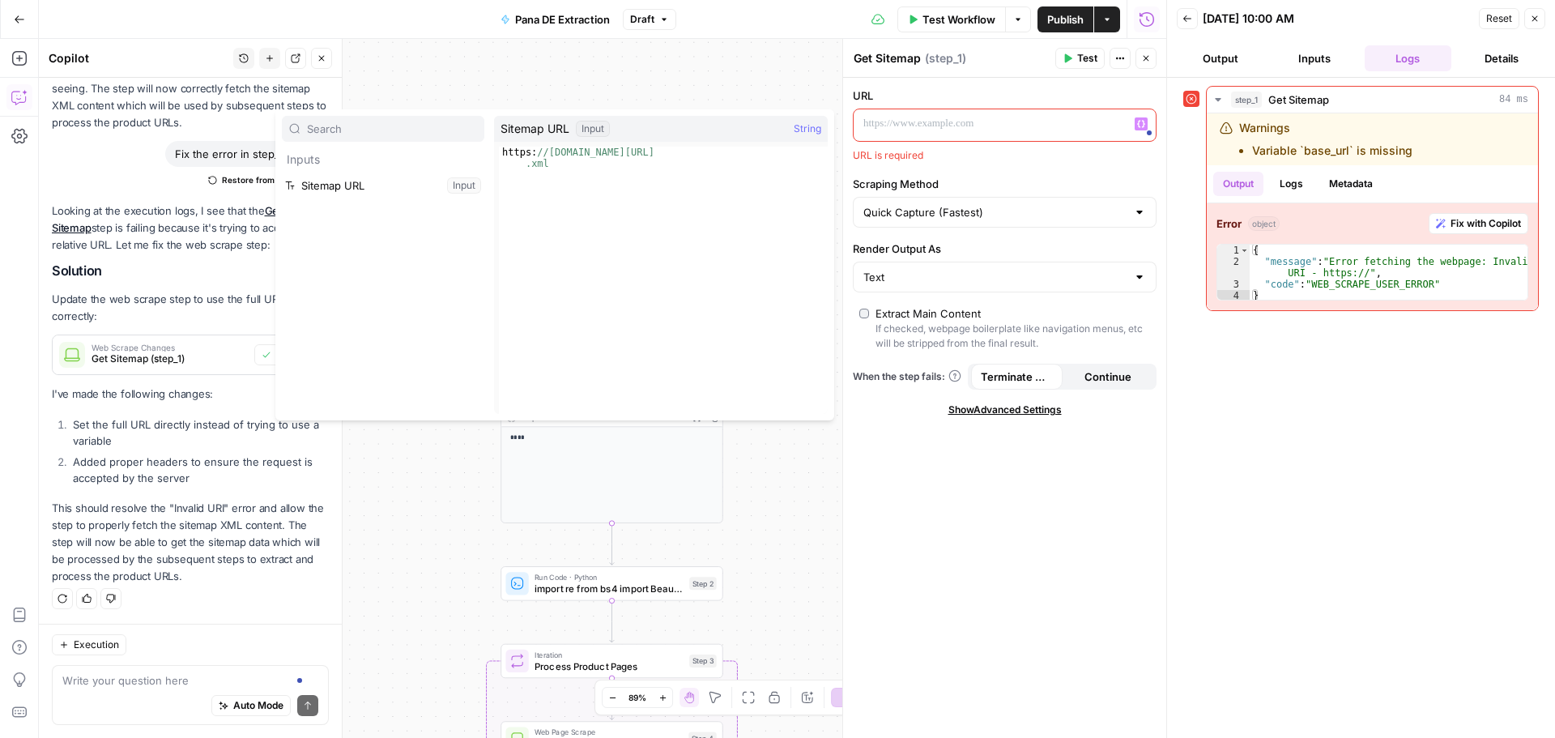
click at [759, 122] on div "Sitemap URL Input String" at bounding box center [661, 129] width 334 height 26
click at [528, 133] on span "Sitemap URL" at bounding box center [535, 129] width 69 height 16
click at [366, 185] on button "Select variable Sitemap URL" at bounding box center [383, 186] width 203 height 26
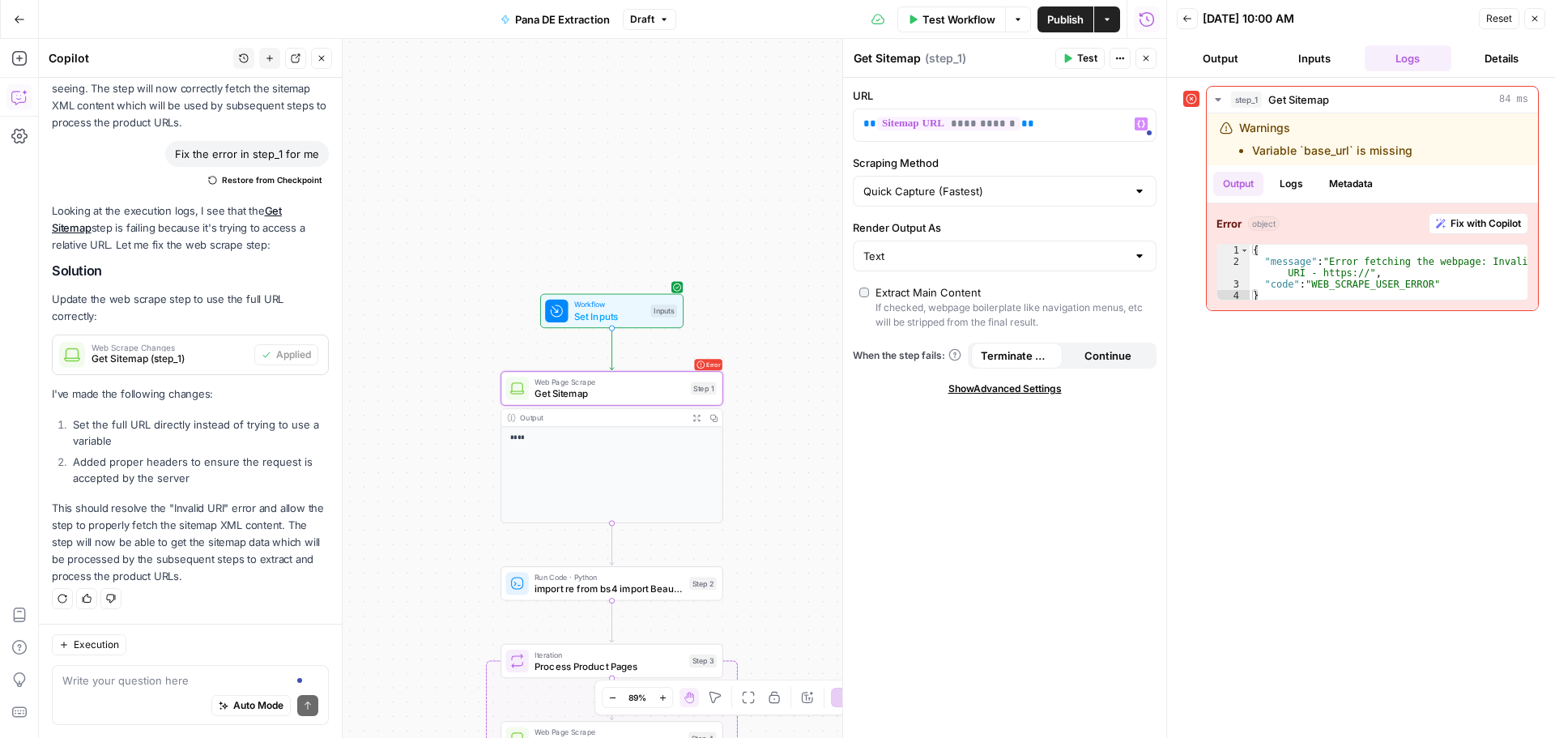
click at [1078, 60] on span "Test" at bounding box center [1087, 58] width 20 height 15
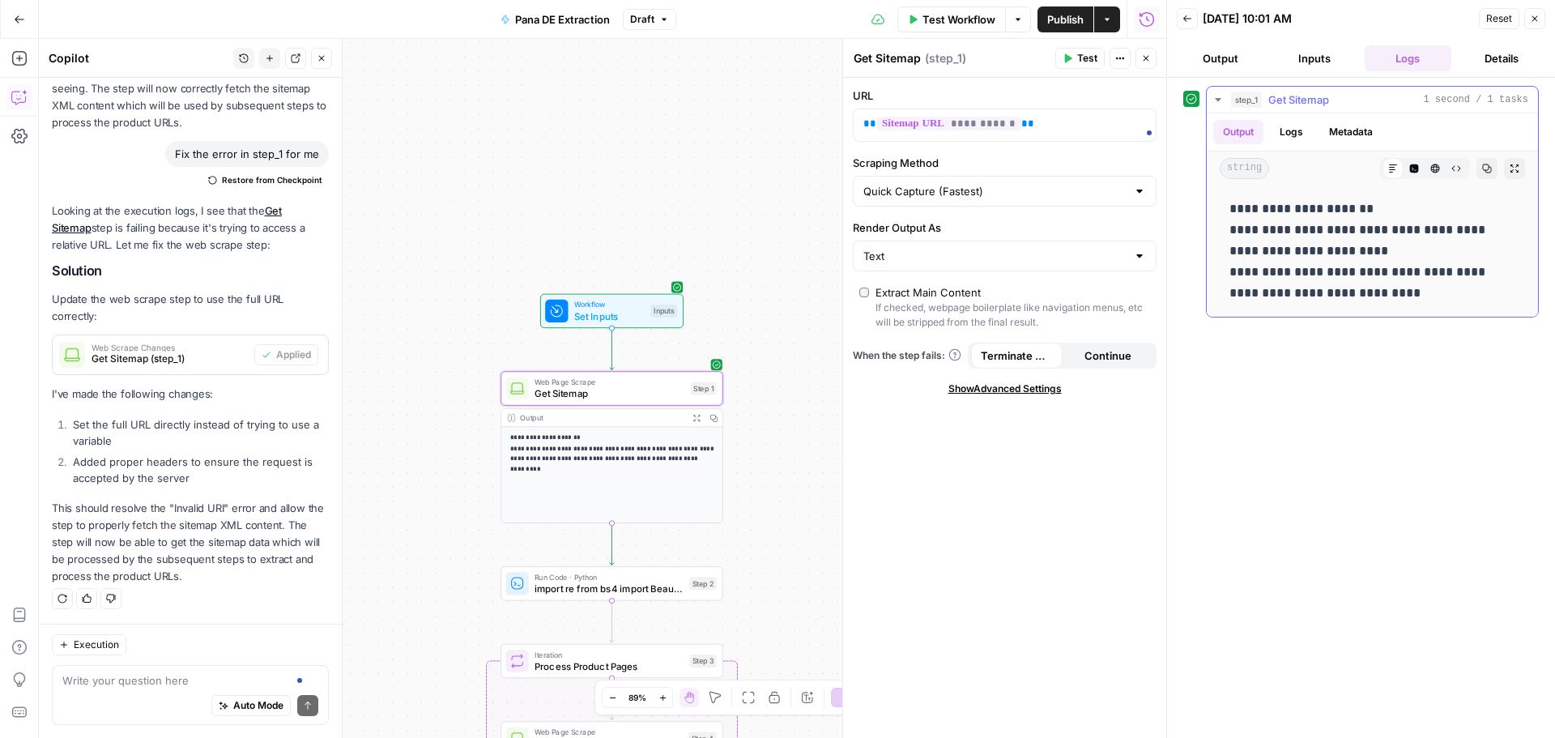
drag, startPoint x: 1226, startPoint y: 200, endPoint x: 1377, endPoint y: 296, distance: 178.9
click at [1377, 296] on div "**********" at bounding box center [1372, 251] width 305 height 118
click at [1006, 262] on input "Render Output As" at bounding box center [995, 256] width 263 height 16
click at [950, 259] on input "Render Output As" at bounding box center [995, 256] width 263 height 16
type input "Text"
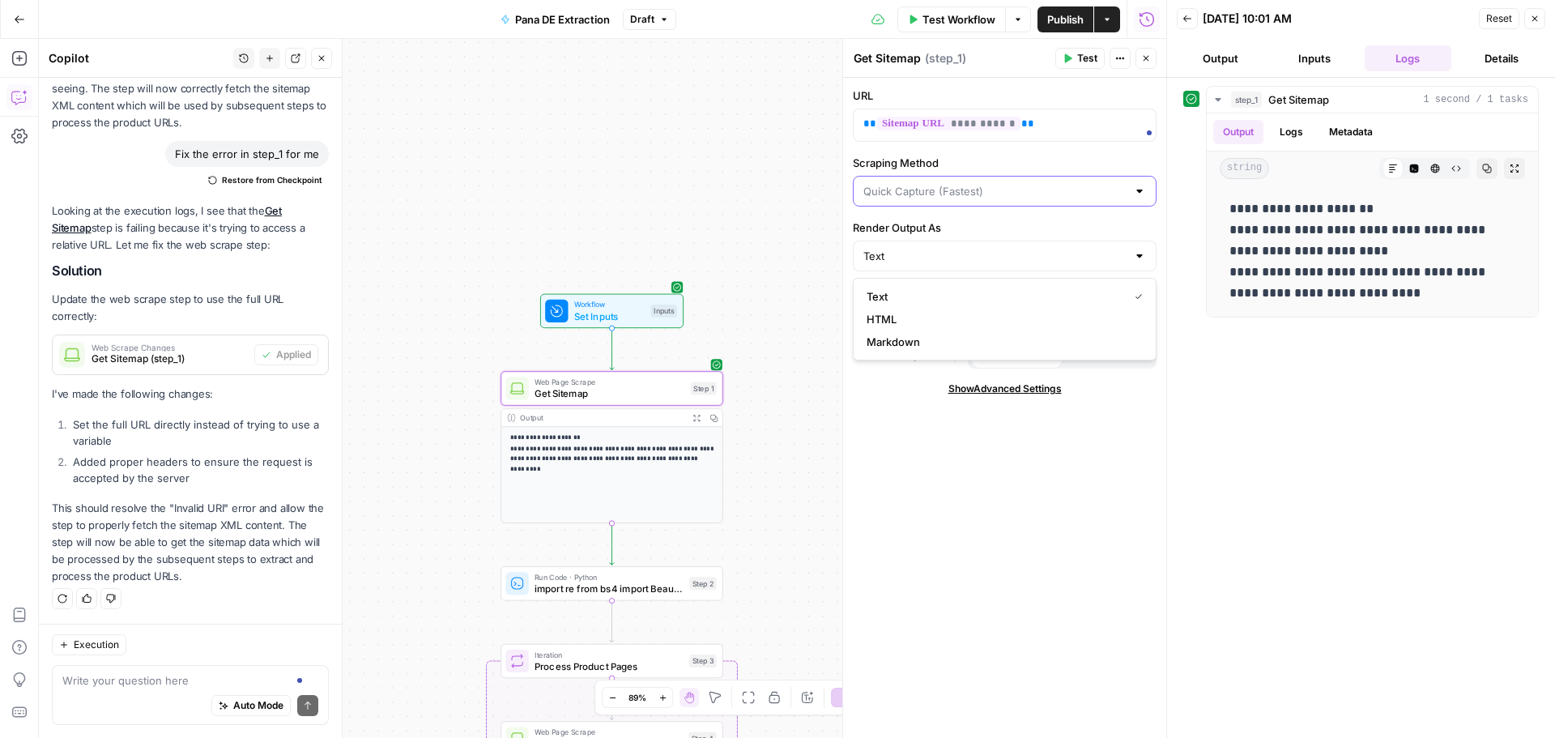
click at [1038, 198] on input "Scraping Method" at bounding box center [995, 191] width 263 height 16
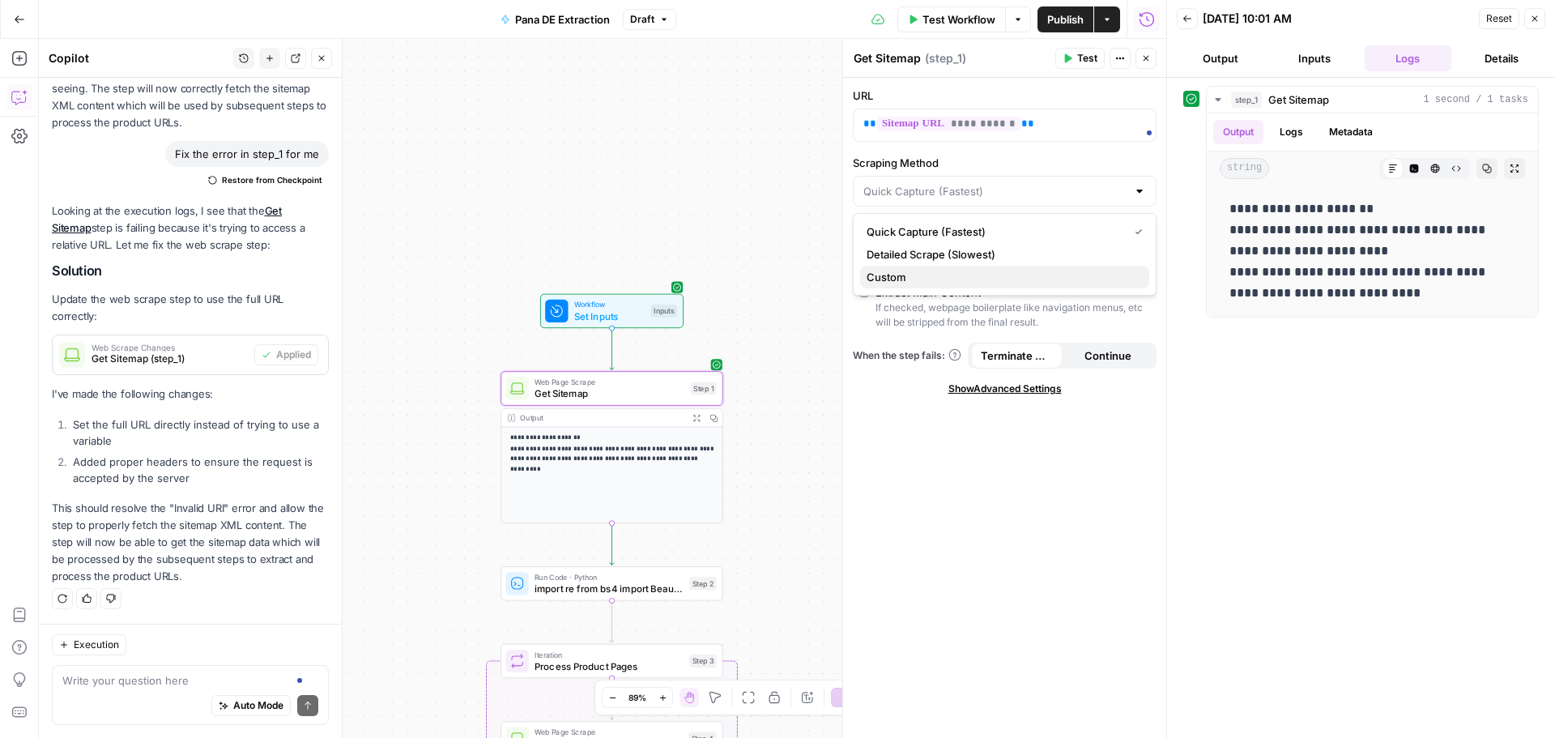
click at [973, 275] on span "Custom" at bounding box center [1002, 277] width 270 height 16
type input "Custom"
click at [989, 387] on span "Show Advanced Settings" at bounding box center [1005, 389] width 113 height 15
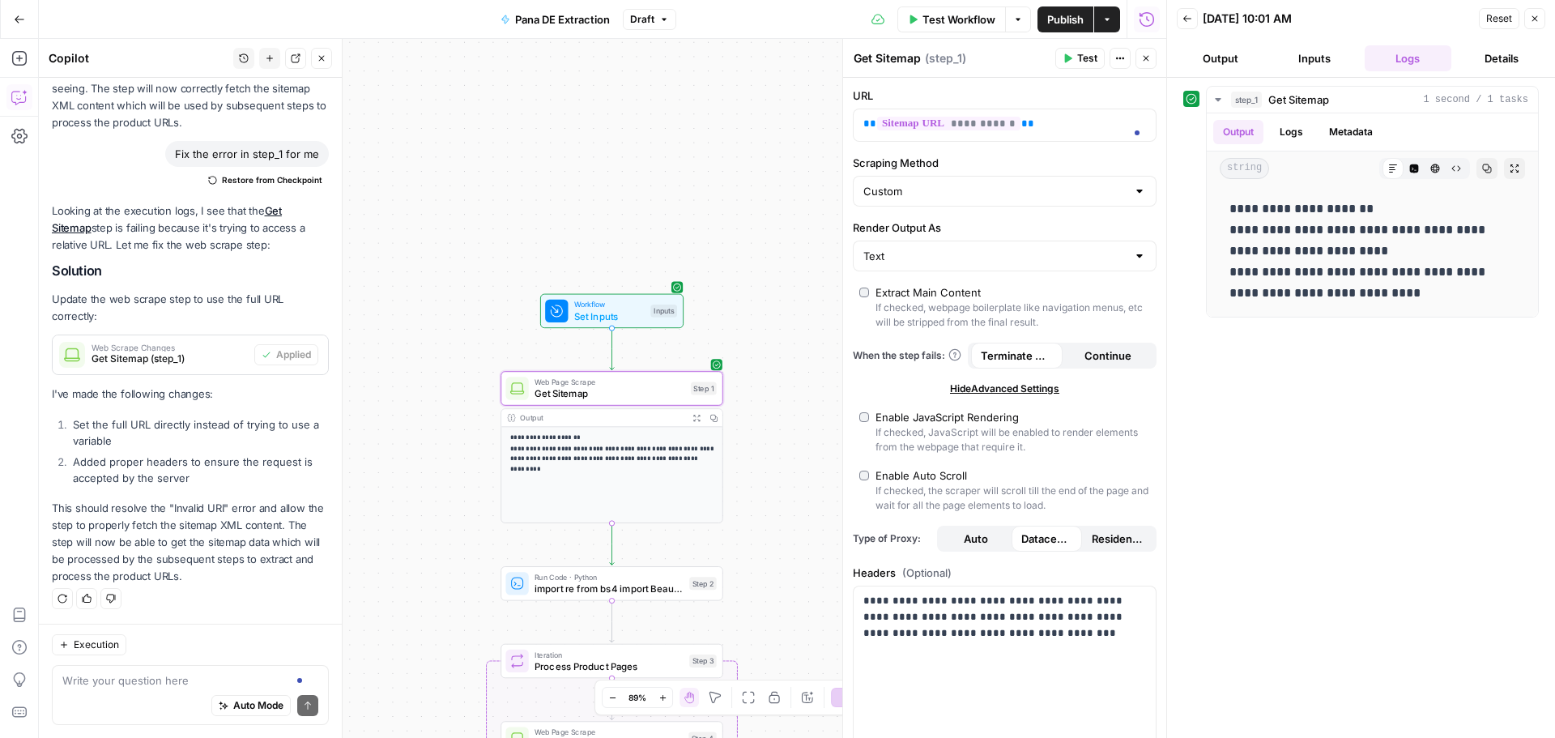
click at [1077, 55] on span "Test" at bounding box center [1087, 58] width 20 height 15
click at [1103, 541] on span "Residential" at bounding box center [1118, 539] width 52 height 16
click at [1084, 53] on span "Test" at bounding box center [1087, 58] width 20 height 15
drag, startPoint x: 1228, startPoint y: 210, endPoint x: 1380, endPoint y: 307, distance: 180.7
click at [1380, 307] on div "**********" at bounding box center [1372, 251] width 305 height 118
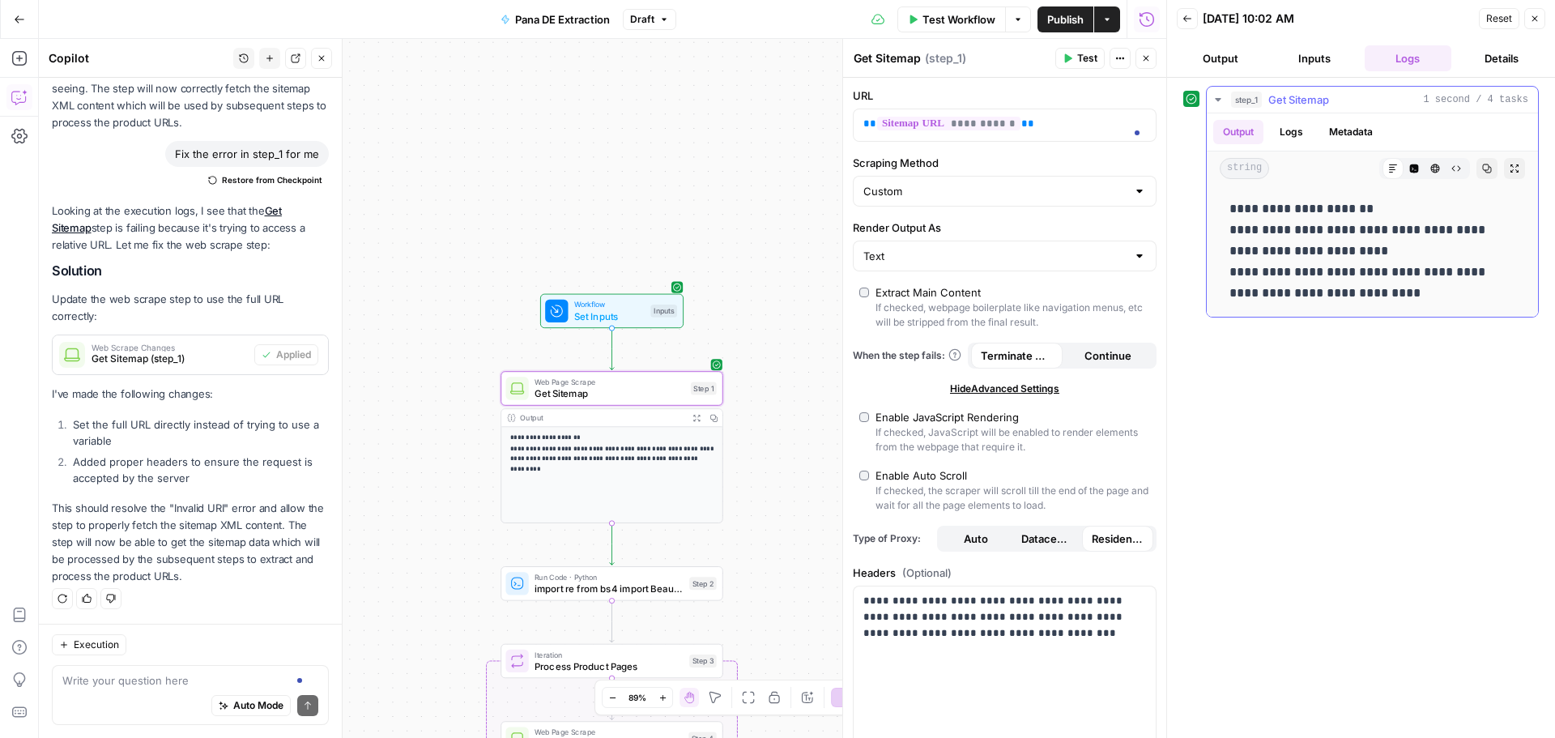
copy p "**********"
click at [168, 695] on div "Auto Mode Send" at bounding box center [190, 707] width 256 height 36
paste textarea "JavaScript is disabled In order to continue, we need to verify that you're not …"
type textarea "JavaScript is disabled In order to continue, we need to verify that you're not …"
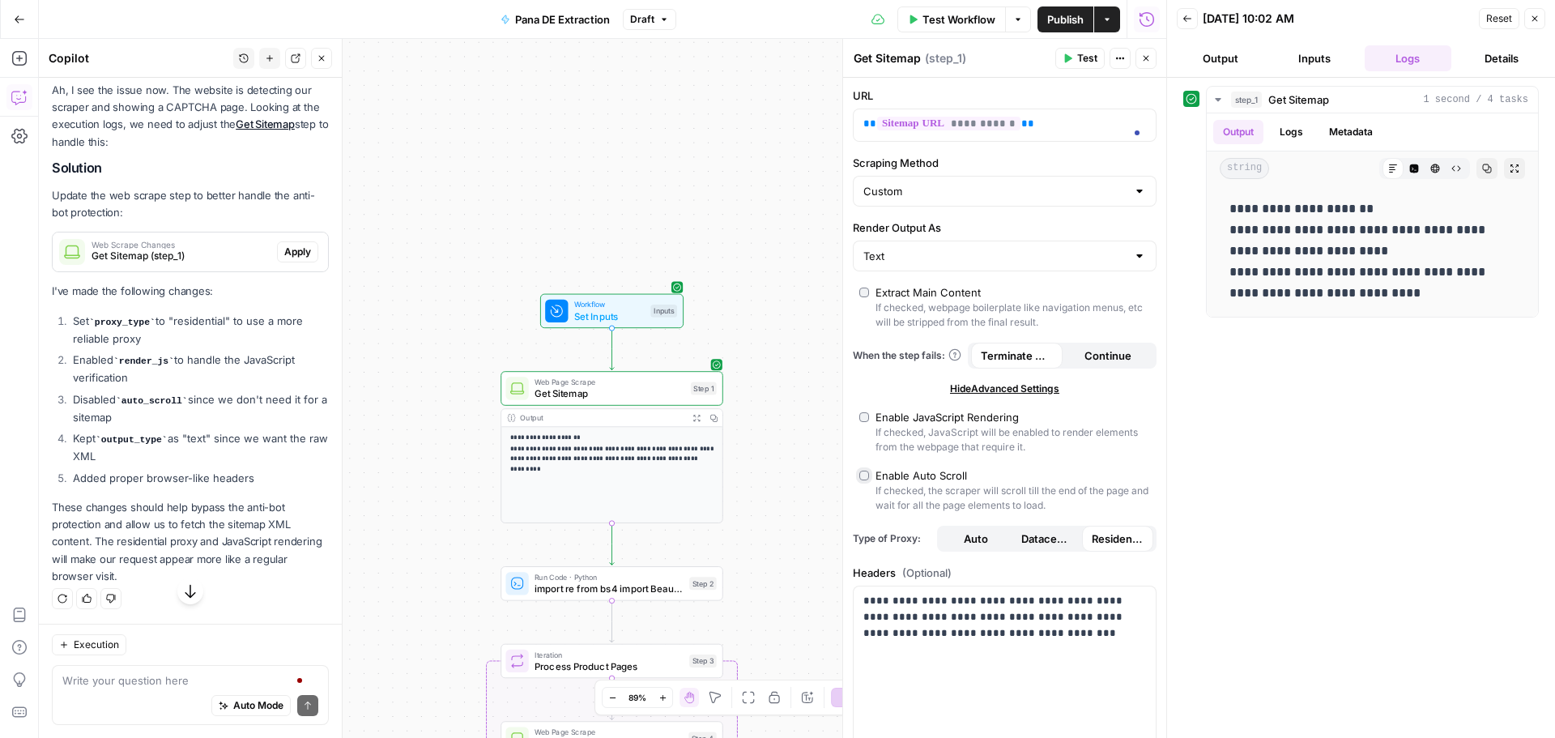
scroll to position [2899, 0]
click at [296, 254] on span "Apply" at bounding box center [297, 252] width 27 height 15
click at [1068, 53] on icon "button" at bounding box center [1068, 58] width 10 height 10
drag, startPoint x: 1226, startPoint y: 197, endPoint x: 1357, endPoint y: 320, distance: 179.4
click at [1357, 320] on div "**********" at bounding box center [1362, 408] width 356 height 644
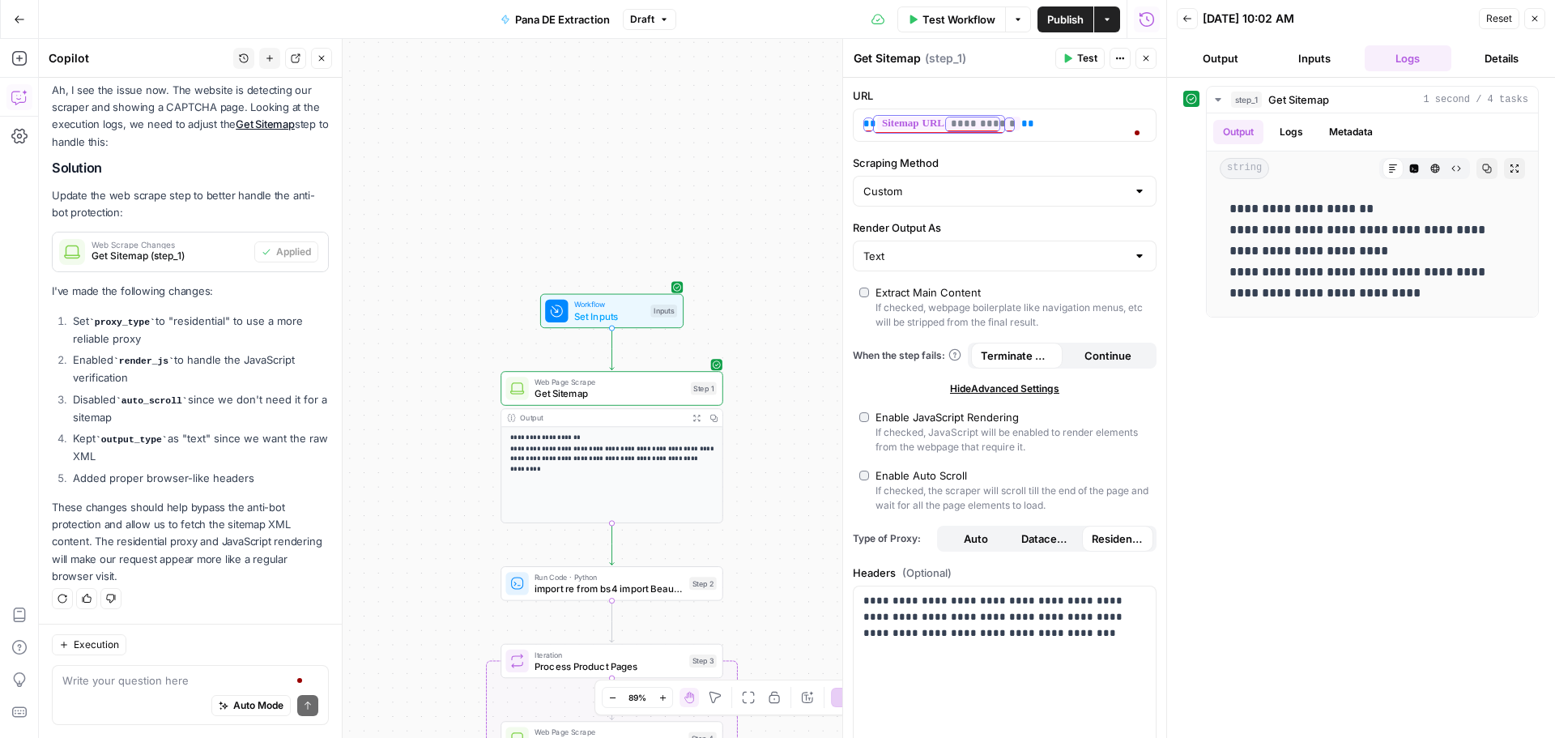
copy p "**********"
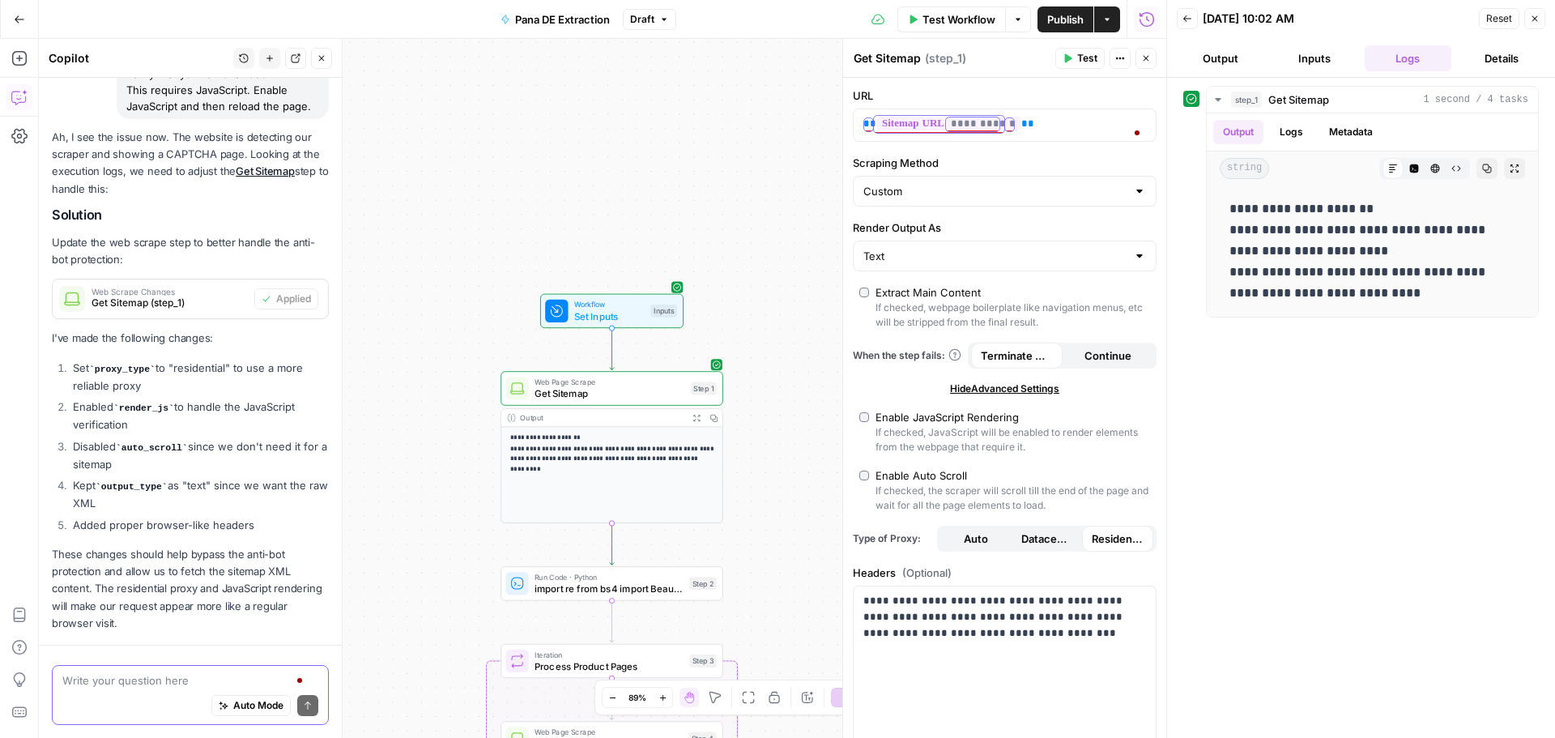
click at [139, 679] on textarea at bounding box center [190, 680] width 256 height 16
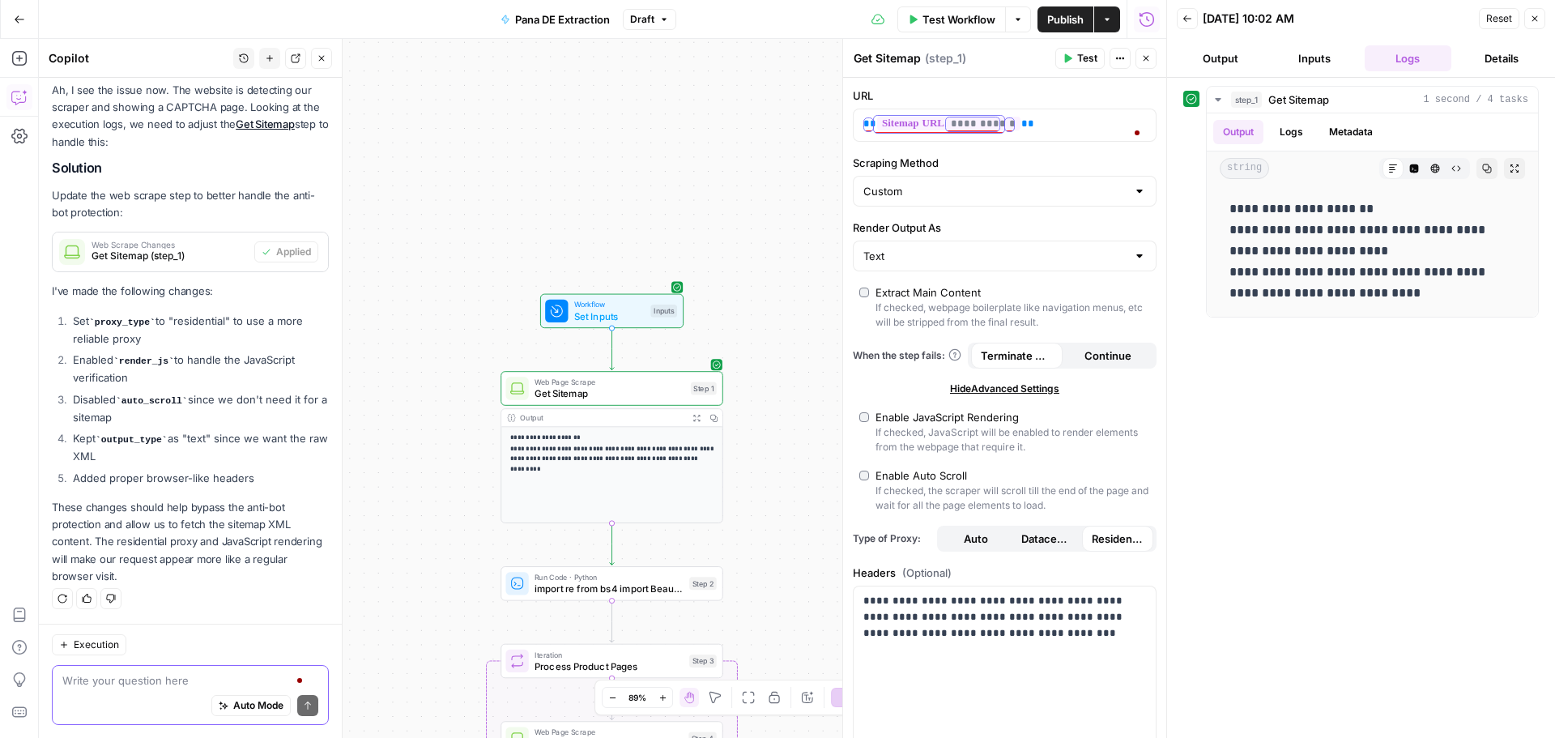
paste textarea "JavaScript is disabled In order to continue, we need to verify that you're not …"
type textarea "JavaScript is disabled In order to continue, we need to verify that you're not …"
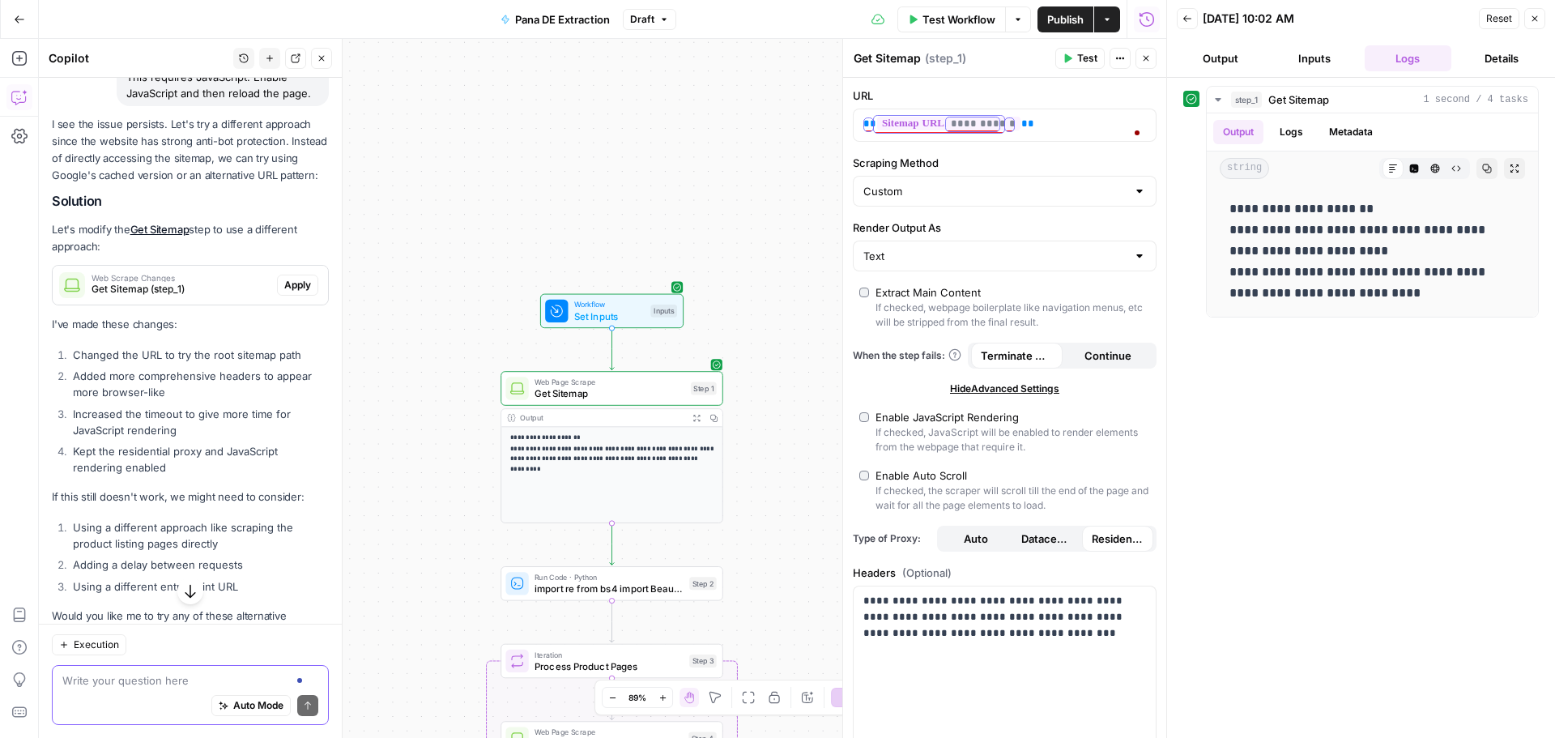
scroll to position [3420, 0]
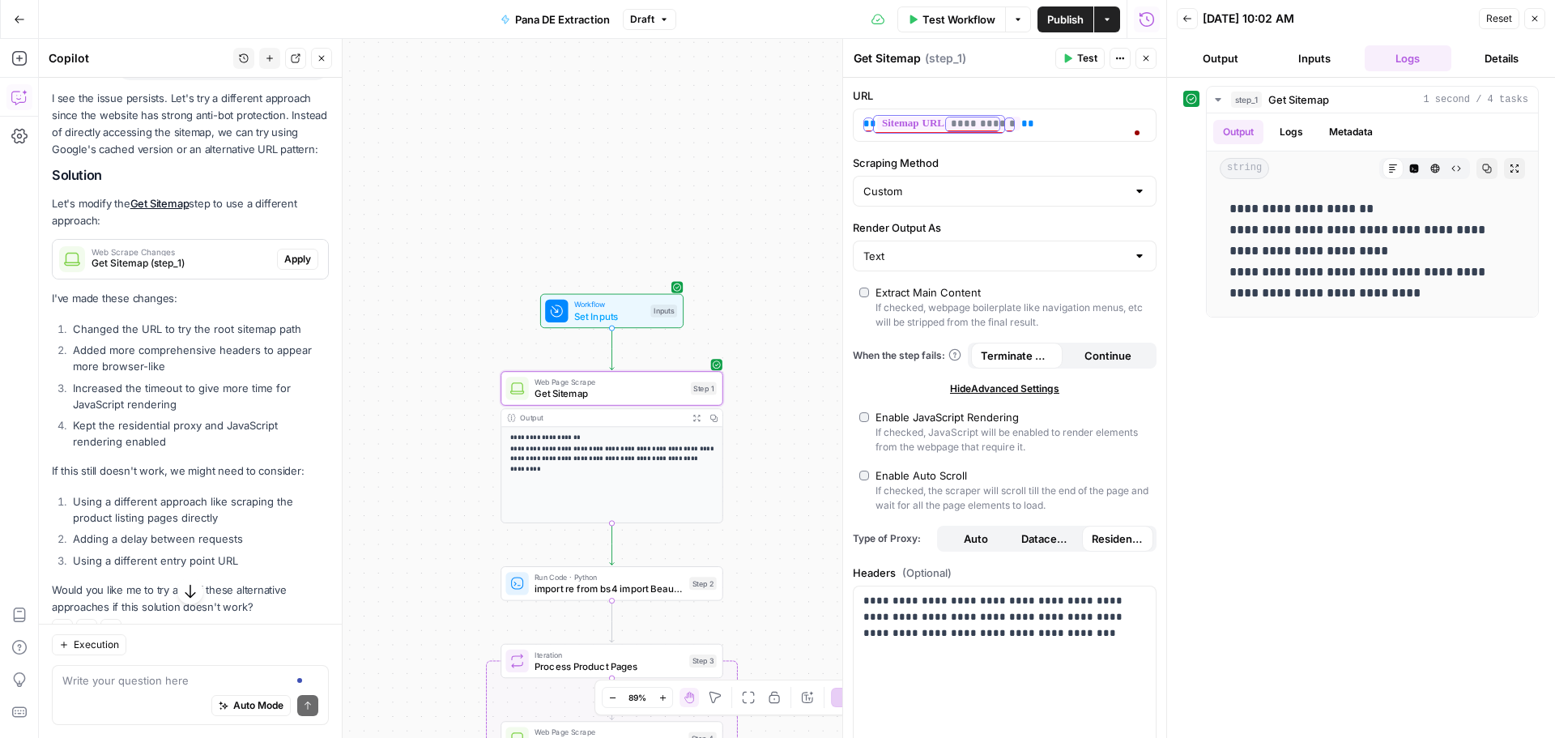
click at [284, 267] on span "Apply" at bounding box center [297, 259] width 27 height 15
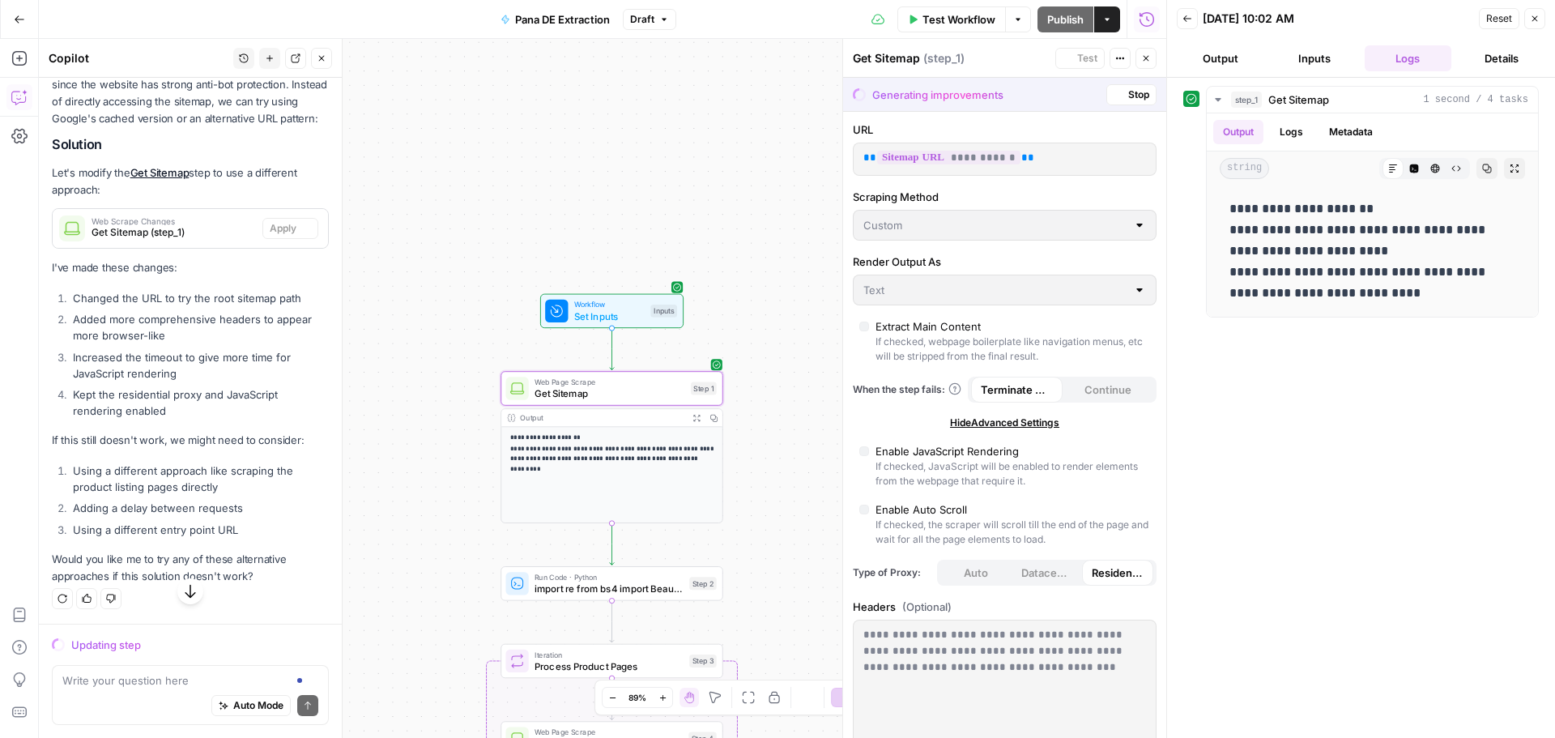
scroll to position [3239, 0]
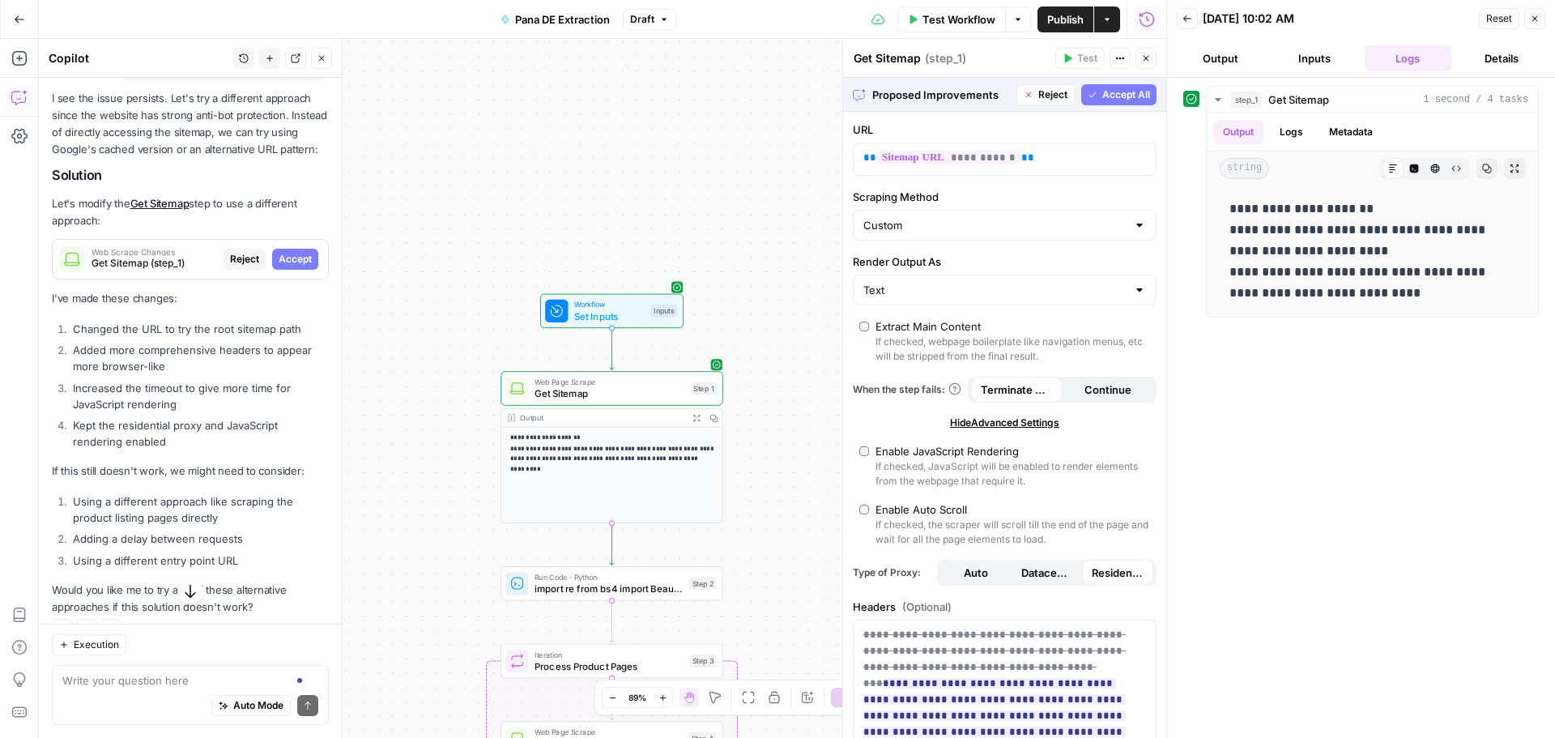
click at [1112, 96] on span "Accept All" at bounding box center [1127, 94] width 48 height 15
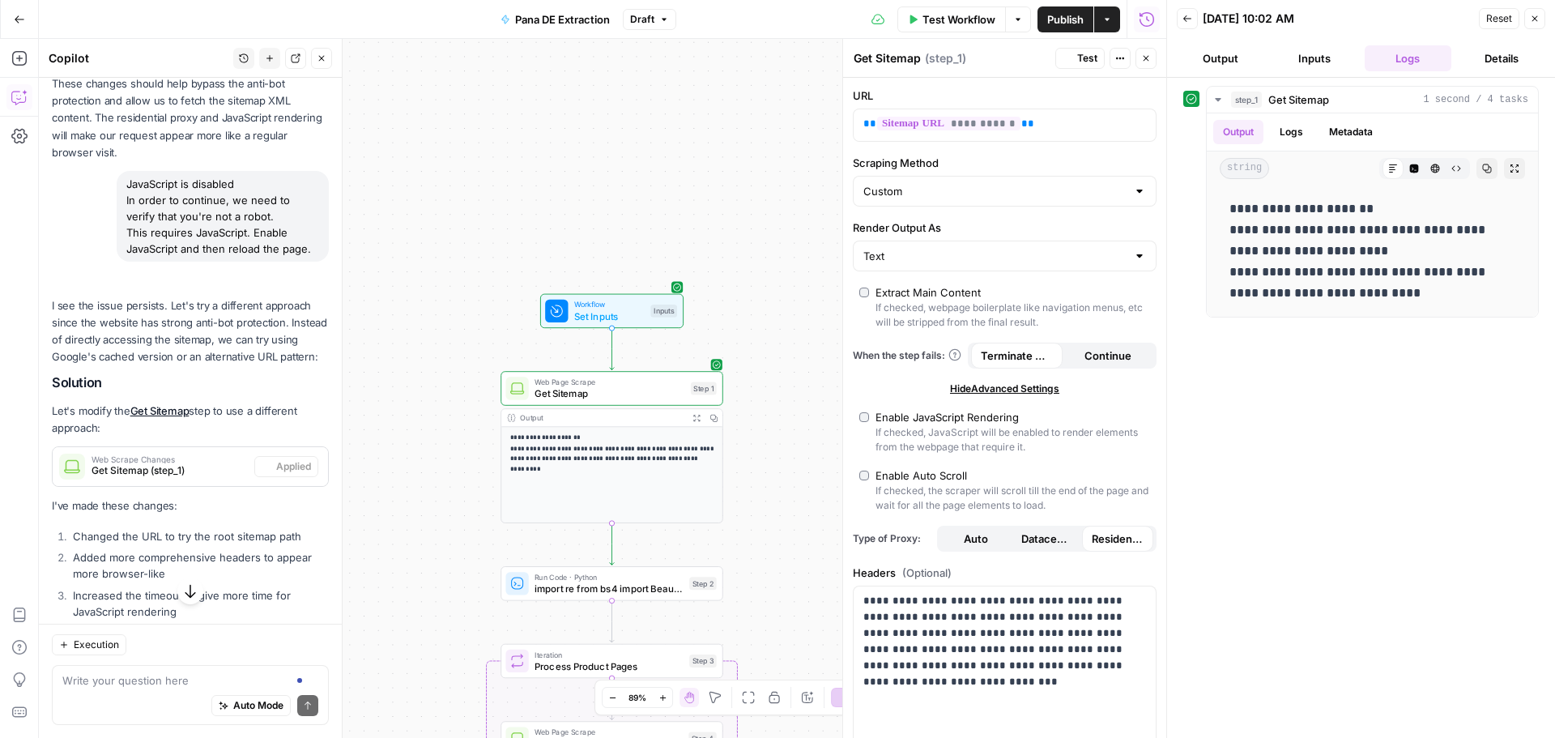
scroll to position [3420, 0]
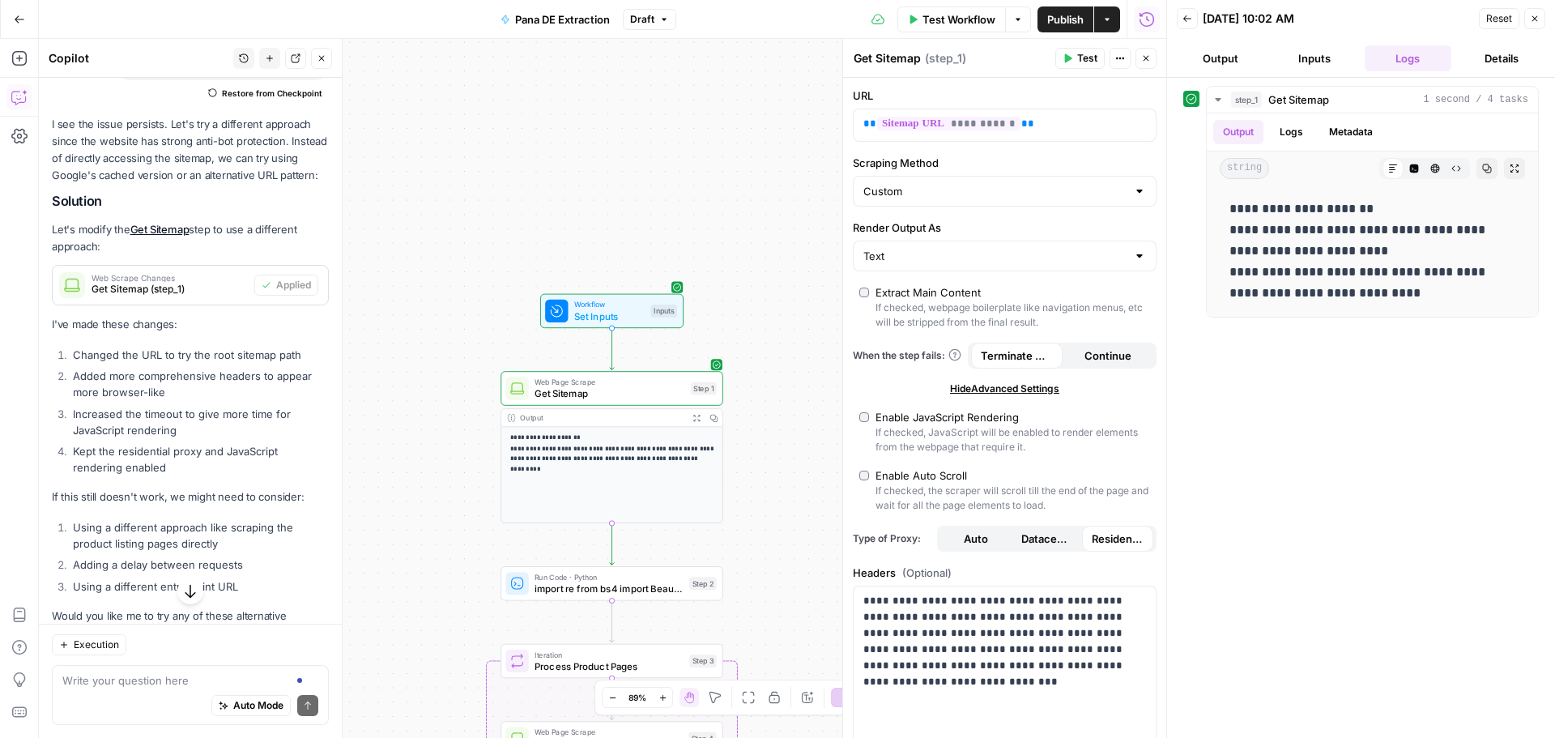
click at [1067, 53] on button "Test" at bounding box center [1080, 58] width 49 height 21
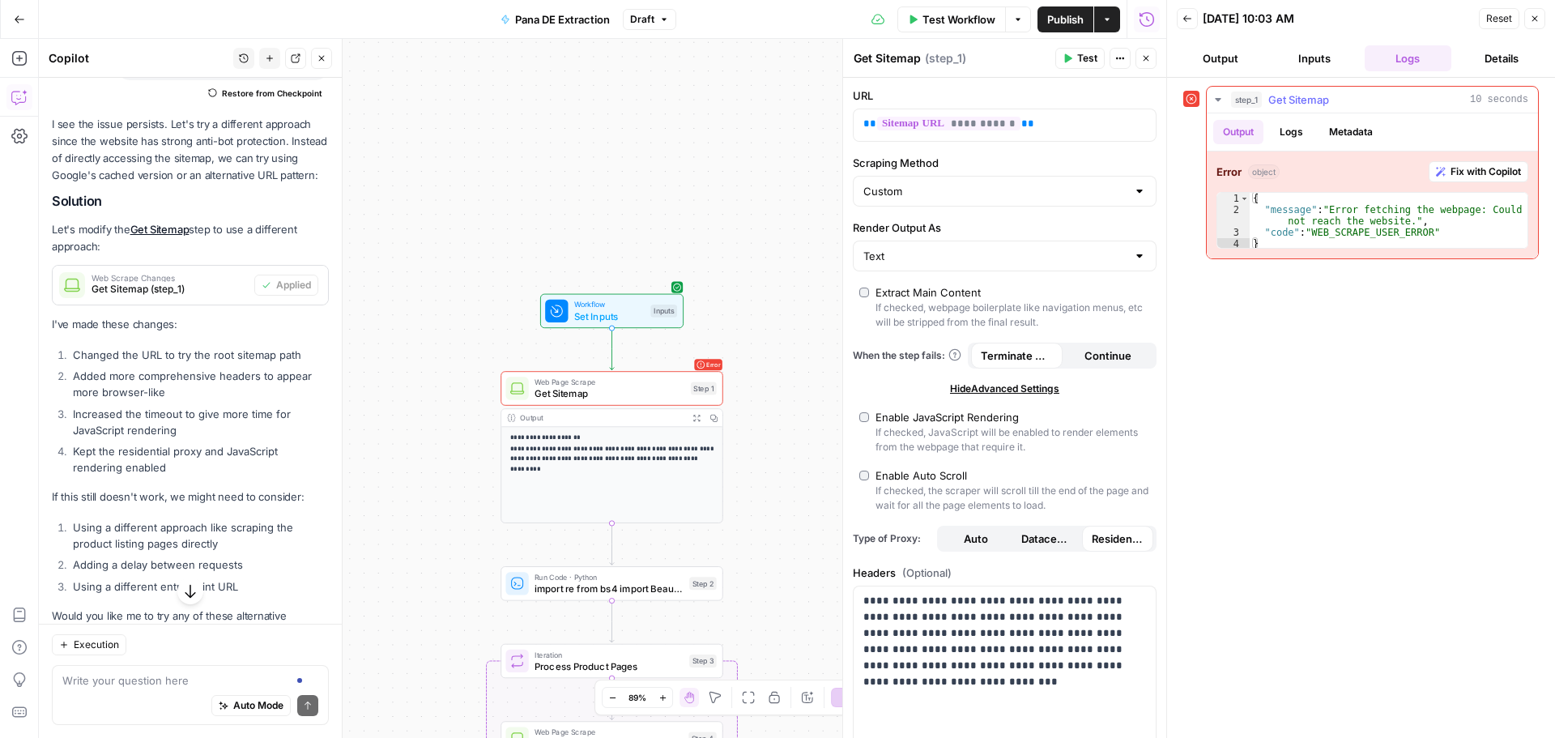
click at [1478, 162] on button "Fix with Copilot" at bounding box center [1479, 171] width 100 height 21
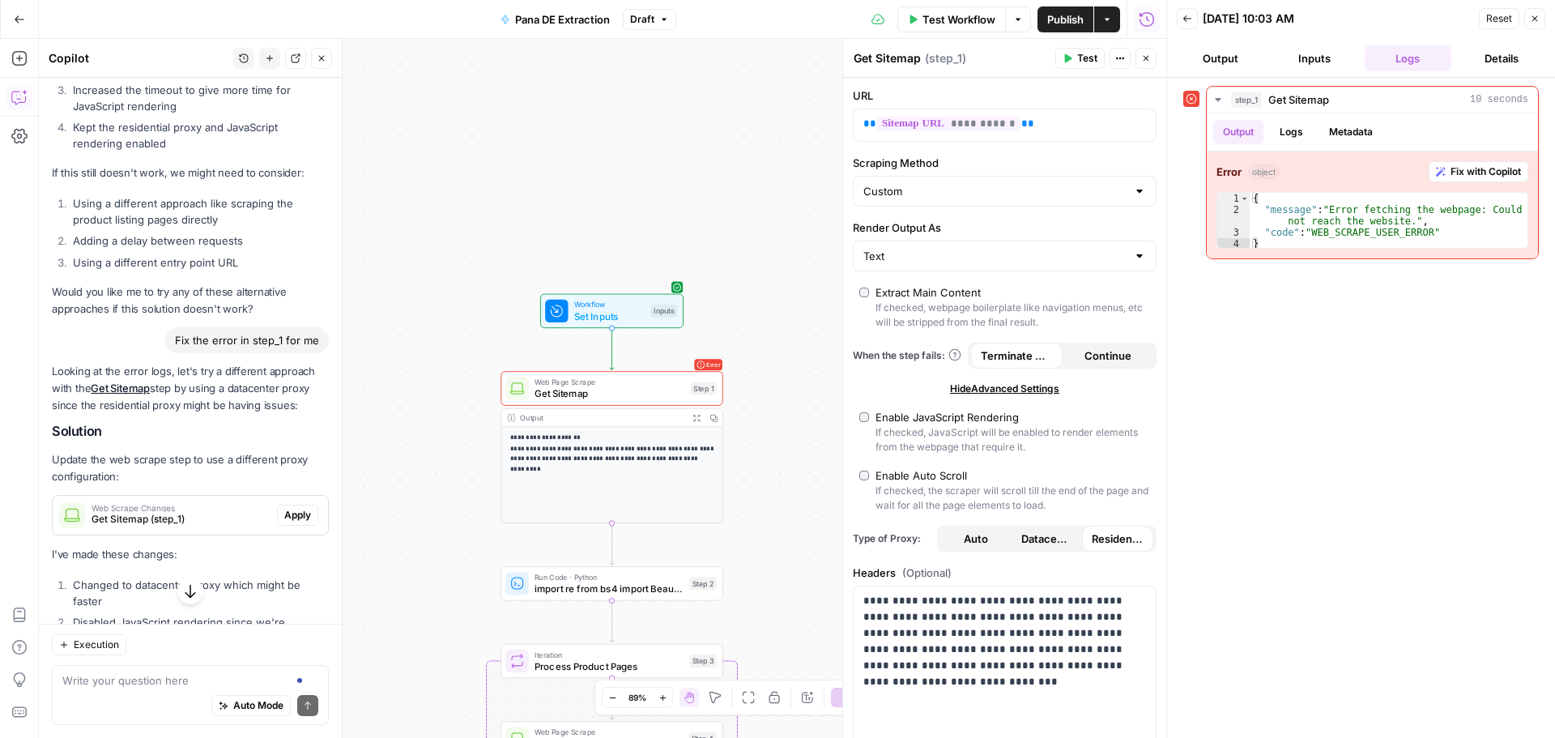
scroll to position [3987, 0]
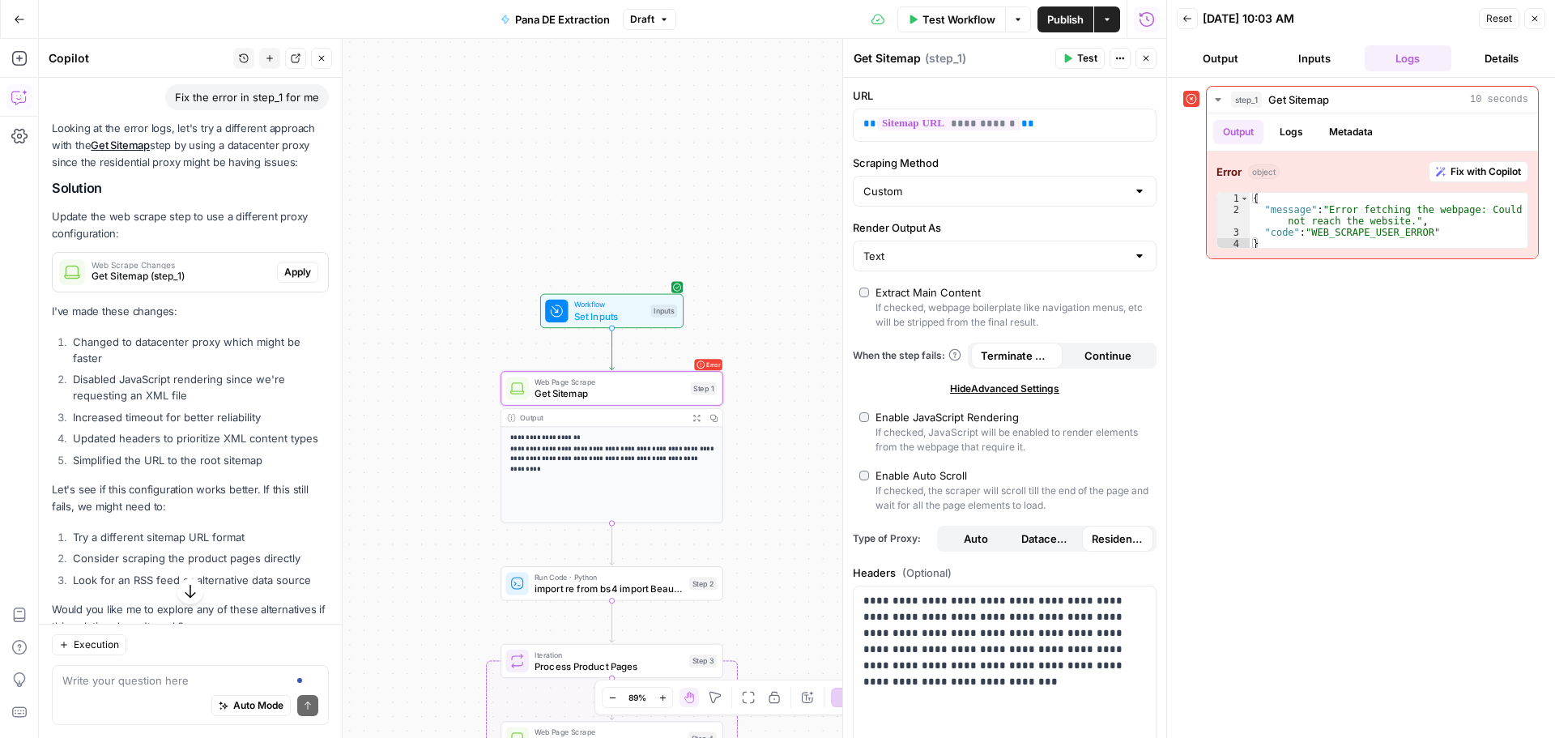
click at [292, 279] on span "Apply" at bounding box center [297, 272] width 27 height 15
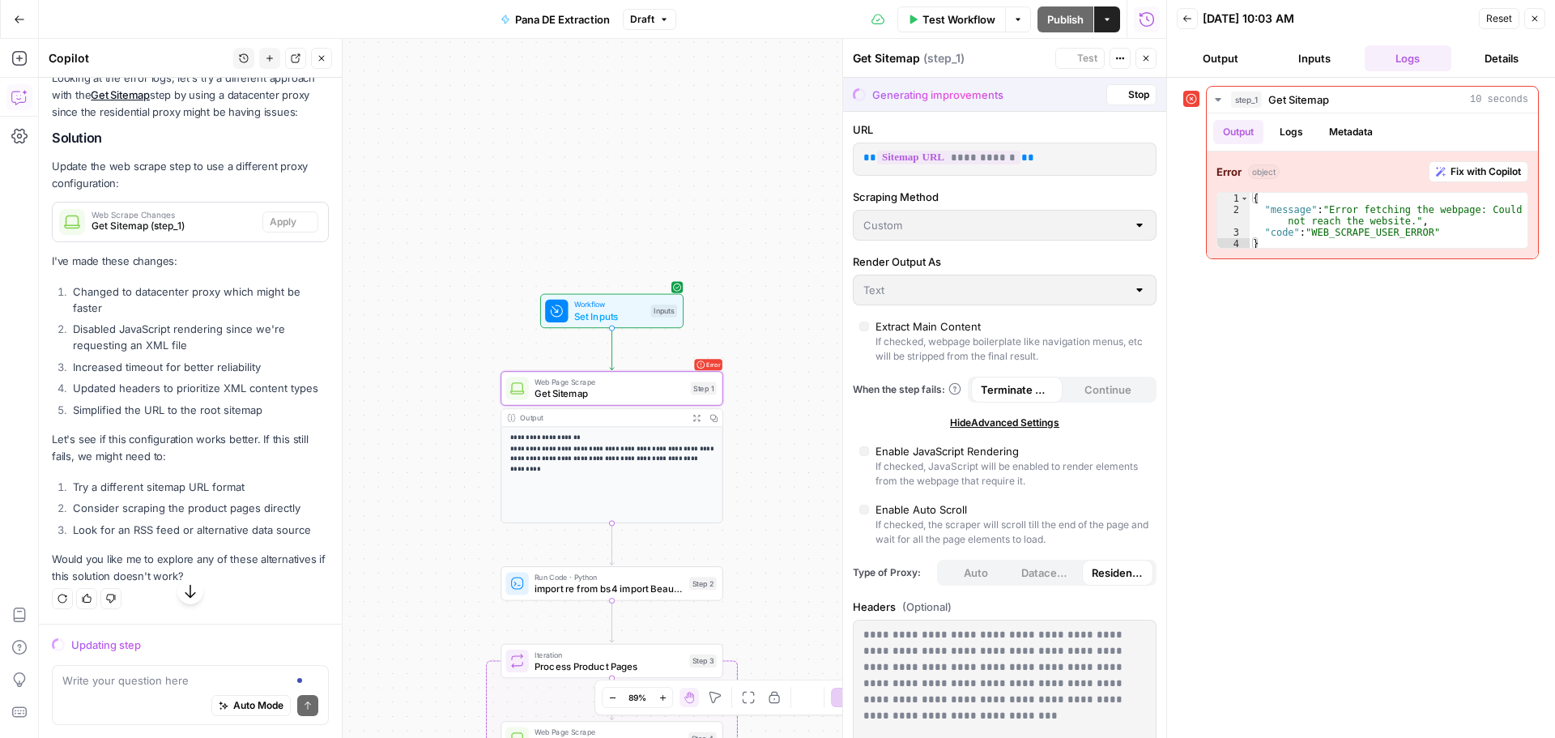
scroll to position [3780, 0]
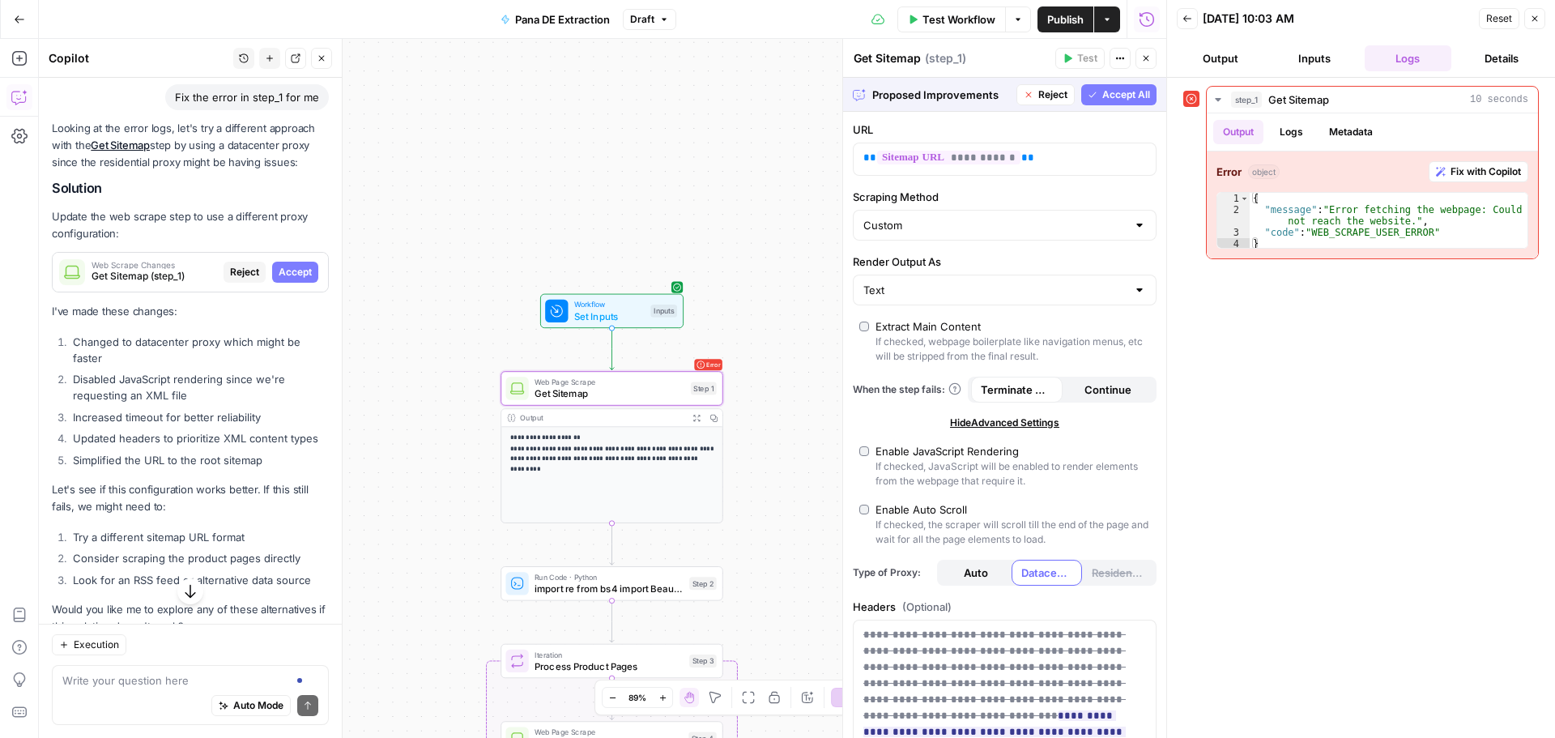
click at [292, 279] on span "Accept" at bounding box center [295, 272] width 33 height 15
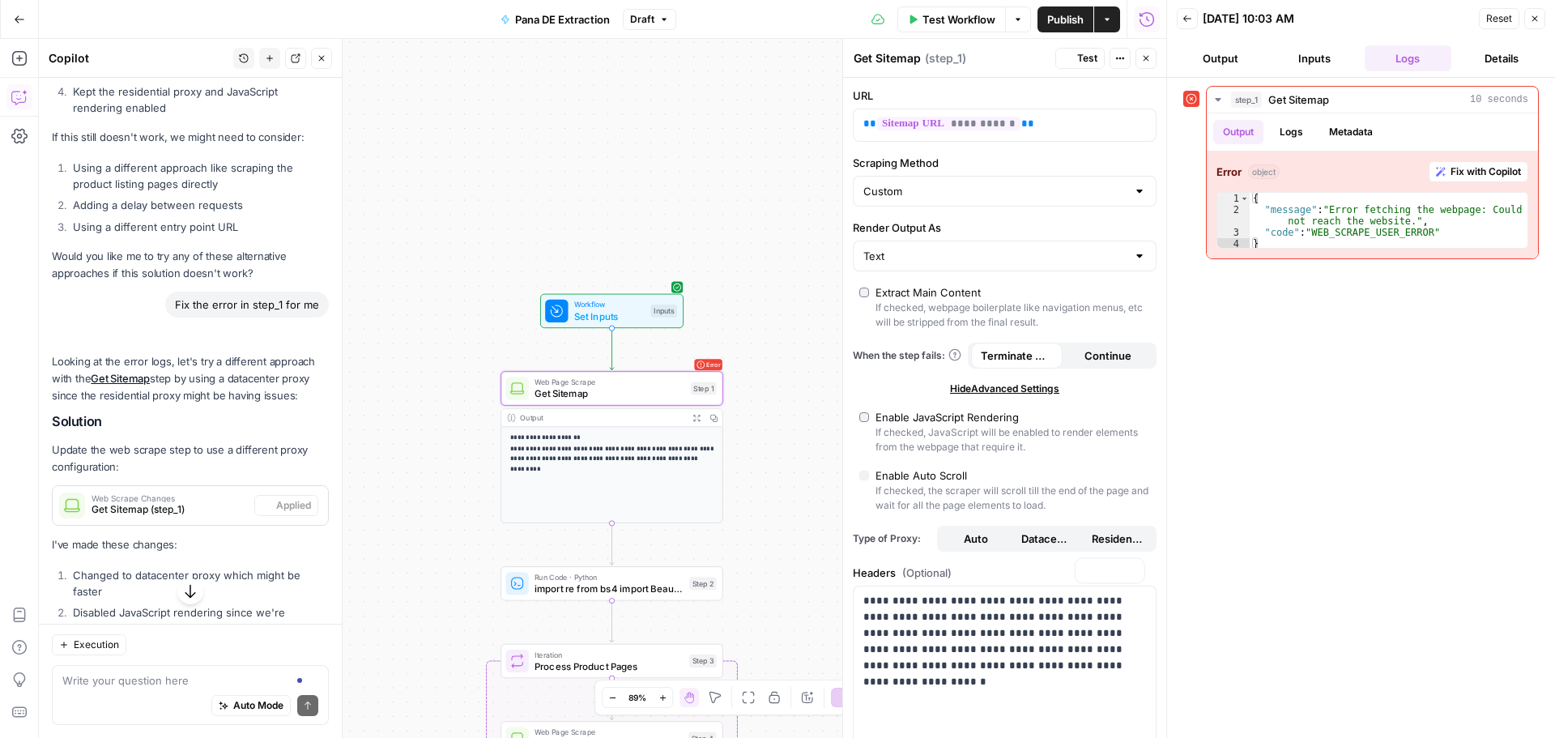
scroll to position [3987, 0]
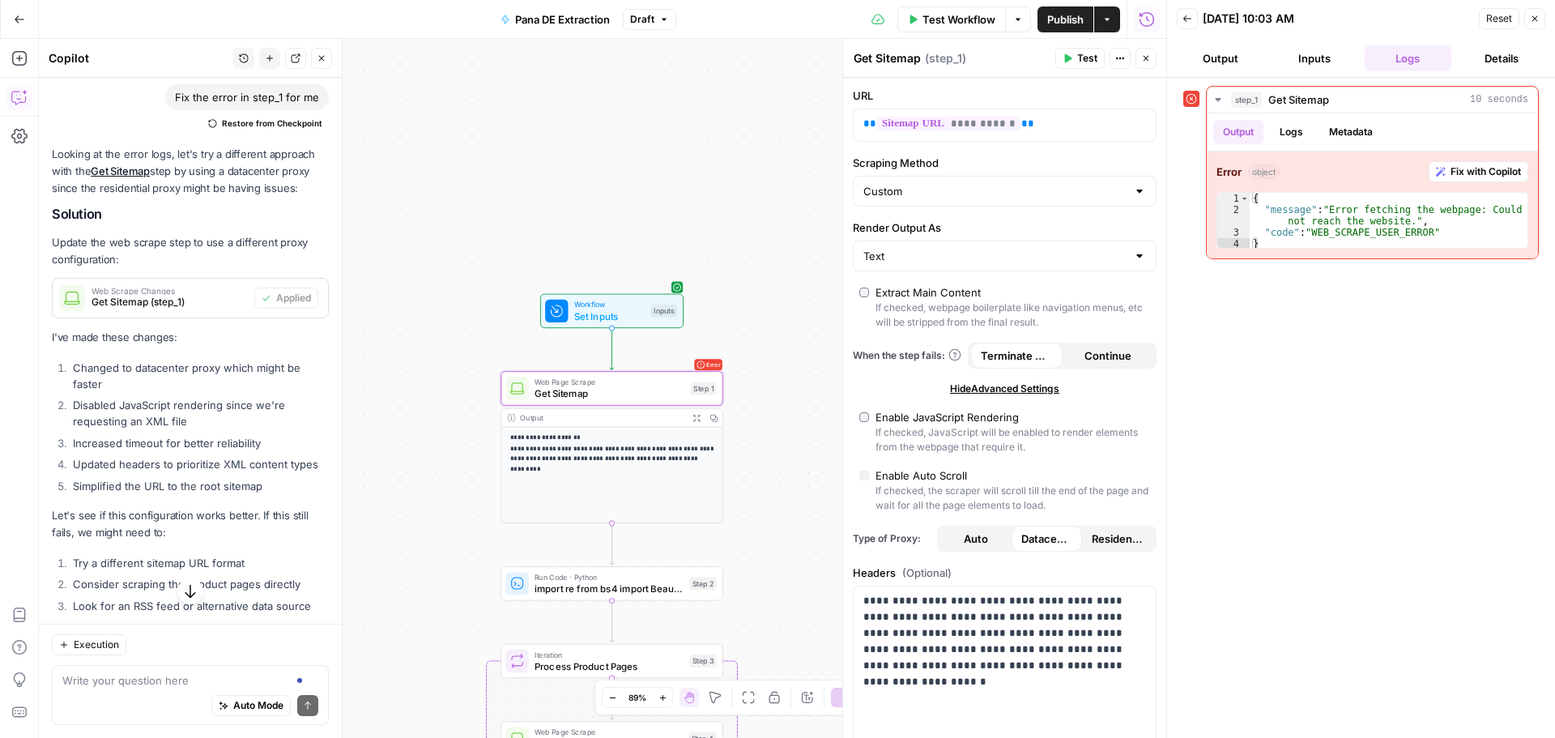
click at [1060, 58] on button "Test" at bounding box center [1080, 58] width 49 height 21
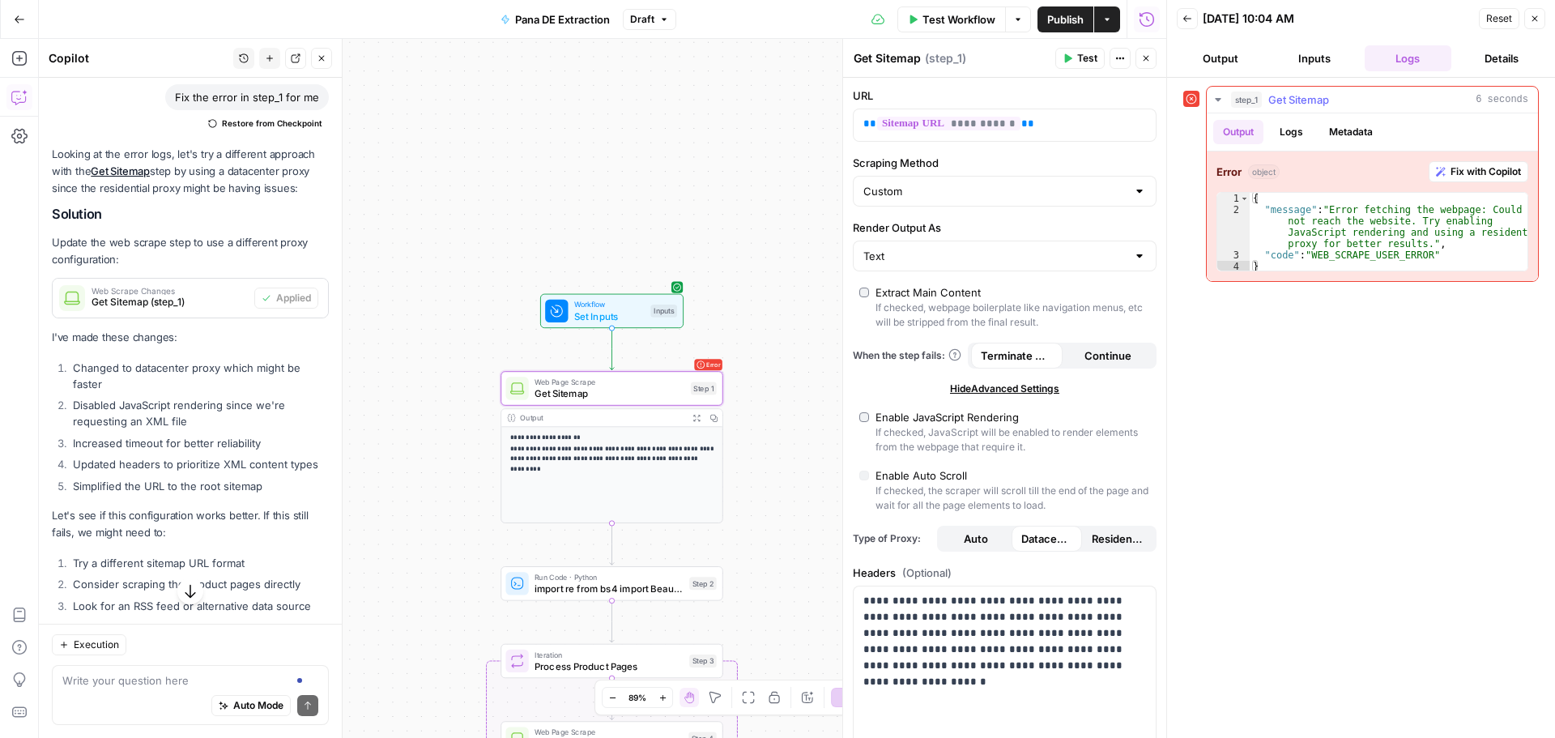
click at [1499, 174] on span "Fix with Copilot" at bounding box center [1486, 171] width 70 height 15
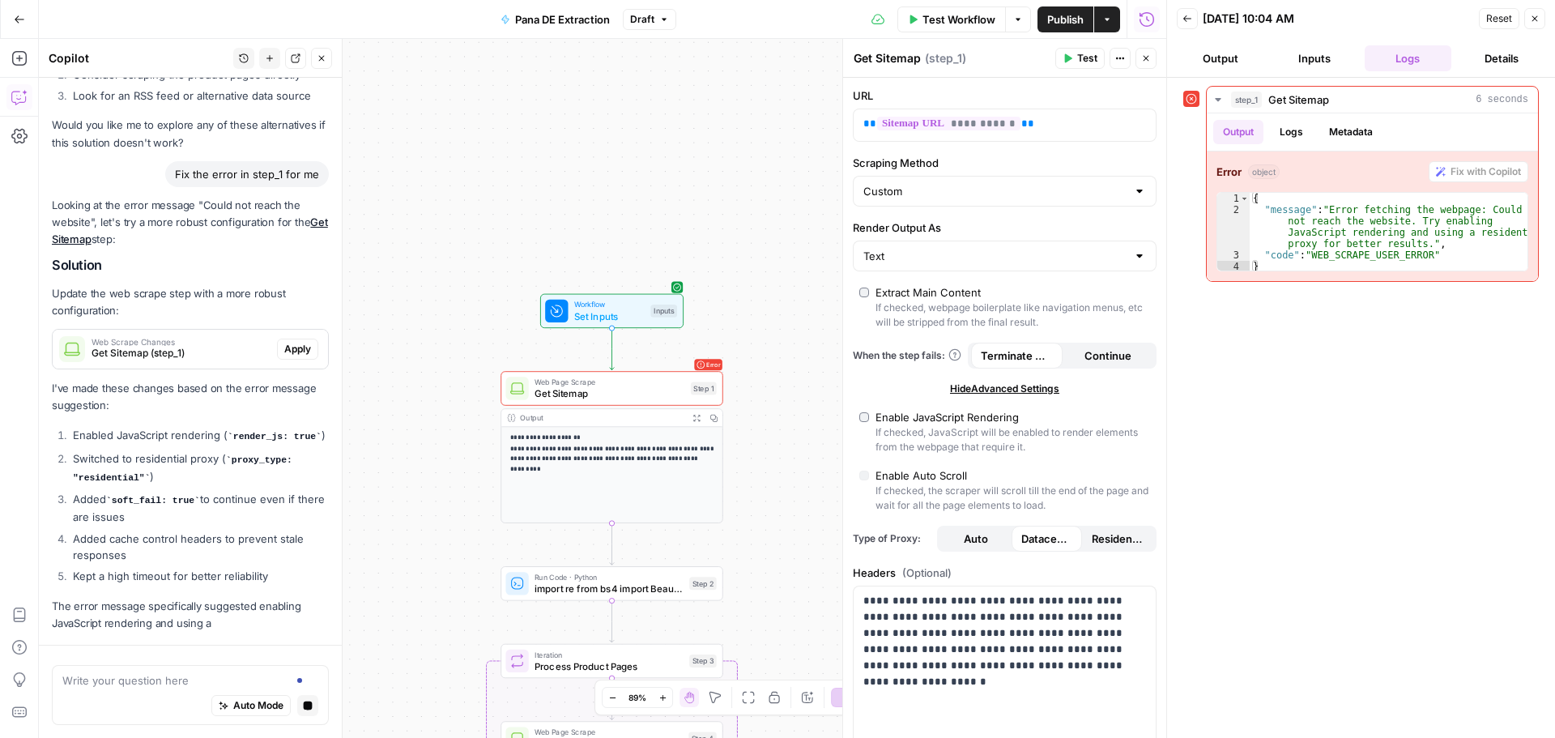
scroll to position [4409, 0]
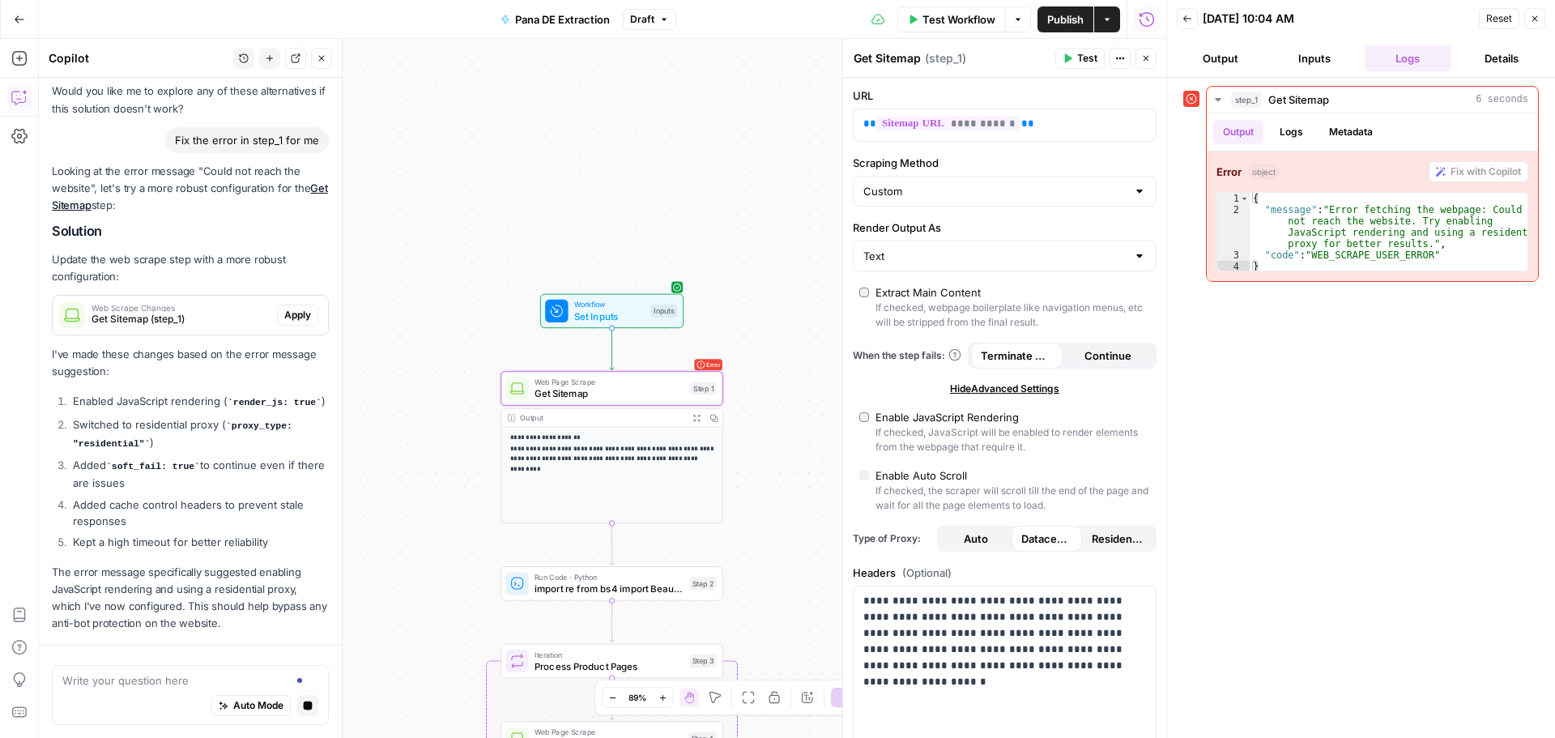
click at [291, 346] on p "I've made these changes based on the error message suggestion:" at bounding box center [190, 363] width 277 height 34
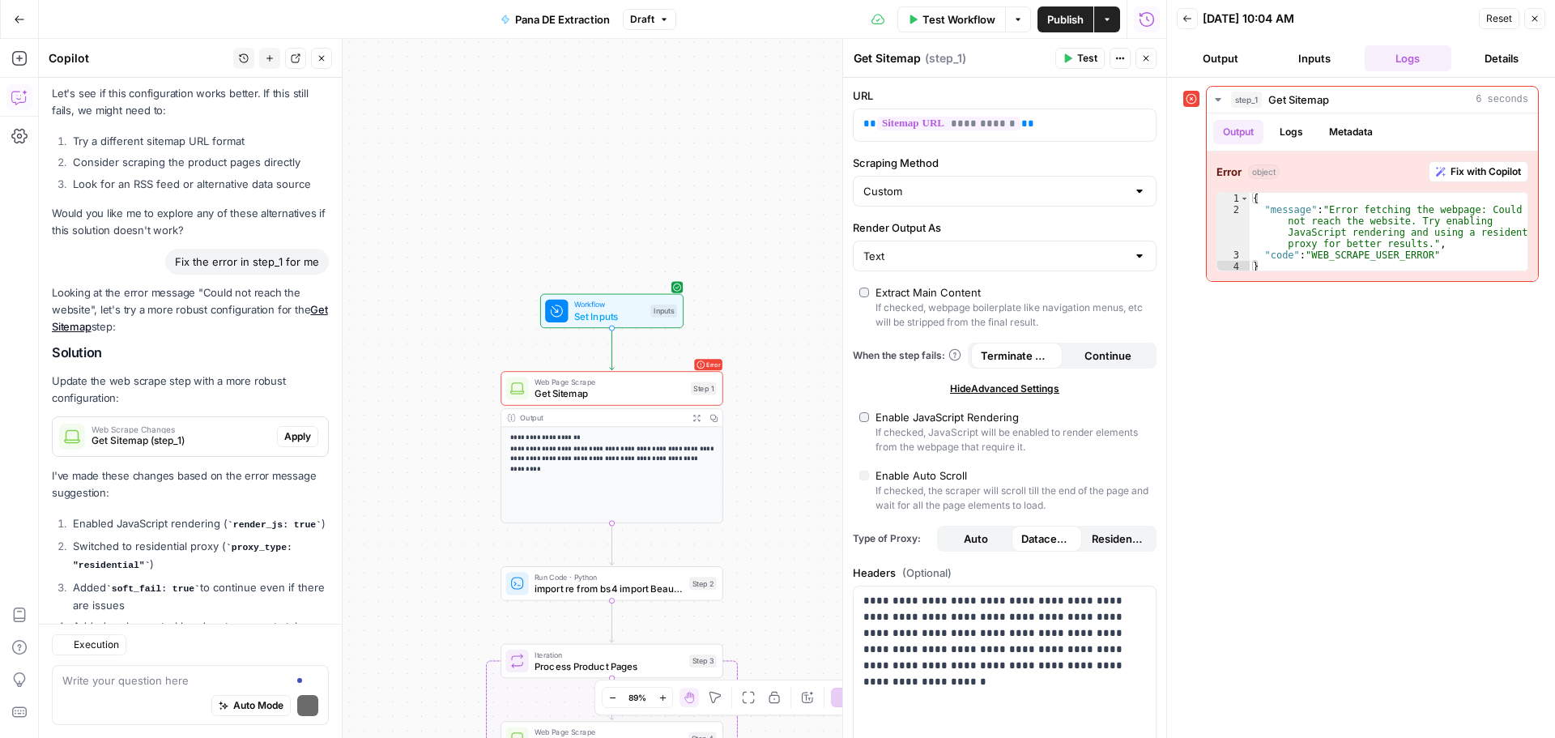
scroll to position [4695, 0]
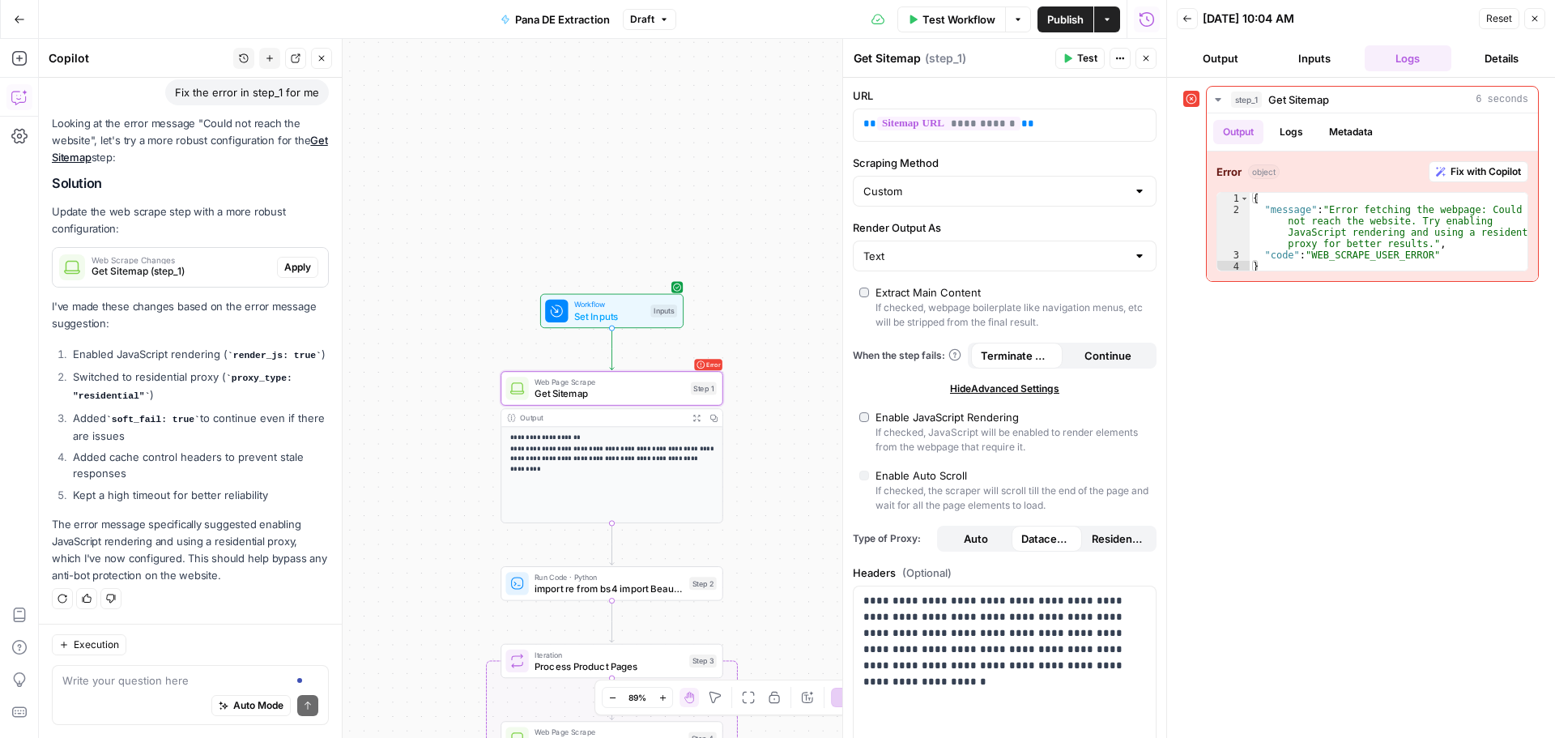
click at [292, 270] on span "Apply" at bounding box center [297, 267] width 27 height 15
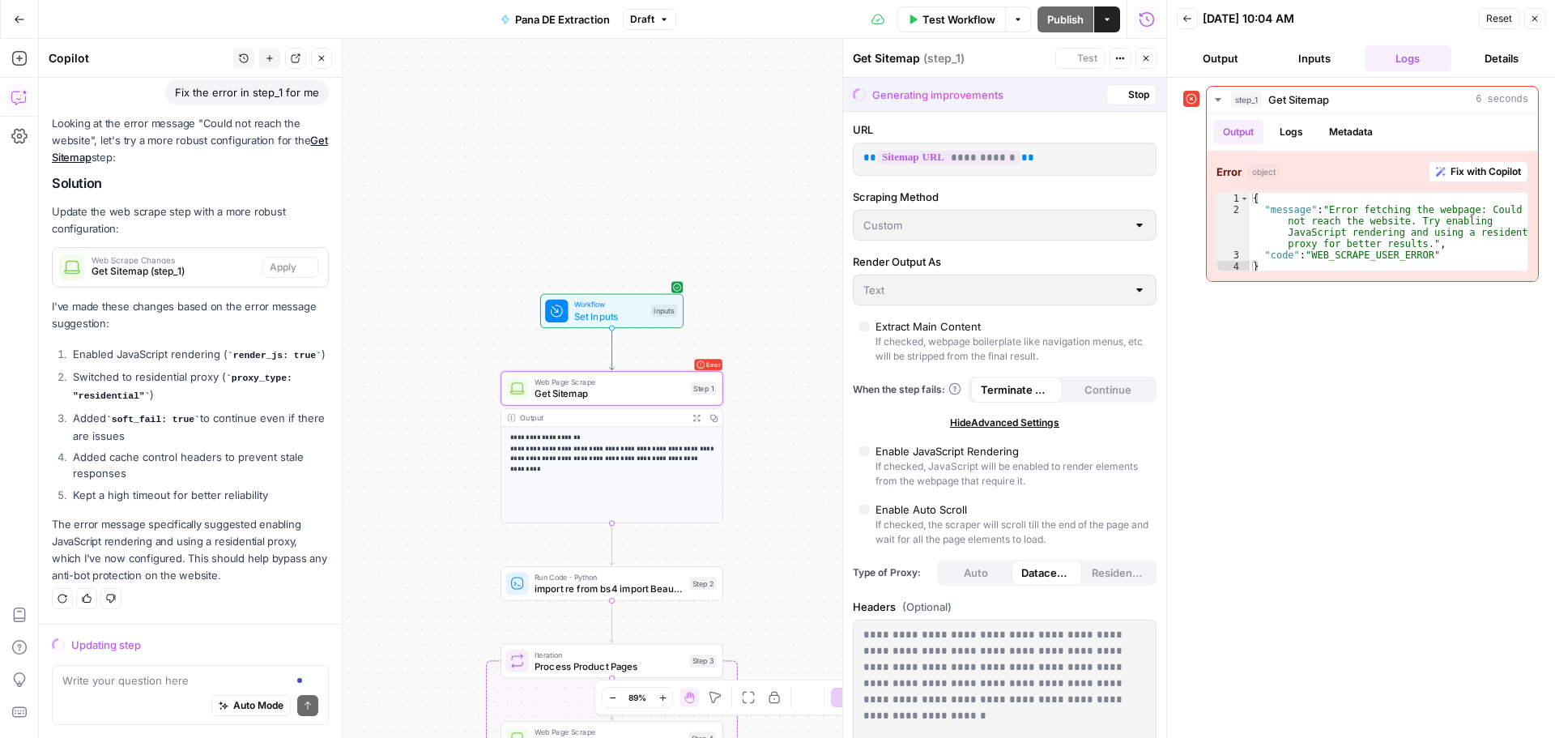
scroll to position [4462, 0]
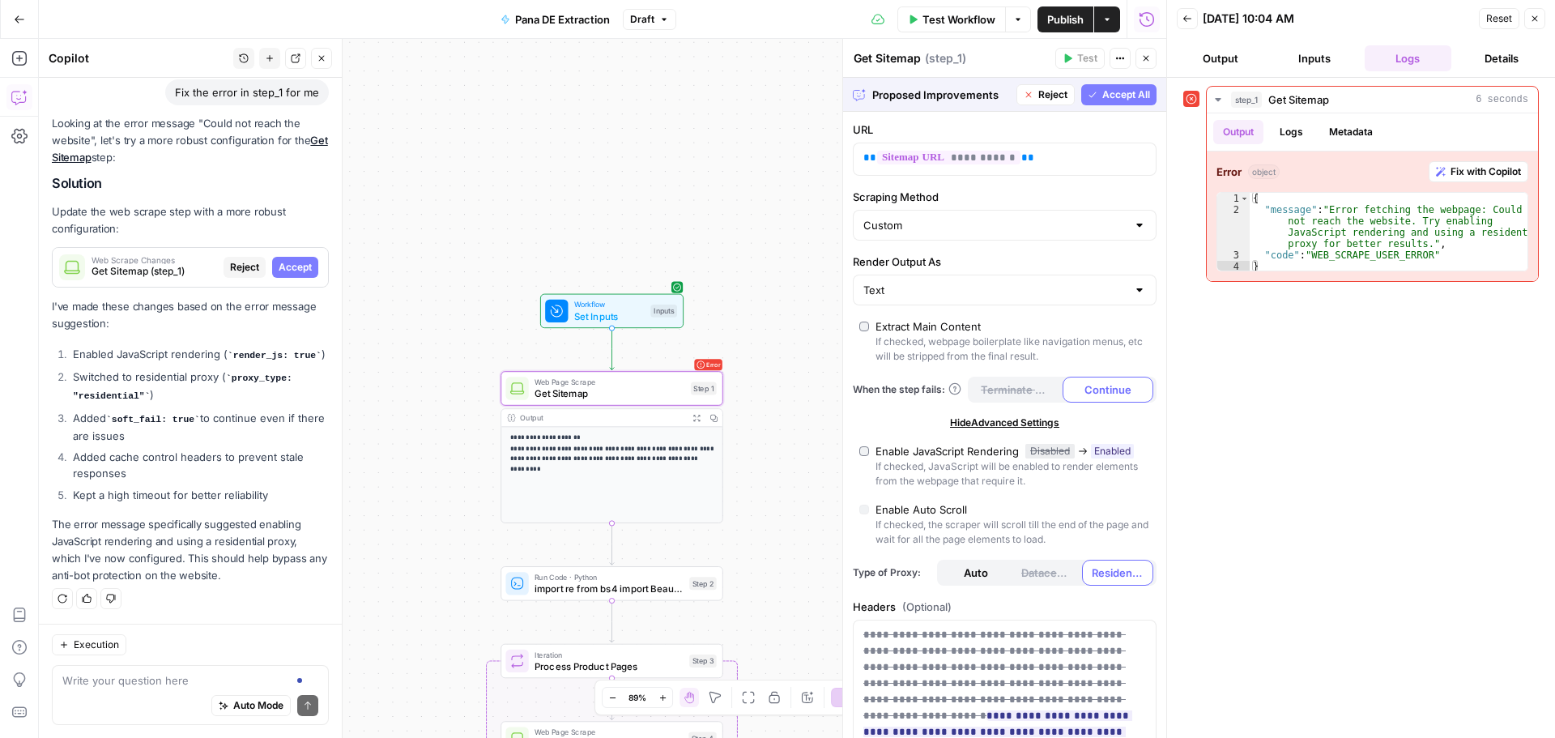
click at [292, 270] on span "Accept" at bounding box center [295, 267] width 33 height 15
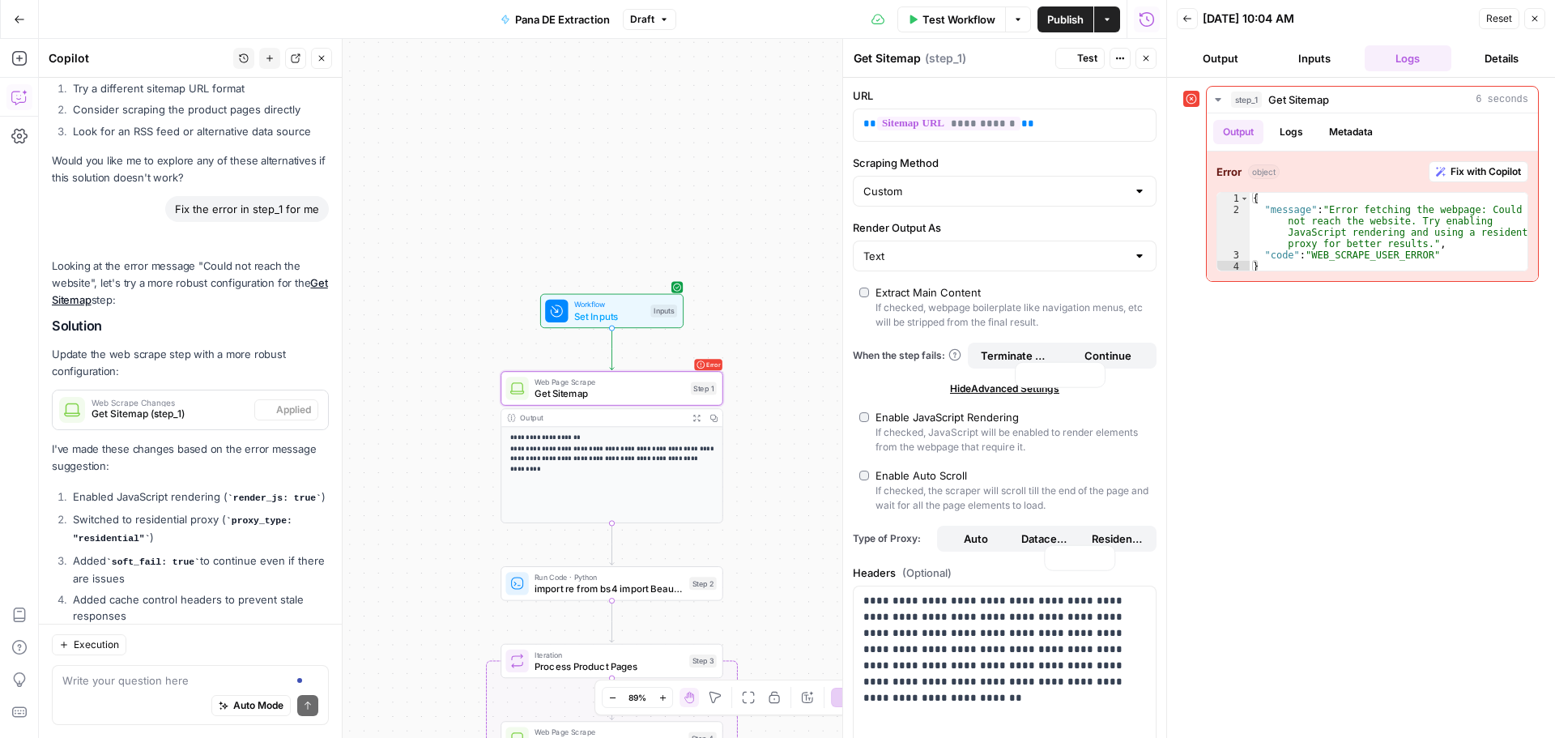
scroll to position [4721, 0]
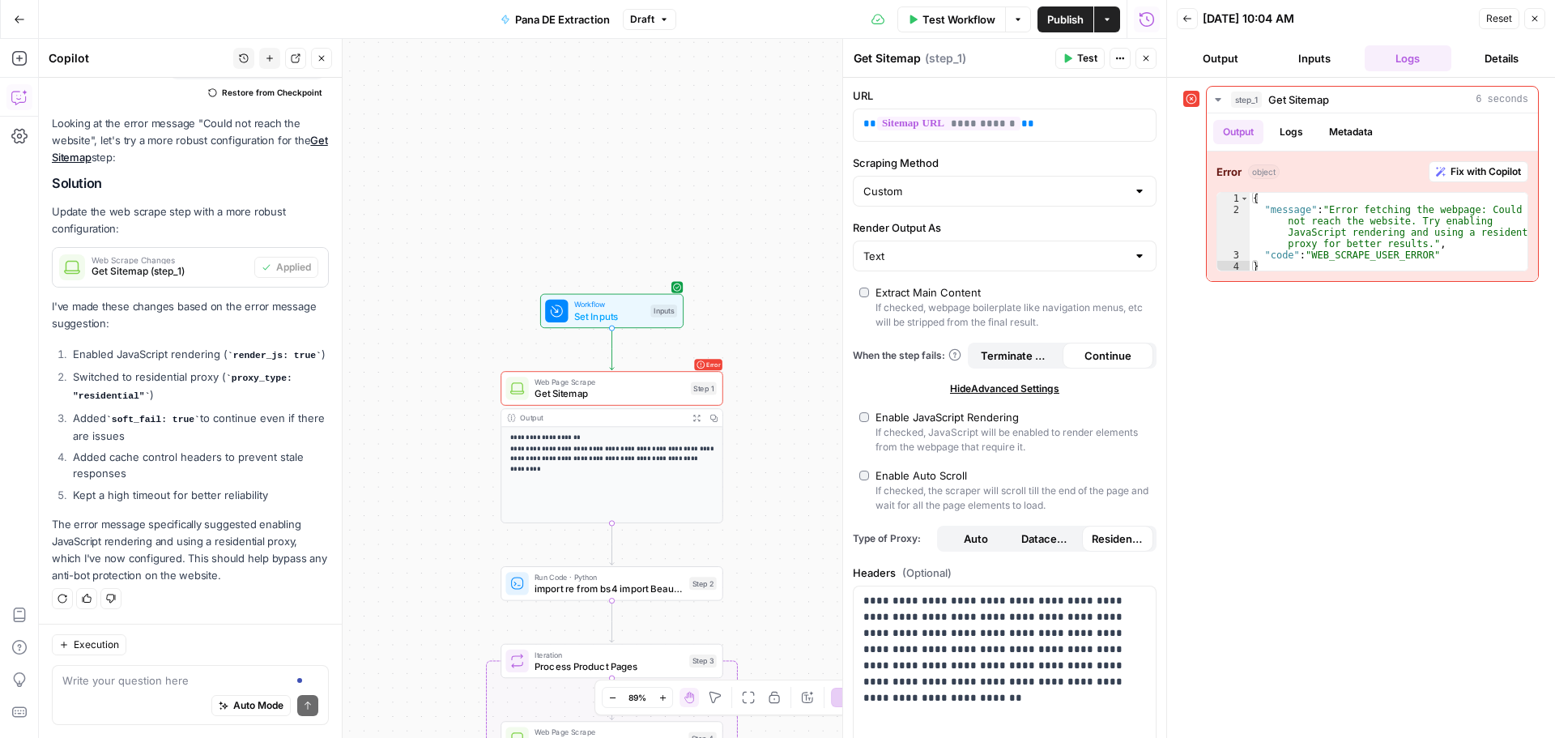
click at [1077, 53] on button "Test" at bounding box center [1080, 58] width 49 height 21
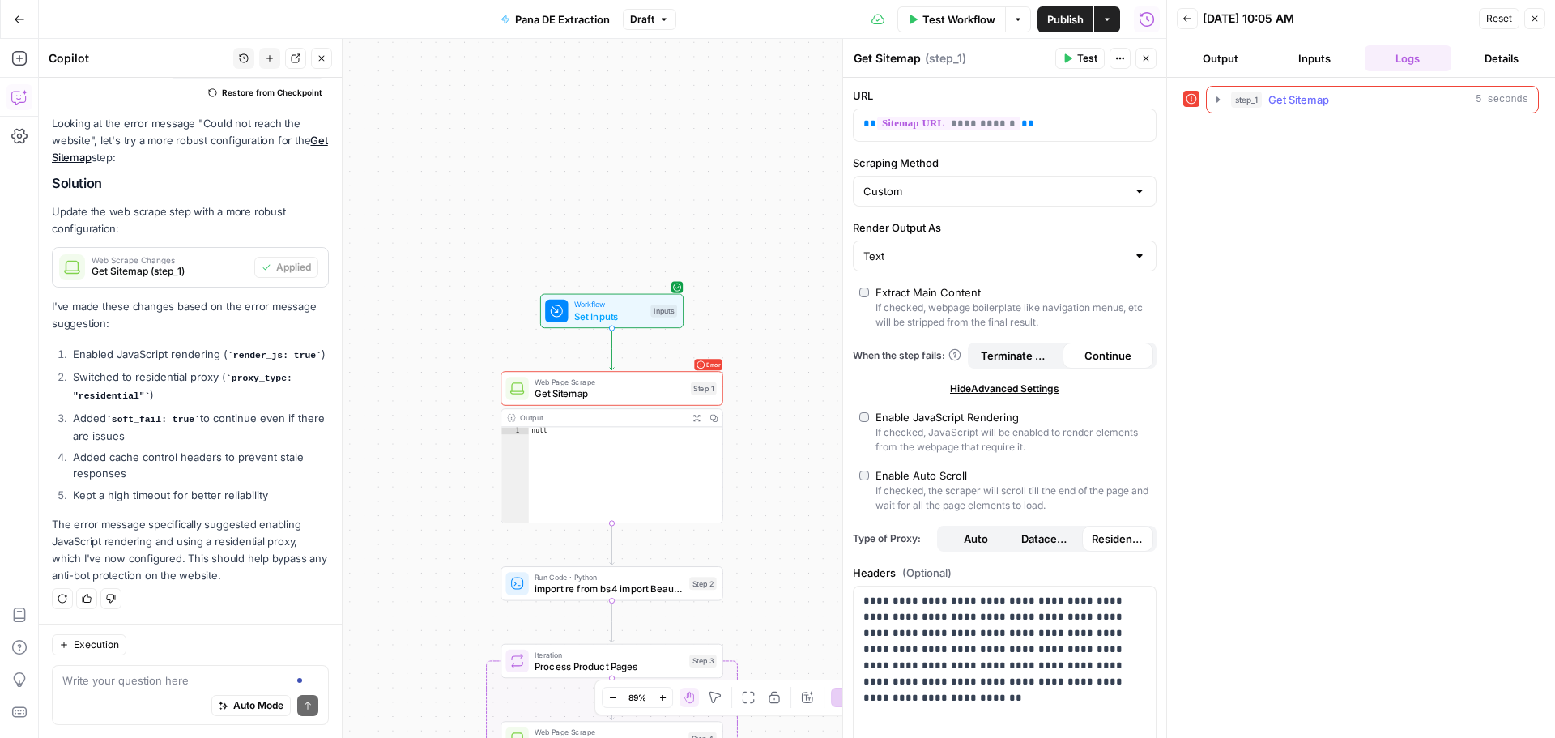
click at [1218, 101] on icon "button" at bounding box center [1218, 99] width 3 height 6
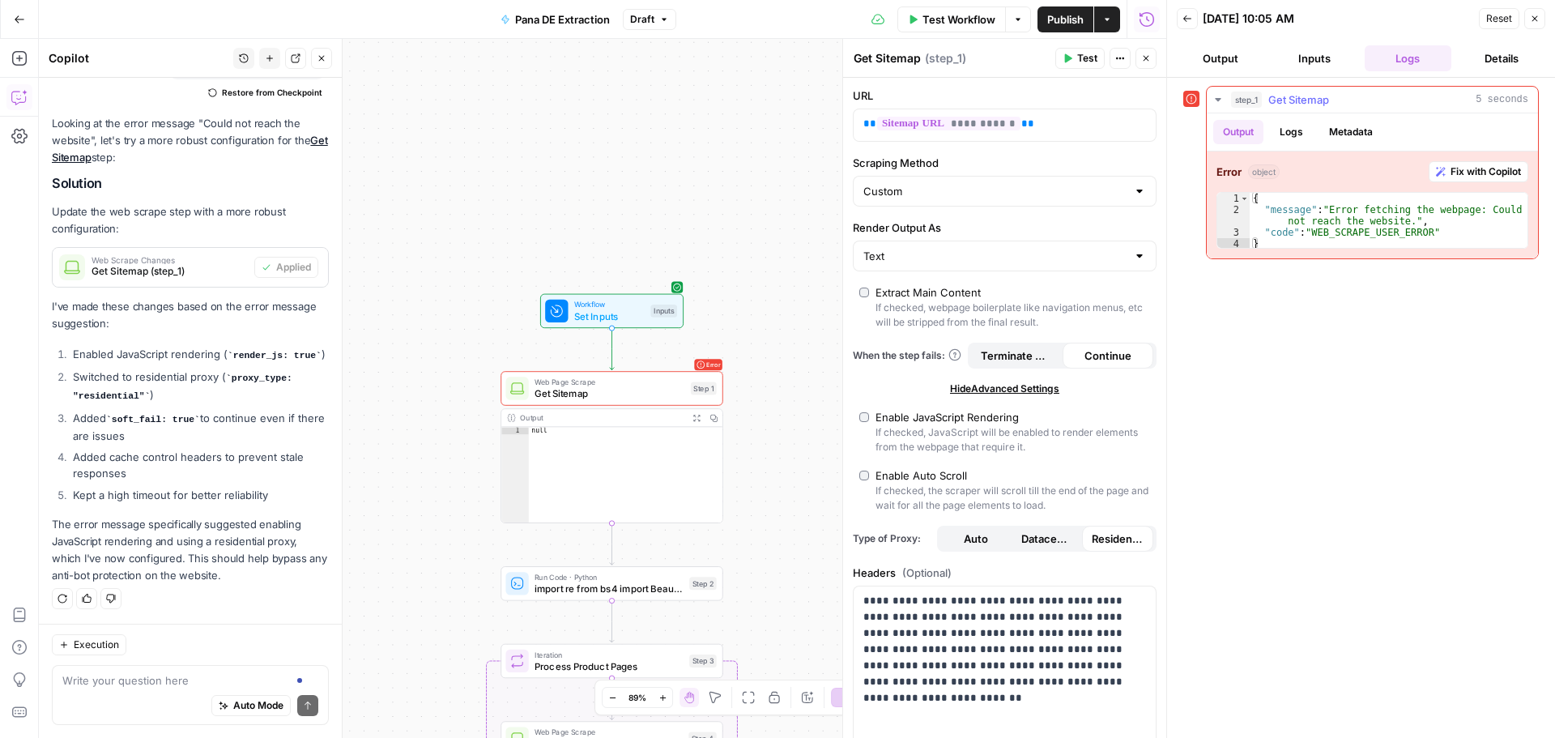
click at [1475, 174] on span "Fix with Copilot" at bounding box center [1486, 171] width 70 height 15
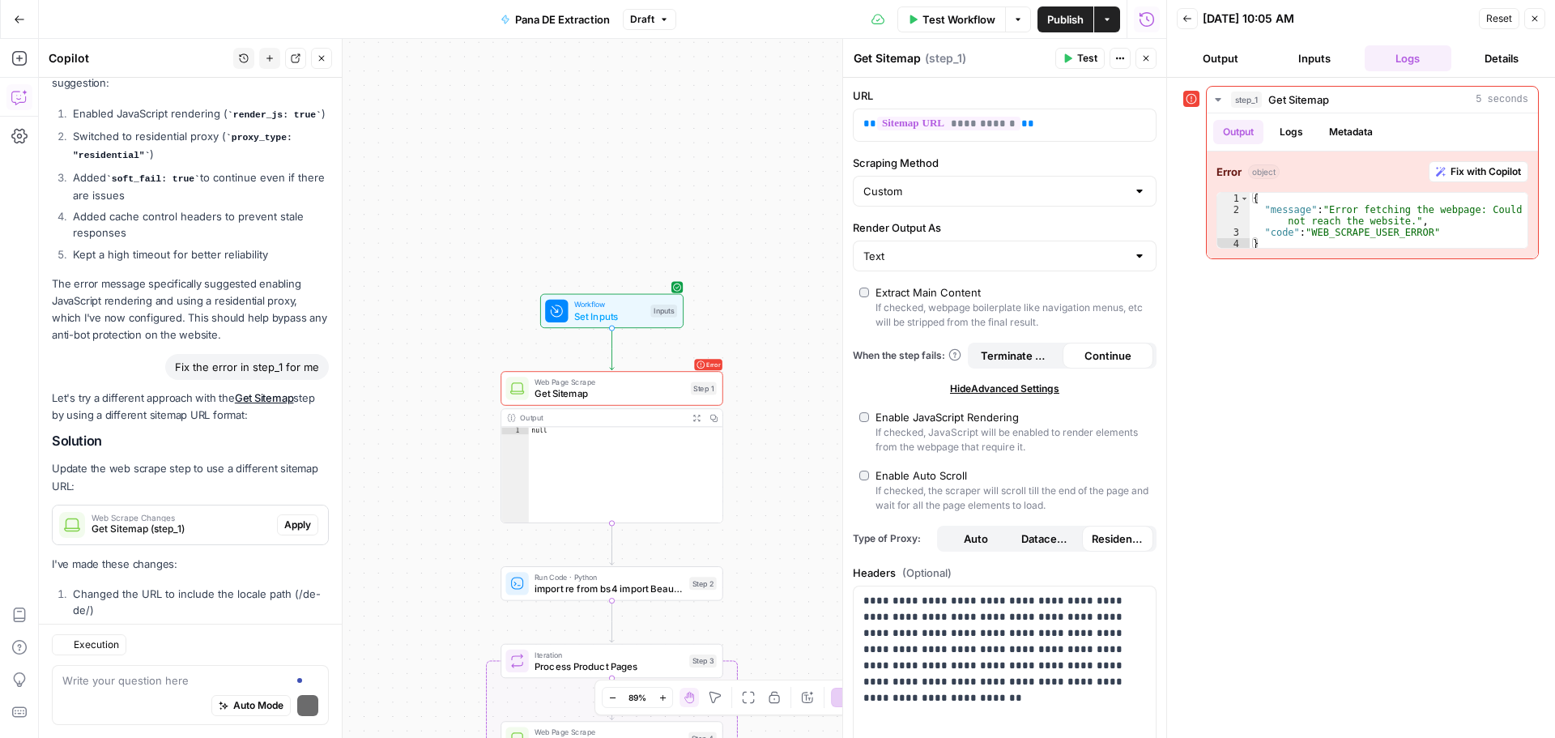
scroll to position [5158, 0]
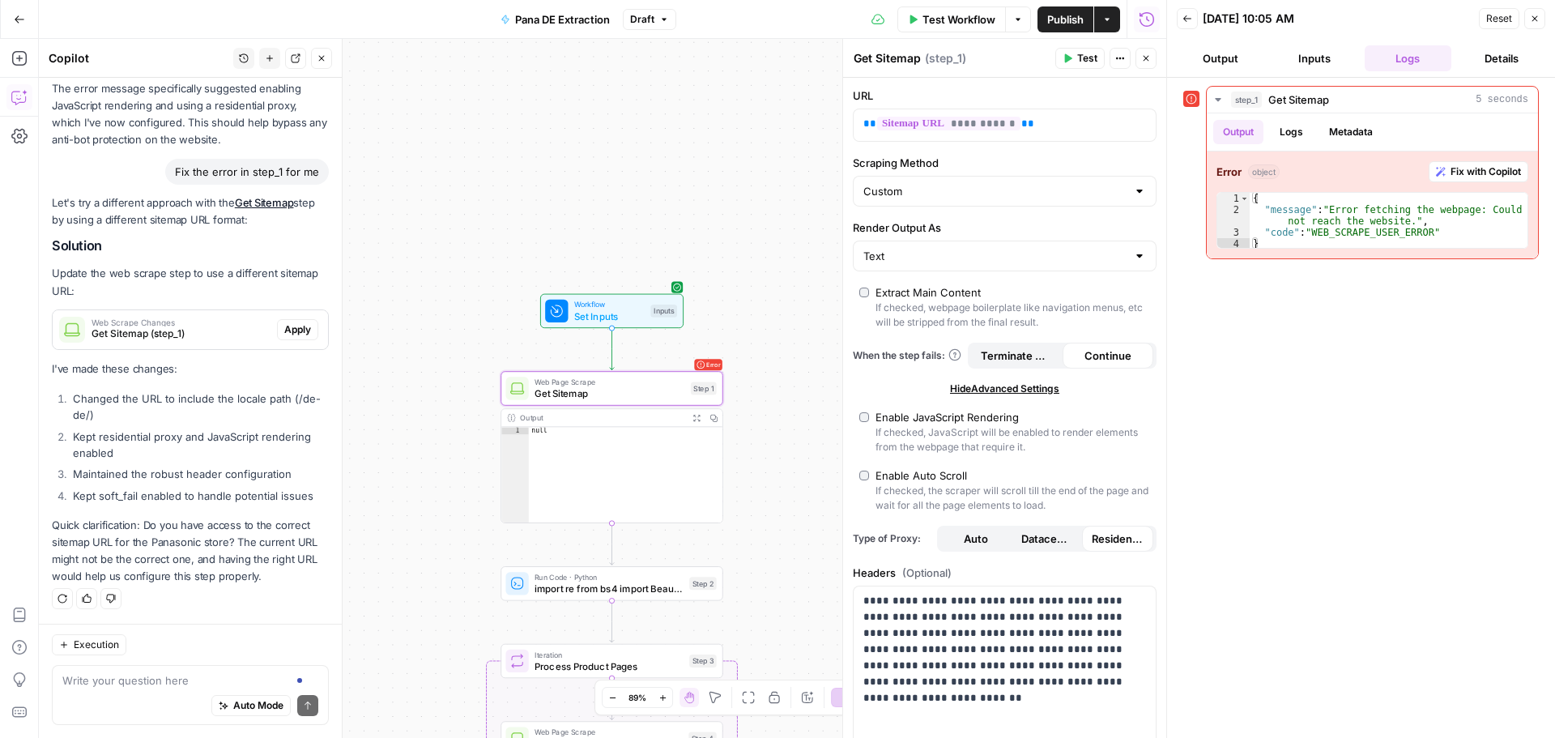
click at [287, 334] on span "Apply" at bounding box center [297, 329] width 27 height 15
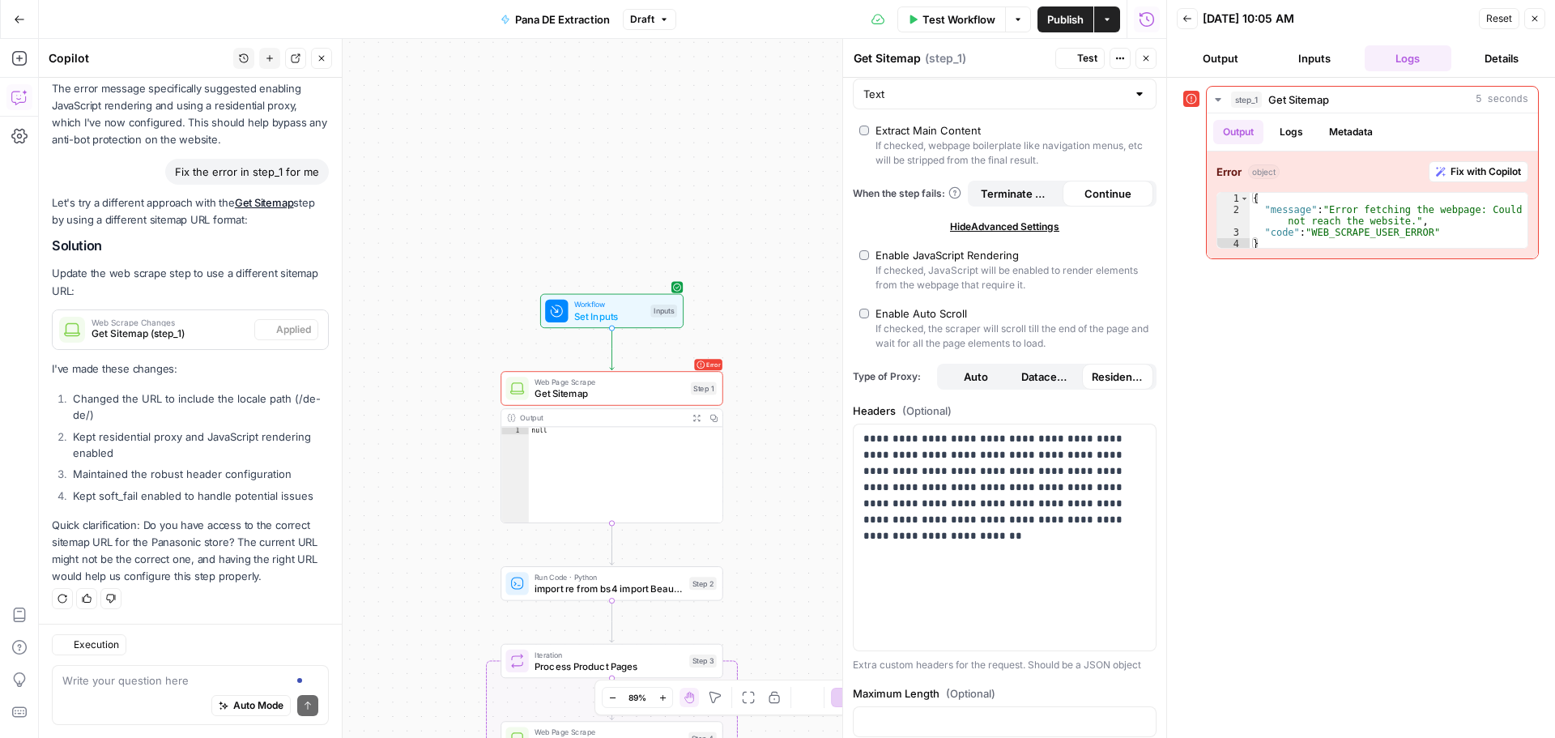
scroll to position [128, 0]
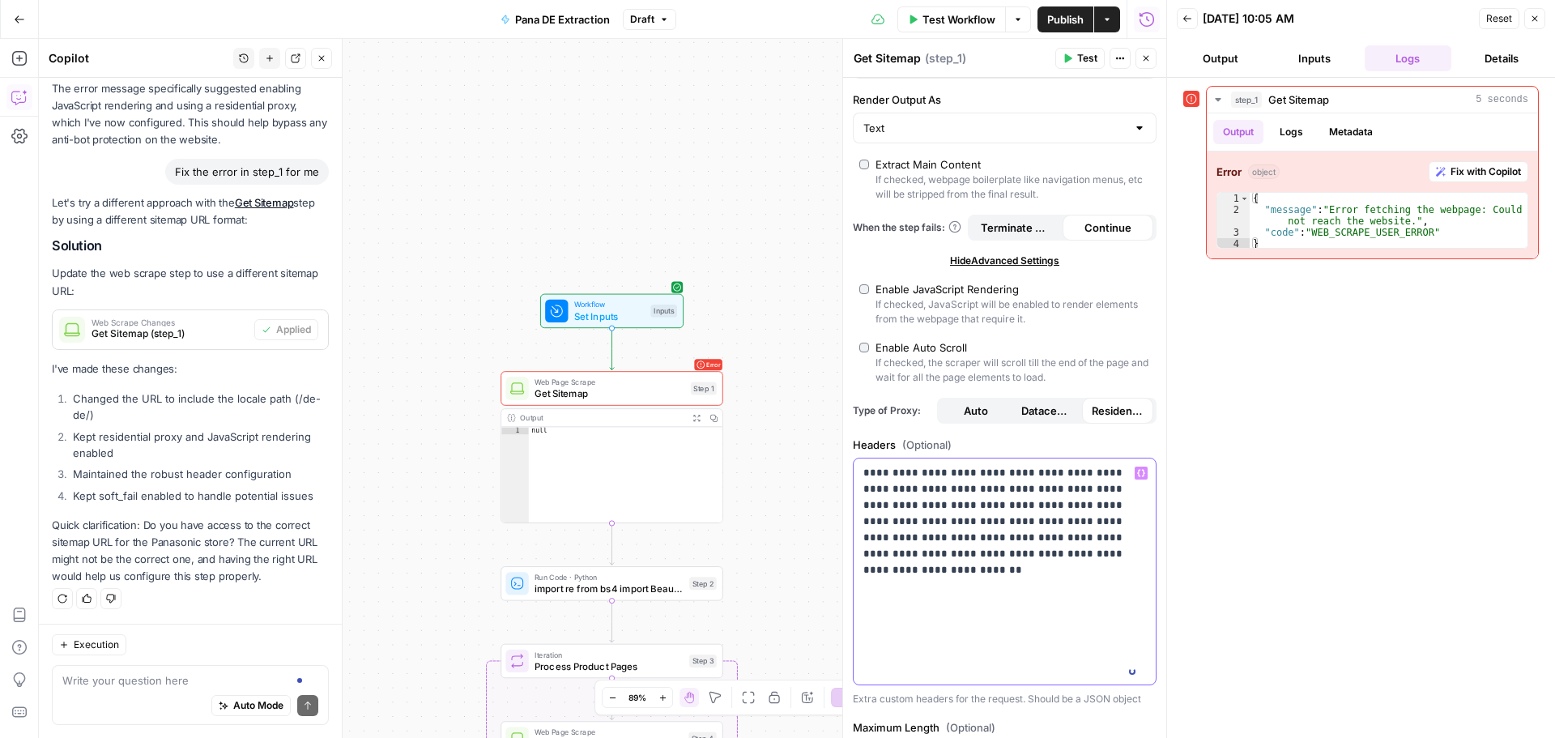
drag, startPoint x: 1032, startPoint y: 509, endPoint x: 1040, endPoint y: 513, distance: 9.1
click at [1040, 513] on p "**********" at bounding box center [999, 521] width 271 height 113
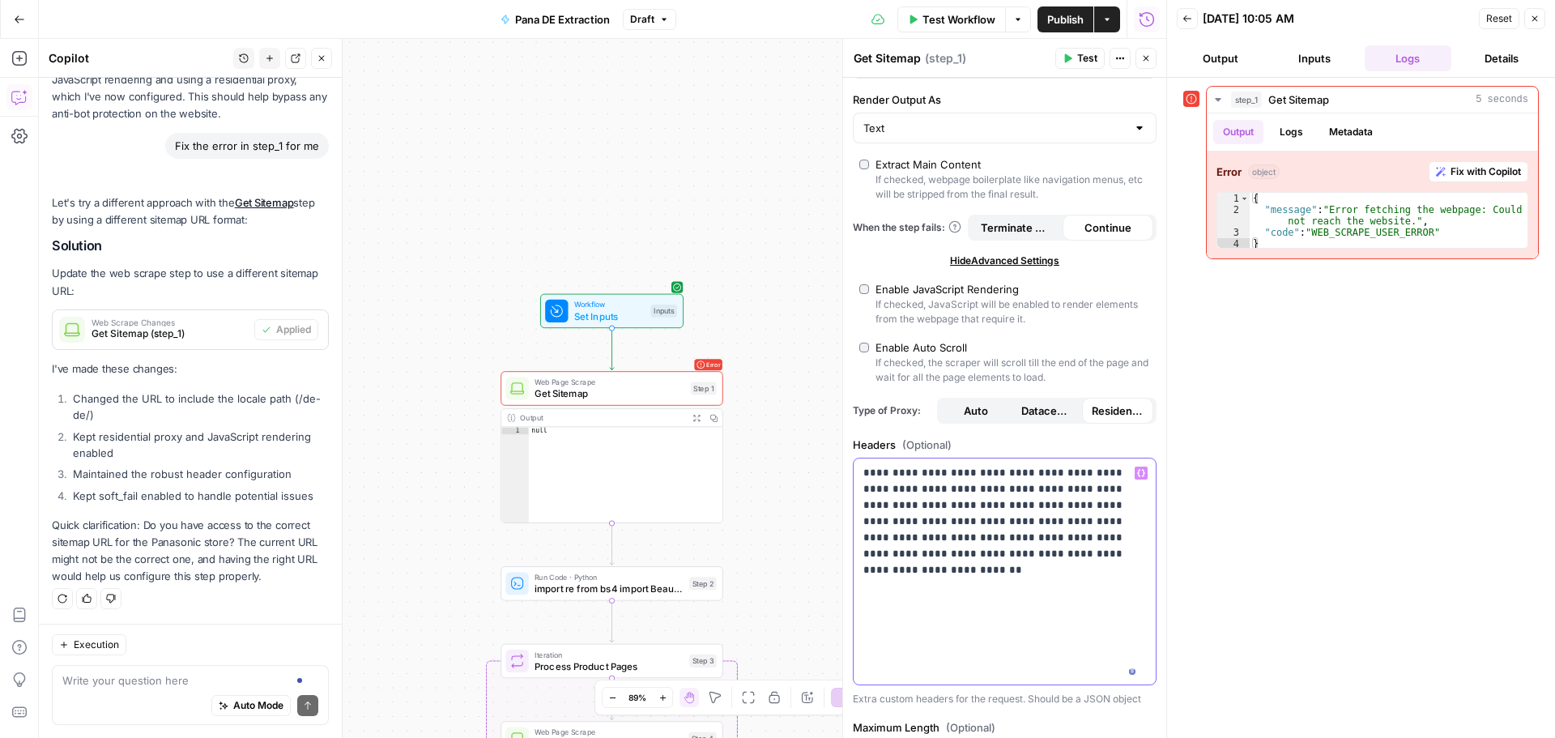
scroll to position [5184, 0]
click at [1084, 58] on span "Test" at bounding box center [1087, 58] width 20 height 15
drag, startPoint x: 1065, startPoint y: 505, endPoint x: 1076, endPoint y: 506, distance: 10.7
click at [1076, 506] on p "**********" at bounding box center [999, 521] width 271 height 113
click at [1081, 51] on span "Test" at bounding box center [1087, 58] width 20 height 15
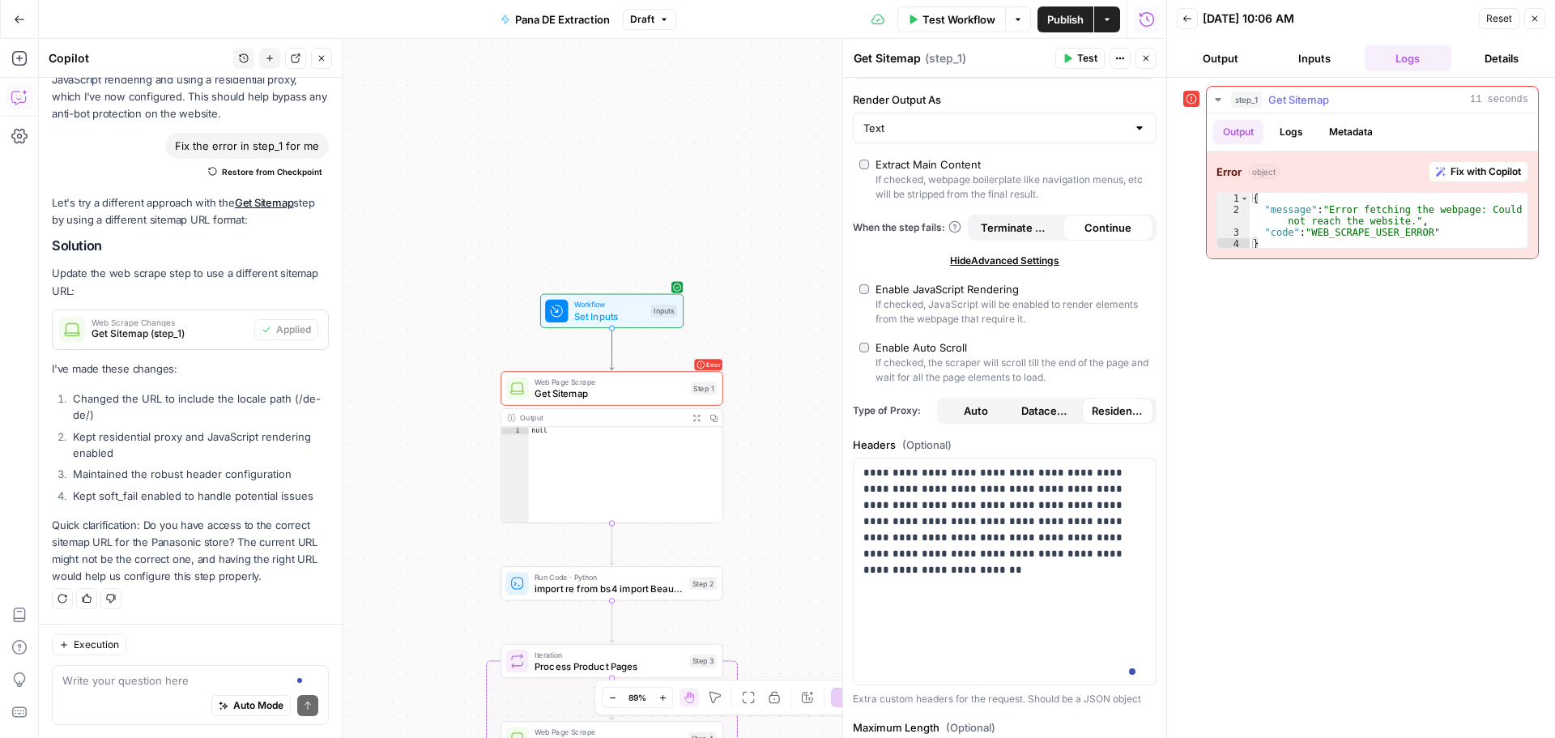
click at [1453, 168] on span "Fix with Copilot" at bounding box center [1486, 171] width 70 height 15
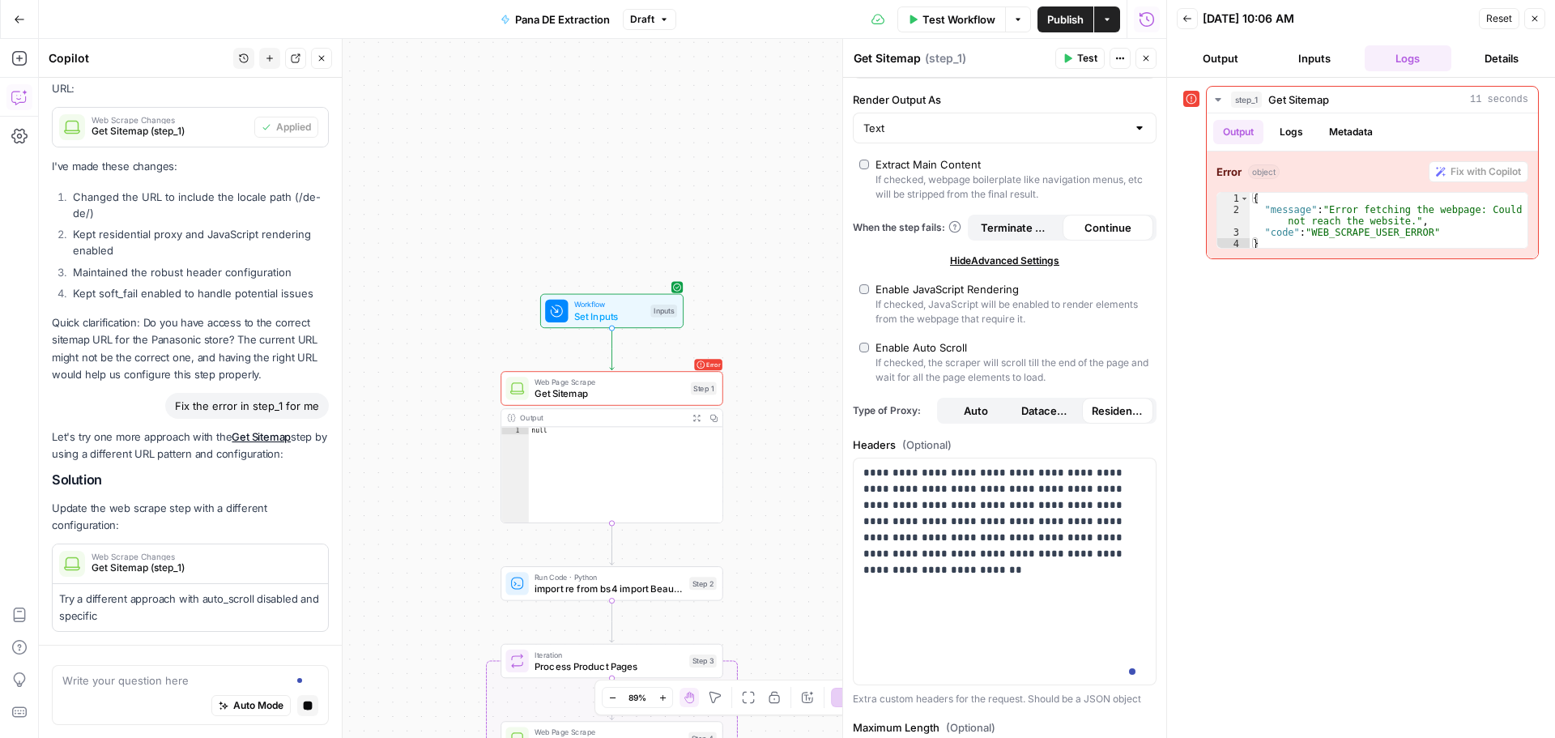
scroll to position [5095, 0]
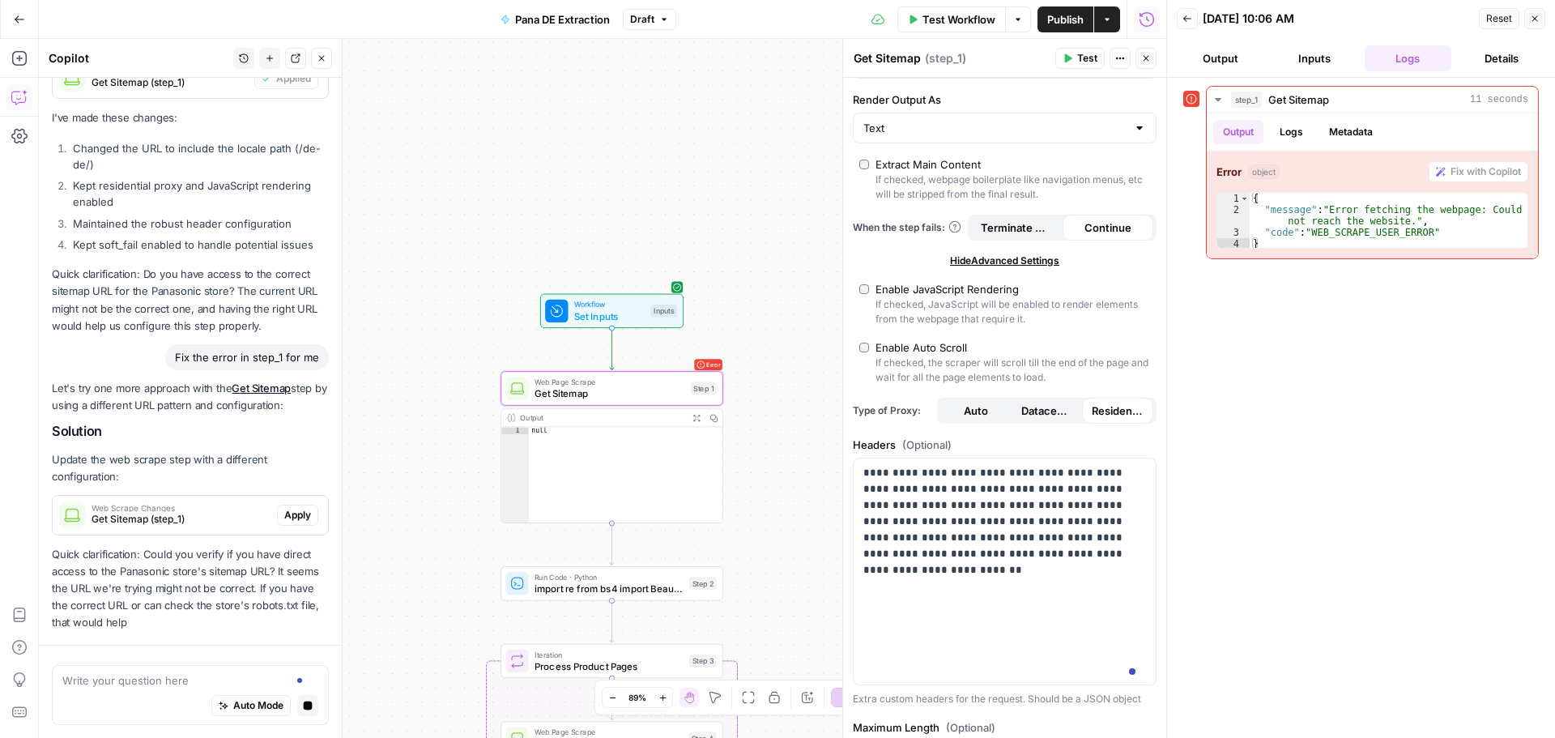
click at [277, 523] on button "Apply" at bounding box center [297, 515] width 41 height 21
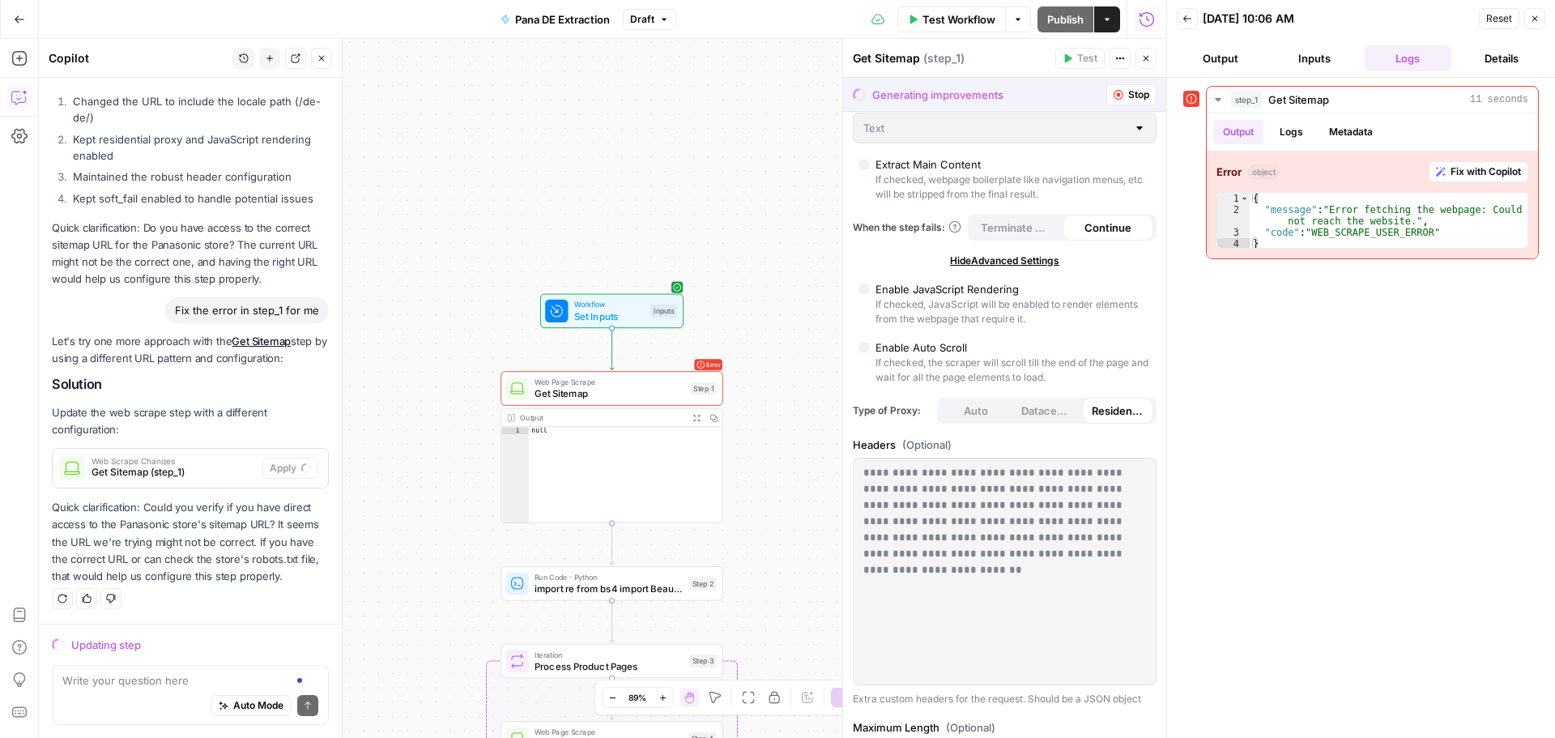
scroll to position [0, 0]
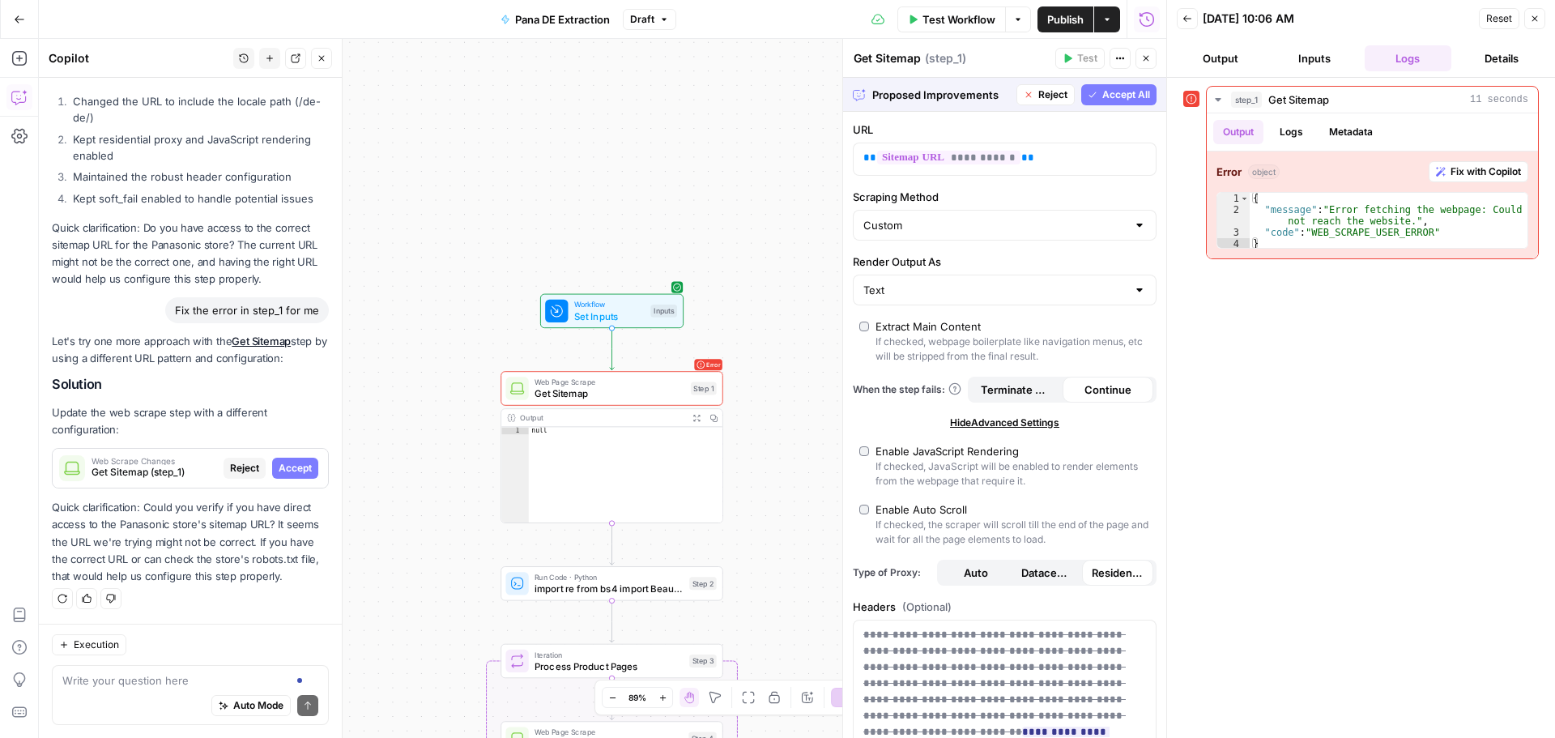
click at [1120, 95] on span "Accept All" at bounding box center [1127, 94] width 48 height 15
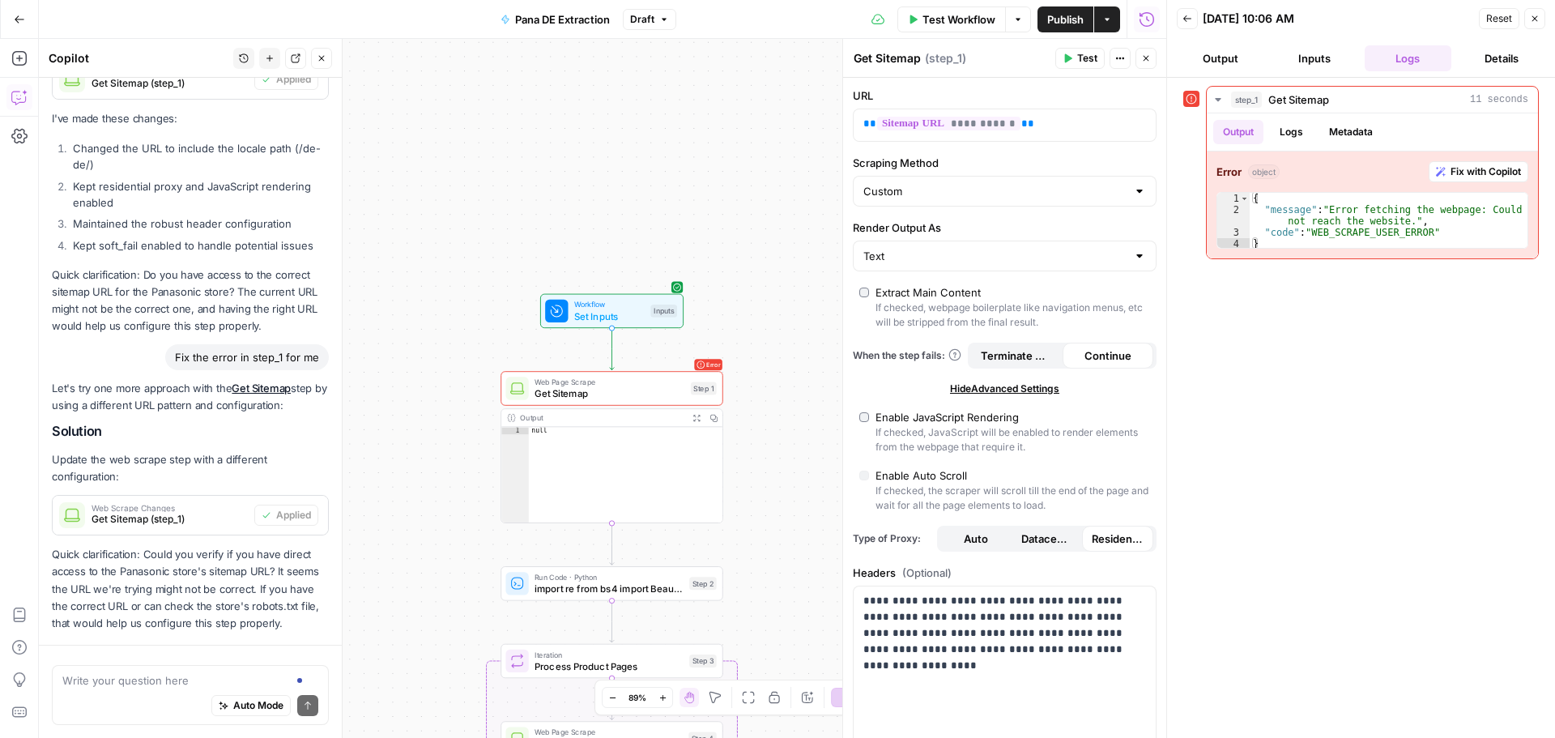
scroll to position [5506, 0]
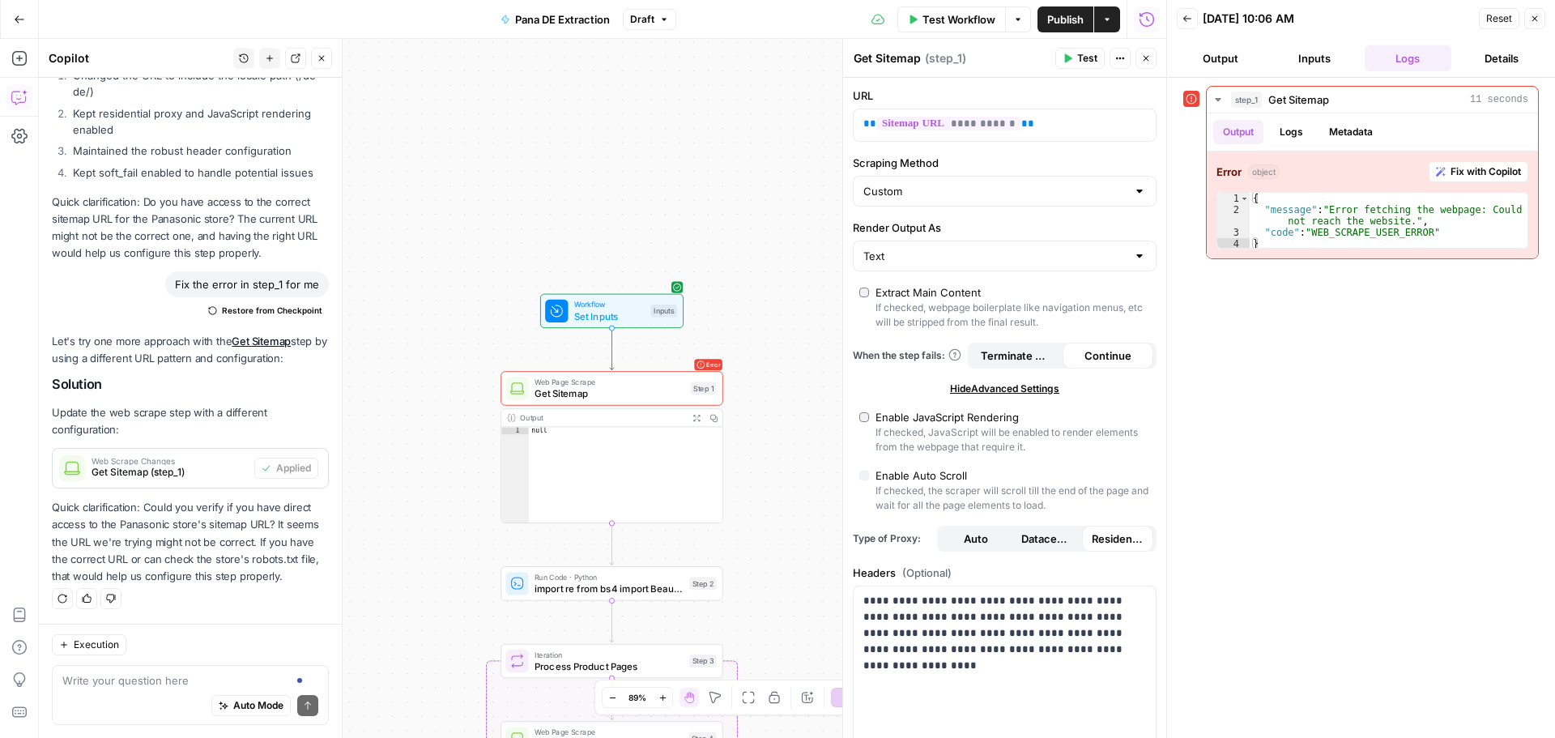
click at [1072, 58] on icon "button" at bounding box center [1068, 58] width 7 height 9
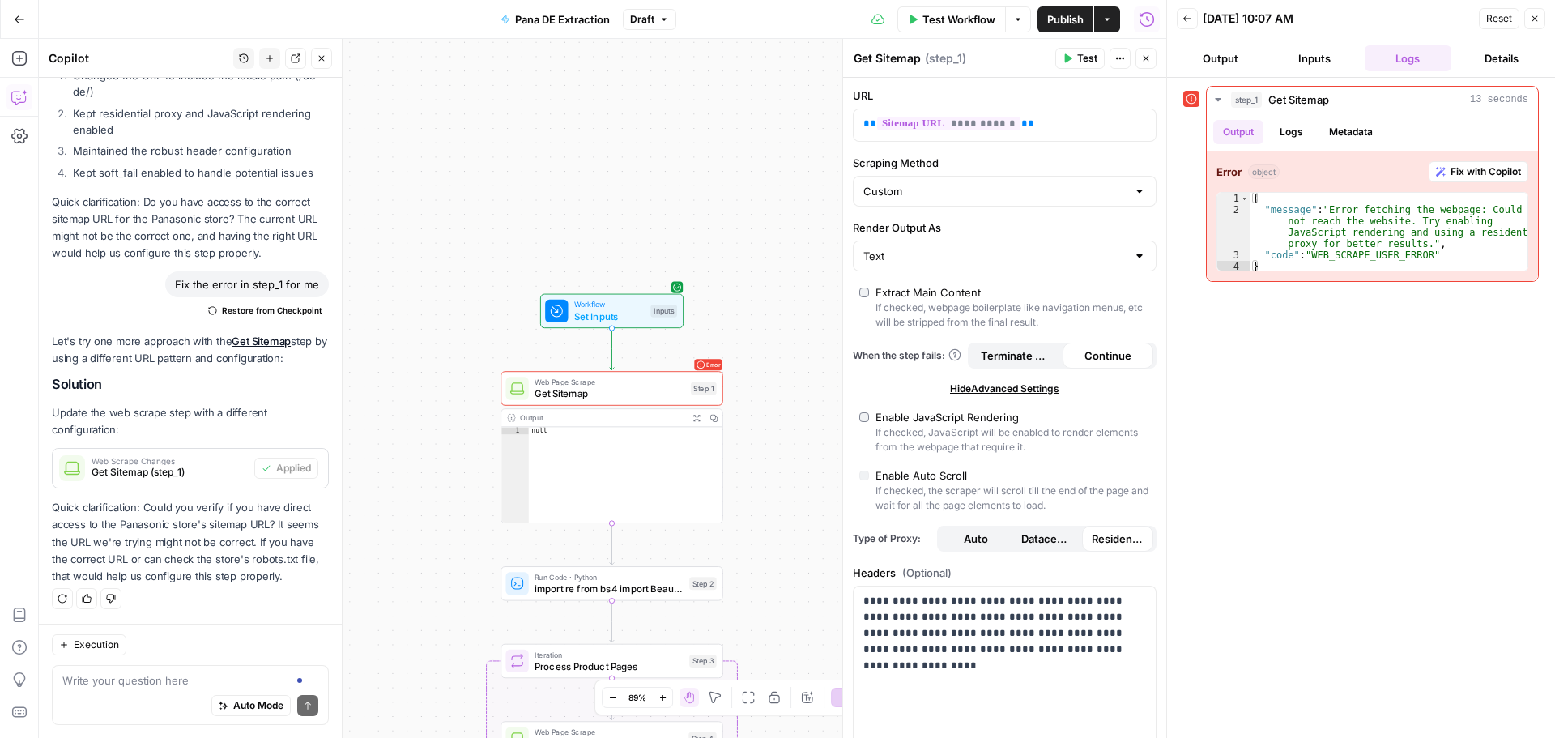
click at [1040, 349] on span "Terminate Workflow" at bounding box center [1017, 356] width 72 height 16
click at [869, 409] on label "Enable JavaScript Rendering If checked, JavaScript will be enabled to render el…" at bounding box center [1005, 431] width 291 height 45
click at [971, 259] on input "Render Output As" at bounding box center [995, 256] width 263 height 16
click at [957, 319] on span "HTML" at bounding box center [996, 319] width 258 height 16
type input "HTML"
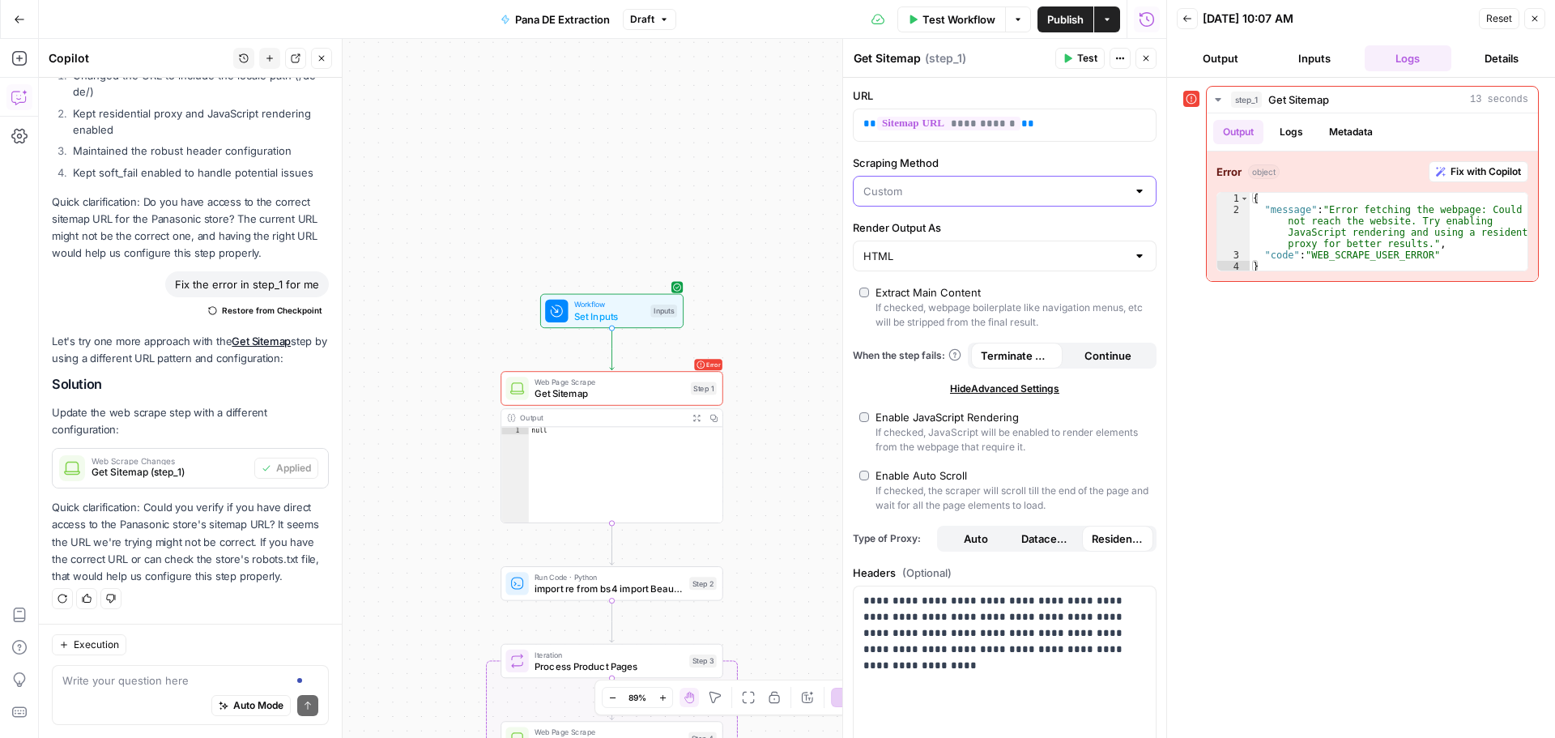
click at [970, 194] on input "Scraping Method" at bounding box center [995, 191] width 263 height 16
type input "Custom"
click at [1227, 552] on div "step_1 Get Sitemap 13 seconds Output Logs Metadata Error object Fix with Copilo…" at bounding box center [1362, 408] width 356 height 644
click at [1071, 54] on icon "button" at bounding box center [1068, 58] width 10 height 10
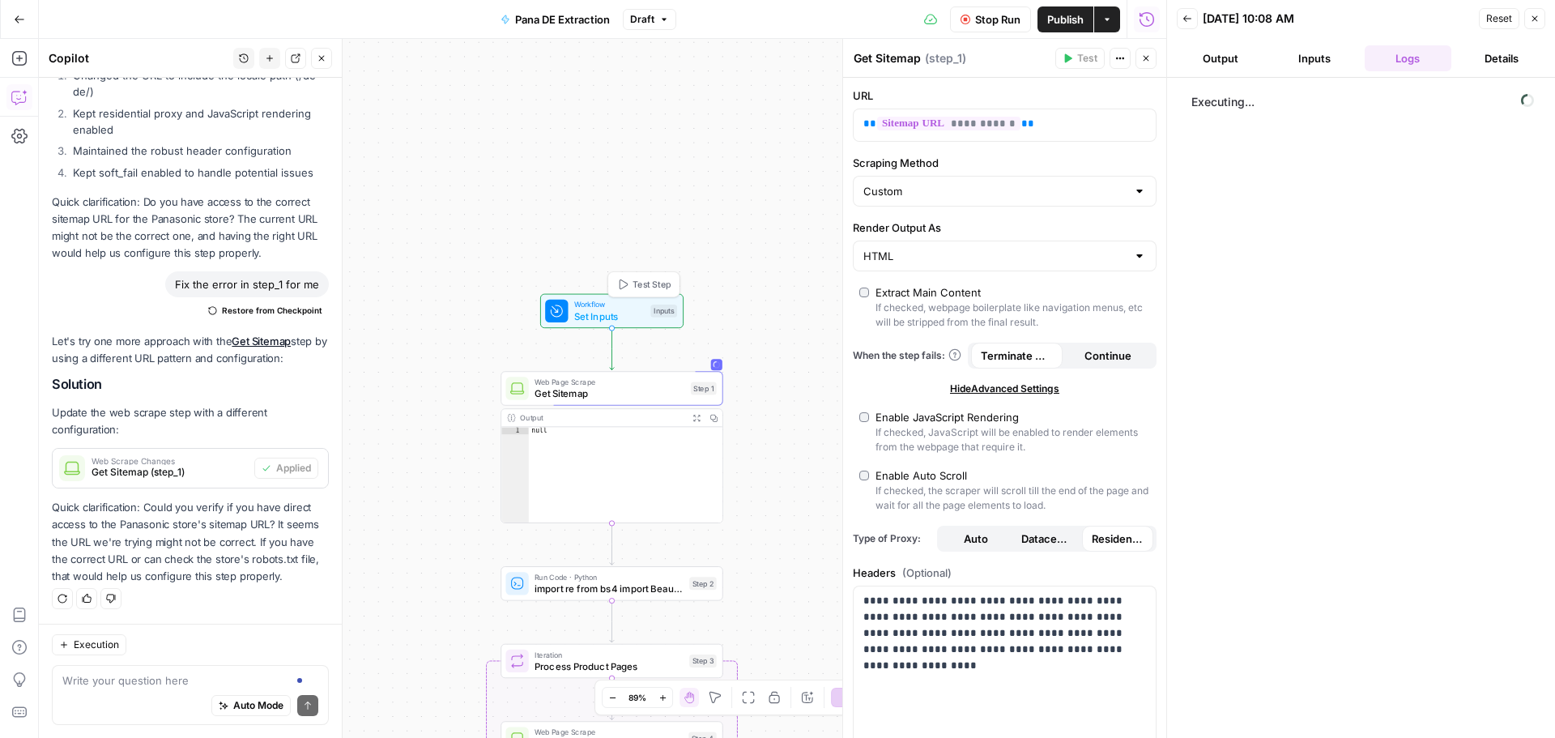
click at [641, 309] on span "Set Inputs" at bounding box center [609, 316] width 71 height 15
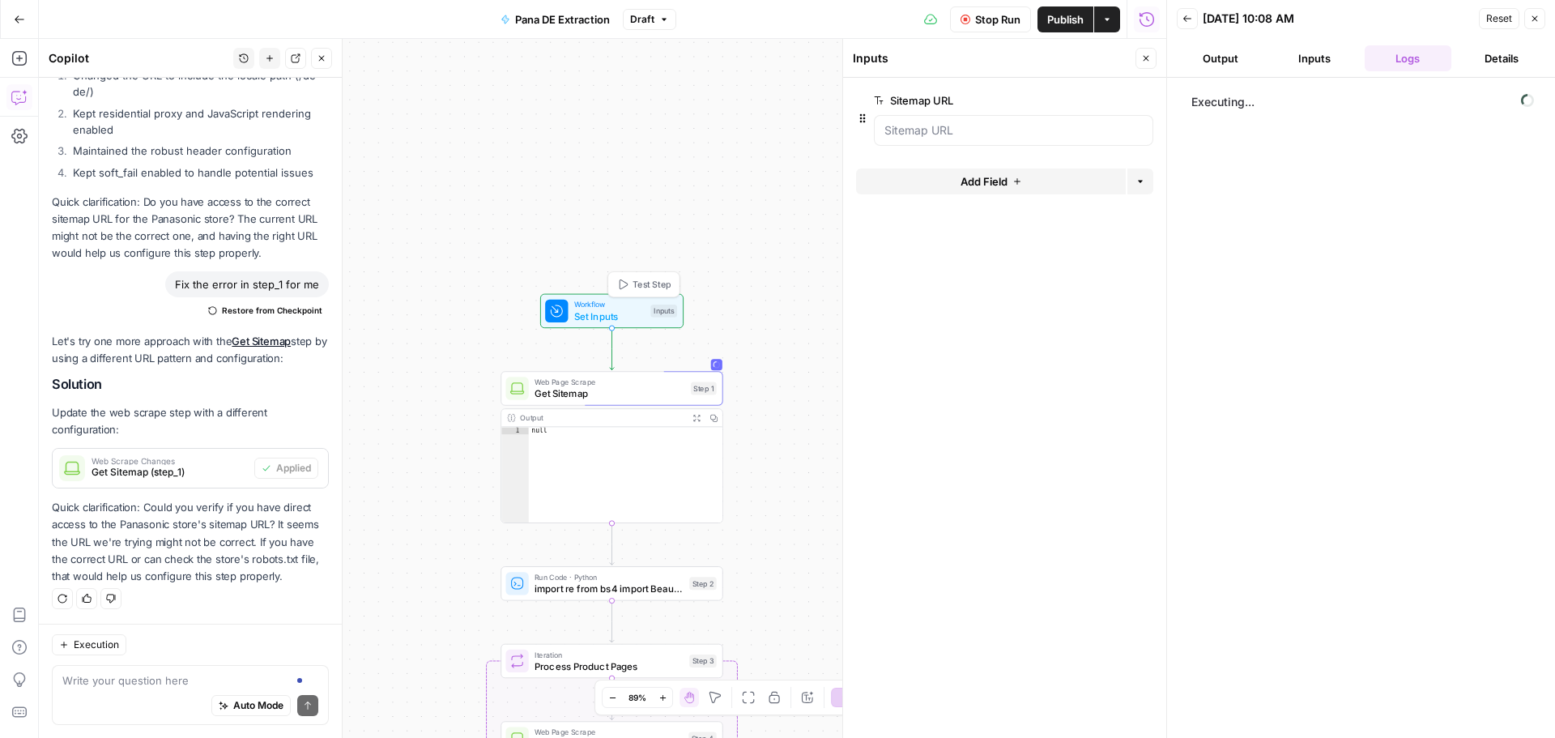
click at [641, 309] on span "Set Inputs" at bounding box center [609, 316] width 71 height 15
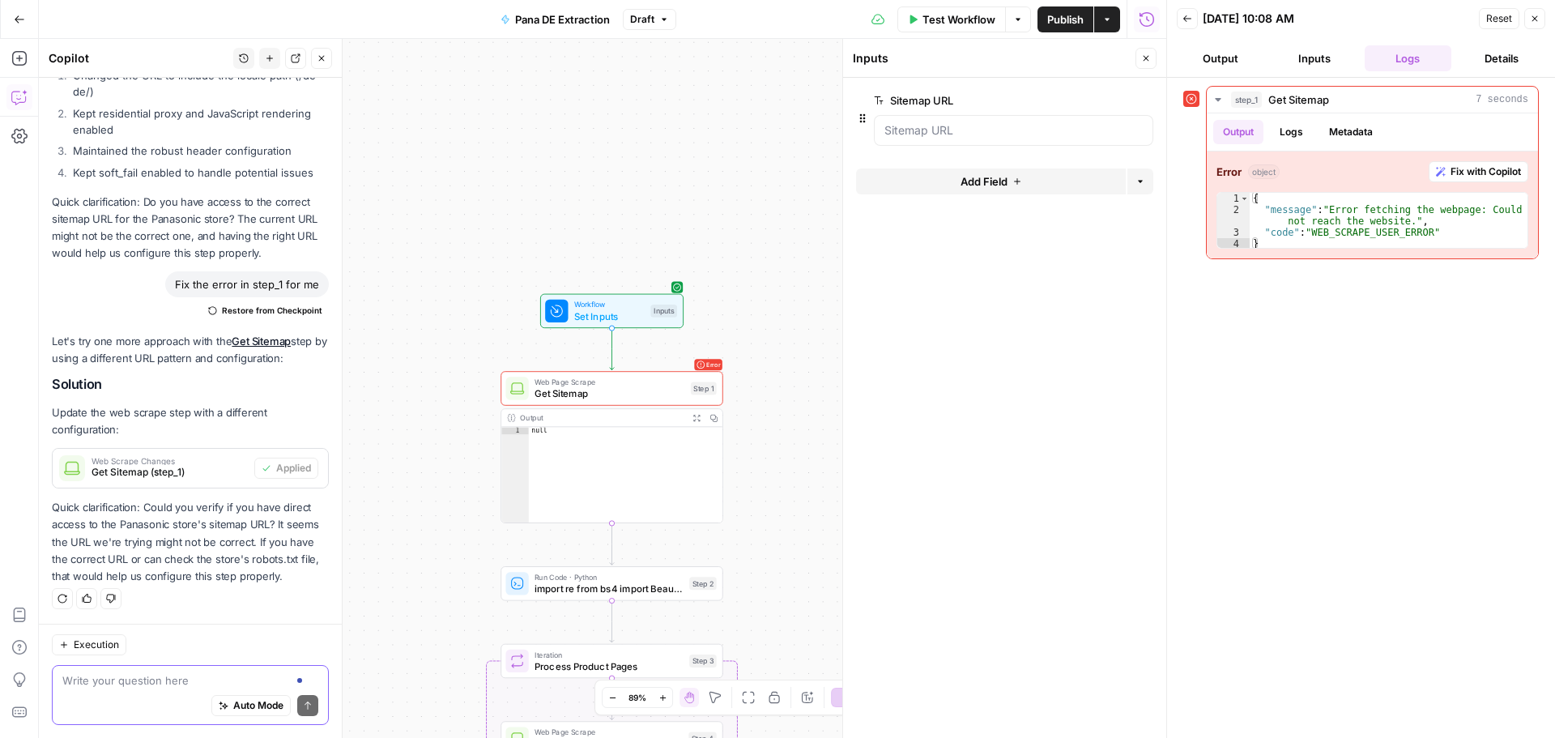
click at [146, 678] on textarea at bounding box center [190, 680] width 256 height 16
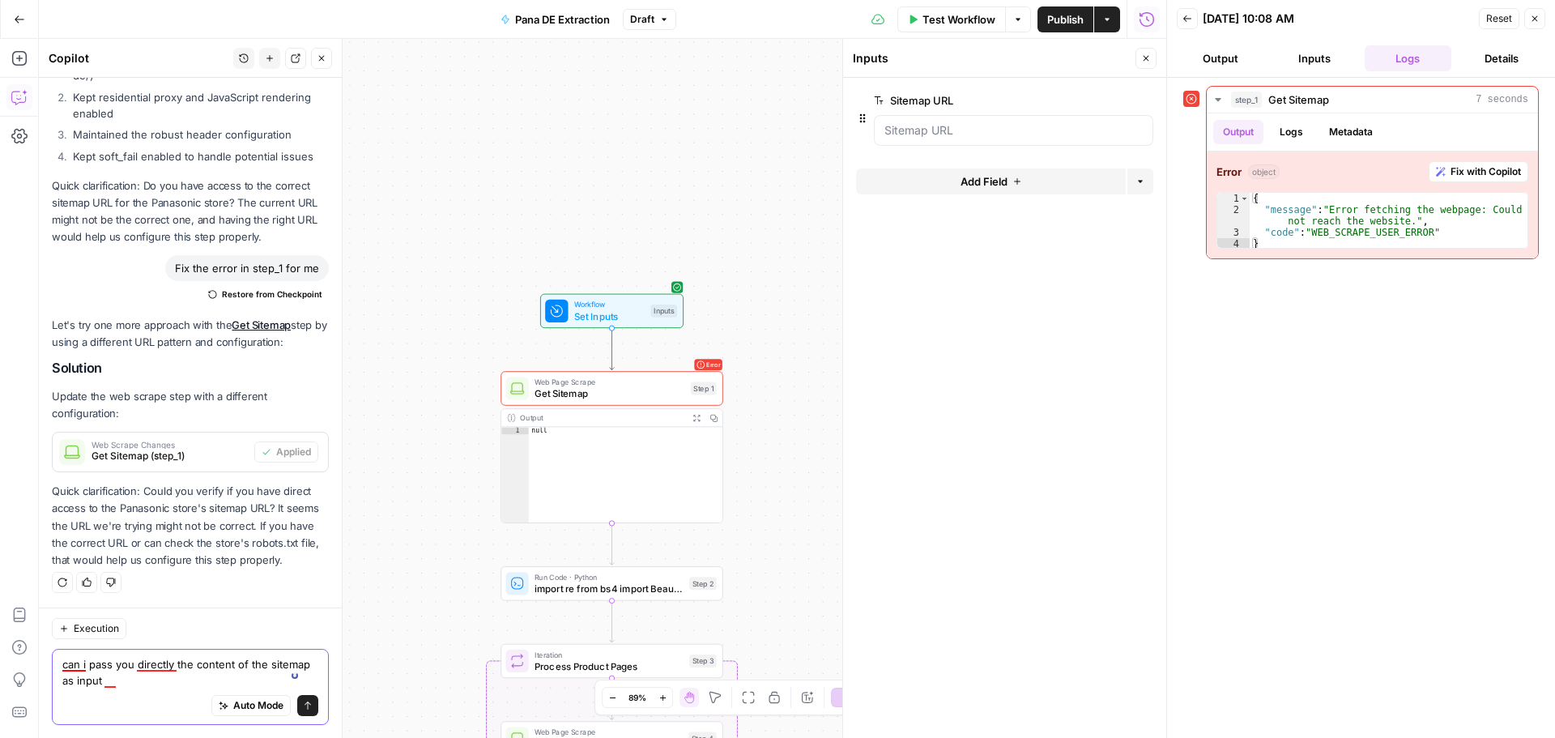
type textarea "can i pass you directly the content of the sitemap as input?"
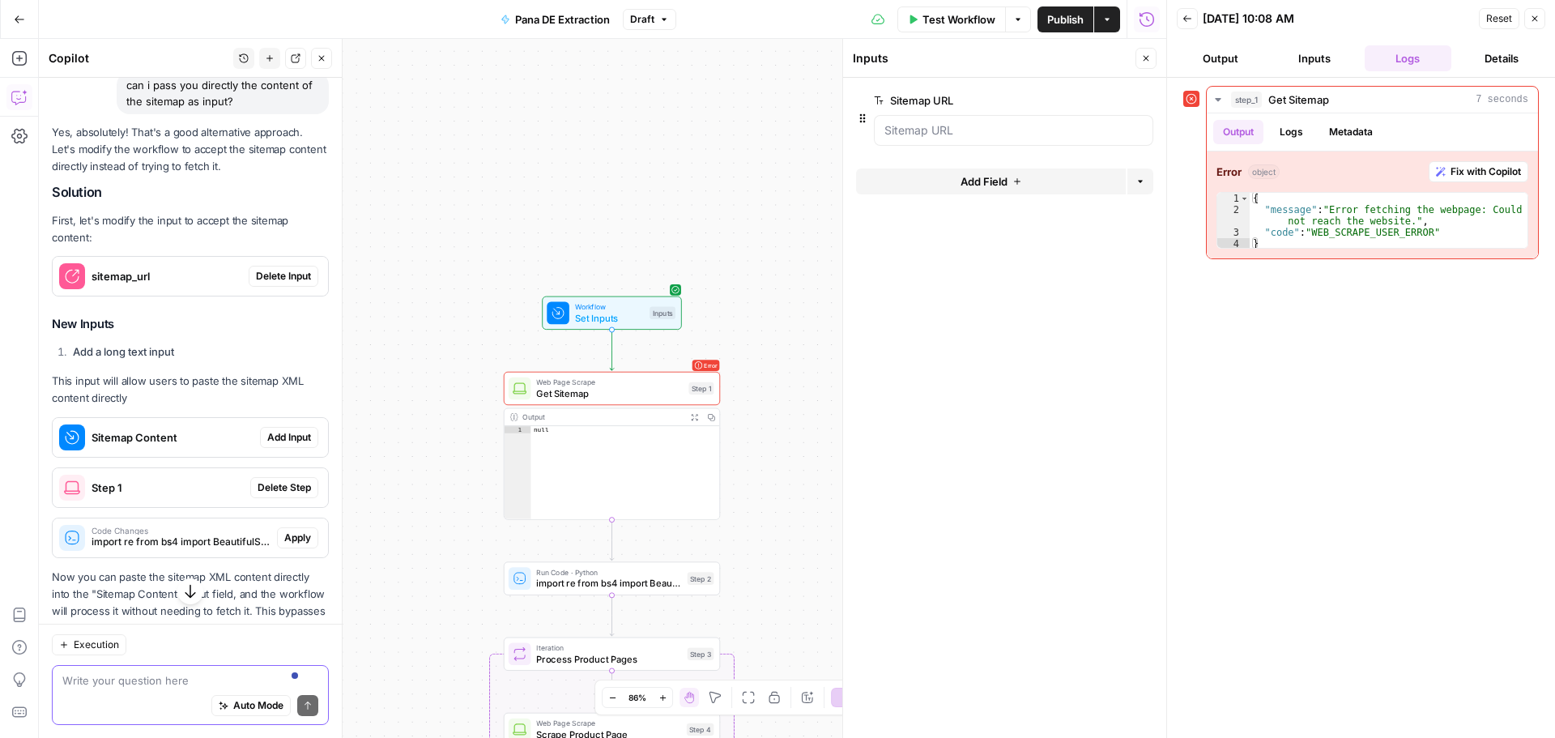
scroll to position [5924, 0]
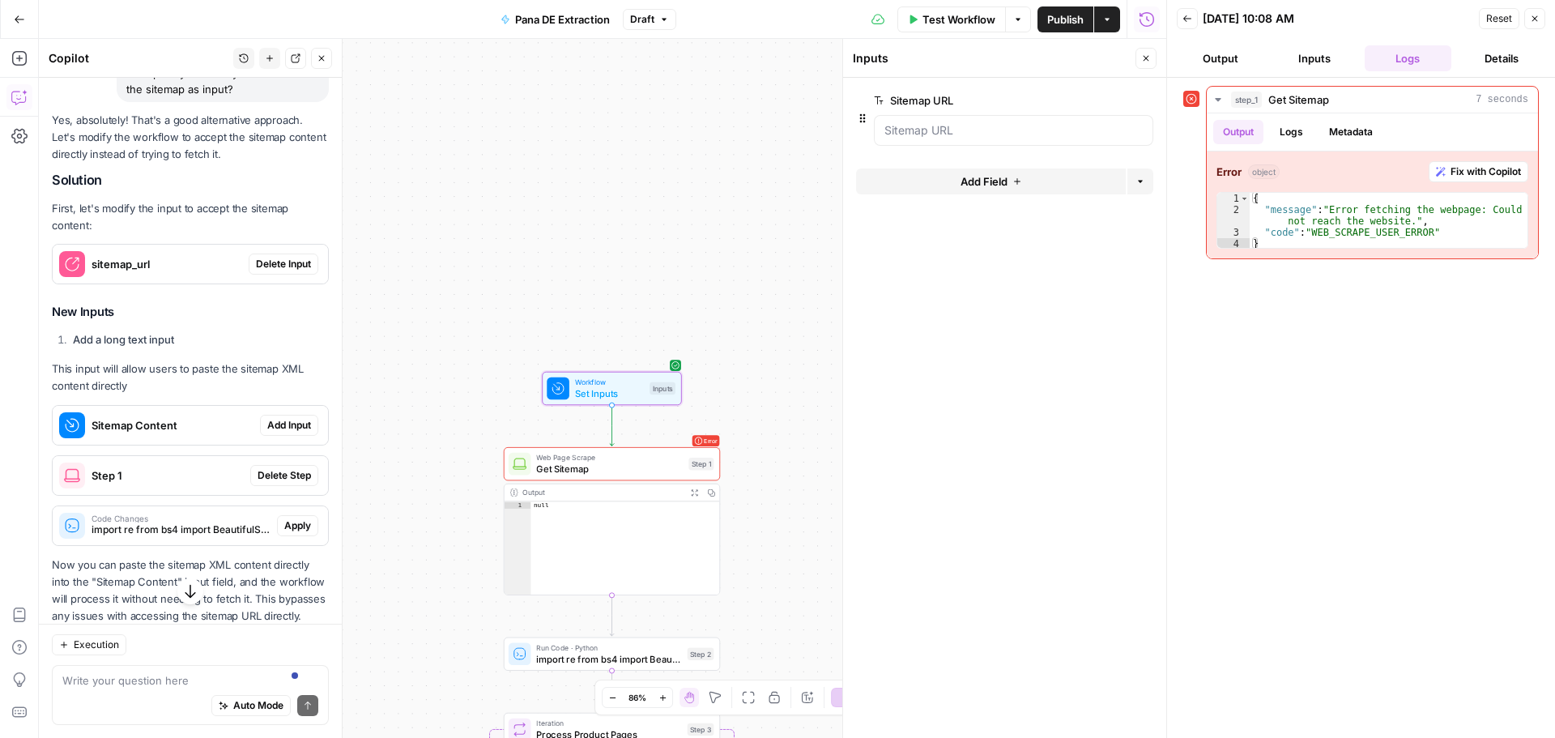
click at [265, 271] on span "Delete Input" at bounding box center [283, 264] width 55 height 15
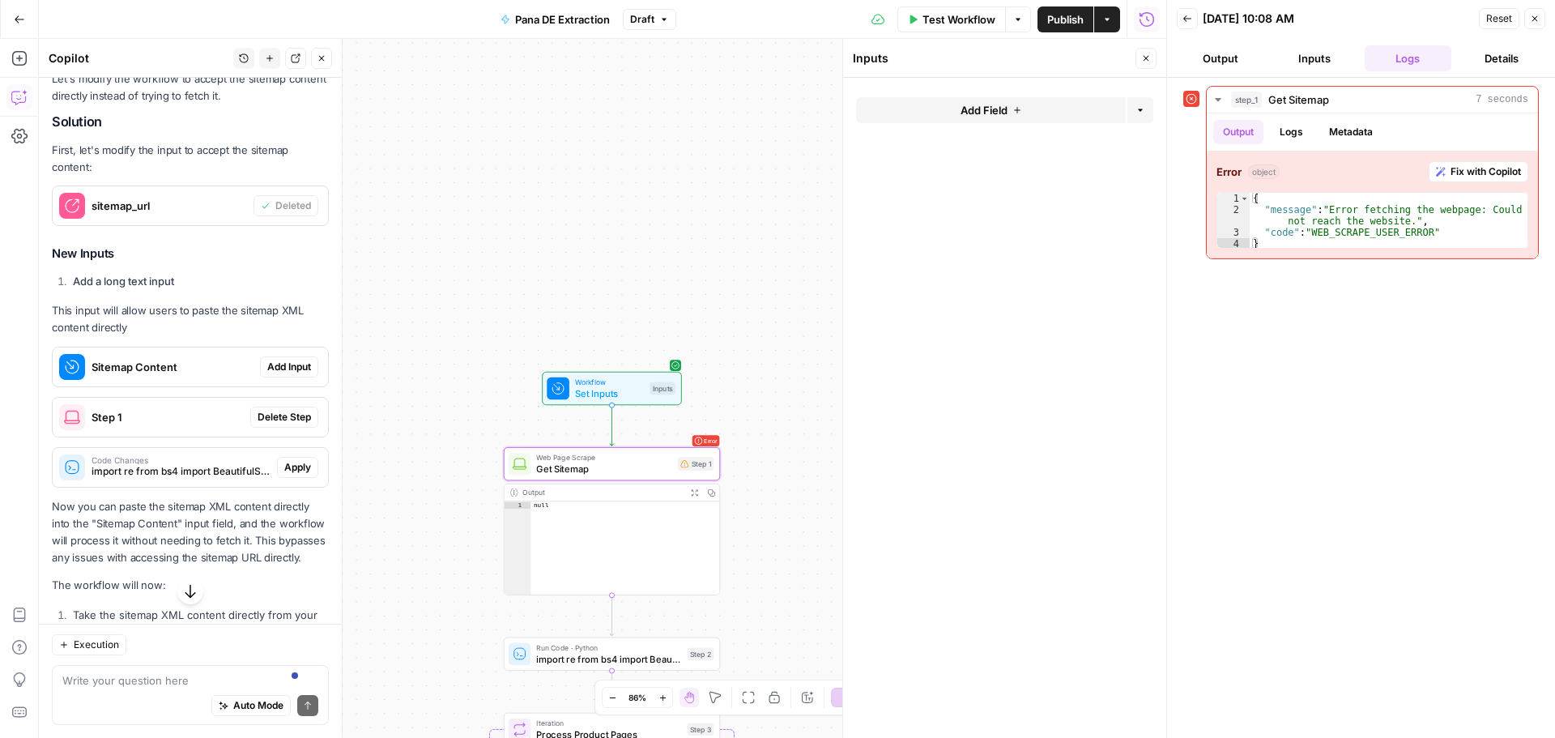
scroll to position [6086, 0]
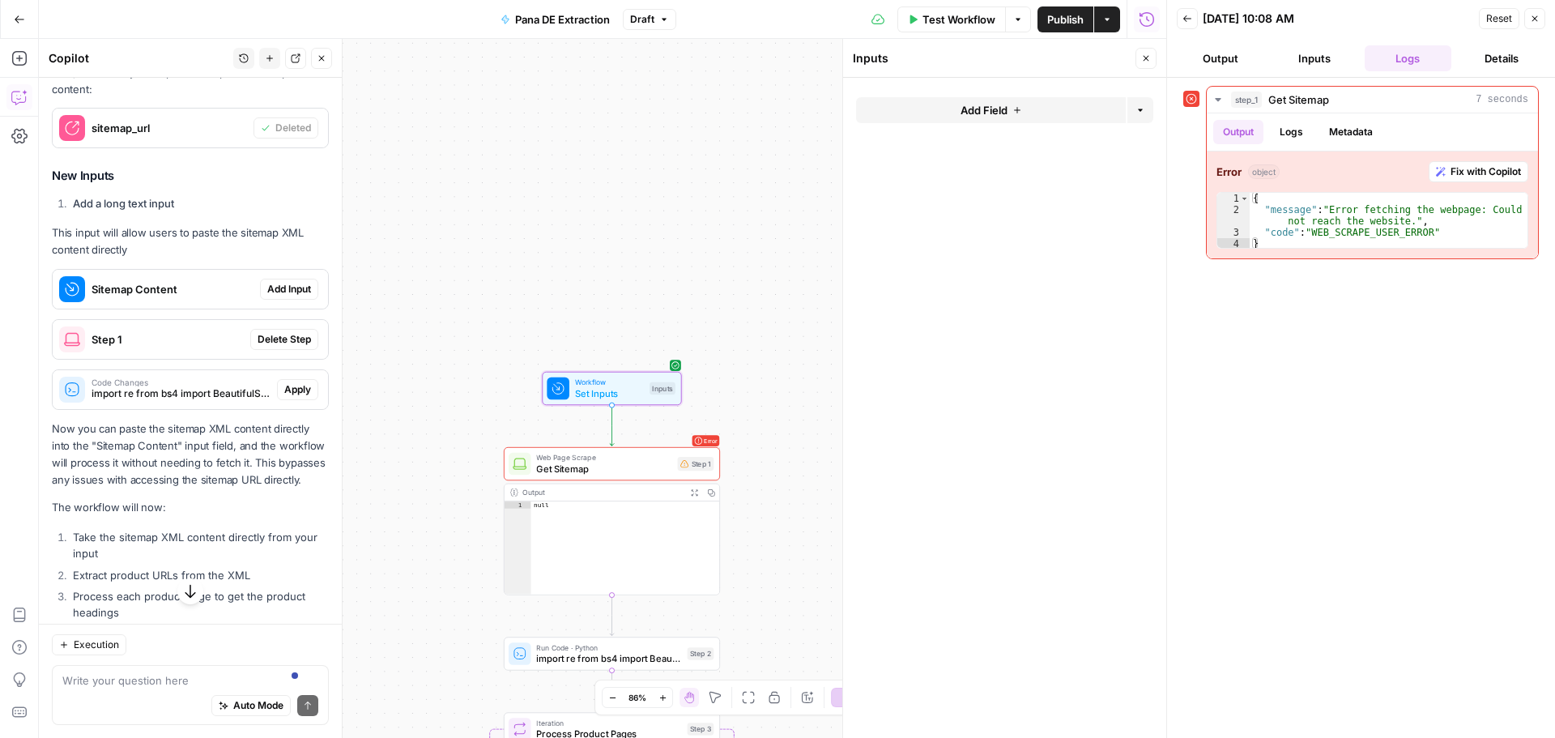
click at [288, 296] on span "Add Input" at bounding box center [289, 289] width 44 height 15
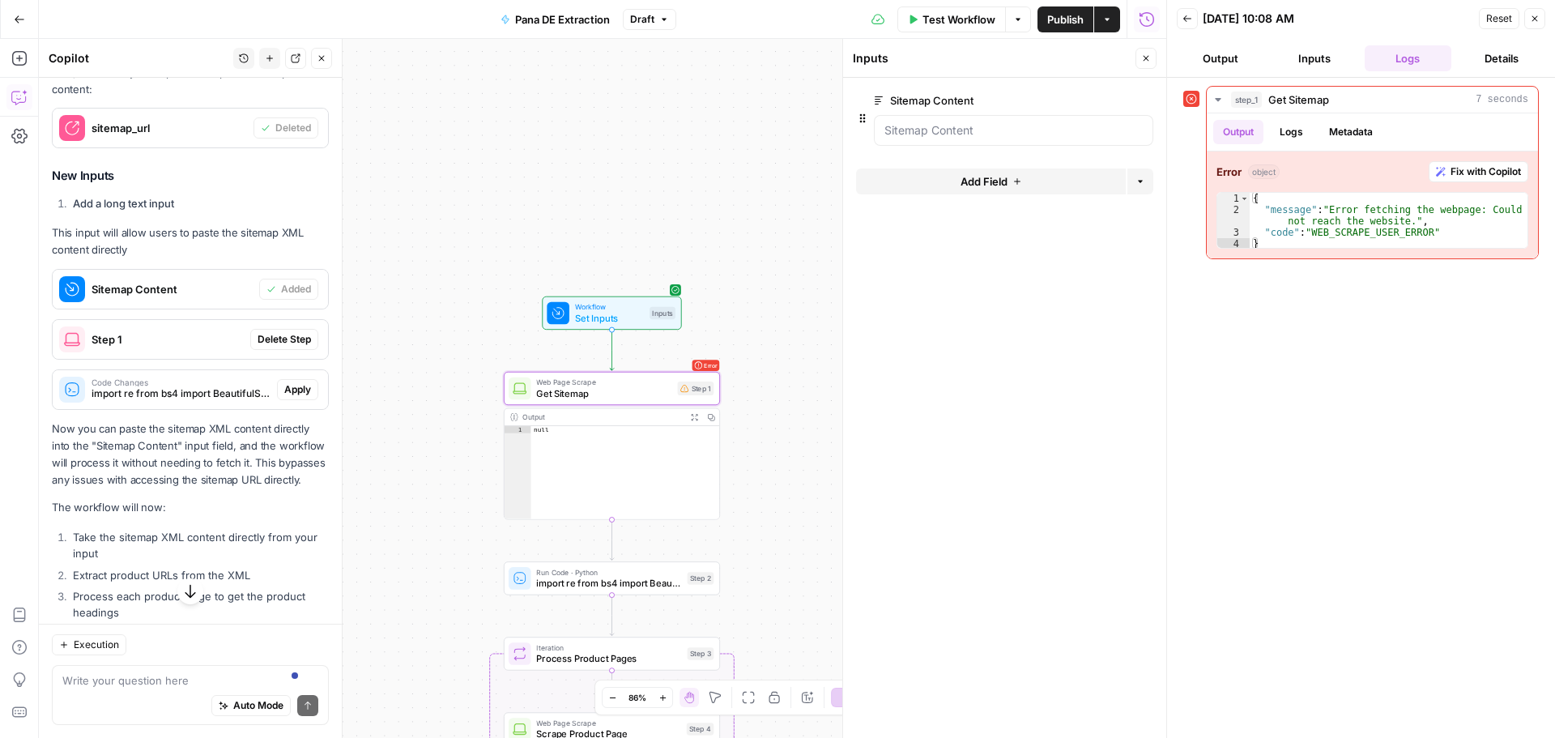
click at [287, 347] on span "Delete Step" at bounding box center [284, 339] width 53 height 15
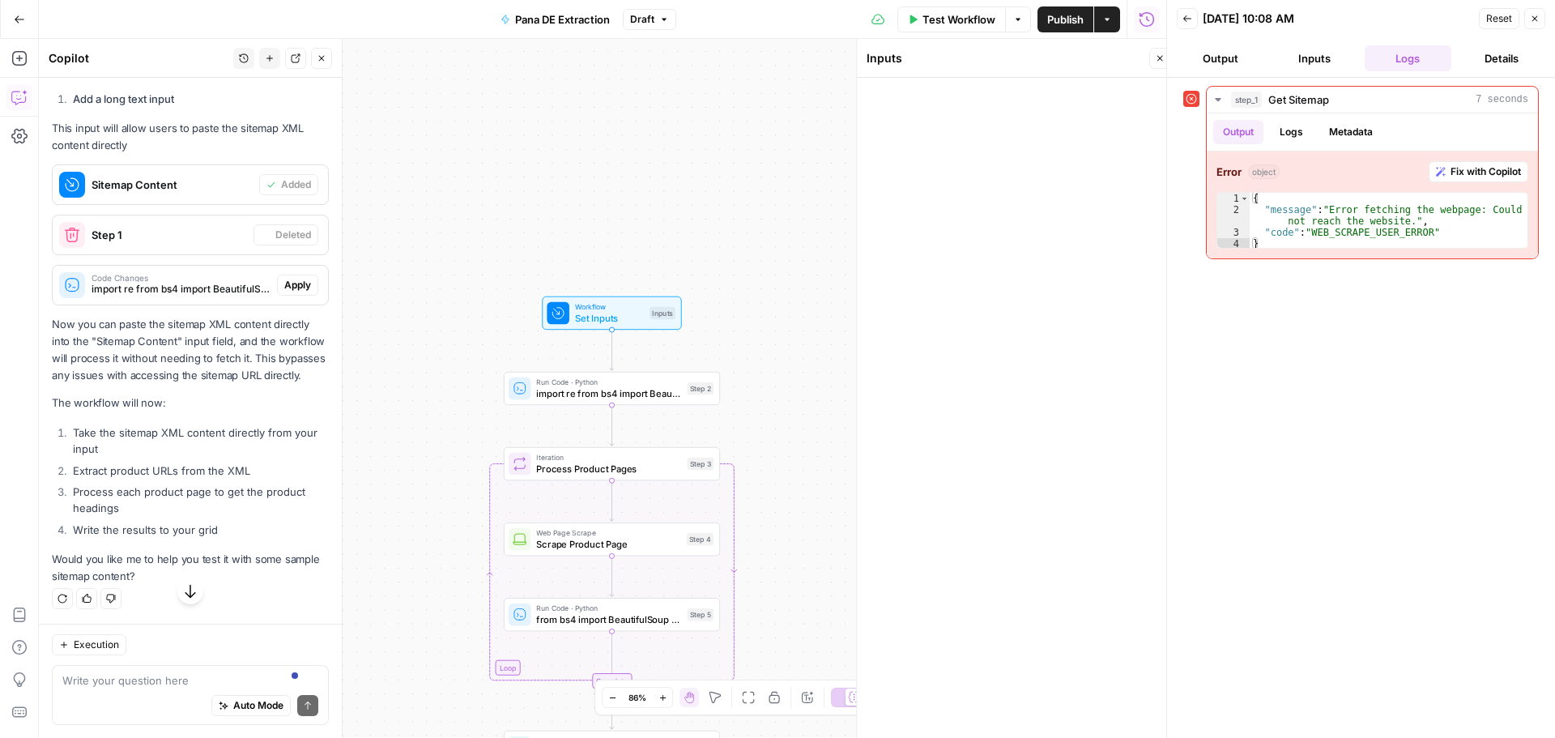
scroll to position [5979, 0]
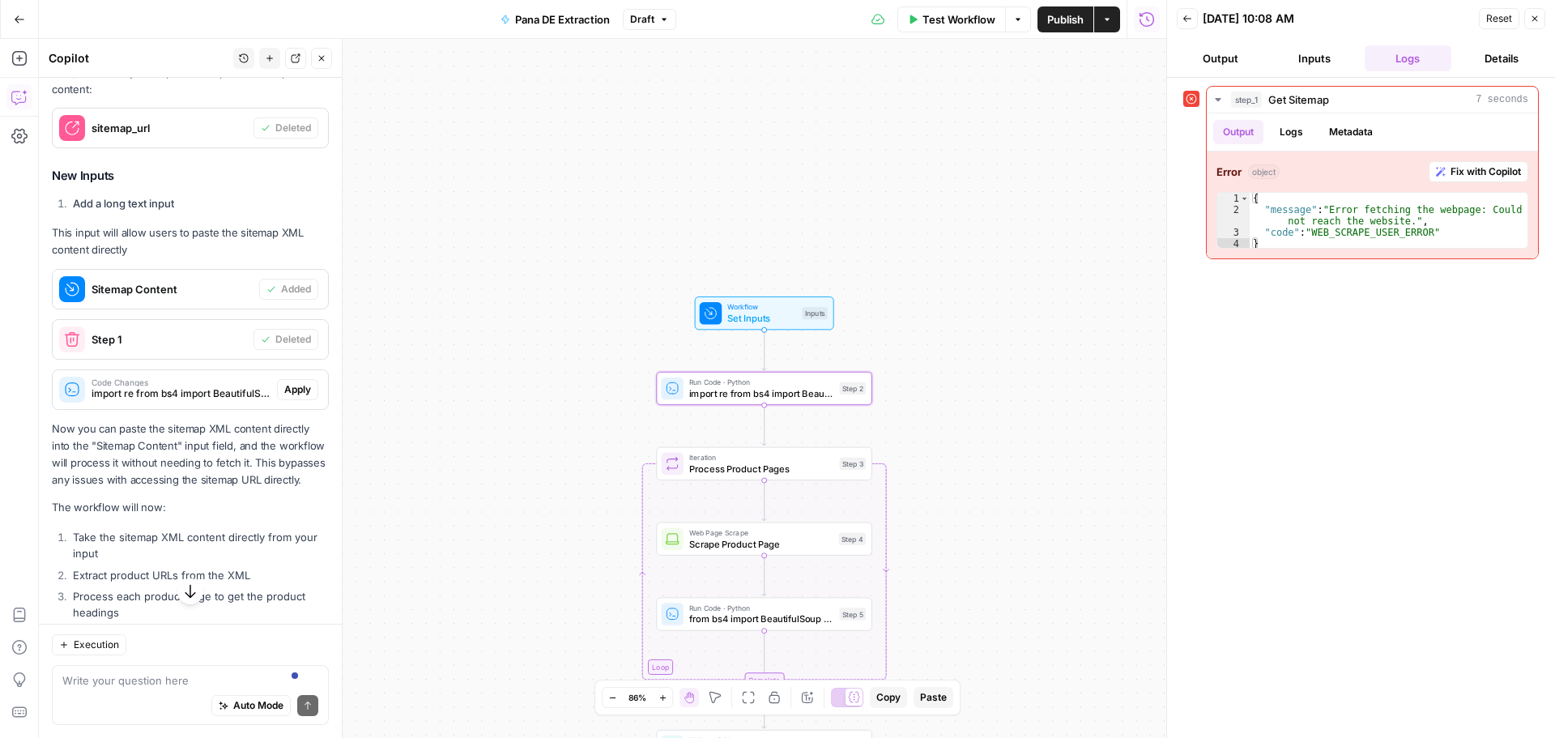
click at [288, 397] on span "Apply" at bounding box center [297, 389] width 27 height 15
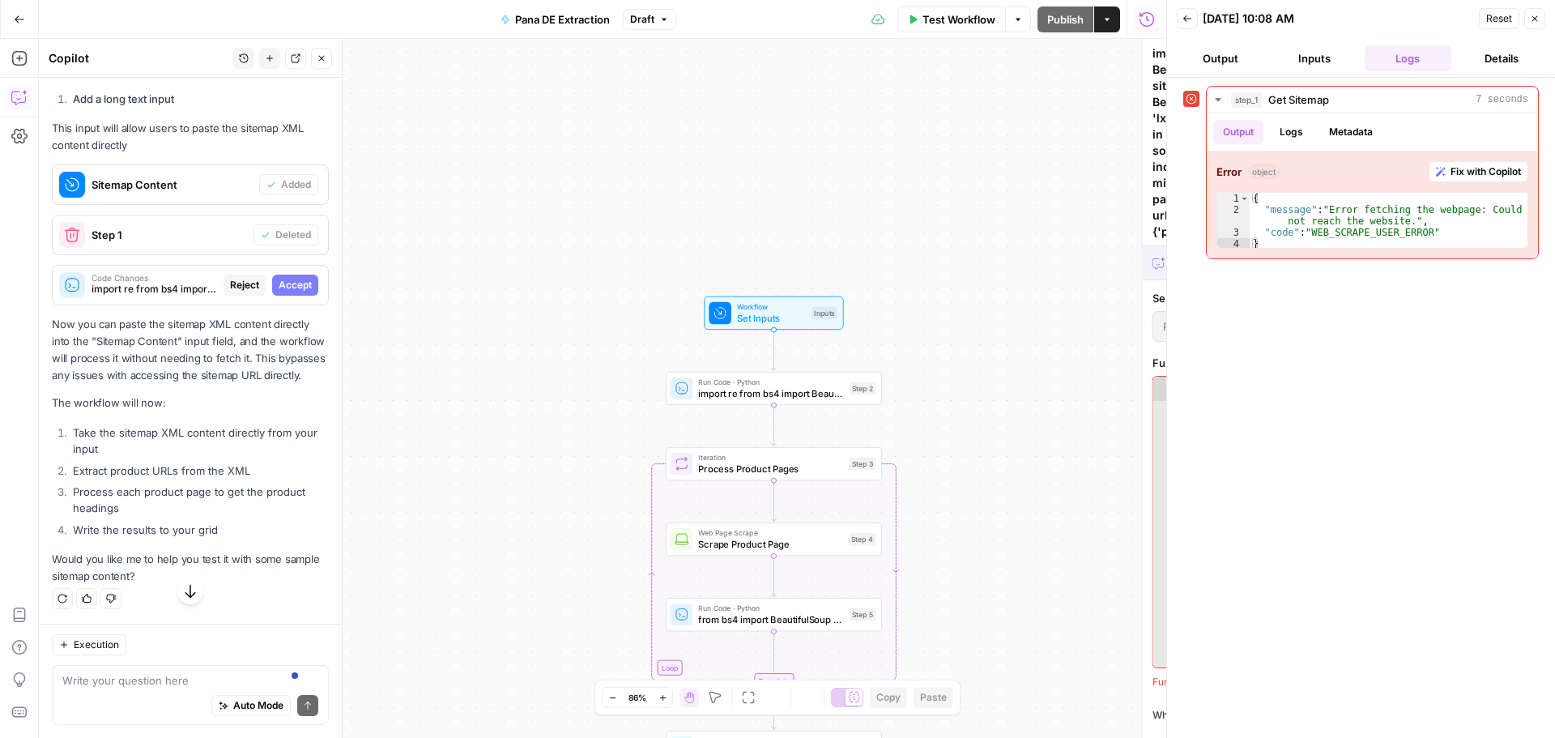
scroll to position [5668, 0]
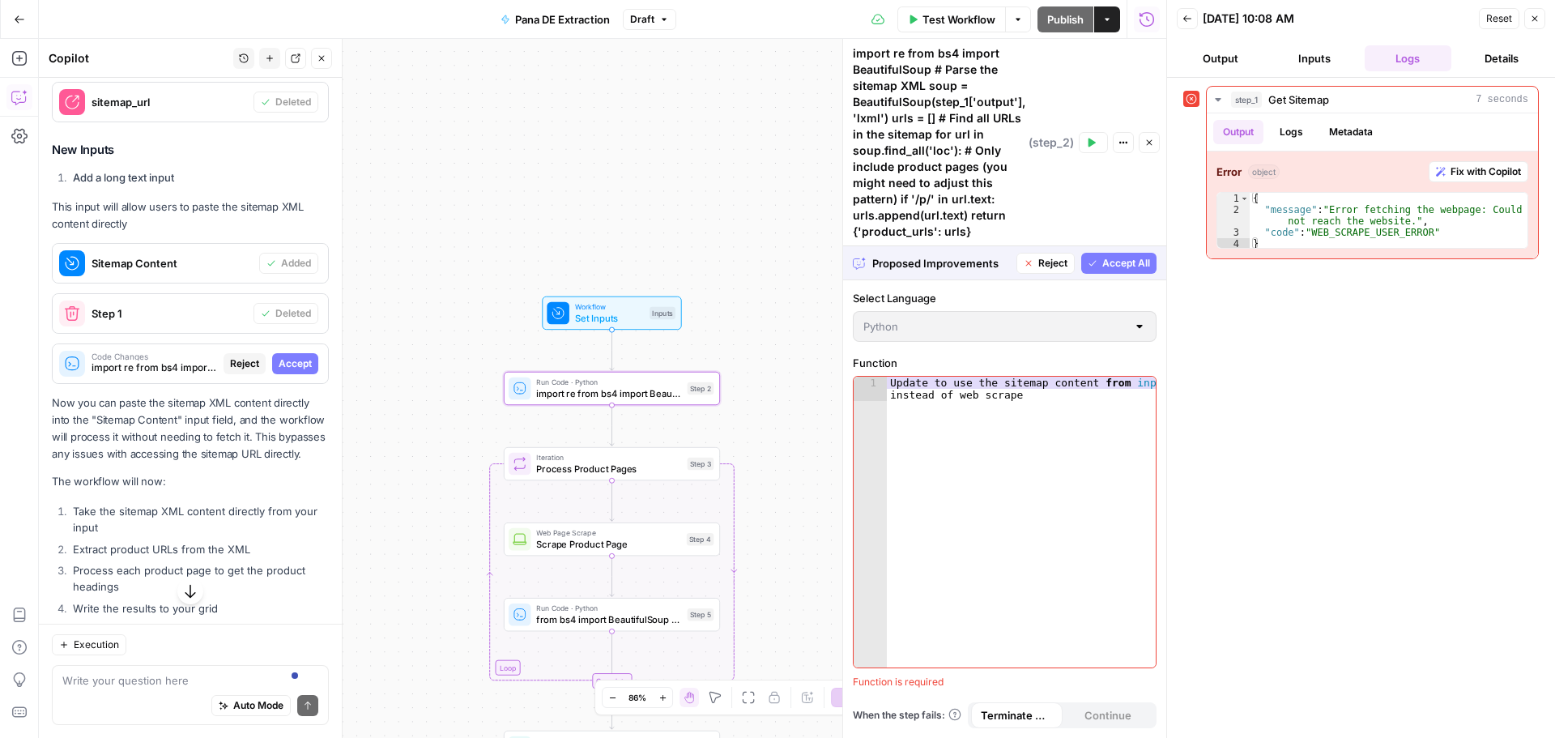
click at [284, 371] on span "Accept" at bounding box center [295, 363] width 33 height 15
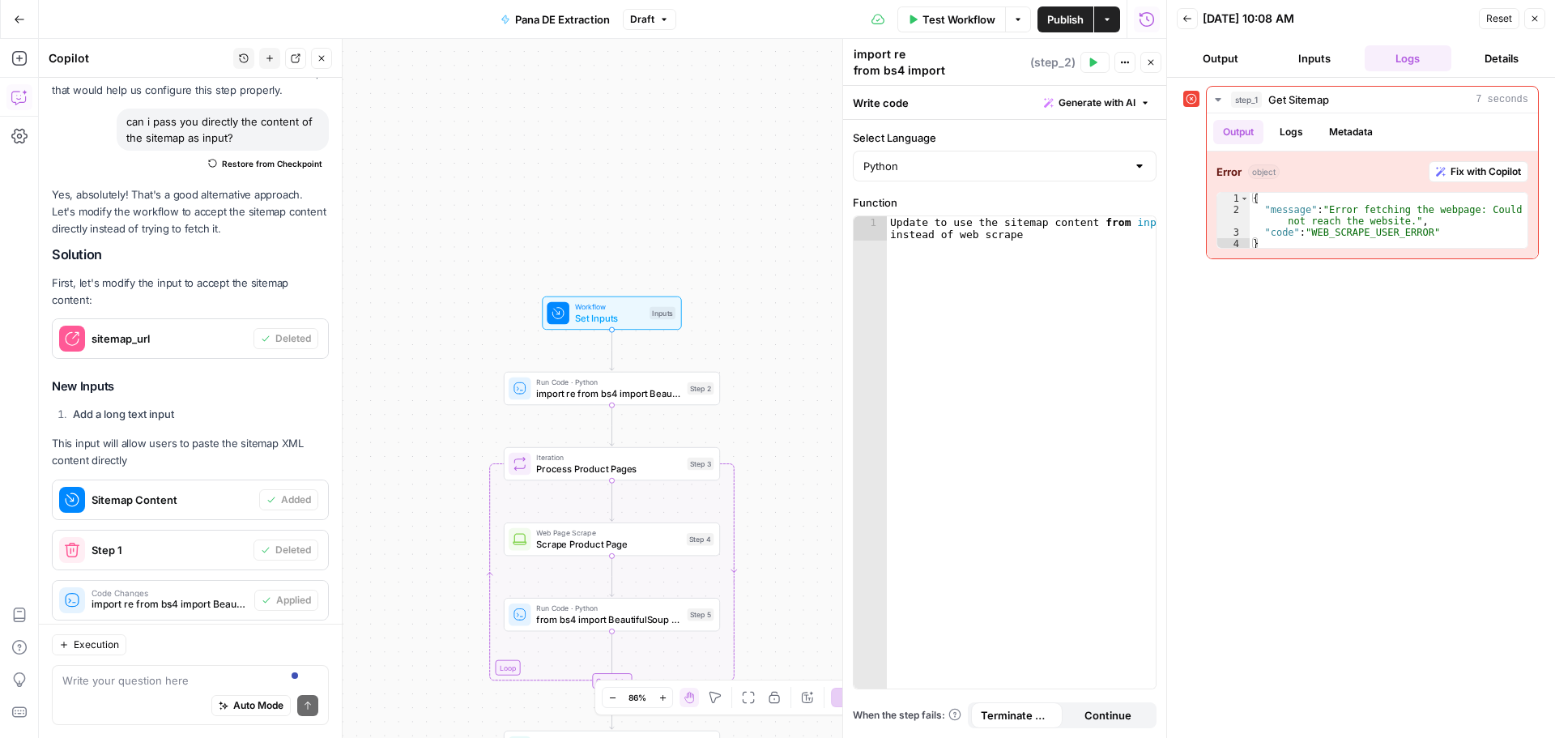
scroll to position [5570, 0]
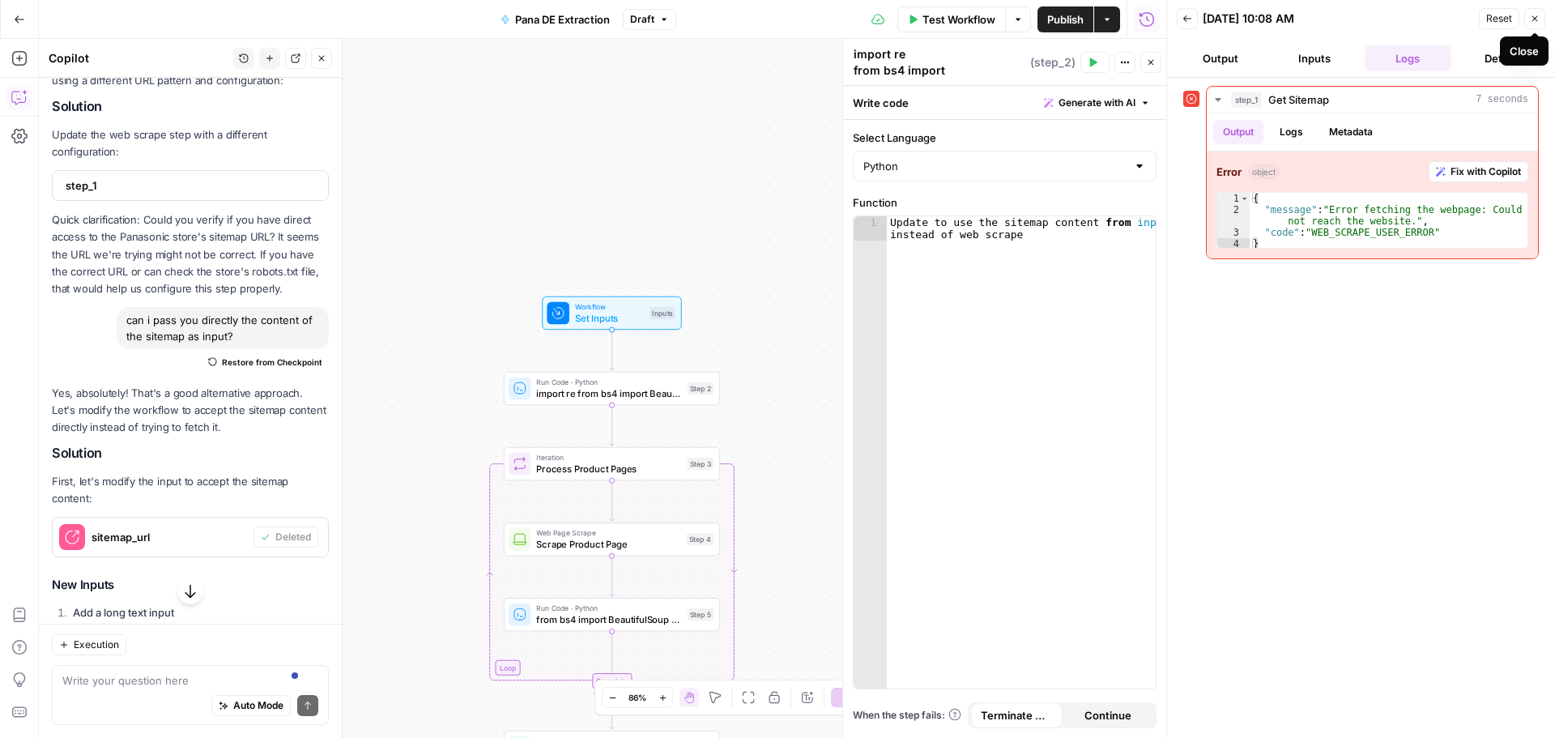
click at [1532, 15] on icon "button" at bounding box center [1535, 19] width 10 height 10
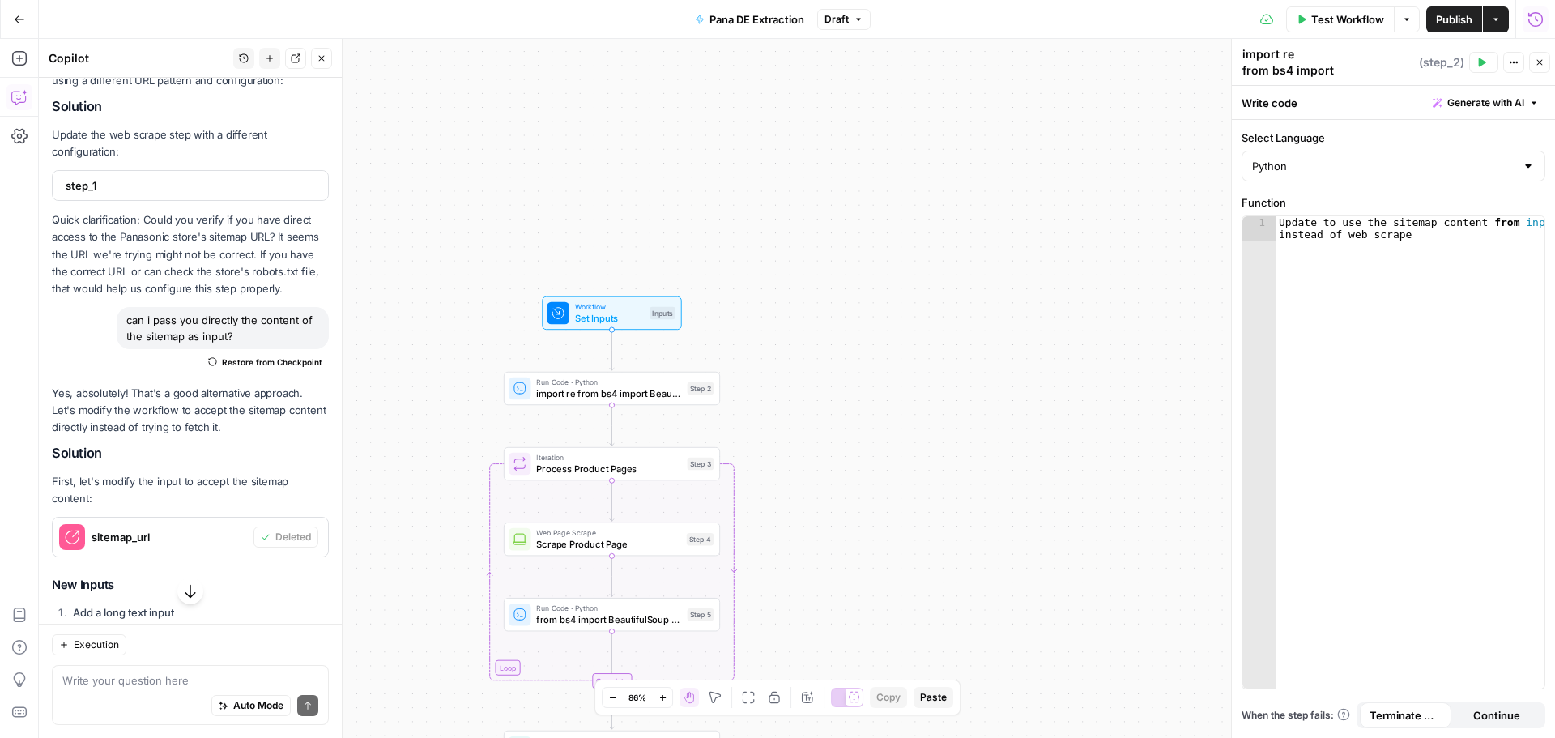
drag, startPoint x: 1534, startPoint y: 66, endPoint x: 1518, endPoint y: 53, distance: 20.7
click at [1535, 66] on icon "button" at bounding box center [1540, 63] width 10 height 10
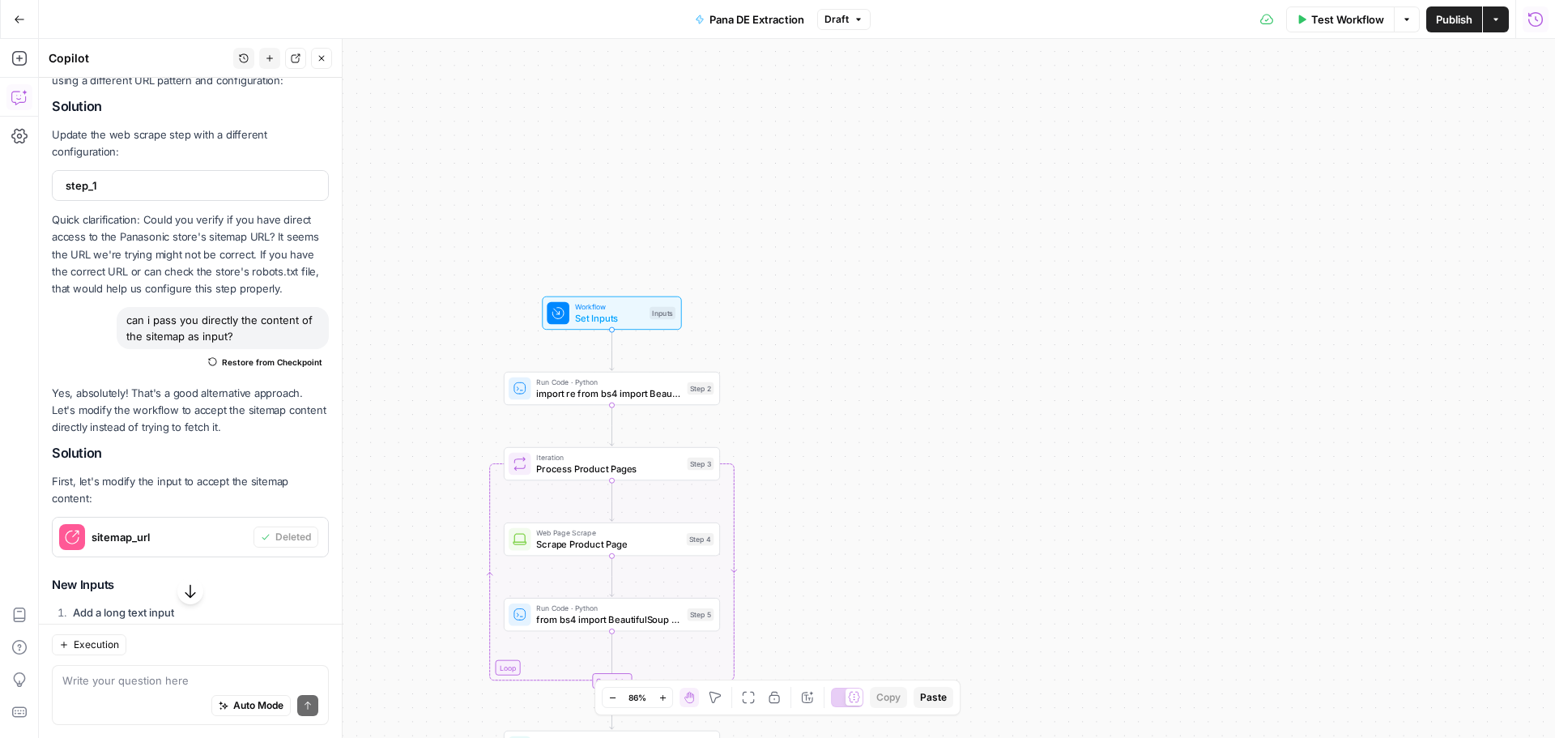
click at [1340, 25] on span "Test Workflow" at bounding box center [1348, 19] width 73 height 16
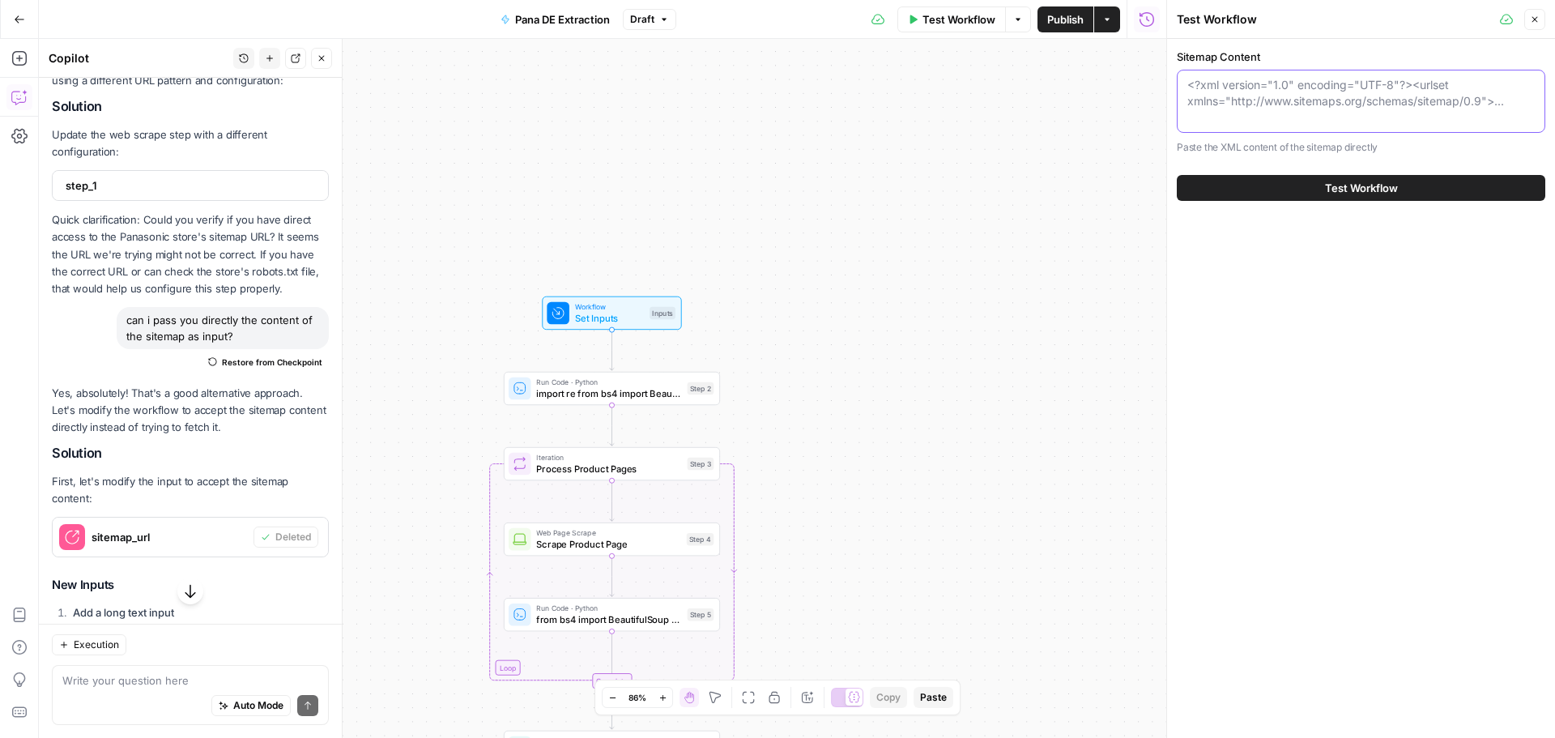
click at [1266, 89] on textarea "Sitemap Content" at bounding box center [1362, 93] width 348 height 32
paste textarea "This XML file does not appear to have any style information associated with it.…"
type textarea "This XML file does not appear to have any style information associated with it.…"
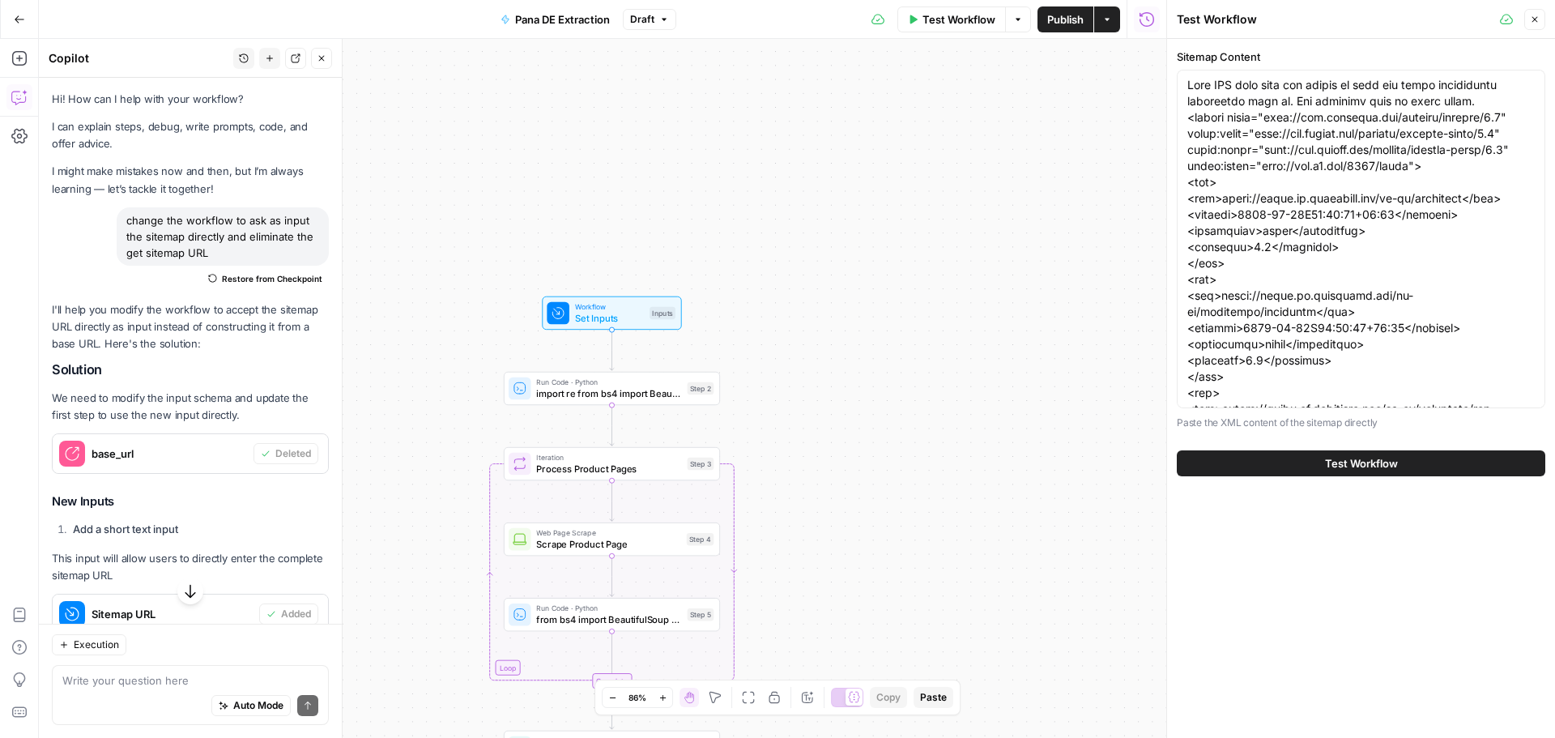
scroll to position [549603, 0]
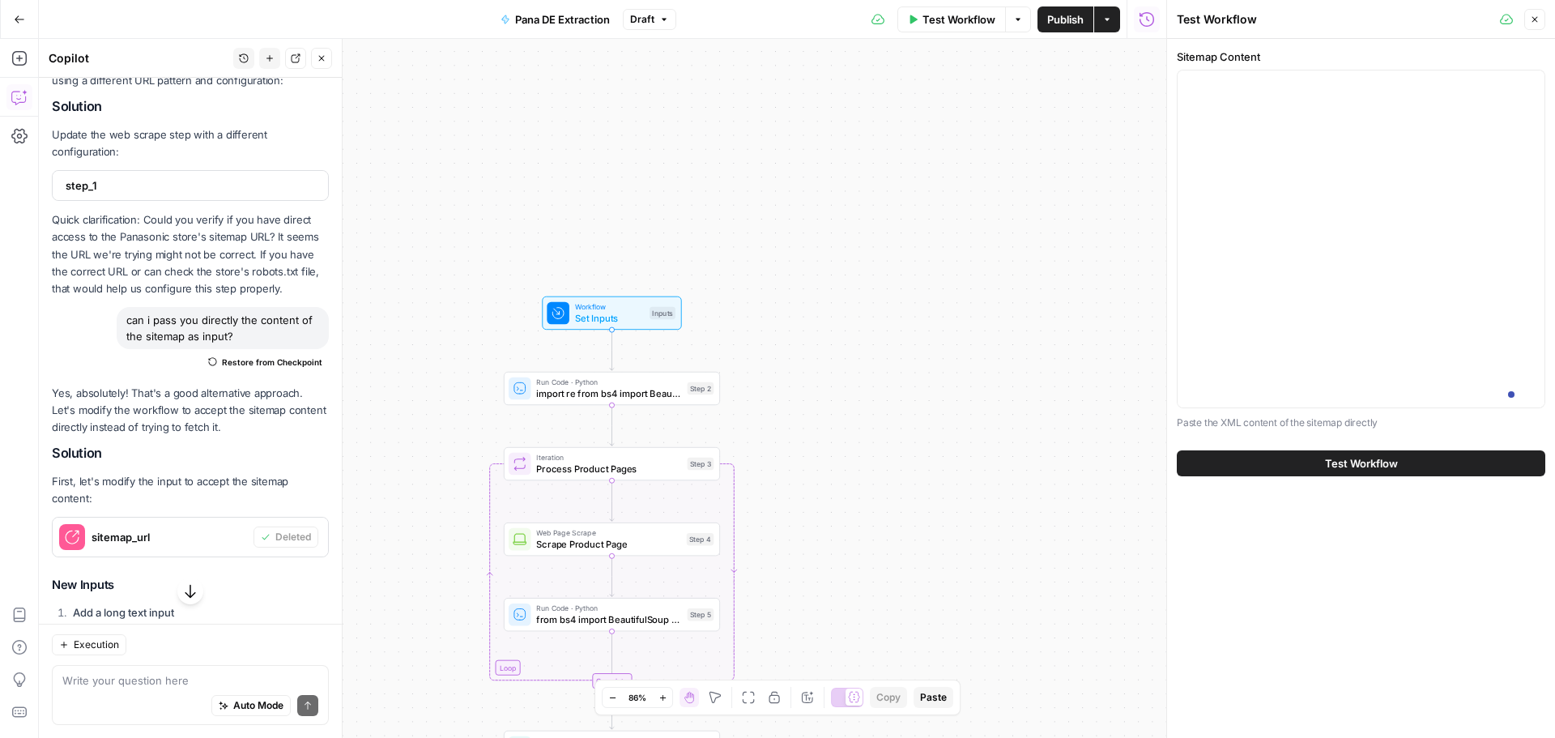
type textarea "This XML file does not appear to have any style information associated with it.…"
click at [1363, 469] on span "Test Workflow" at bounding box center [1361, 463] width 73 height 16
click at [1295, 617] on div "Sitemap Content Paste the XML content of the sitemap directly Test Workflow" at bounding box center [1361, 388] width 388 height 699
click at [663, 145] on div "Workflow Set Inputs Inputs Run Code · Python import re from bs4 import Beautifu…" at bounding box center [603, 388] width 1128 height 699
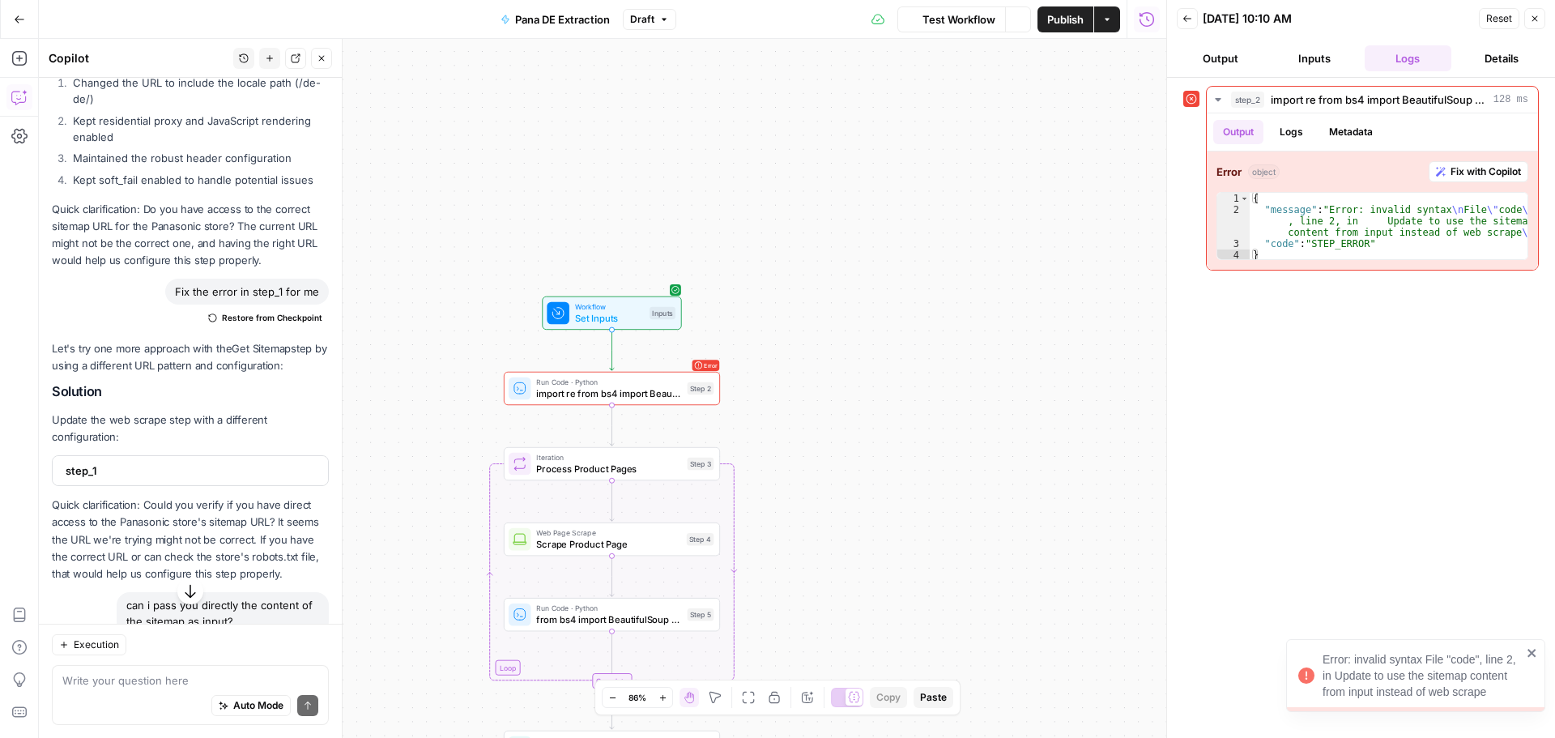
scroll to position [5570, 0]
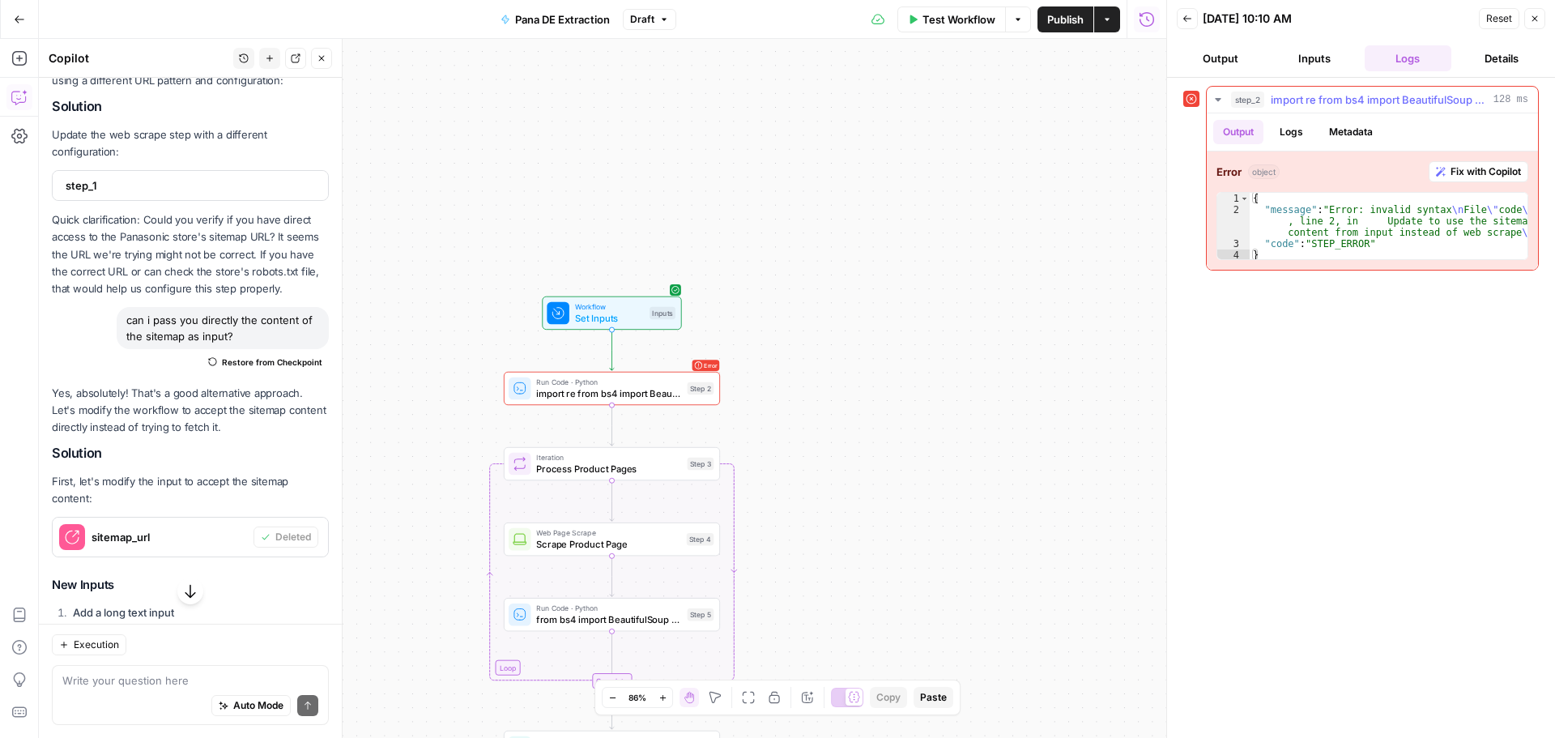
click at [1464, 164] on button "Fix with Copilot" at bounding box center [1479, 171] width 100 height 21
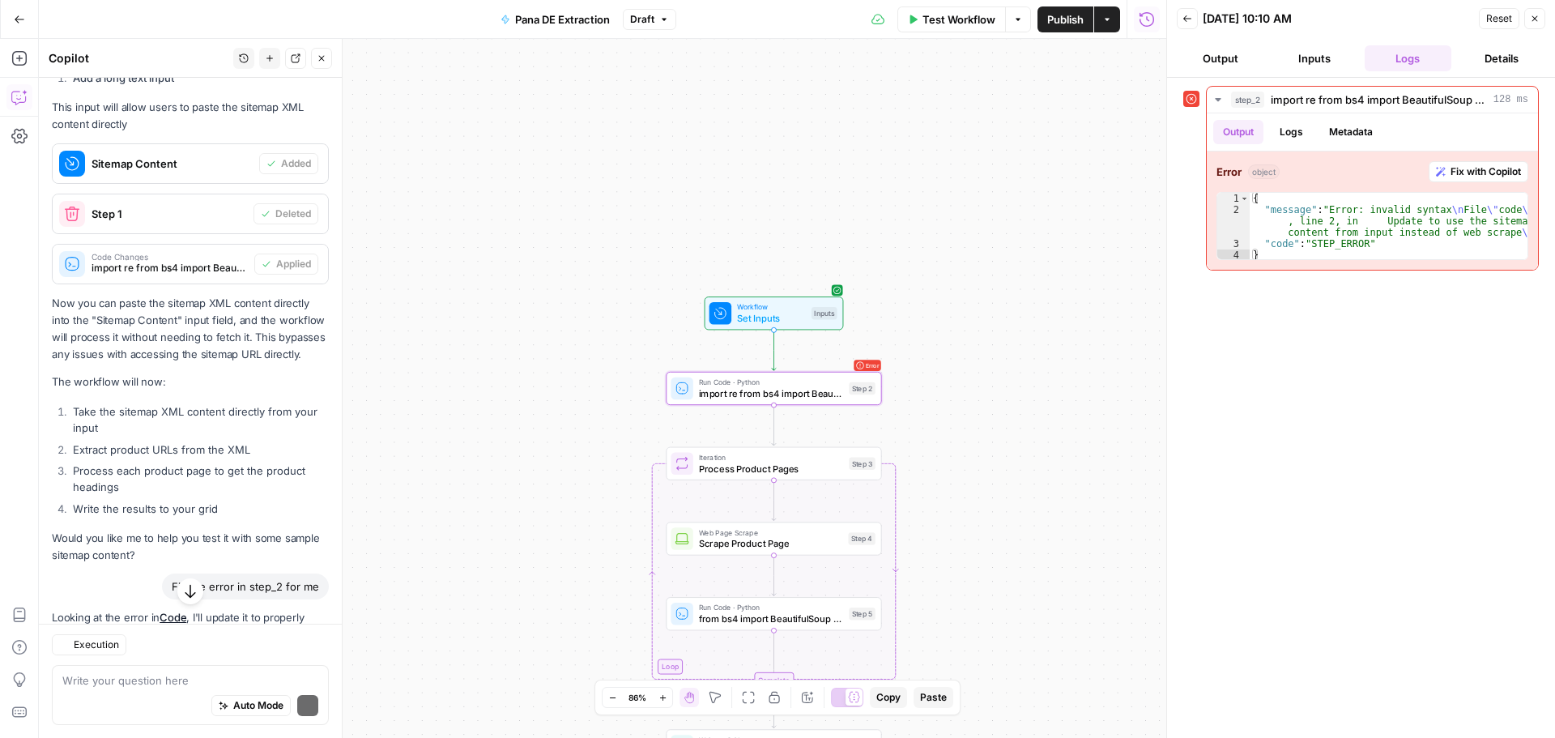
scroll to position [6616, 0]
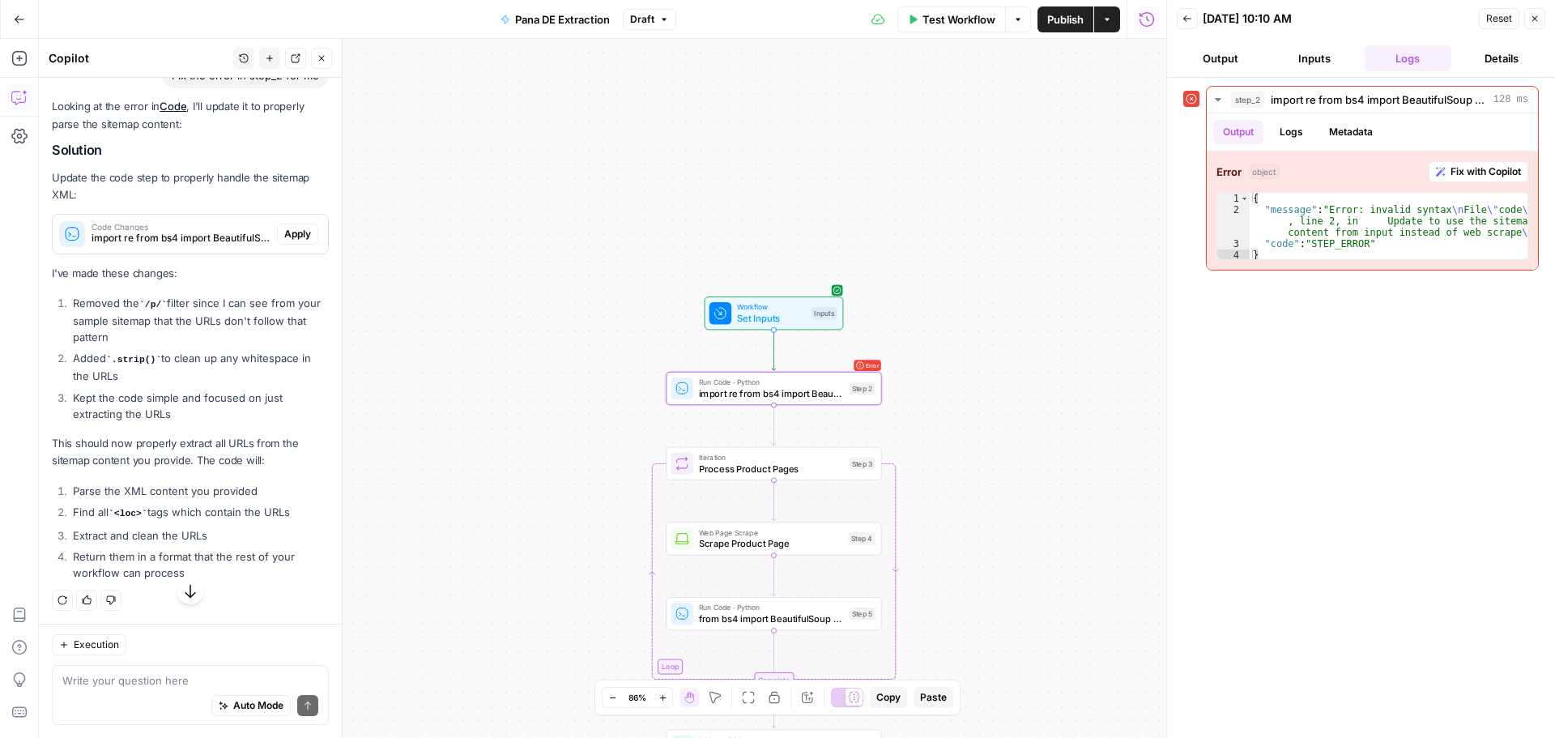
click at [284, 241] on span "Apply" at bounding box center [297, 234] width 27 height 15
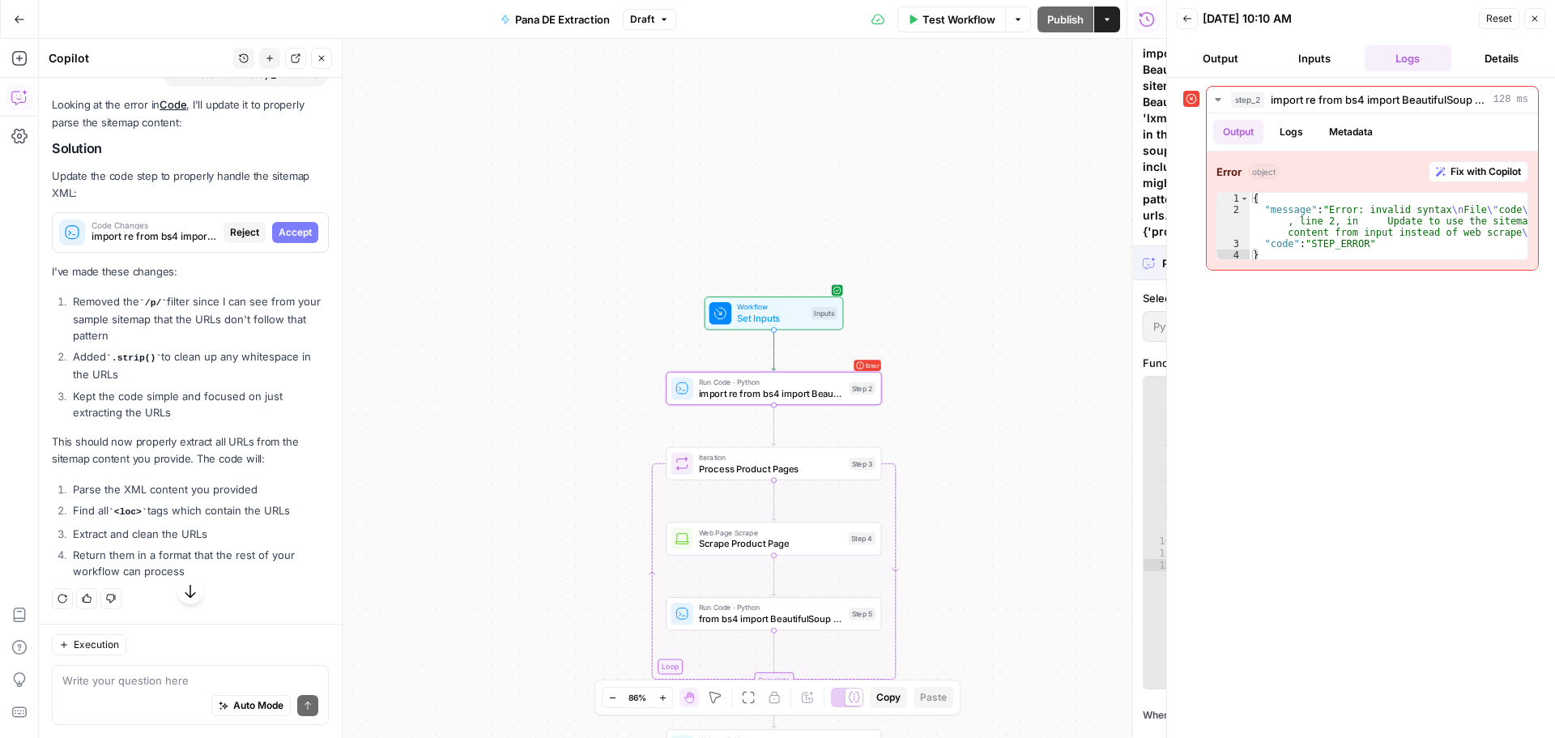
scroll to position [6279, 0]
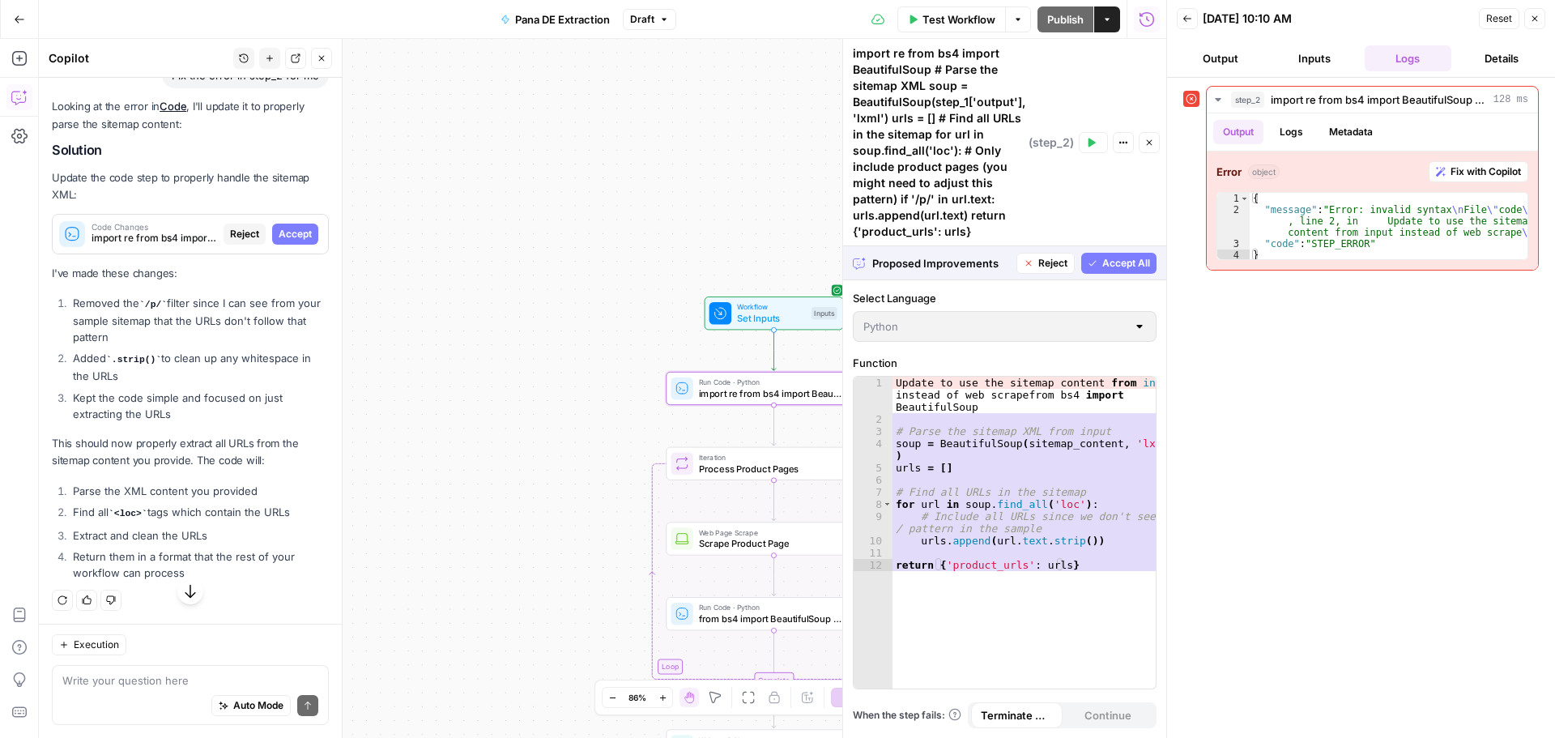
click at [279, 241] on span "Accept" at bounding box center [295, 234] width 33 height 15
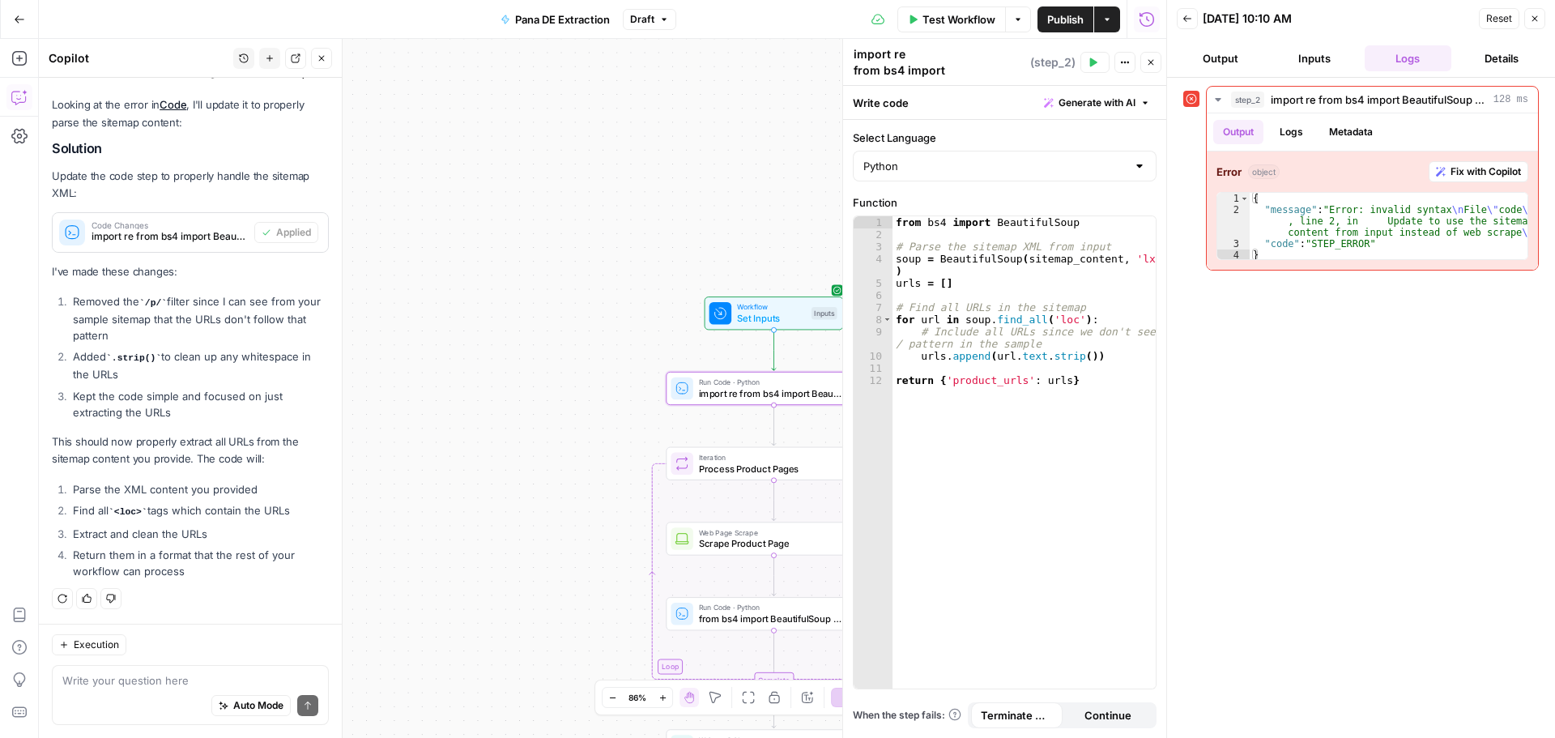
scroll to position [6777, 0]
click at [1529, 19] on button "Close" at bounding box center [1535, 18] width 21 height 21
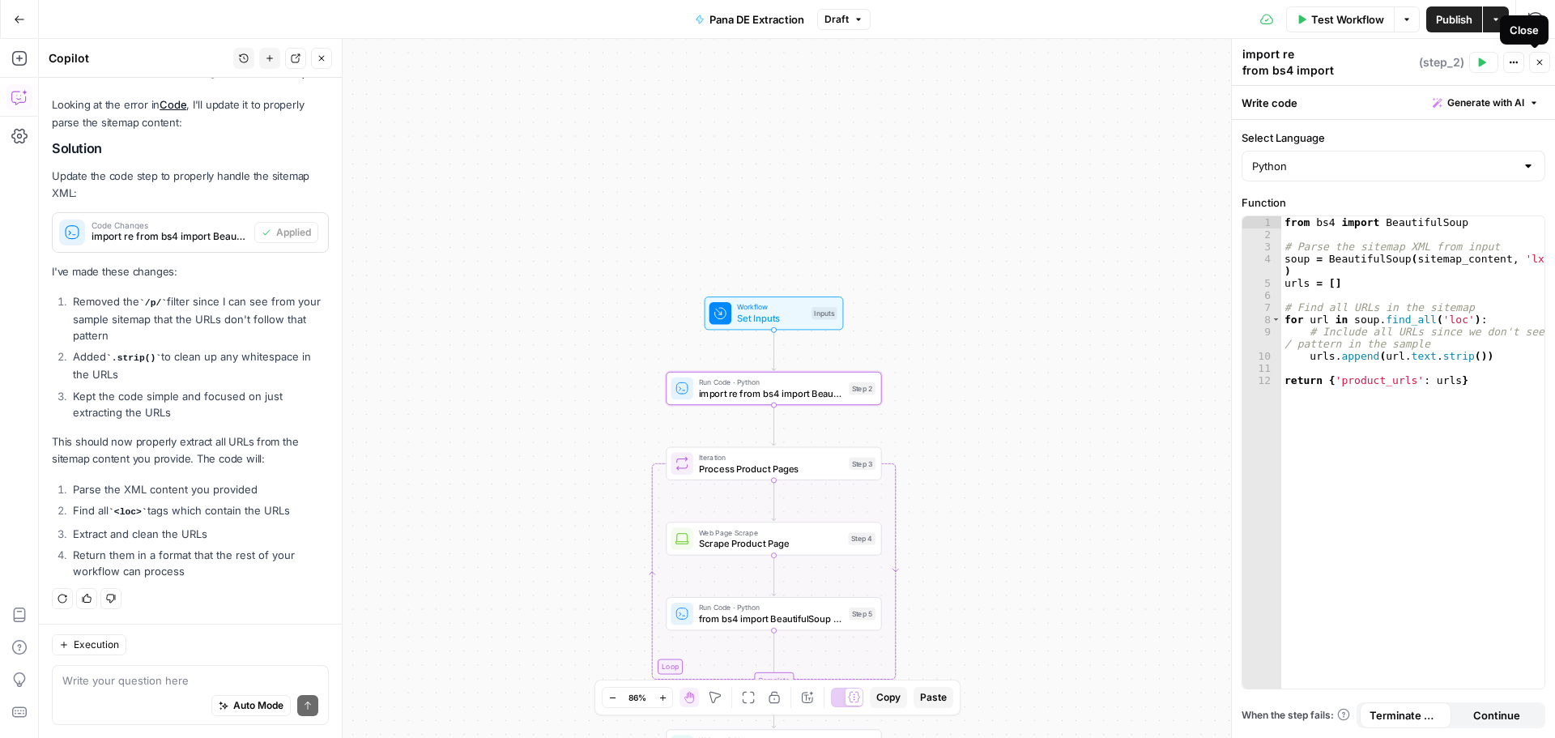
click at [1543, 65] on icon "button" at bounding box center [1541, 63] width 6 height 6
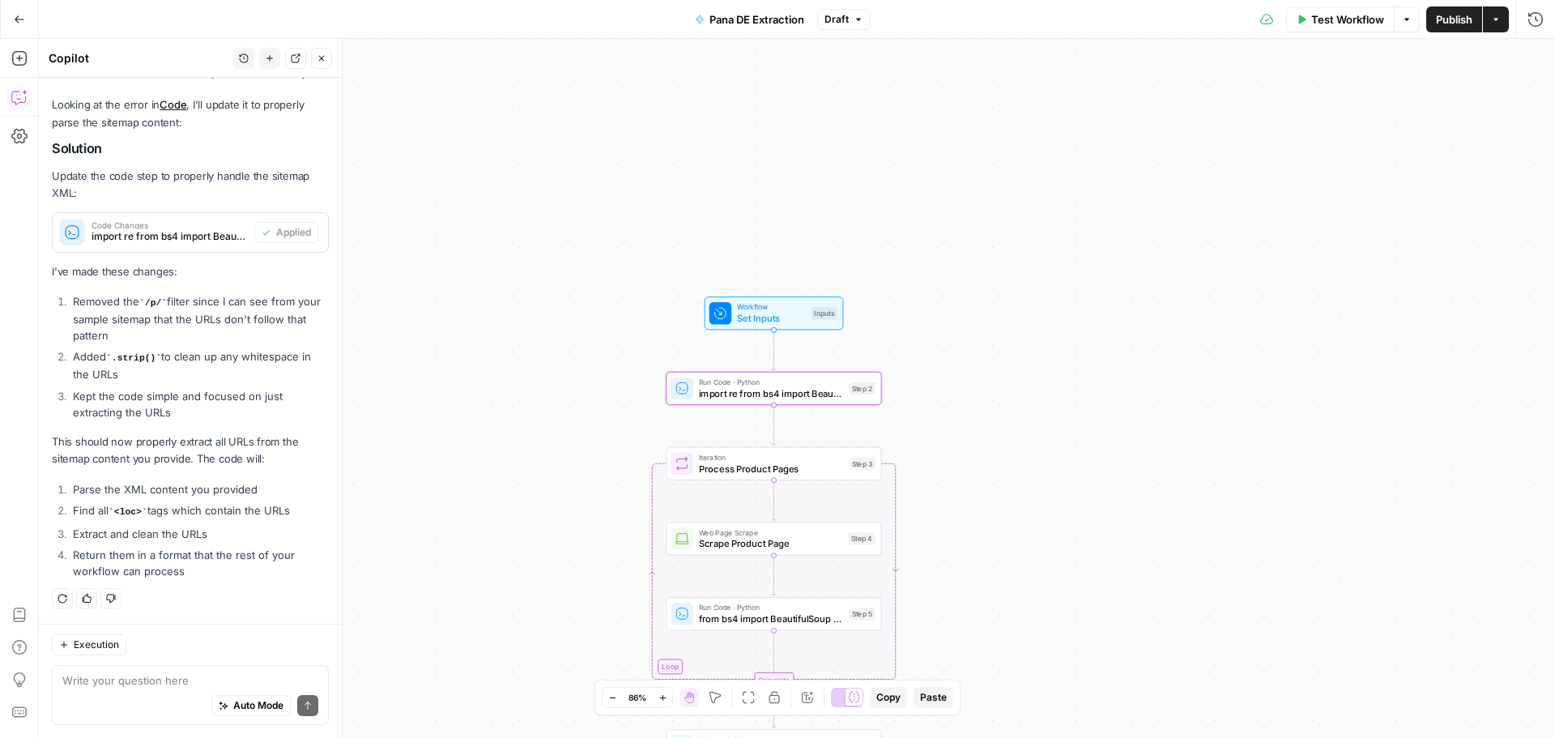
click at [1354, 26] on span "Test Workflow" at bounding box center [1348, 19] width 73 height 16
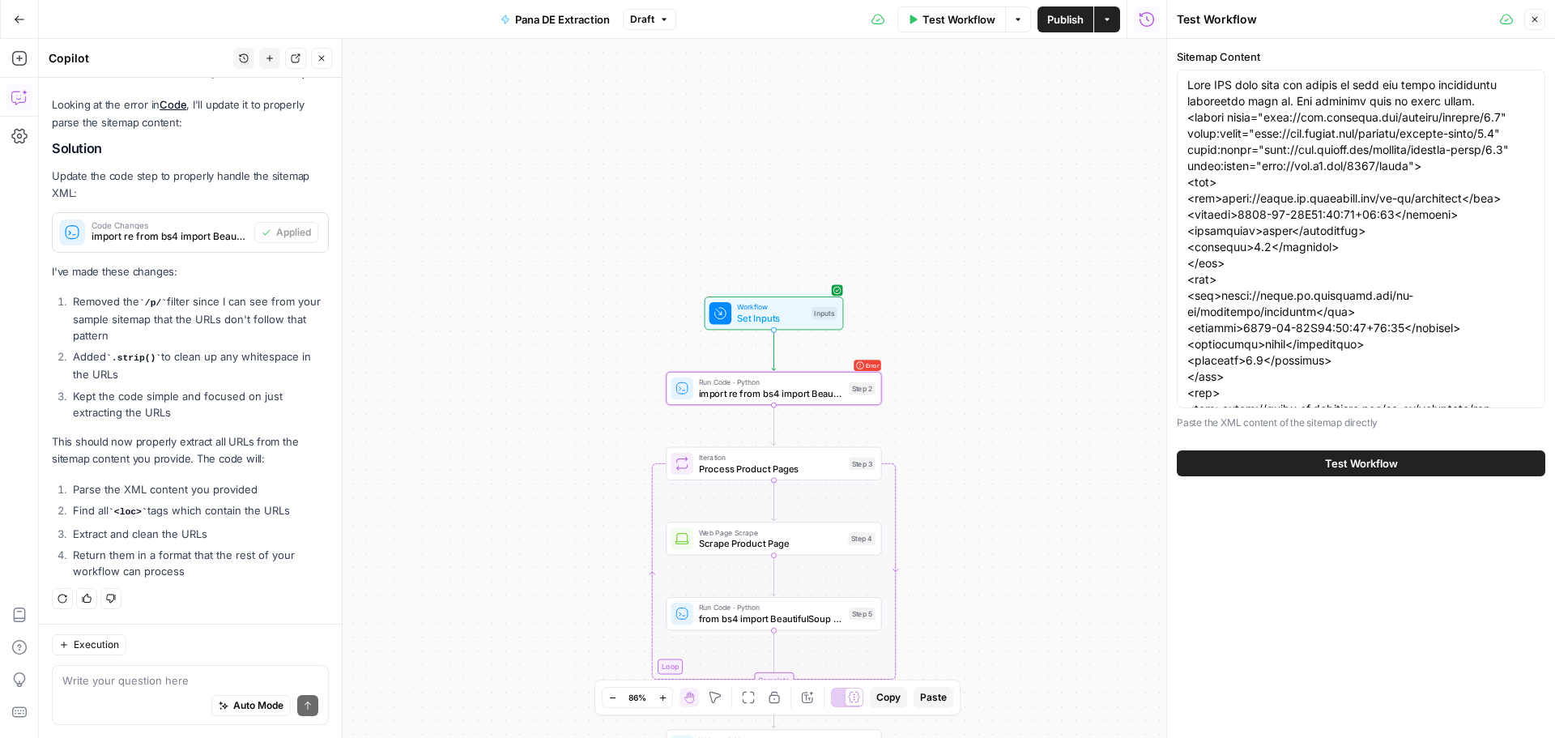
click at [1383, 461] on span "Test Workflow" at bounding box center [1361, 463] width 73 height 16
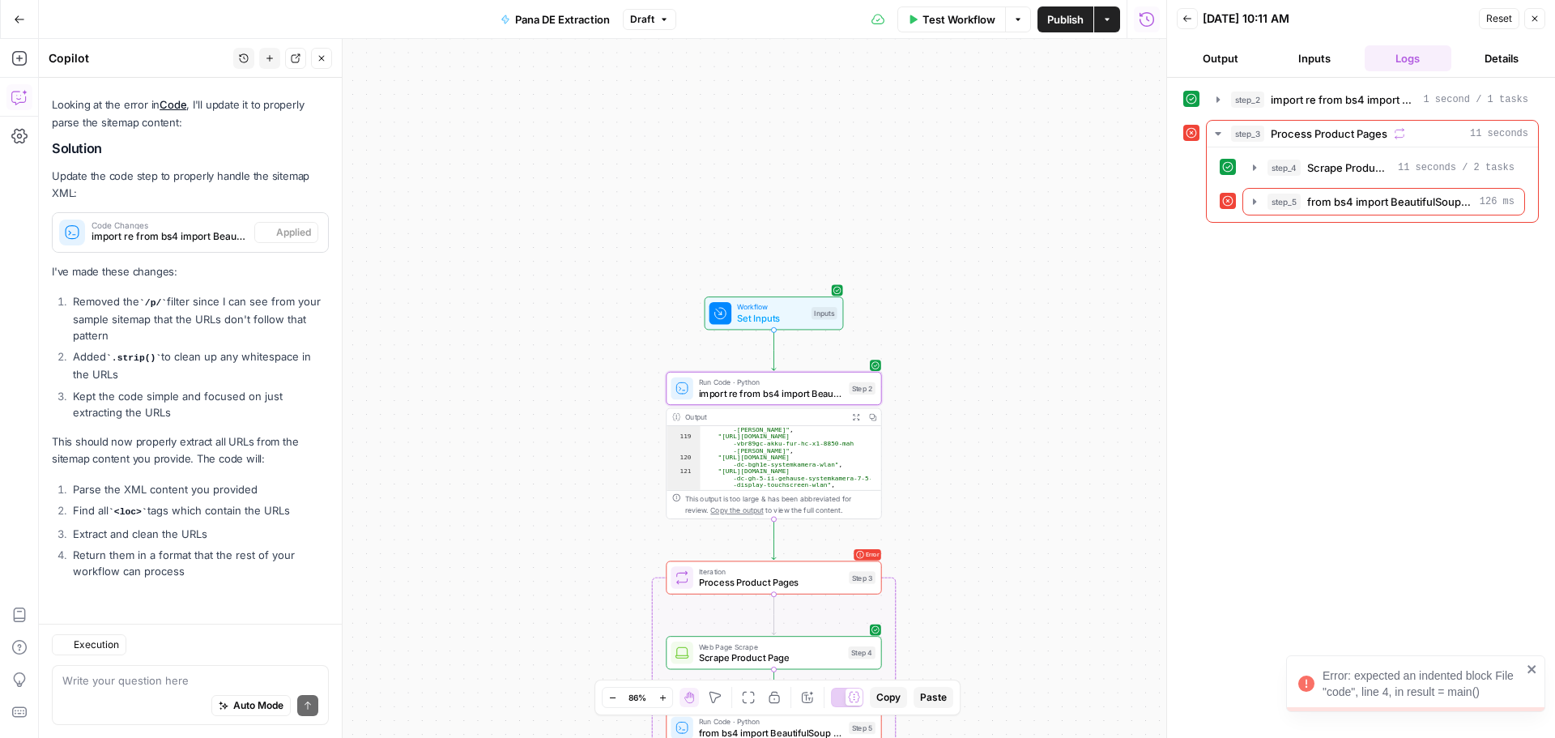
scroll to position [2382, 0]
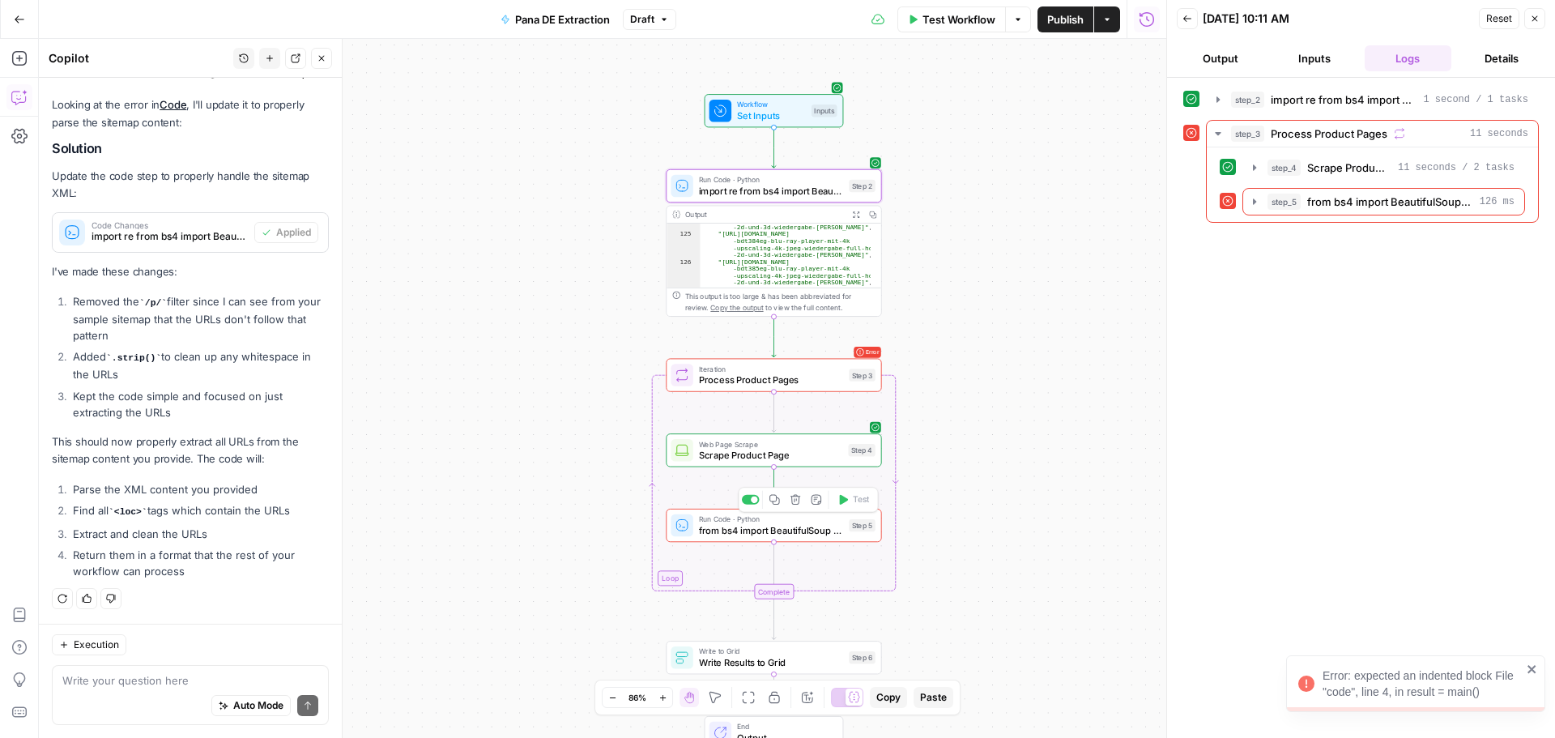
click at [821, 529] on span "from bs4 import BeautifulSoup soup = BeautifulSoup(step_4['output'], 'lxml') pr…" at bounding box center [771, 530] width 145 height 14
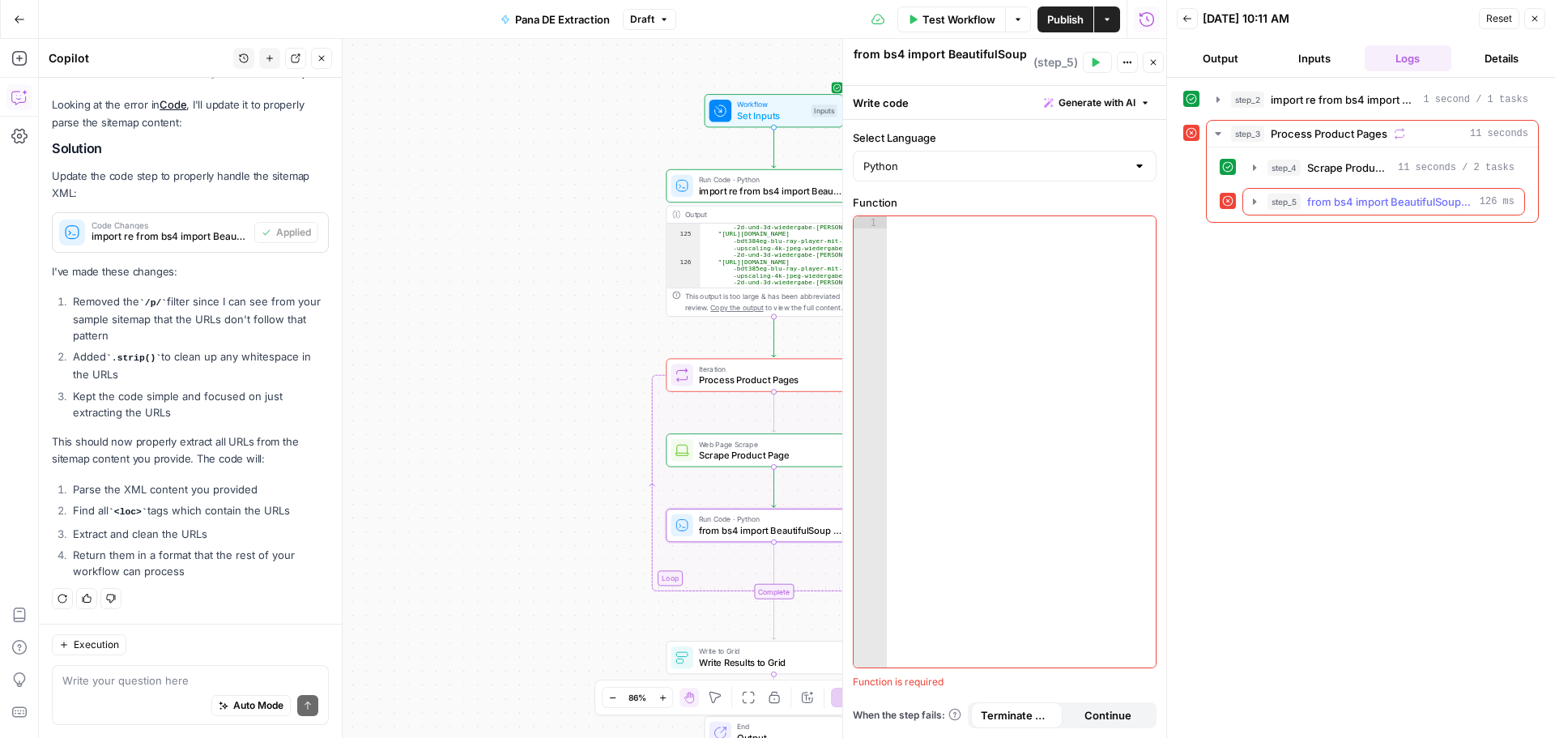
click at [1252, 198] on icon "button" at bounding box center [1254, 201] width 13 height 13
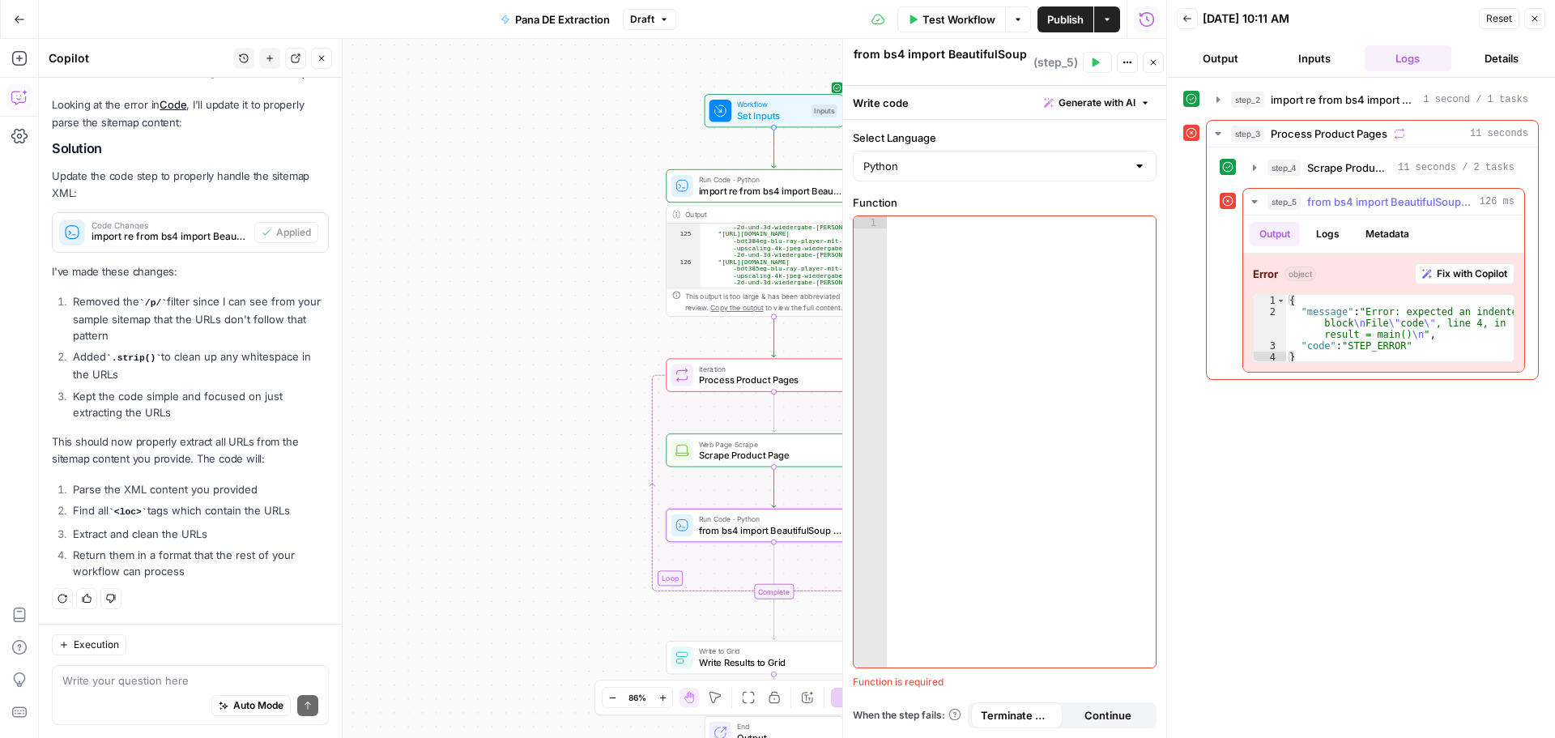
click at [1465, 279] on span "Fix with Copilot" at bounding box center [1472, 274] width 70 height 15
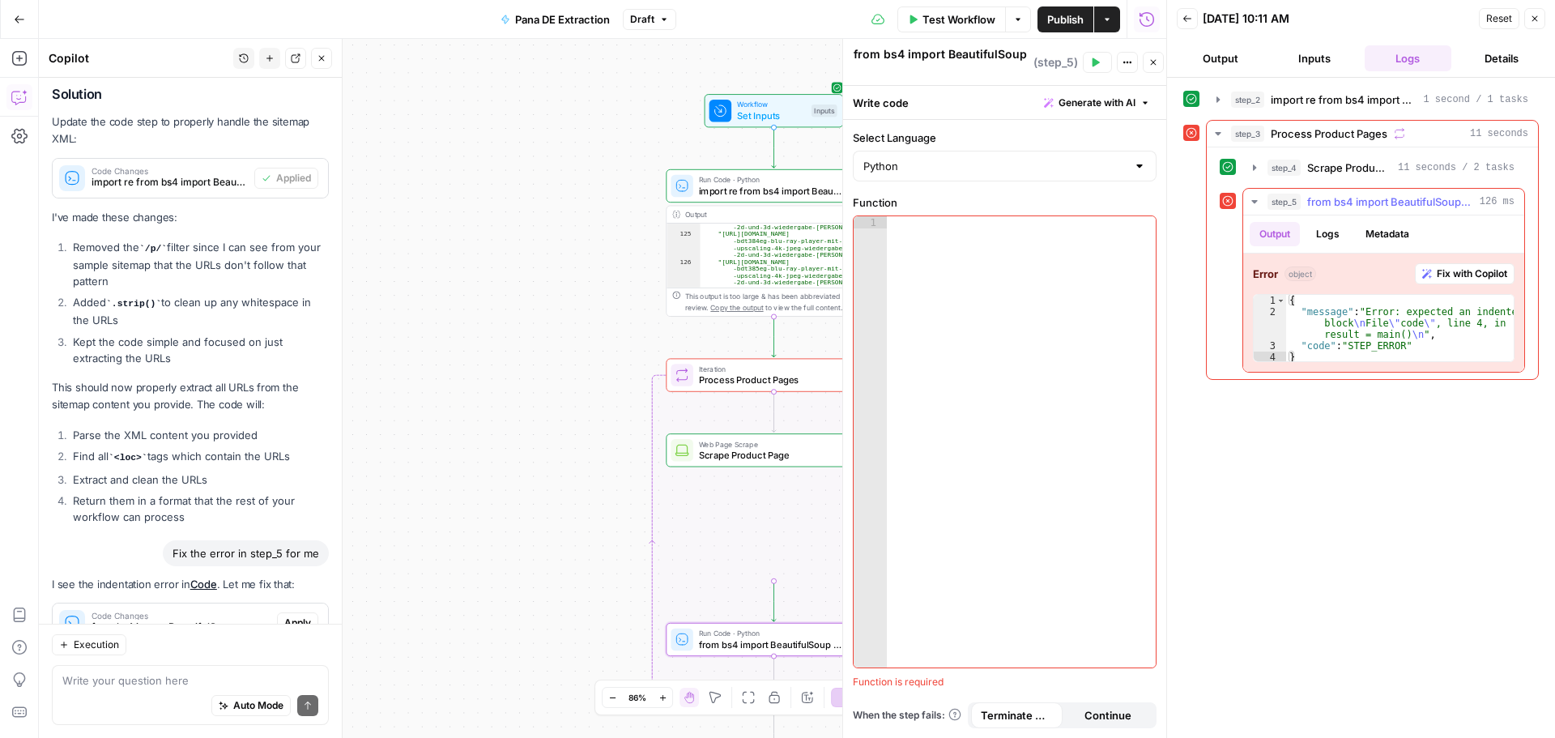
scroll to position [7108, 0]
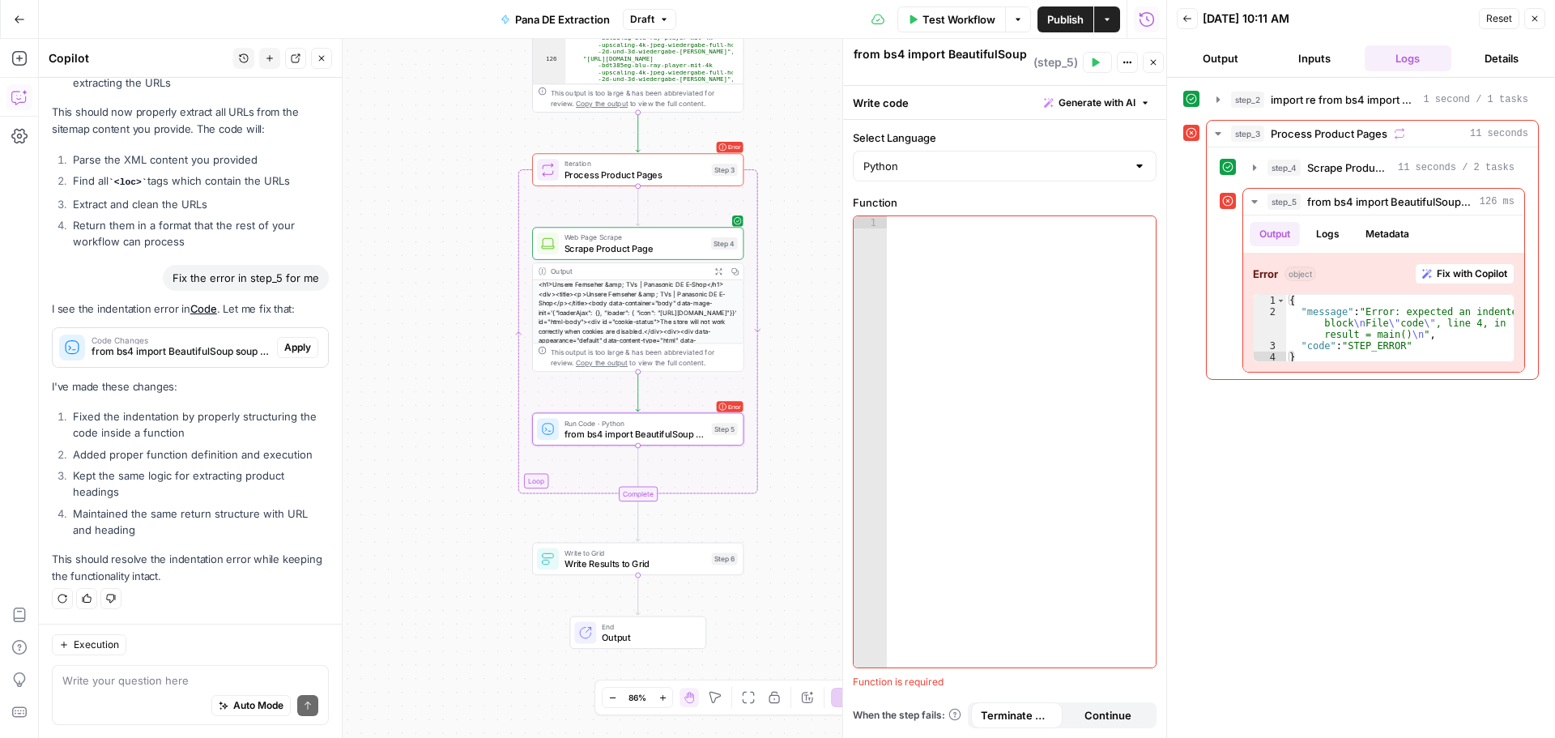
click at [284, 343] on span "Apply" at bounding box center [297, 347] width 27 height 15
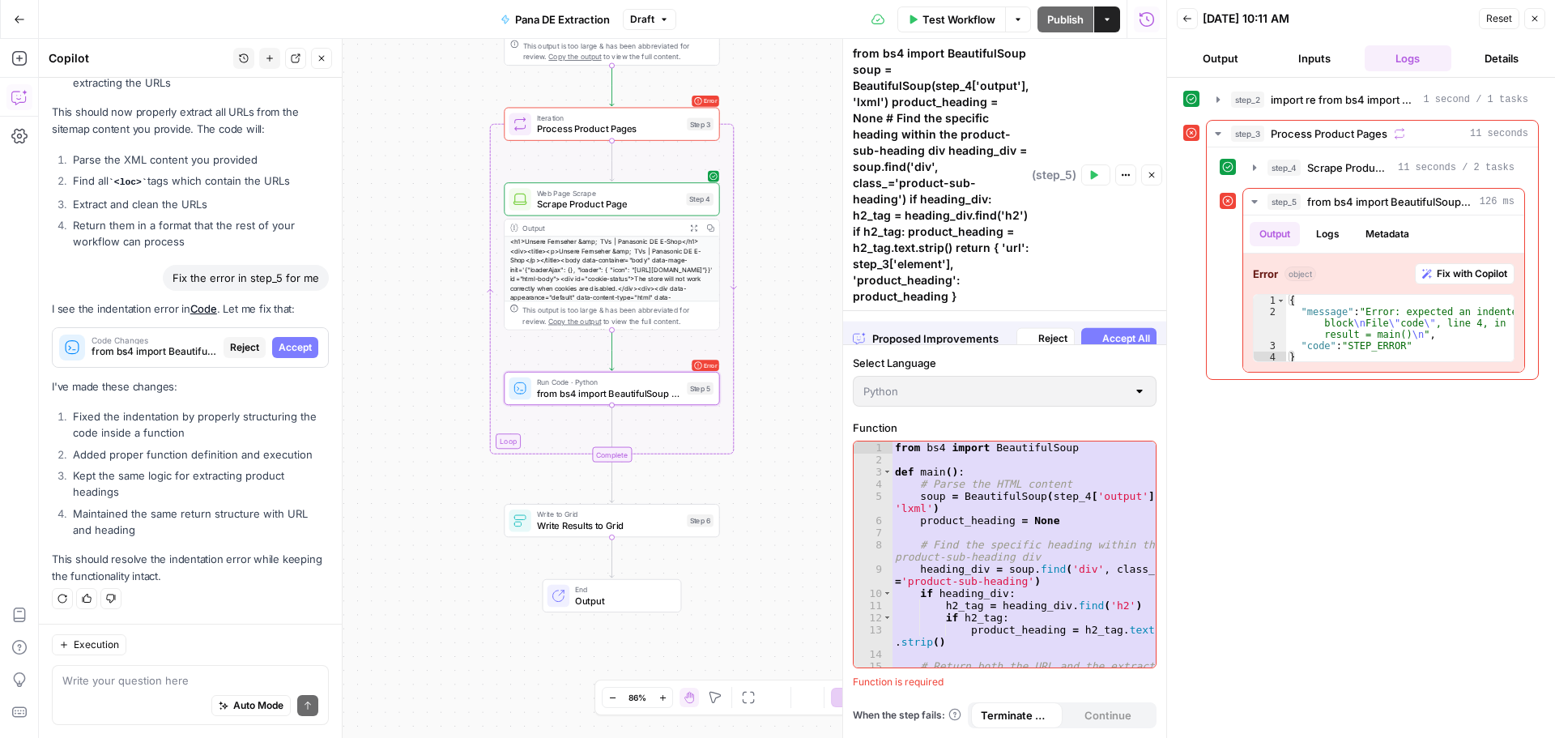
scroll to position [6745, 0]
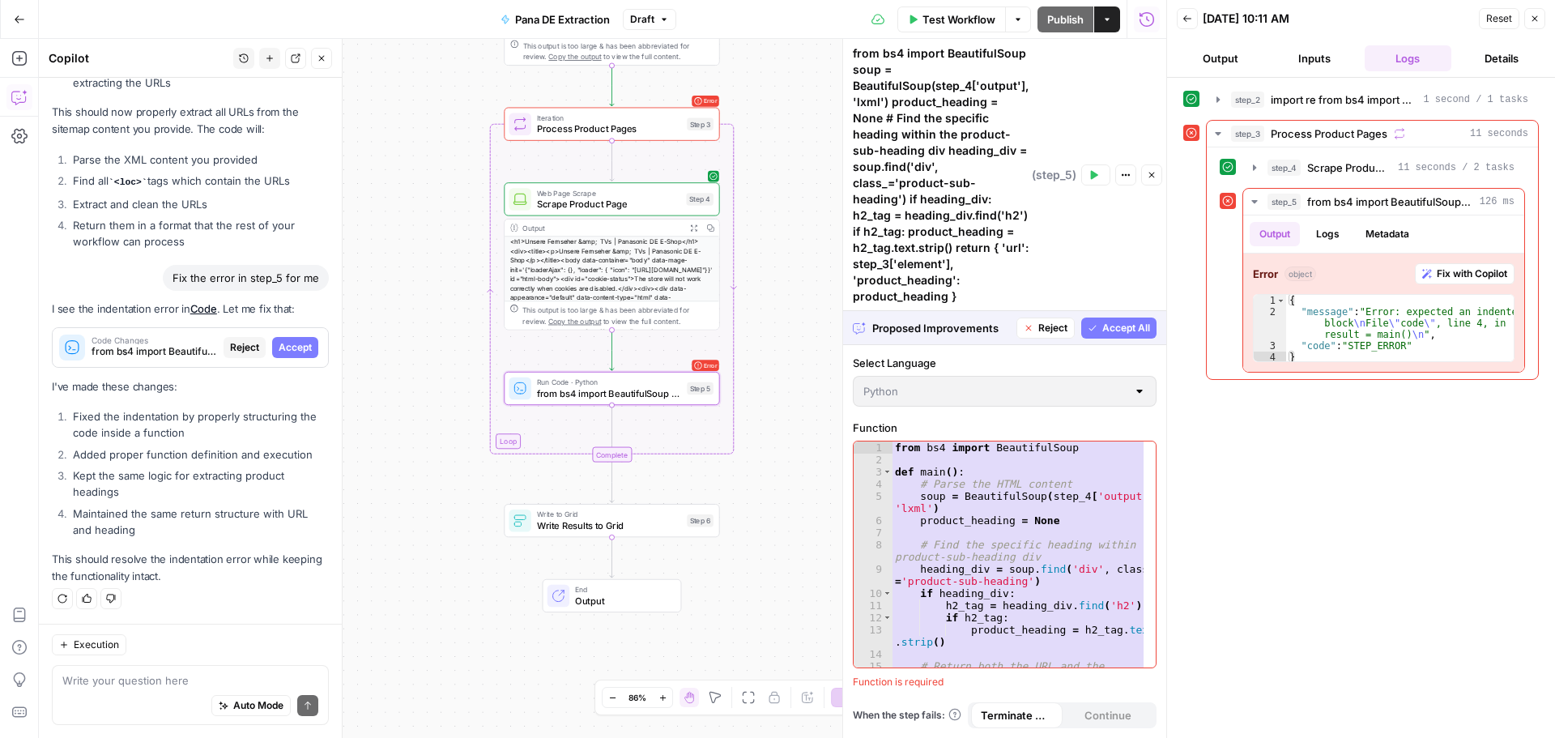
click at [288, 348] on span "Accept" at bounding box center [295, 347] width 33 height 15
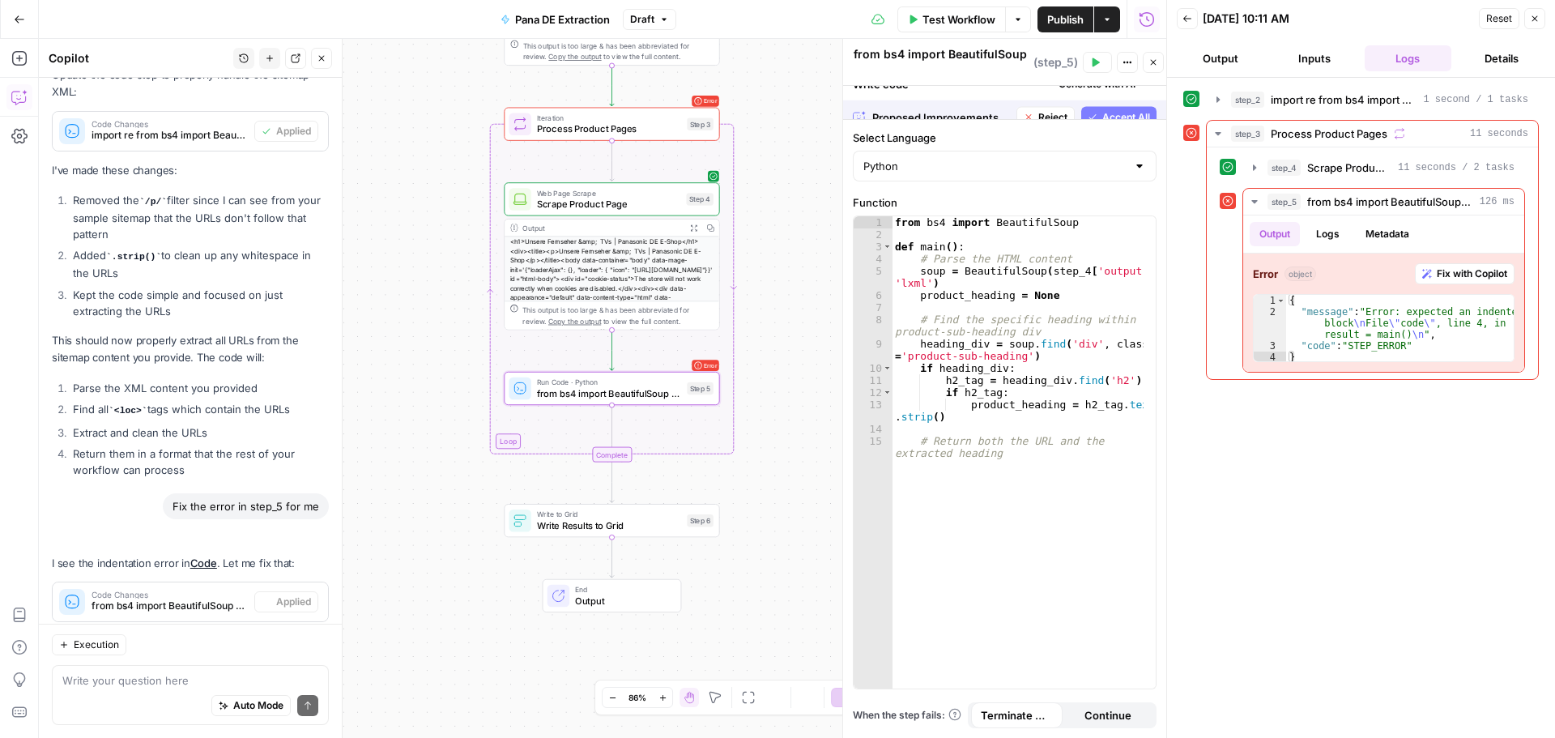
scroll to position [7134, 0]
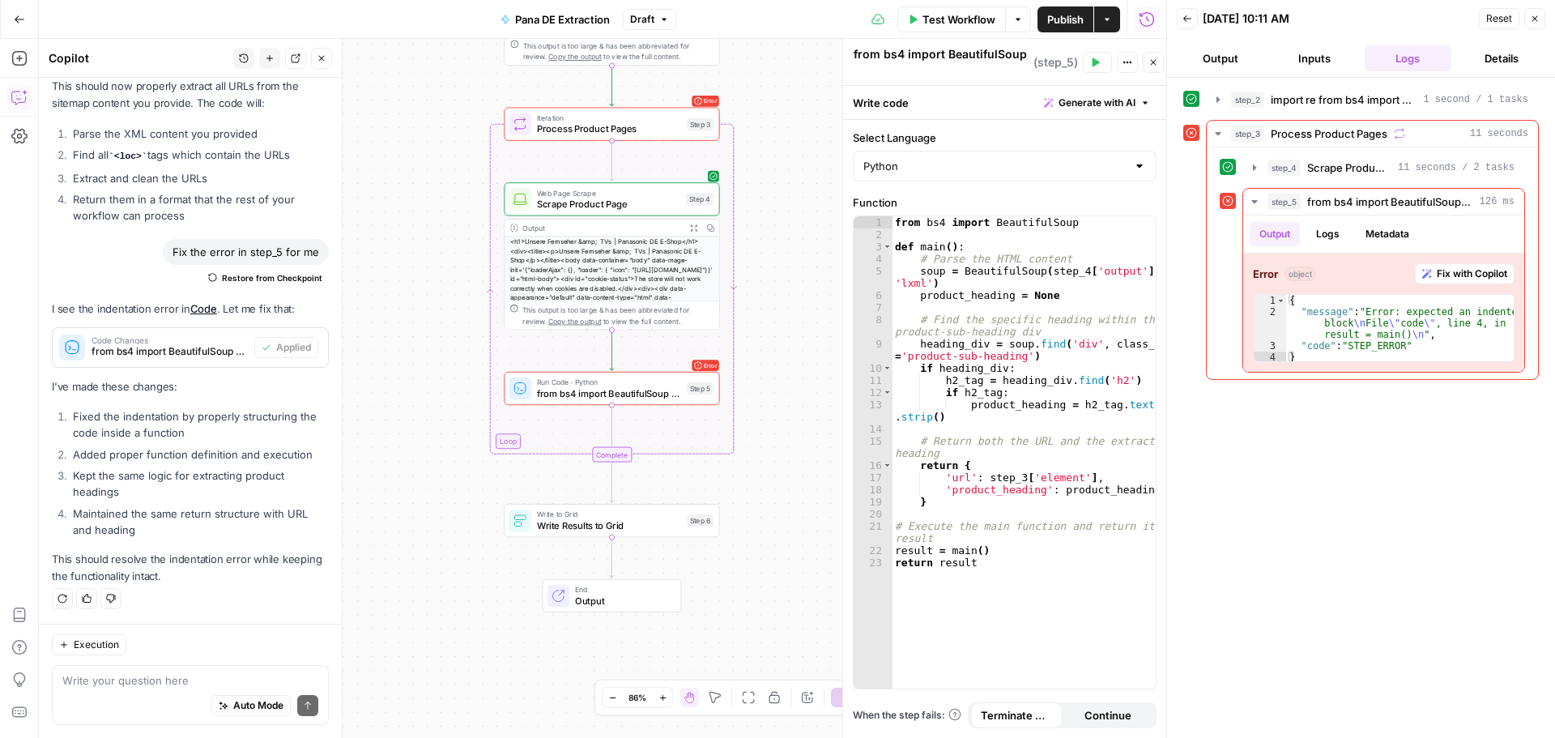
click at [1528, 21] on button "Close" at bounding box center [1535, 18] width 21 height 21
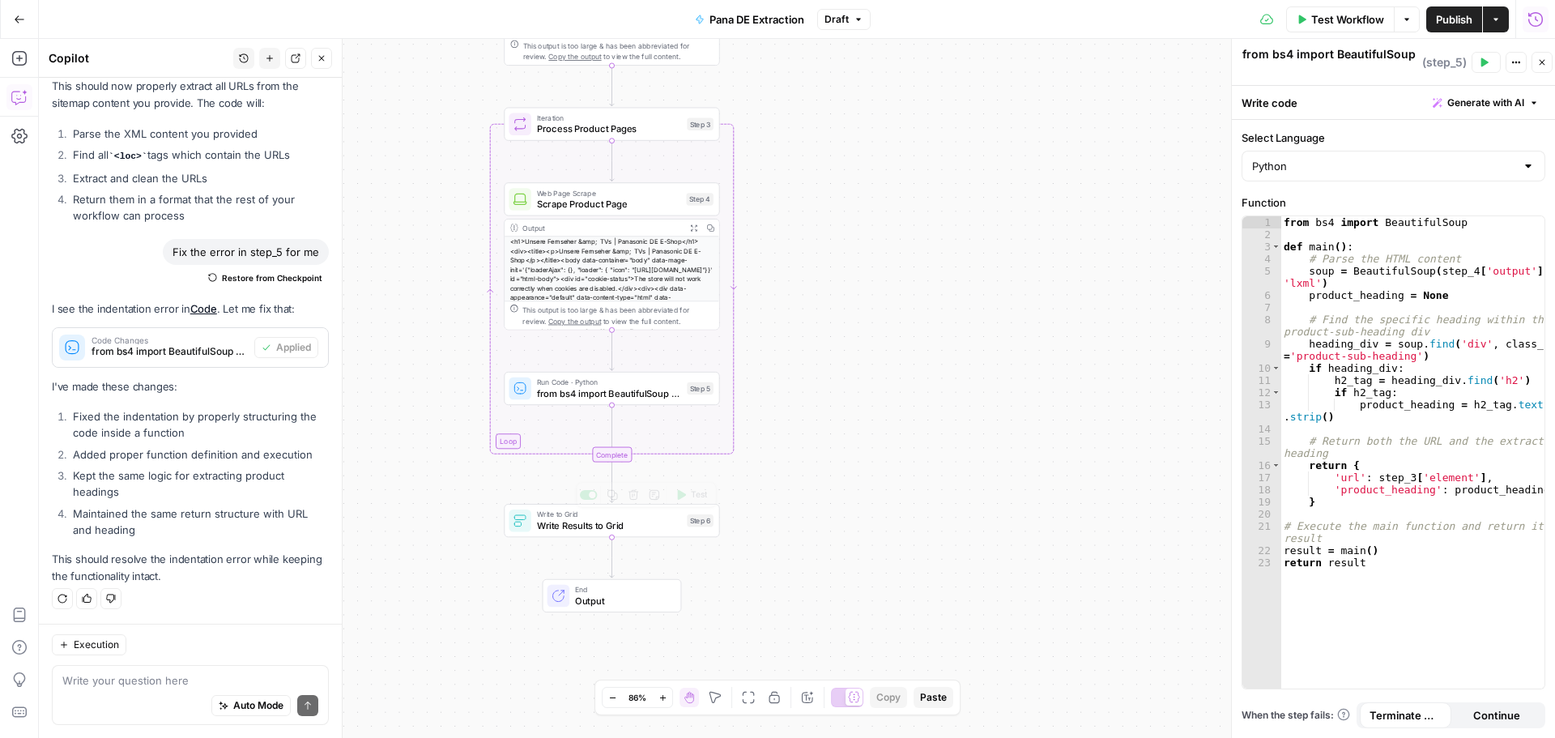
click at [621, 530] on span "Write Results to Grid" at bounding box center [609, 525] width 145 height 14
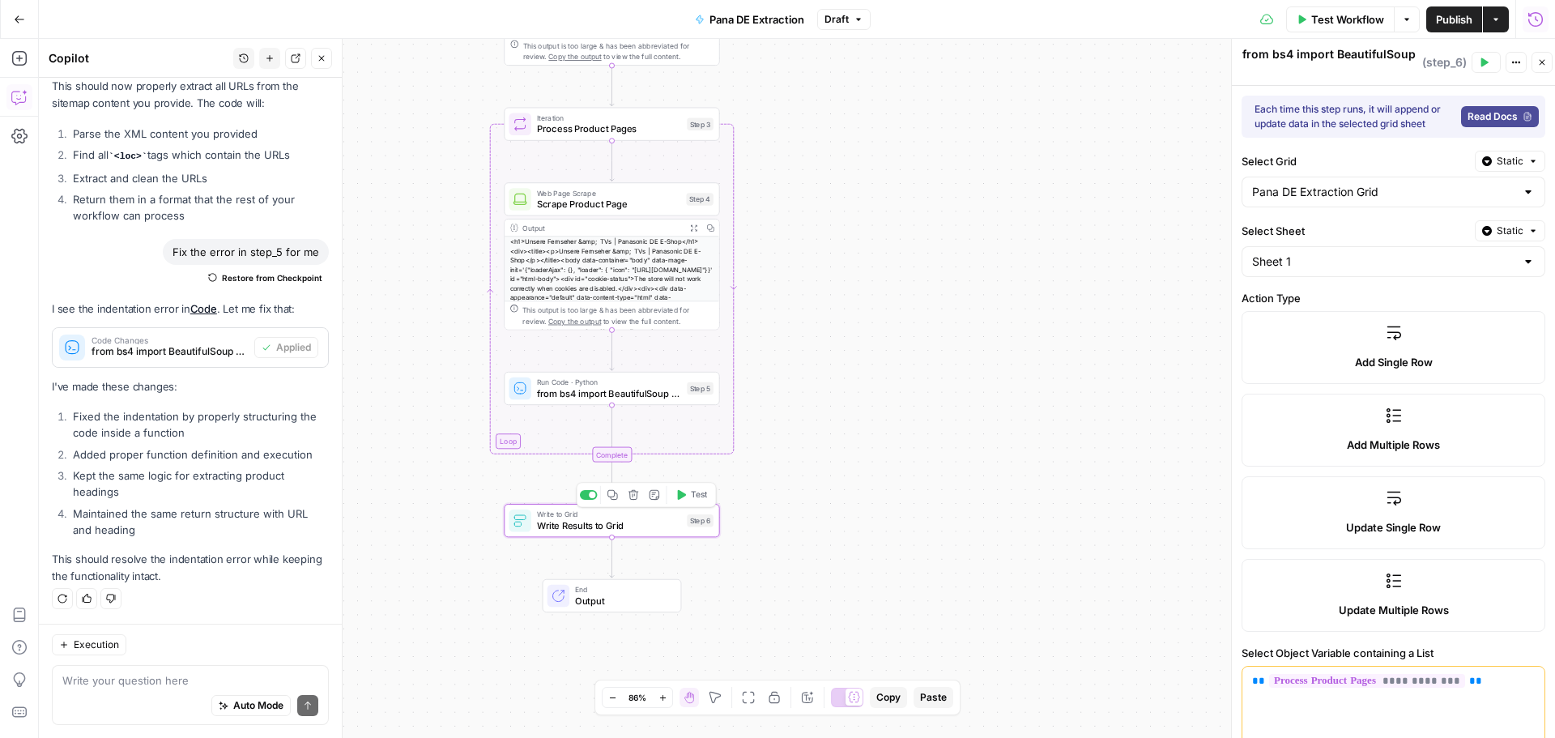
type textarea "Write Results to Grid"
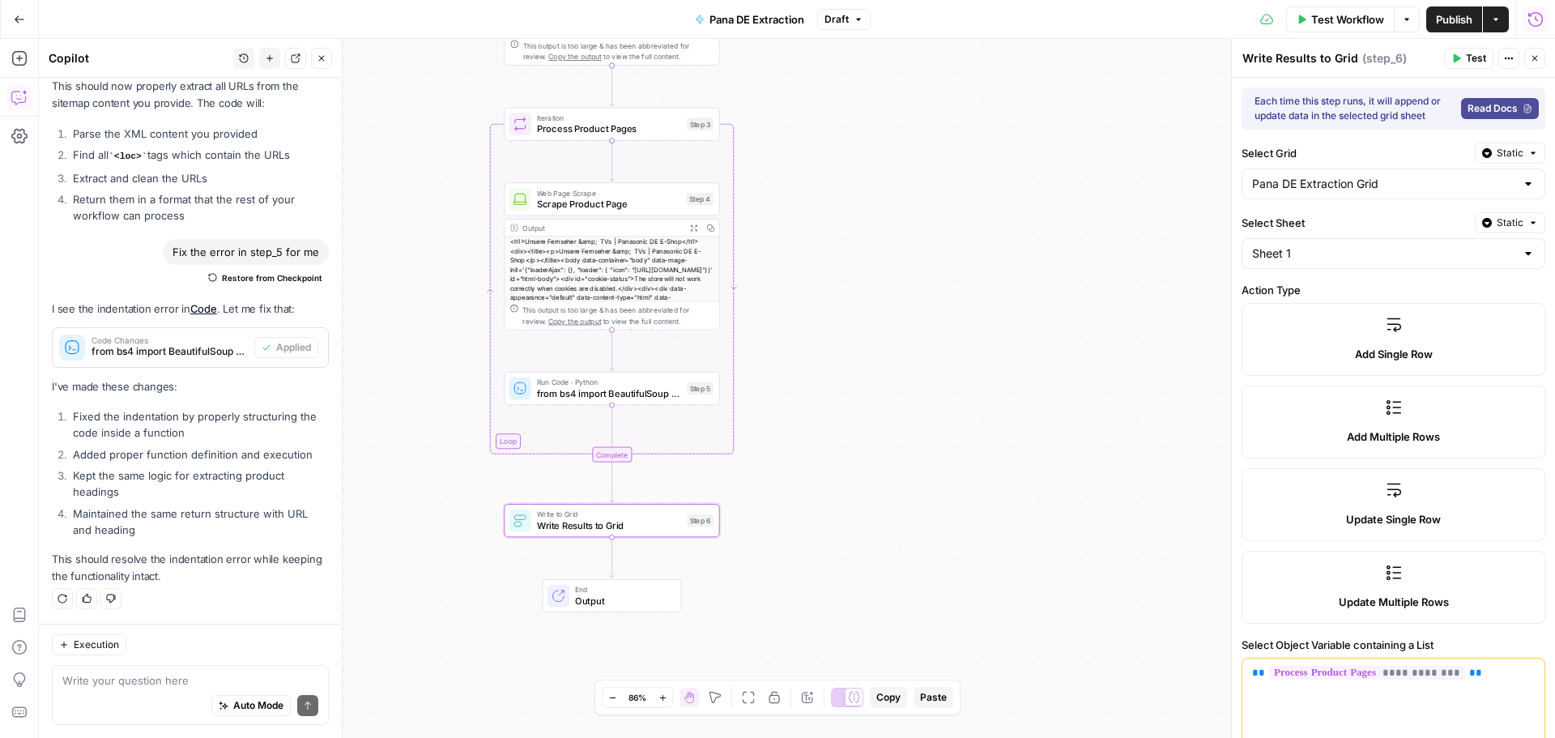
scroll to position [405, 0]
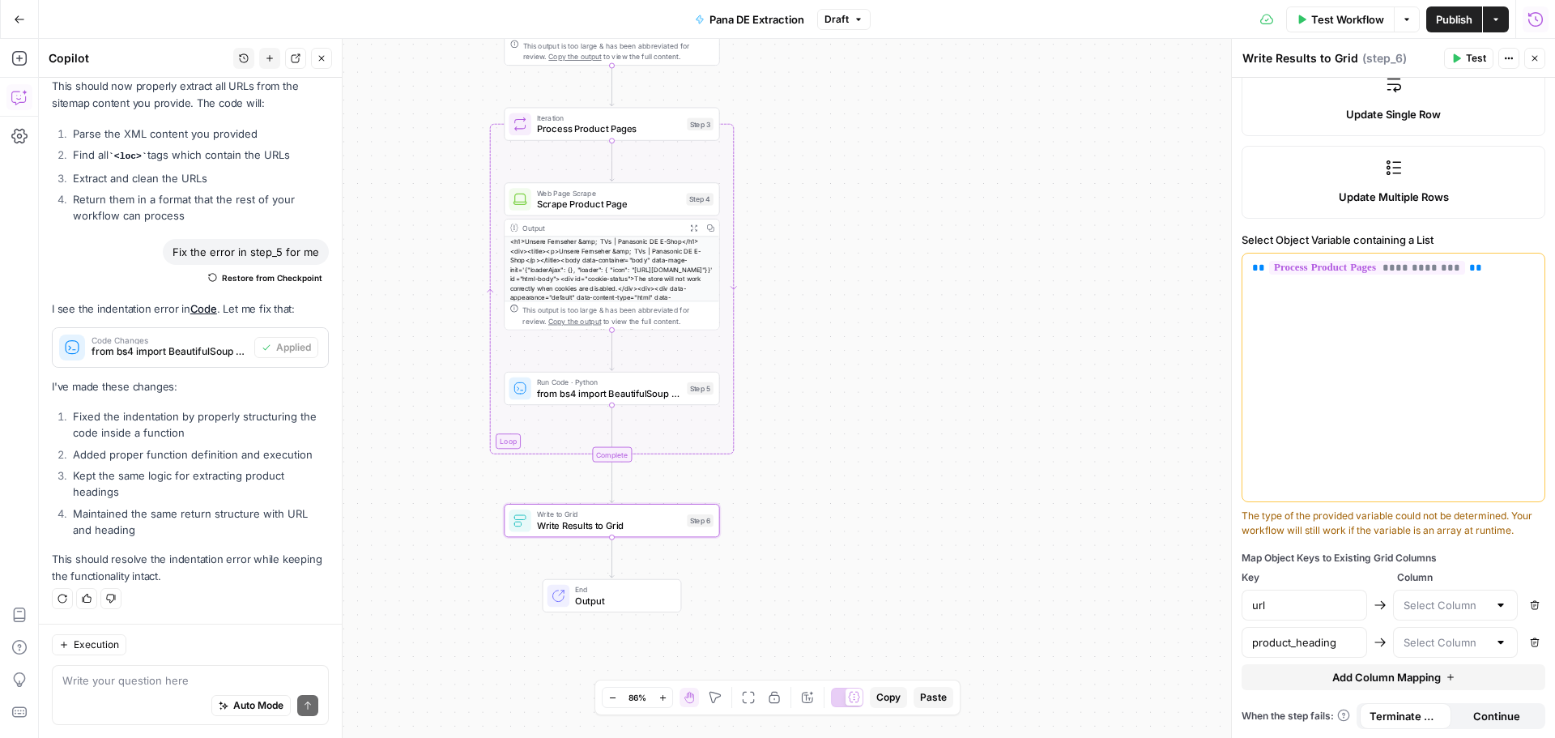
click at [1480, 621] on div at bounding box center [1456, 605] width 126 height 31
click at [1435, 679] on span "URL" at bounding box center [1443, 683] width 85 height 16
type input "URL"
click at [1458, 651] on input "text" at bounding box center [1446, 642] width 85 height 16
click at [1432, 617] on span "H2" at bounding box center [1443, 616] width 85 height 16
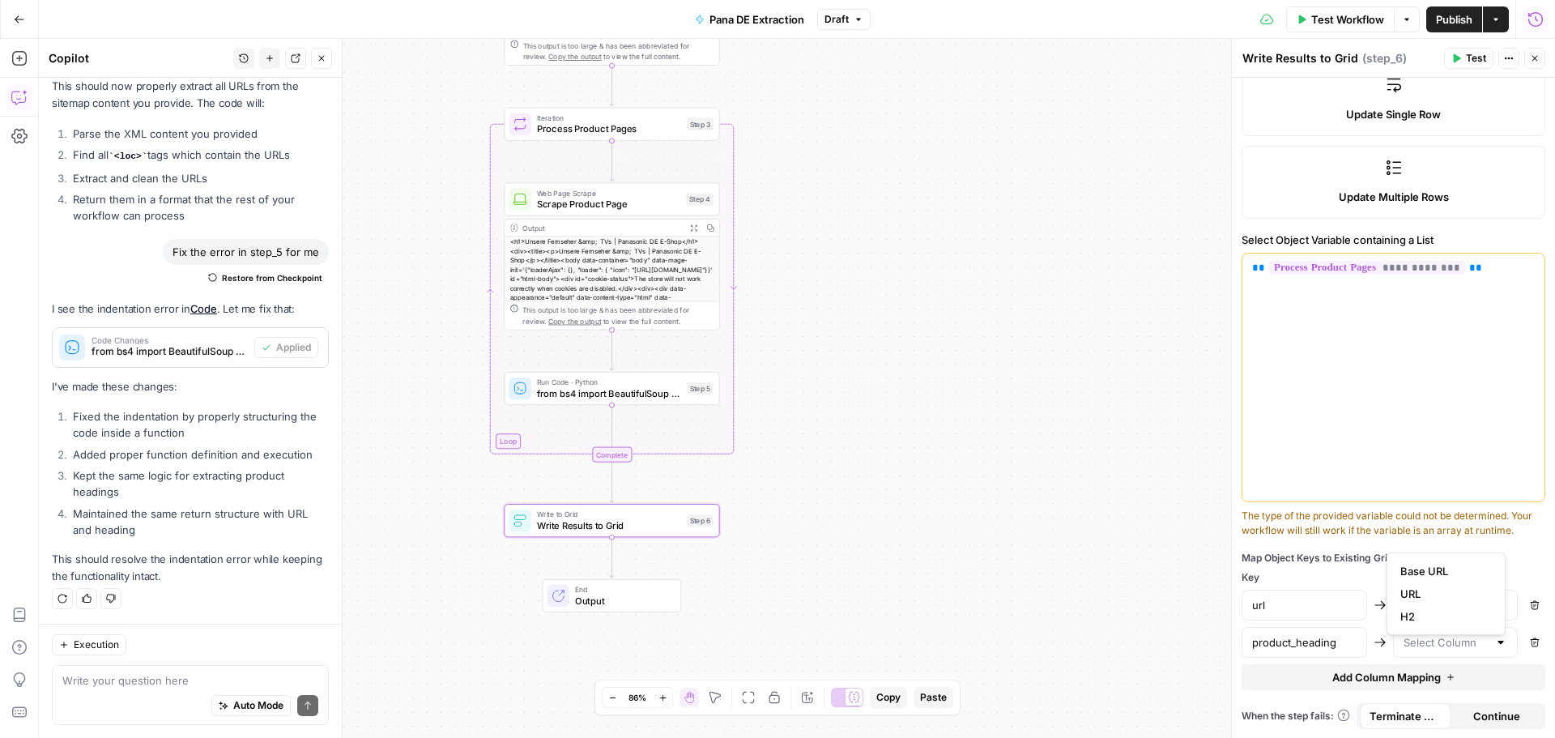
type input "H2"
click at [1528, 62] on button "Close" at bounding box center [1535, 58] width 21 height 21
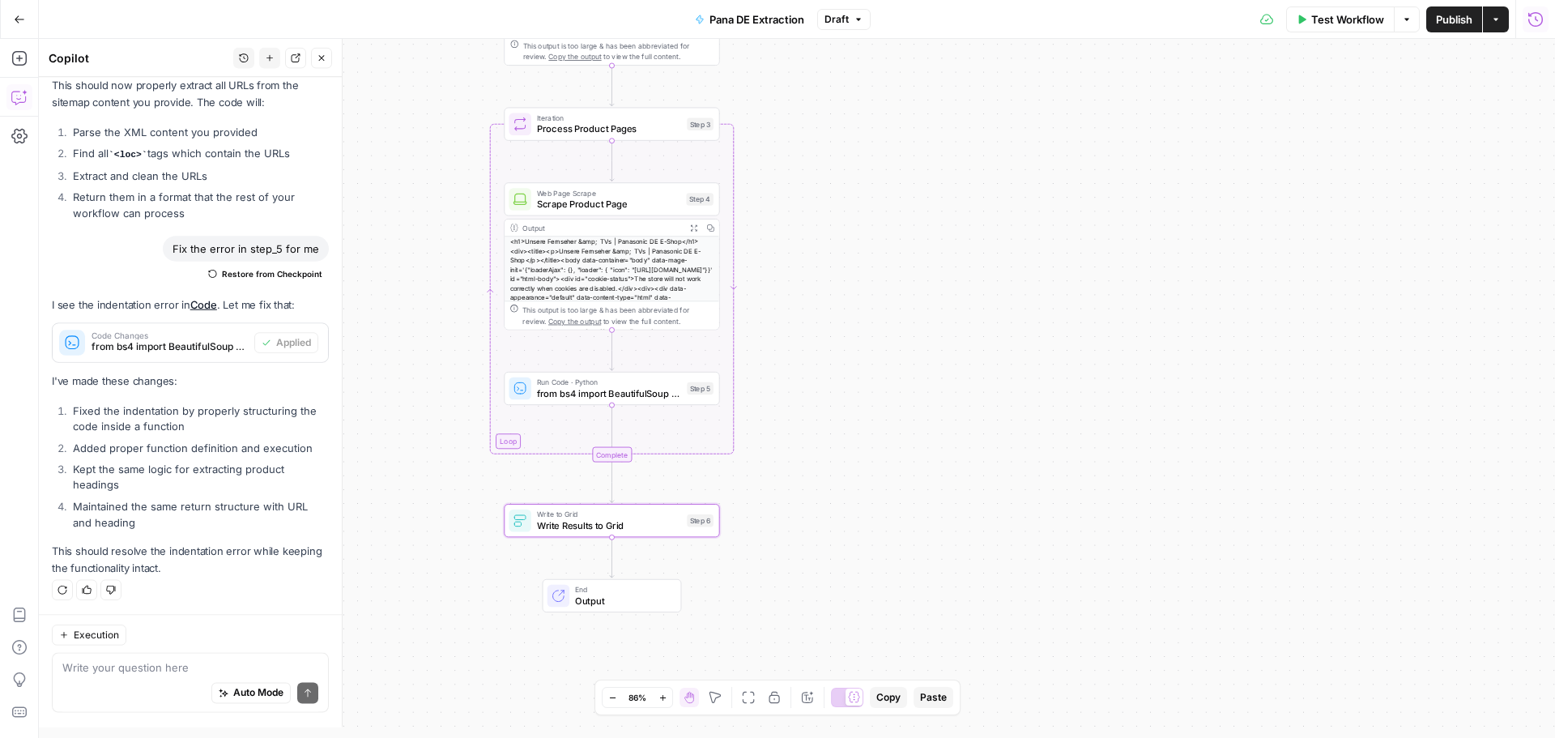
scroll to position [7134, 0]
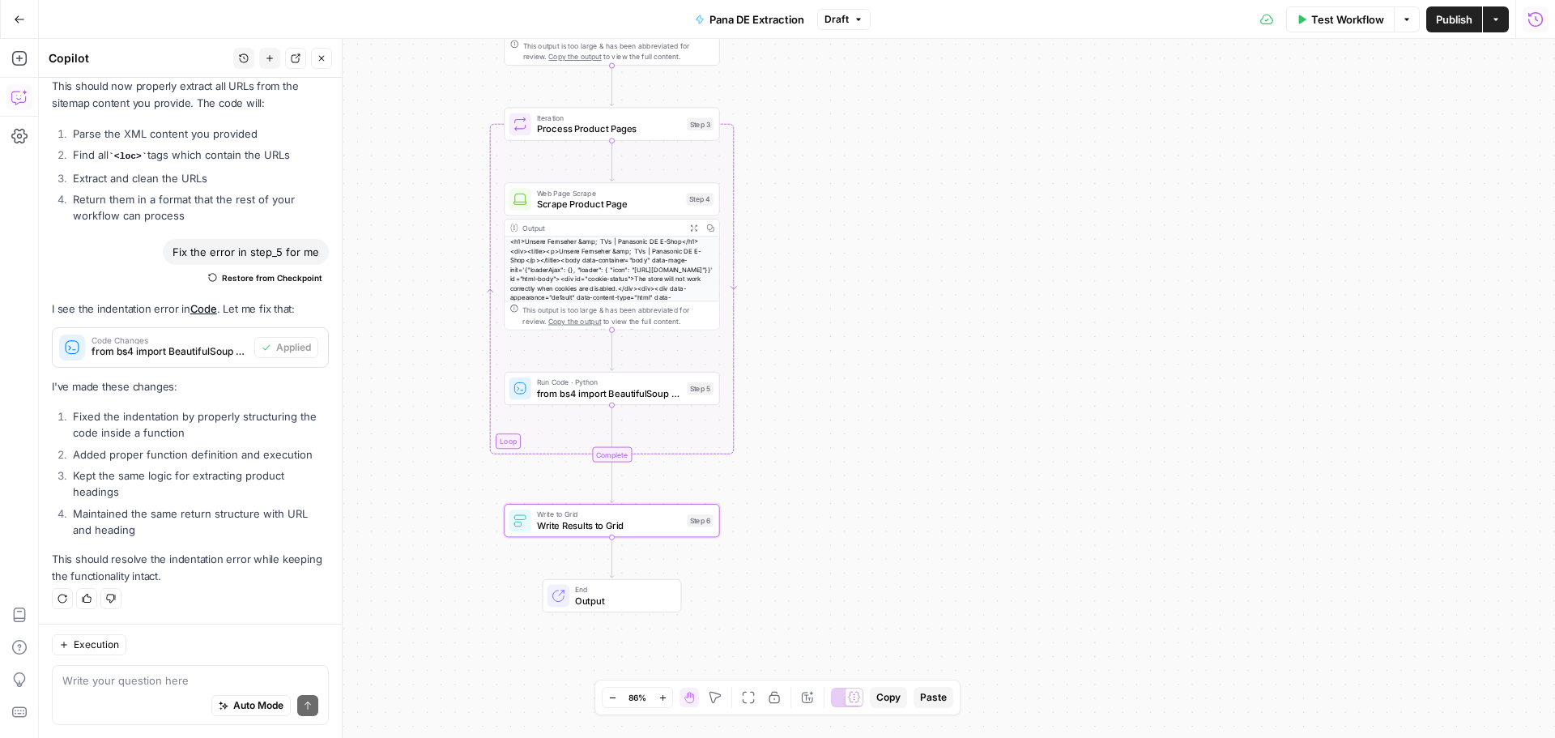
click at [1361, 21] on span "Test Workflow" at bounding box center [1348, 19] width 73 height 16
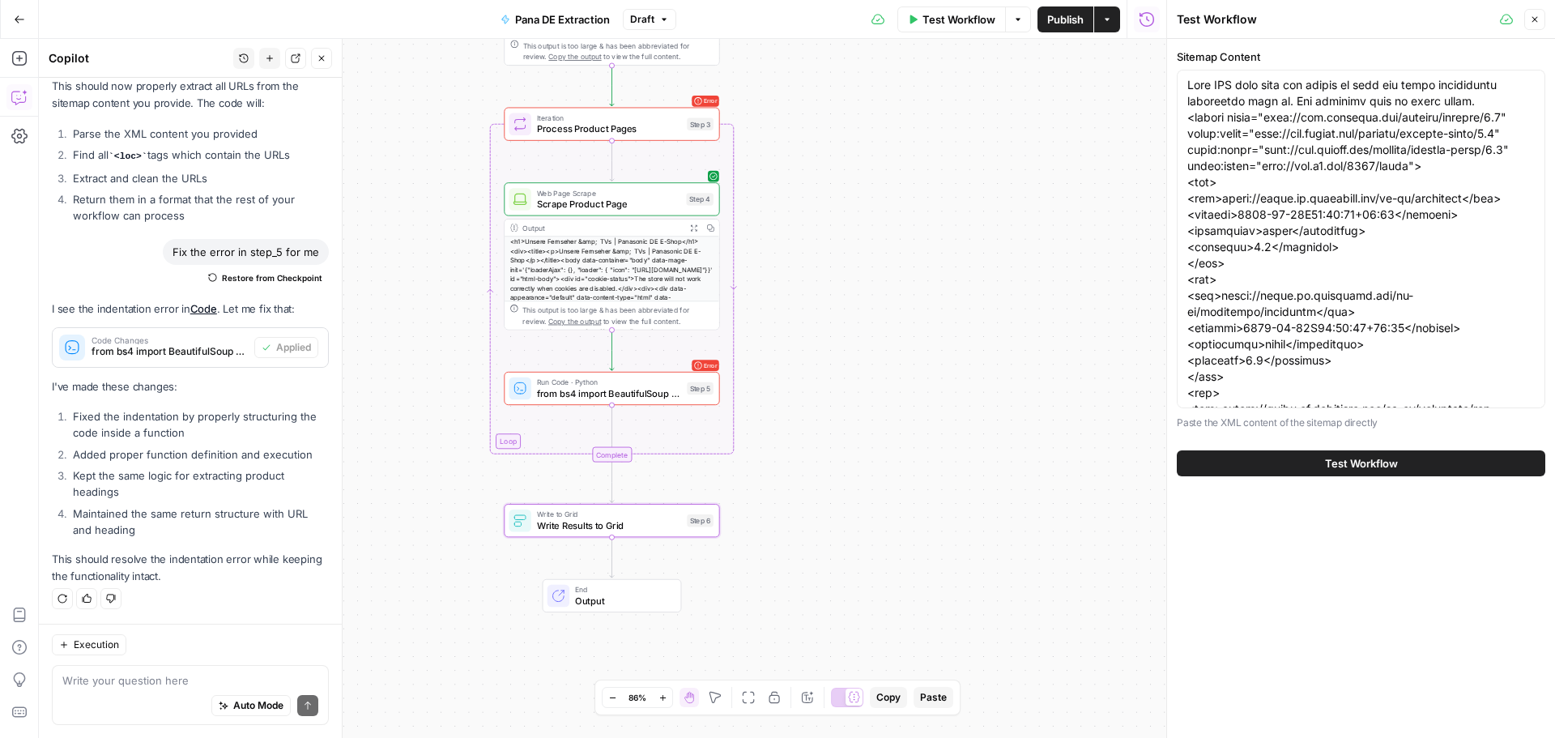
click at [1371, 464] on span "Test Workflow" at bounding box center [1361, 463] width 73 height 16
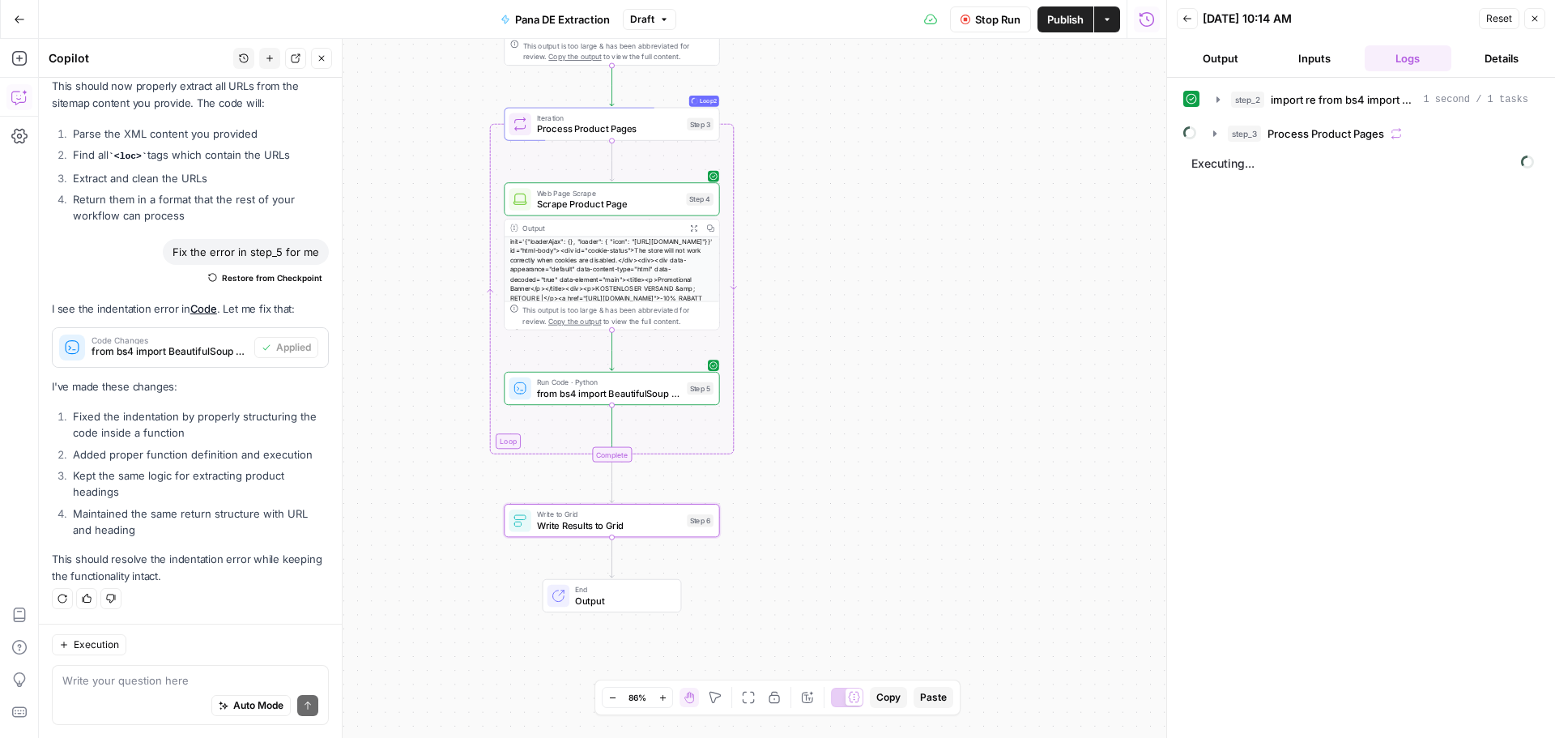
scroll to position [122, 0]
click at [560, 393] on span "from bs4 import BeautifulSoup soup = BeautifulSoup(step_4['output'], 'lxml') pr…" at bounding box center [609, 393] width 145 height 14
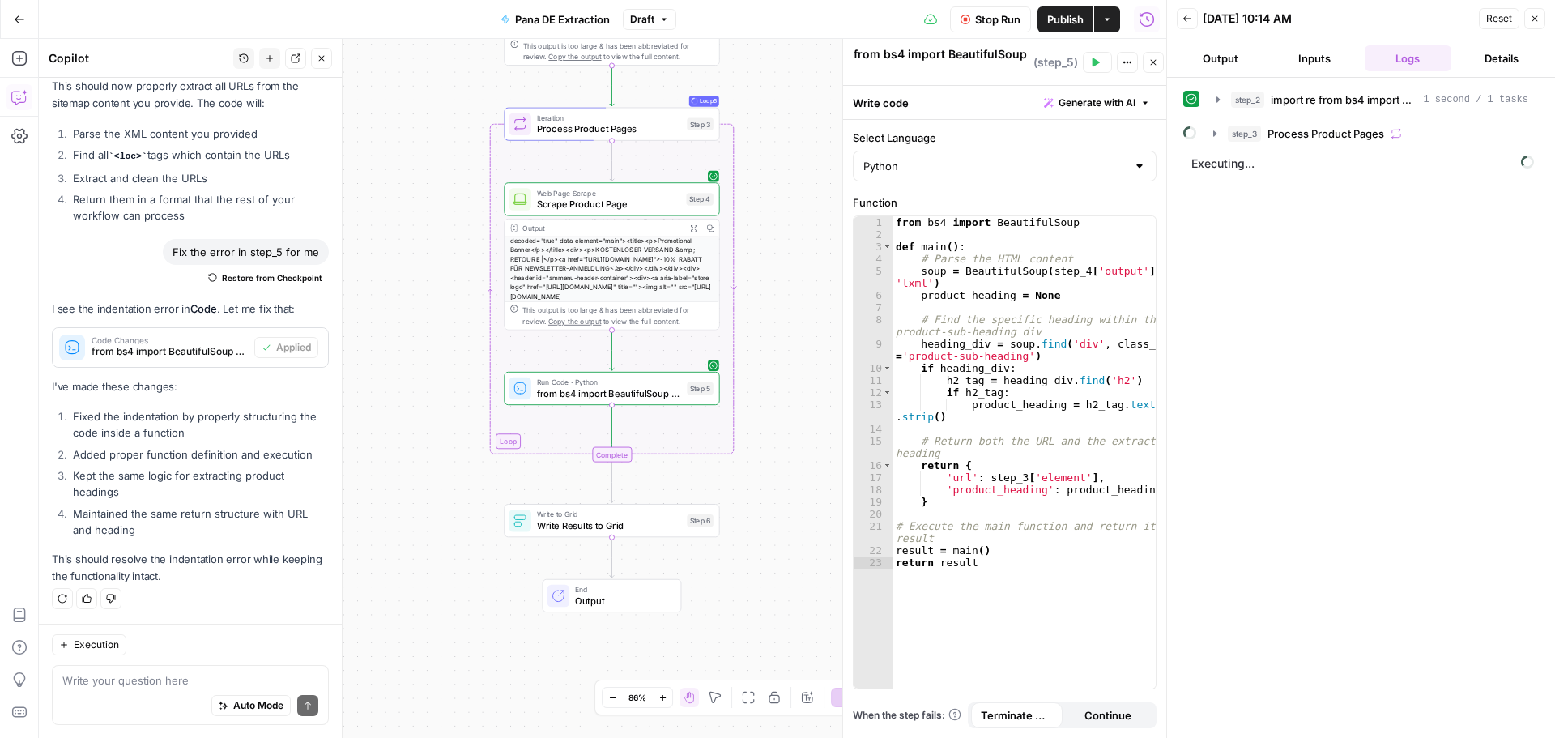
click at [1158, 62] on icon "button" at bounding box center [1154, 63] width 10 height 10
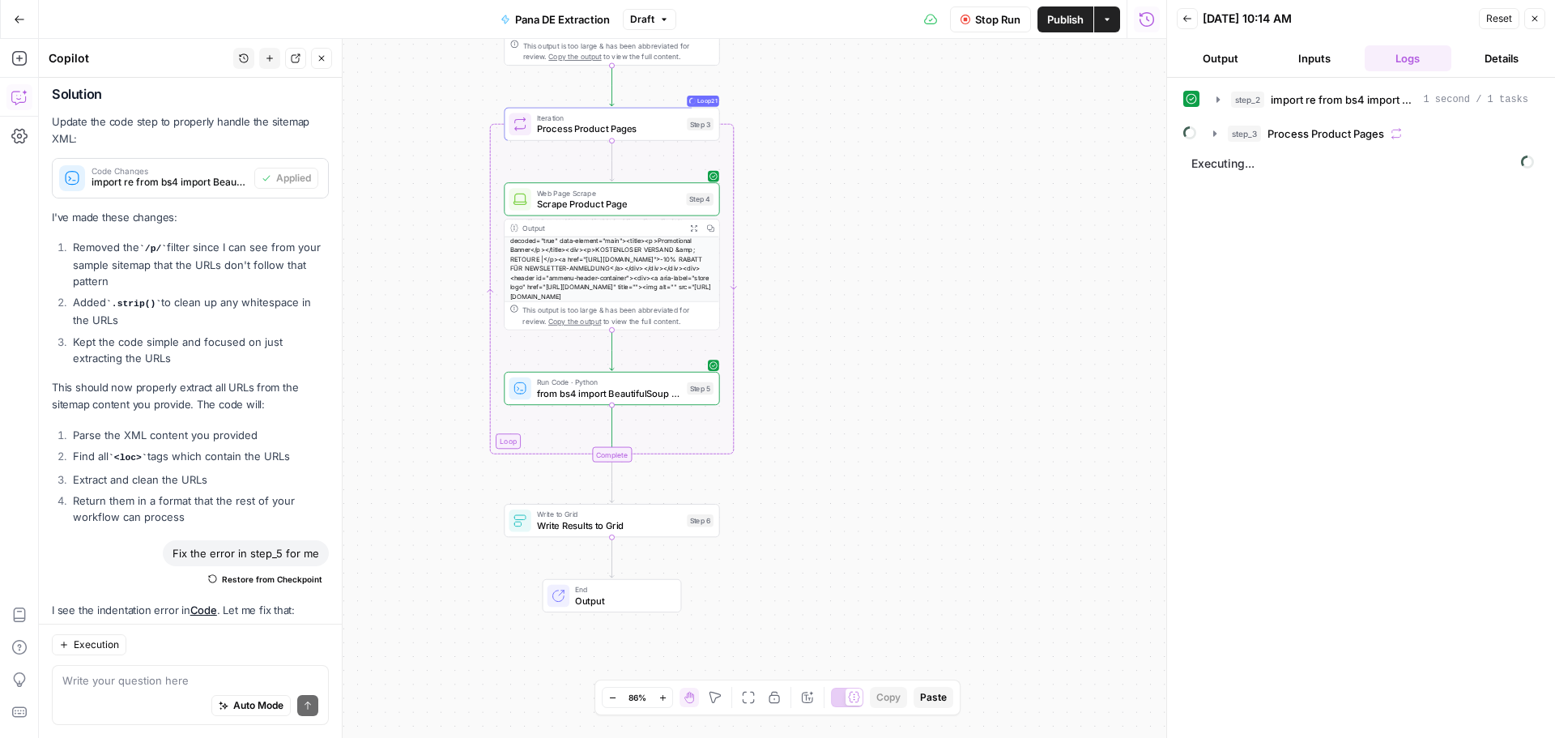
scroll to position [7134, 0]
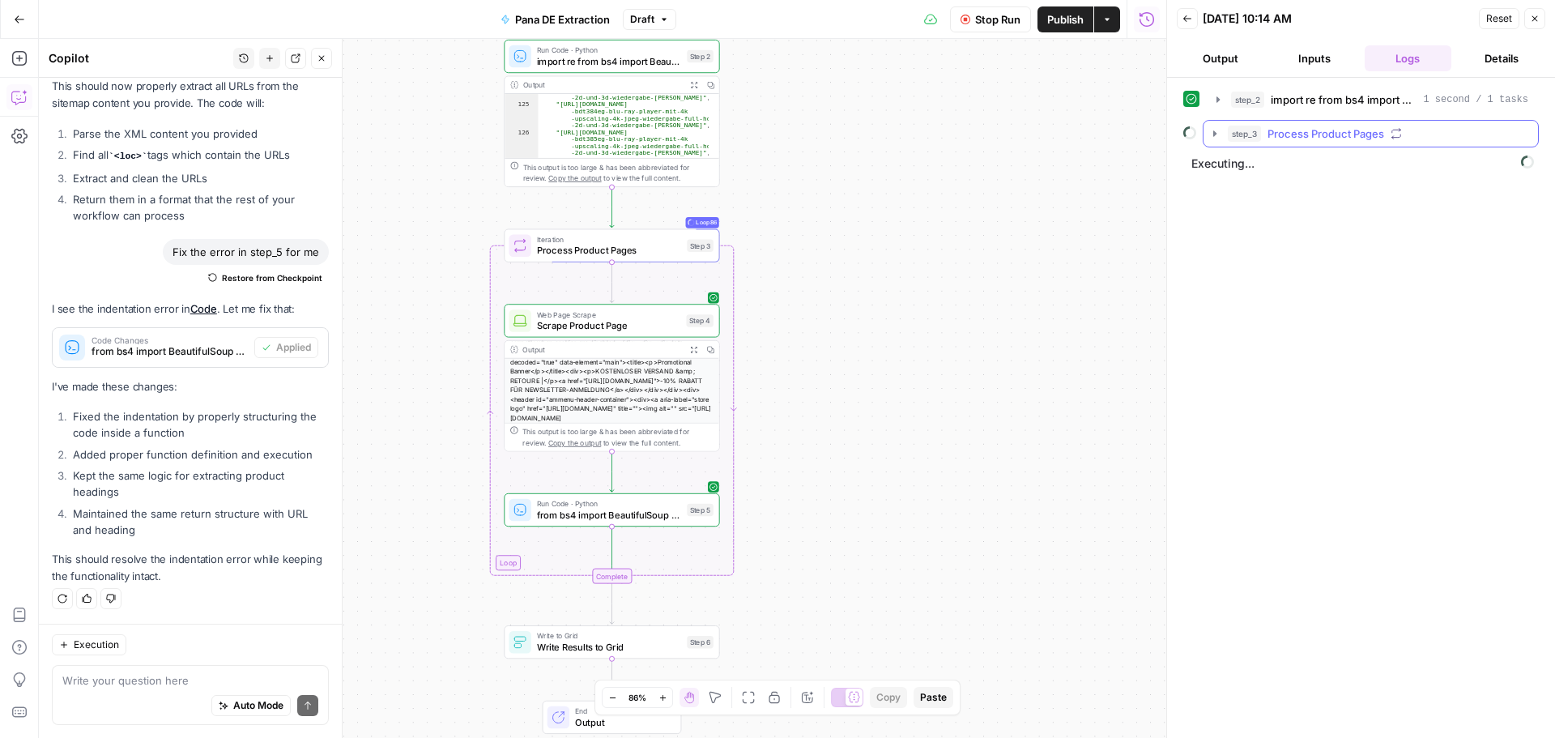
click at [1216, 130] on icon "button" at bounding box center [1215, 133] width 13 height 13
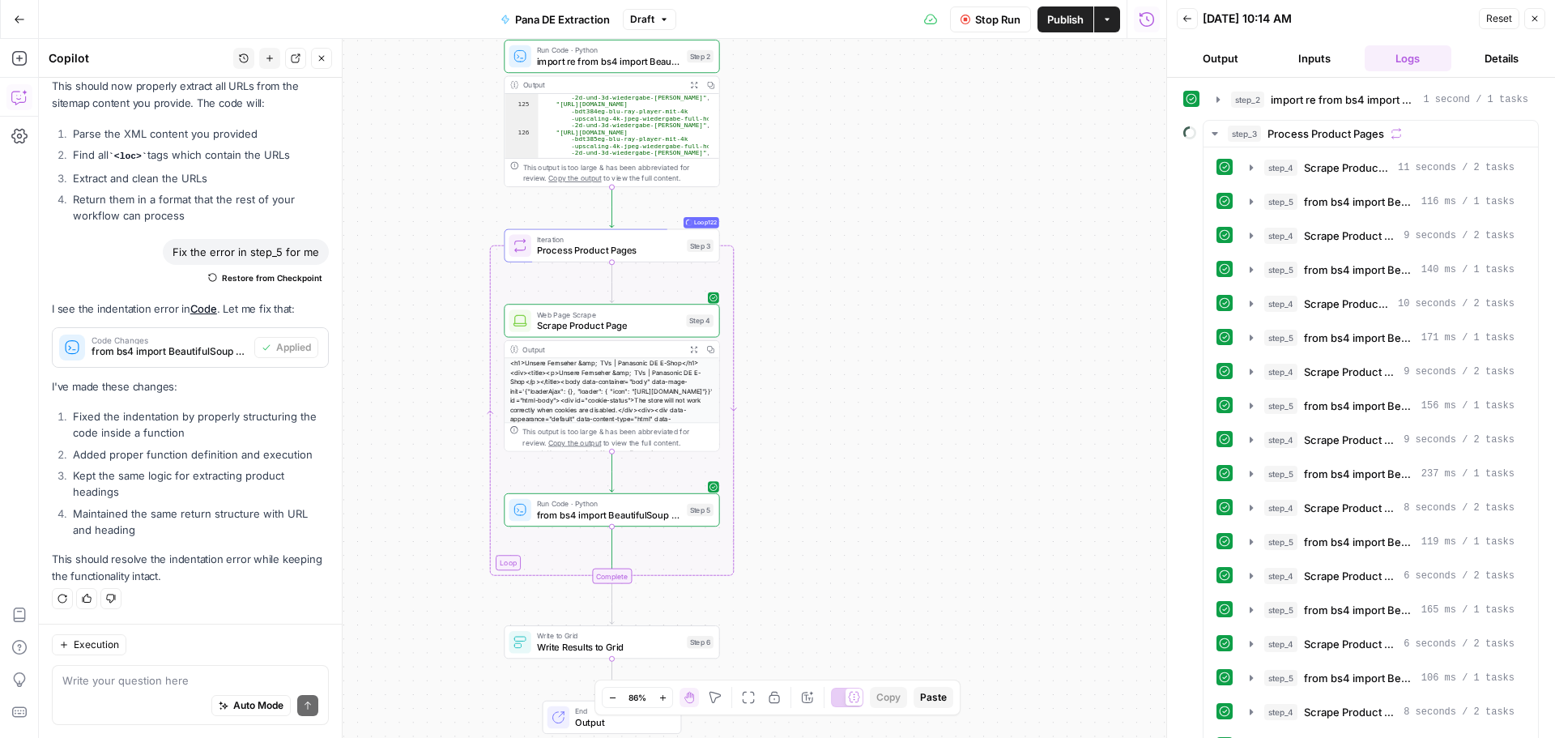
scroll to position [87, 0]
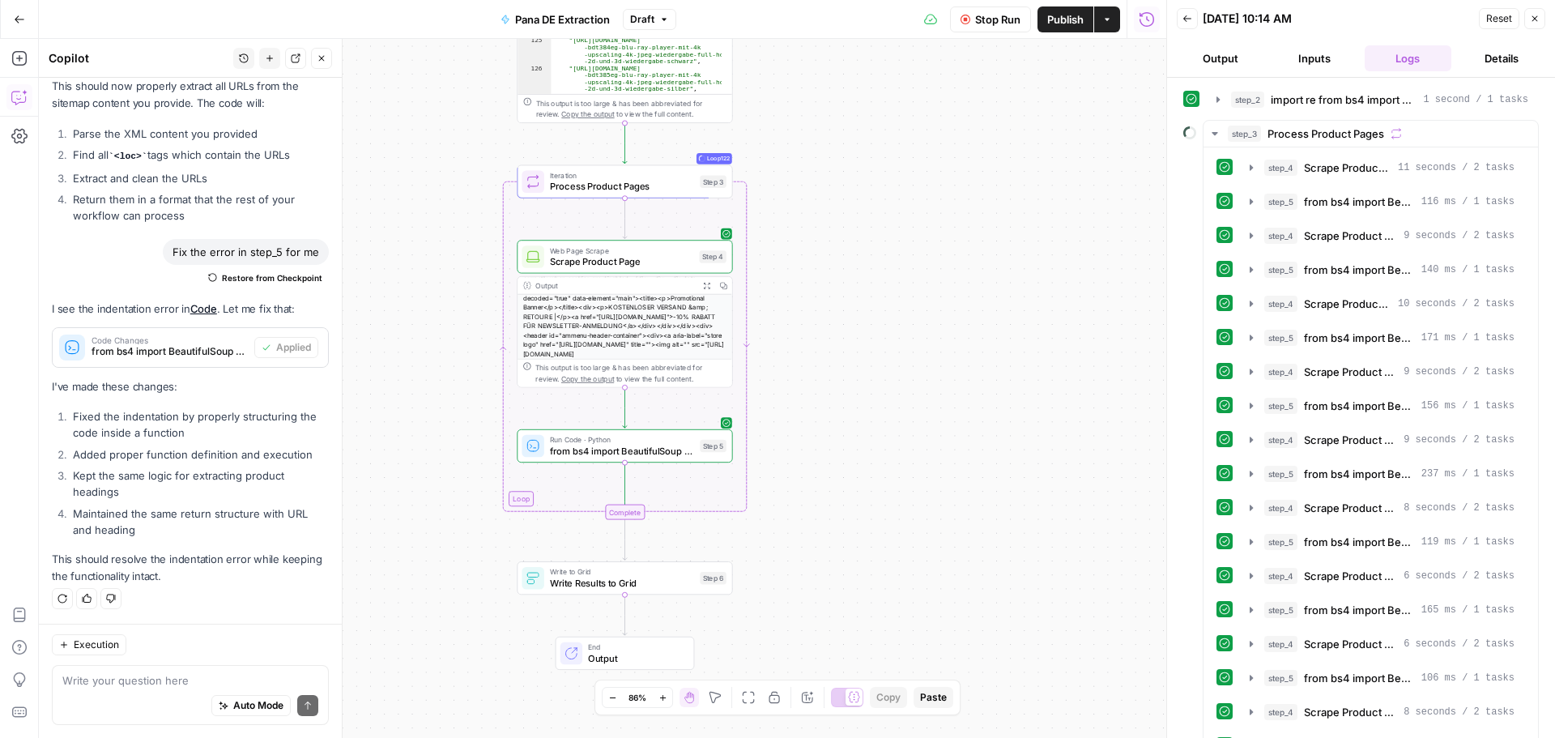
drag, startPoint x: 871, startPoint y: 435, endPoint x: 884, endPoint y: 371, distance: 65.3
click at [884, 371] on div "Workflow Set Inputs Inputs Run Code · Python import re from bs4 import Beautifu…" at bounding box center [603, 388] width 1128 height 699
click at [1216, 131] on icon "button" at bounding box center [1215, 133] width 13 height 13
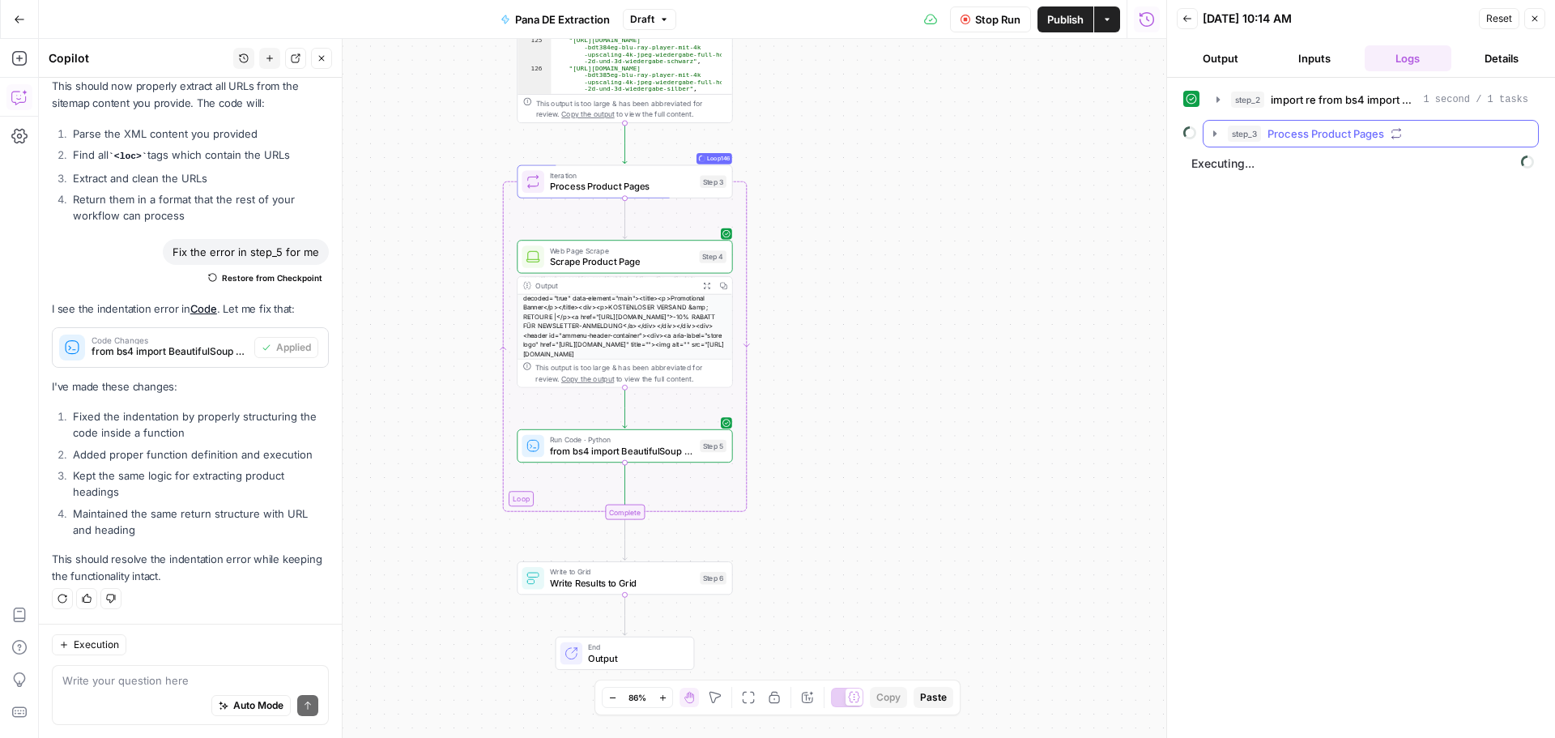
click at [1211, 126] on button "step_3 Process Product Pages" at bounding box center [1371, 134] width 335 height 26
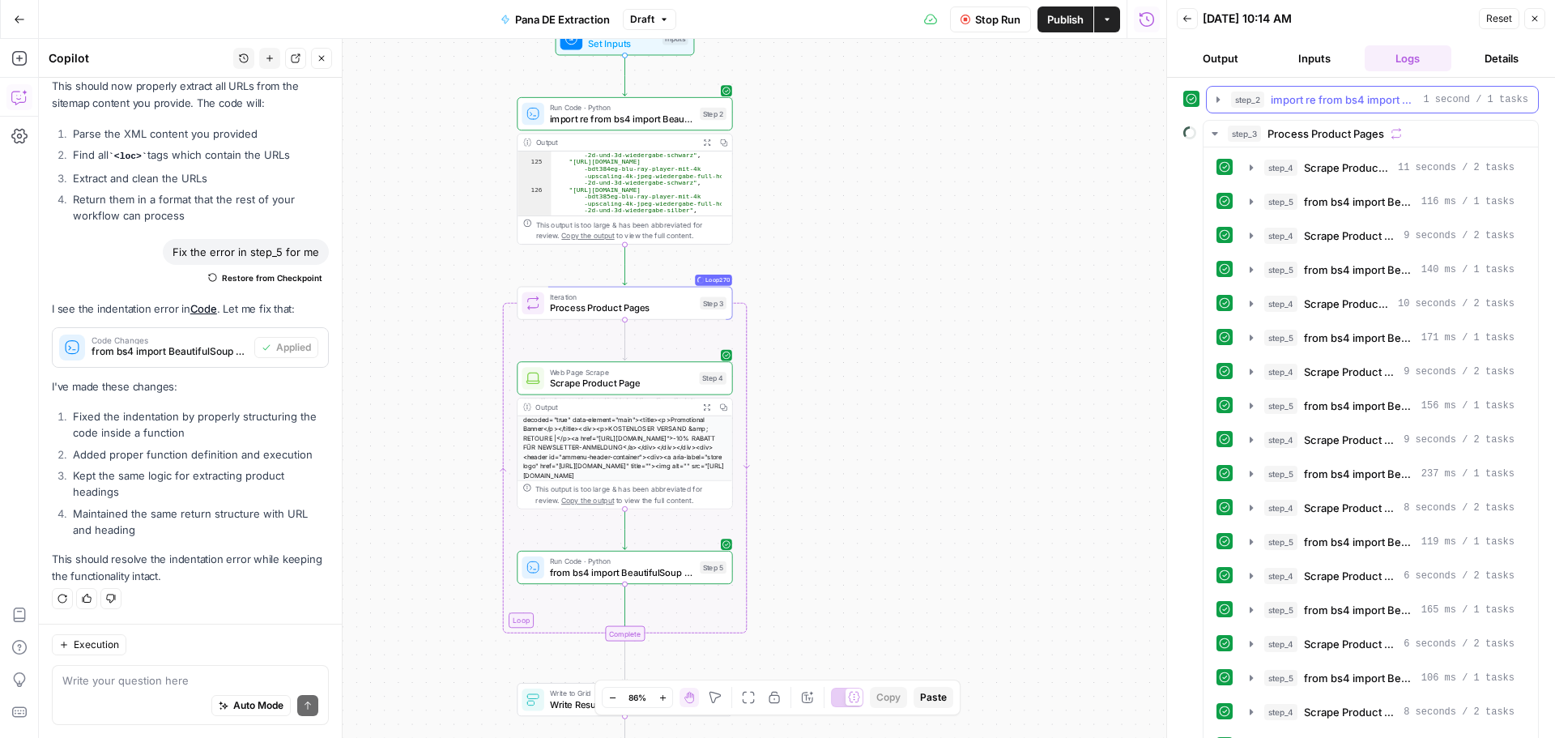
click at [1217, 100] on icon "button" at bounding box center [1218, 99] width 3 height 6
